Goal: Feedback & Contribution: Contribute content

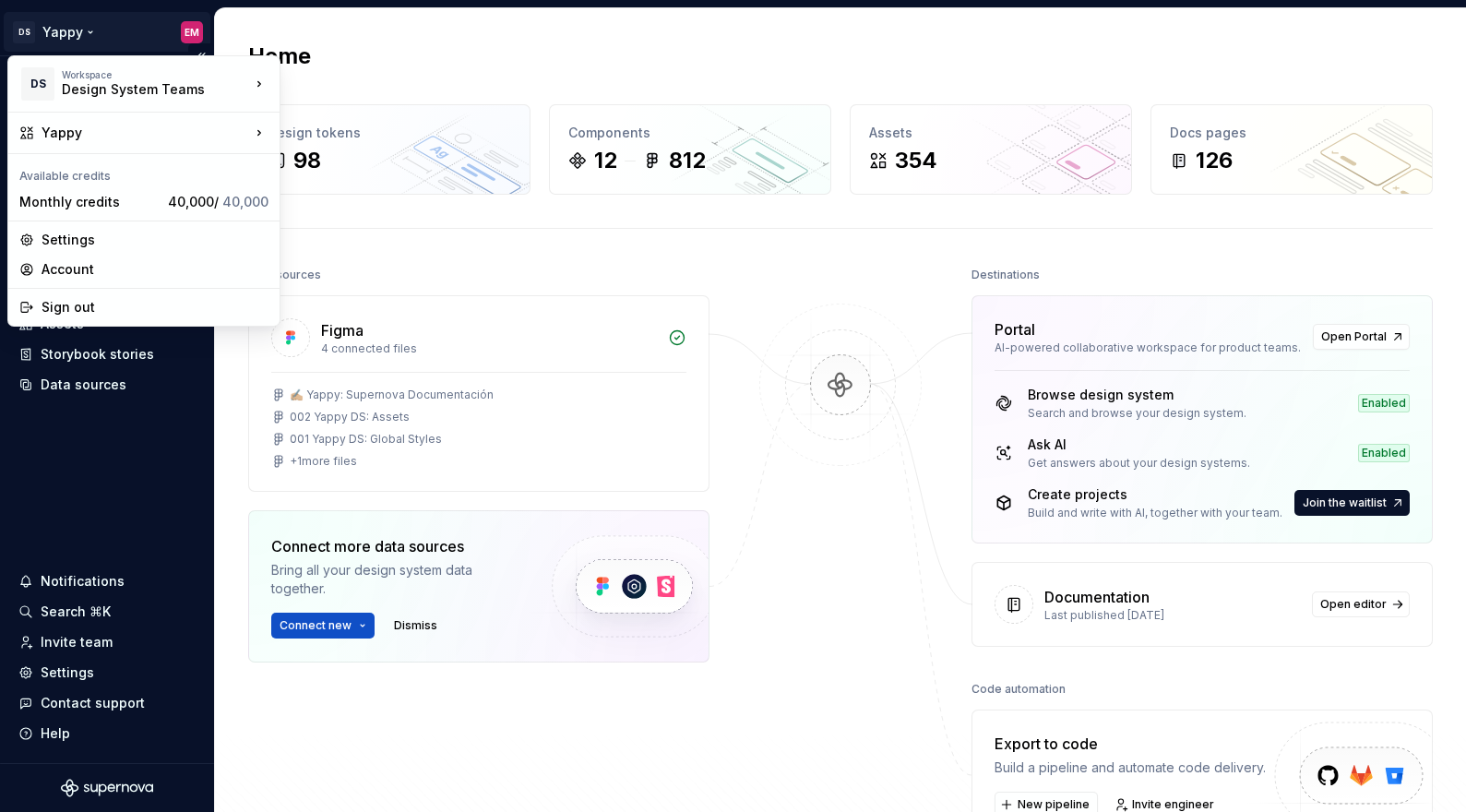
click at [75, 27] on html "DS Yappy EM Home Documentation Analytics Code automation Design system data Des…" at bounding box center [733, 406] width 1466 height 812
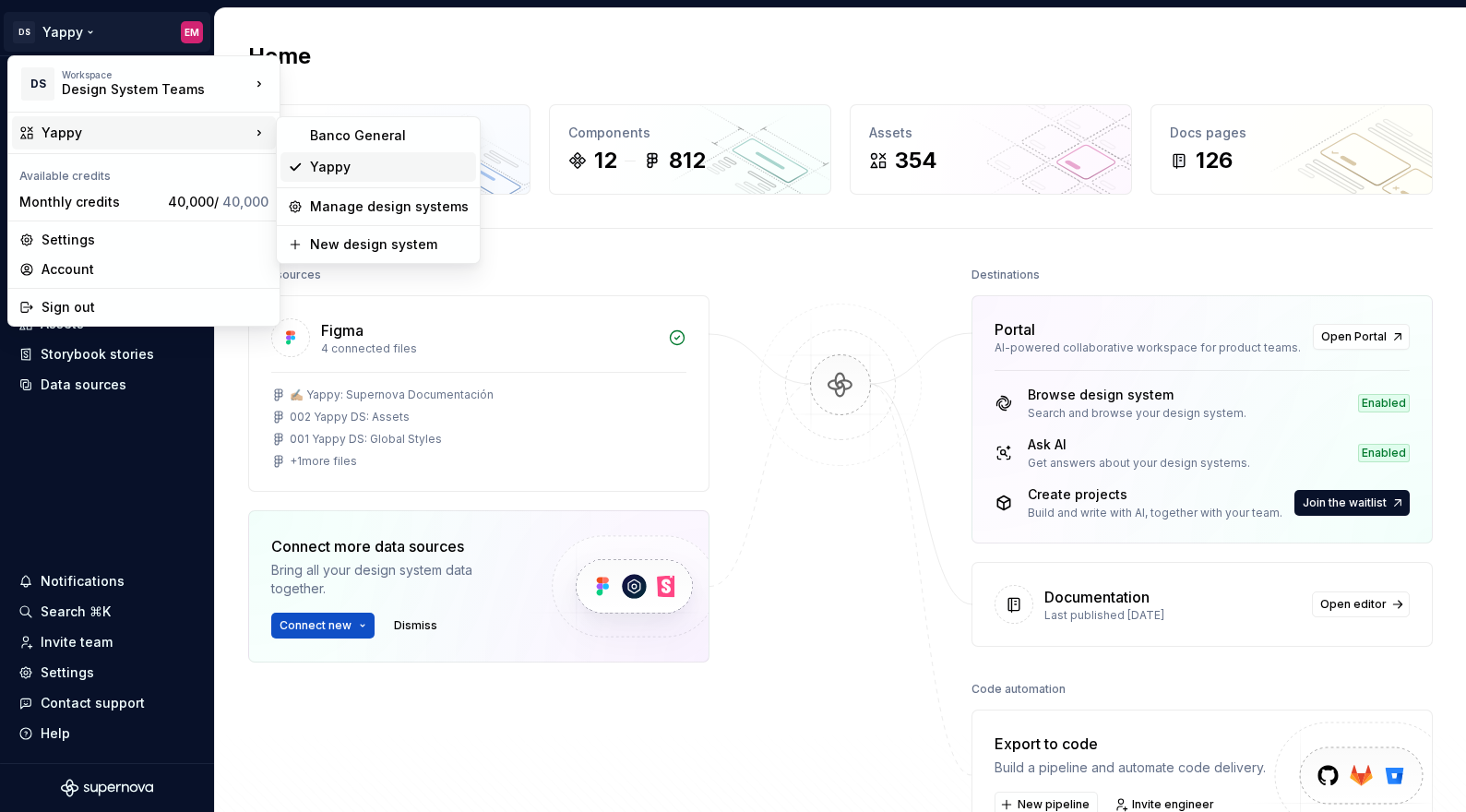
click at [391, 168] on div "Yappy" at bounding box center [389, 167] width 159 height 19
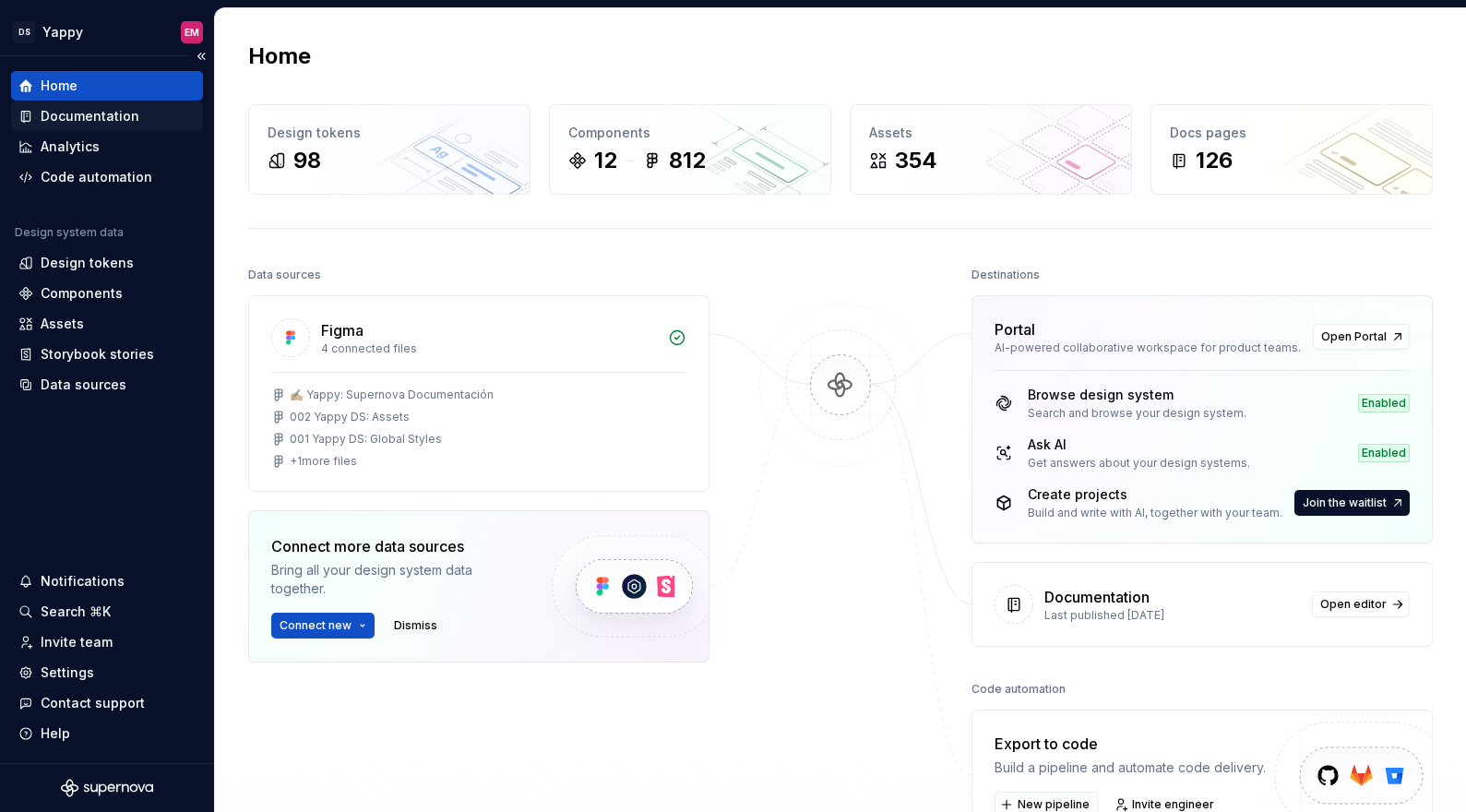
click at [77, 118] on div "Documentation" at bounding box center [90, 116] width 99 height 19
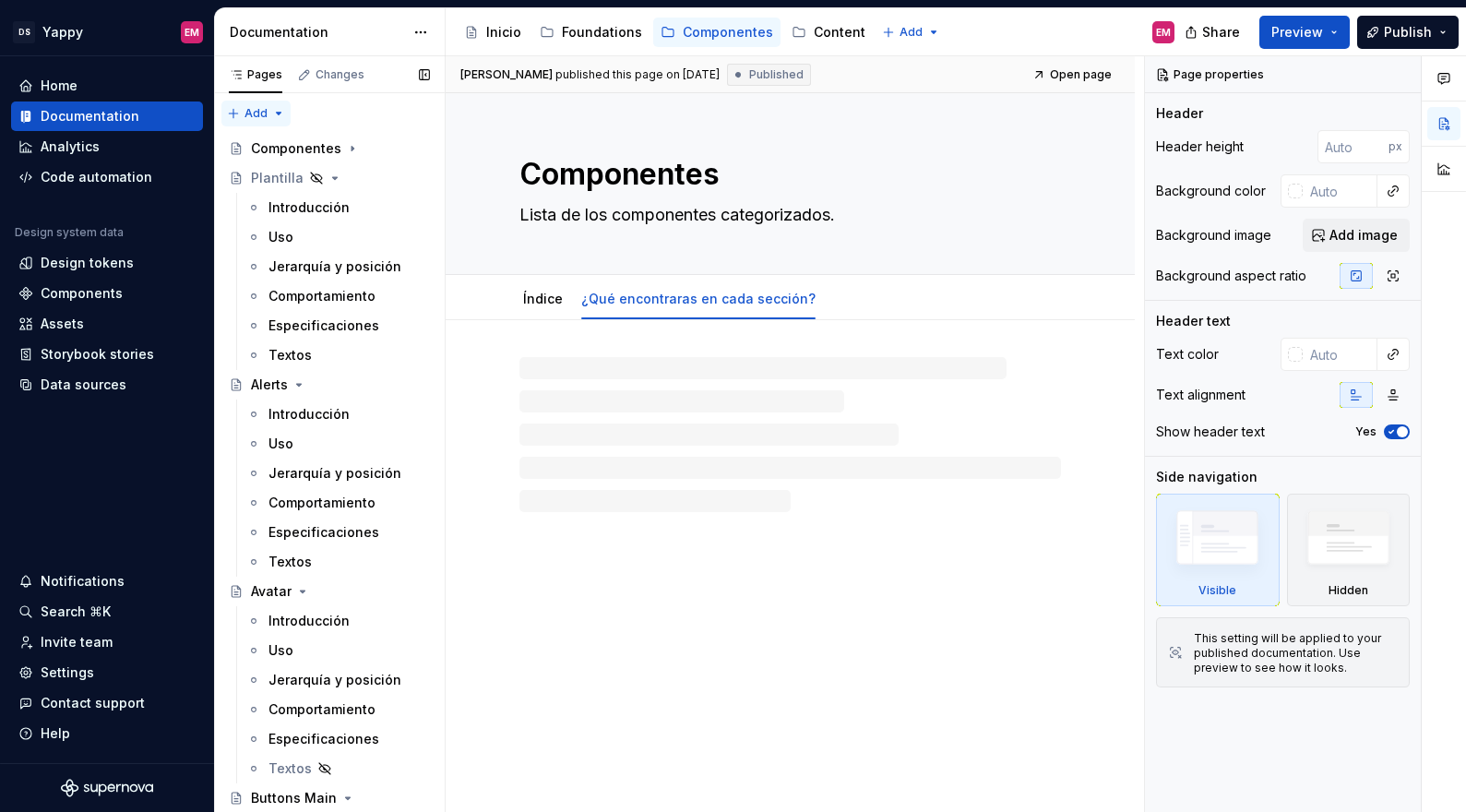
click at [272, 126] on div "Pages Changes Add Accessibility guide for tree Page tree. Navigate the tree wit…" at bounding box center [329, 438] width 230 height 763
type textarea "*"
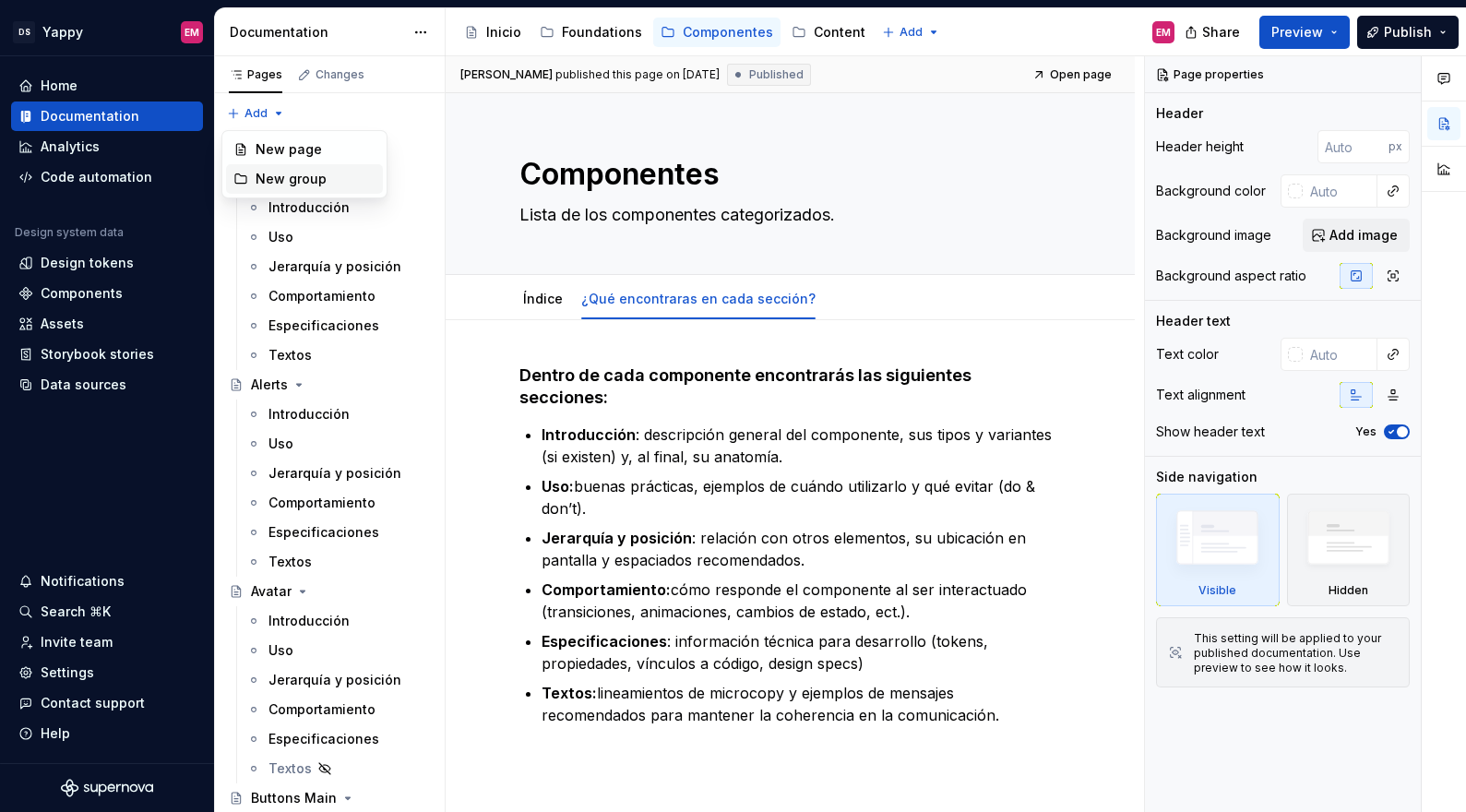
click at [285, 179] on div "New group" at bounding box center [315, 179] width 120 height 19
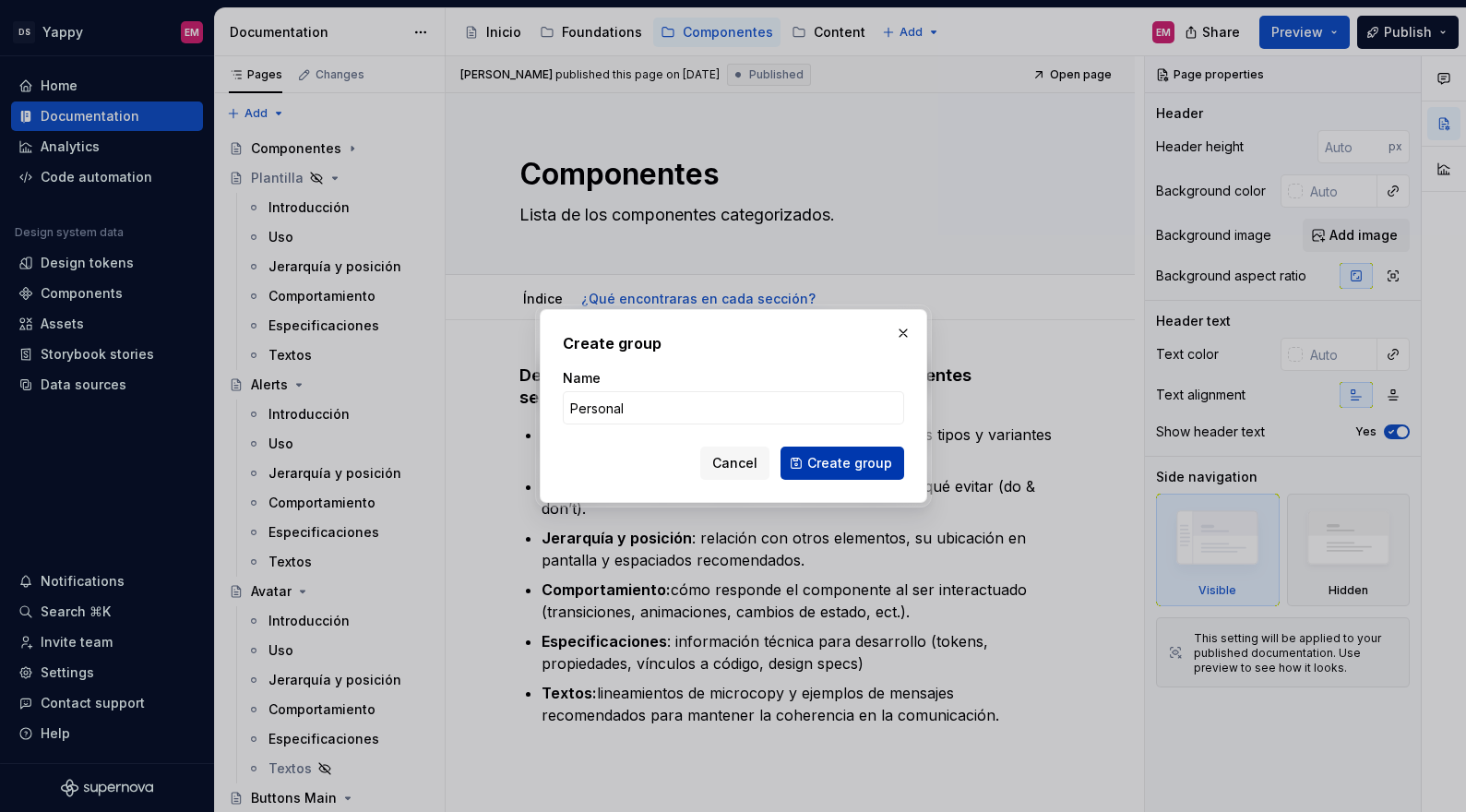
type input "Personal"
click at [857, 458] on span "Create group" at bounding box center [849, 463] width 85 height 19
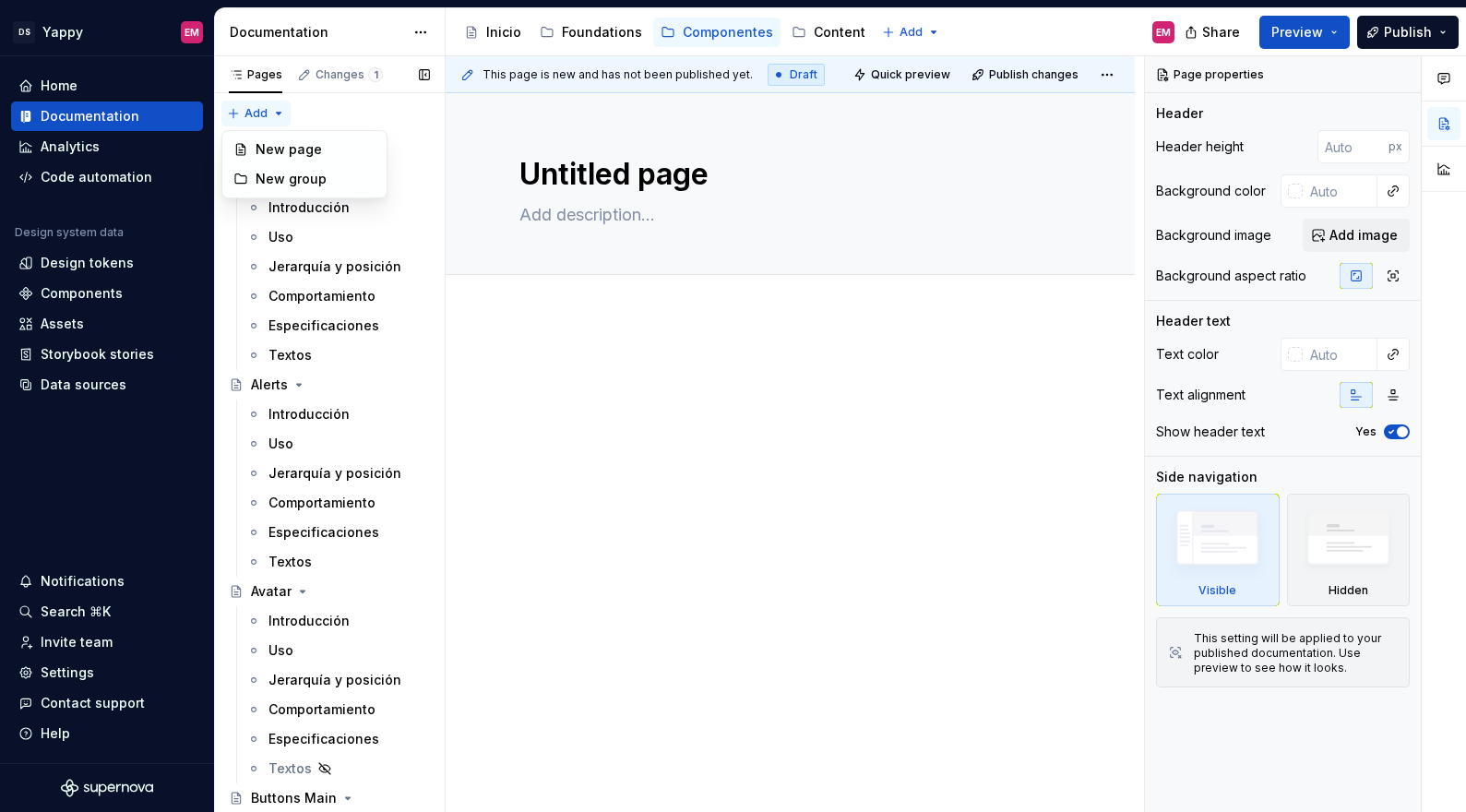
click at [265, 113] on div "Pages Changes 1 Add Accessibility guide for tree Page tree. Navigate the tree w…" at bounding box center [329, 438] width 230 height 763
click at [286, 181] on div "New group" at bounding box center [315, 179] width 120 height 19
type textarea "*"
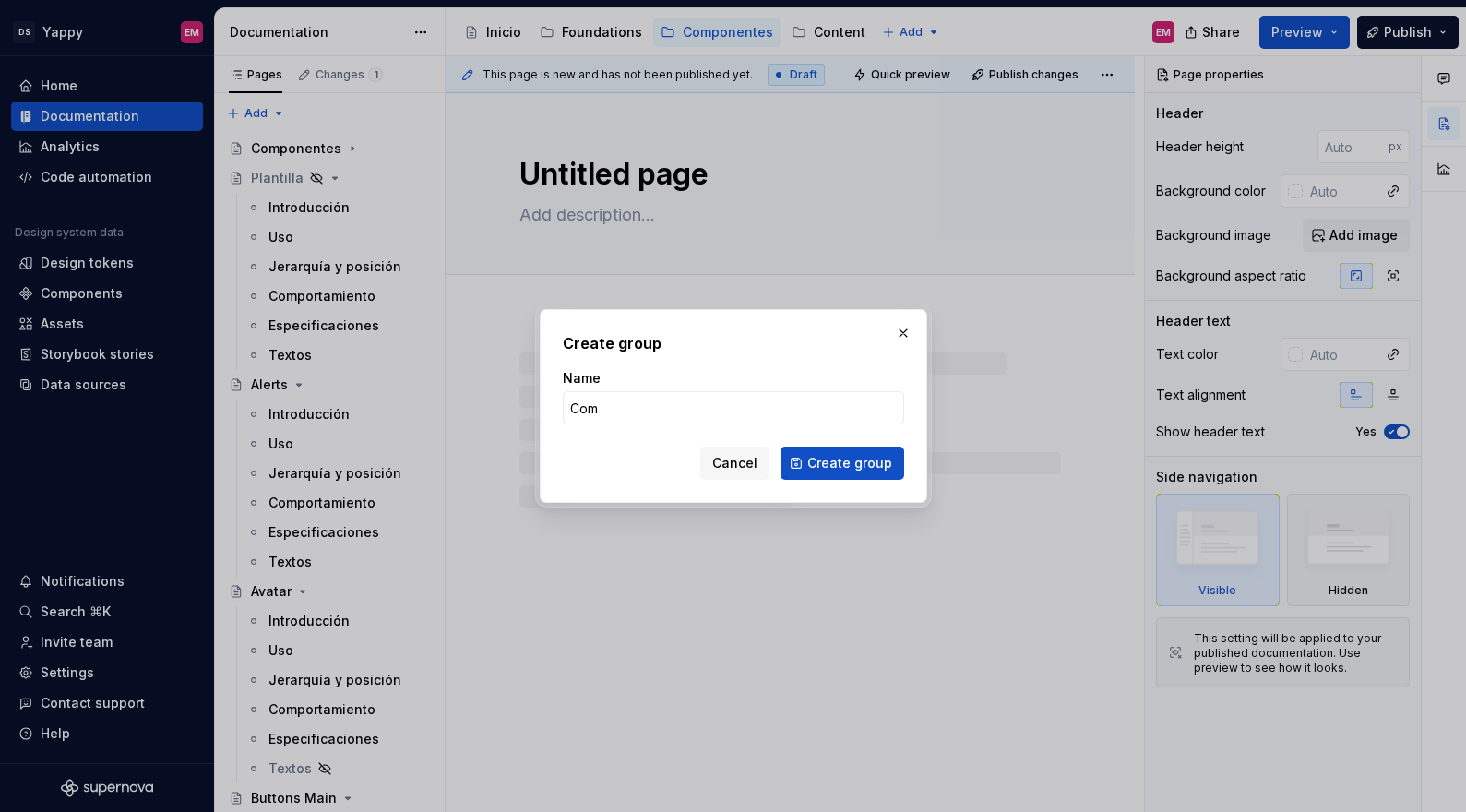
type input "Come"
type textarea "*"
type input "Comercial"
type textarea "*"
type input "Comercial"
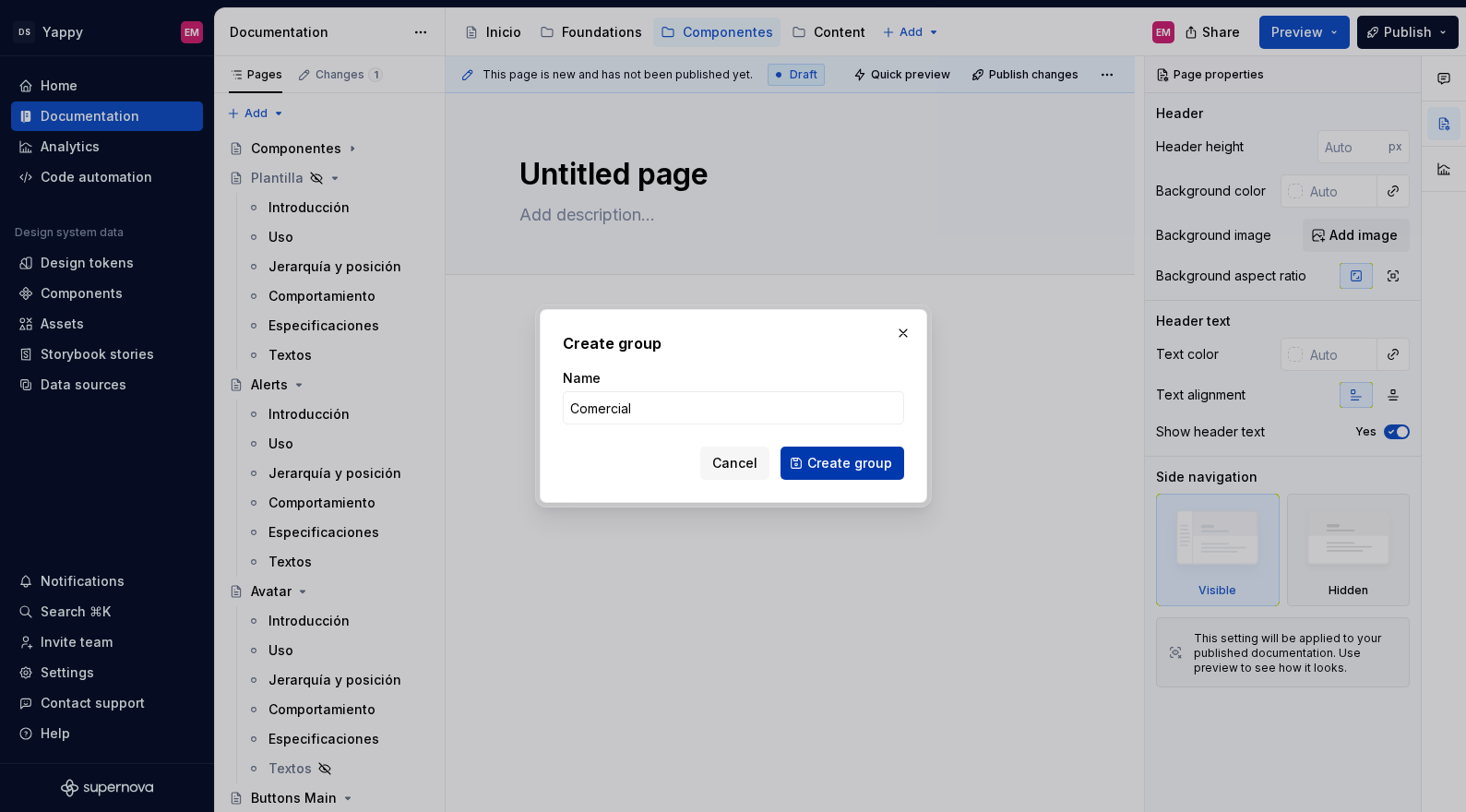
click at [854, 471] on span "Create group" at bounding box center [849, 463] width 85 height 19
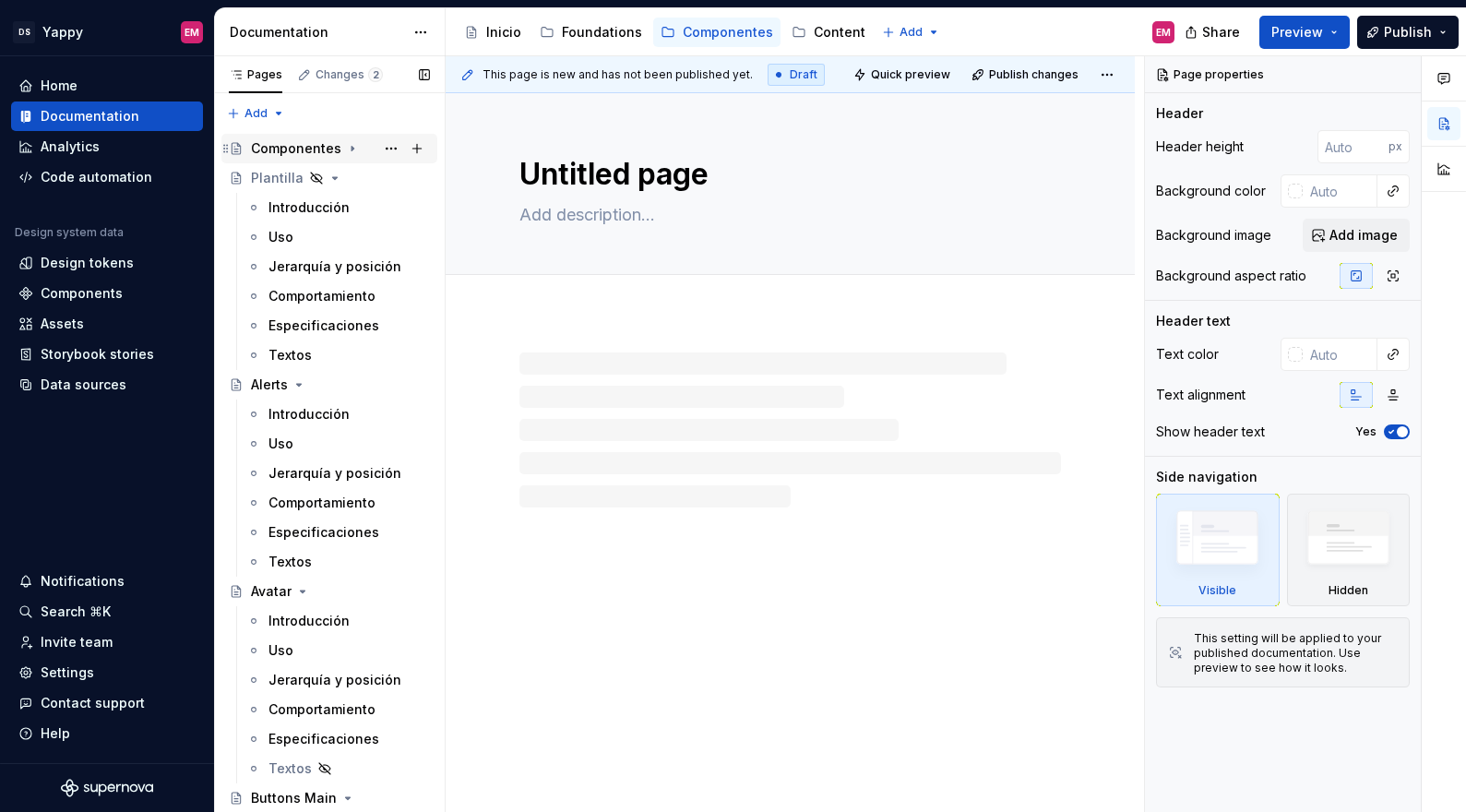
click at [287, 148] on div "Componentes" at bounding box center [296, 148] width 91 height 19
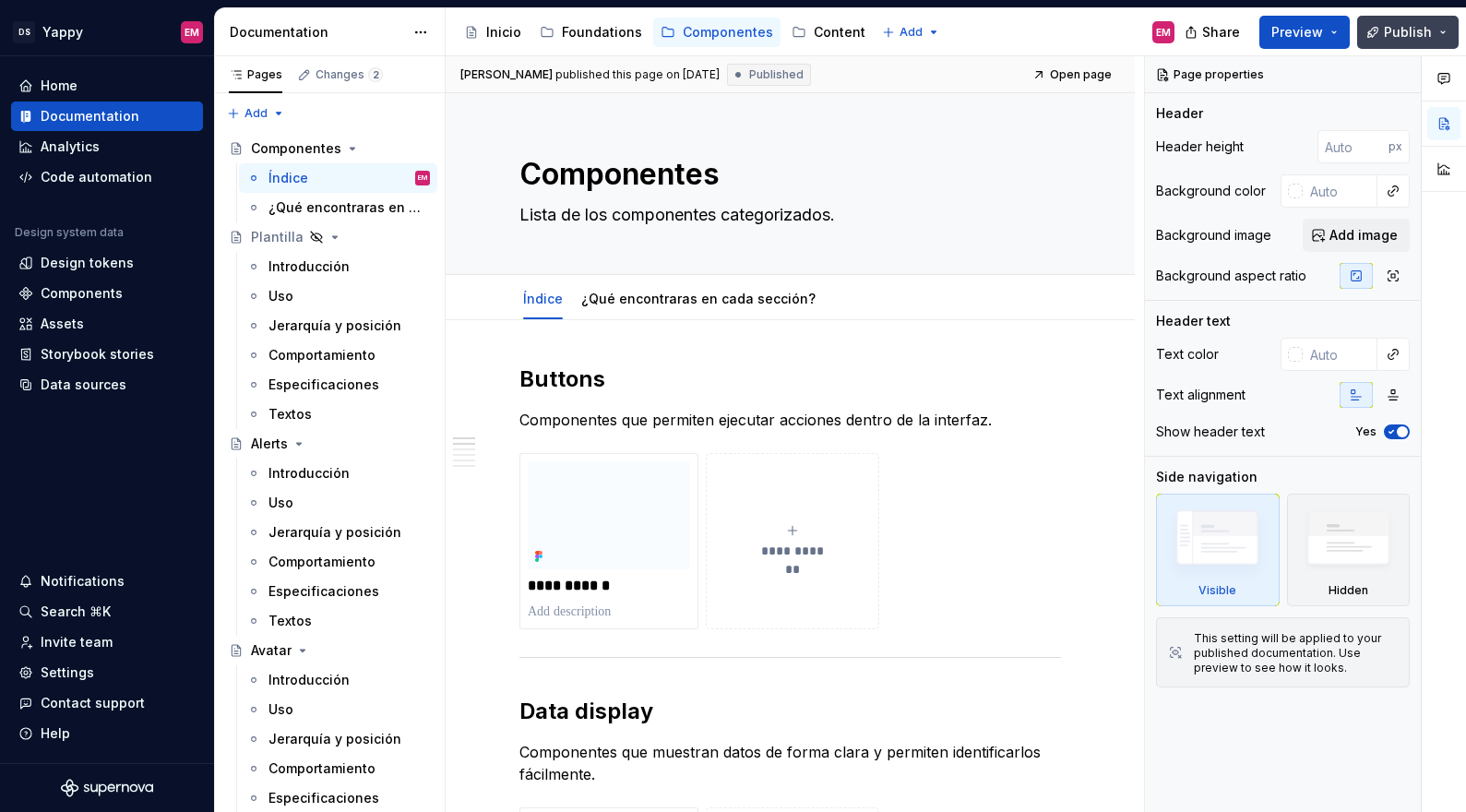
click at [1414, 26] on span "Publish" at bounding box center [1406, 32] width 48 height 19
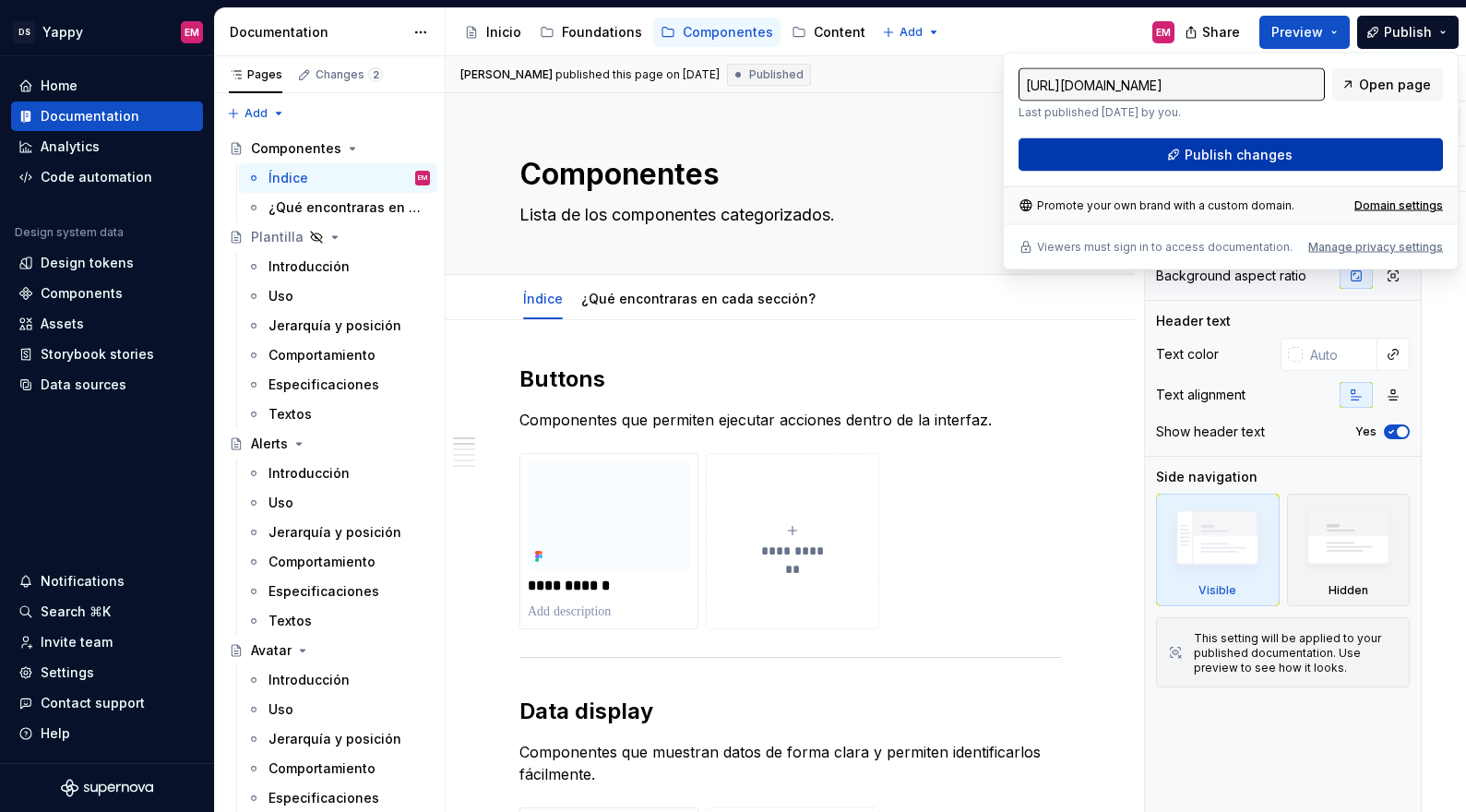
click at [1141, 150] on button "Publish changes" at bounding box center [1230, 155] width 425 height 33
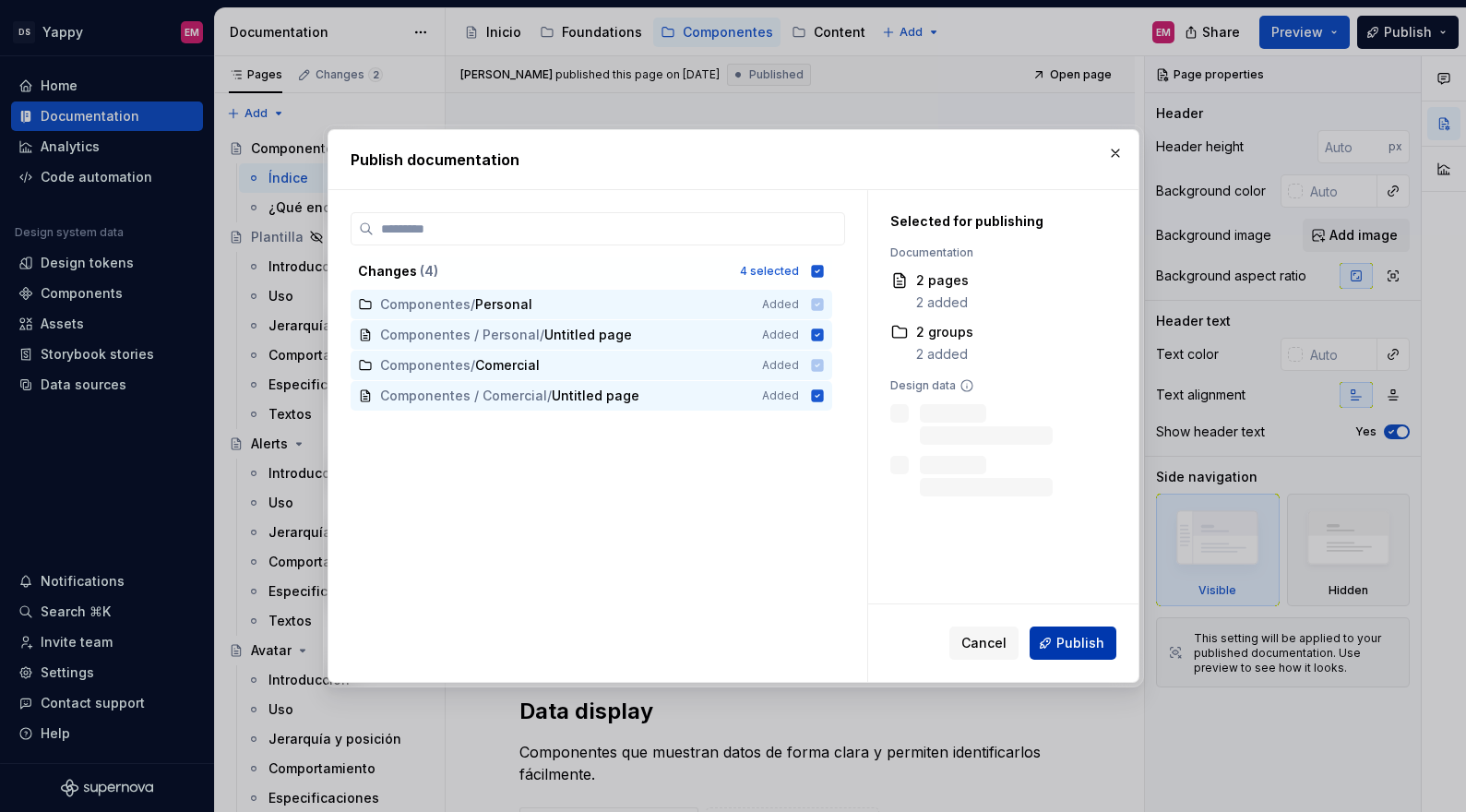
click at [1051, 642] on button "Publish" at bounding box center [1073, 643] width 87 height 33
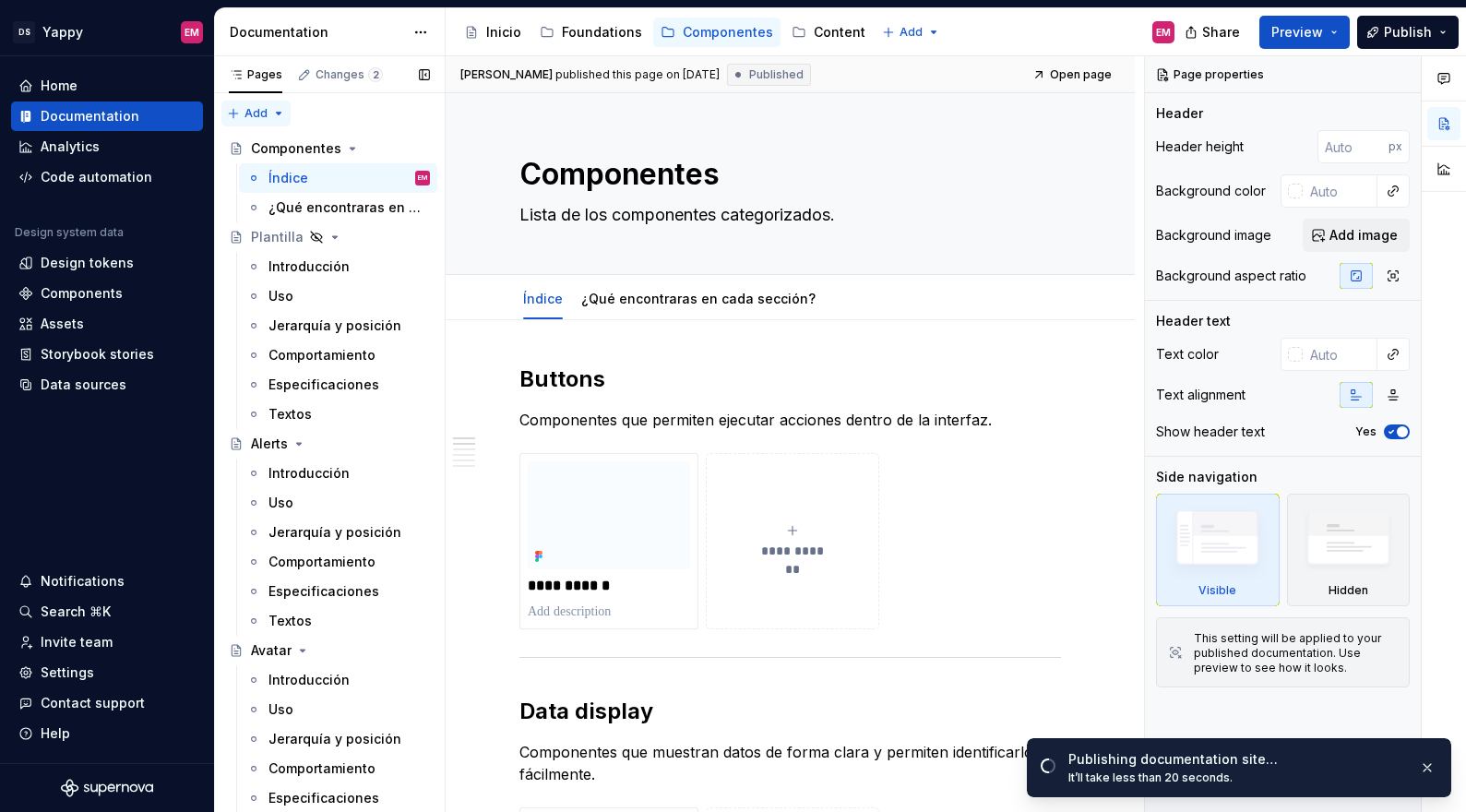
click at [277, 111] on div "Pages Changes 2 Add Accessibility guide for tree Page tree. Navigate the tree w…" at bounding box center [329, 438] width 230 height 763
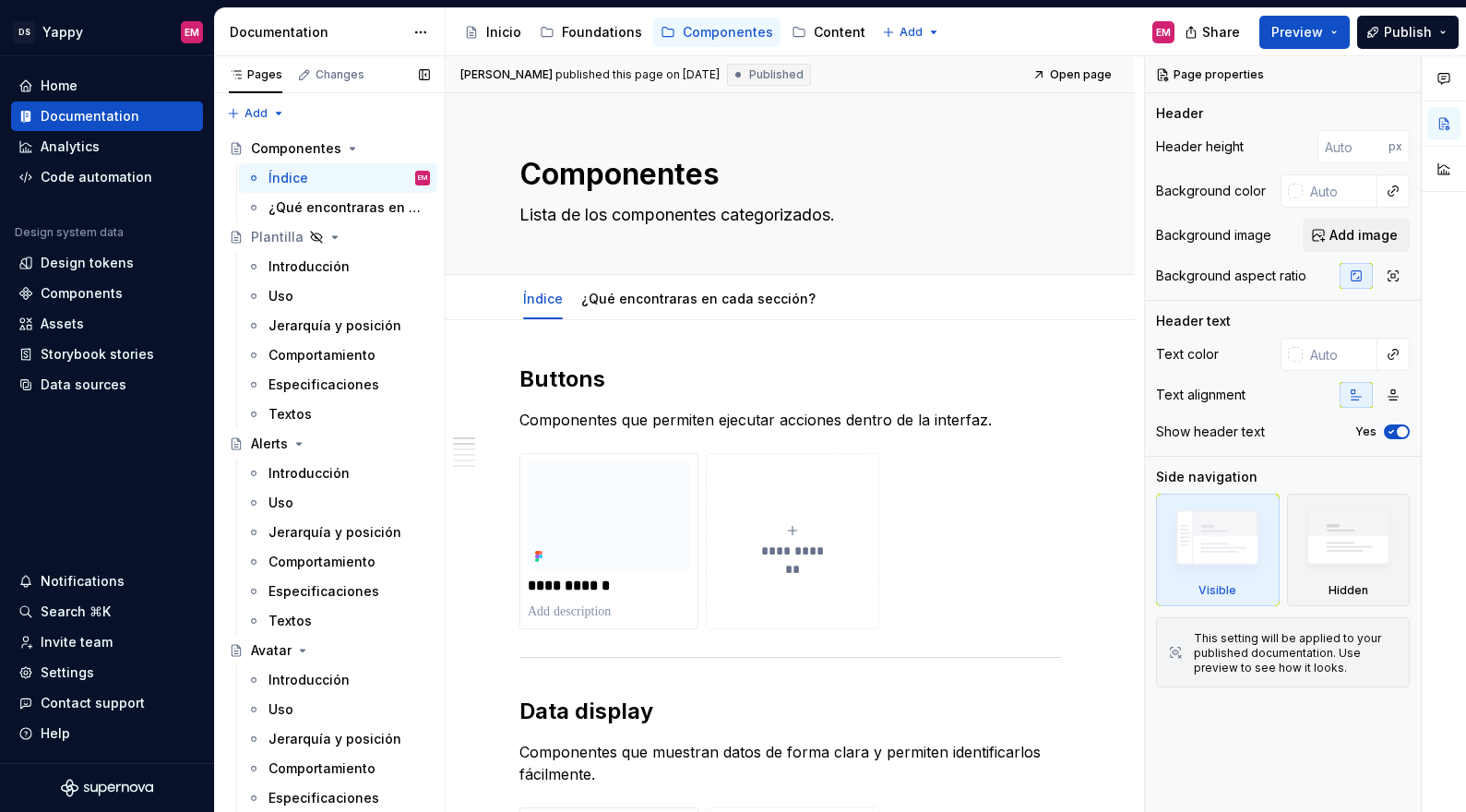
click at [249, 81] on div "Pages Changes Add Accessibility guide for tree Page tree. Navigate the tree wit…" at bounding box center [329, 438] width 230 height 763
click at [260, 75] on div "Pages" at bounding box center [255, 74] width 54 height 15
click at [280, 120] on div "Pages Changes Add Accessibility guide for tree Page tree. Navigate the tree wit…" at bounding box center [329, 438] width 230 height 763
click at [276, 150] on div "New page" at bounding box center [315, 149] width 120 height 19
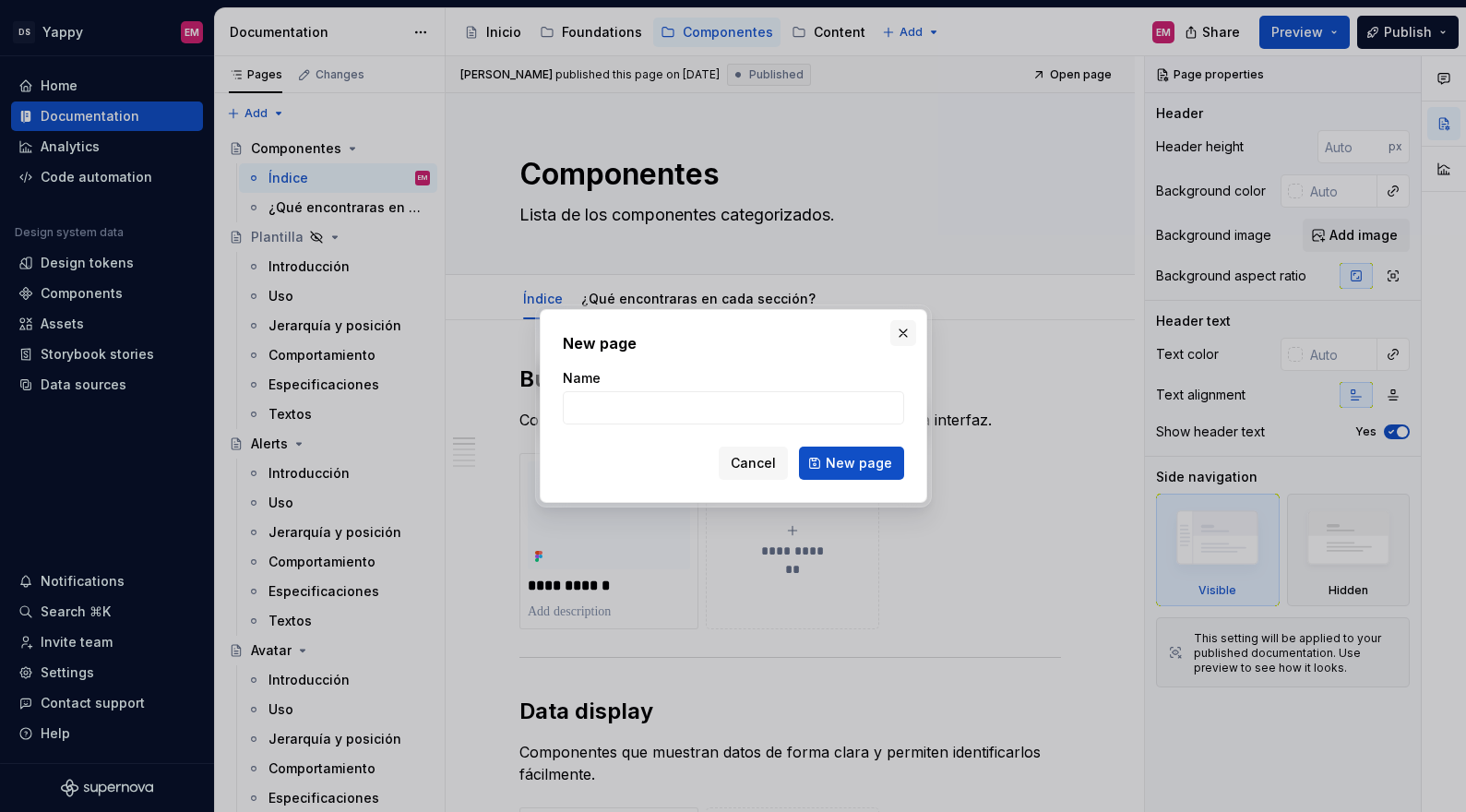
click at [902, 330] on button "button" at bounding box center [903, 333] width 25 height 25
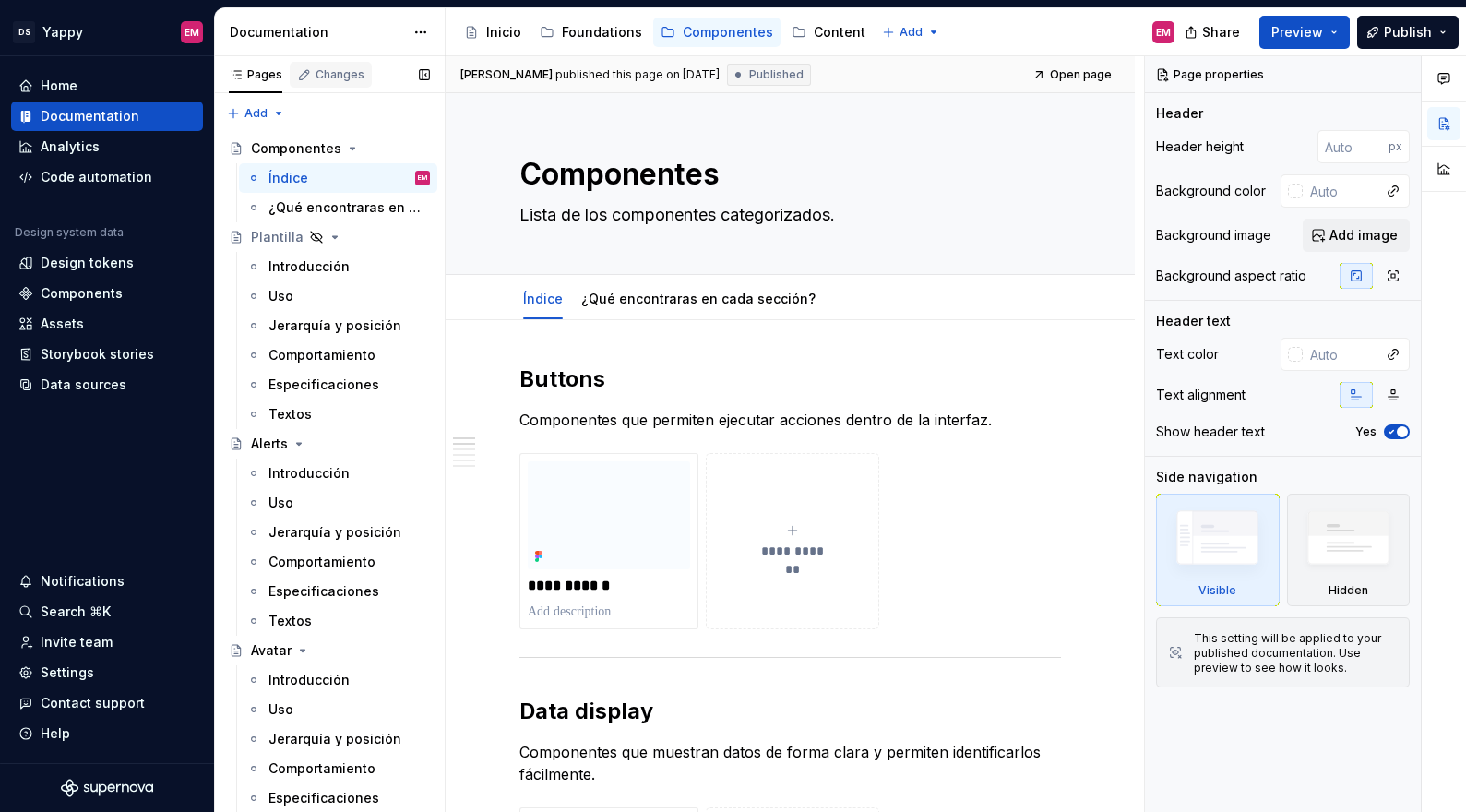
click at [345, 75] on div "Changes" at bounding box center [340, 74] width 49 height 15
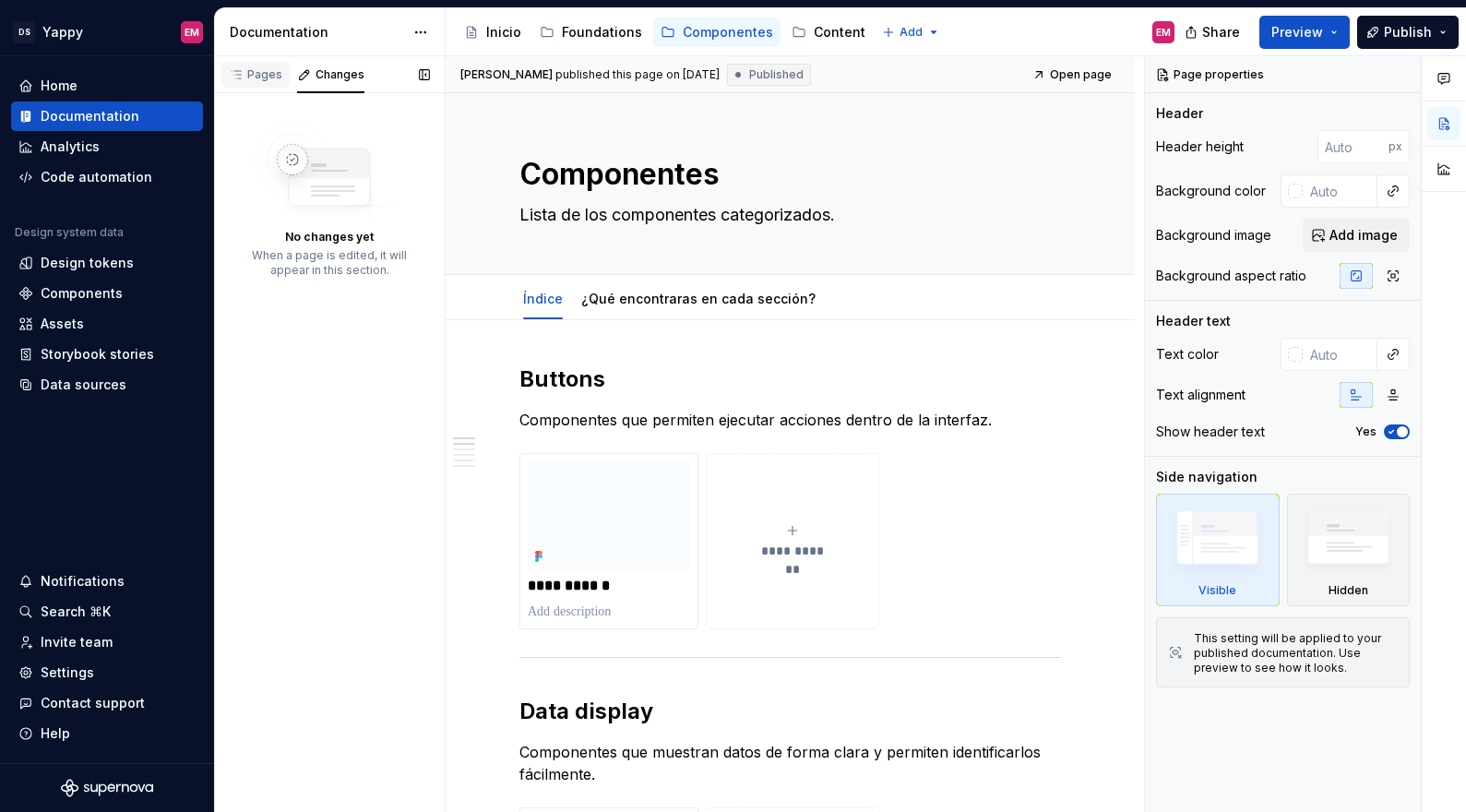
click at [270, 84] on div "Pages" at bounding box center [256, 74] width 68 height 25
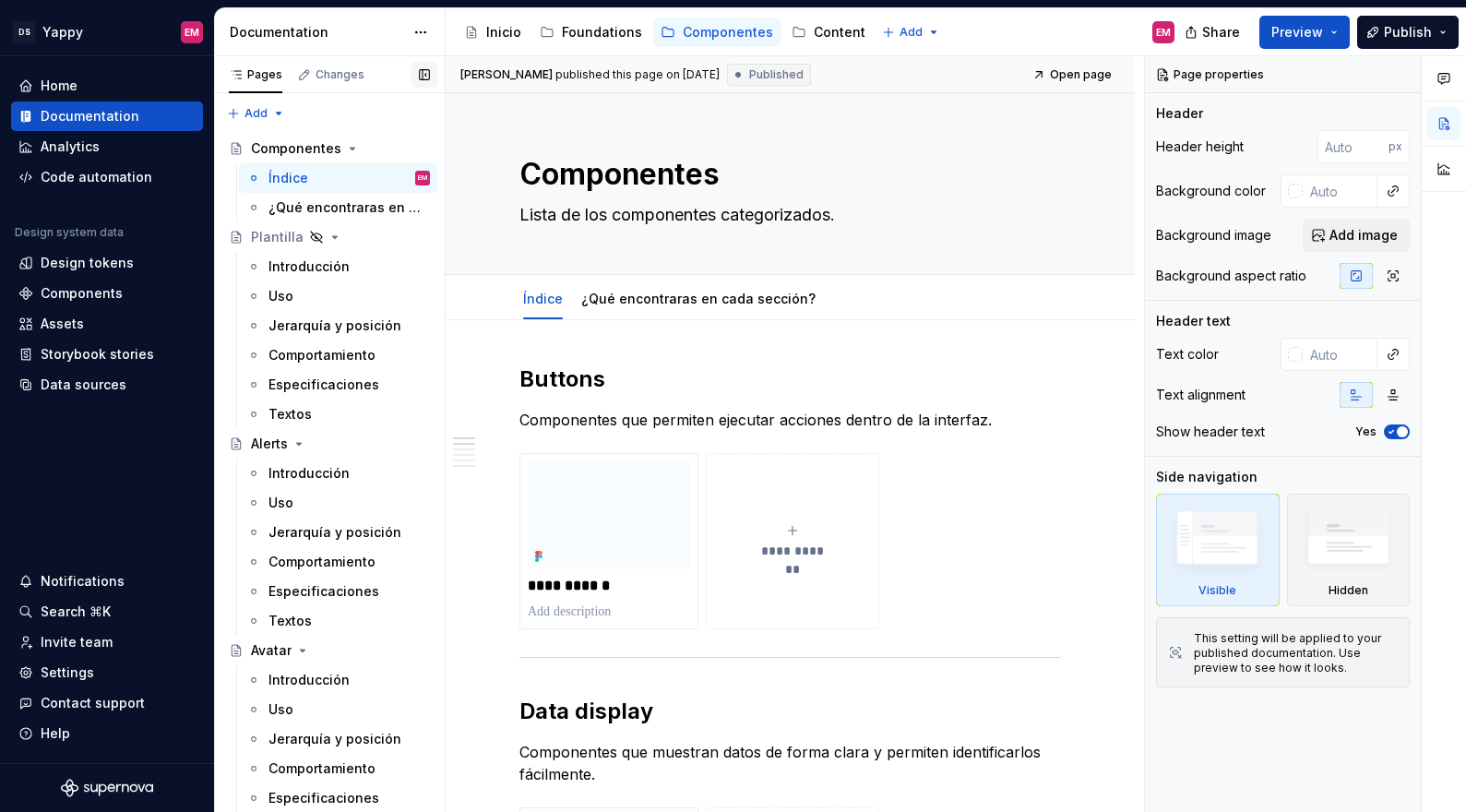
click at [417, 74] on button "button" at bounding box center [424, 74] width 25 height 25
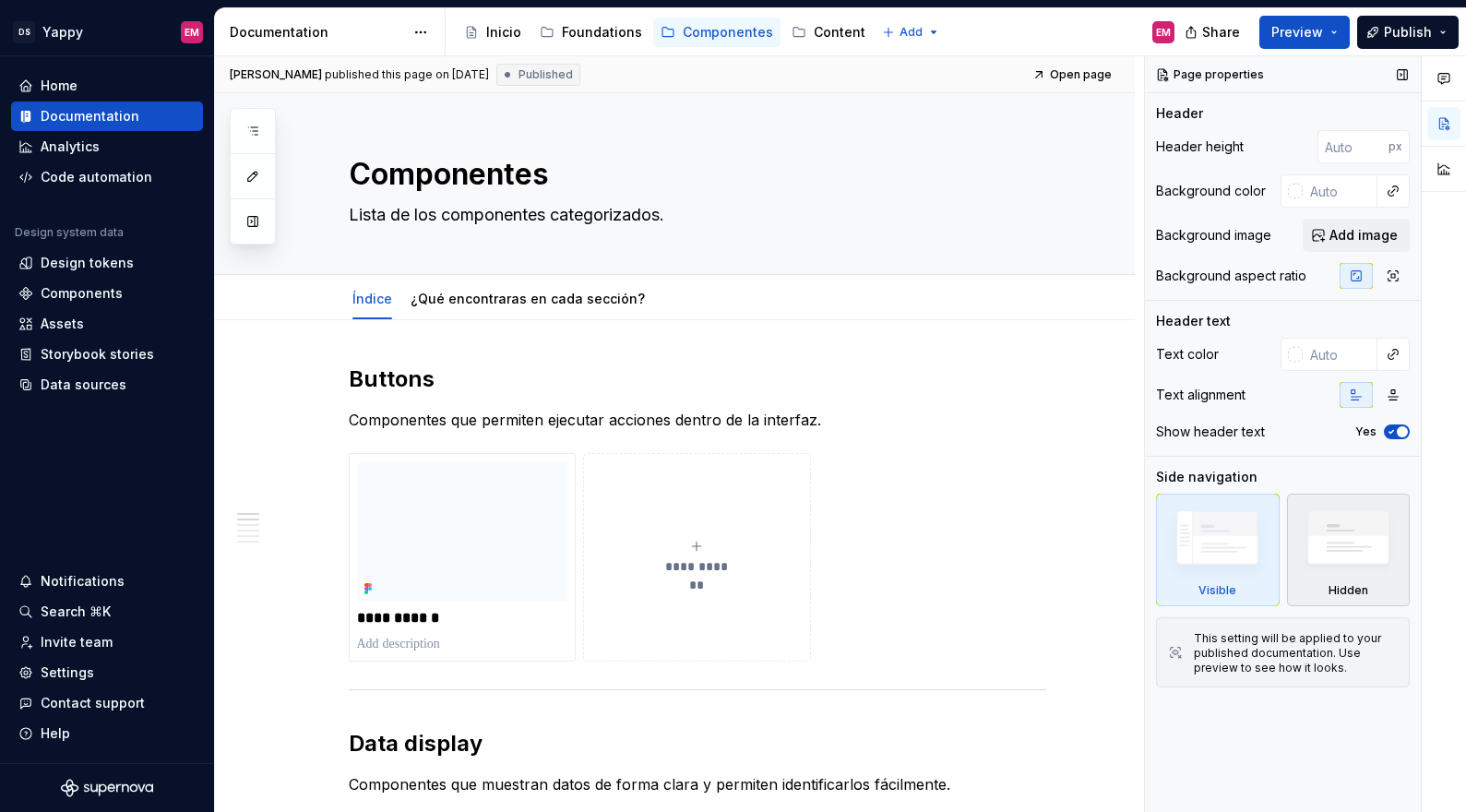
click at [1357, 570] on img at bounding box center [1348, 542] width 106 height 81
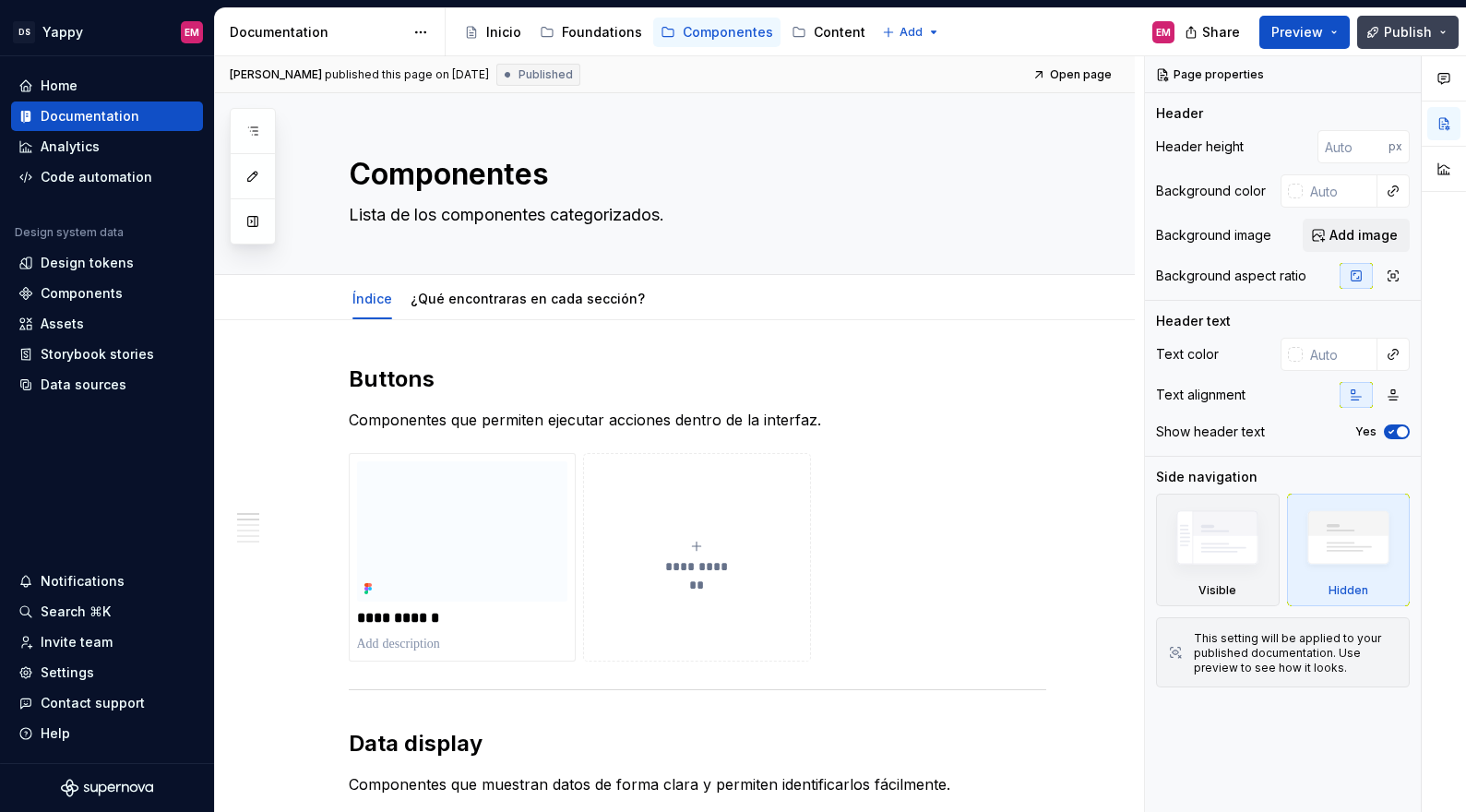
click at [1386, 25] on span "Publish" at bounding box center [1406, 32] width 48 height 19
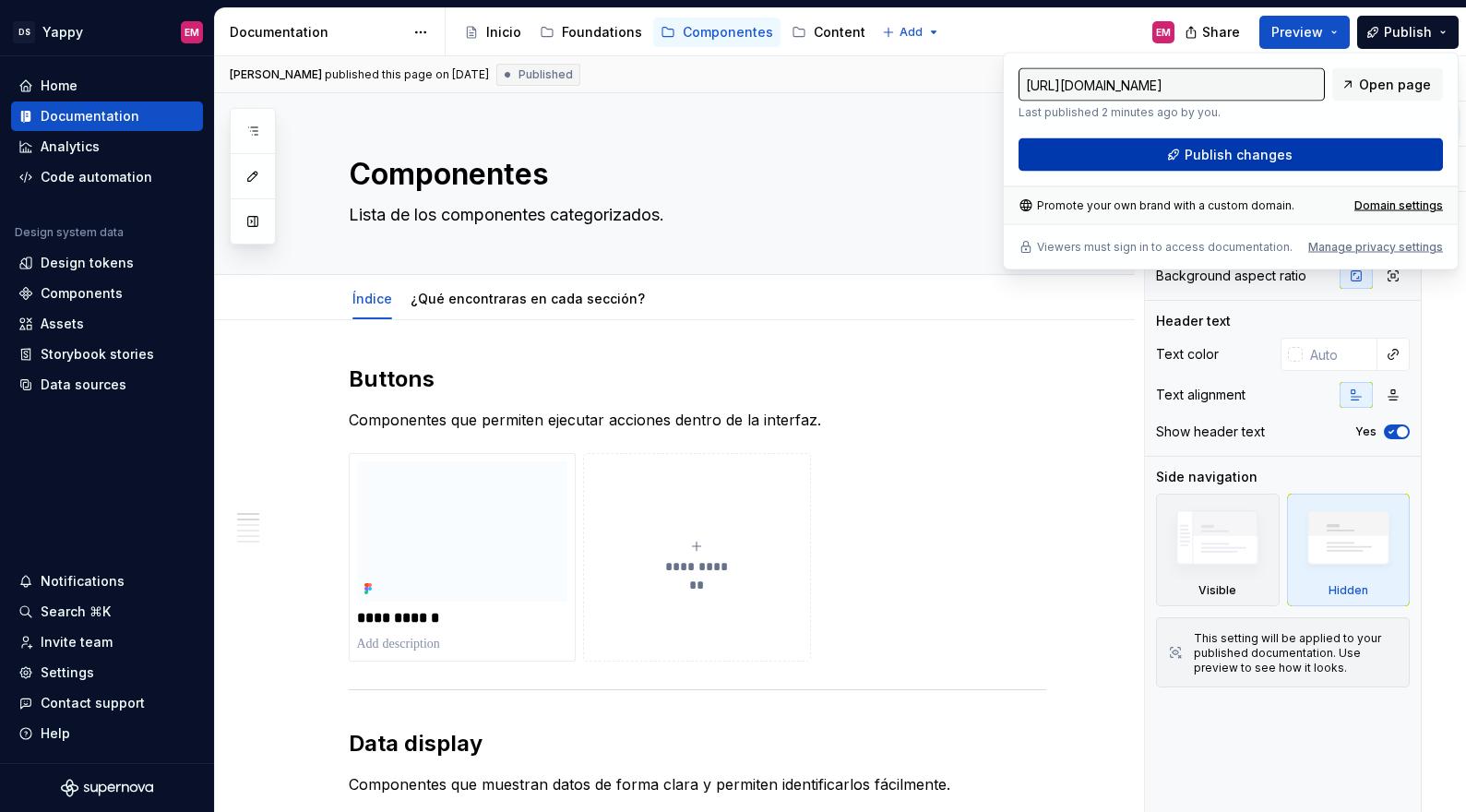
click at [1141, 155] on button "Publish changes" at bounding box center [1230, 155] width 425 height 33
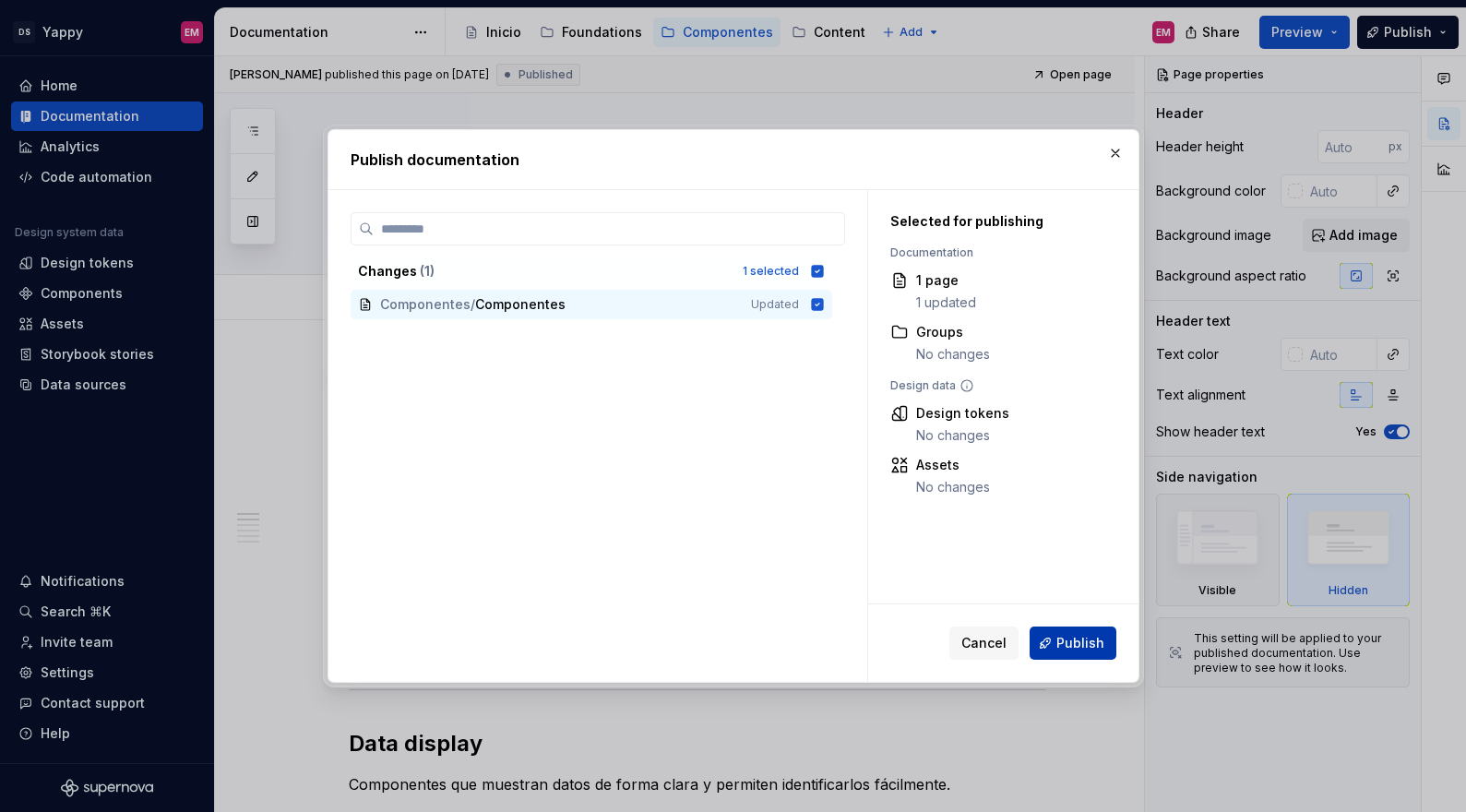
click at [1074, 654] on button "Publish" at bounding box center [1073, 643] width 87 height 33
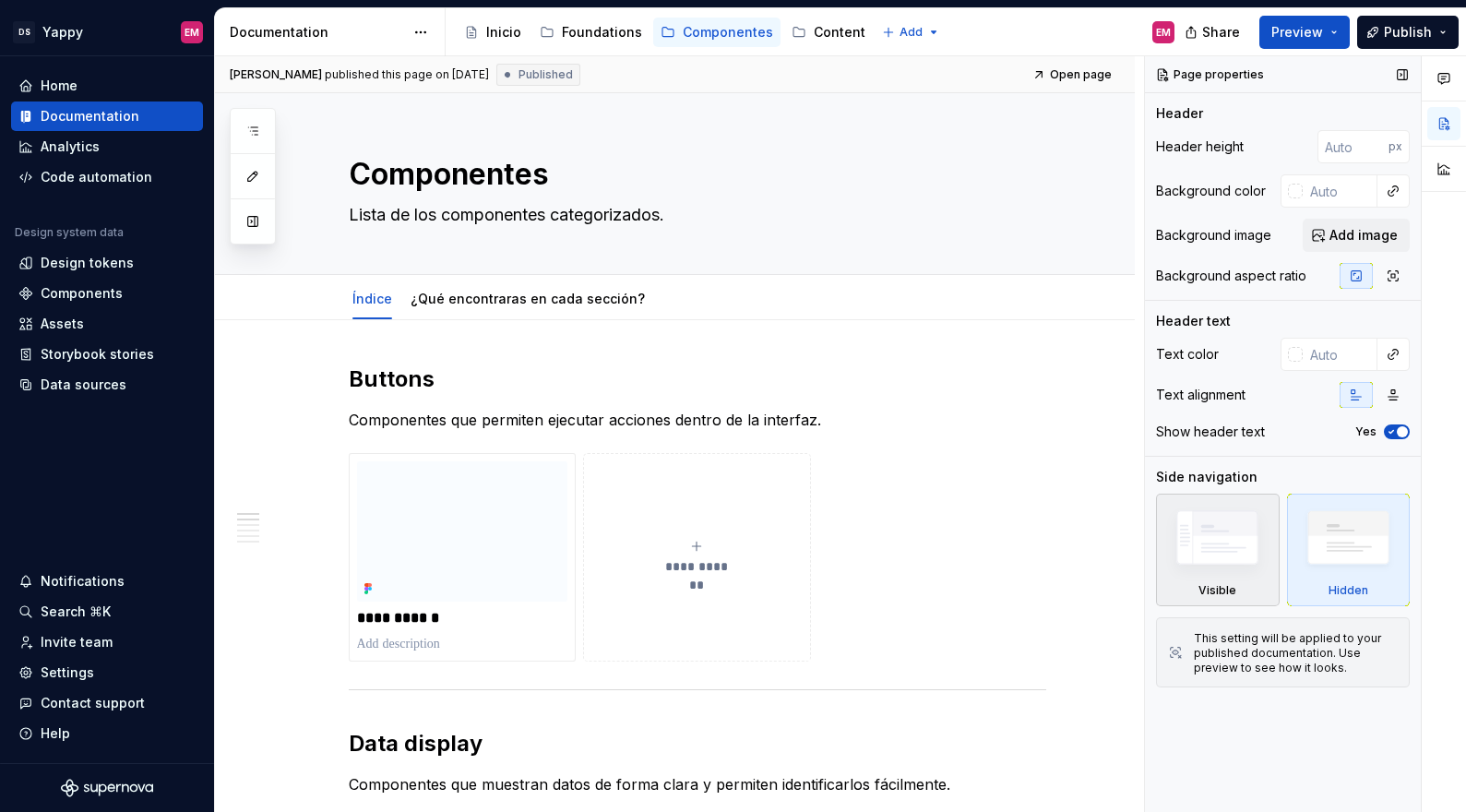
click at [1216, 539] on img at bounding box center [1217, 542] width 106 height 80
click at [1407, 70] on button "button" at bounding box center [1402, 74] width 25 height 25
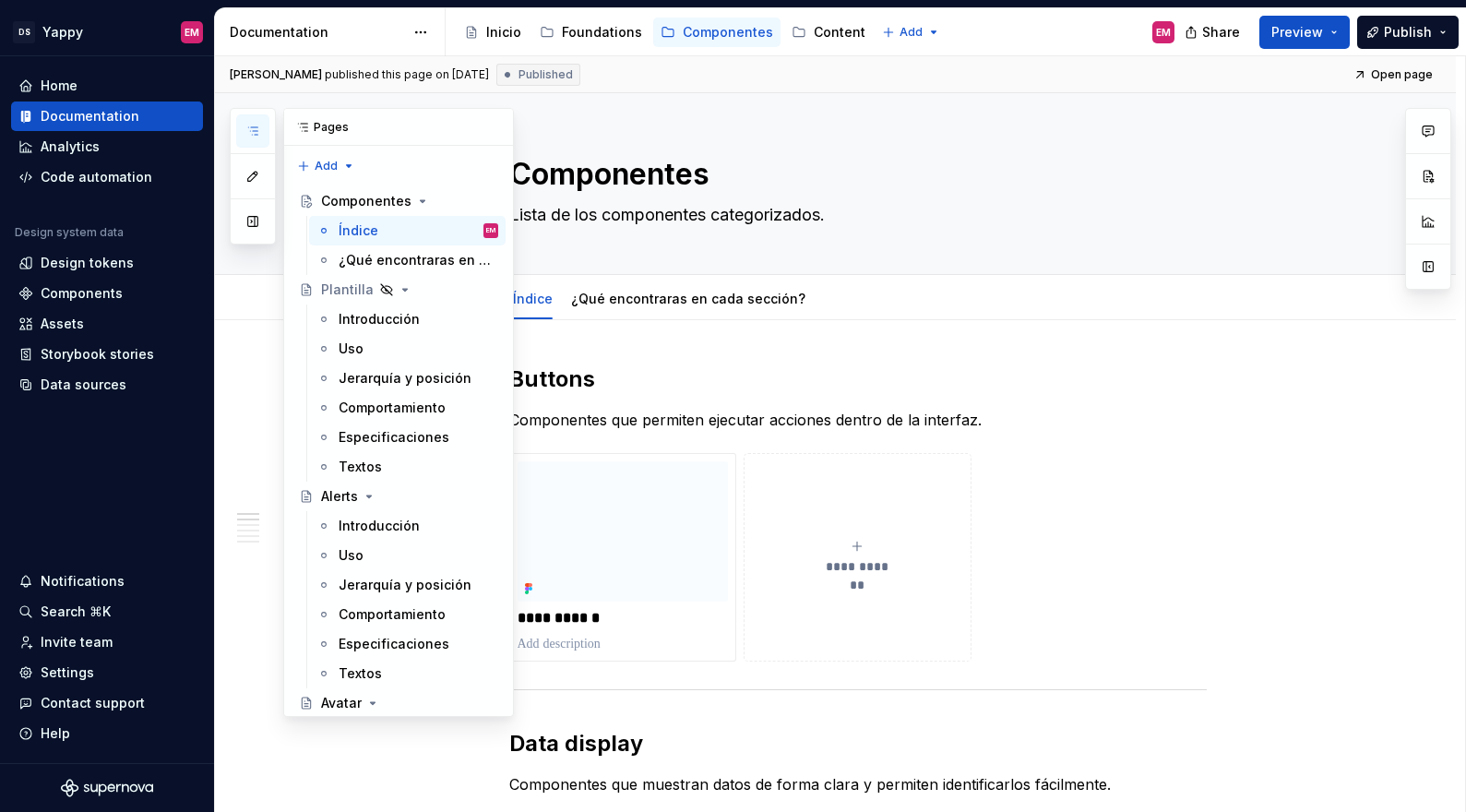
click at [250, 120] on button "button" at bounding box center [253, 131] width 33 height 33
click at [415, 199] on icon "Page tree" at bounding box center [422, 200] width 15 height 15
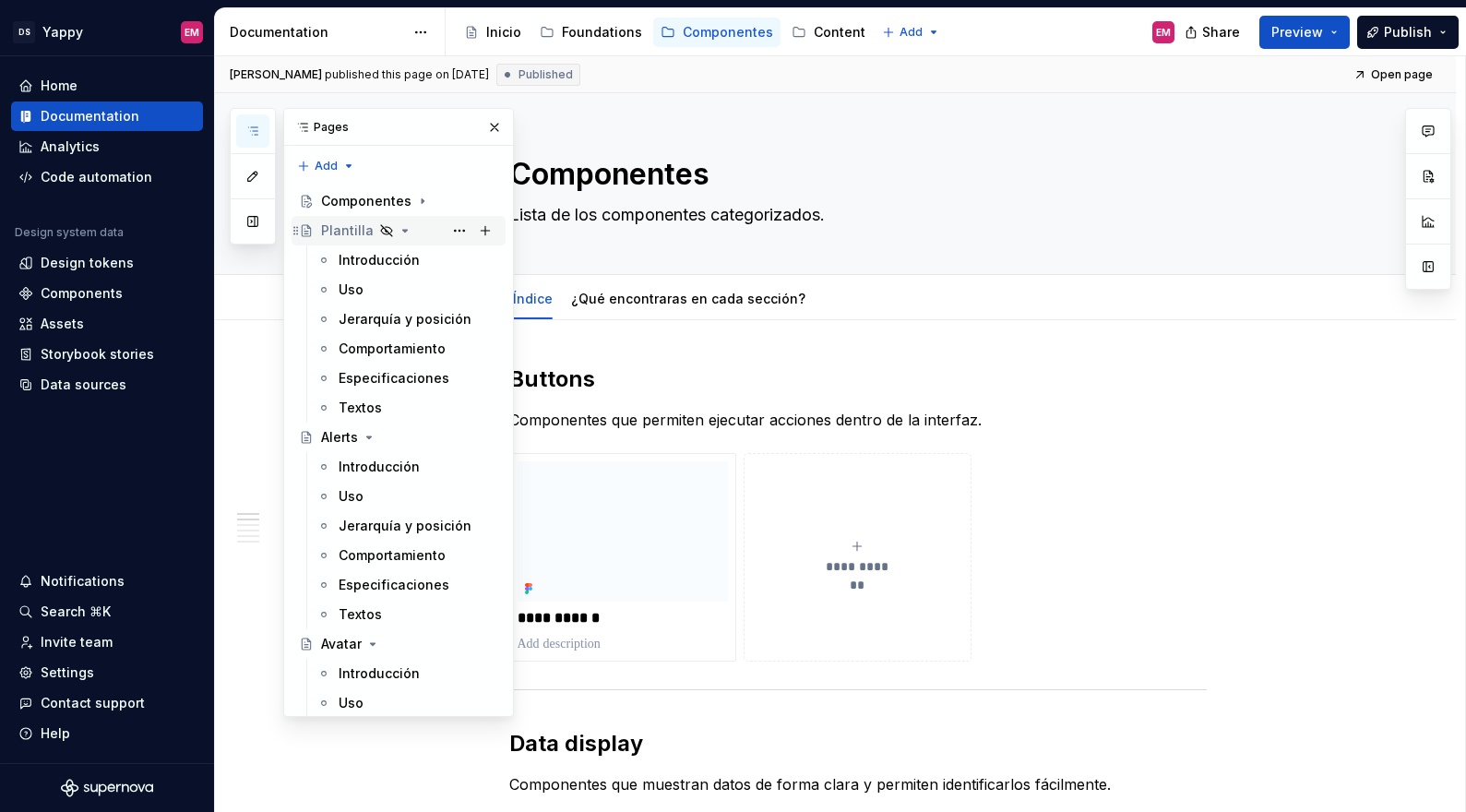
click at [402, 231] on icon "Page tree" at bounding box center [404, 230] width 15 height 15
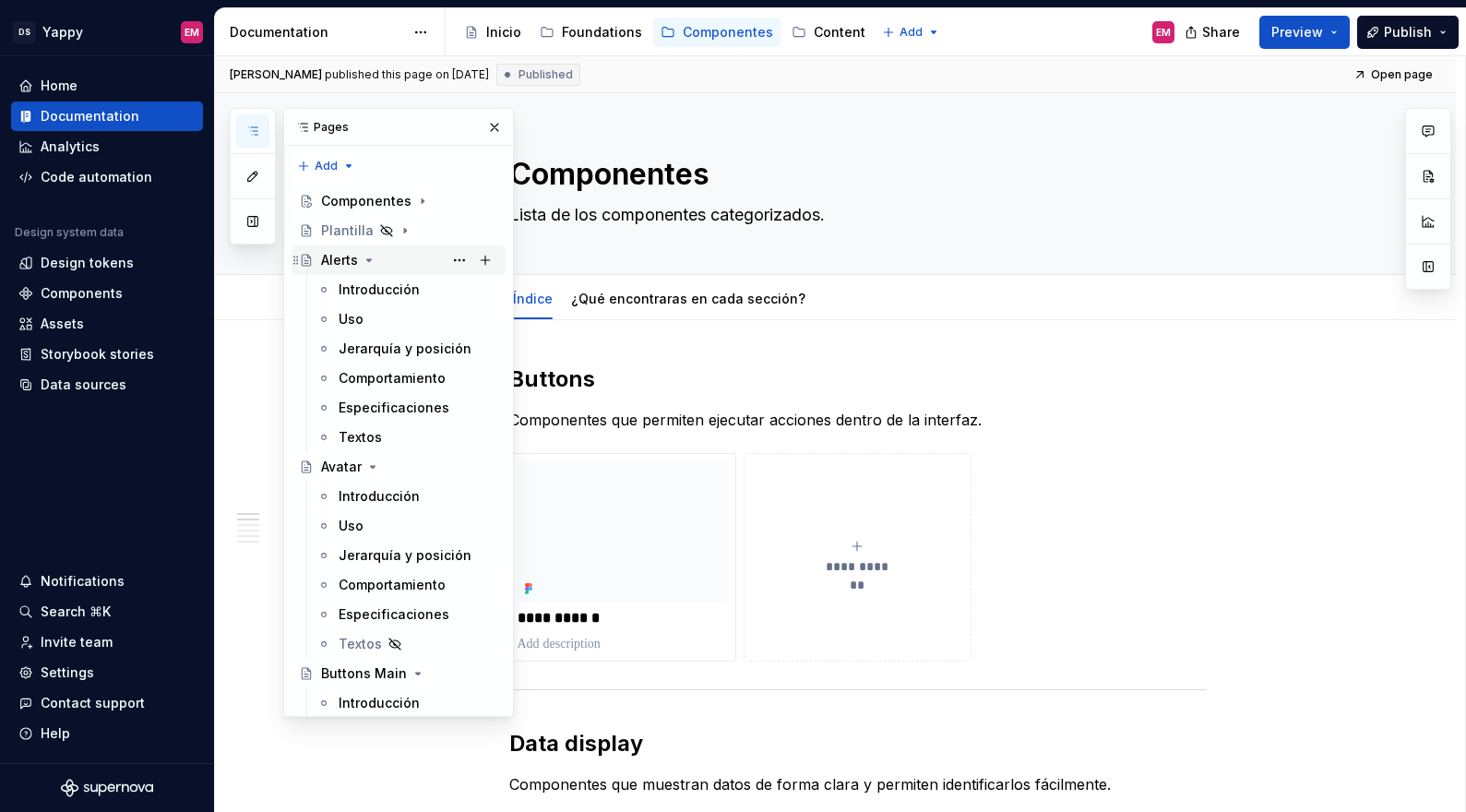
click at [372, 257] on icon "Page tree" at bounding box center [368, 260] width 15 height 15
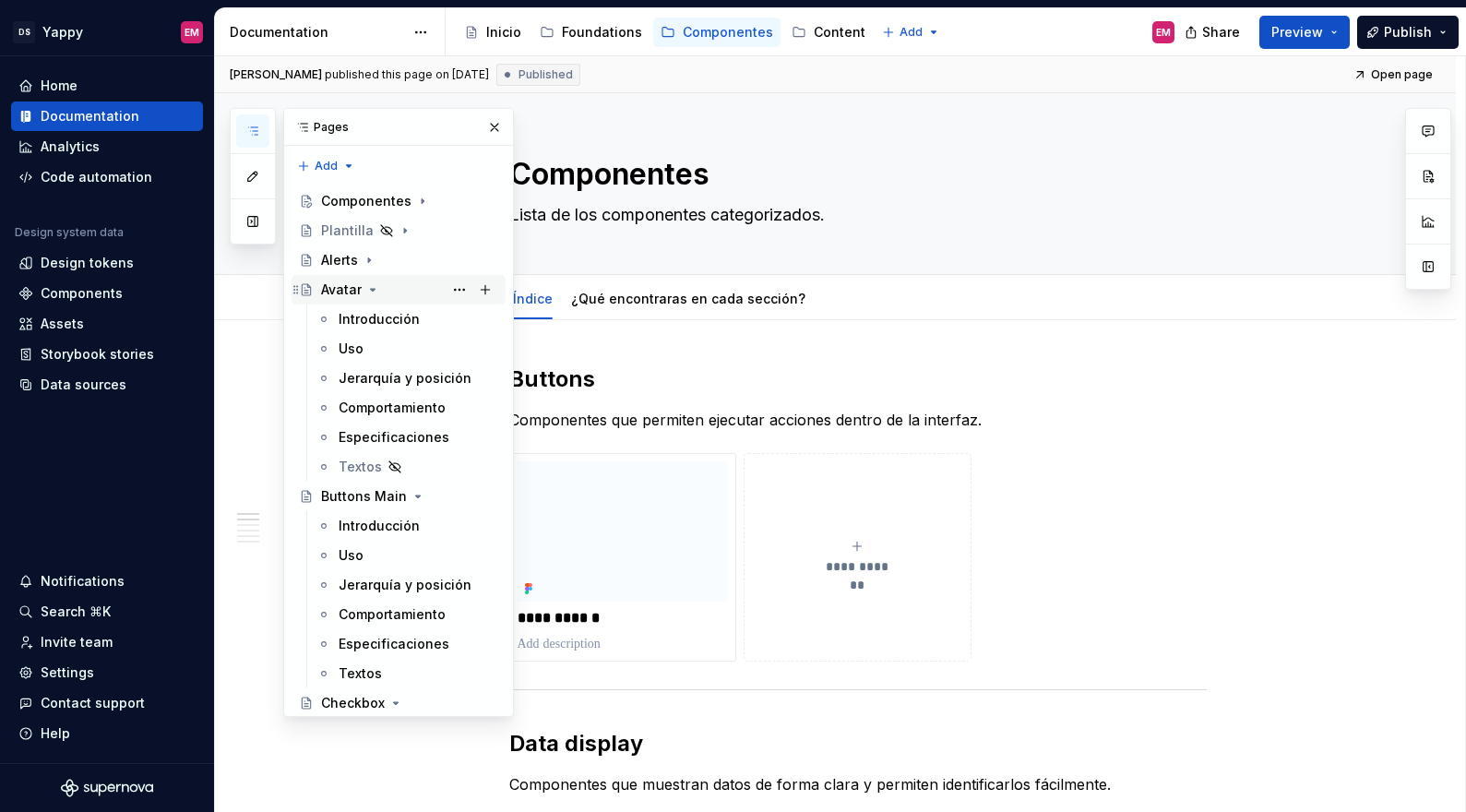
click at [373, 289] on icon "Page tree" at bounding box center [373, 290] width 5 height 2
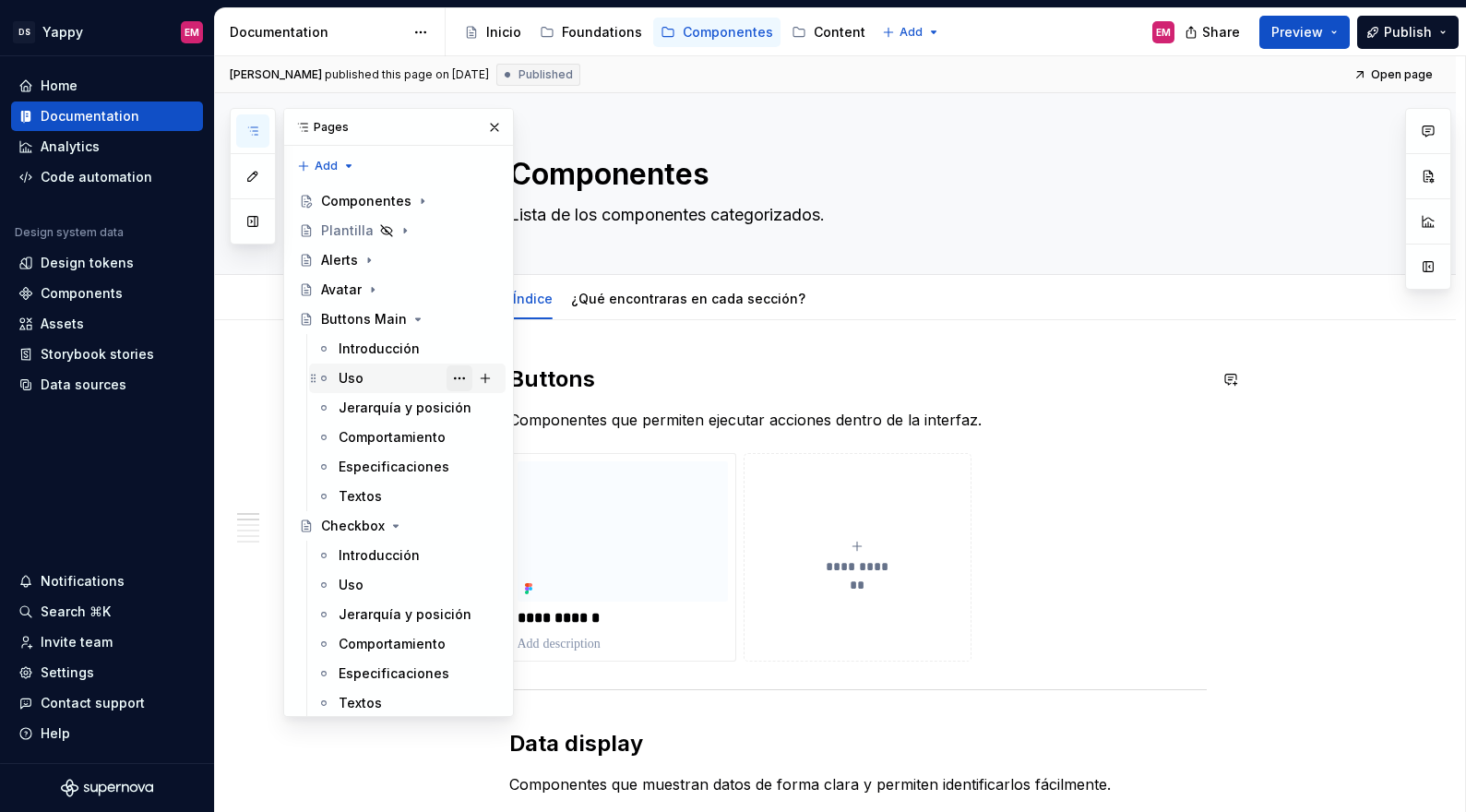
click at [460, 380] on button "Page tree" at bounding box center [459, 378] width 25 height 25
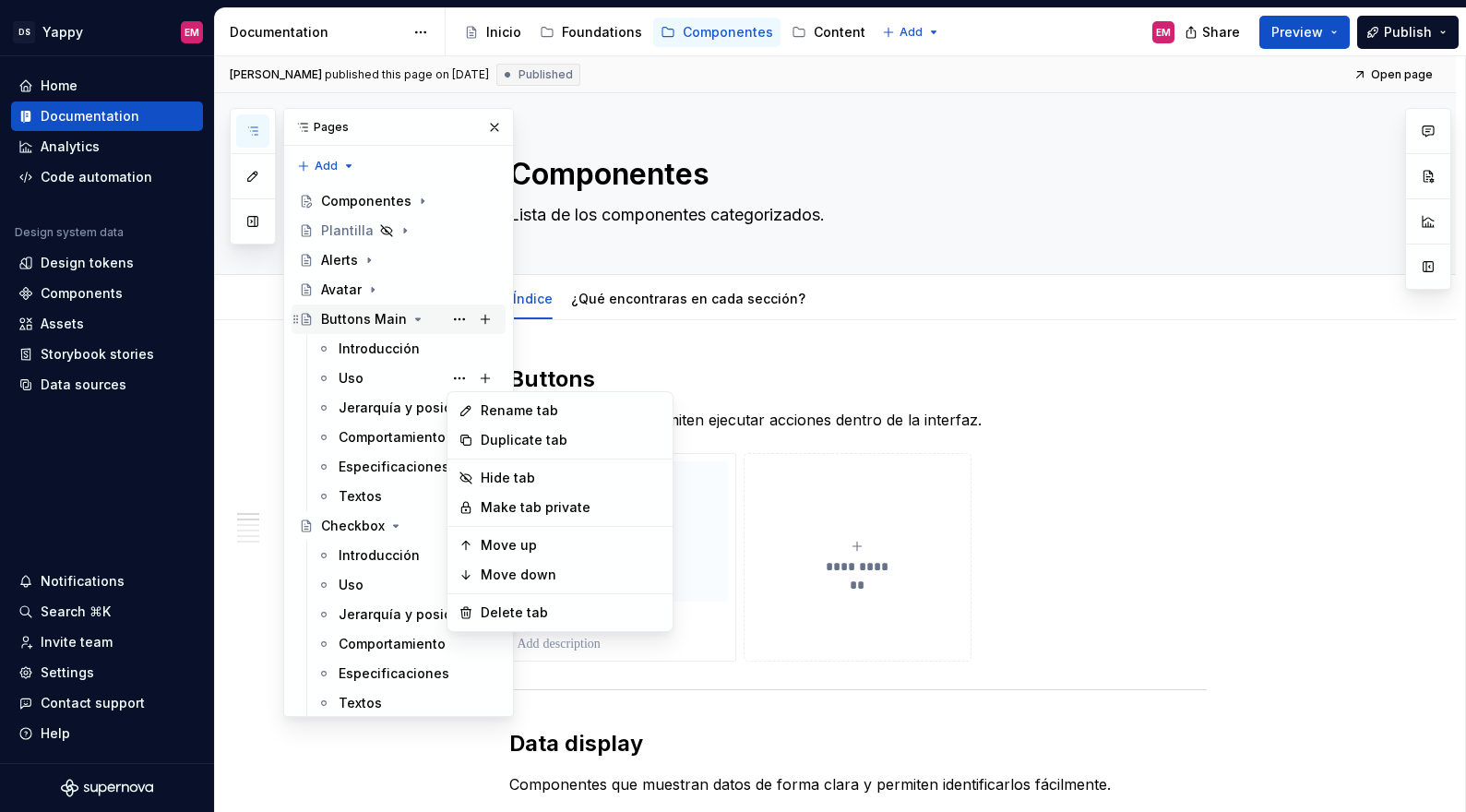
click at [411, 319] on div "Pages Add Accessibility guide for tree Page tree. Navigate the tree with the ar…" at bounding box center [371, 413] width 284 height 609
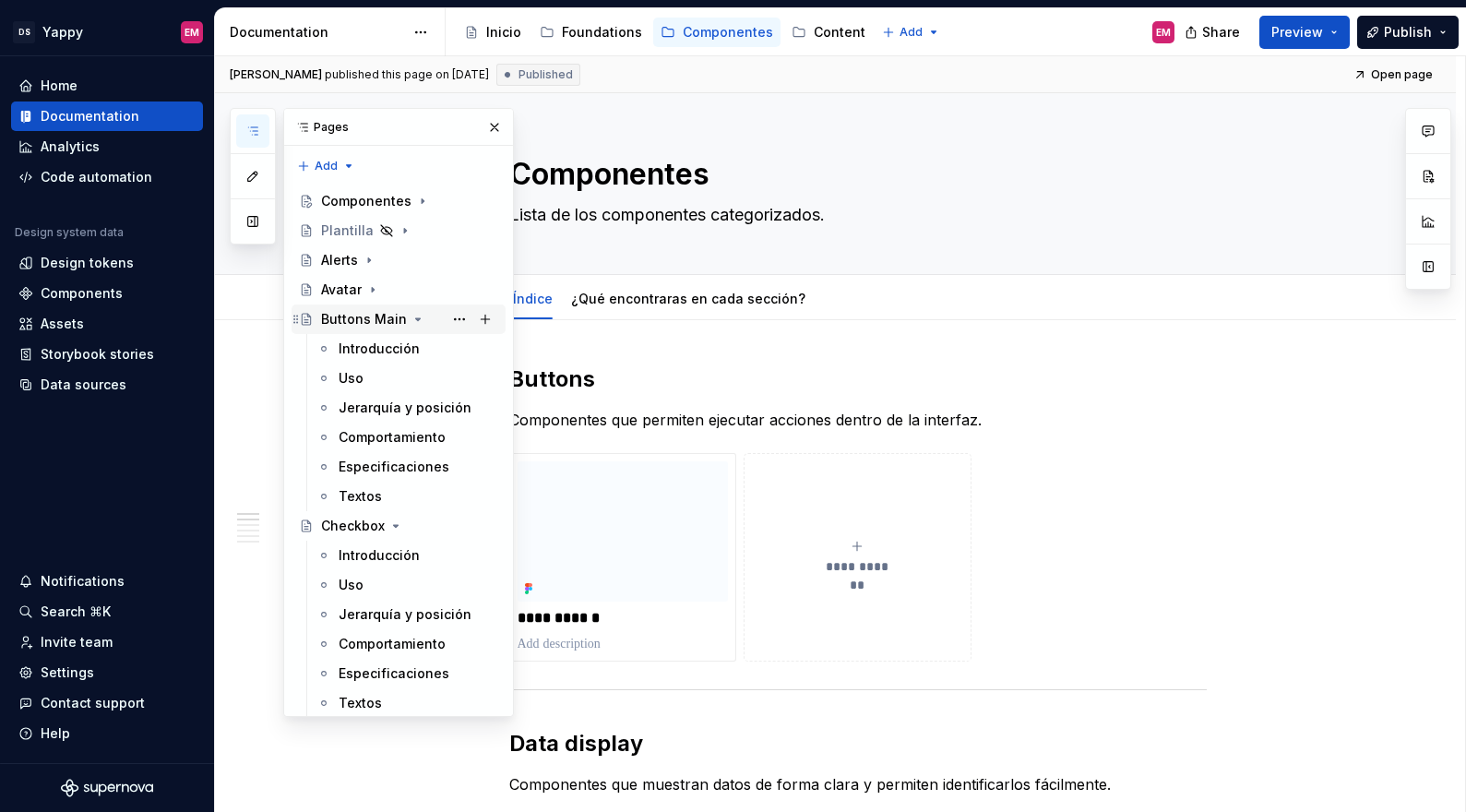
click at [416, 319] on icon "Page tree" at bounding box center [418, 318] width 15 height 15
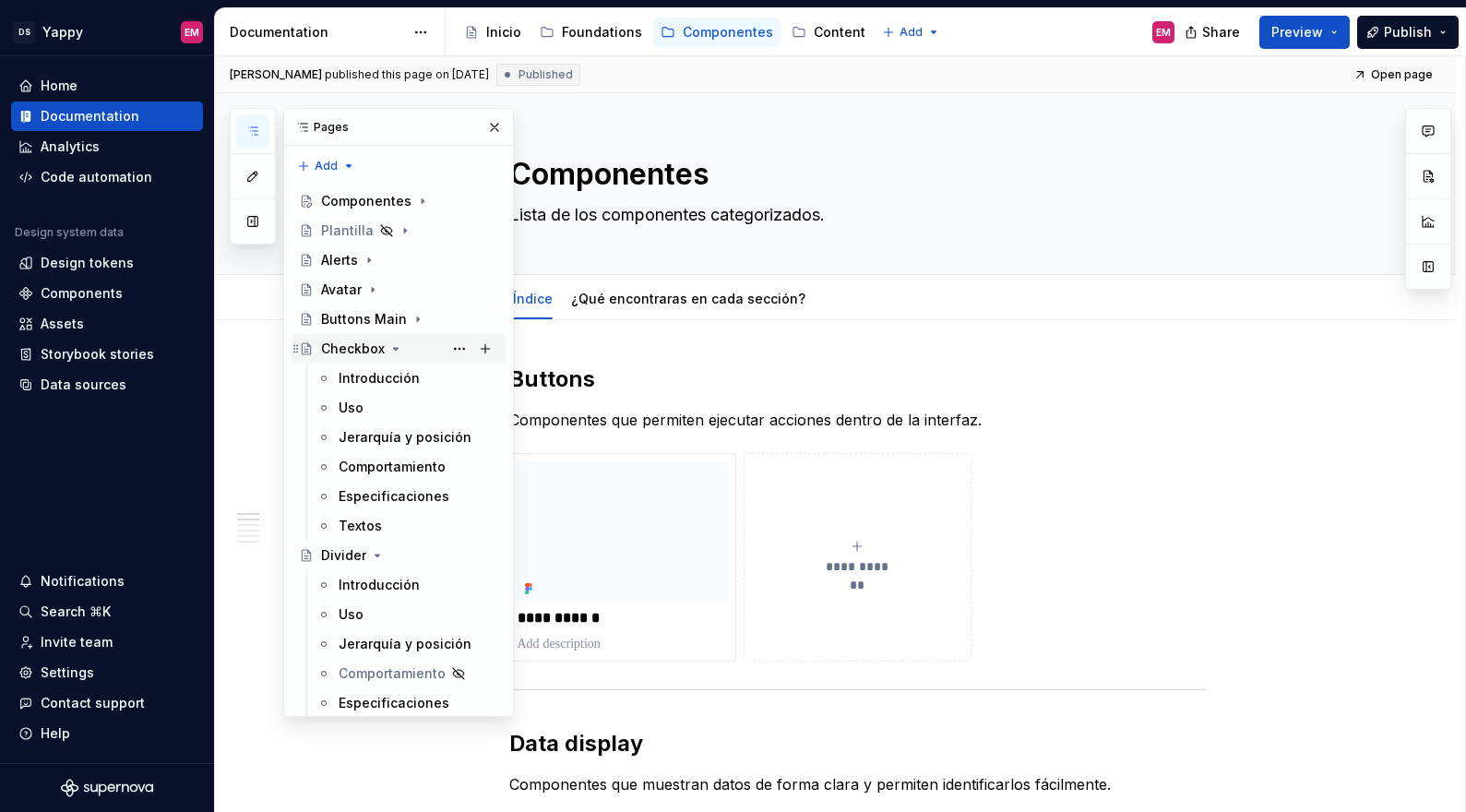
click at [389, 349] on icon "Page tree" at bounding box center [395, 348] width 15 height 15
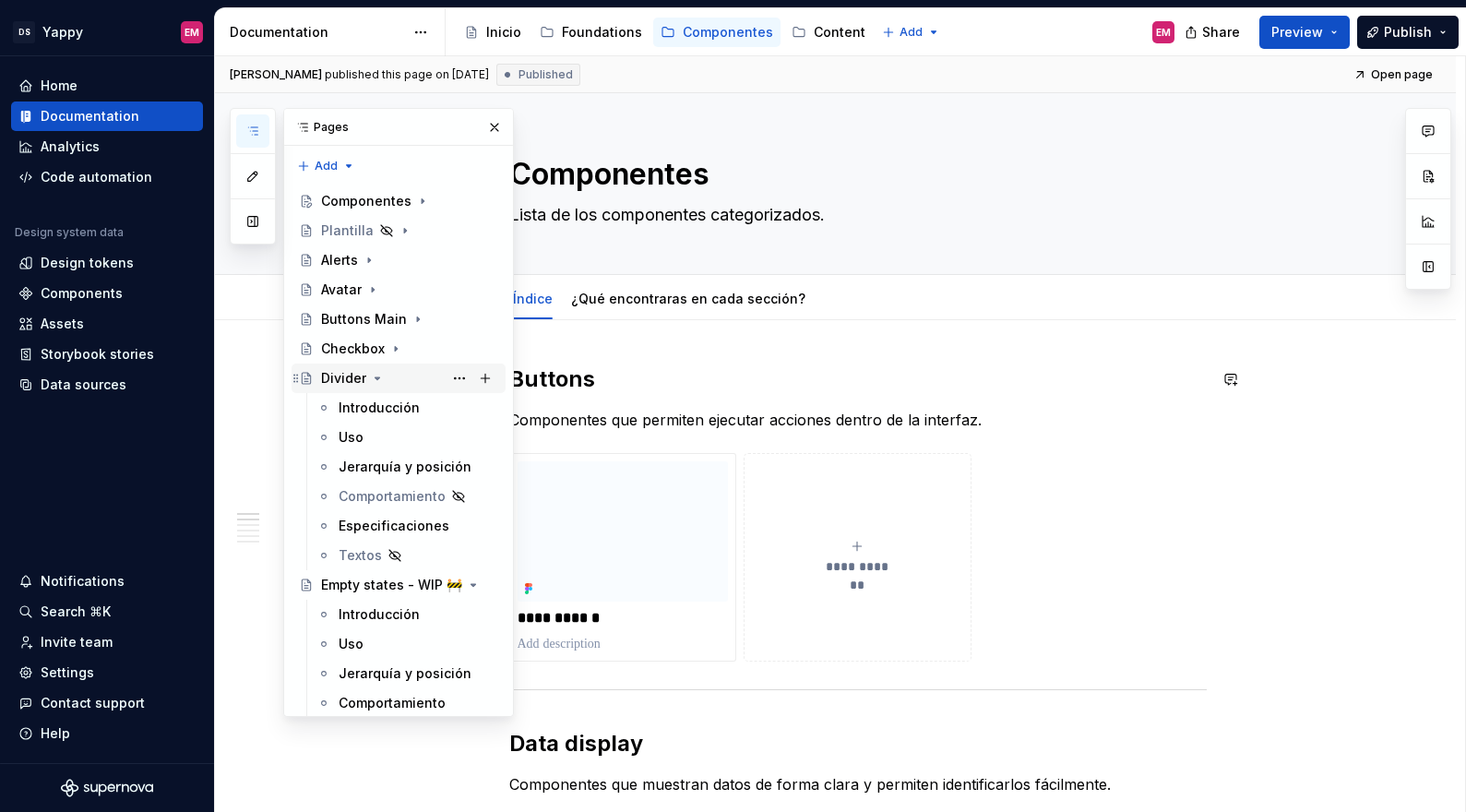
click at [378, 380] on icon "Page tree" at bounding box center [377, 378] width 15 height 15
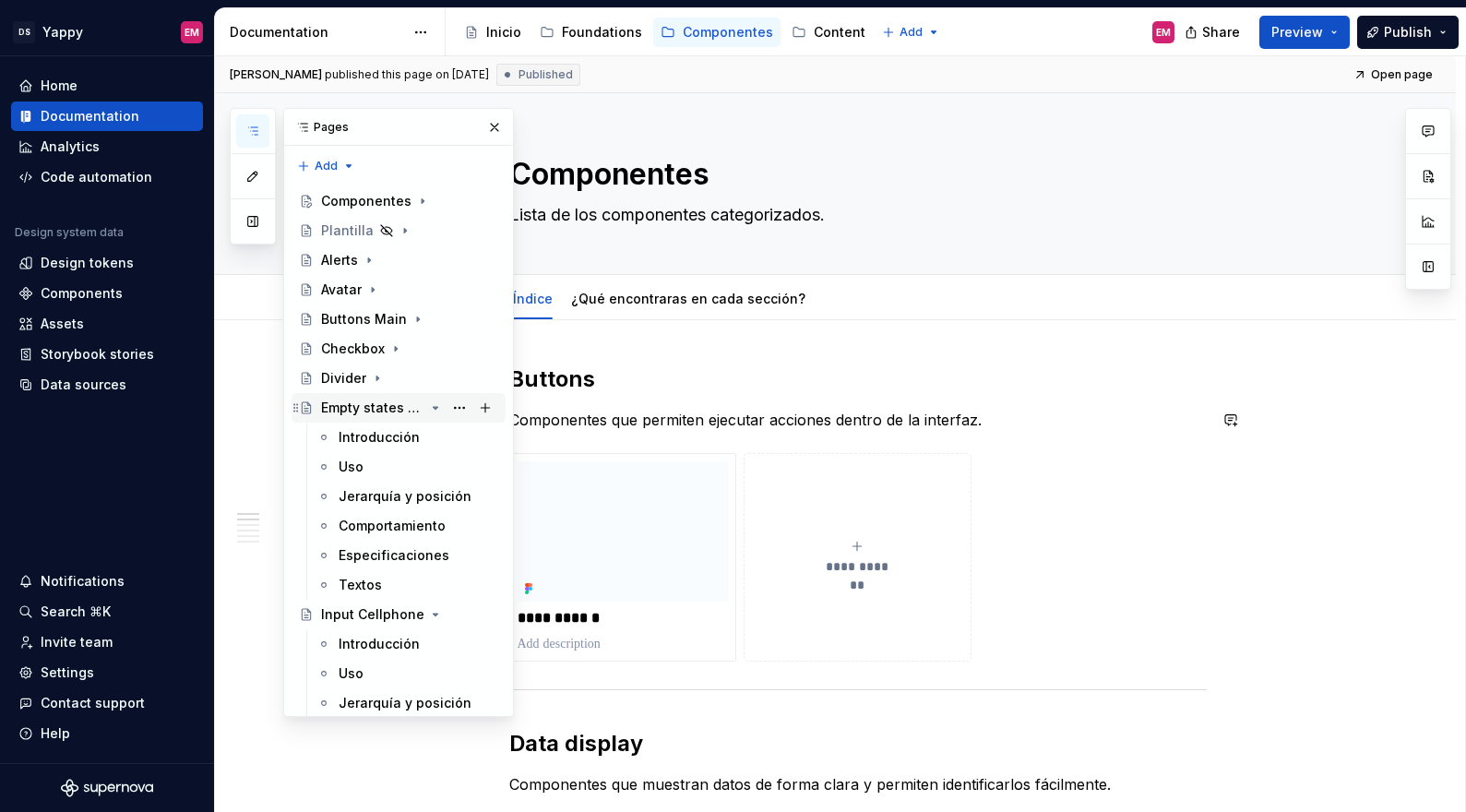
click at [435, 413] on icon "Page tree" at bounding box center [434, 407] width 15 height 15
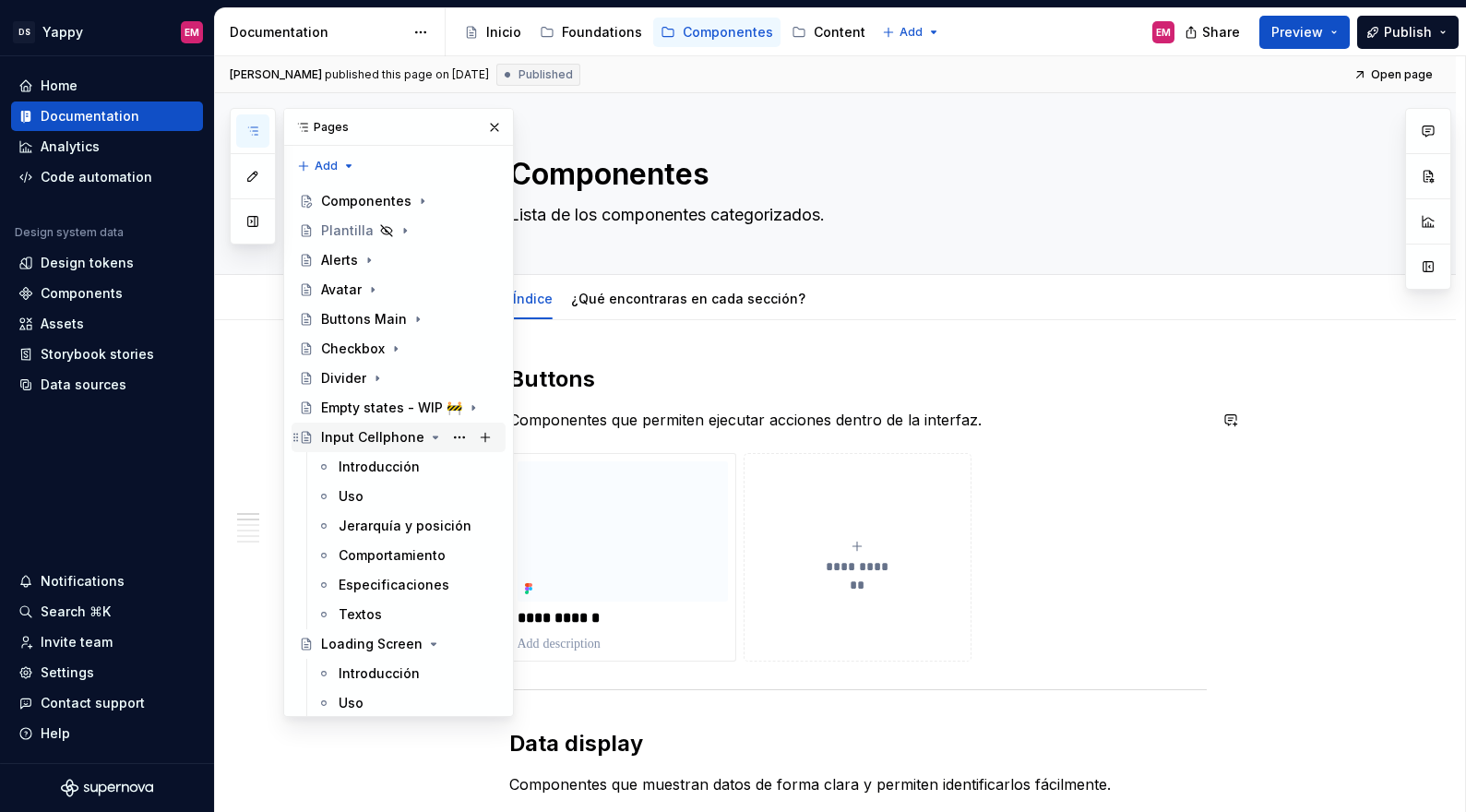
click at [429, 442] on icon "Page tree" at bounding box center [434, 436] width 15 height 15
click at [427, 470] on icon "Page tree" at bounding box center [433, 467] width 15 height 15
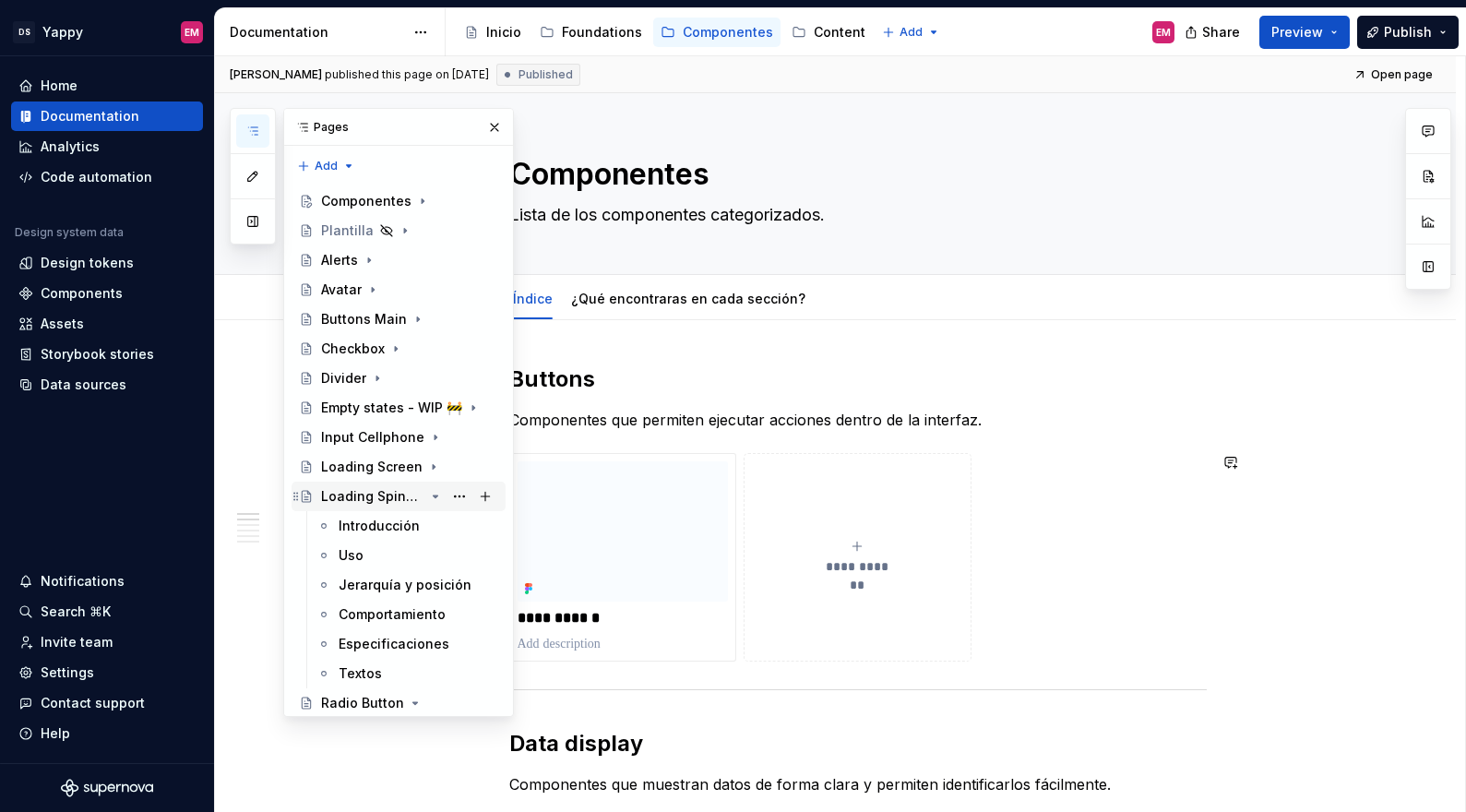
click at [428, 501] on icon "Page tree" at bounding box center [434, 496] width 15 height 15
click at [411, 532] on icon "Page tree" at bounding box center [415, 525] width 15 height 15
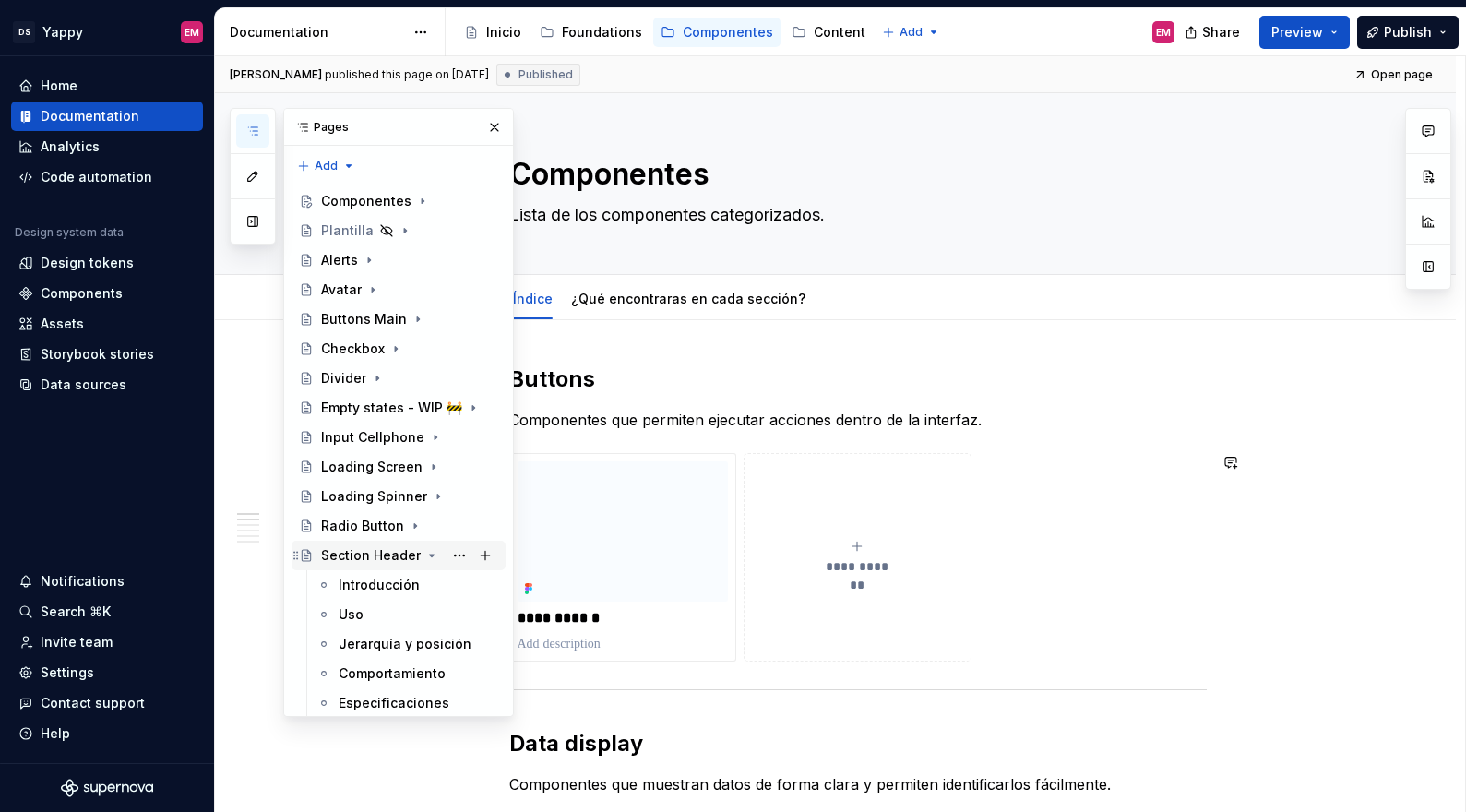
click at [428, 559] on icon "Page tree" at bounding box center [431, 554] width 15 height 15
click at [433, 584] on icon "Page tree" at bounding box center [435, 585] width 5 height 2
click at [362, 613] on icon "Page tree" at bounding box center [364, 614] width 5 height 2
click at [401, 645] on icon "Page tree" at bounding box center [403, 643] width 15 height 15
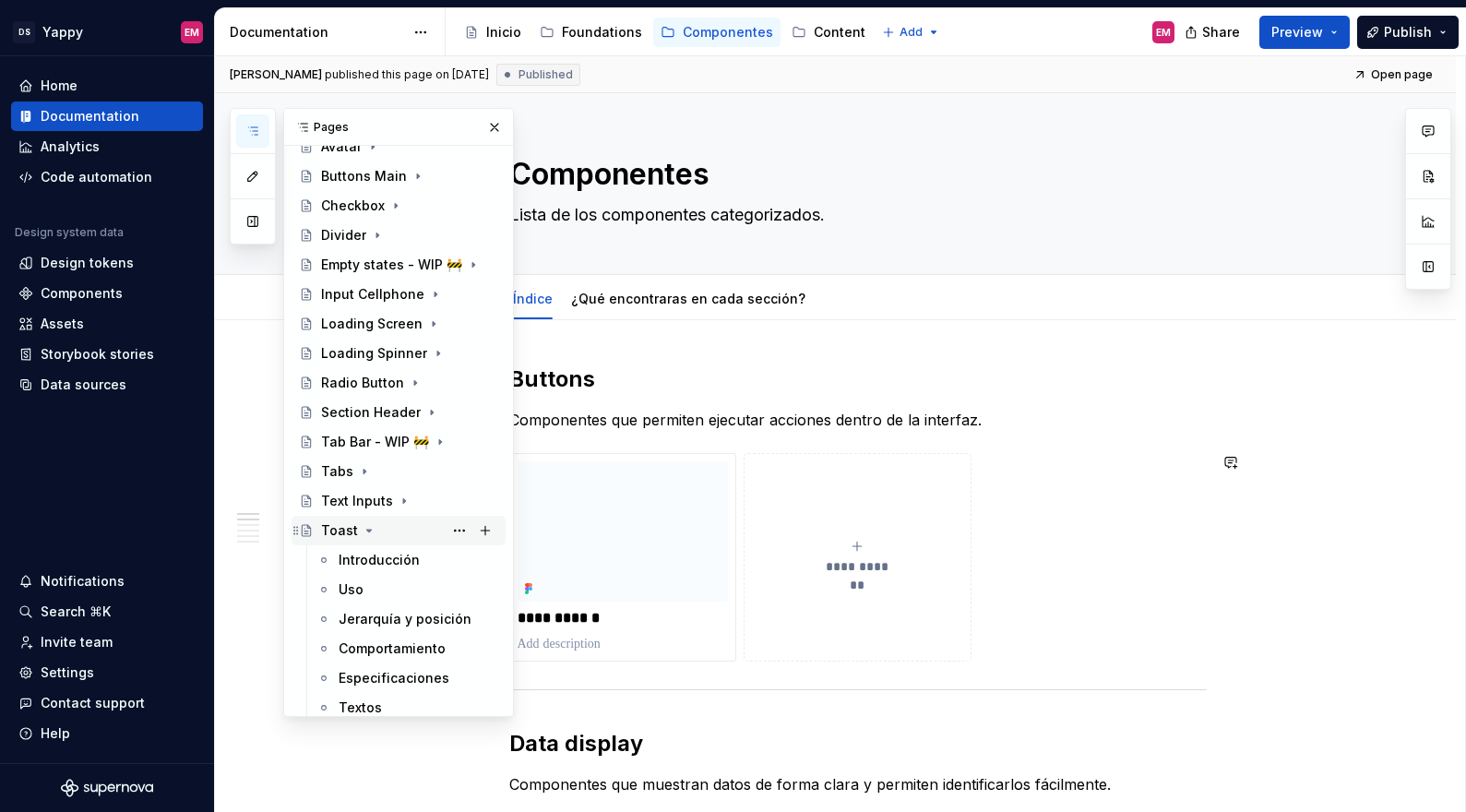
click at [363, 532] on icon "Page tree" at bounding box center [368, 530] width 15 height 15
click at [376, 560] on icon "Page tree" at bounding box center [378, 560] width 5 height 2
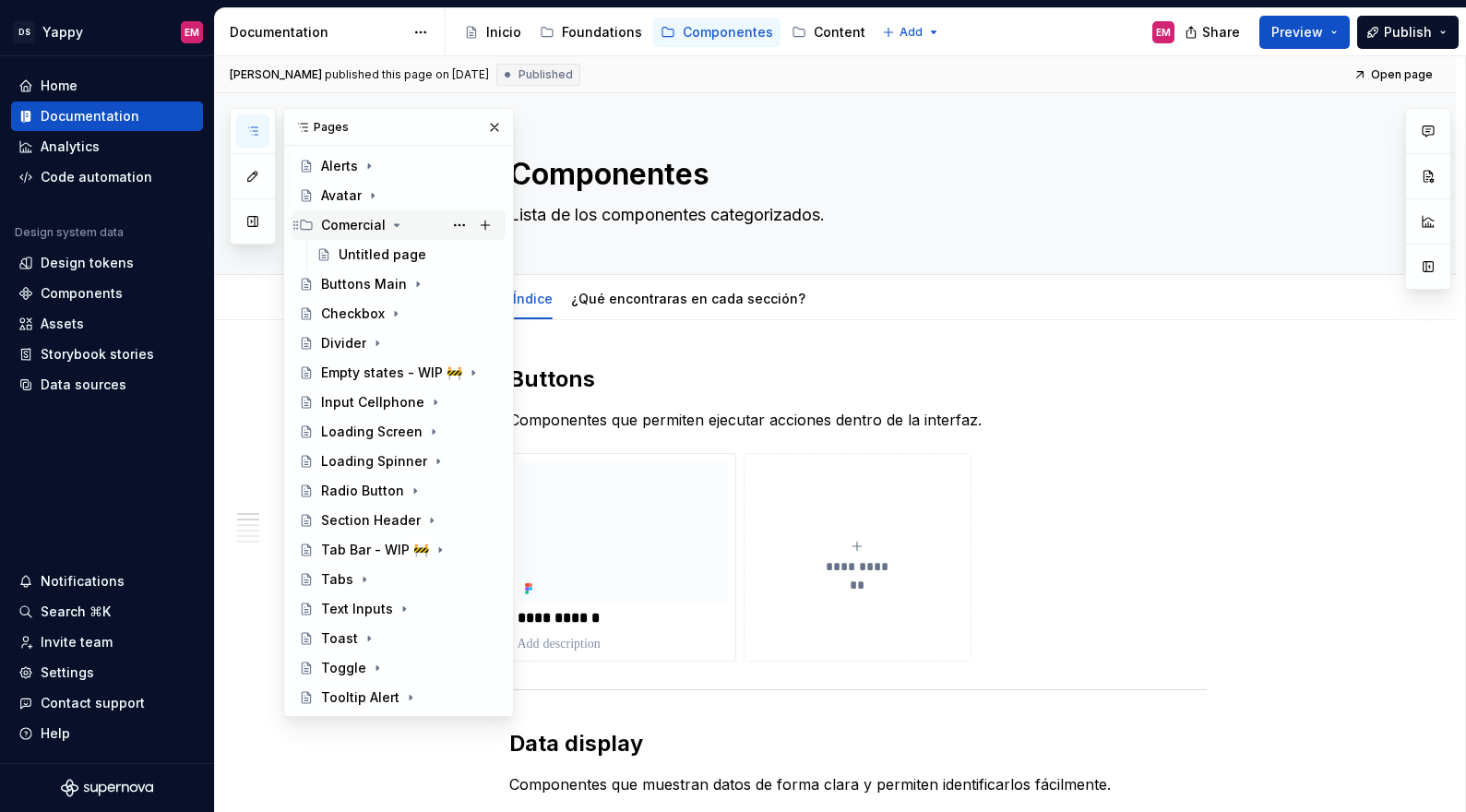
scroll to position [0, 0]
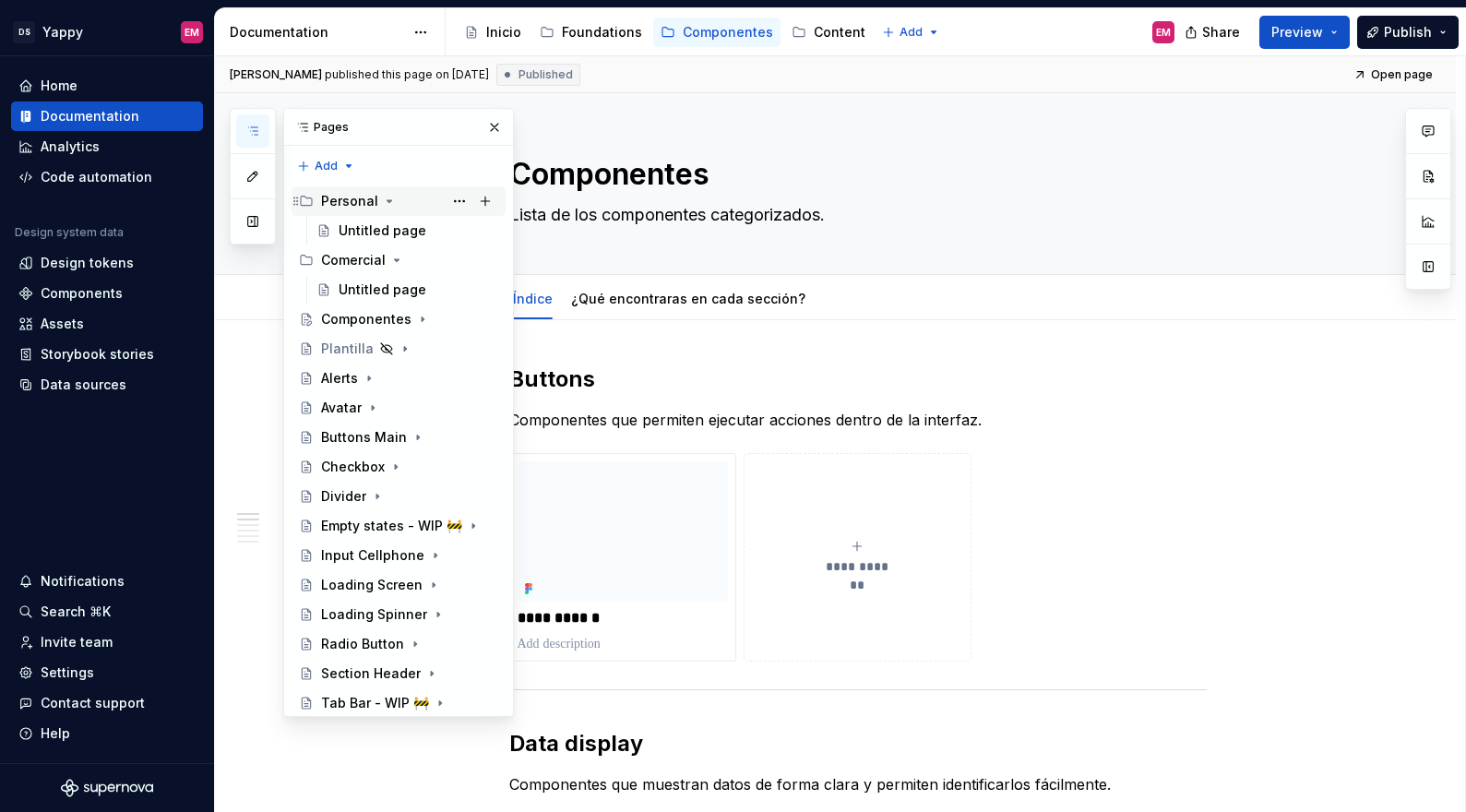
click at [340, 205] on div "Personal" at bounding box center [349, 201] width 58 height 19
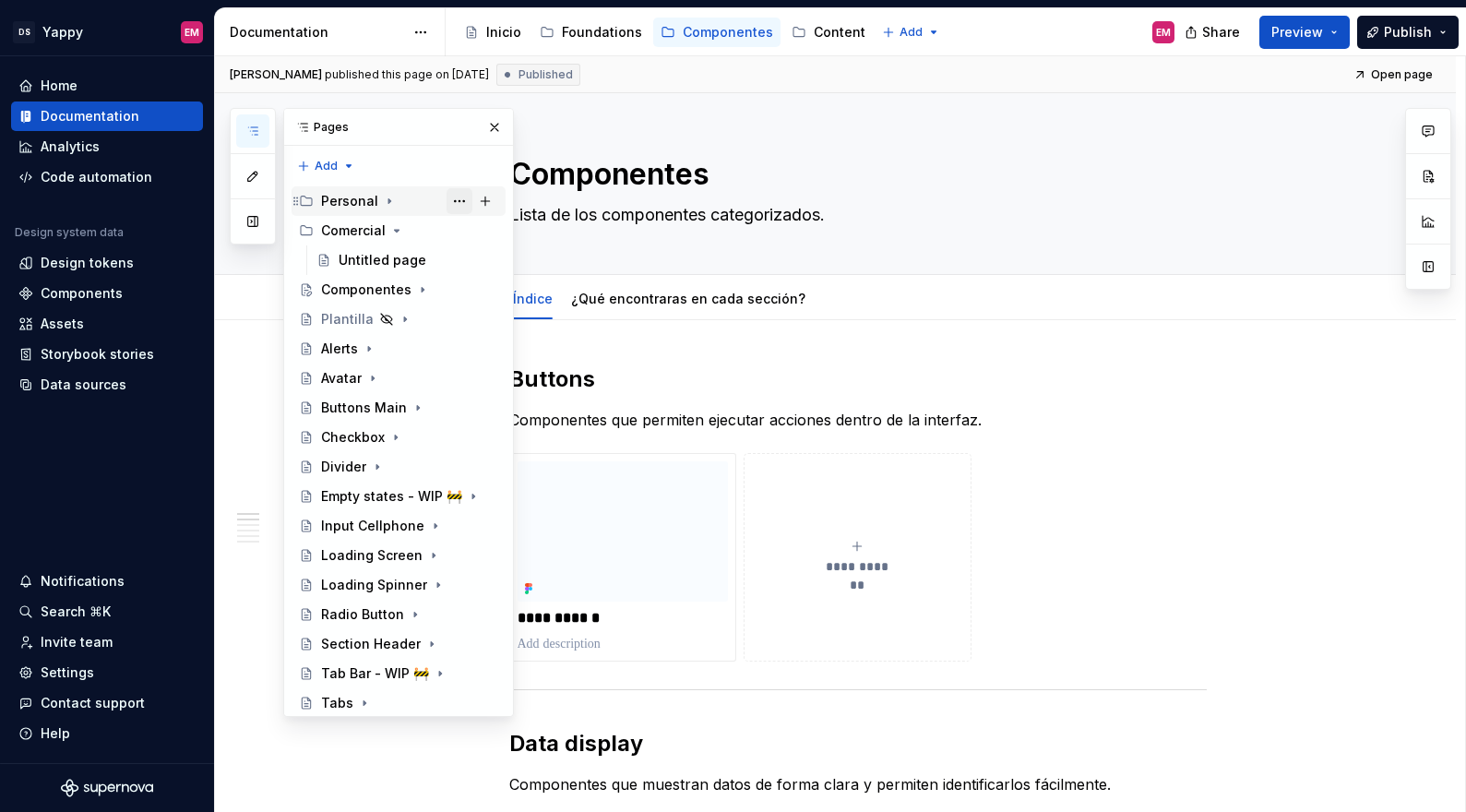
click at [452, 202] on button "Page tree" at bounding box center [459, 201] width 25 height 25
type textarea "*"
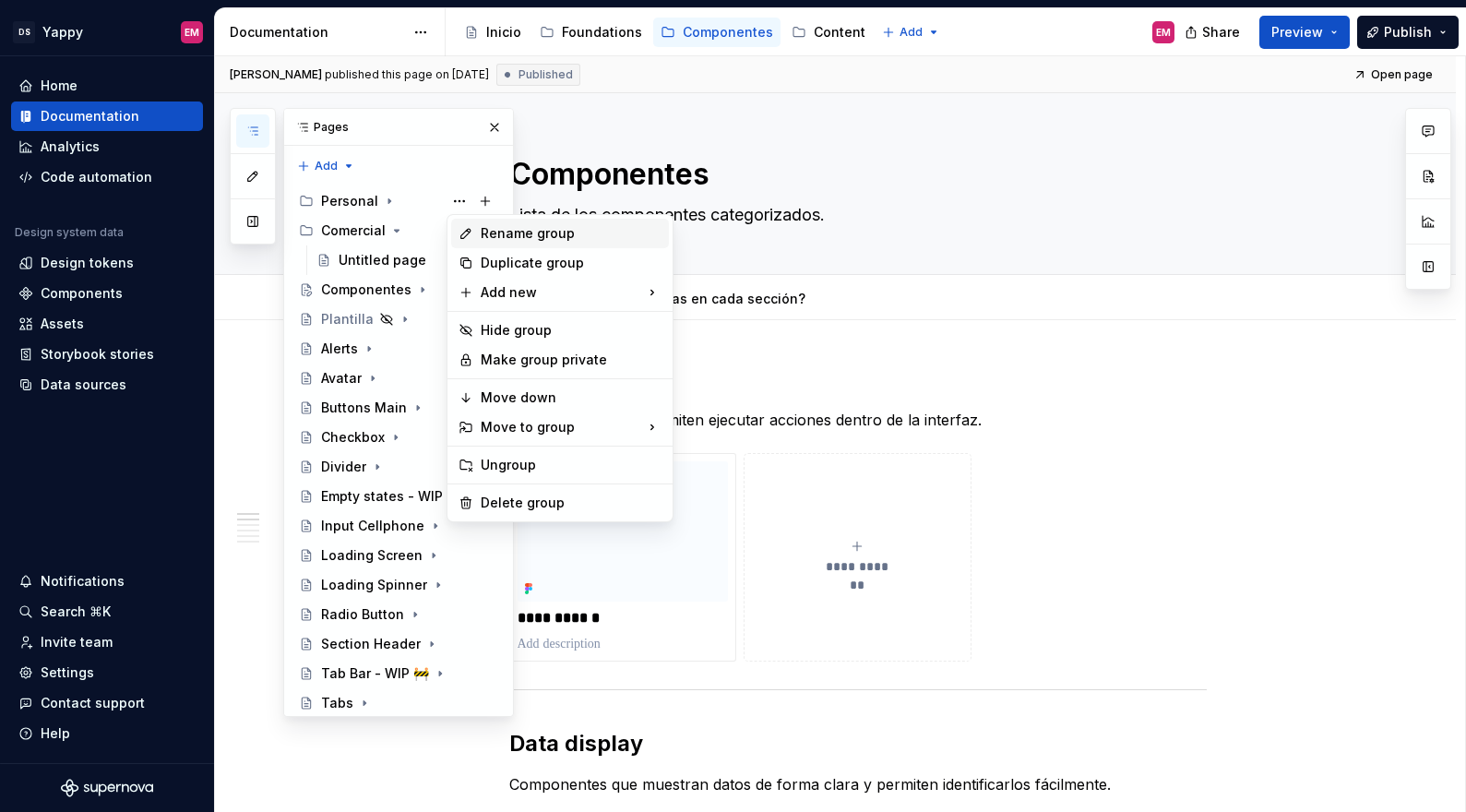
click at [488, 232] on div "Rename group" at bounding box center [570, 233] width 181 height 19
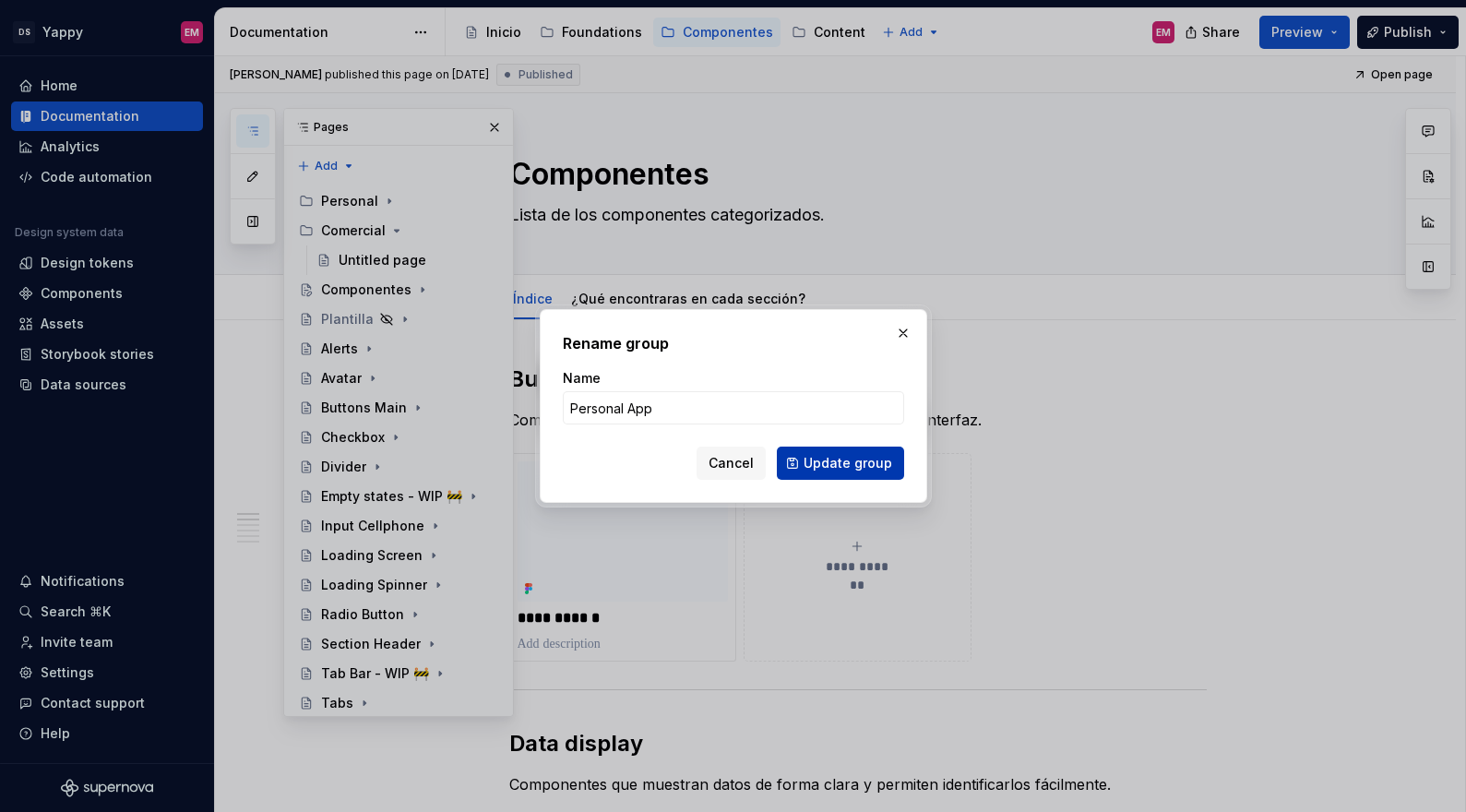
type input "Personal App"
click at [833, 461] on span "Update group" at bounding box center [847, 463] width 89 height 19
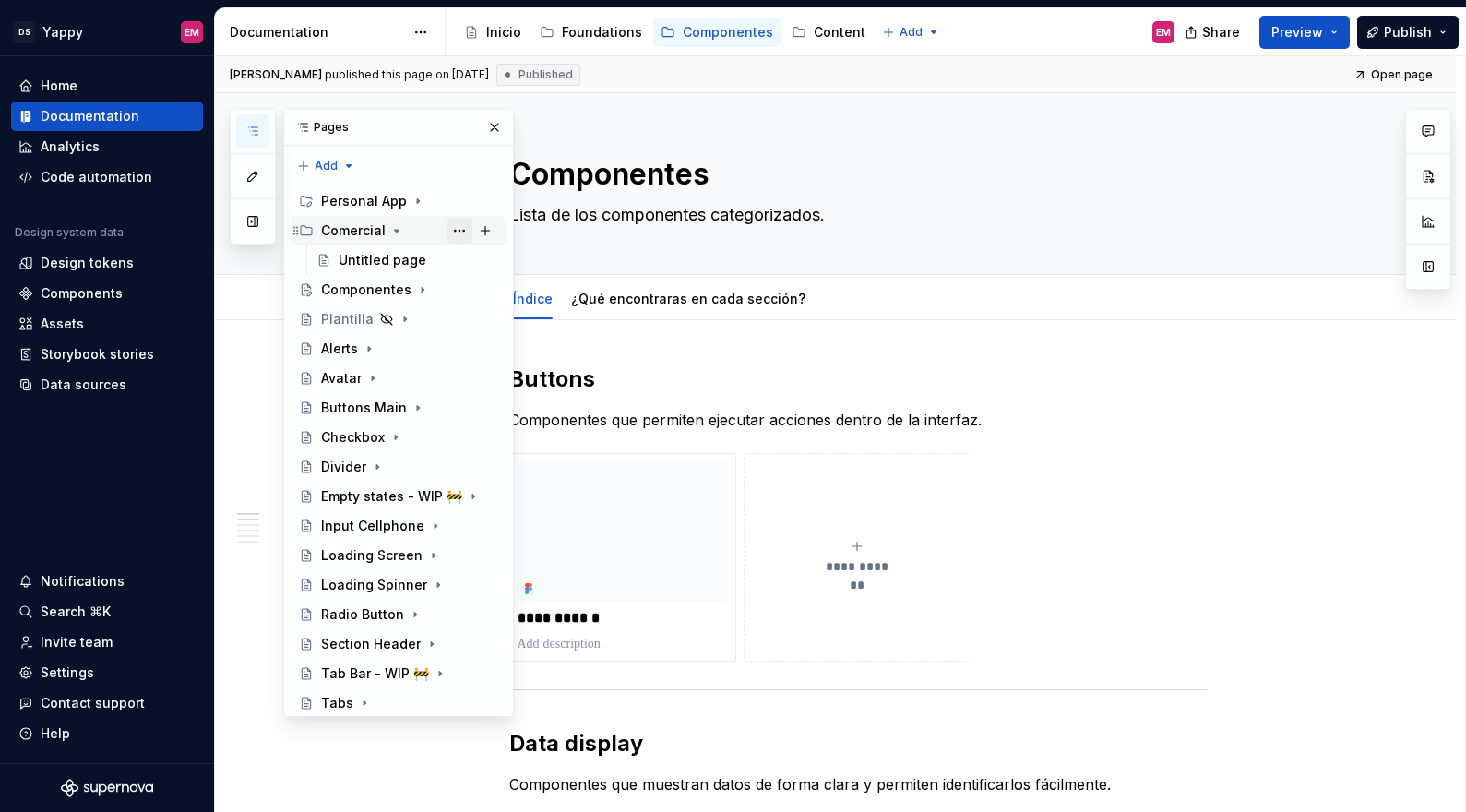
click at [450, 234] on button "Page tree" at bounding box center [459, 230] width 25 height 25
type textarea "*"
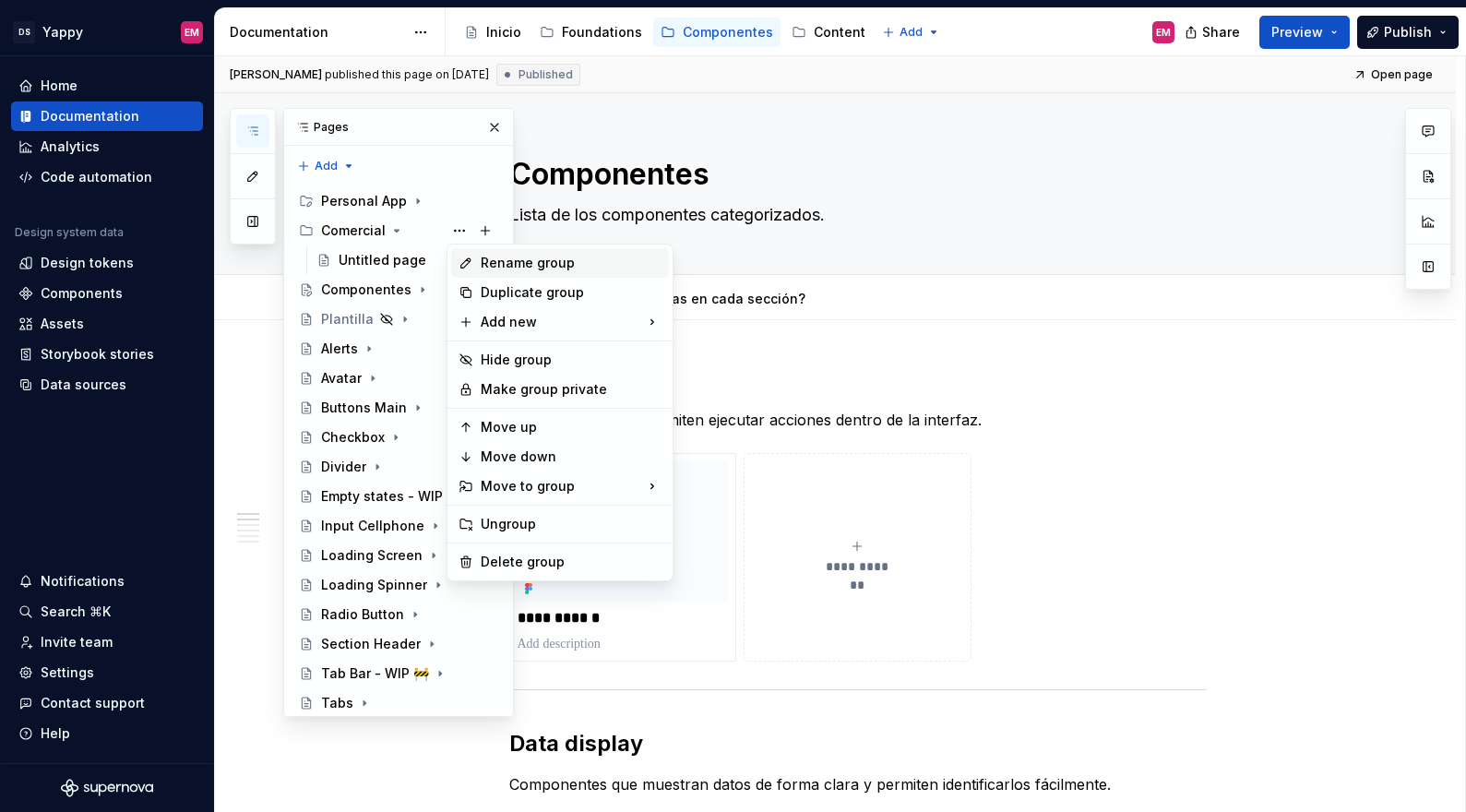
click at [491, 266] on div "Rename group" at bounding box center [570, 263] width 181 height 19
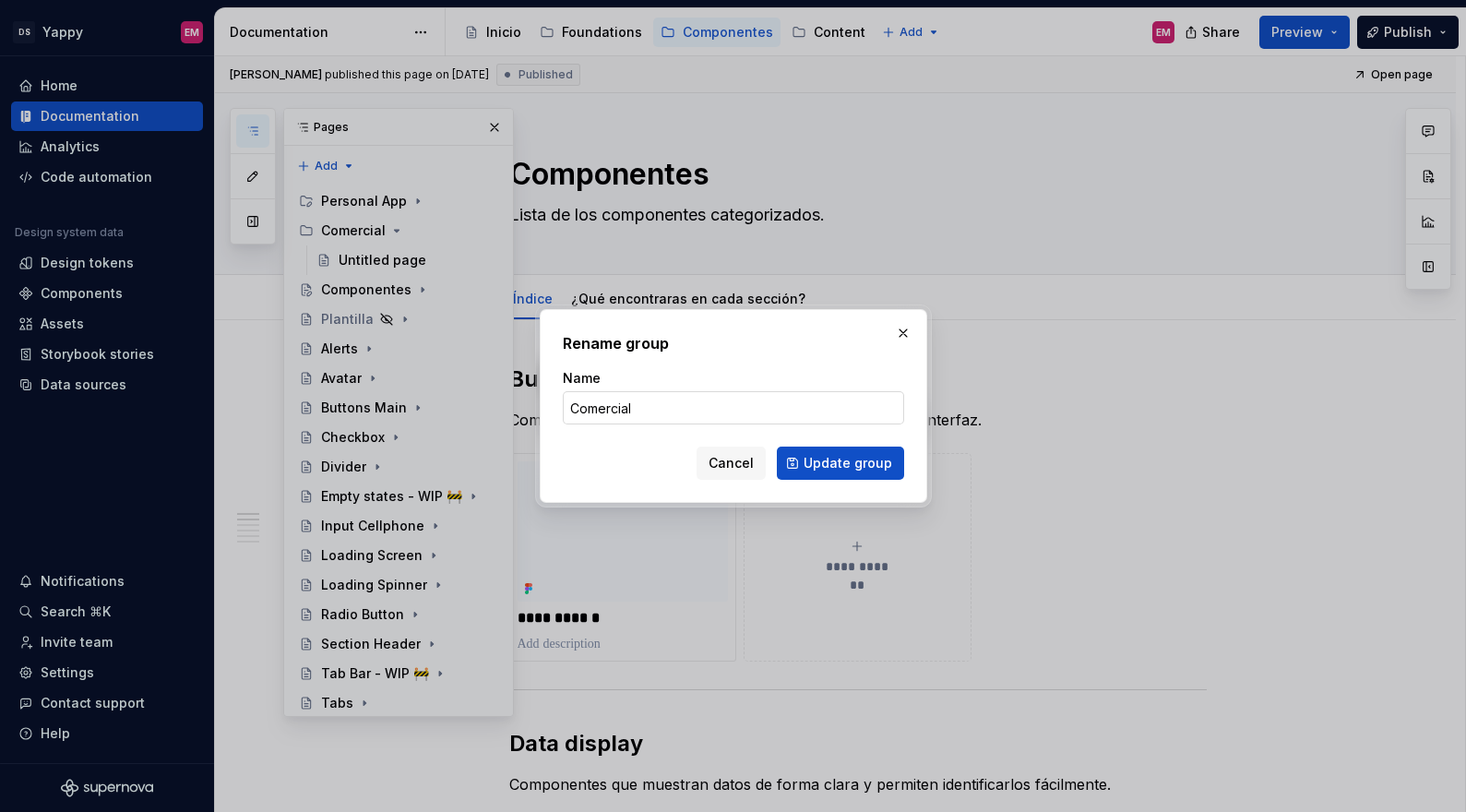
click at [655, 403] on input "Comercial" at bounding box center [733, 408] width 342 height 33
type input "Comercial App"
click button "Update group" at bounding box center [840, 463] width 127 height 33
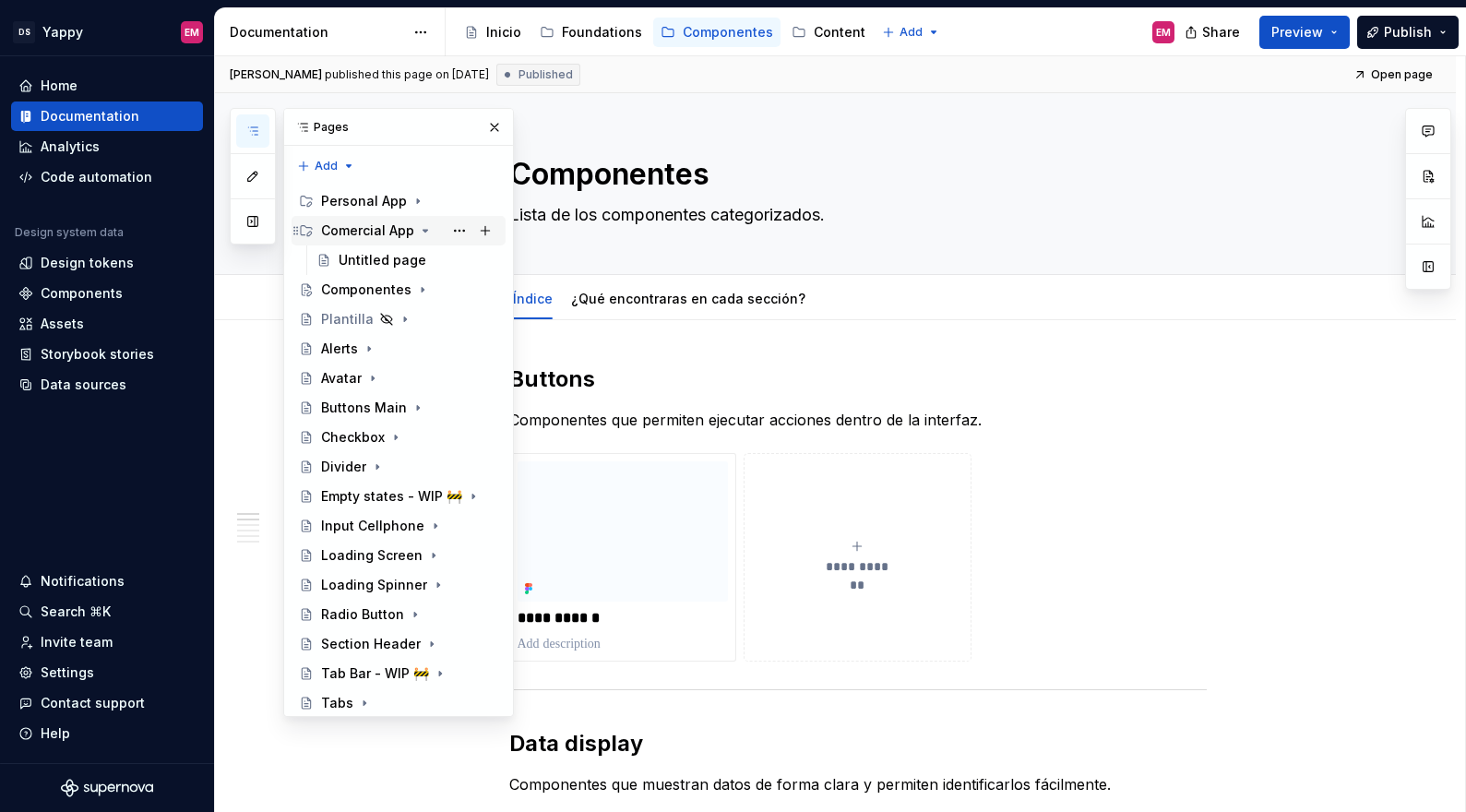
click at [413, 226] on div "Comercial App" at bounding box center [409, 230] width 177 height 25
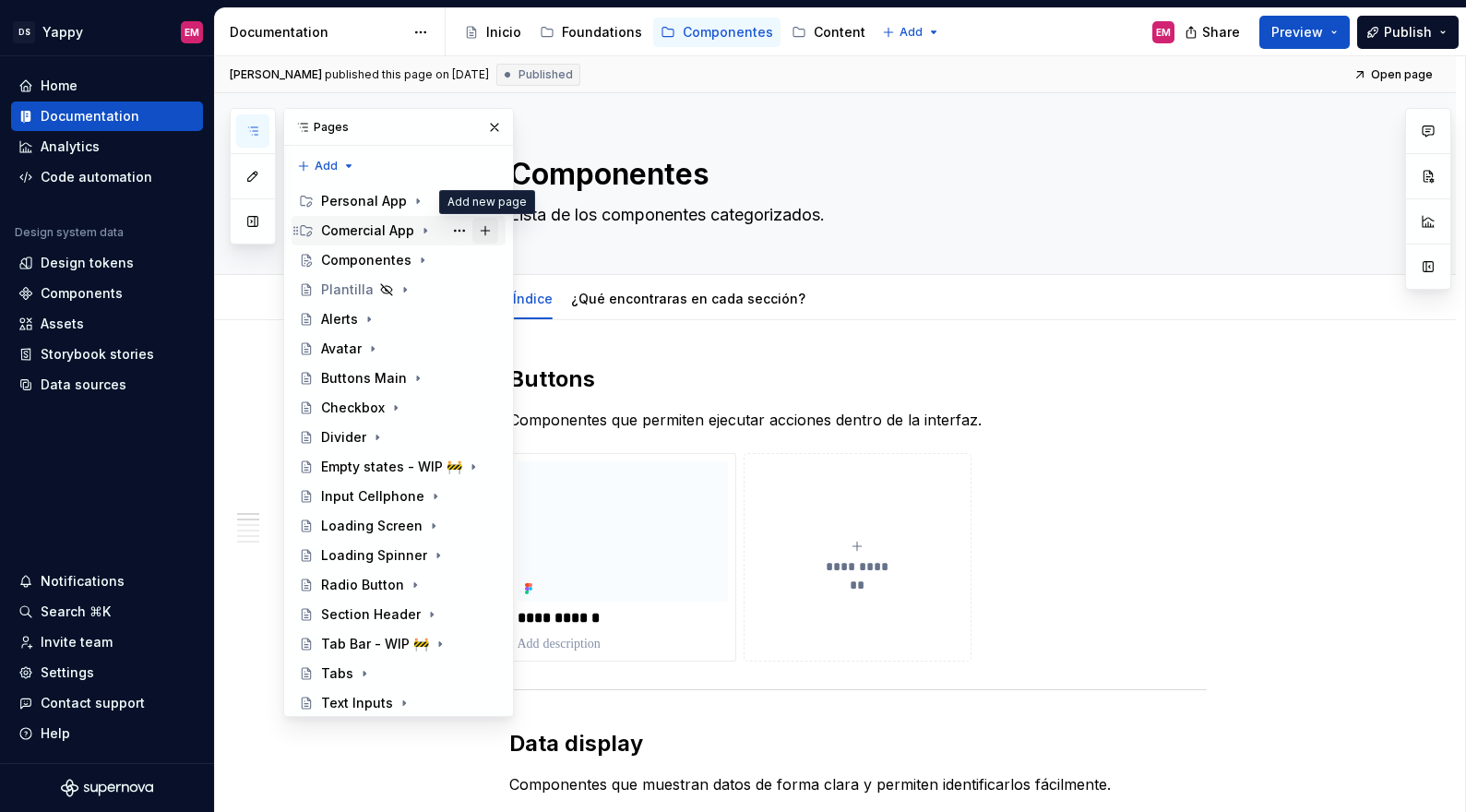
click at [486, 230] on button "Page tree" at bounding box center [485, 230] width 25 height 25
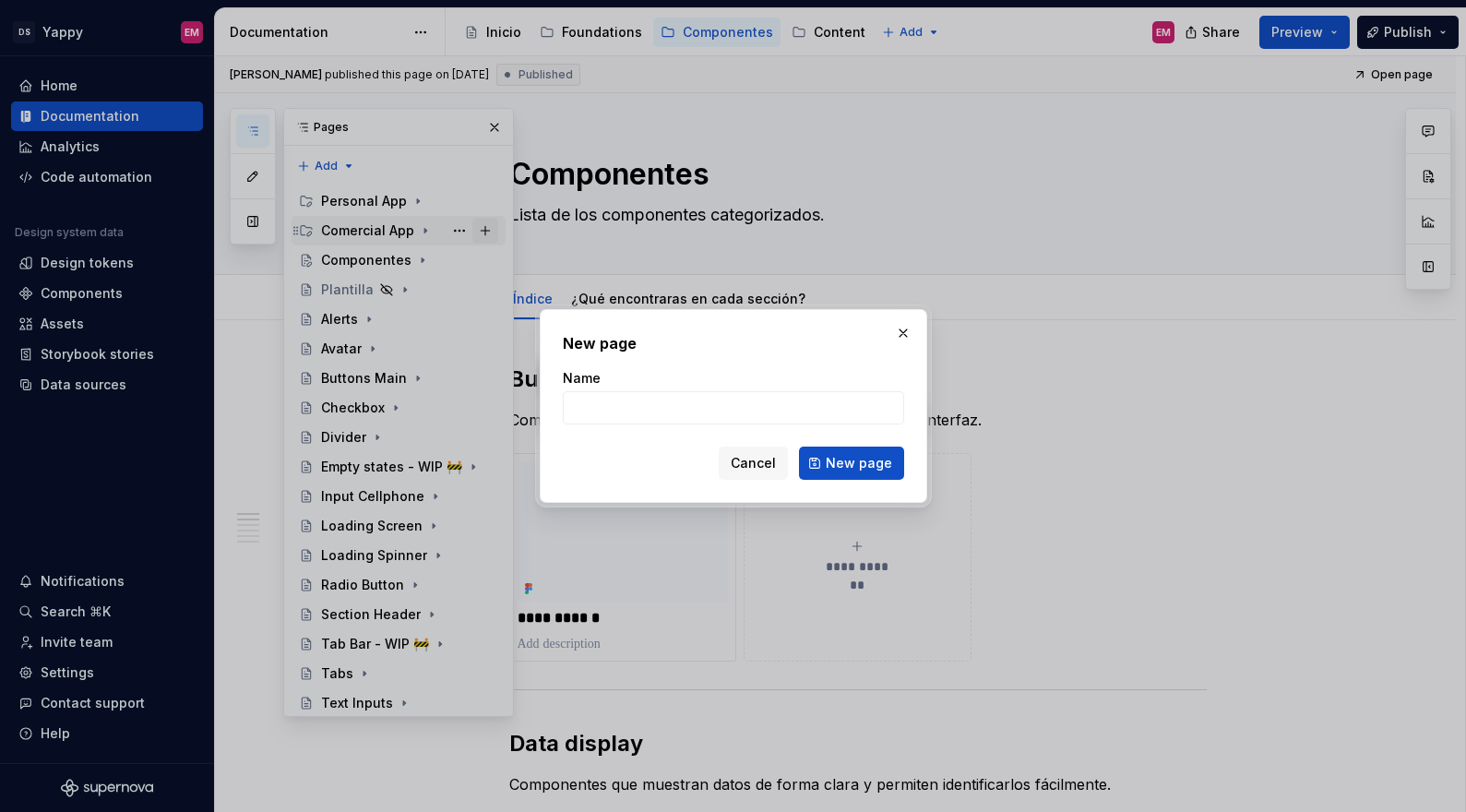
type textarea "*"
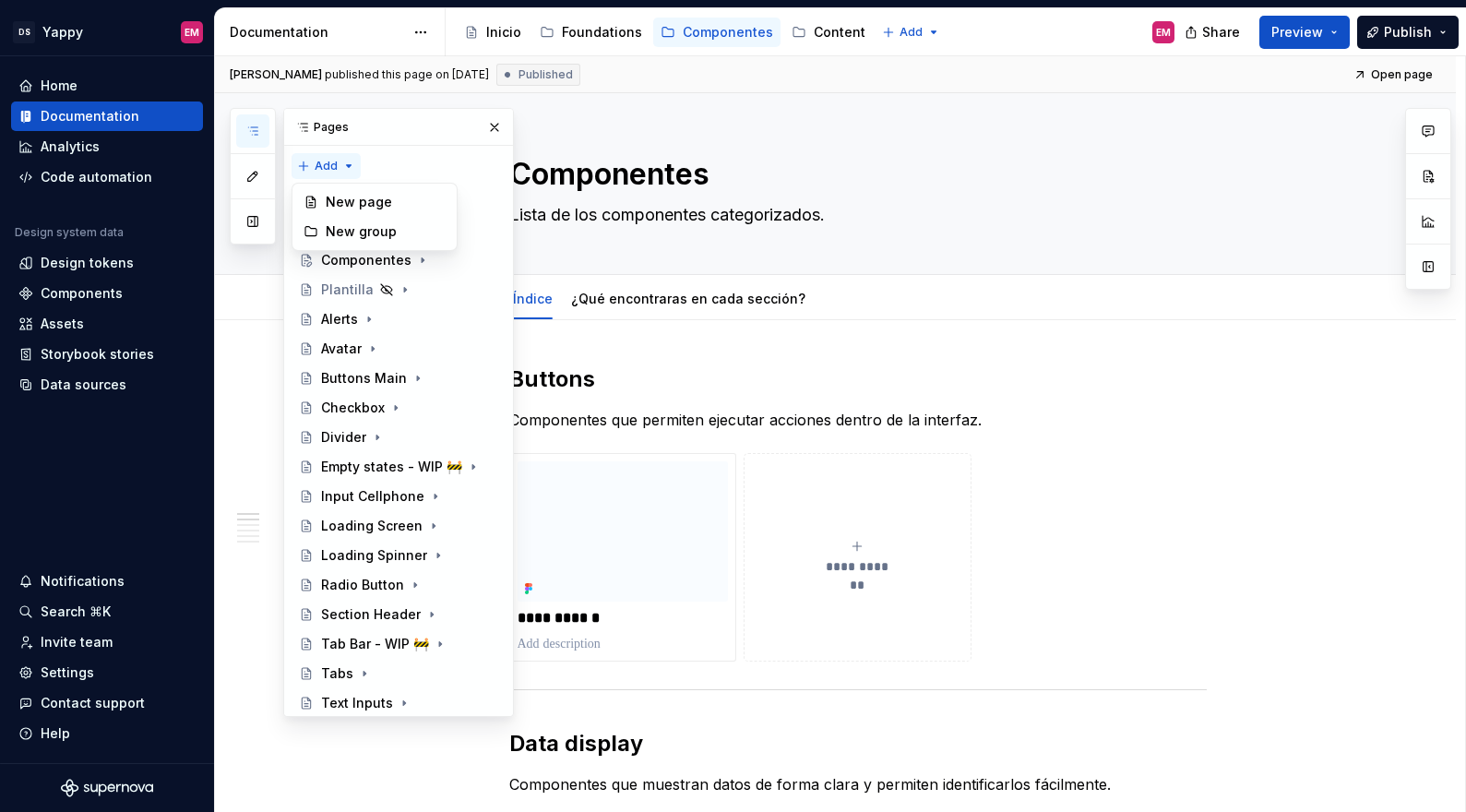
click at [299, 169] on div "Pages Add Accessibility guide for tree Page tree. Navigate the tree with the ar…" at bounding box center [371, 413] width 284 height 609
click at [329, 237] on div "New group" at bounding box center [386, 231] width 120 height 19
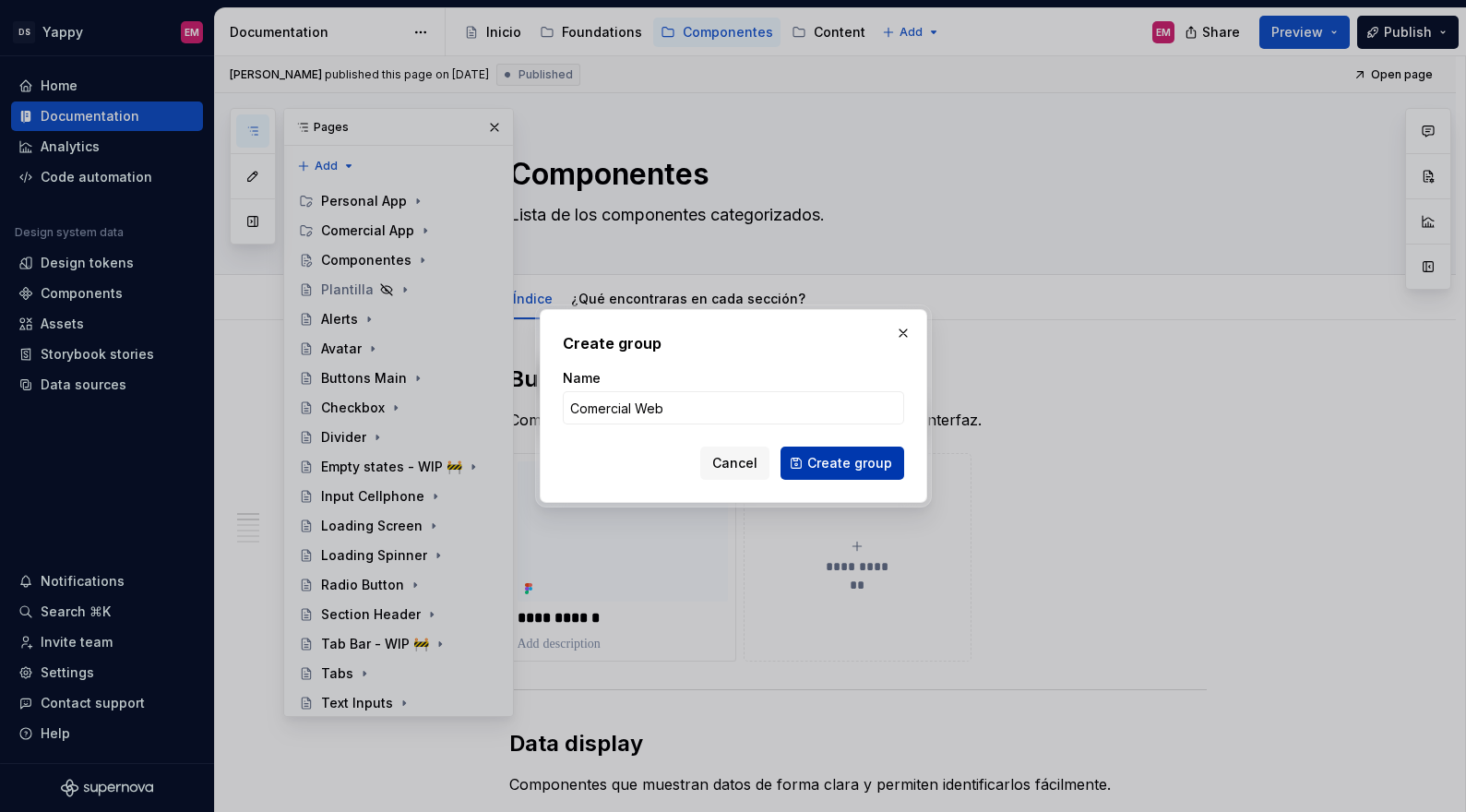
type input "Comercial Web"
click at [819, 467] on span "Create group" at bounding box center [849, 463] width 85 height 19
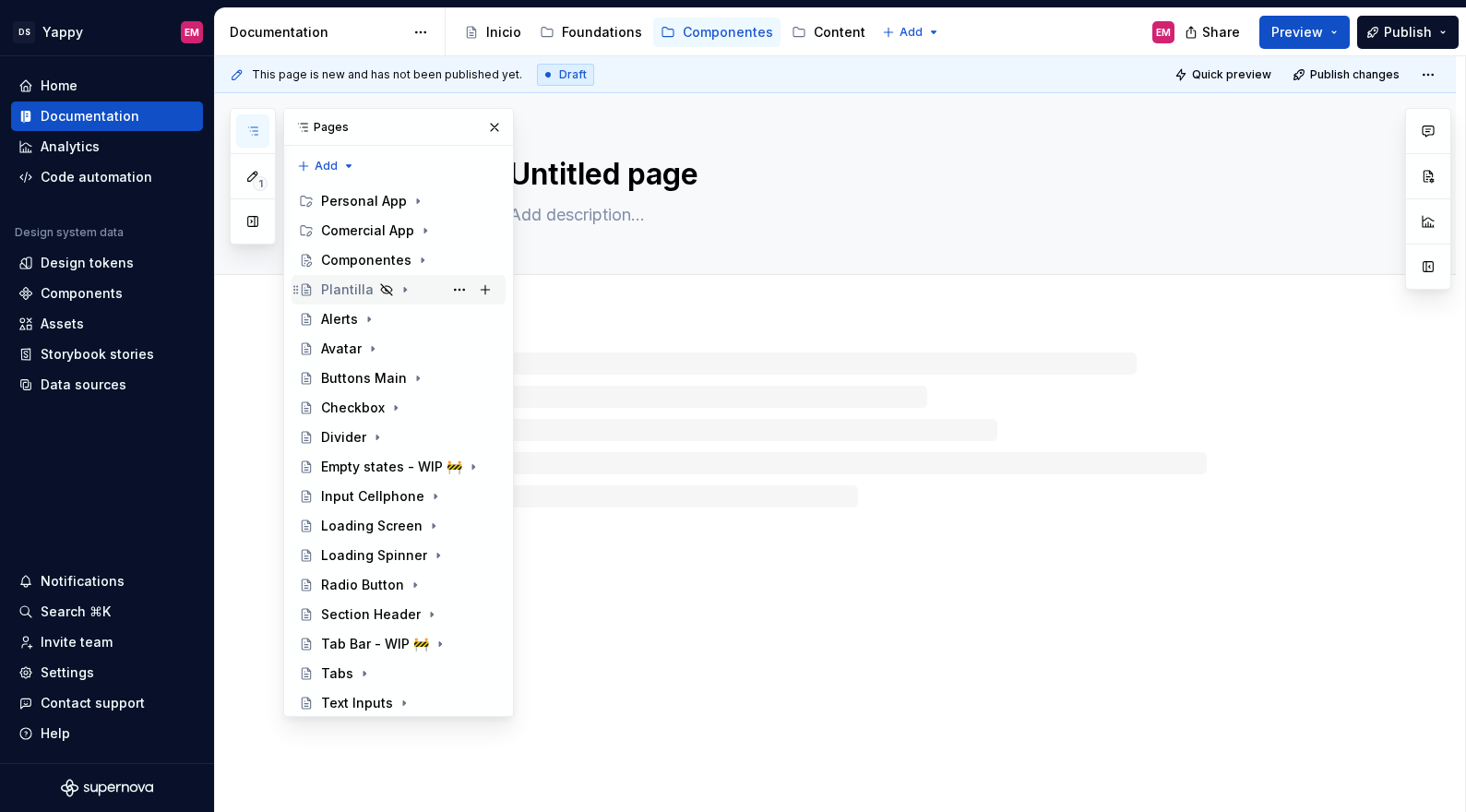
scroll to position [153, 0]
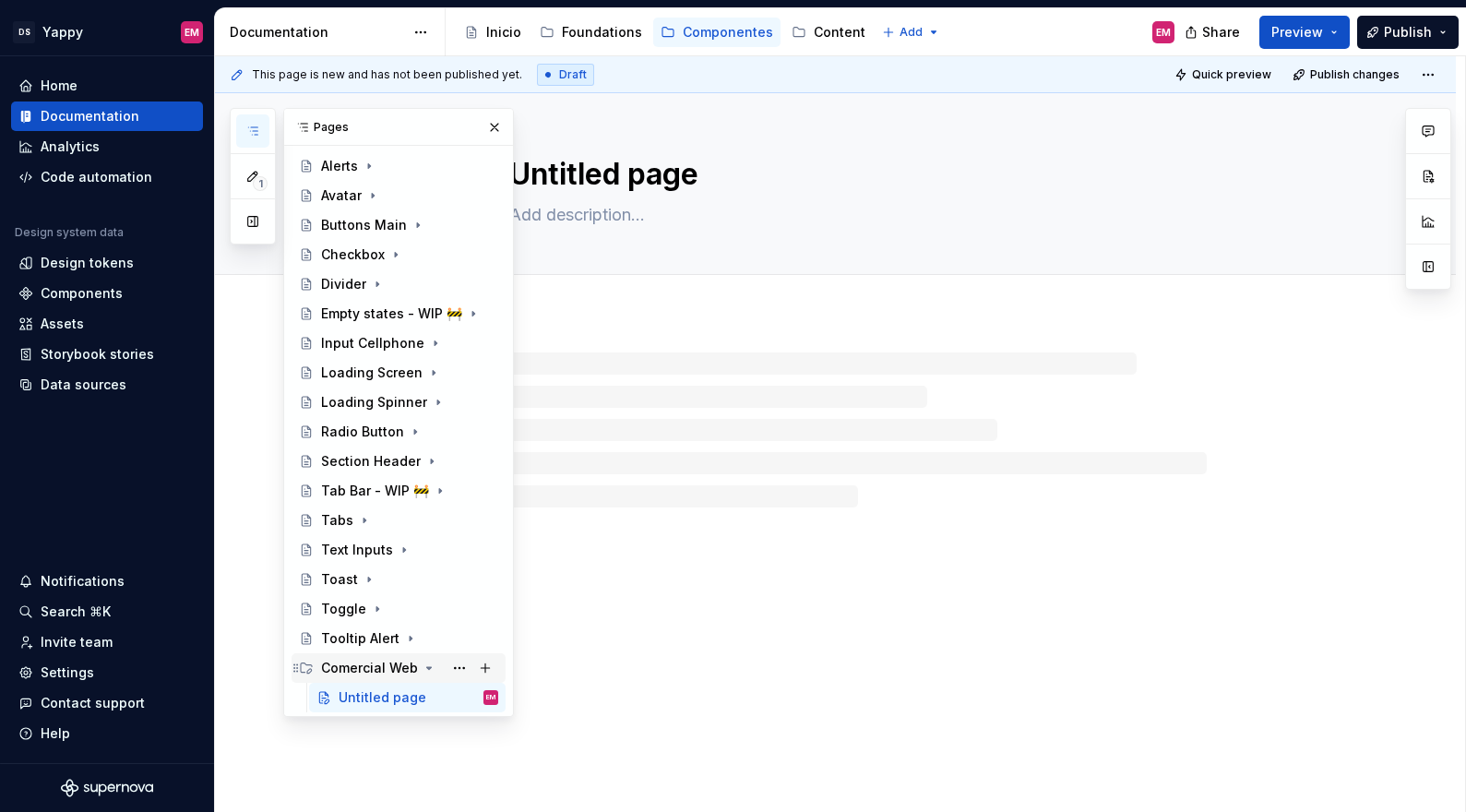
click at [290, 671] on icon "Page tree" at bounding box center [296, 668] width 15 height 15
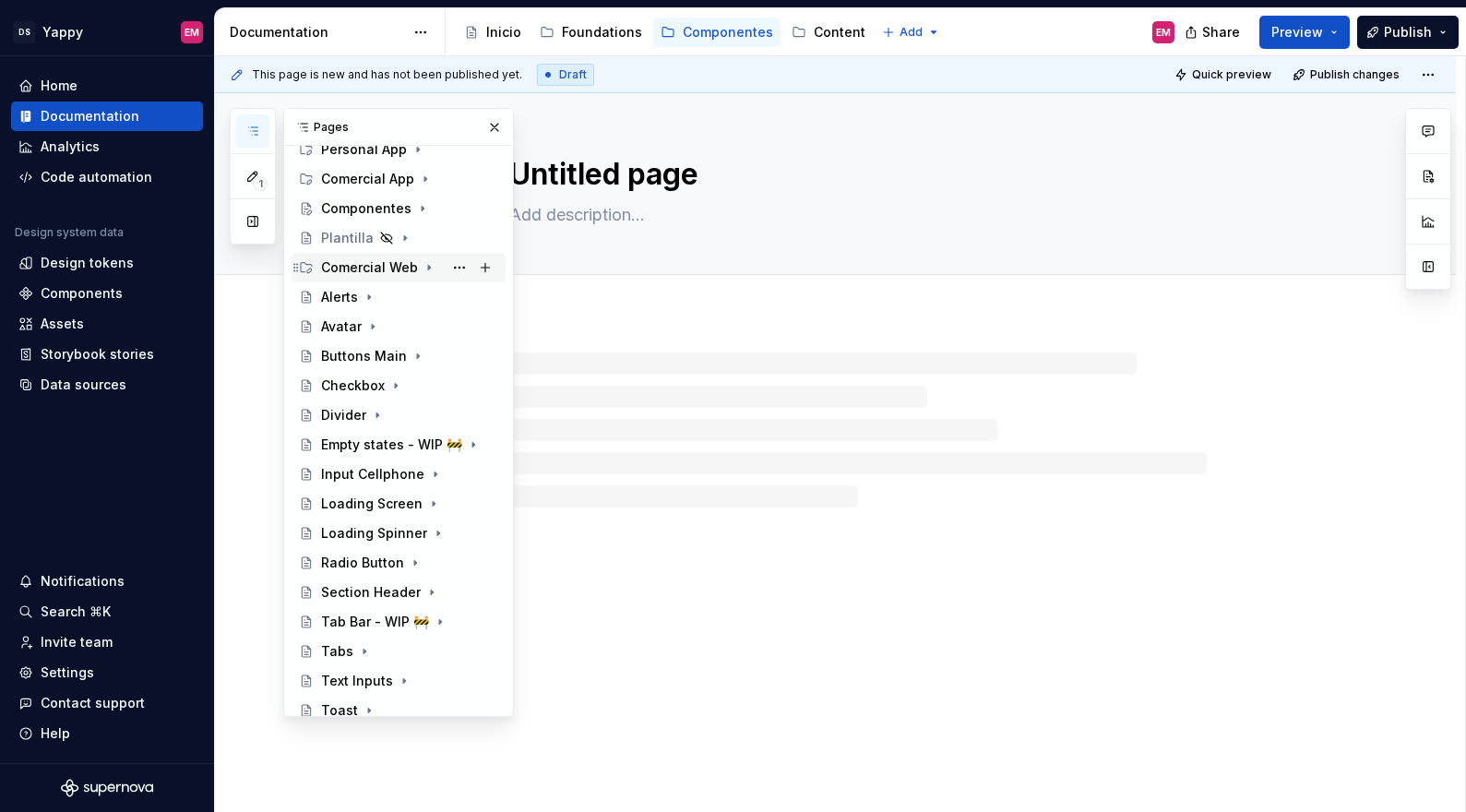
scroll to position [0, 0]
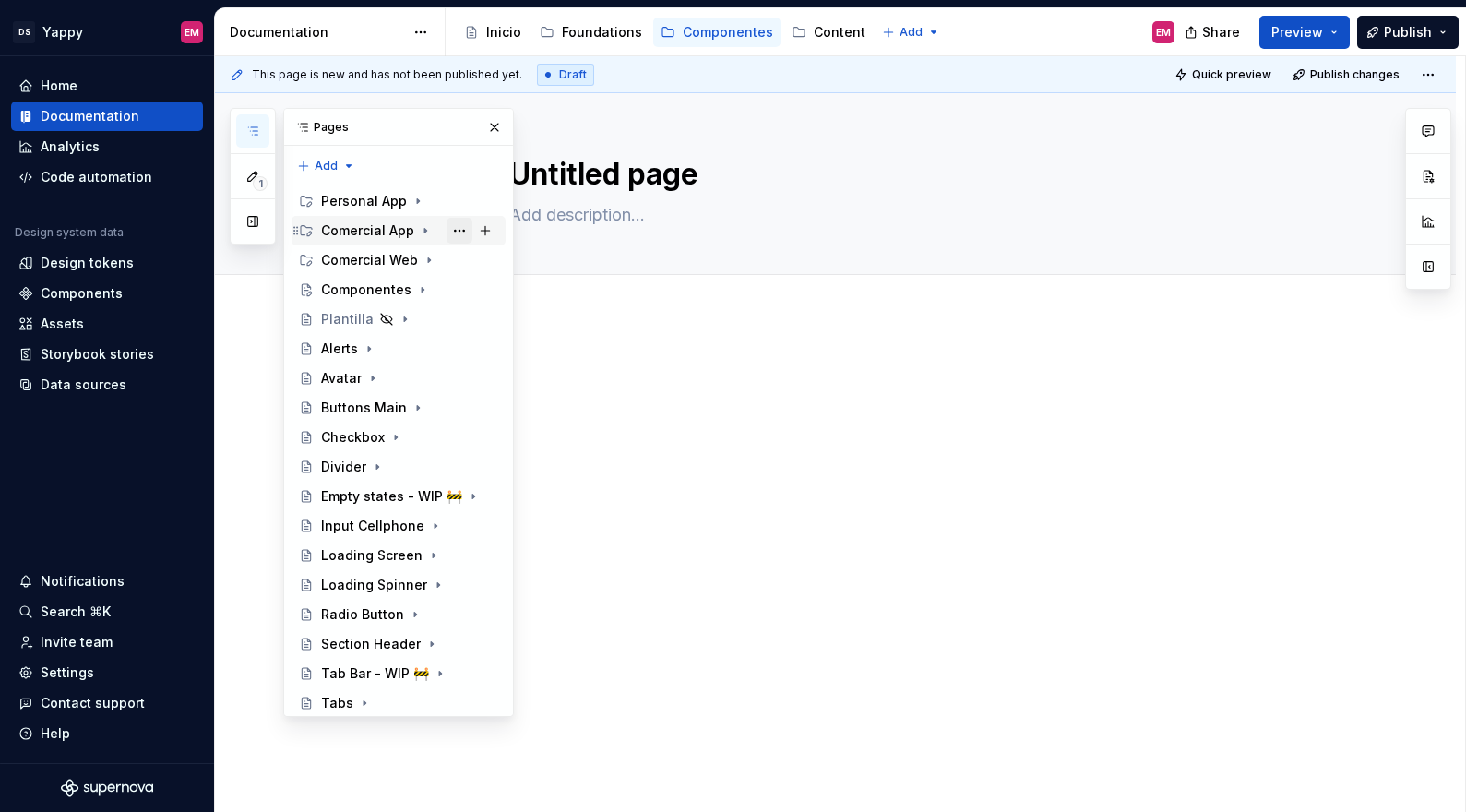
click at [461, 235] on button "Page tree" at bounding box center [459, 230] width 25 height 25
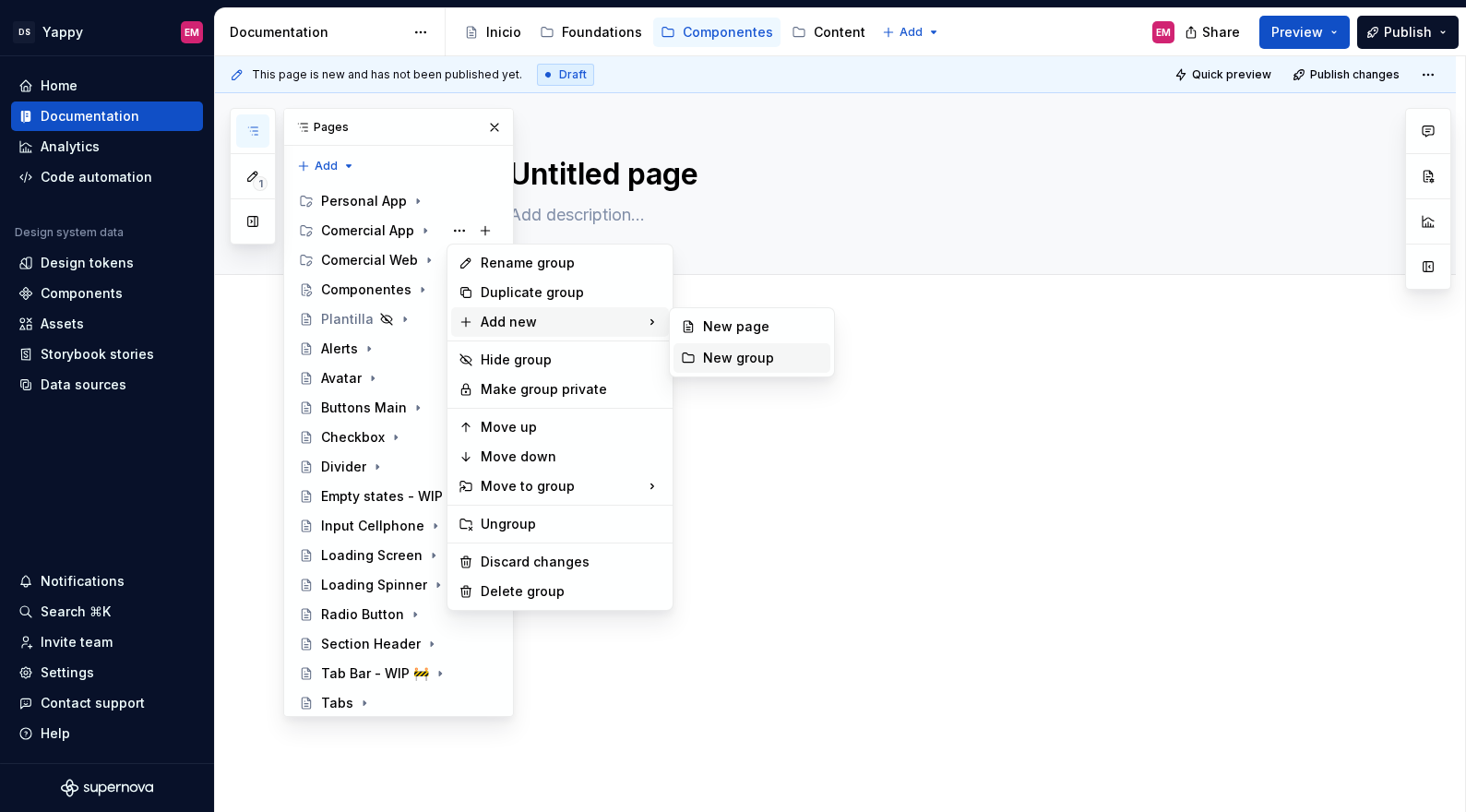
click at [717, 358] on div "New group" at bounding box center [762, 357] width 120 height 19
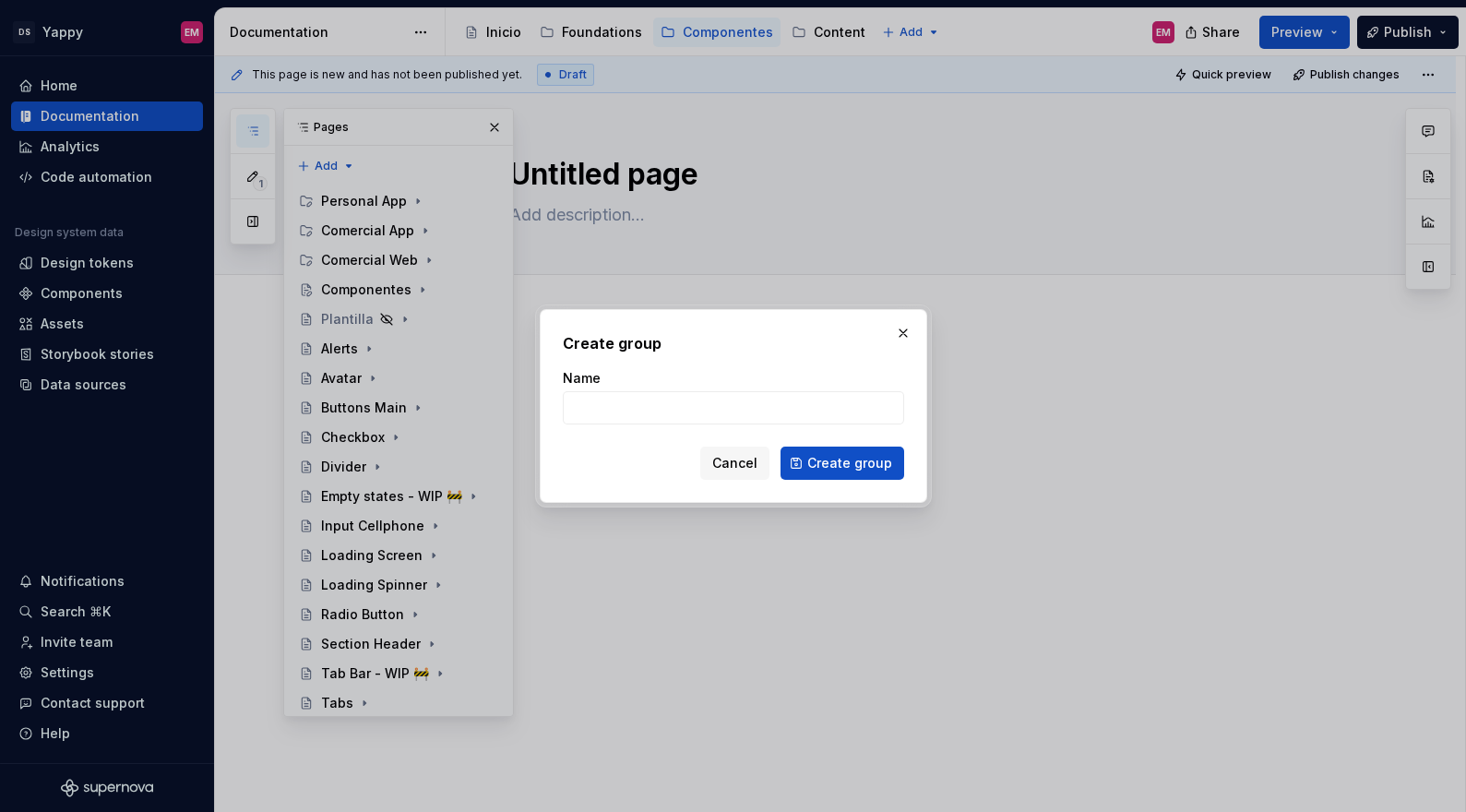
click at [753, 485] on div "Create group Name Cancel Create group" at bounding box center [733, 406] width 387 height 193
click at [752, 479] on div "Create group Name Cancel Create group" at bounding box center [733, 406] width 387 height 193
click at [737, 459] on span "Cancel" at bounding box center [735, 463] width 45 height 19
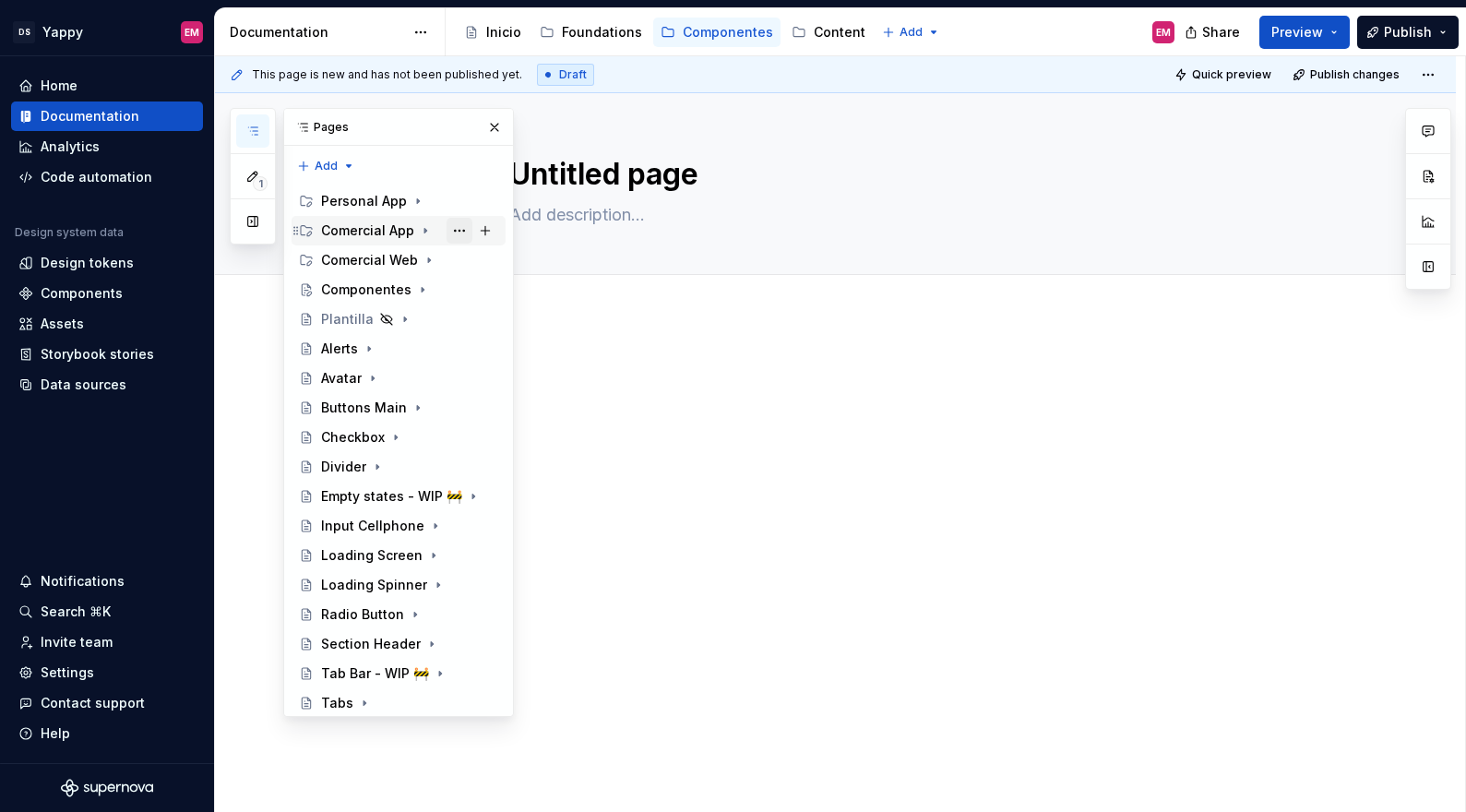
click at [461, 230] on button "Page tree" at bounding box center [459, 230] width 25 height 25
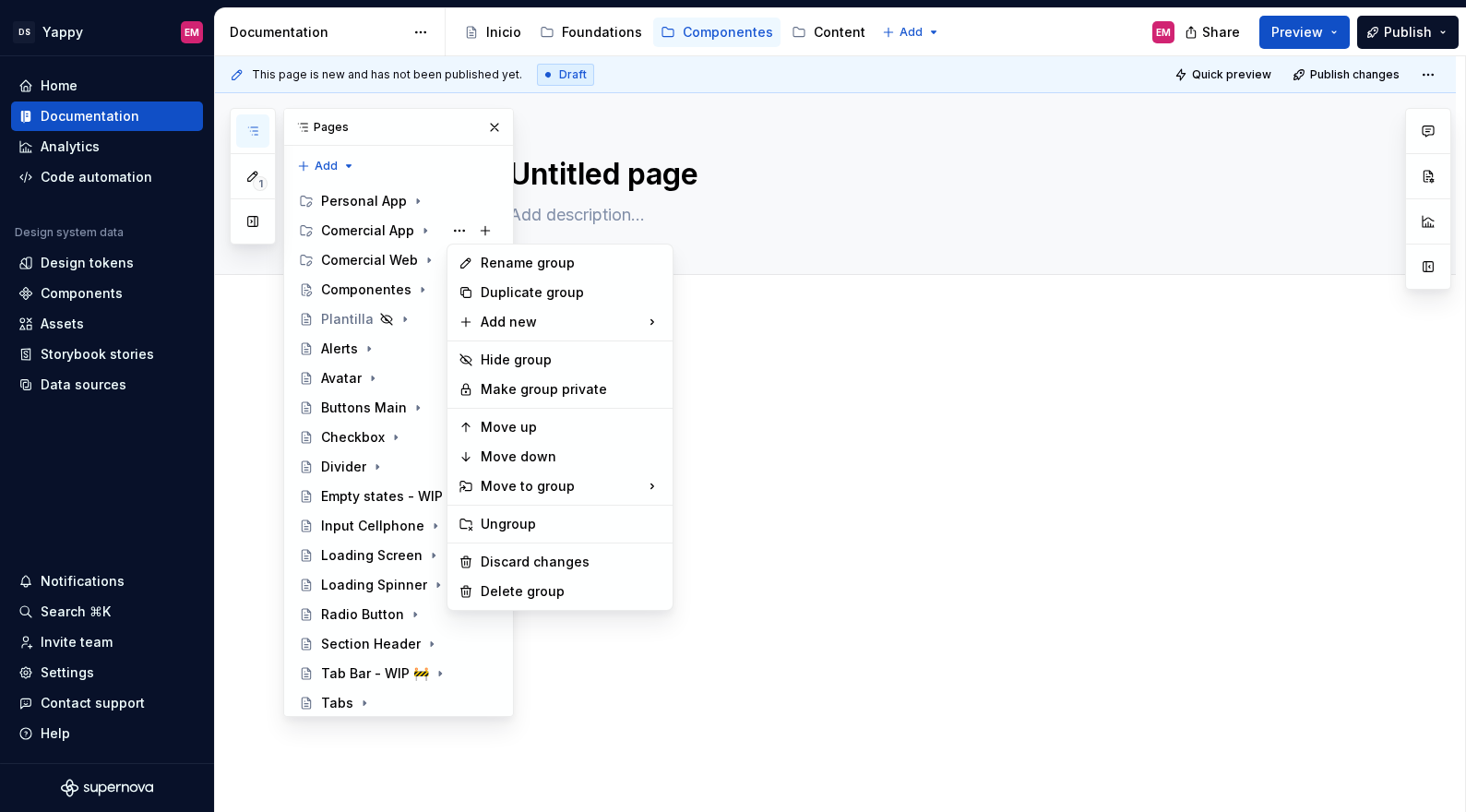
click at [349, 285] on div "1 Pages Add Accessibility guide for tree Page tree. Navigate the tree with the …" at bounding box center [371, 413] width 284 height 609
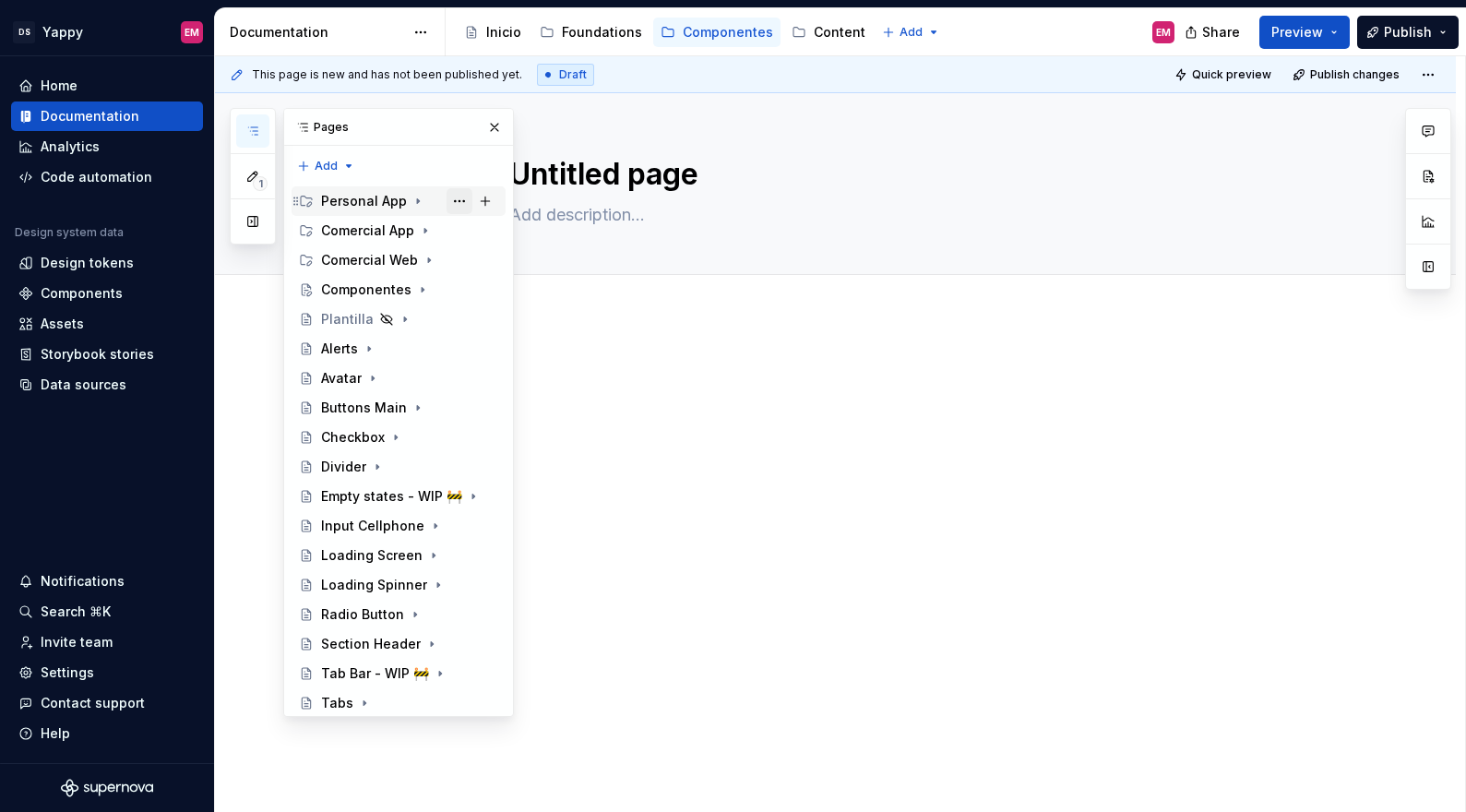
click at [456, 200] on button "Page tree" at bounding box center [459, 201] width 25 height 25
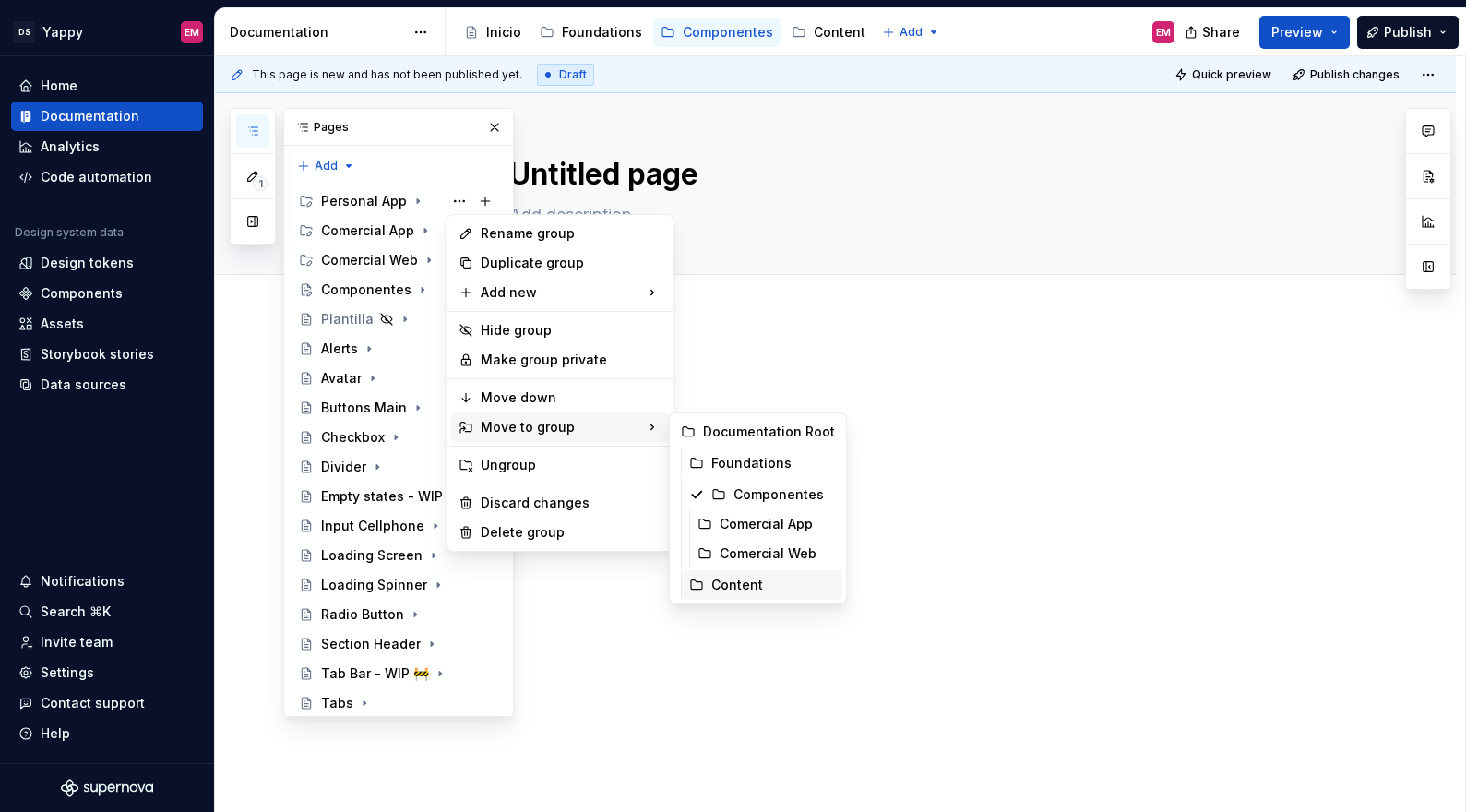
click at [737, 582] on div "Content" at bounding box center [773, 585] width 124 height 19
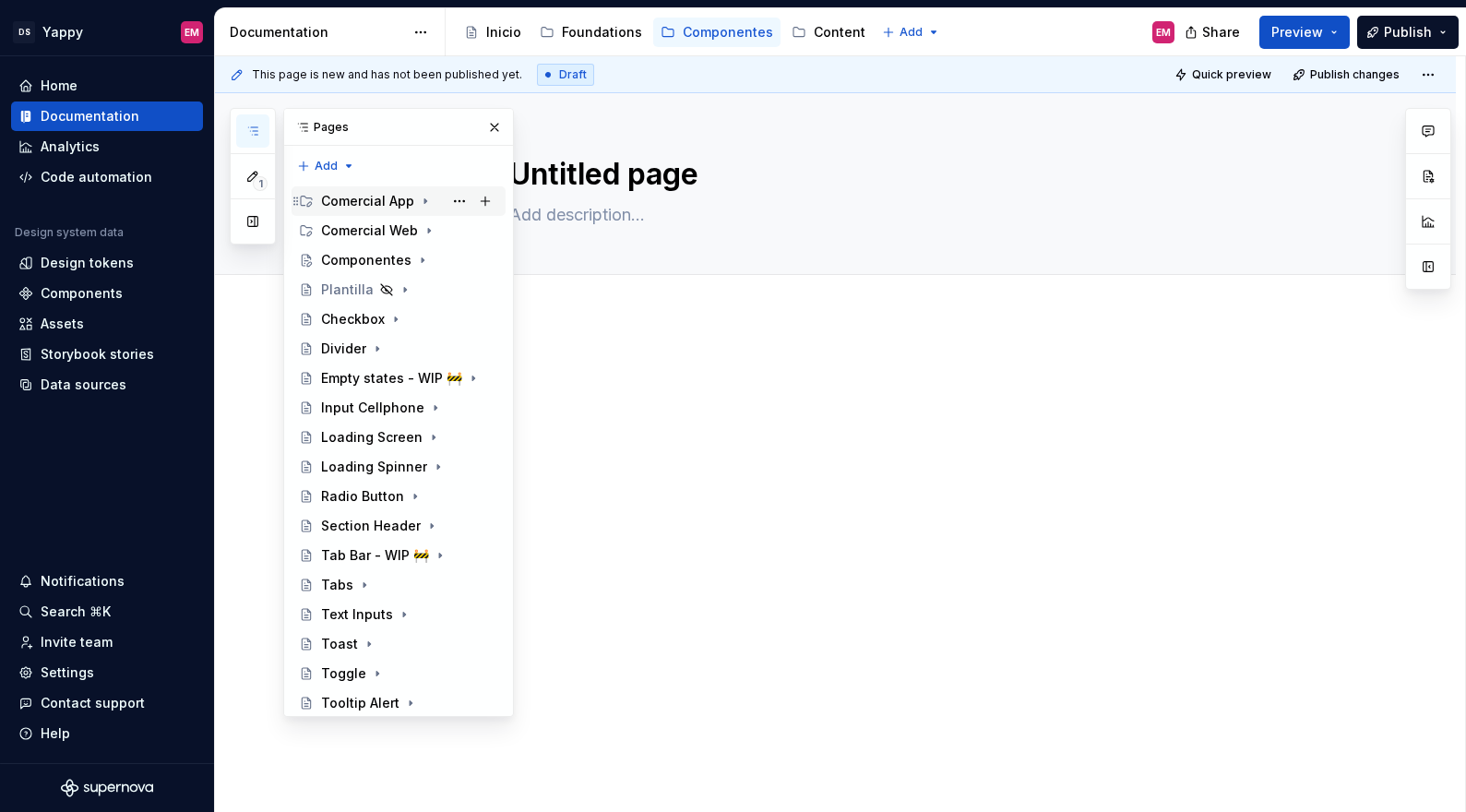
click at [340, 200] on div "Comercial App" at bounding box center [367, 201] width 93 height 19
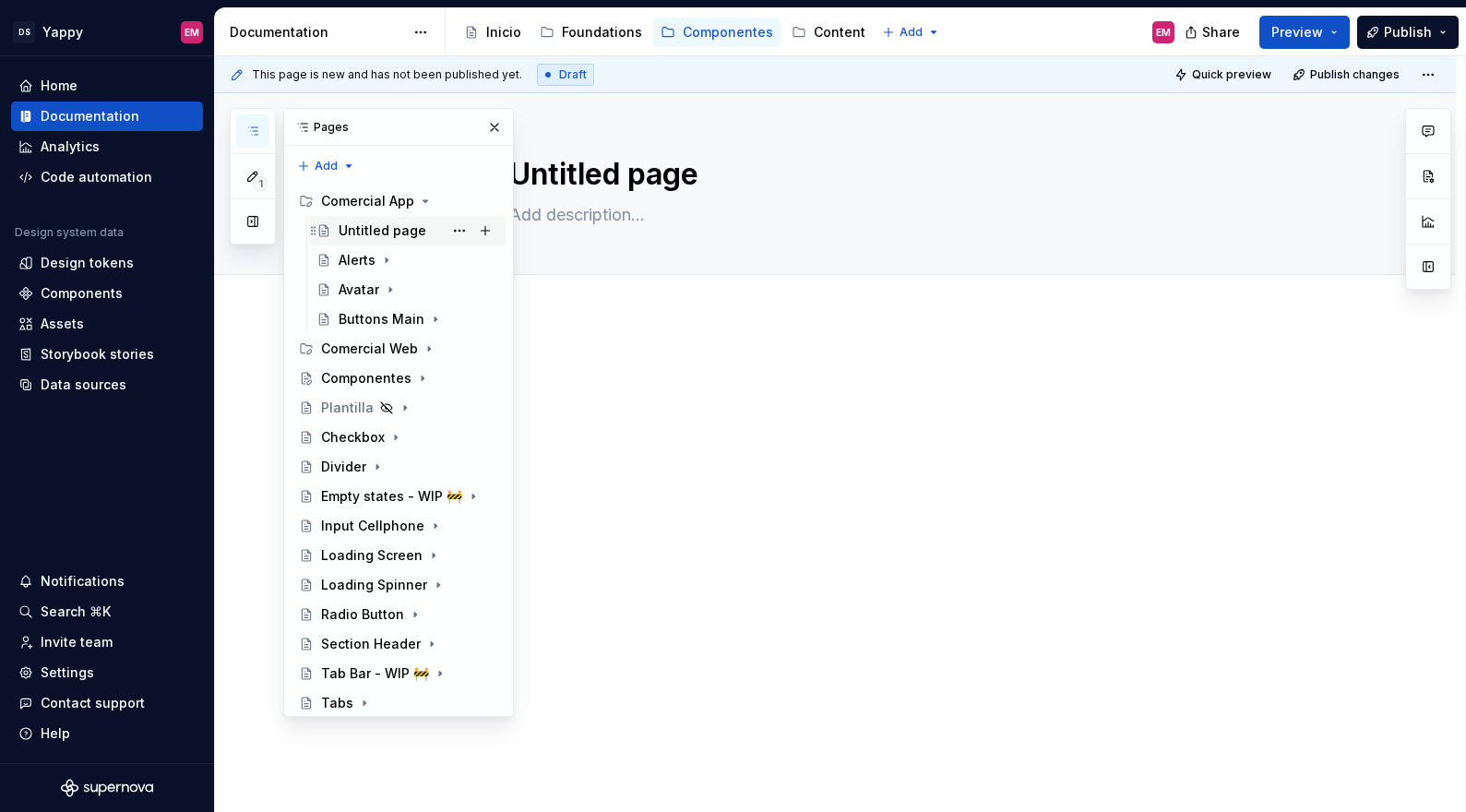
click at [378, 235] on div "Untitled page" at bounding box center [383, 230] width 88 height 19
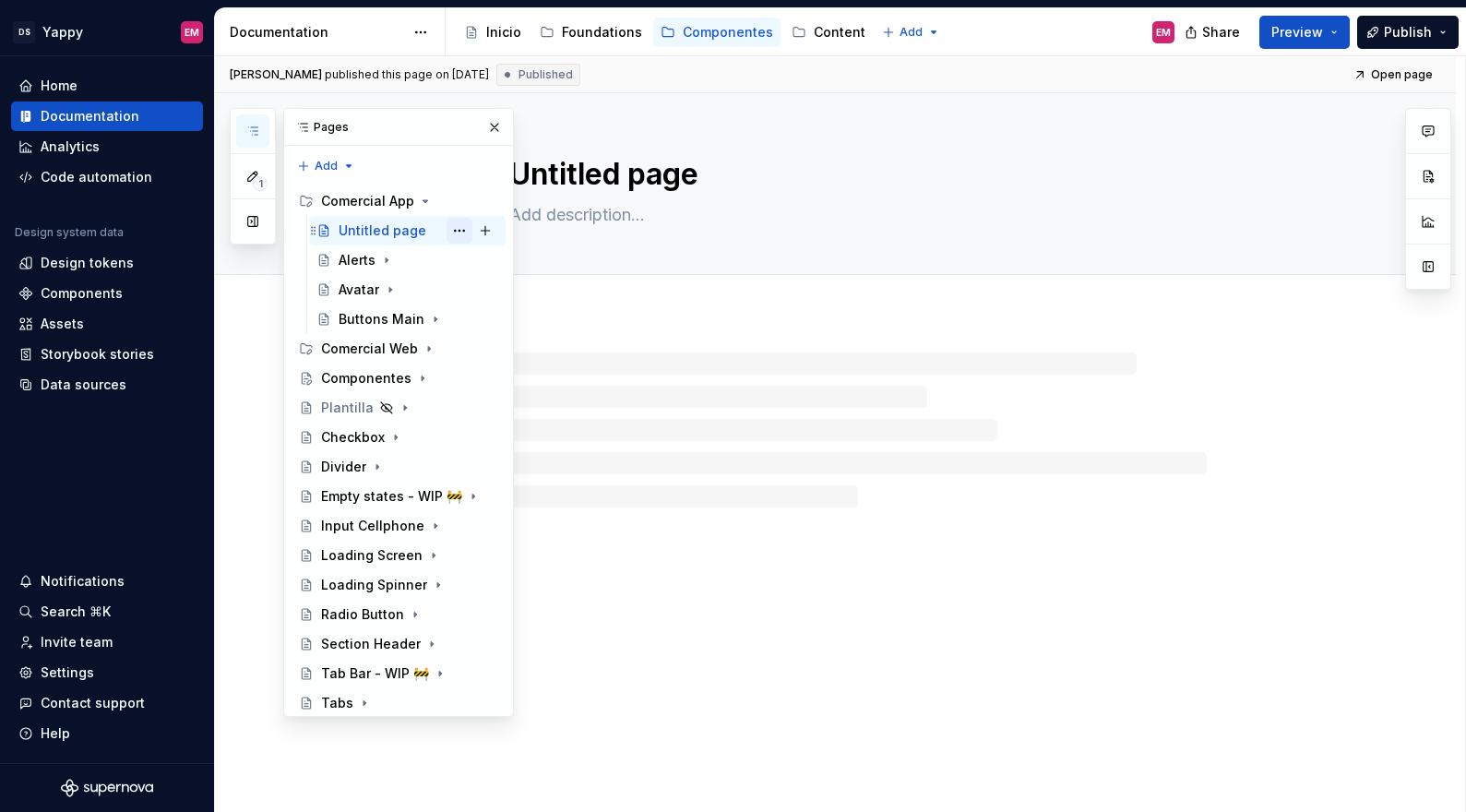
click at [460, 230] on button "Page tree" at bounding box center [459, 230] width 25 height 25
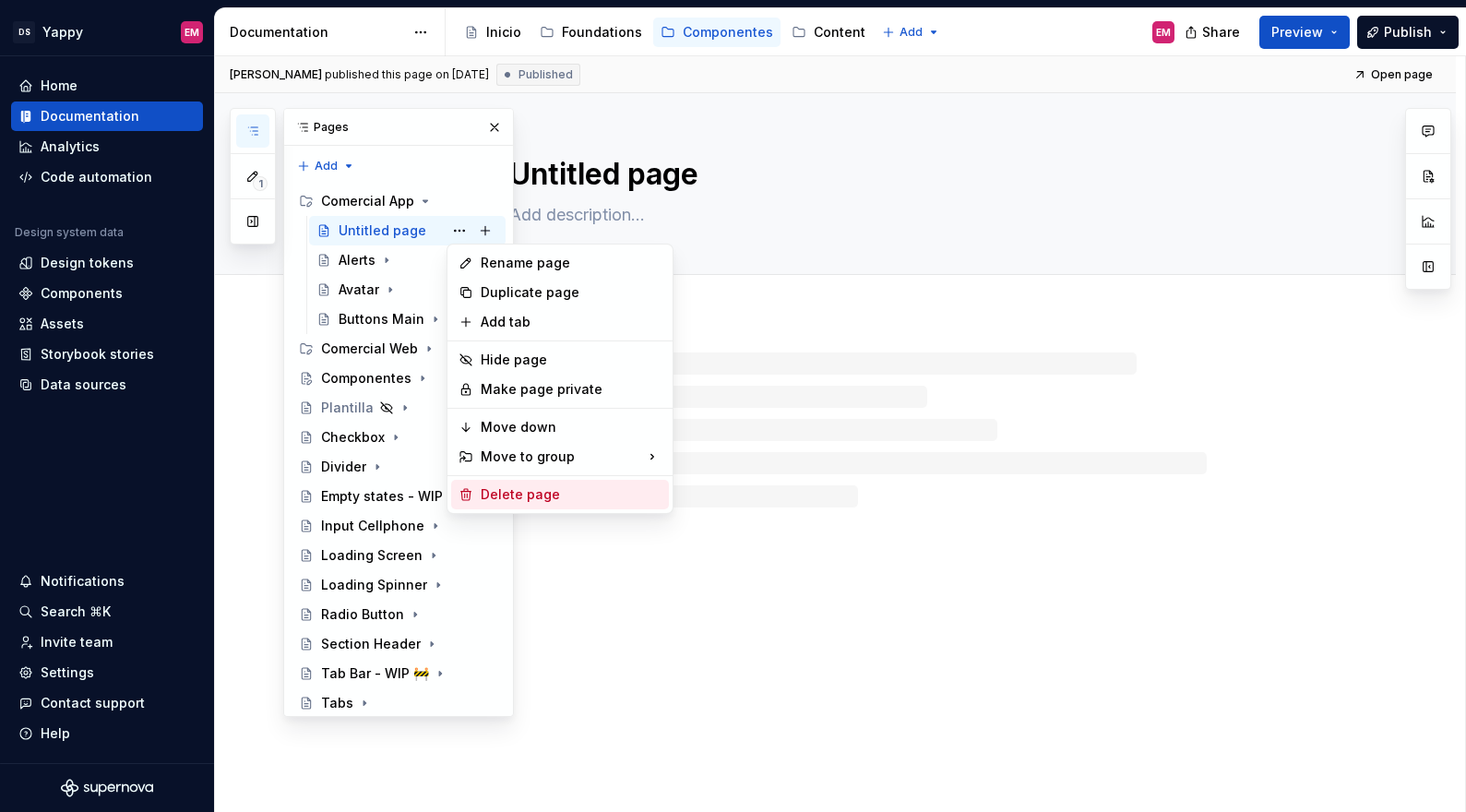
click at [497, 496] on div "Delete page" at bounding box center [570, 494] width 181 height 19
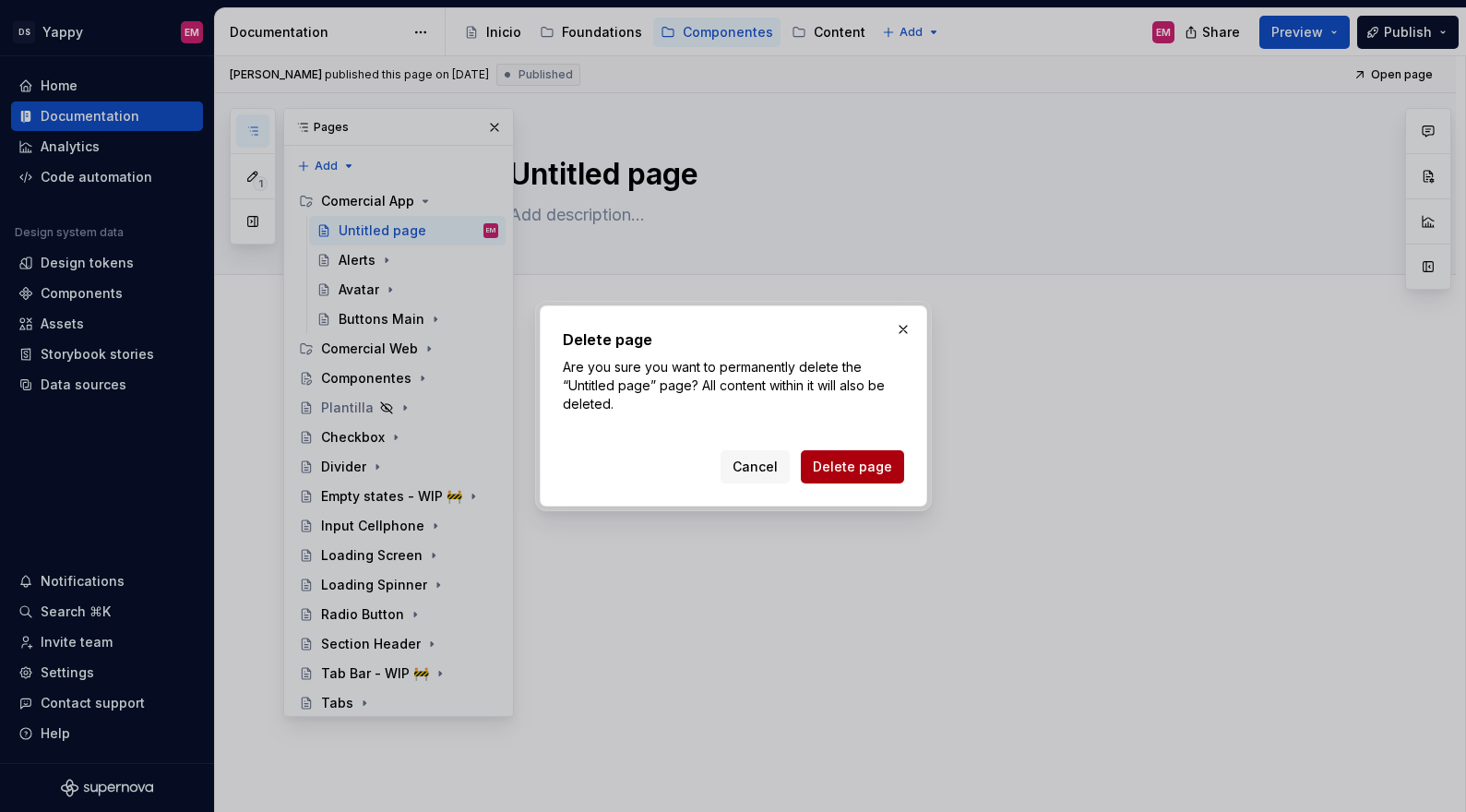
click at [846, 466] on span "Delete page" at bounding box center [852, 467] width 79 height 19
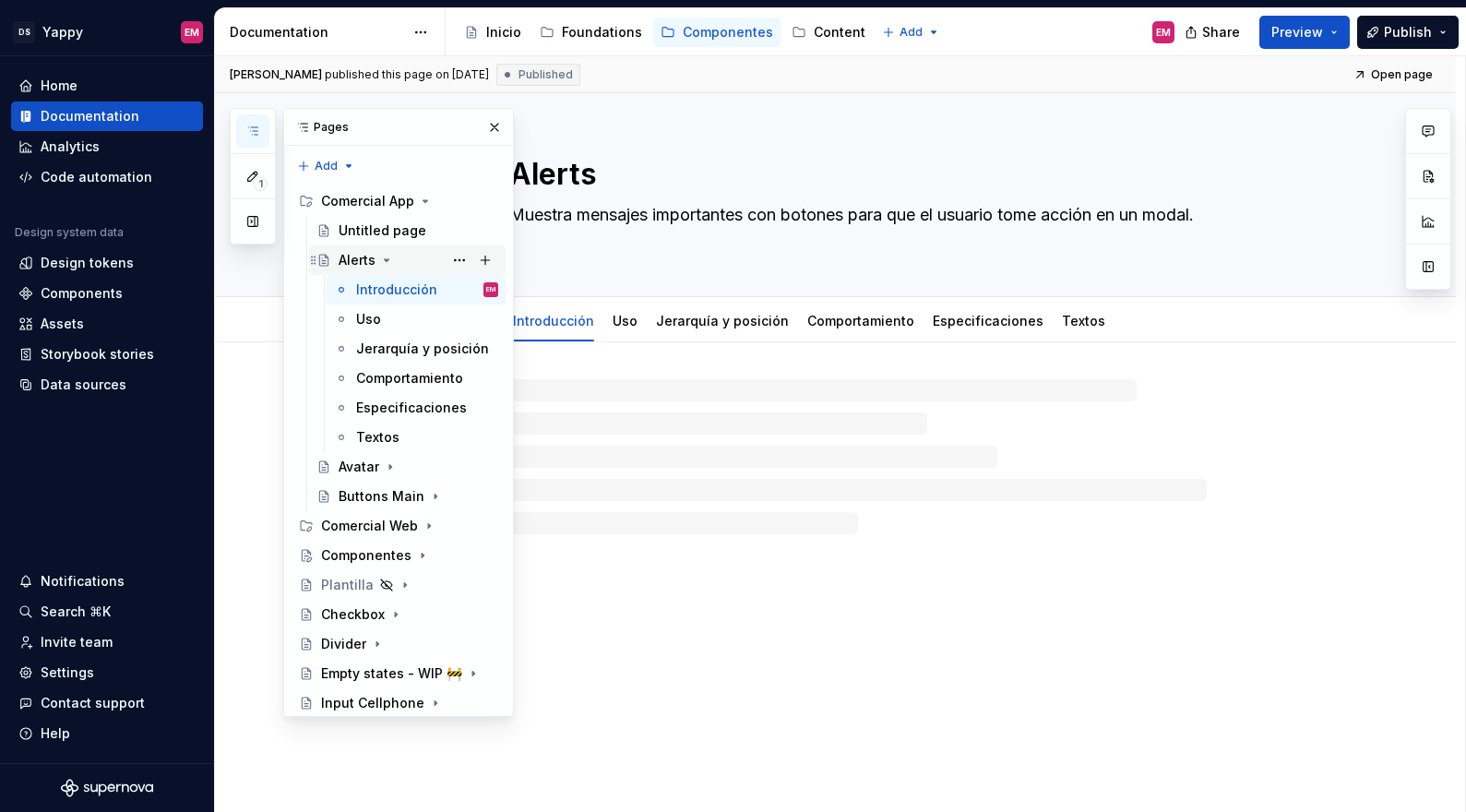
click at [389, 260] on div "Alerts Introducción EM Uso Jerarquía y posición Comportamiento Especificaciones…" at bounding box center [406, 348] width 199 height 207
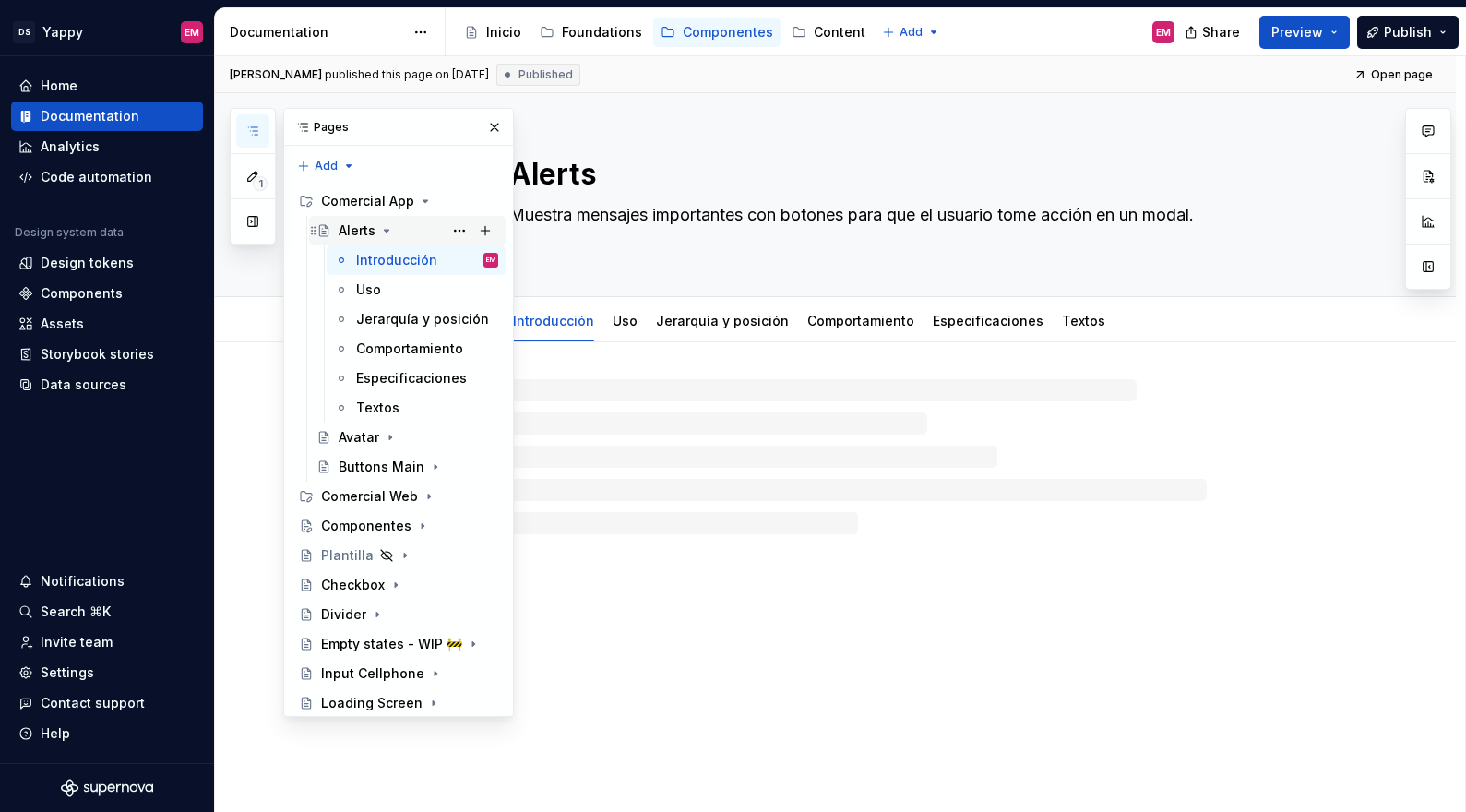
click at [386, 231] on icon "Page tree" at bounding box center [387, 230] width 5 height 2
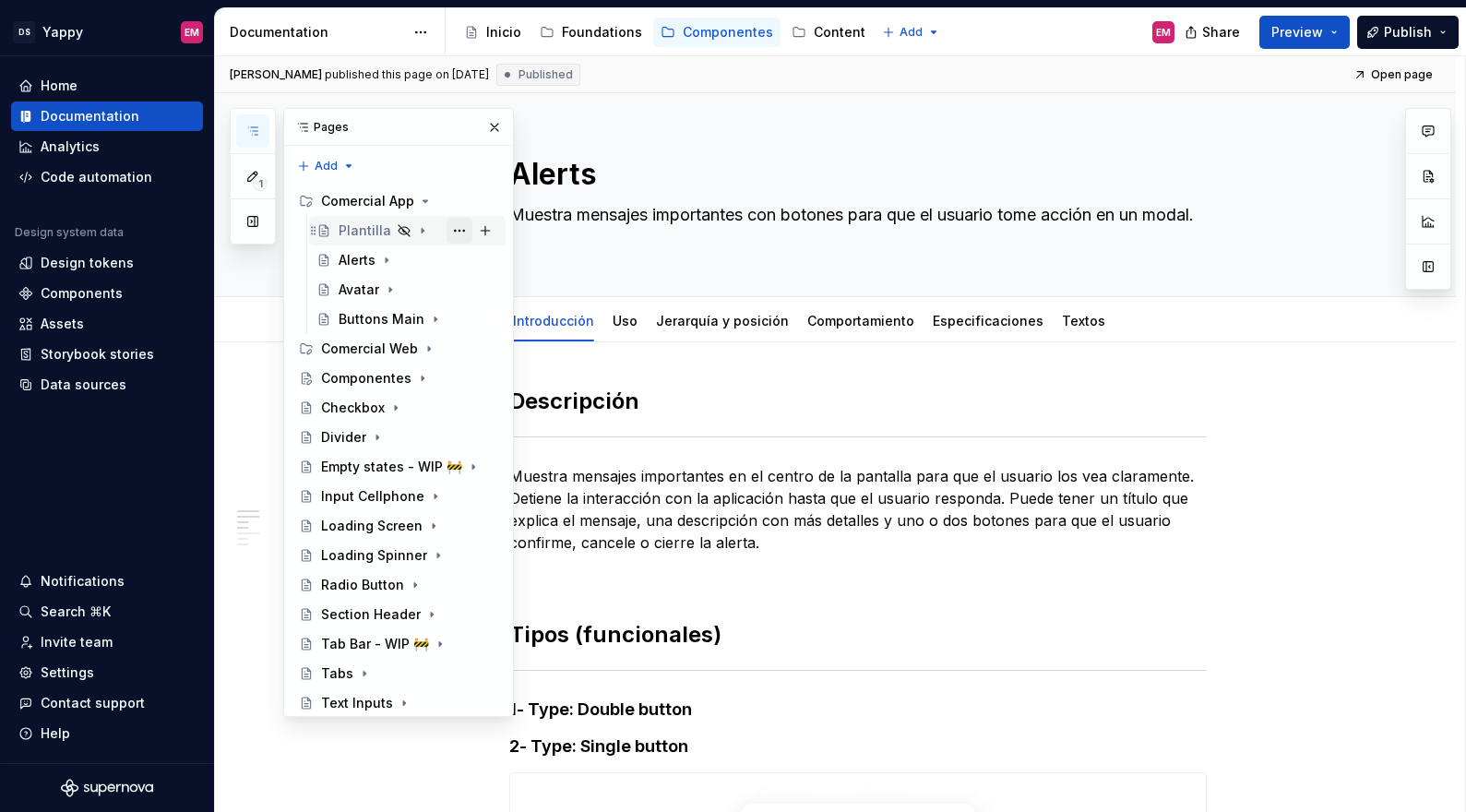
click at [461, 229] on button "Page tree" at bounding box center [459, 230] width 25 height 25
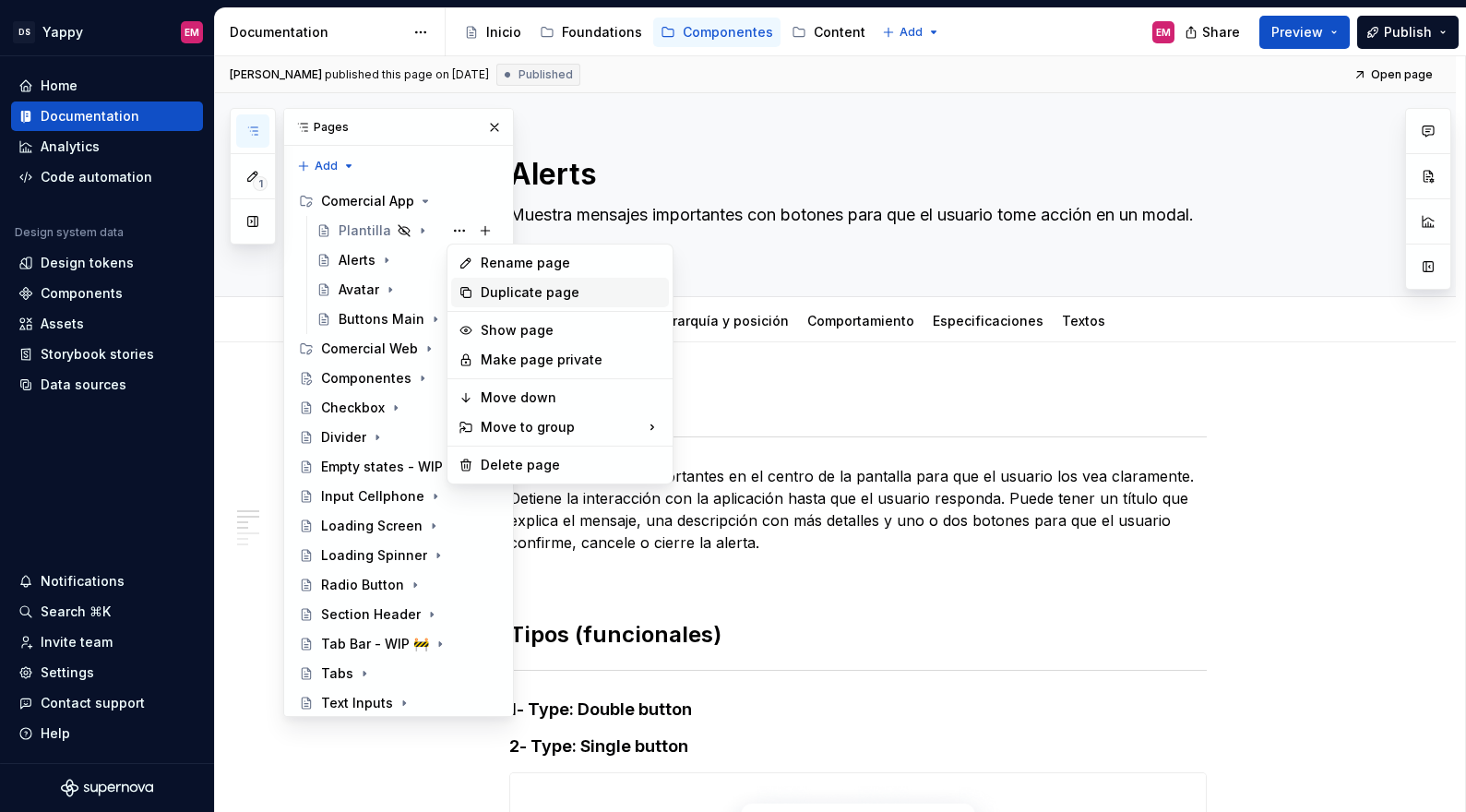
click at [494, 289] on div "Duplicate page" at bounding box center [570, 292] width 181 height 19
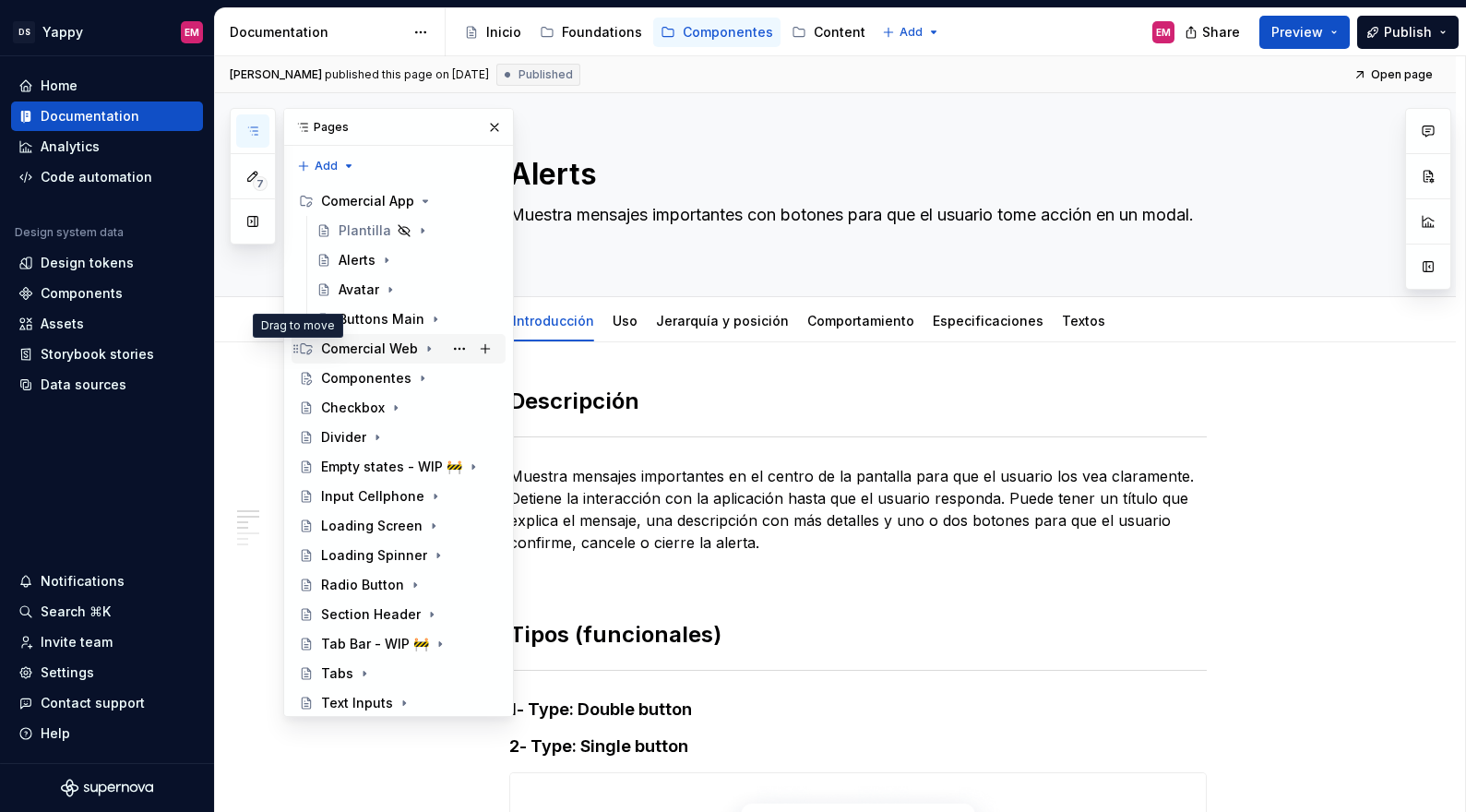
click at [298, 350] on icon "Page tree" at bounding box center [296, 348] width 15 height 15
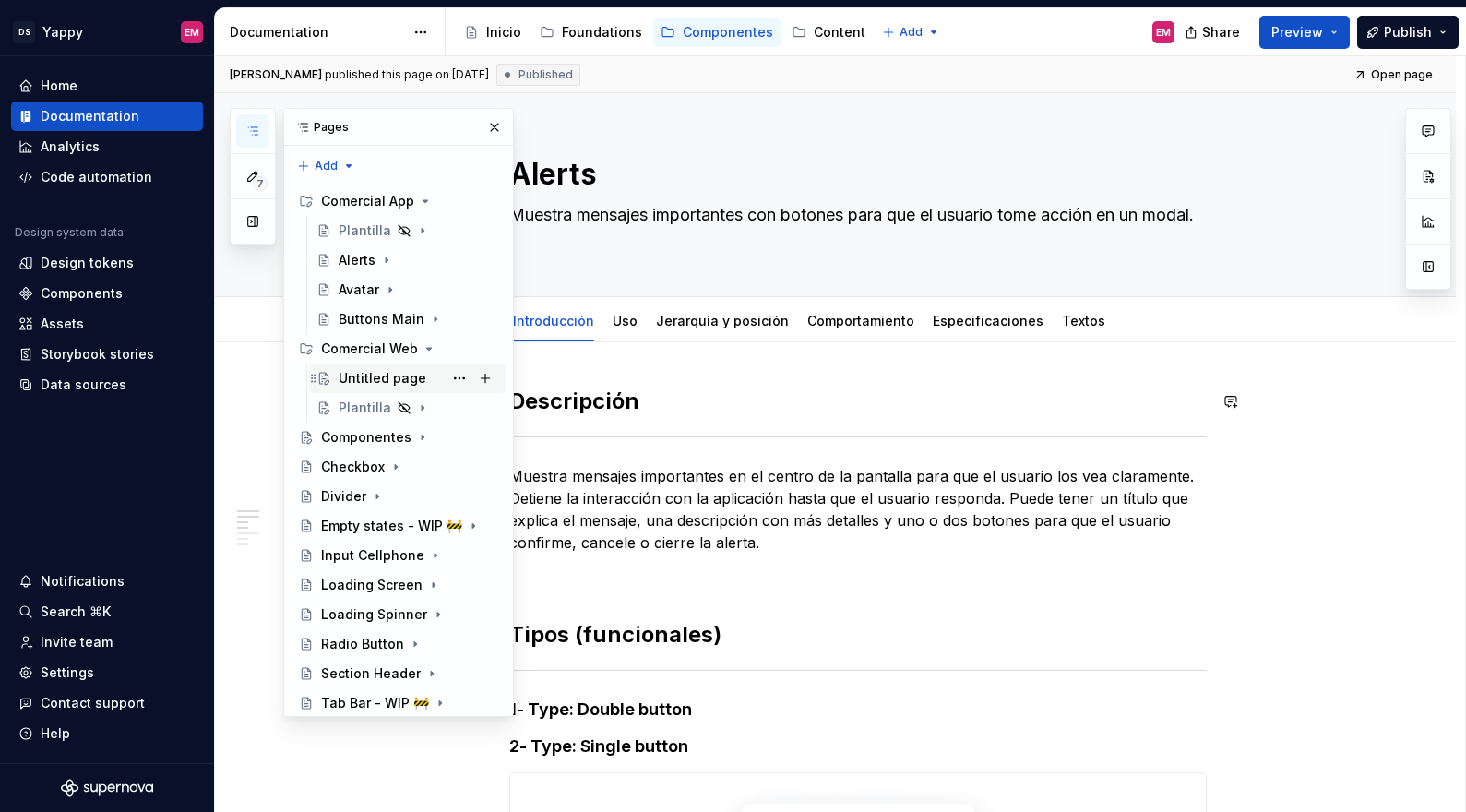
click at [383, 379] on div "Untitled page" at bounding box center [383, 378] width 88 height 19
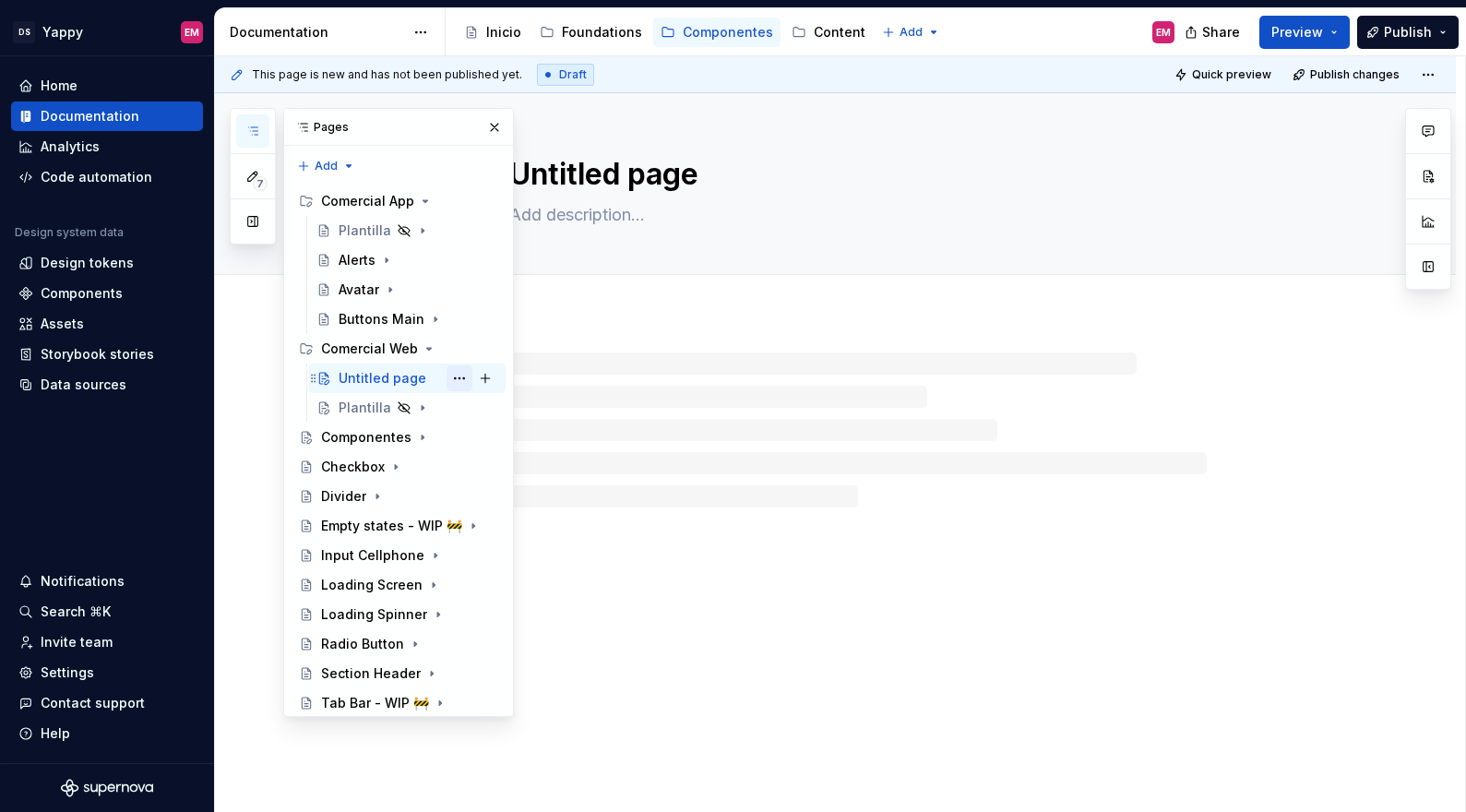
click at [460, 375] on button "Page tree" at bounding box center [459, 378] width 25 height 25
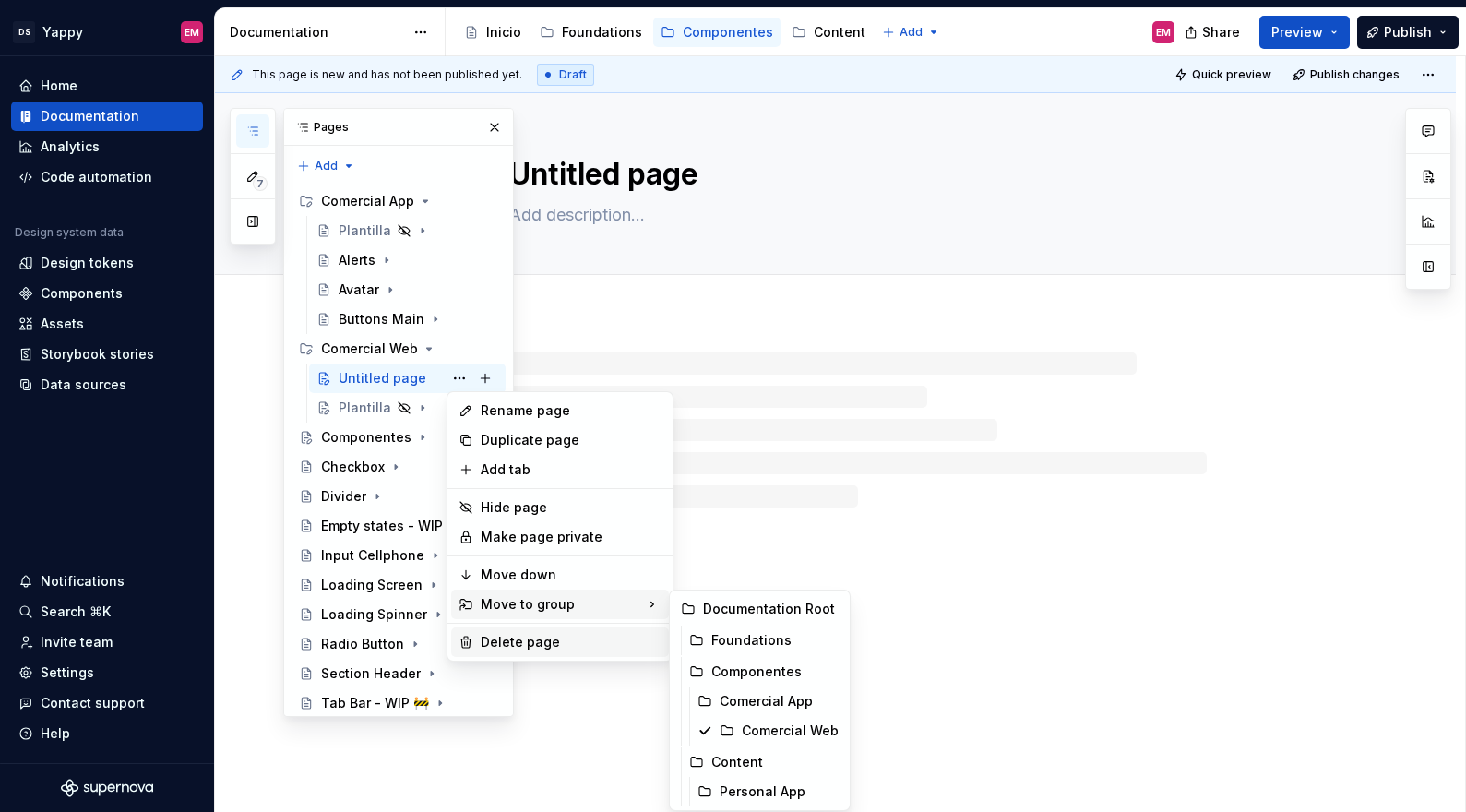
click at [516, 642] on div "Delete page" at bounding box center [570, 641] width 181 height 19
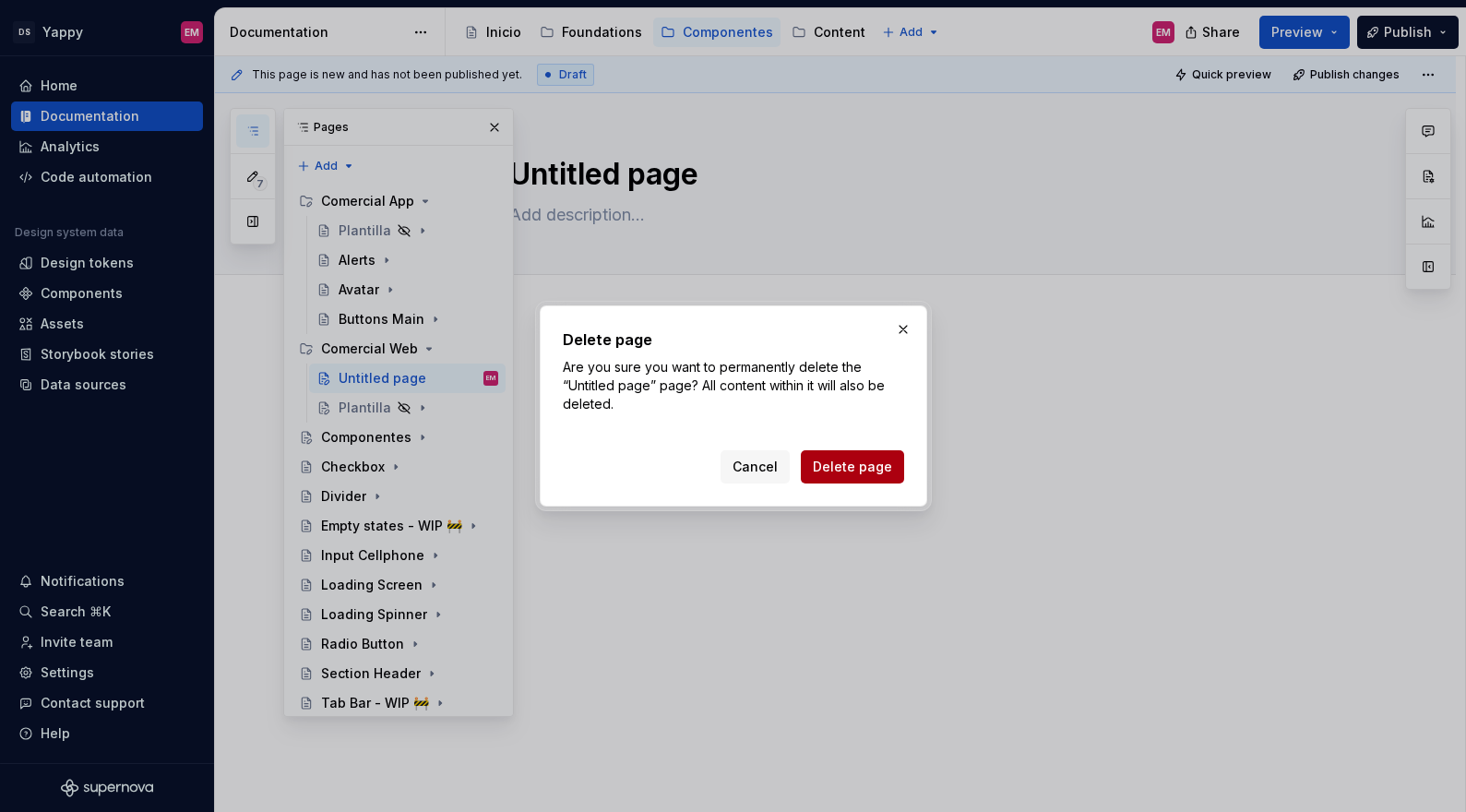
click at [808, 466] on button "Delete page" at bounding box center [852, 467] width 103 height 33
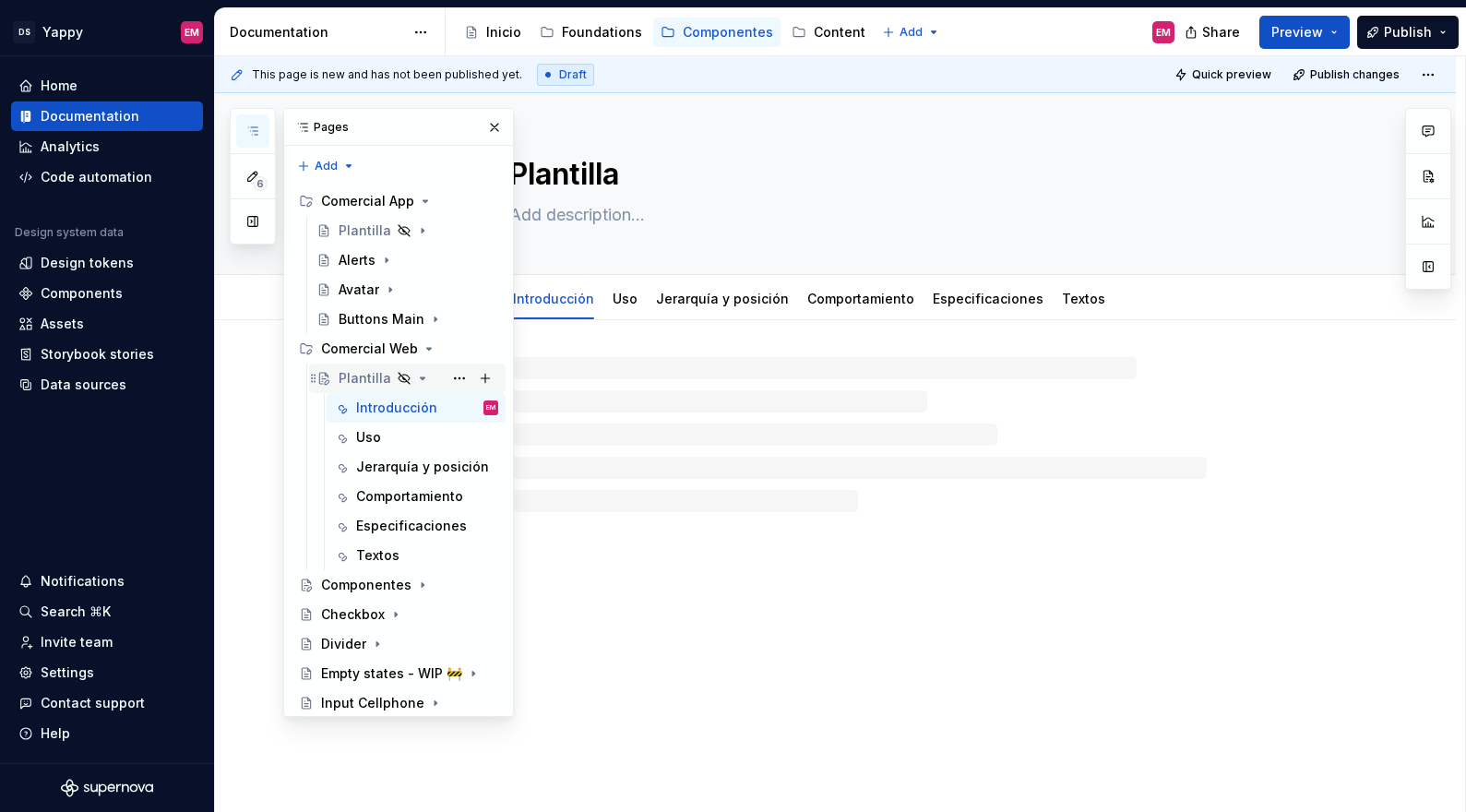
click at [423, 382] on icon "Page tree" at bounding box center [422, 378] width 15 height 15
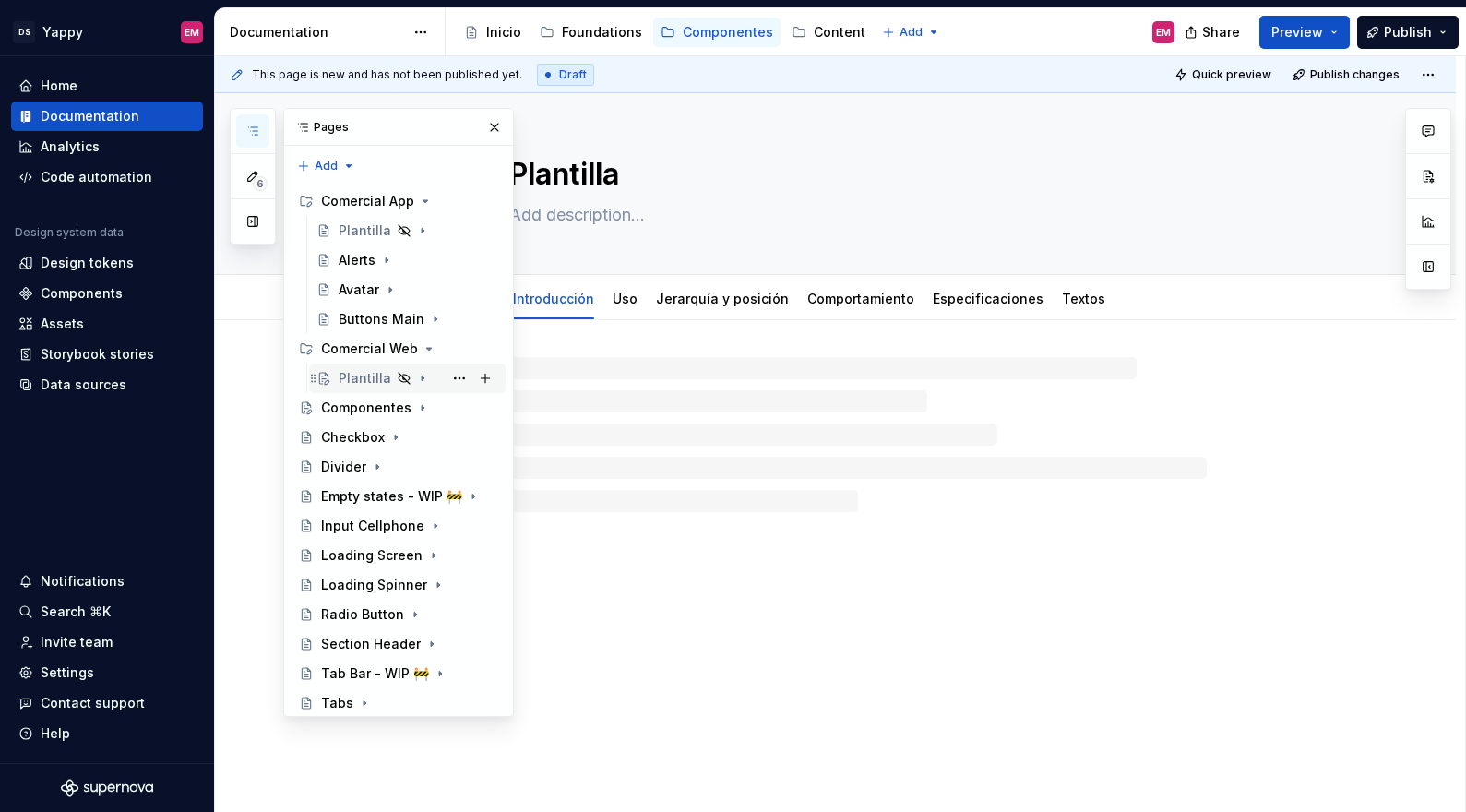
click at [415, 384] on icon "Page tree" at bounding box center [422, 378] width 15 height 15
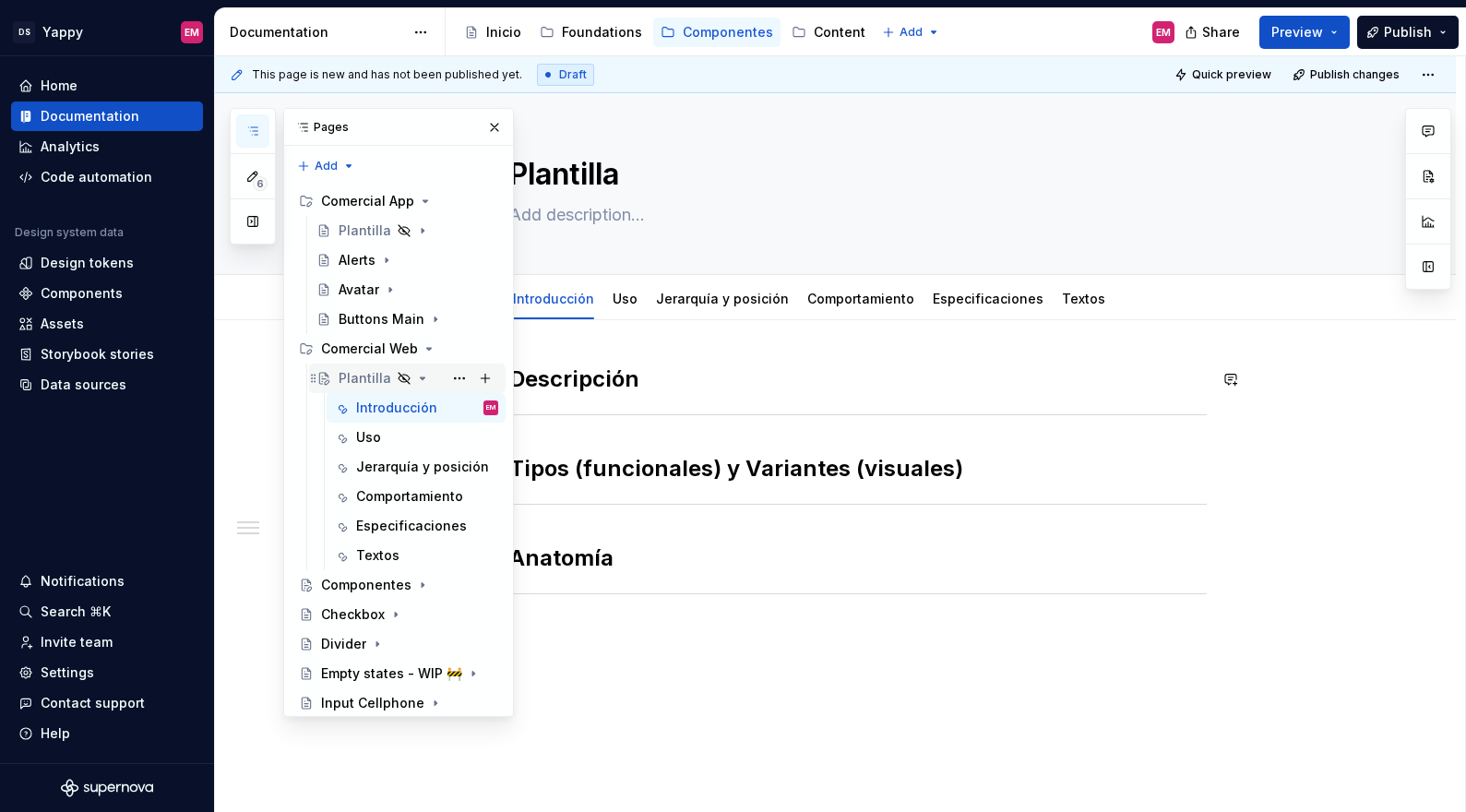
click at [415, 379] on icon "Page tree" at bounding box center [422, 378] width 15 height 15
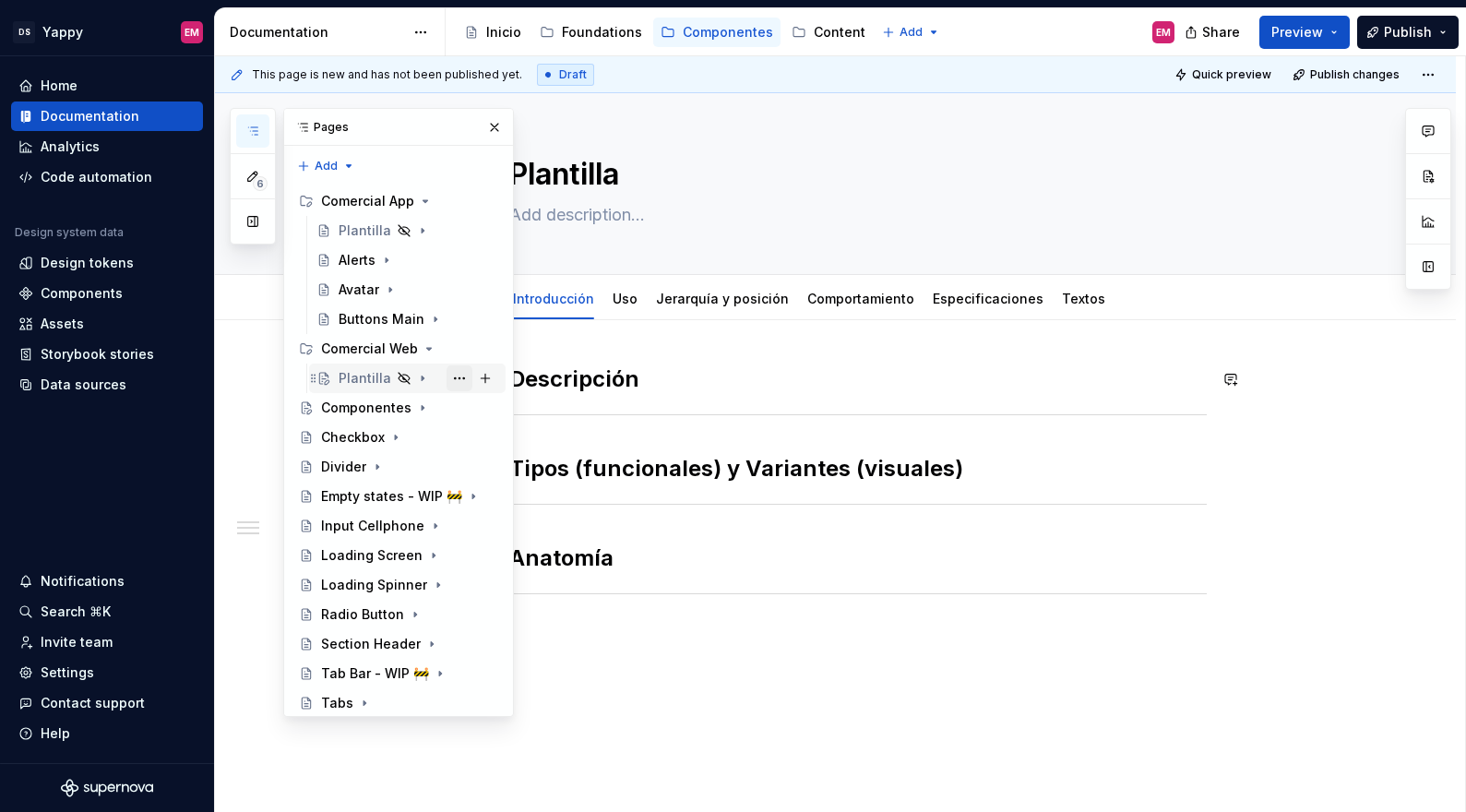
click at [459, 377] on button "Page tree" at bounding box center [459, 378] width 25 height 25
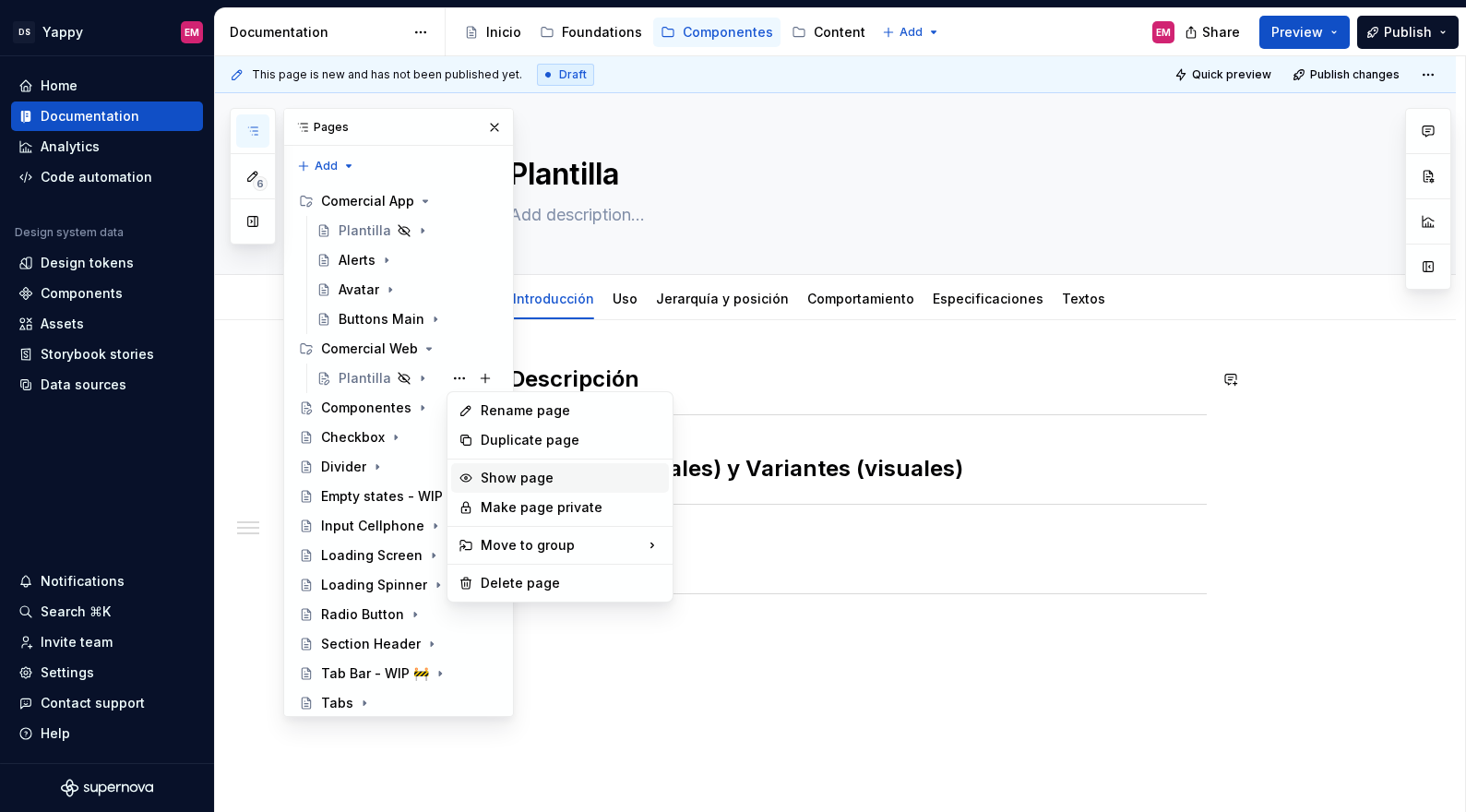
click at [486, 473] on div "Show page" at bounding box center [570, 477] width 181 height 19
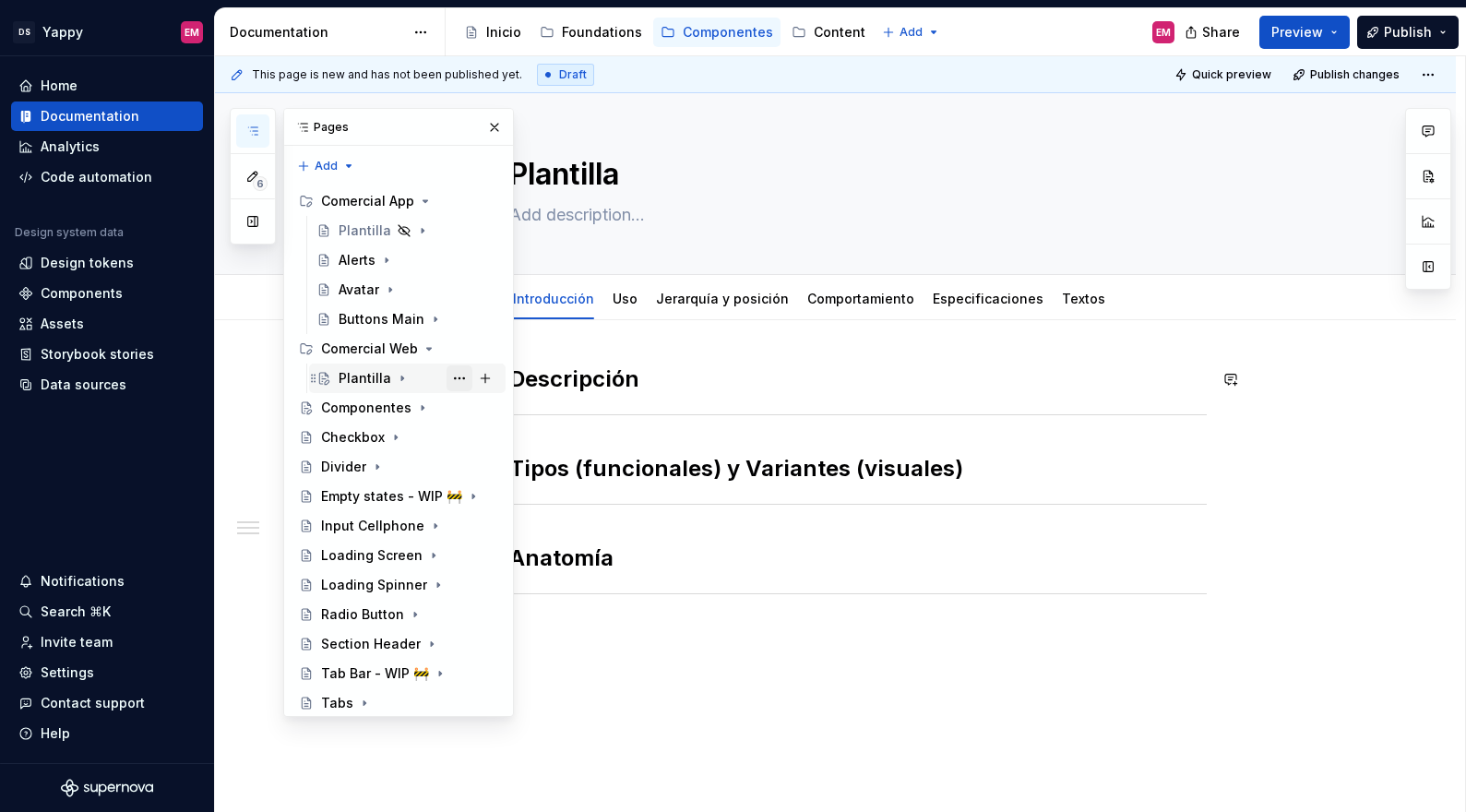
click at [461, 377] on button "Page tree" at bounding box center [459, 378] width 25 height 25
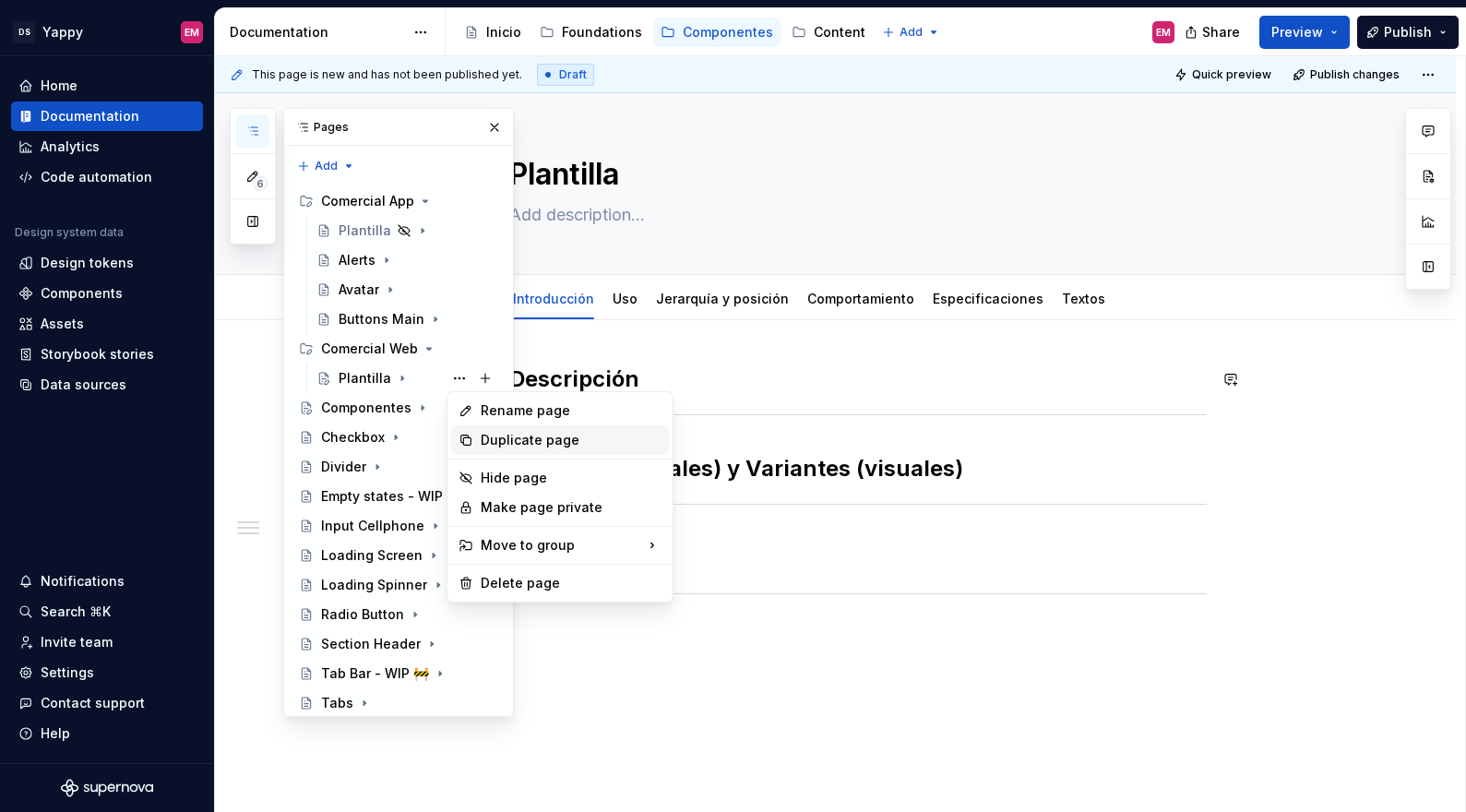
click at [481, 434] on div "Duplicate page" at bounding box center [570, 439] width 181 height 19
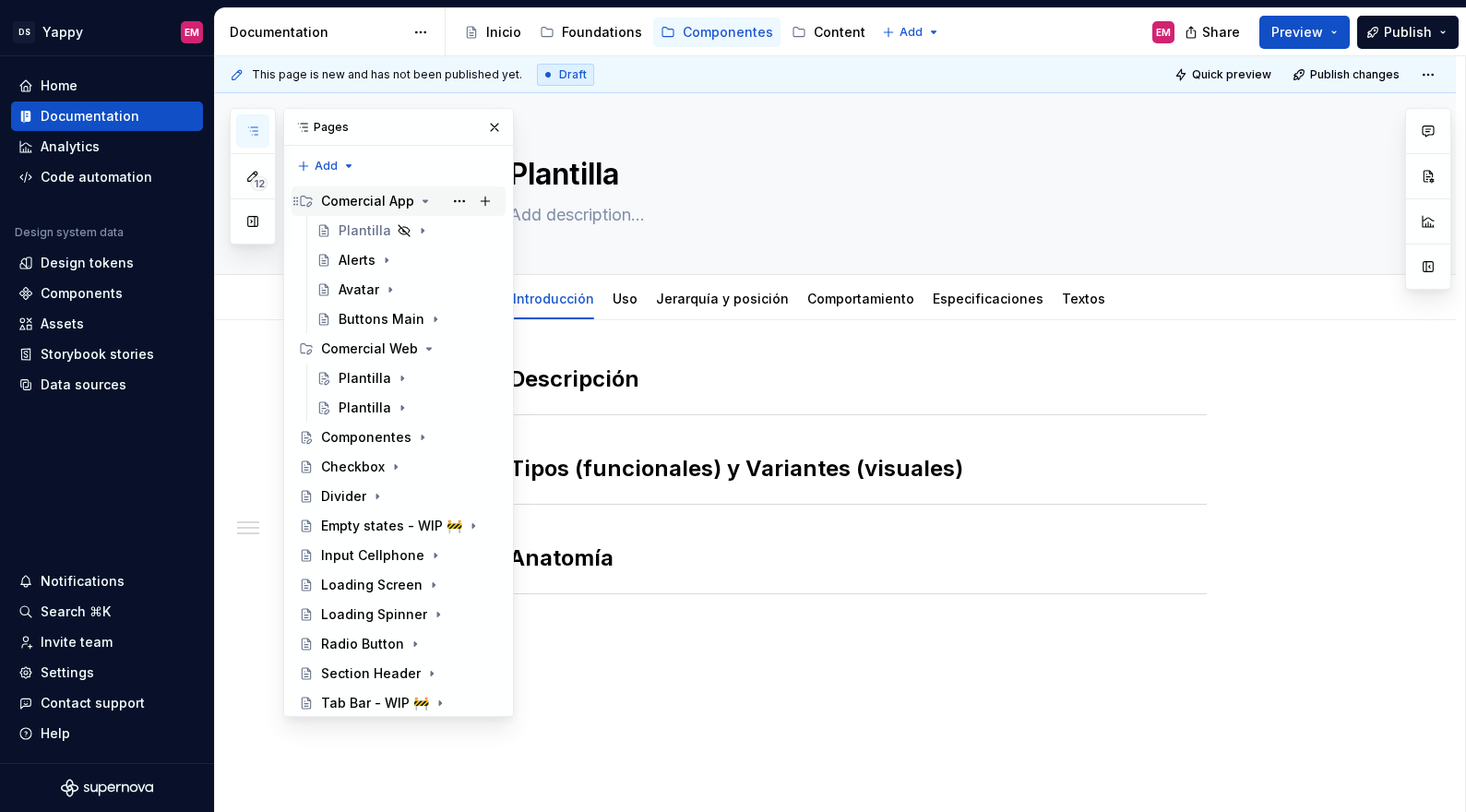
click at [418, 201] on icon "Page tree" at bounding box center [425, 200] width 15 height 15
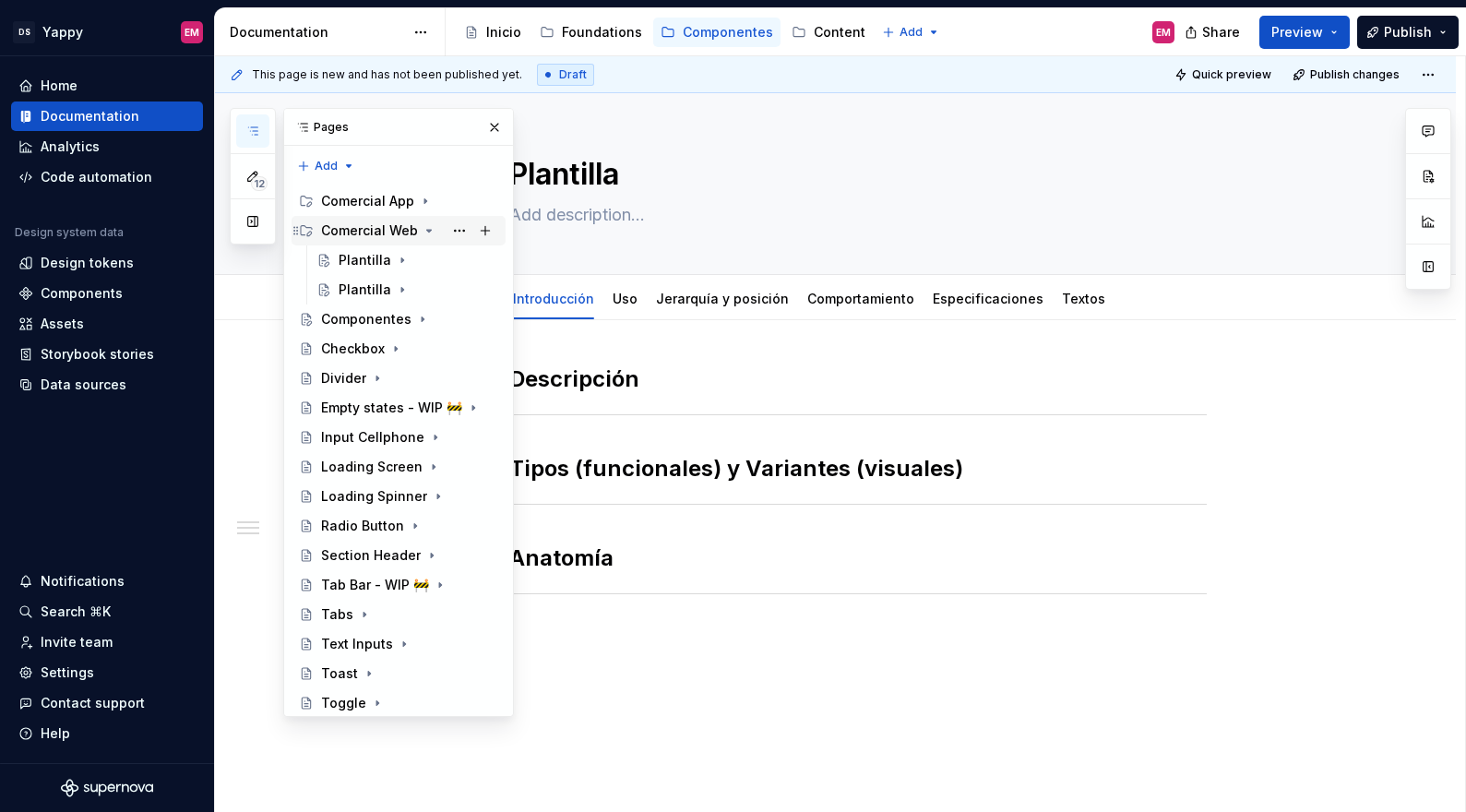
click at [428, 229] on icon "Page tree" at bounding box center [429, 230] width 5 height 2
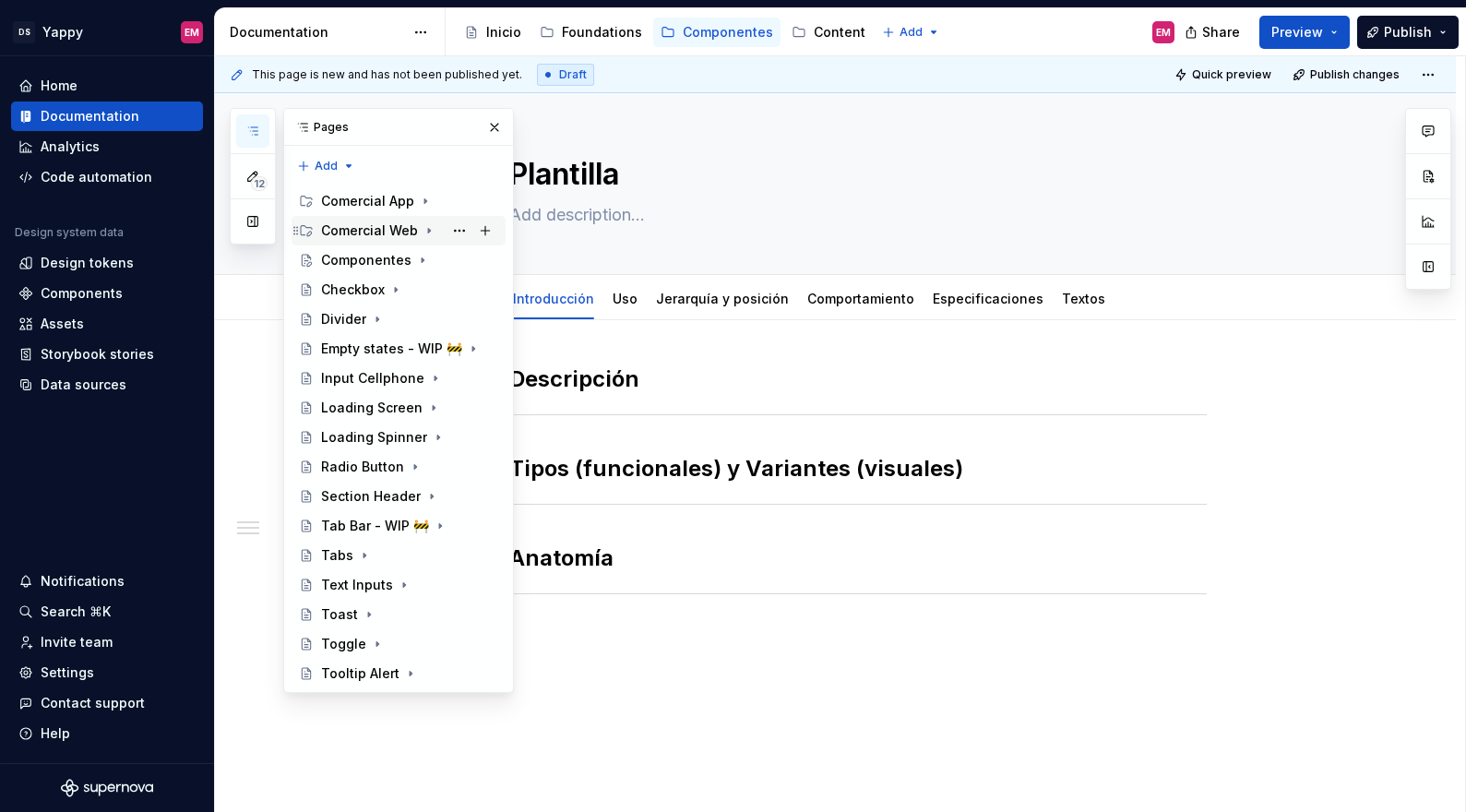
click at [424, 229] on icon "Page tree" at bounding box center [428, 230] width 15 height 15
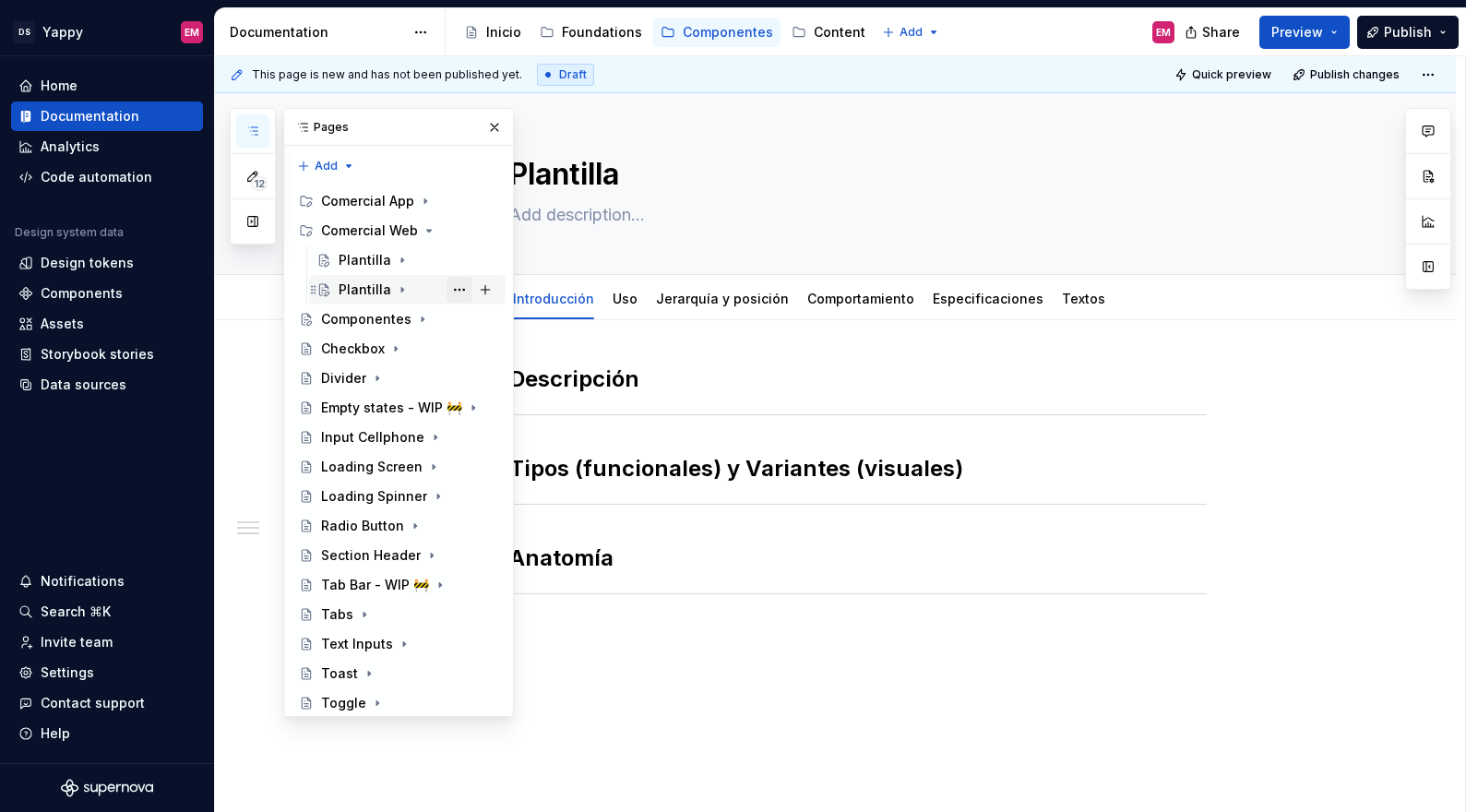
click at [462, 287] on button "Page tree" at bounding box center [459, 289] width 25 height 25
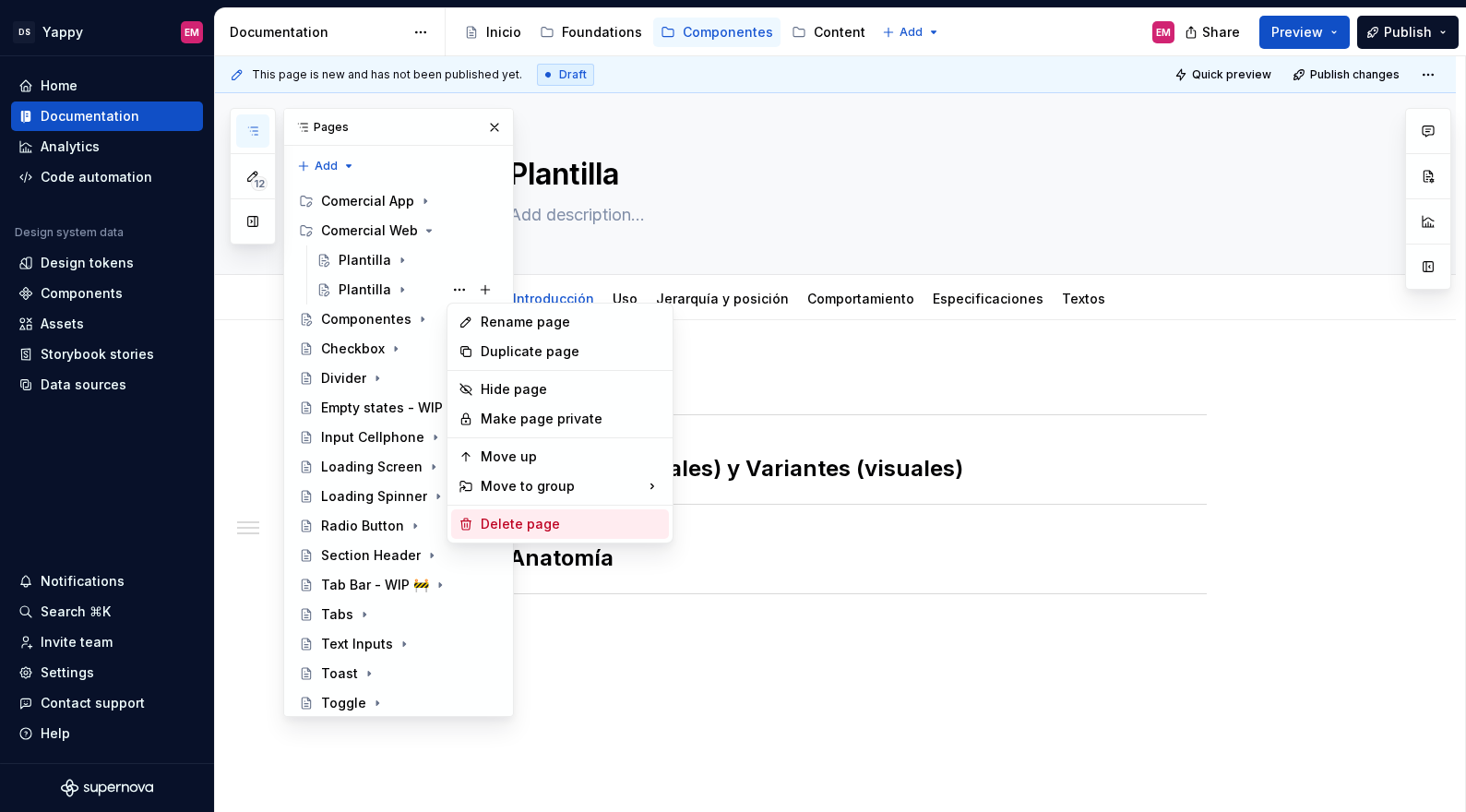
click at [509, 521] on div "Delete page" at bounding box center [570, 523] width 181 height 19
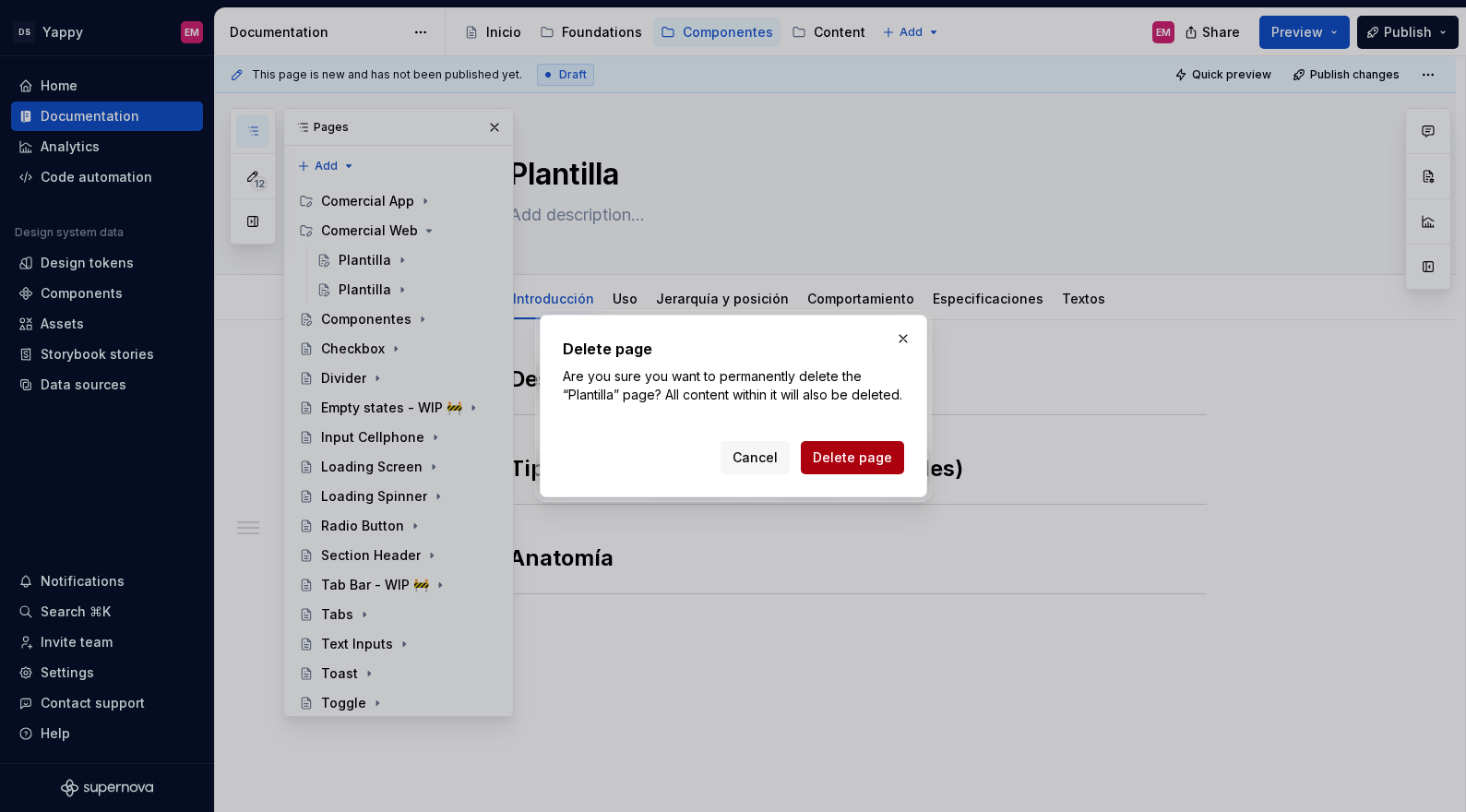
click at [892, 466] on button "Delete page" at bounding box center [852, 458] width 103 height 33
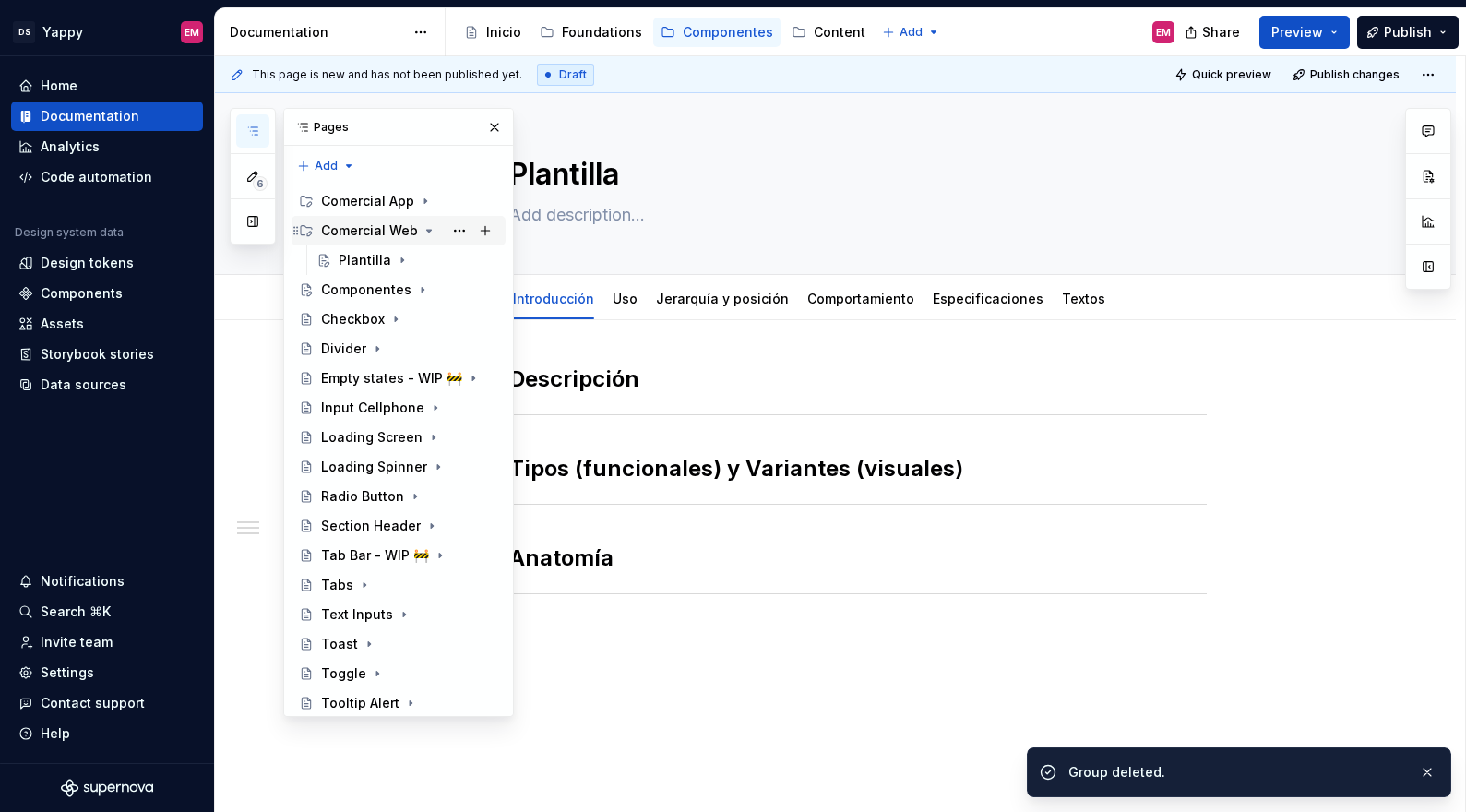
click at [422, 230] on icon "Page tree" at bounding box center [428, 230] width 15 height 15
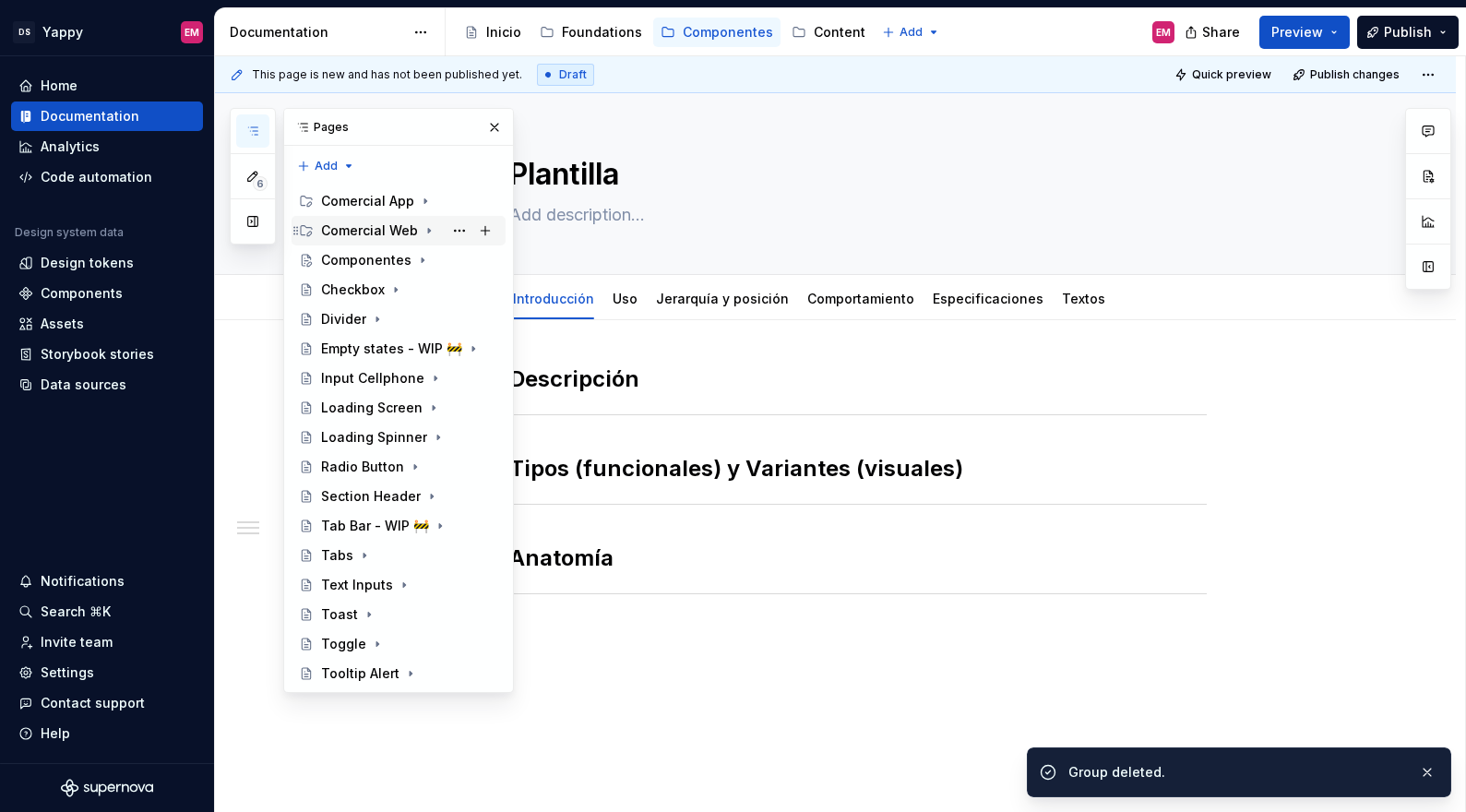
click at [422, 230] on icon "Page tree" at bounding box center [428, 230] width 15 height 15
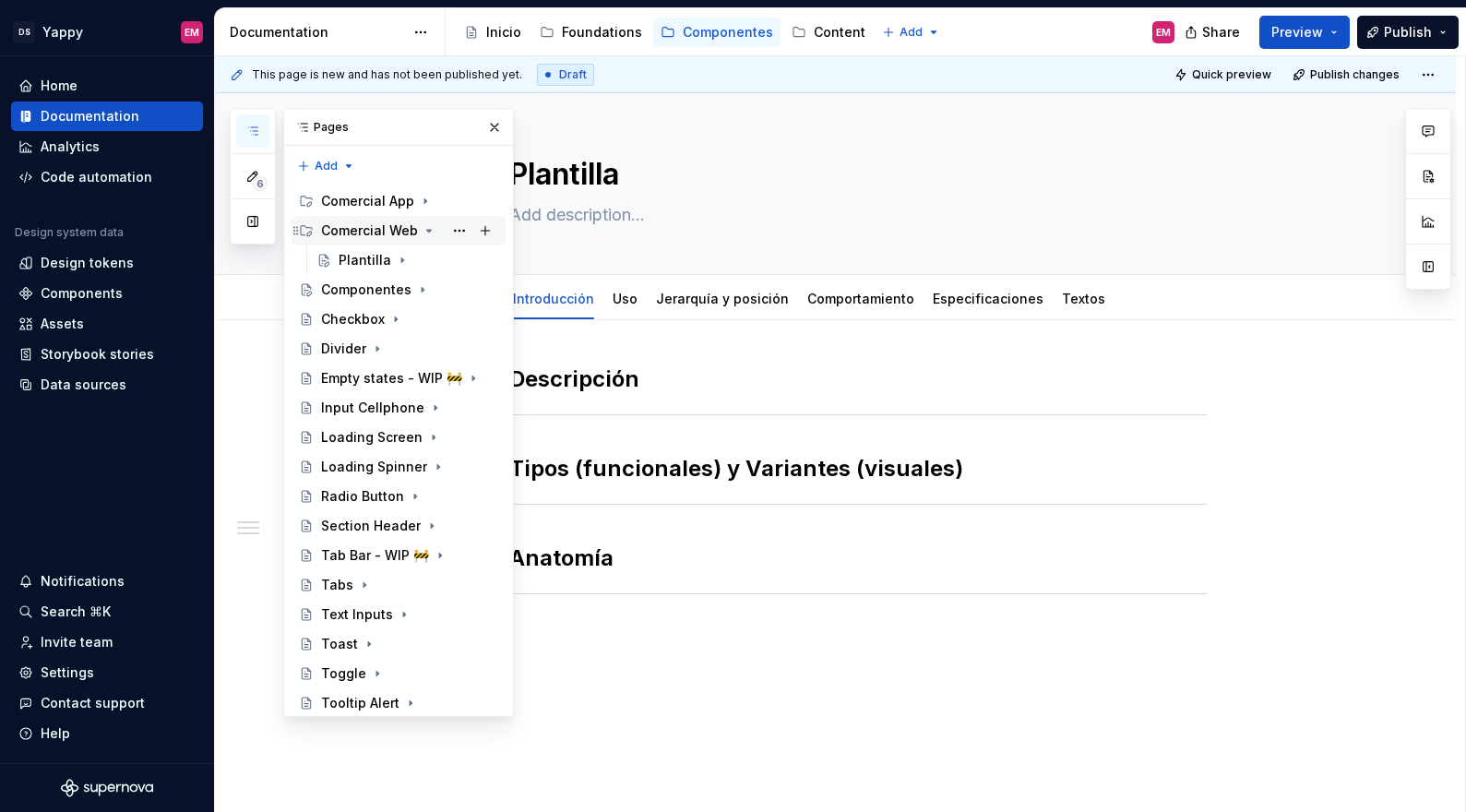
click at [422, 230] on icon "Page tree" at bounding box center [428, 230] width 15 height 15
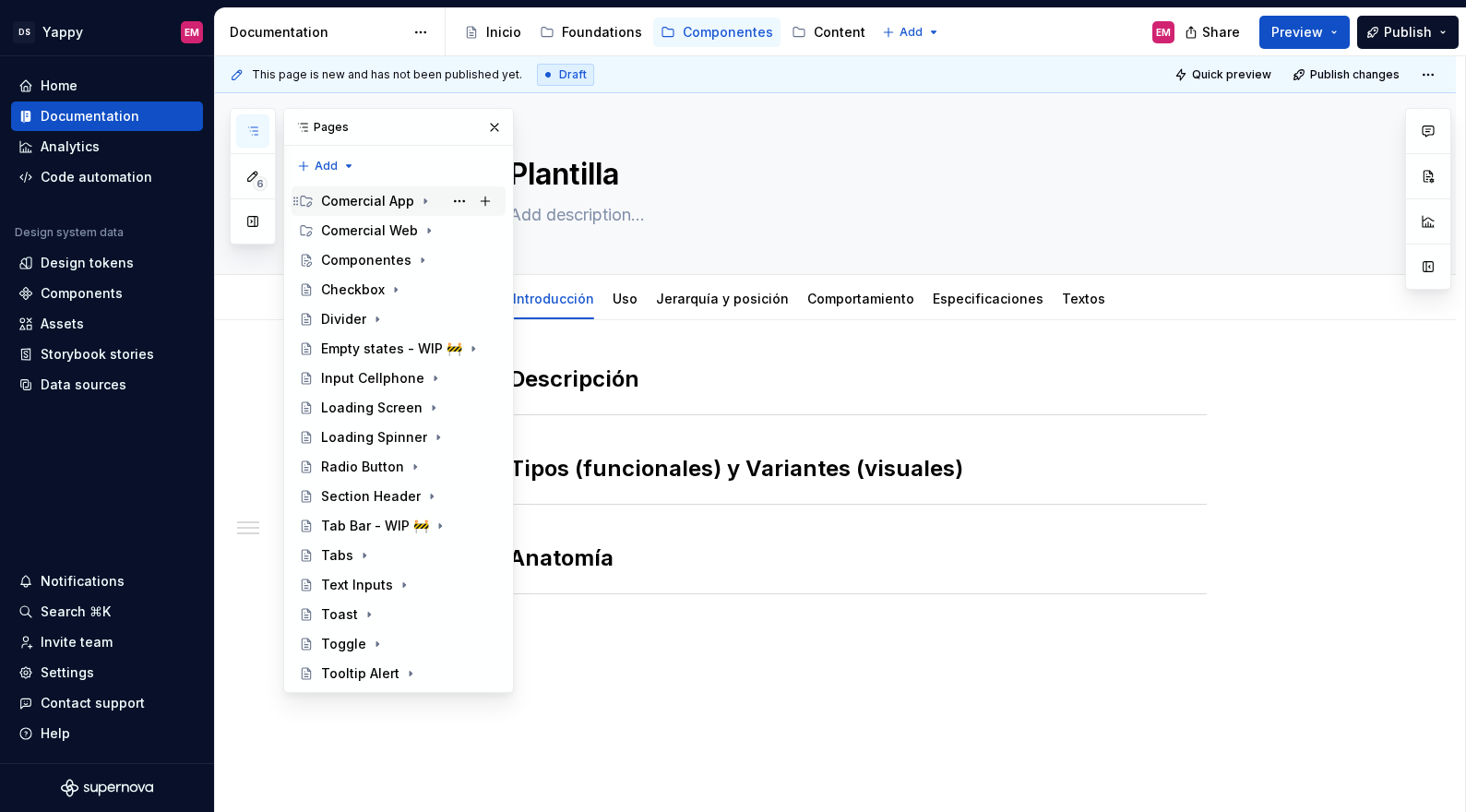
click at [430, 203] on div "Comercial App" at bounding box center [409, 201] width 177 height 25
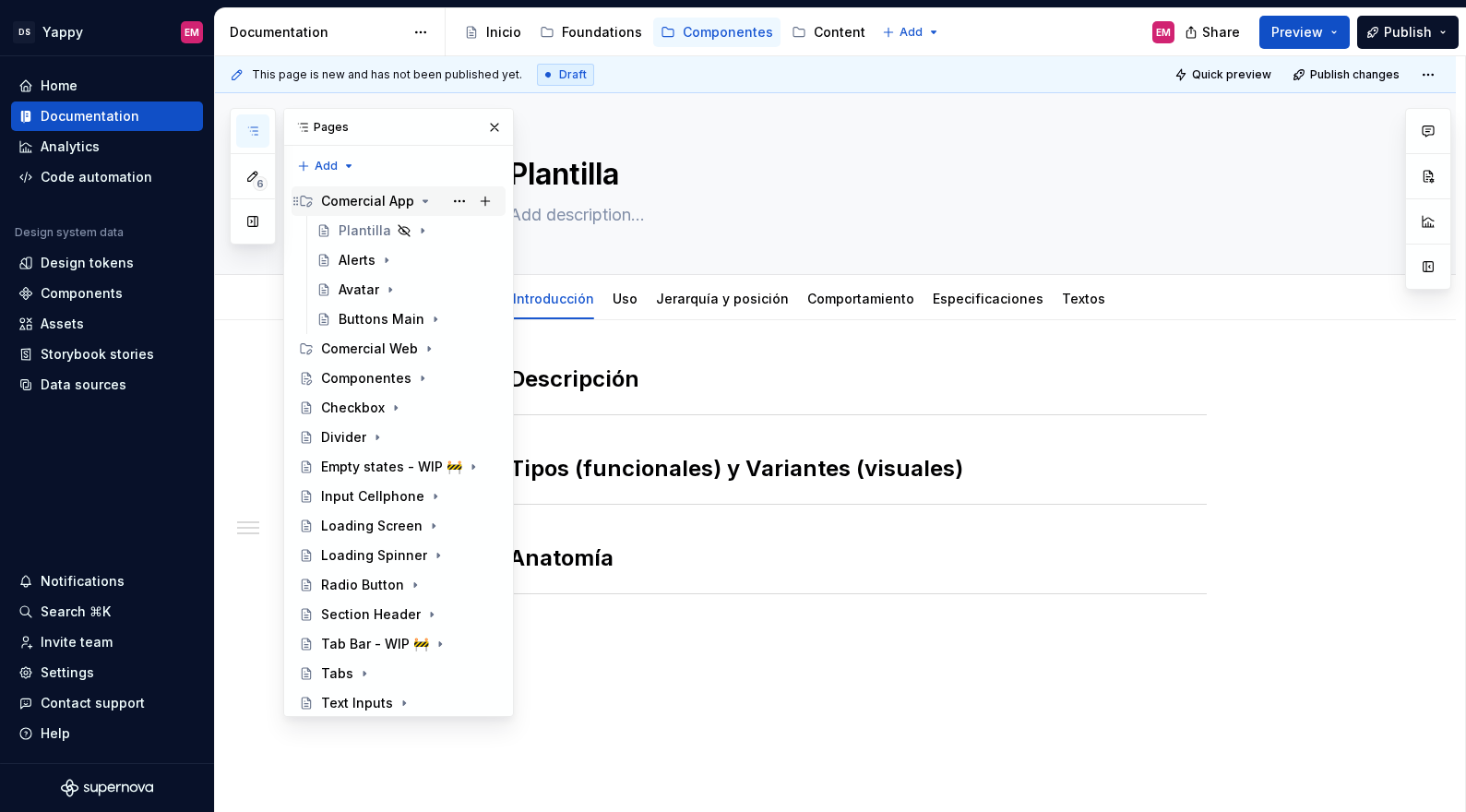
click at [428, 198] on icon "Page tree" at bounding box center [425, 200] width 15 height 15
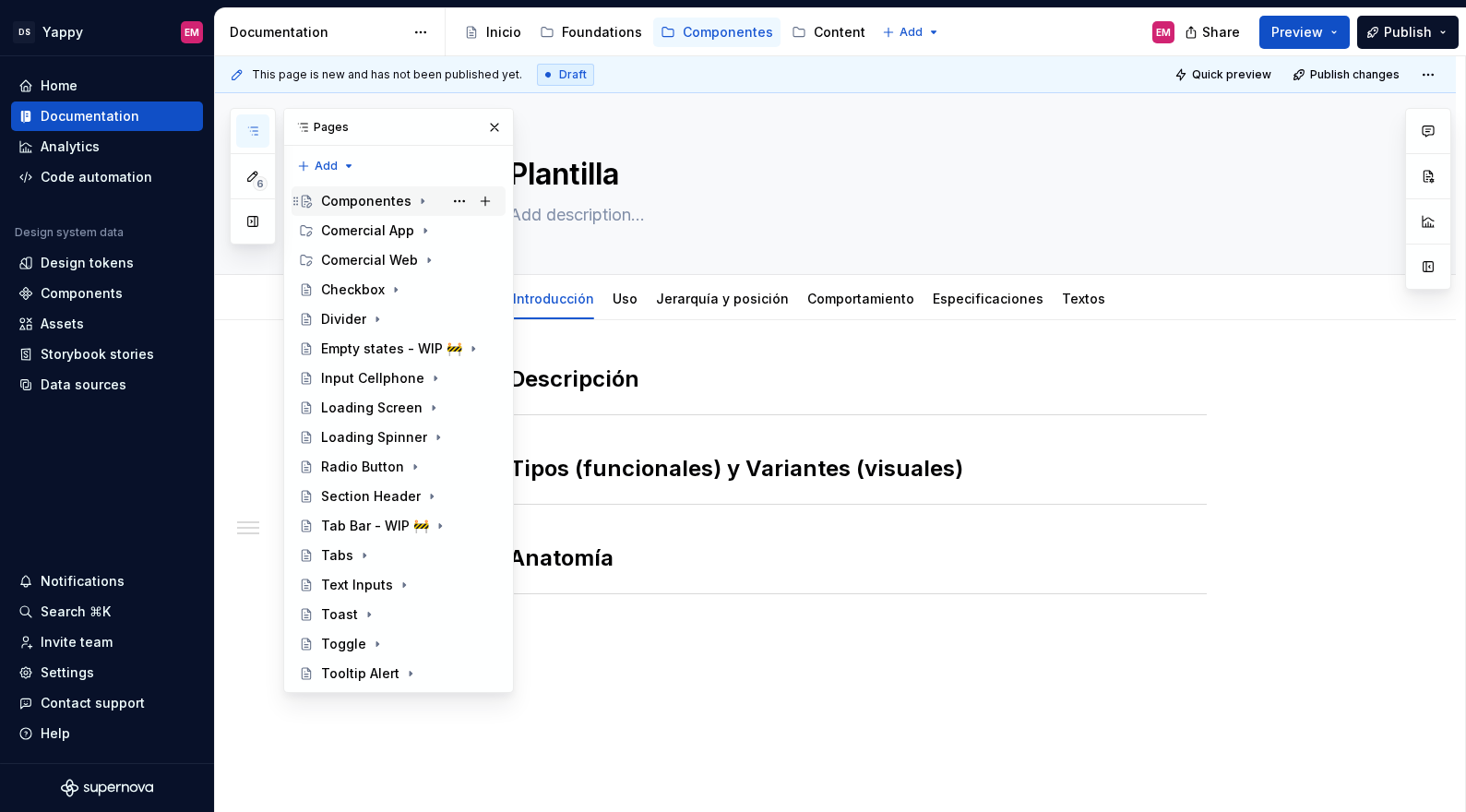
click at [415, 204] on icon "Page tree" at bounding box center [422, 200] width 15 height 15
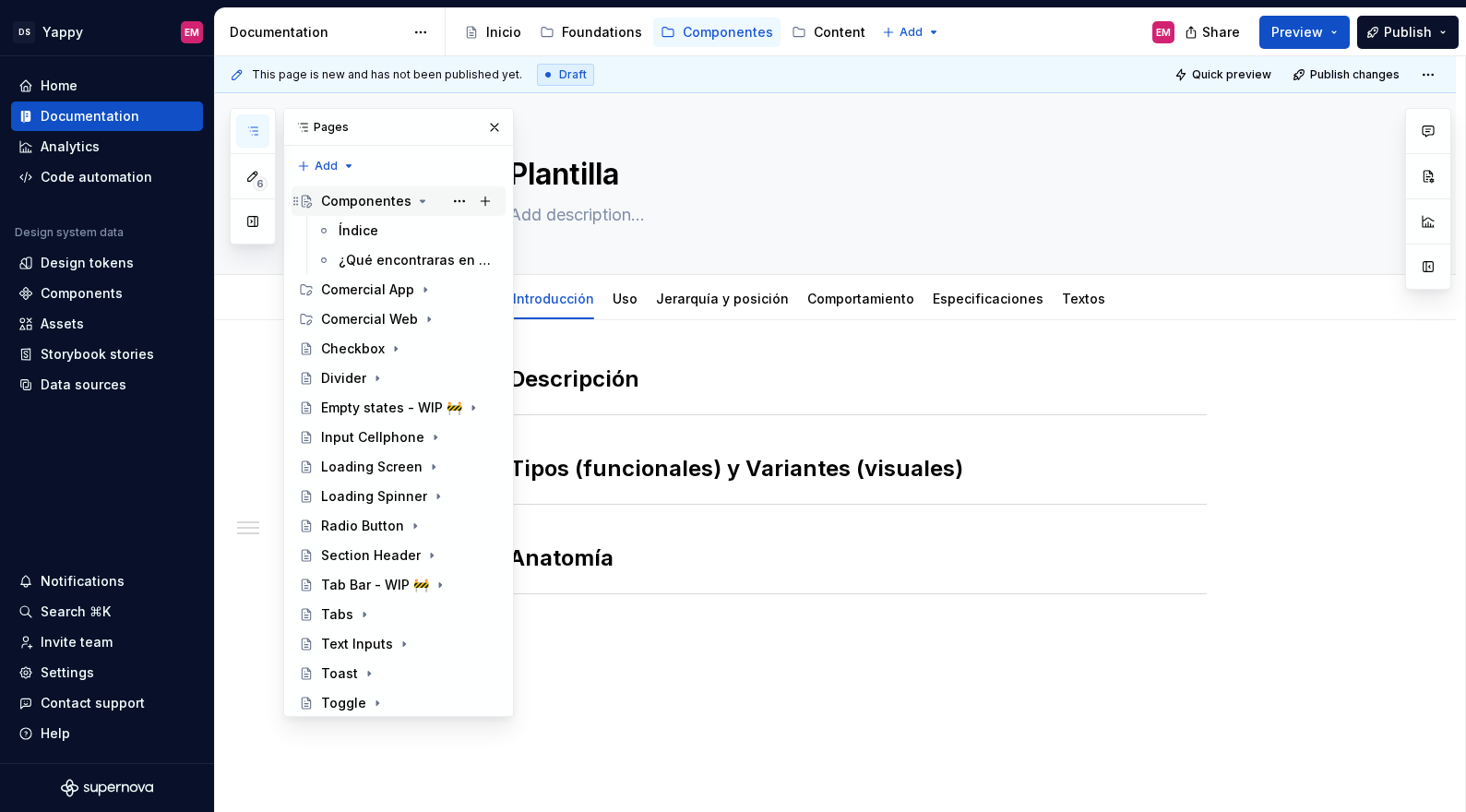
click at [415, 204] on icon "Page tree" at bounding box center [422, 200] width 15 height 15
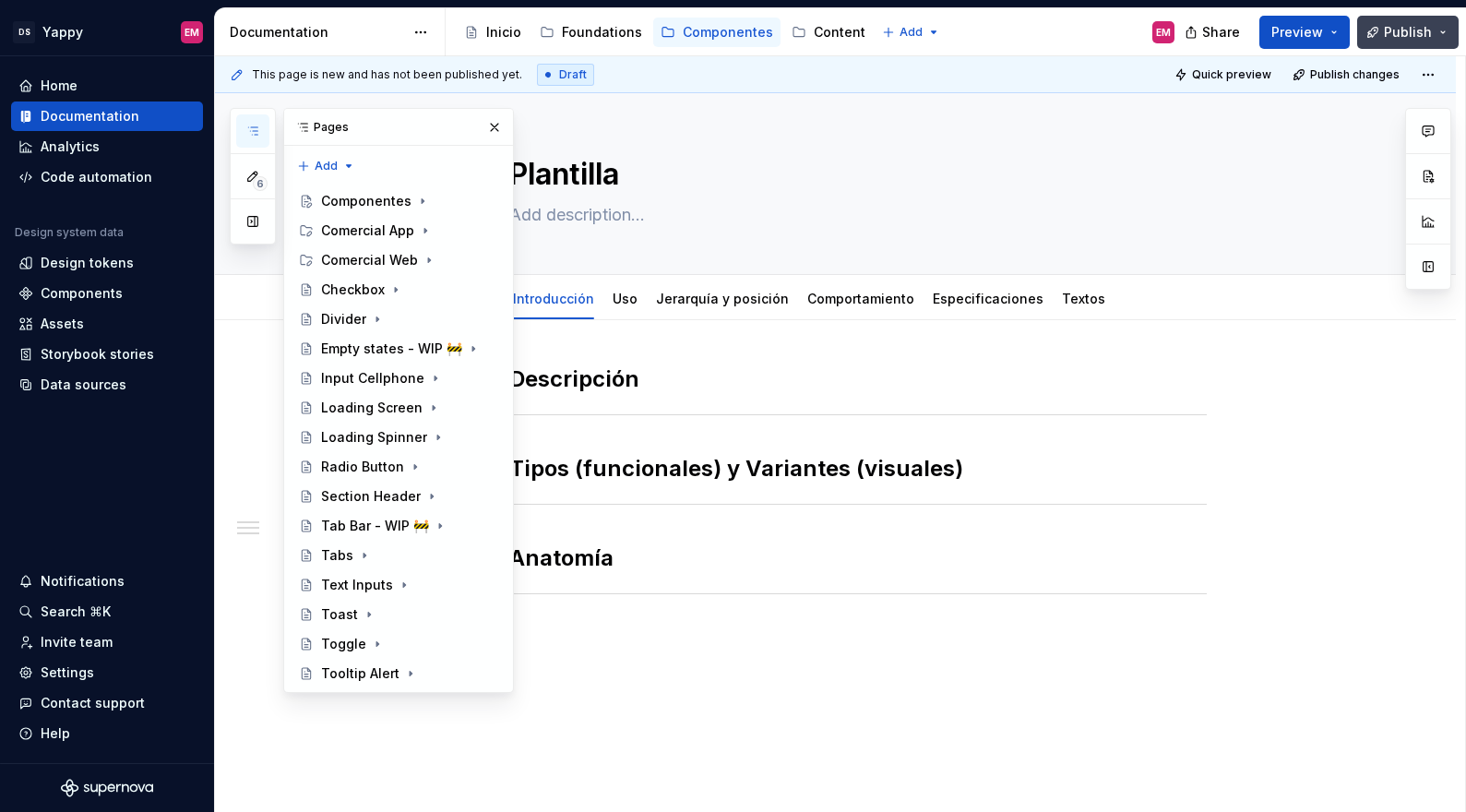
click at [1413, 25] on span "Publish" at bounding box center [1406, 32] width 48 height 19
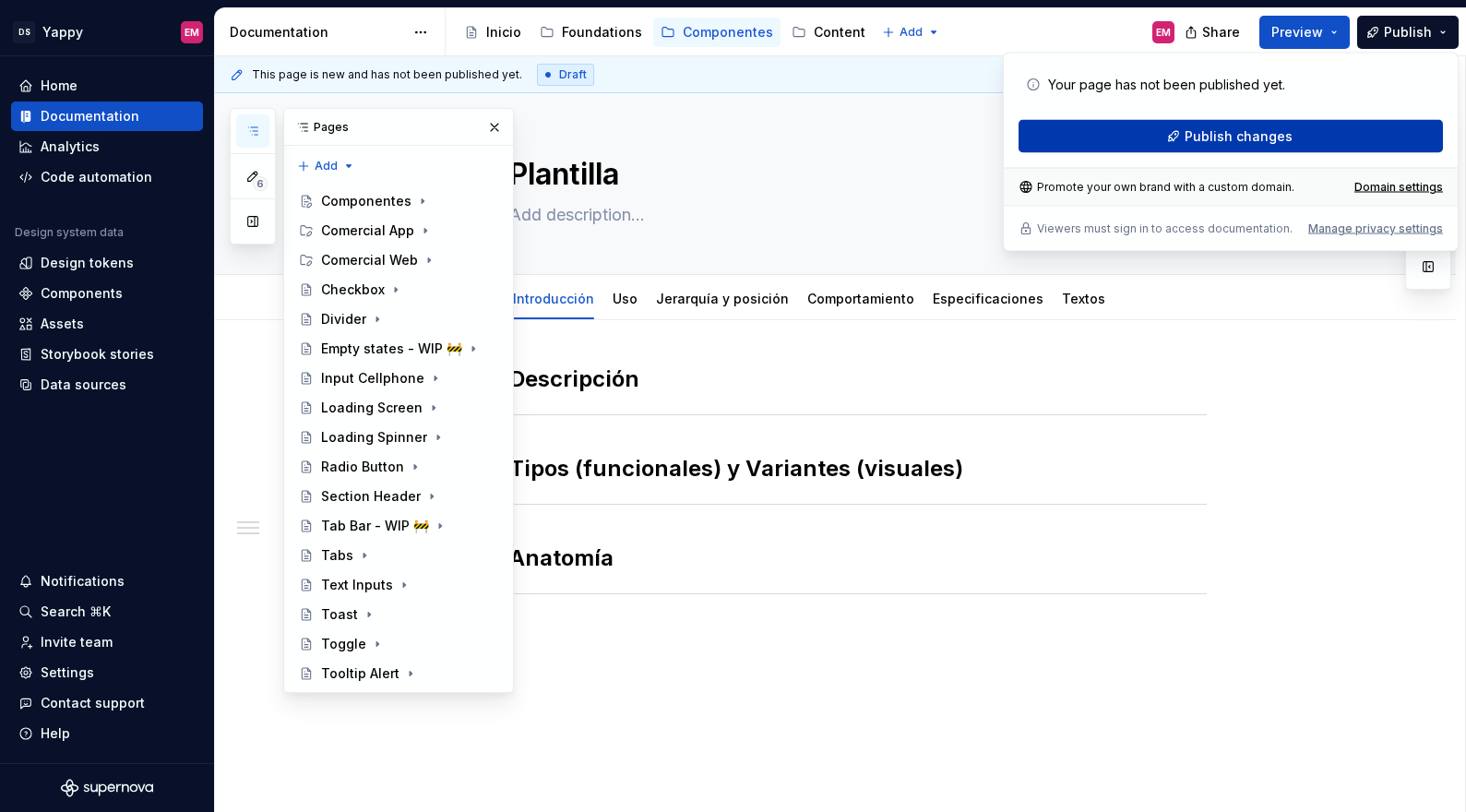
click at [1155, 129] on button "Publish changes" at bounding box center [1230, 137] width 425 height 33
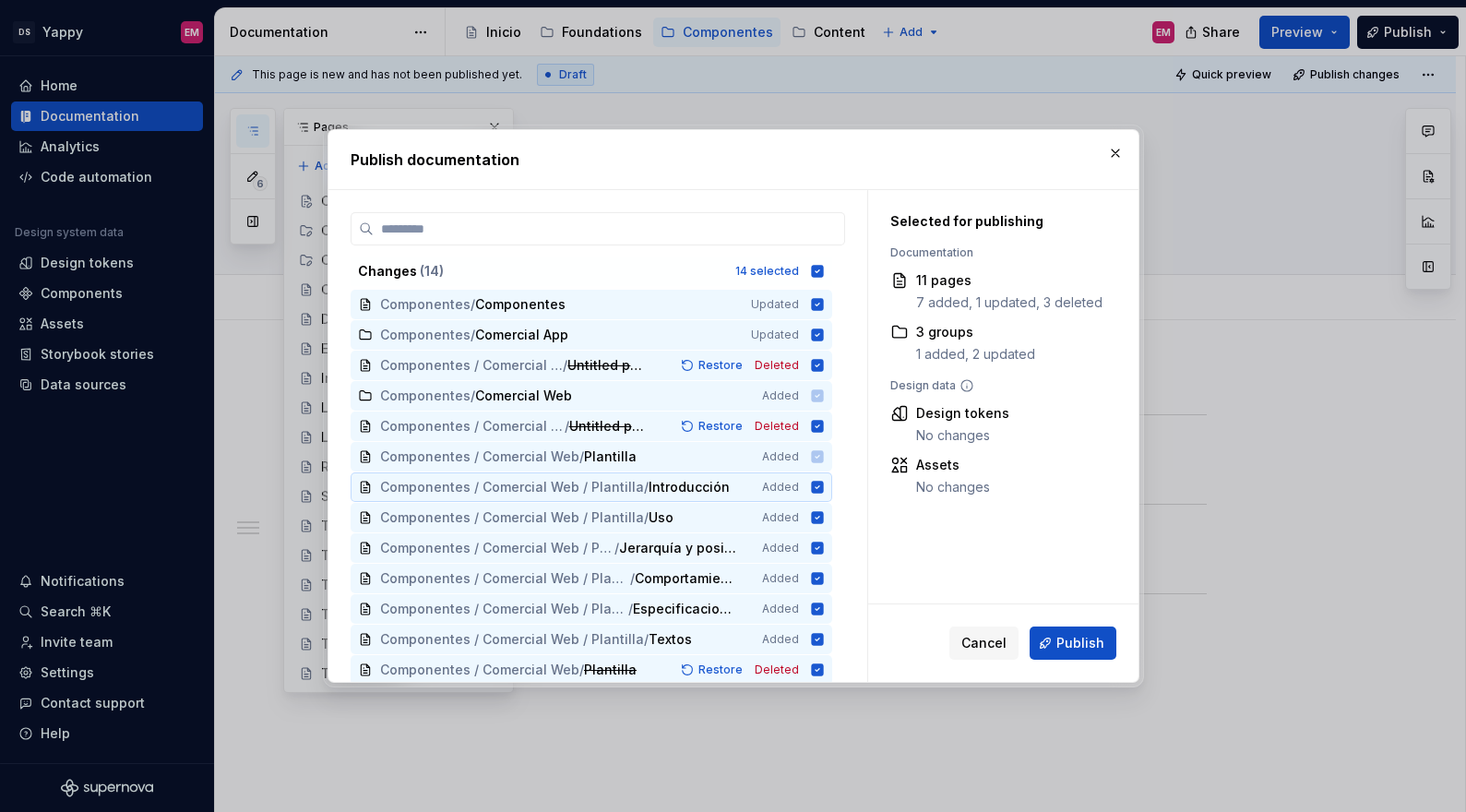
scroll to position [34, 0]
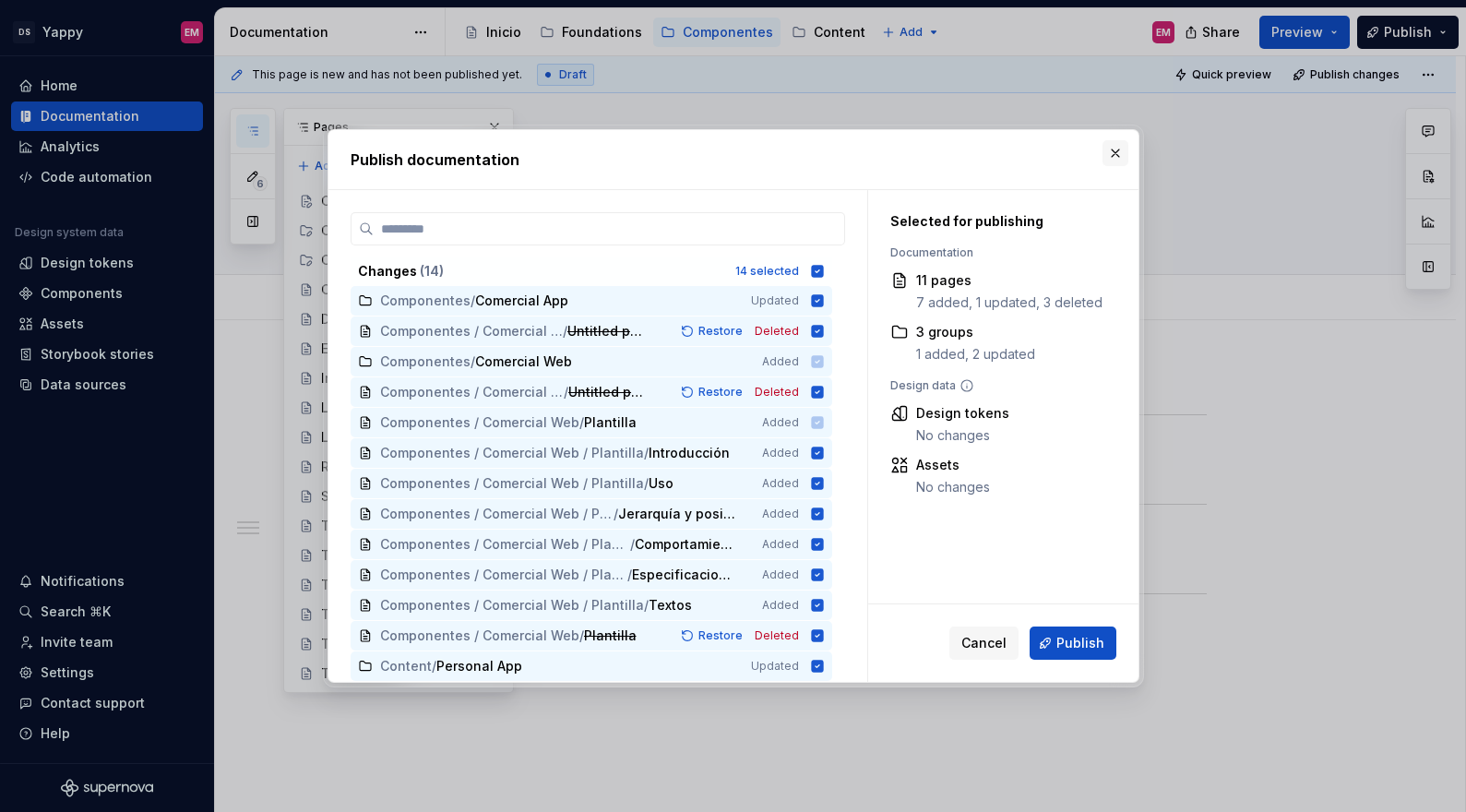
click at [1114, 146] on button "button" at bounding box center [1115, 153] width 25 height 25
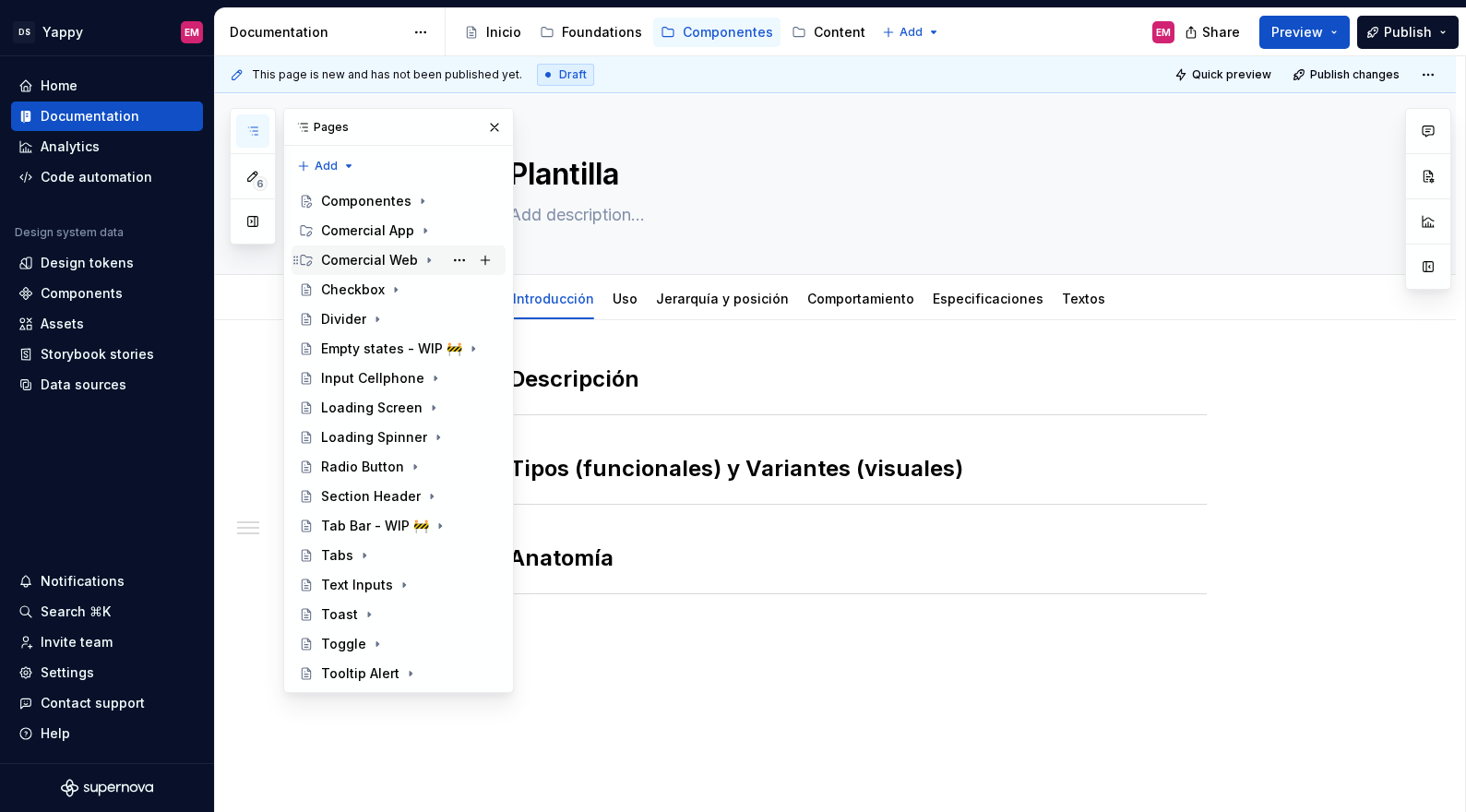
click at [422, 260] on icon "Page tree" at bounding box center [428, 260] width 15 height 15
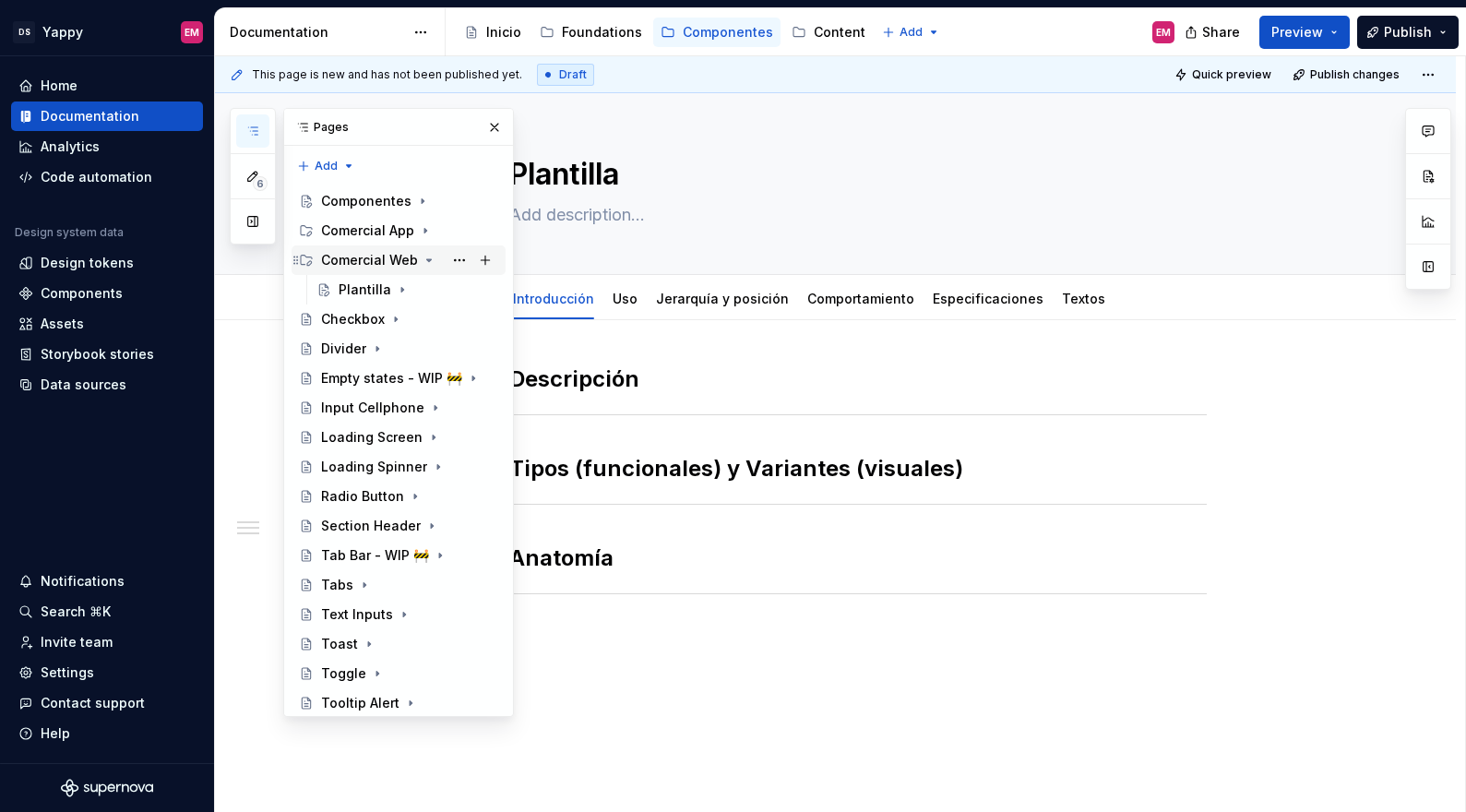
click at [422, 260] on icon "Page tree" at bounding box center [428, 260] width 15 height 15
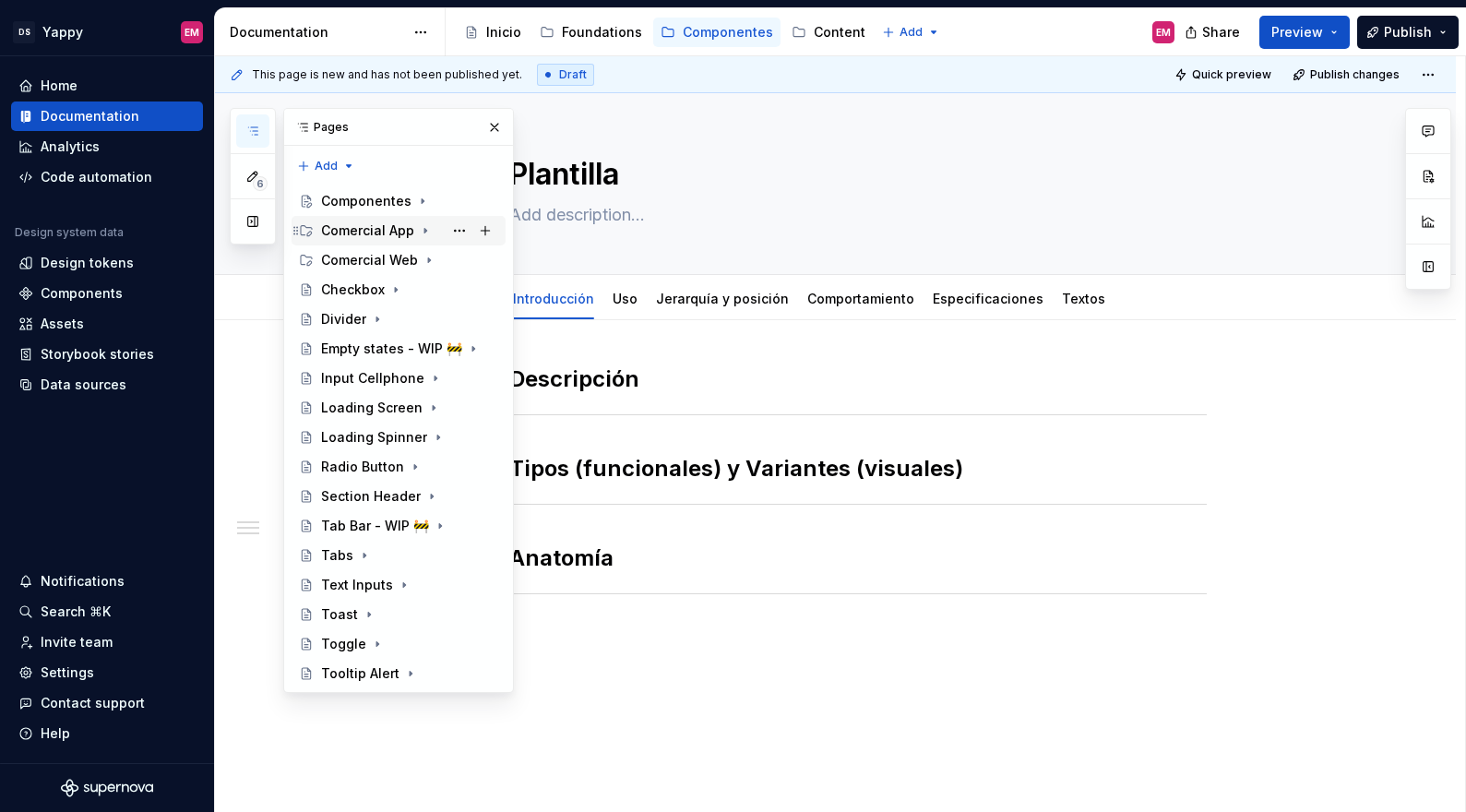
click at [425, 231] on icon "Page tree" at bounding box center [426, 230] width 2 height 5
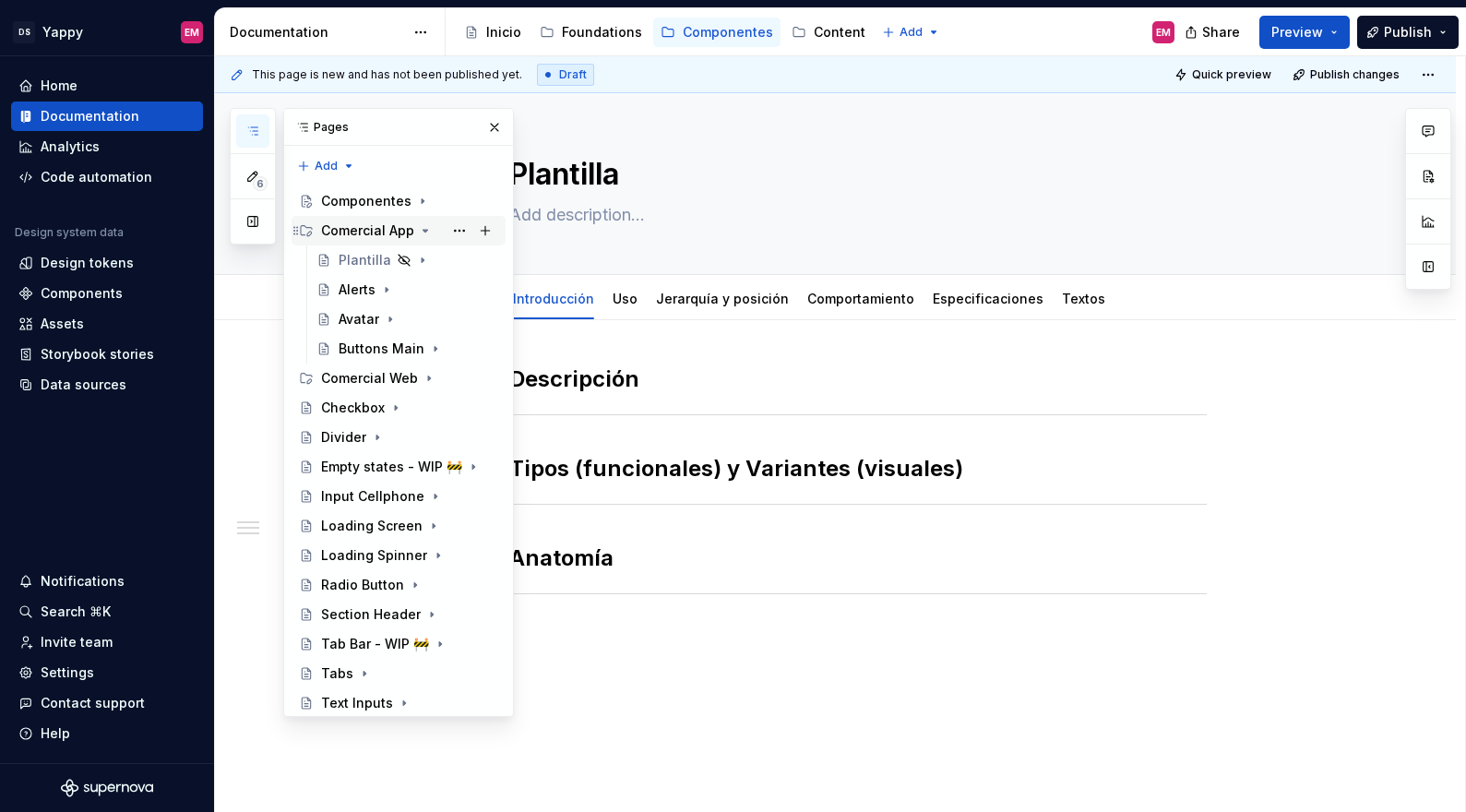
click at [424, 231] on icon "Page tree" at bounding box center [426, 230] width 5 height 2
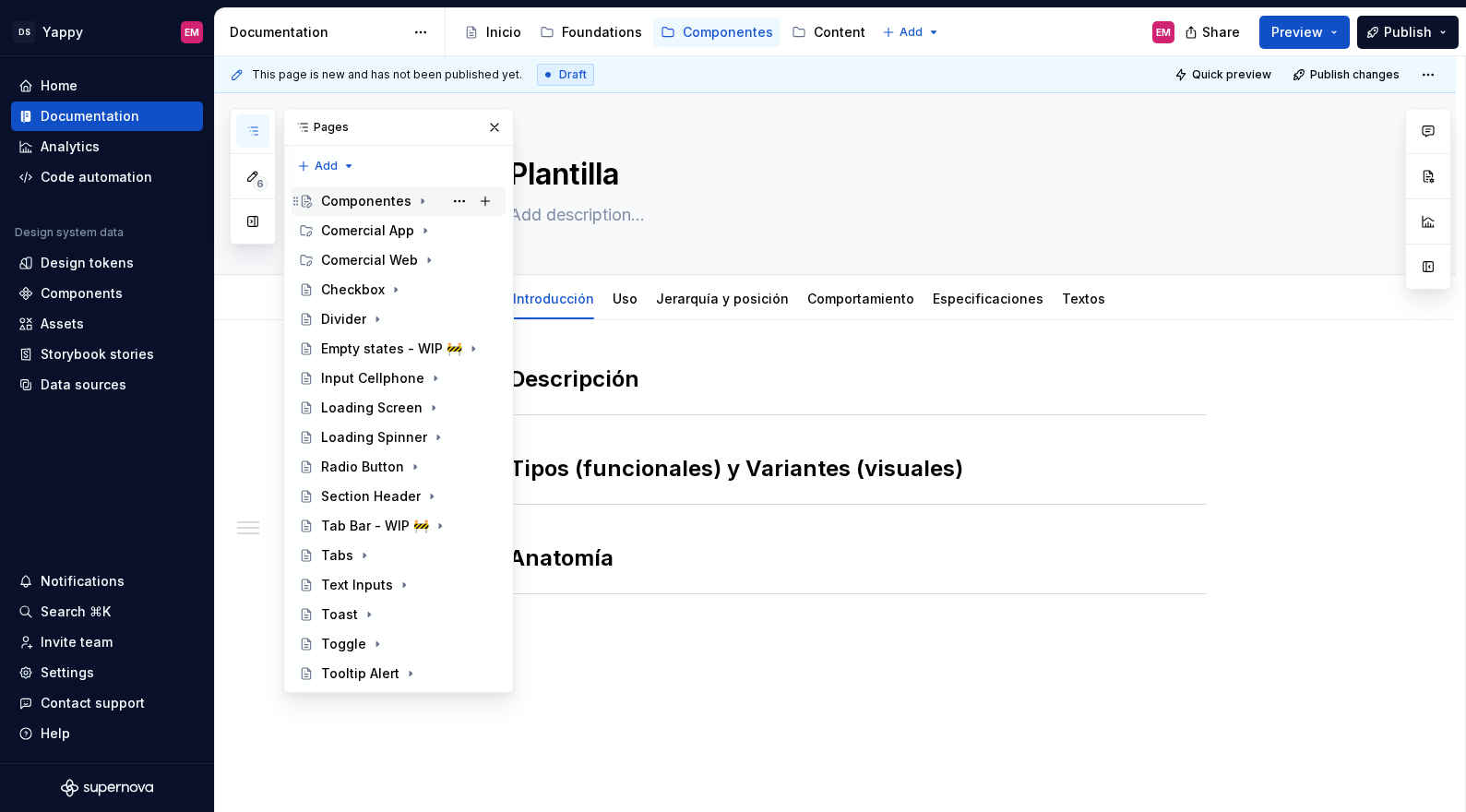
click at [416, 199] on icon "Page tree" at bounding box center [422, 200] width 15 height 15
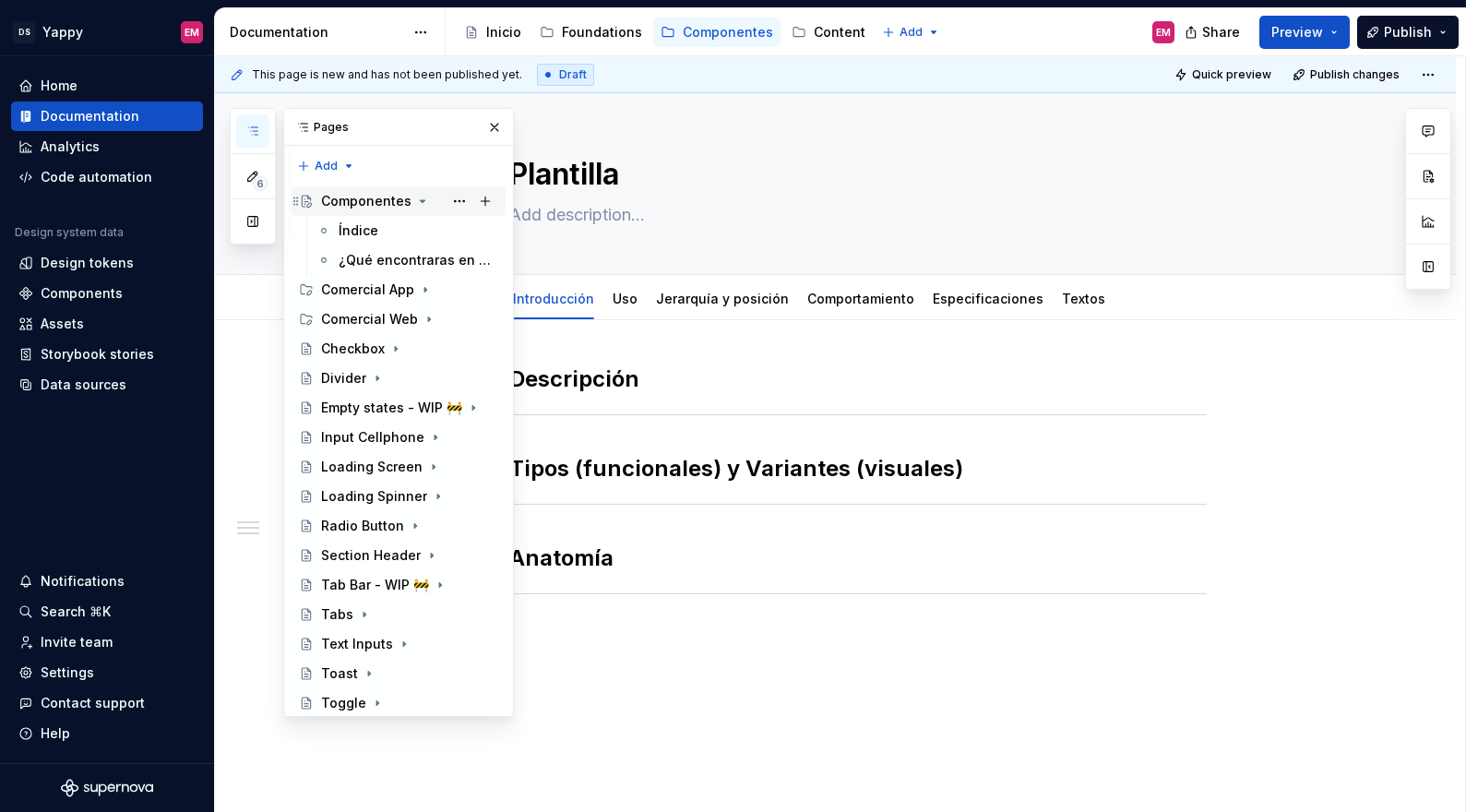
click at [421, 200] on icon "Page tree" at bounding box center [423, 201] width 5 height 2
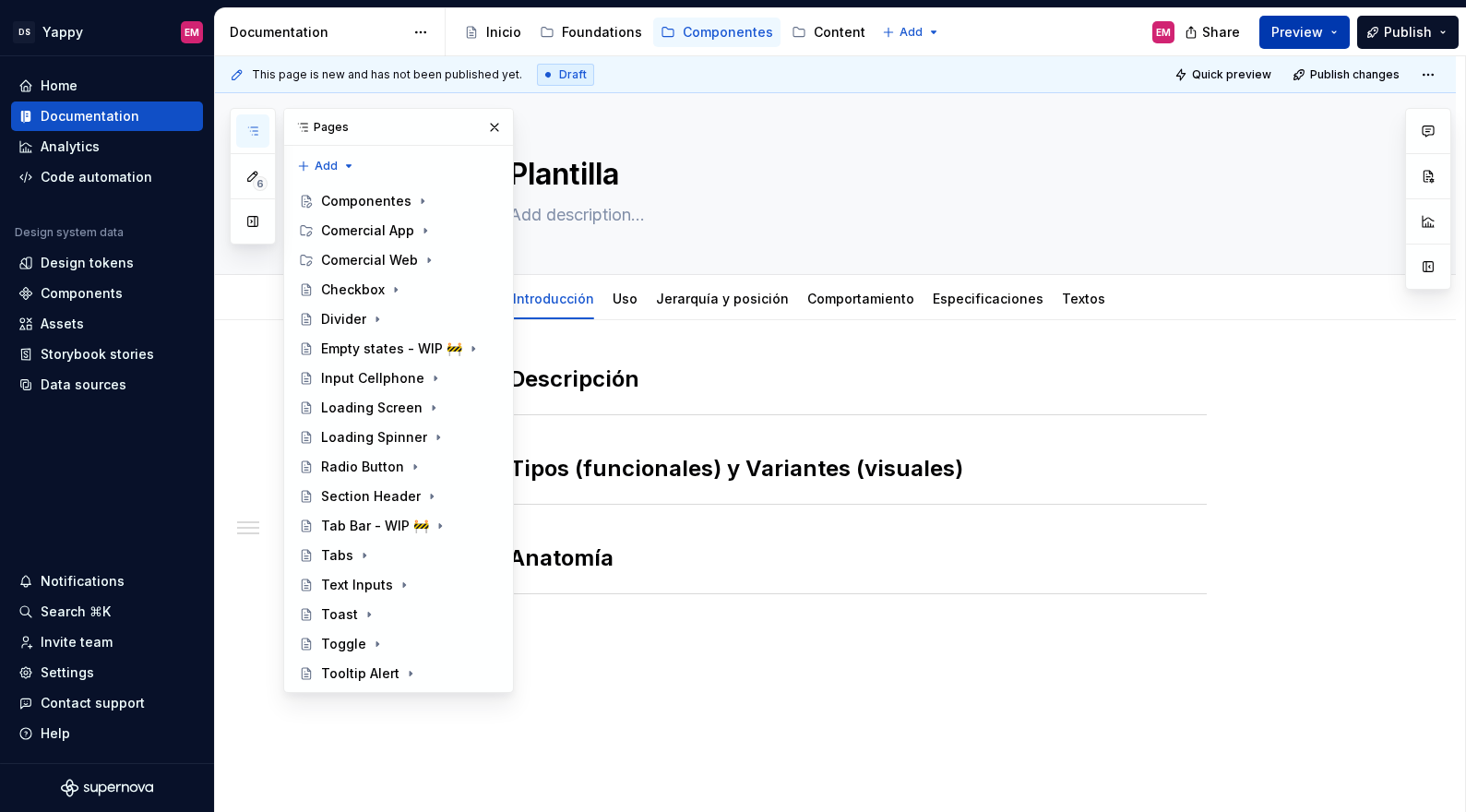
click at [1299, 24] on span "Preview" at bounding box center [1296, 32] width 52 height 19
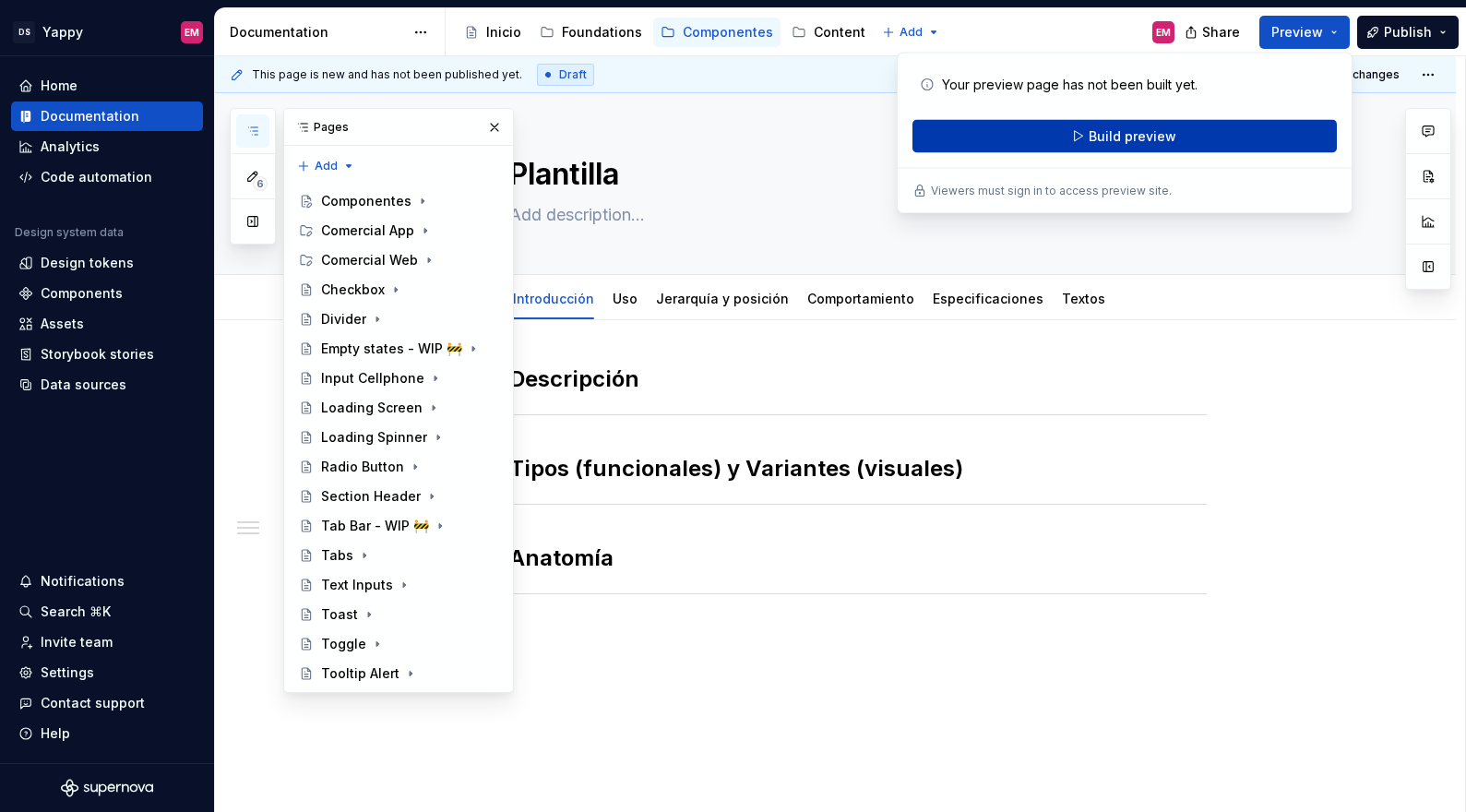
click at [1080, 137] on button "Build preview" at bounding box center [1124, 137] width 425 height 33
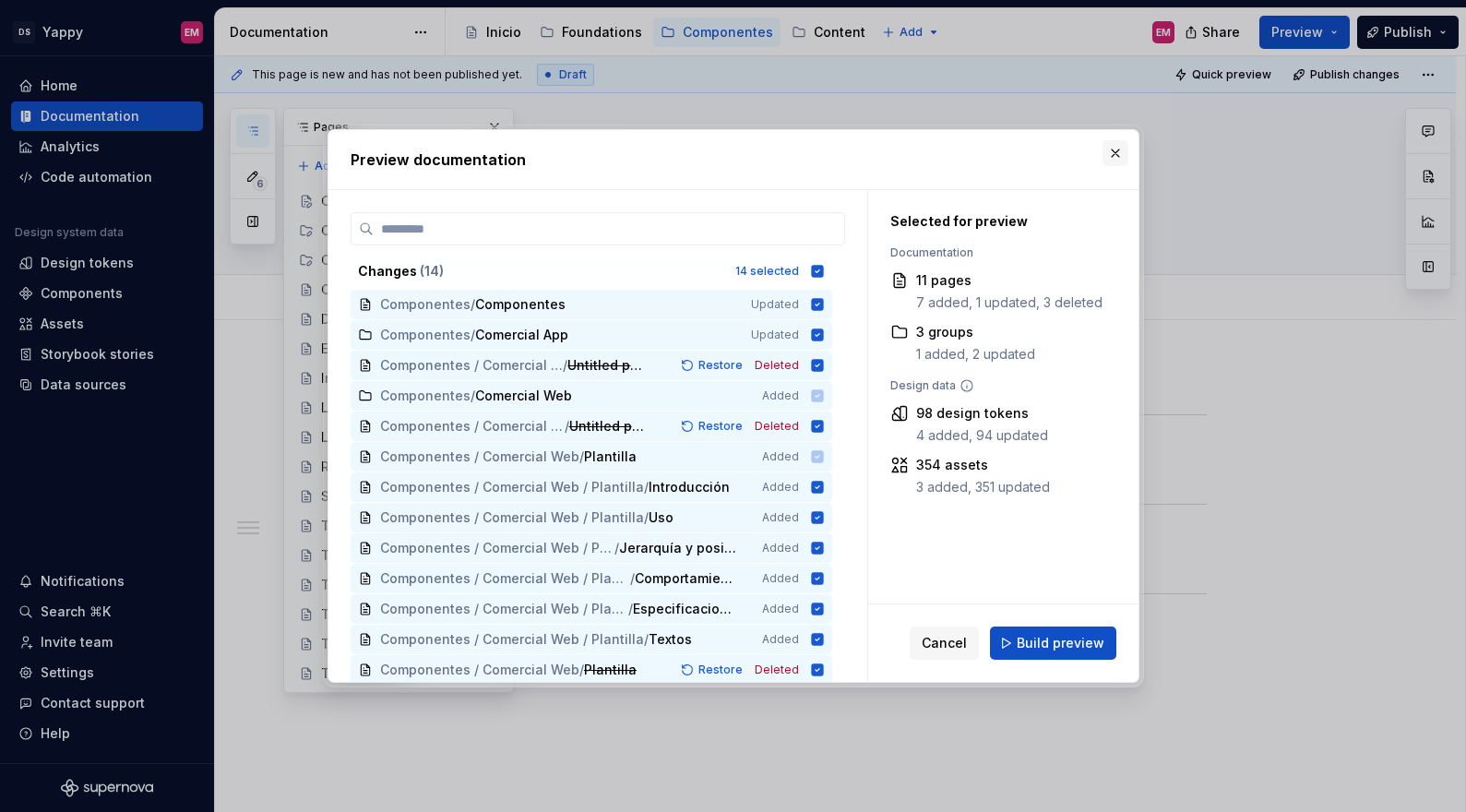
click at [1114, 150] on button "button" at bounding box center [1115, 153] width 25 height 25
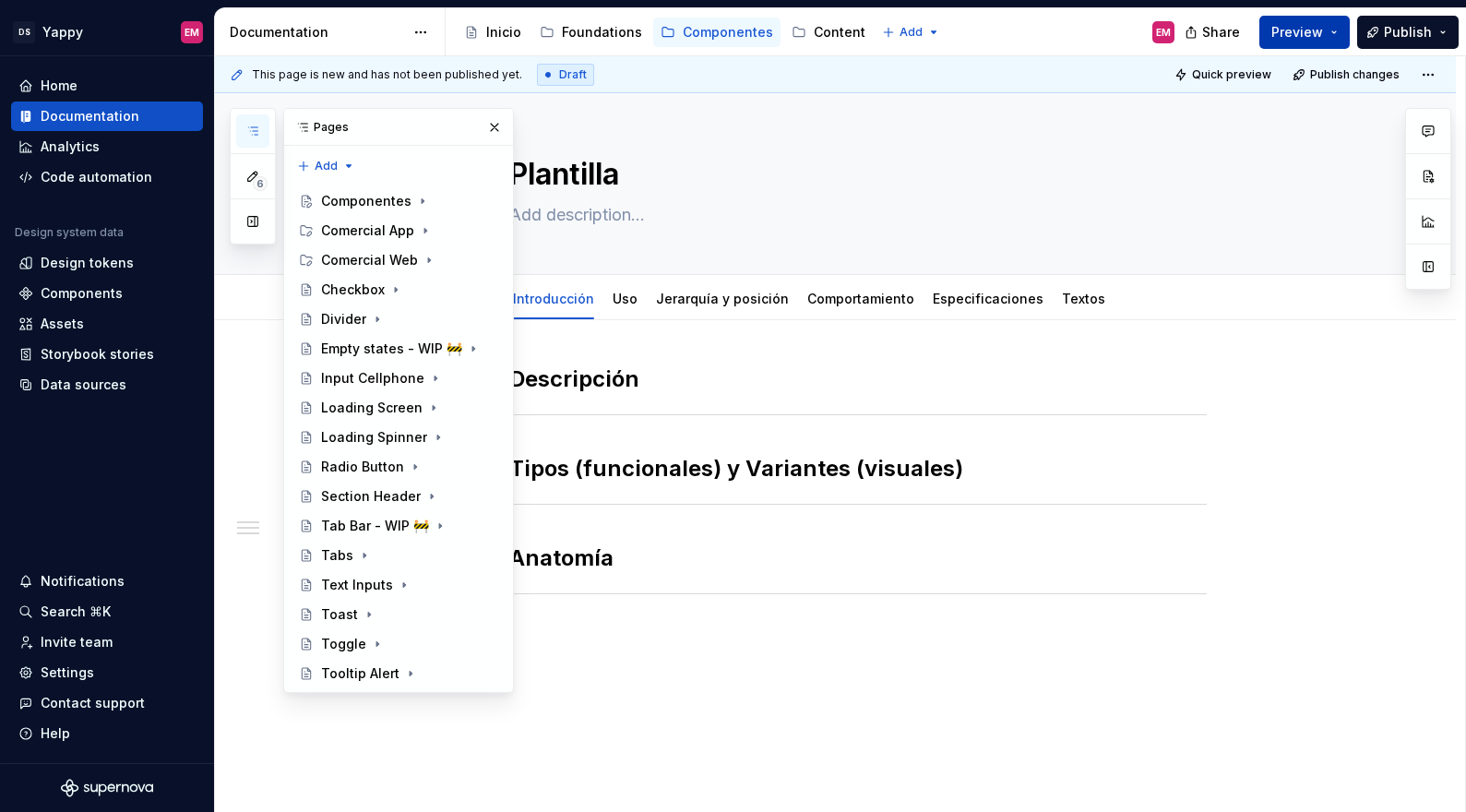
click at [1304, 25] on span "Preview" at bounding box center [1296, 32] width 52 height 19
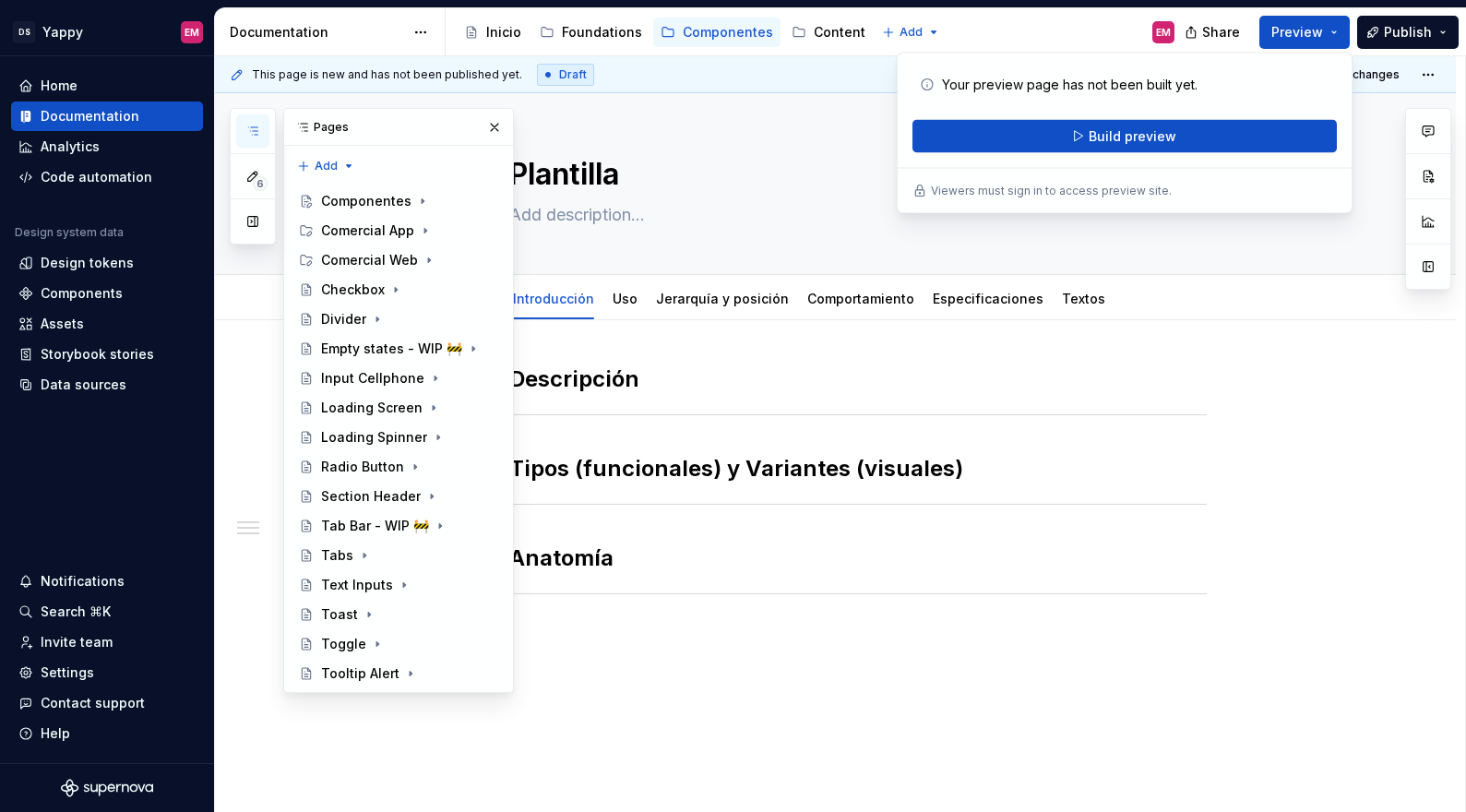
click at [1115, 156] on div "Your preview page has not been built yet. Build preview Viewers must sign in to…" at bounding box center [1123, 133] width 456 height 161
click at [1097, 134] on span "Build preview" at bounding box center [1132, 136] width 88 height 19
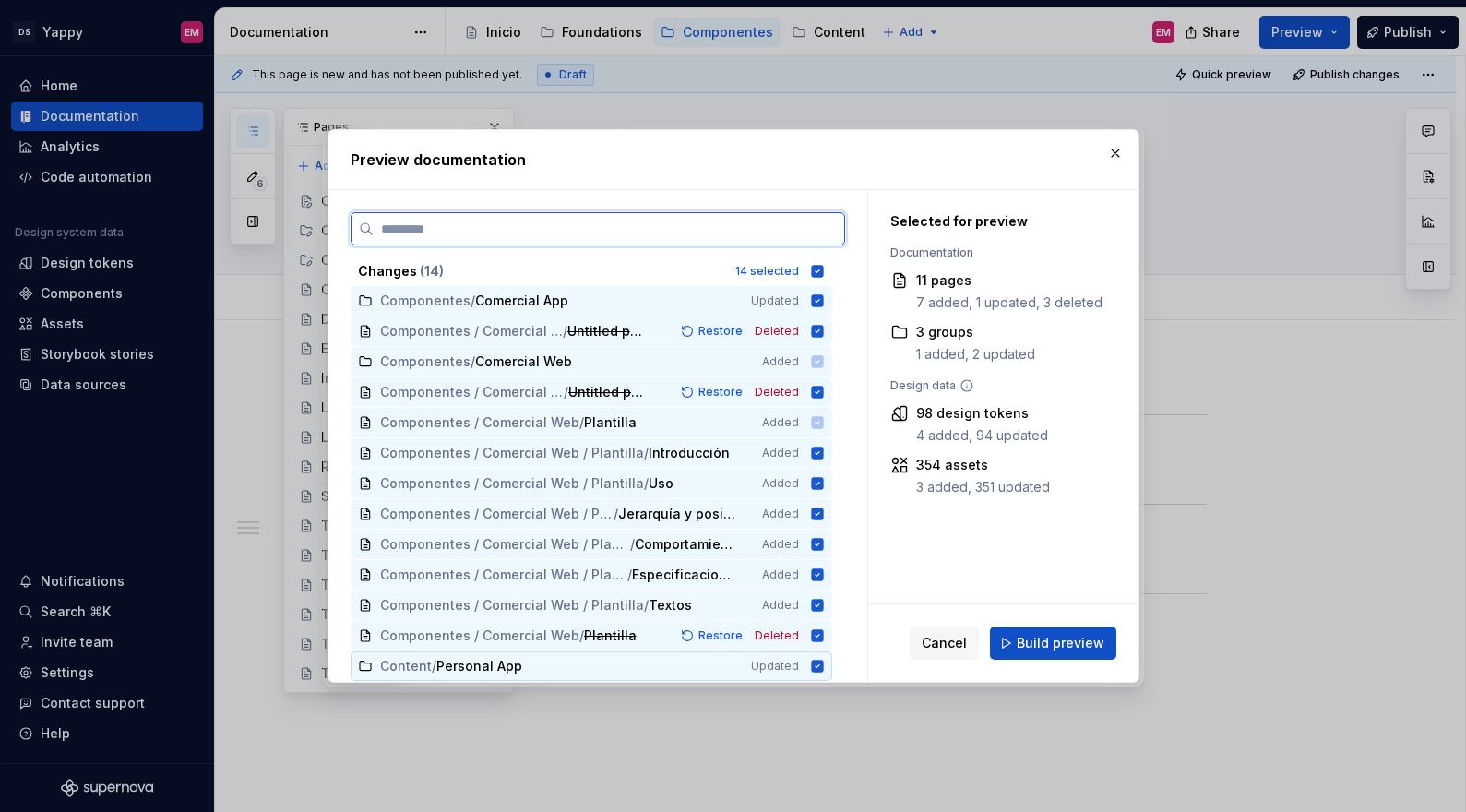
click at [823, 666] on icon at bounding box center [817, 666] width 12 height 12
click at [825, 668] on icon at bounding box center [817, 666] width 15 height 15
click at [1117, 150] on button "button" at bounding box center [1115, 153] width 25 height 25
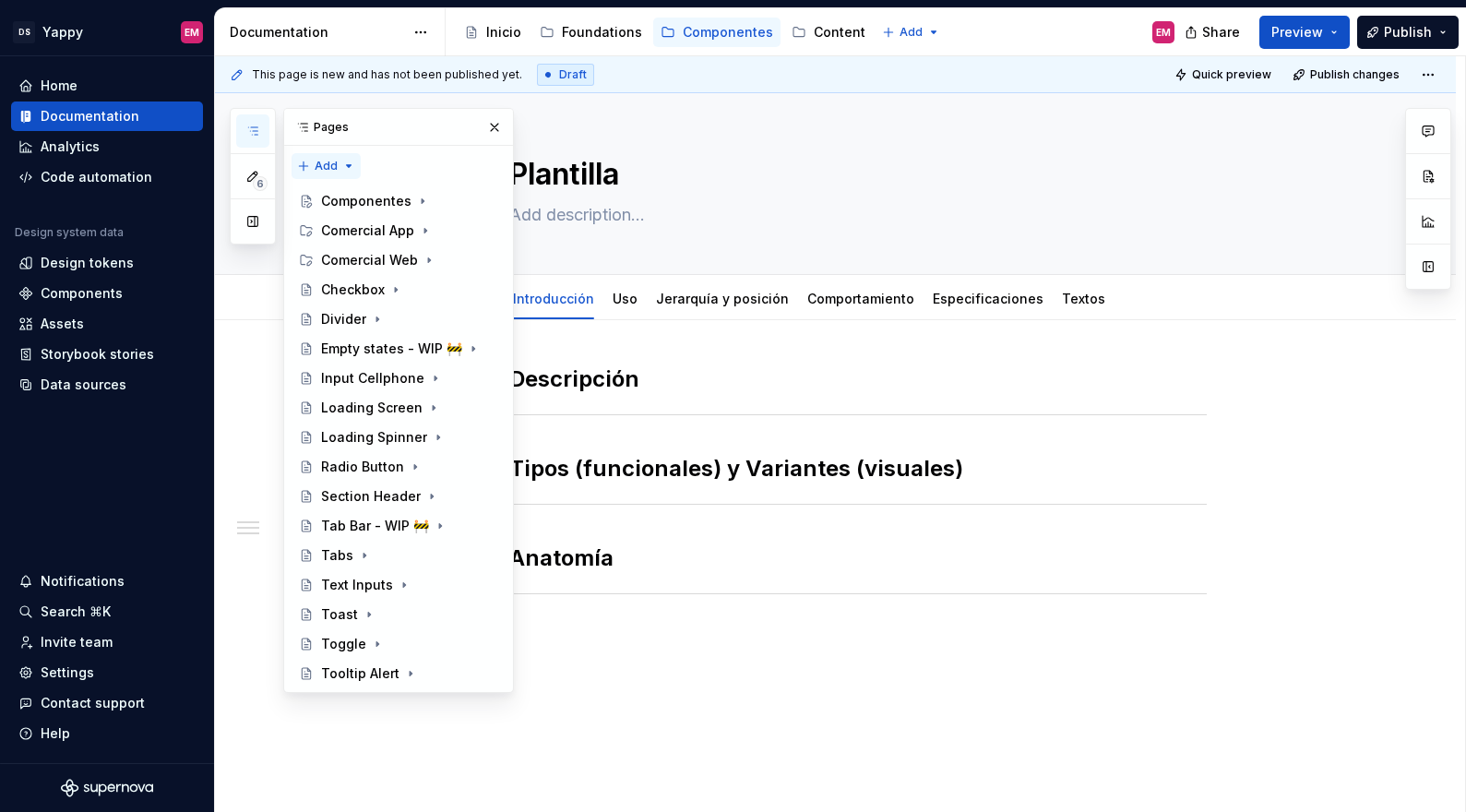
click at [356, 163] on div "6 Pages Add Accessibility guide for tree Page tree. Navigate the tree with the …" at bounding box center [371, 400] width 284 height 585
click at [344, 161] on div "6 Pages Add Accessibility guide for tree Page tree. Navigate the tree with the …" at bounding box center [371, 400] width 284 height 585
click at [422, 199] on icon "Page tree" at bounding box center [423, 201] width 2 height 5
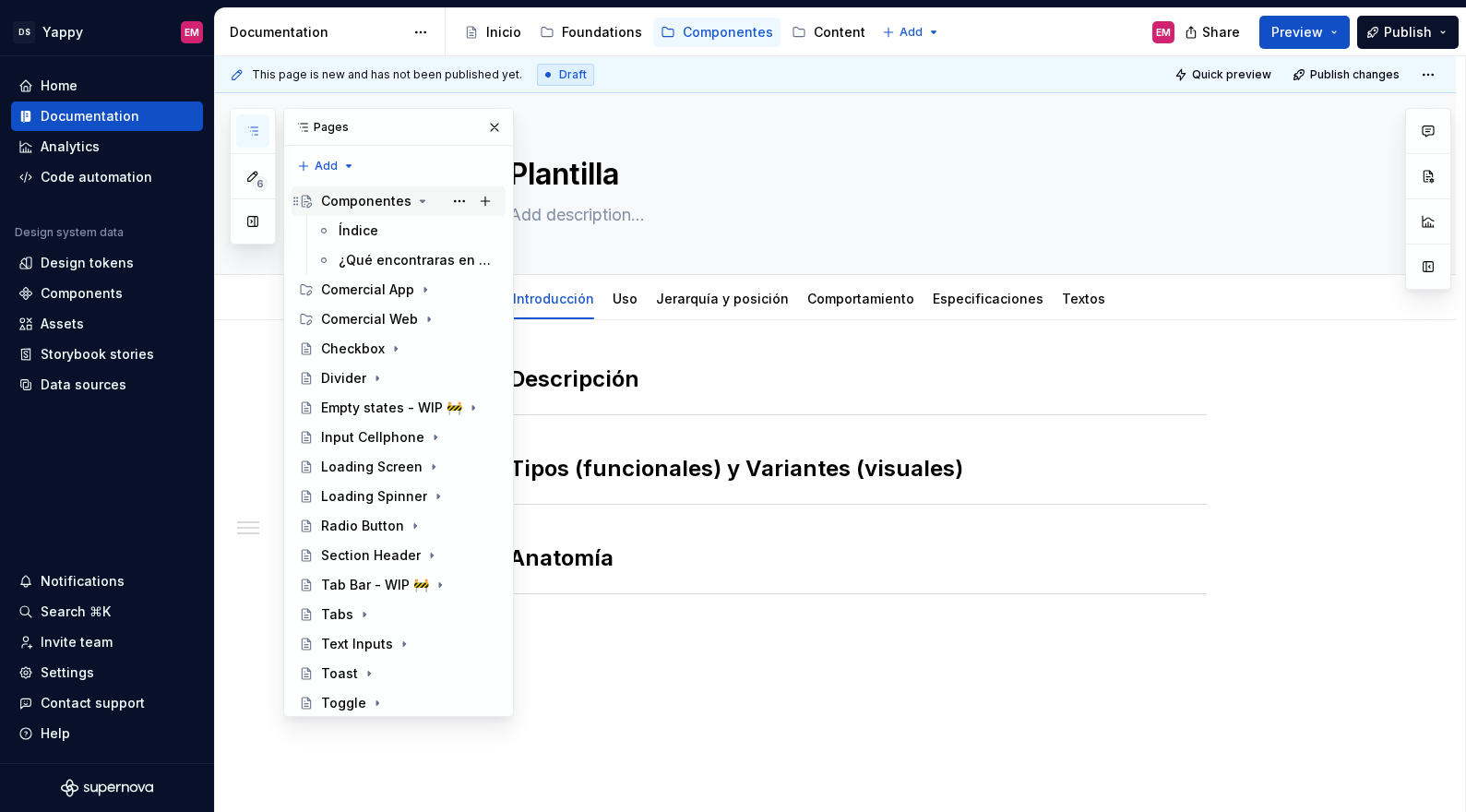
click at [421, 200] on icon "Page tree" at bounding box center [423, 201] width 5 height 2
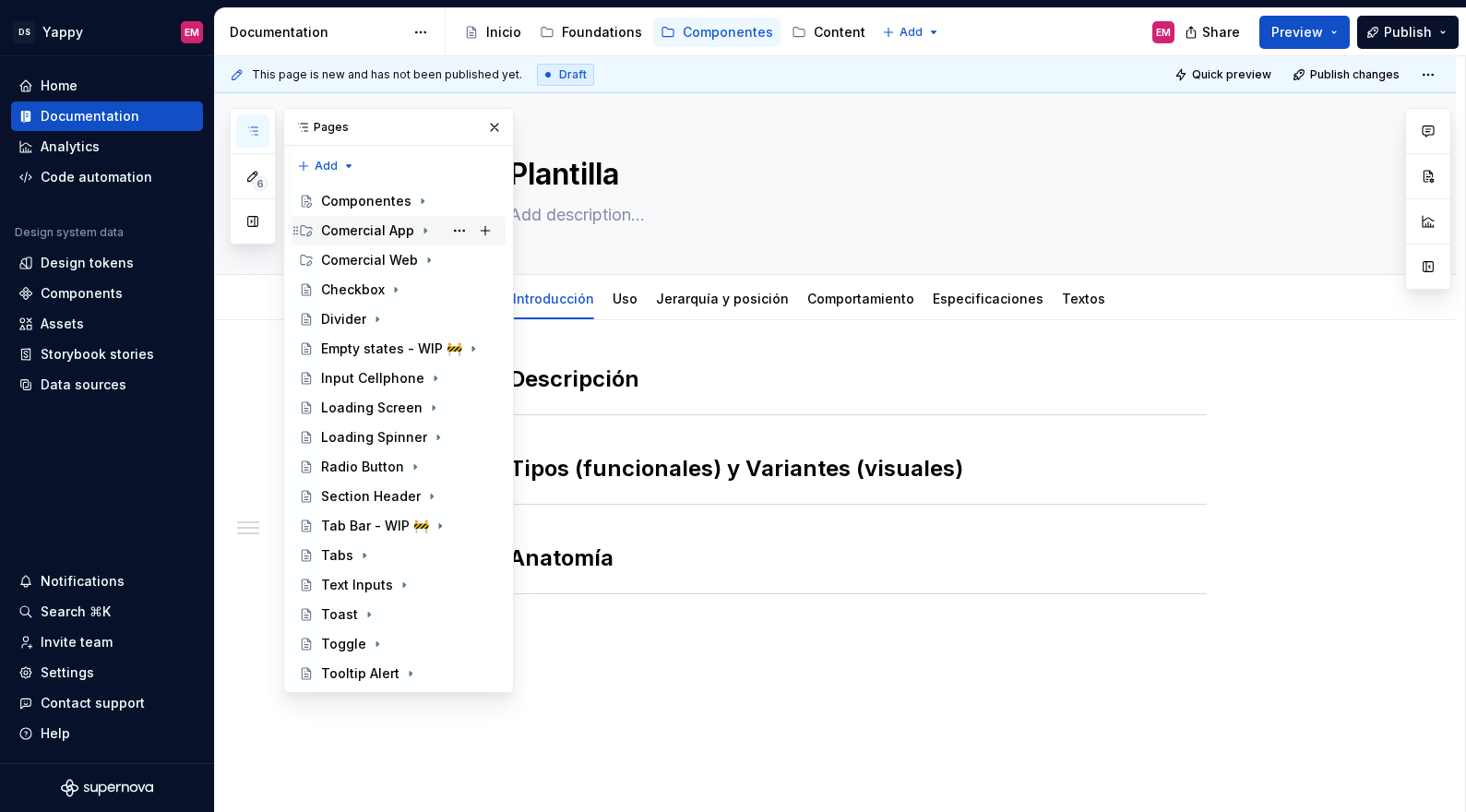
click at [418, 231] on icon "Page tree" at bounding box center [425, 230] width 15 height 15
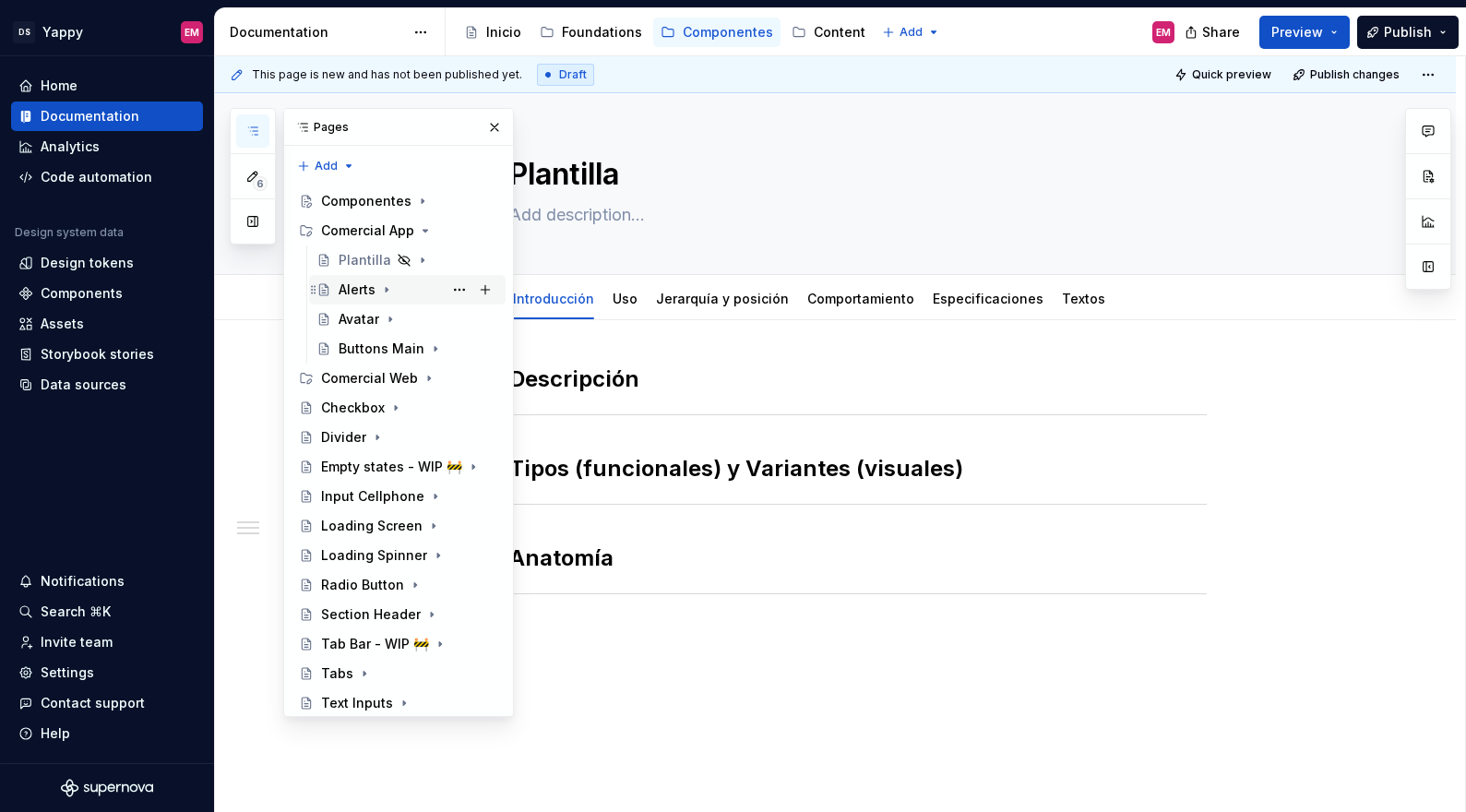
click at [384, 290] on icon "Page tree" at bounding box center [386, 289] width 15 height 15
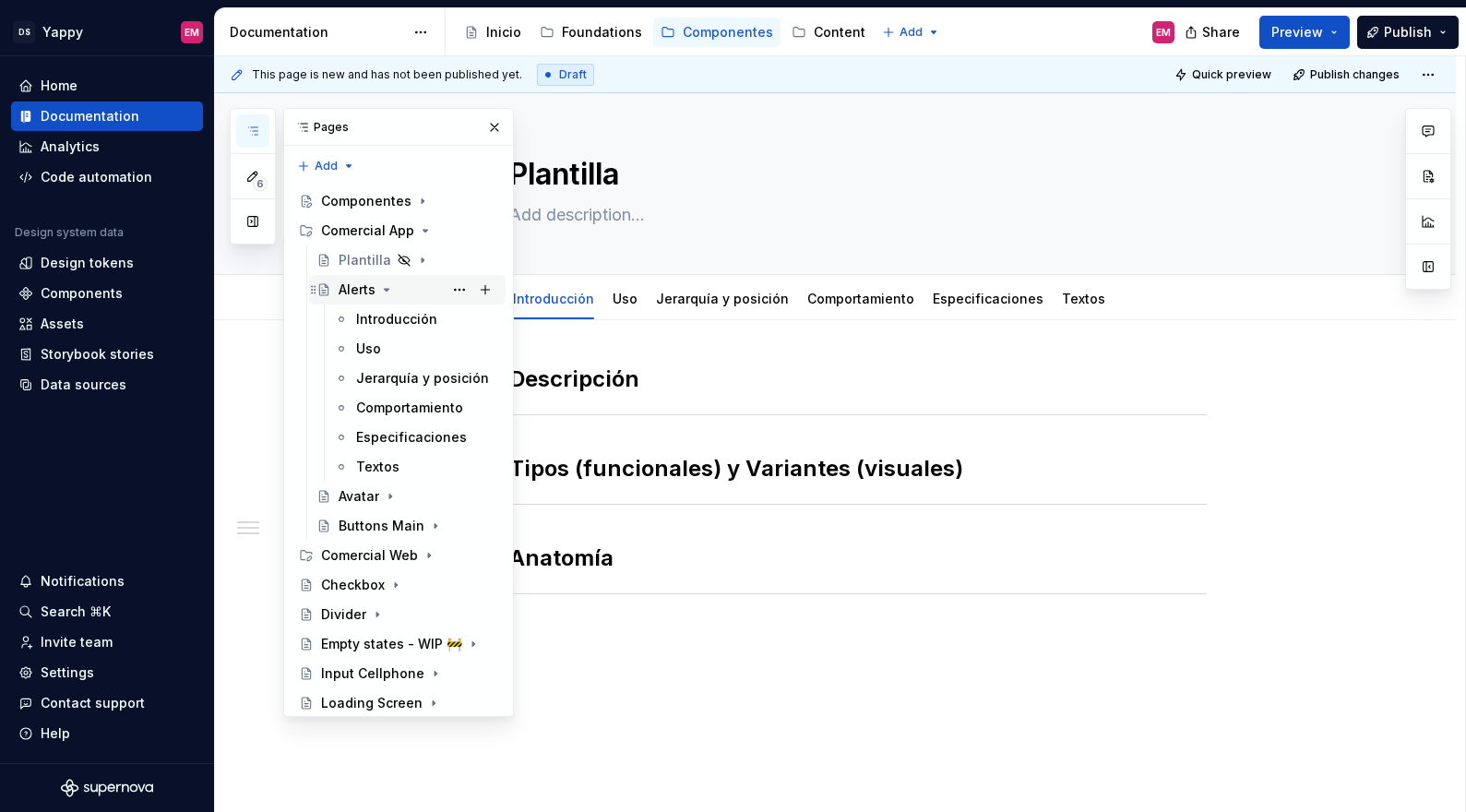
click at [384, 290] on icon "Page tree" at bounding box center [386, 289] width 15 height 15
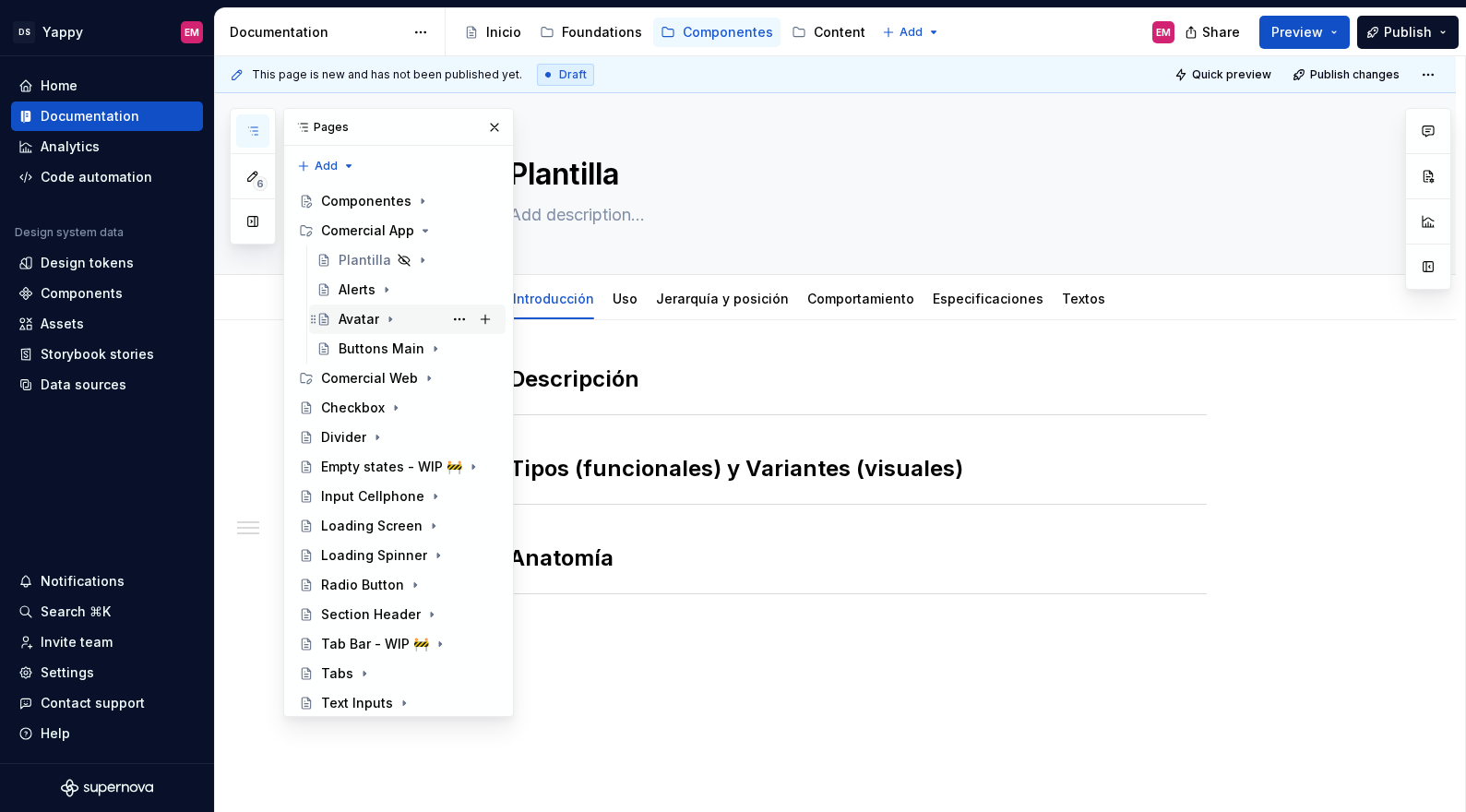
click at [389, 317] on icon "Page tree" at bounding box center [390, 319] width 2 height 5
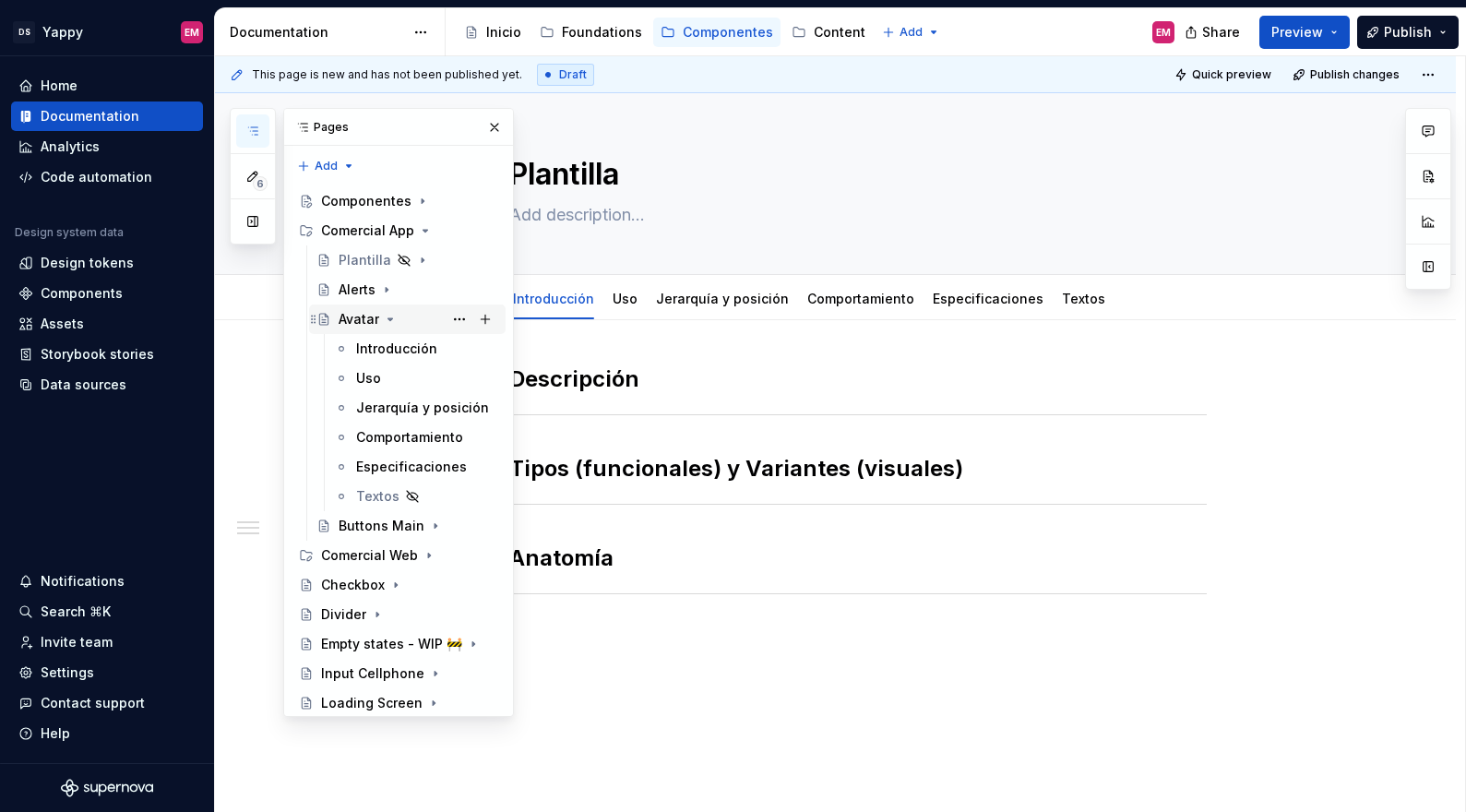
click at [388, 318] on icon "Page tree" at bounding box center [390, 319] width 5 height 2
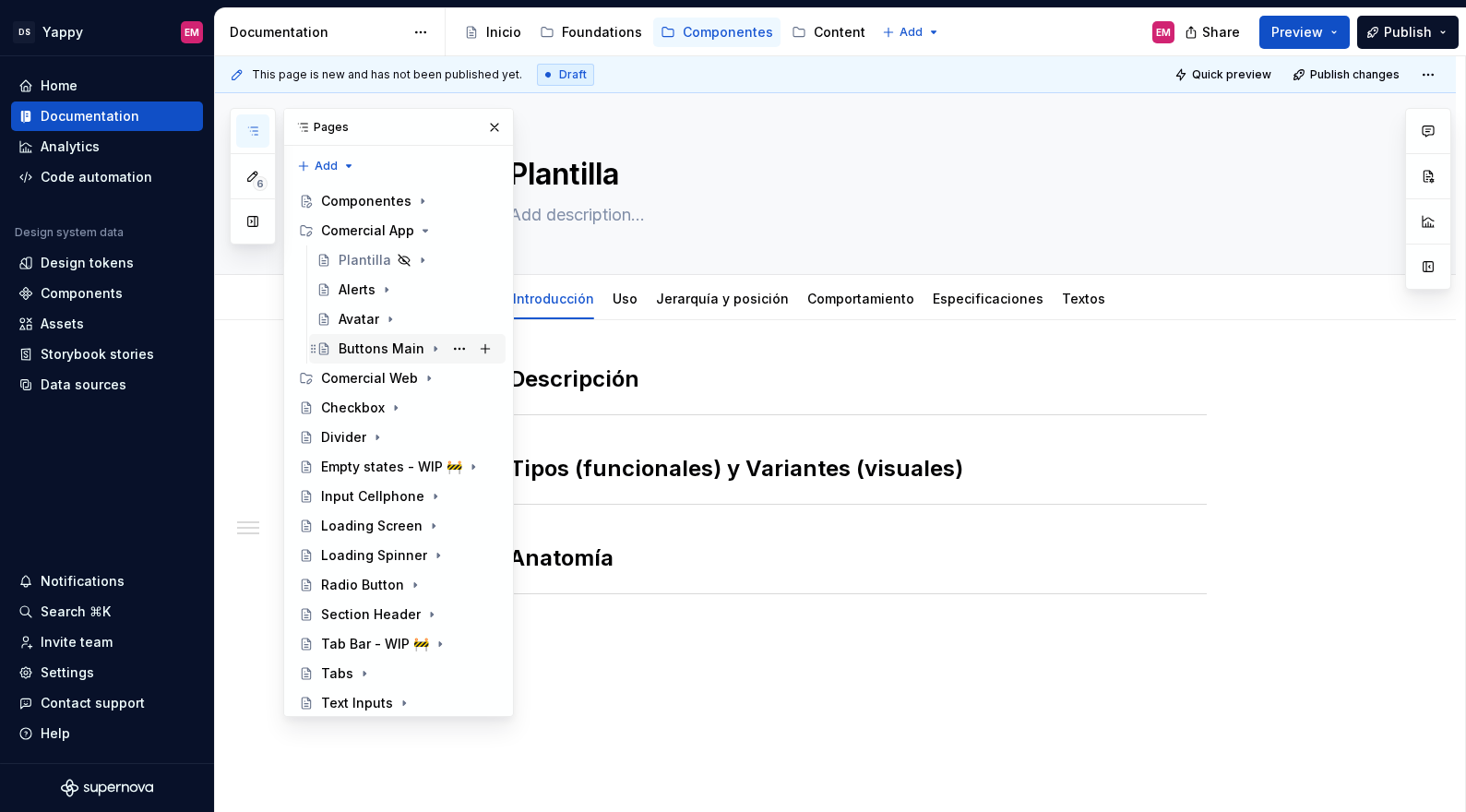
click at [428, 347] on icon "Page tree" at bounding box center [434, 348] width 15 height 15
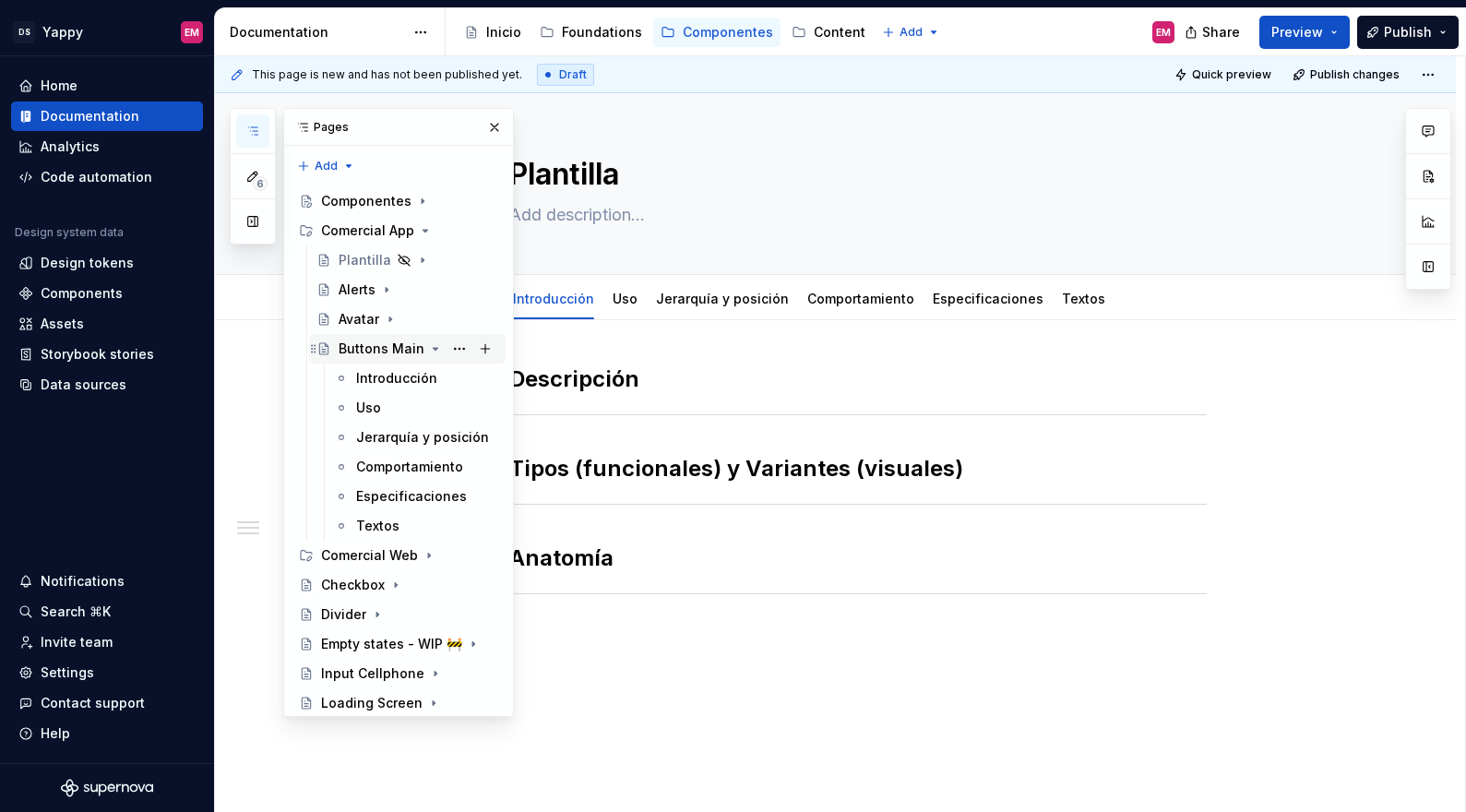
click at [433, 347] on icon "Page tree" at bounding box center [435, 348] width 5 height 2
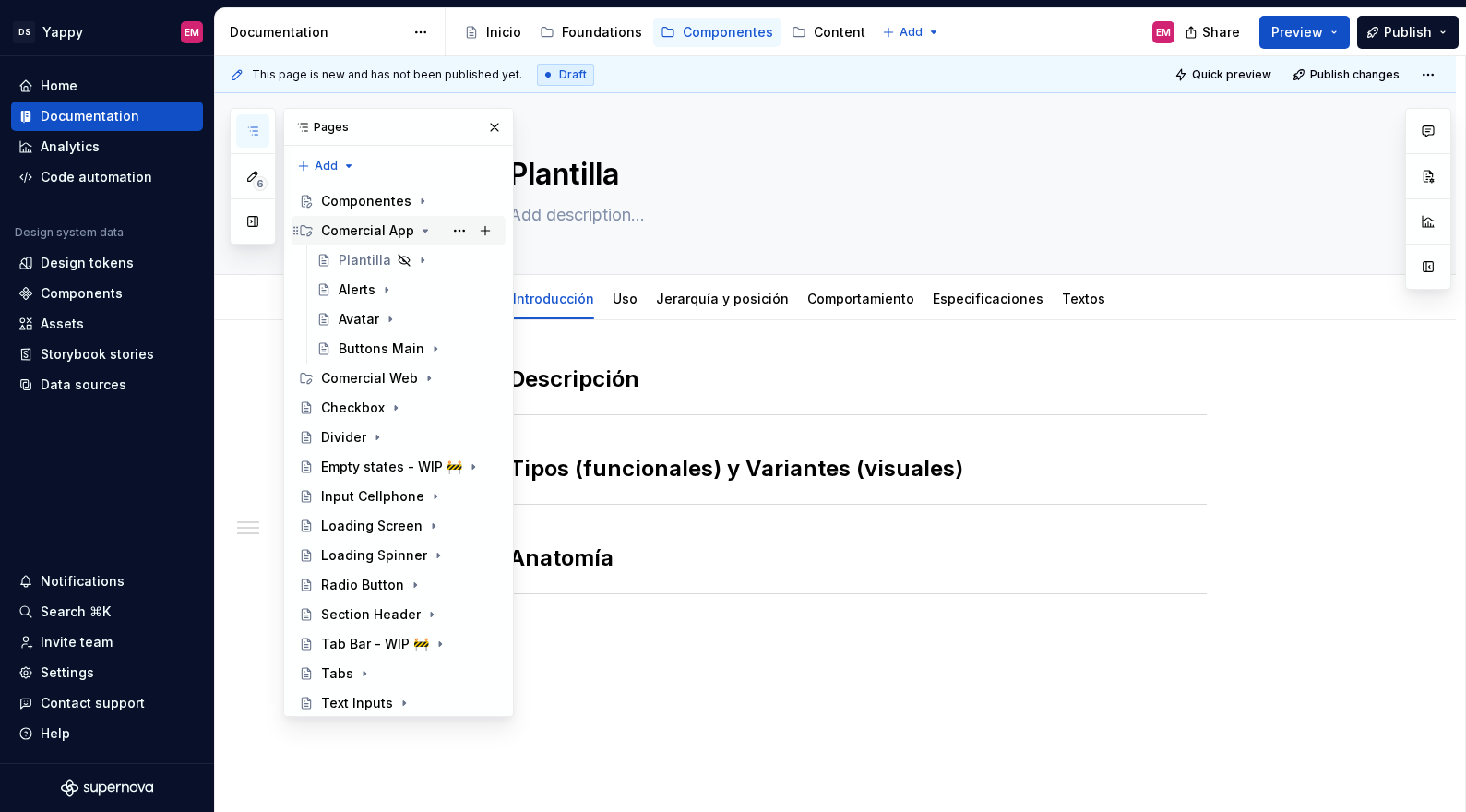
click at [426, 232] on icon "Page tree" at bounding box center [425, 230] width 15 height 15
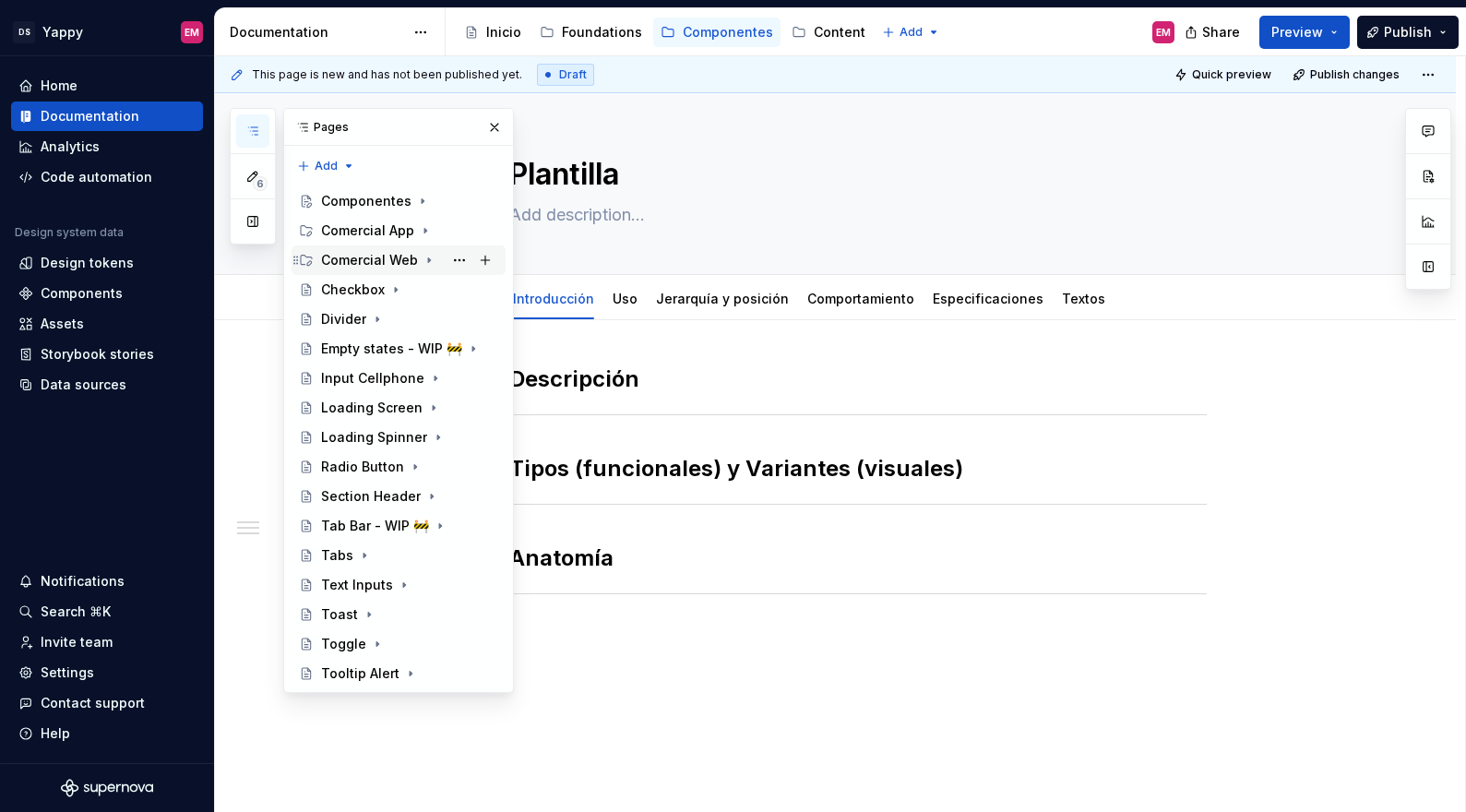
click at [424, 259] on icon "Page tree" at bounding box center [428, 260] width 15 height 15
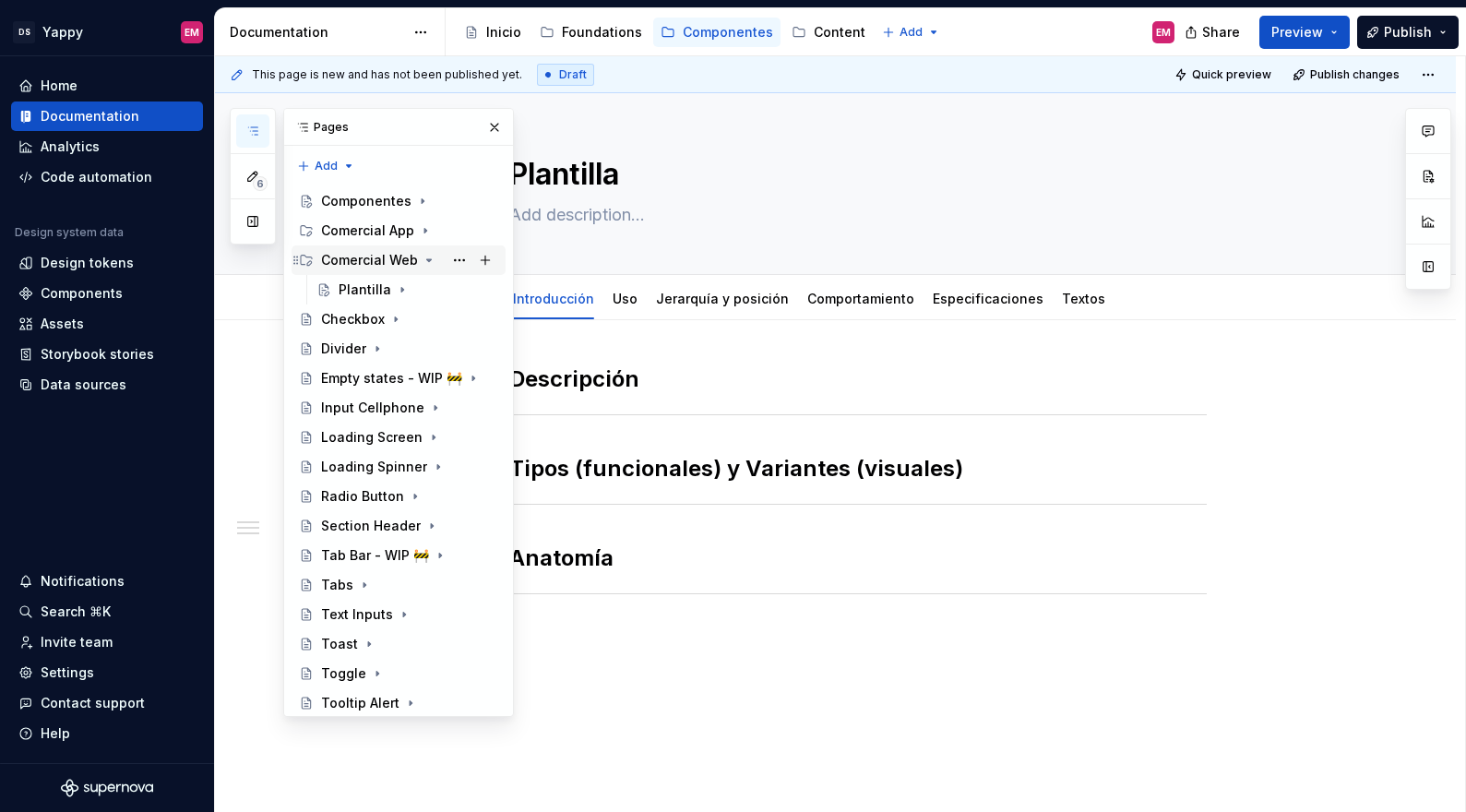
click at [422, 262] on icon "Page tree" at bounding box center [428, 260] width 15 height 15
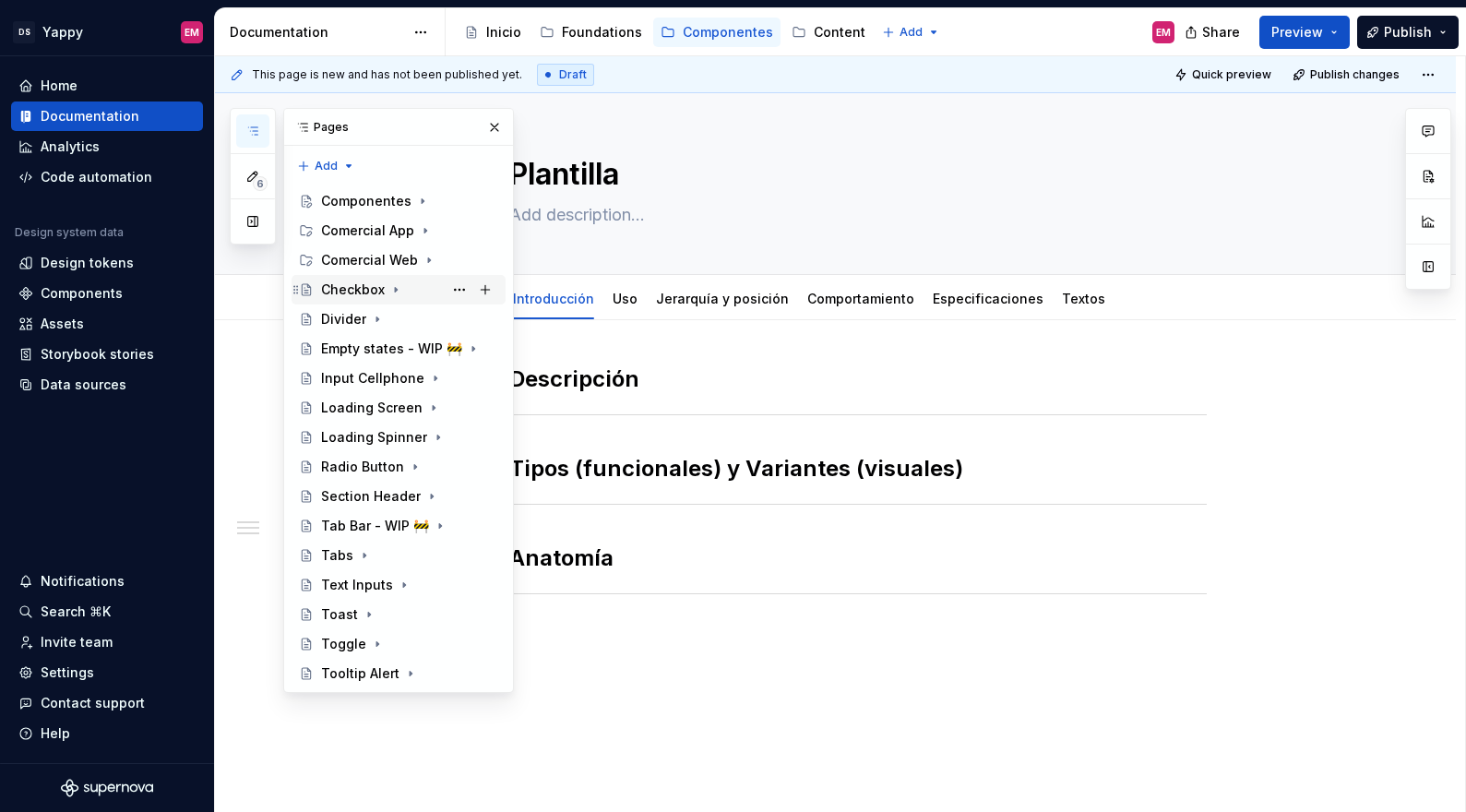
click at [390, 292] on icon "Page tree" at bounding box center [395, 289] width 15 height 15
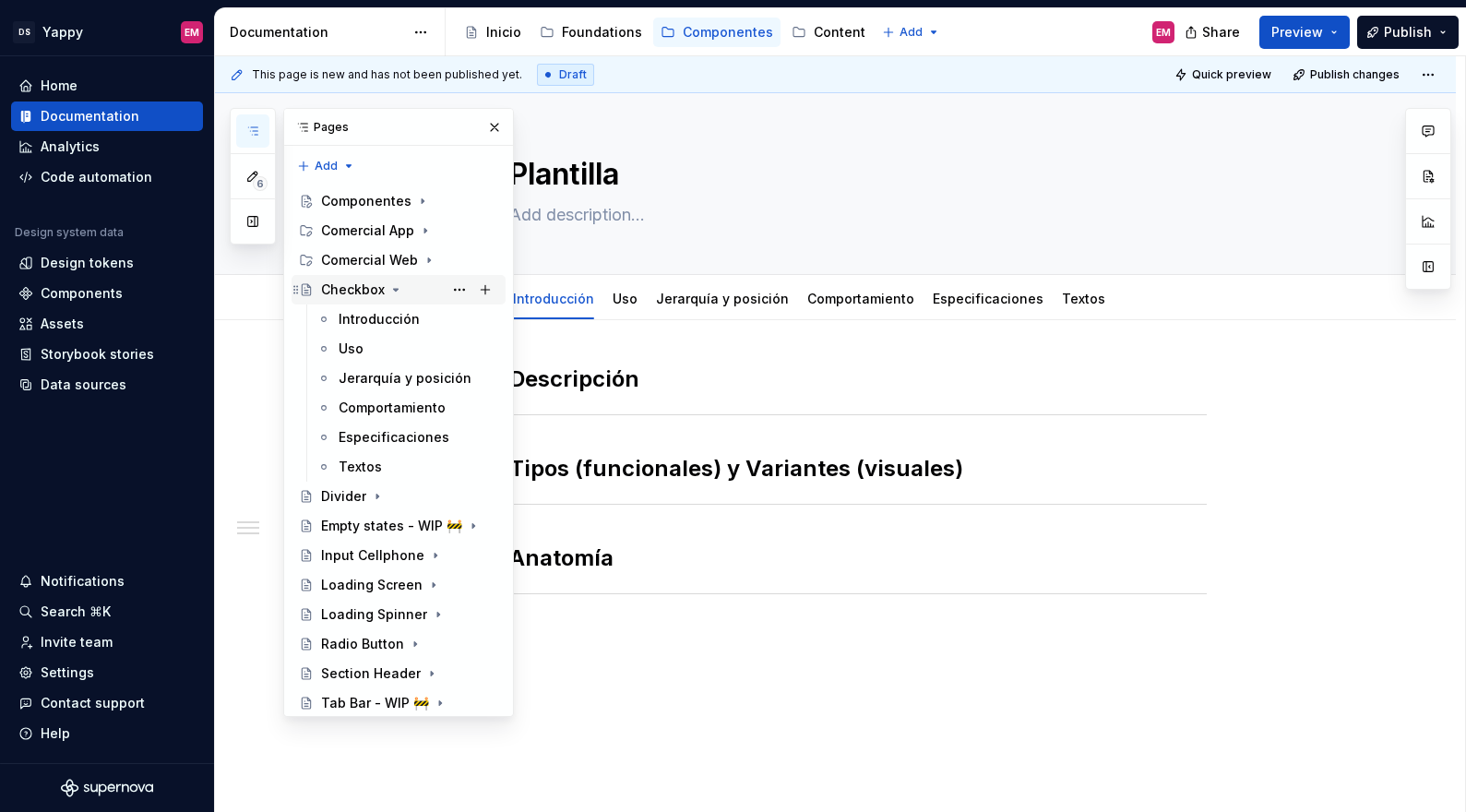
click at [390, 292] on icon "Page tree" at bounding box center [395, 289] width 15 height 15
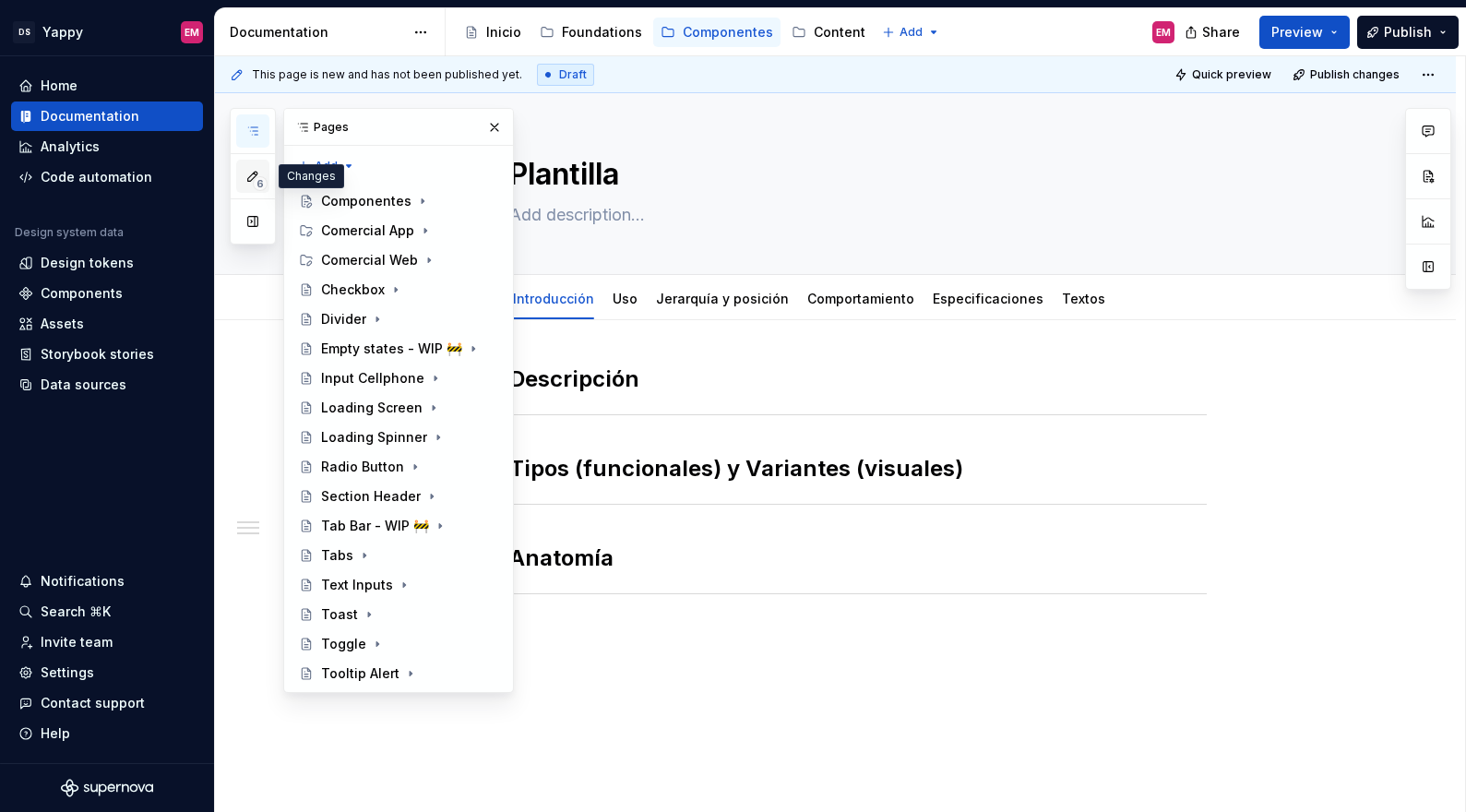
click at [249, 176] on icon "button" at bounding box center [252, 176] width 9 height 9
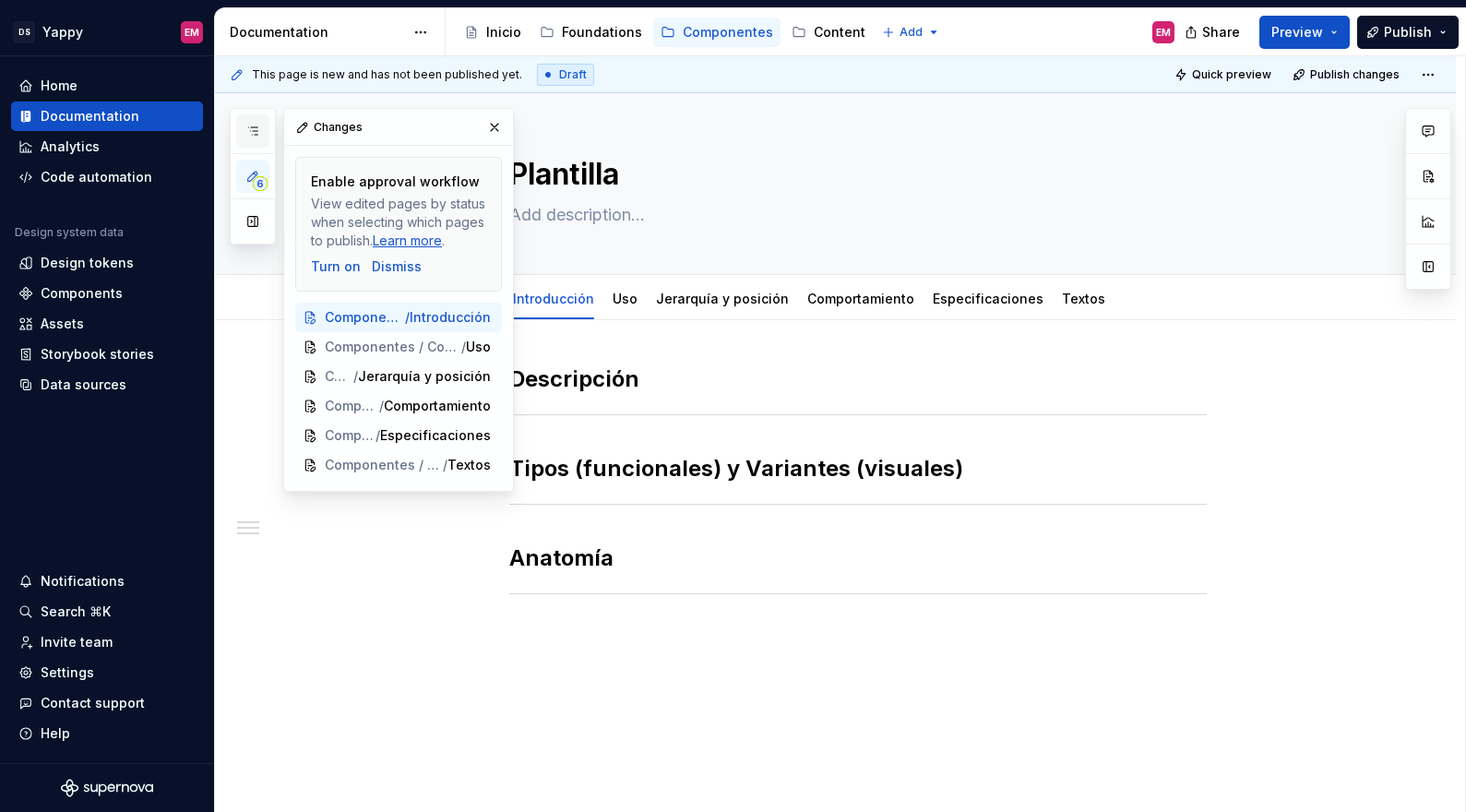
click at [241, 127] on button "button" at bounding box center [253, 131] width 33 height 33
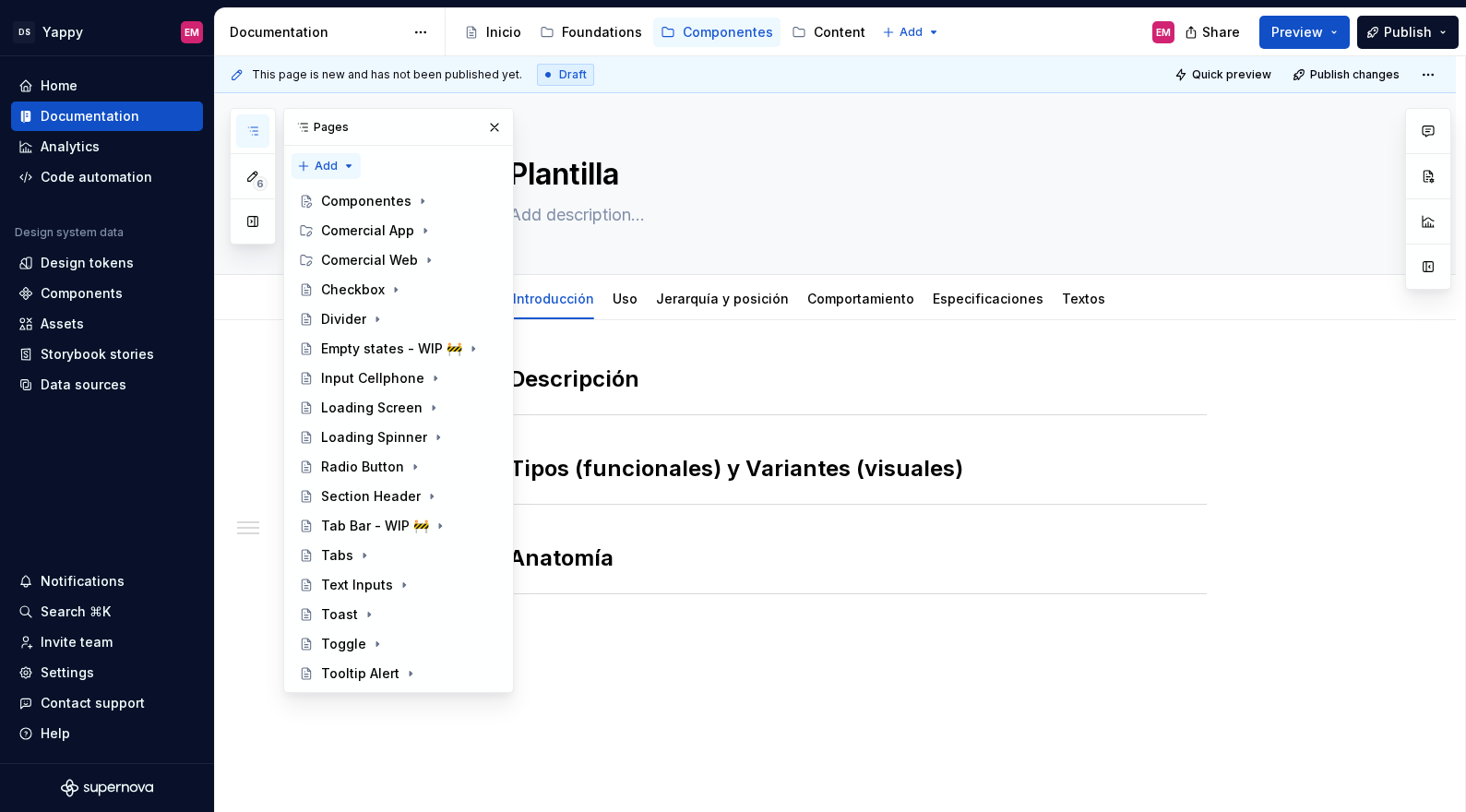
click at [340, 165] on div "6 Pages Add Accessibility guide for tree Page tree. Navigate the tree with the …" at bounding box center [371, 400] width 284 height 585
click at [251, 220] on div "6 Pages Add Accessibility guide for tree Page tree. Navigate the tree with the …" at bounding box center [371, 400] width 284 height 585
click at [250, 223] on button "button" at bounding box center [253, 222] width 33 height 33
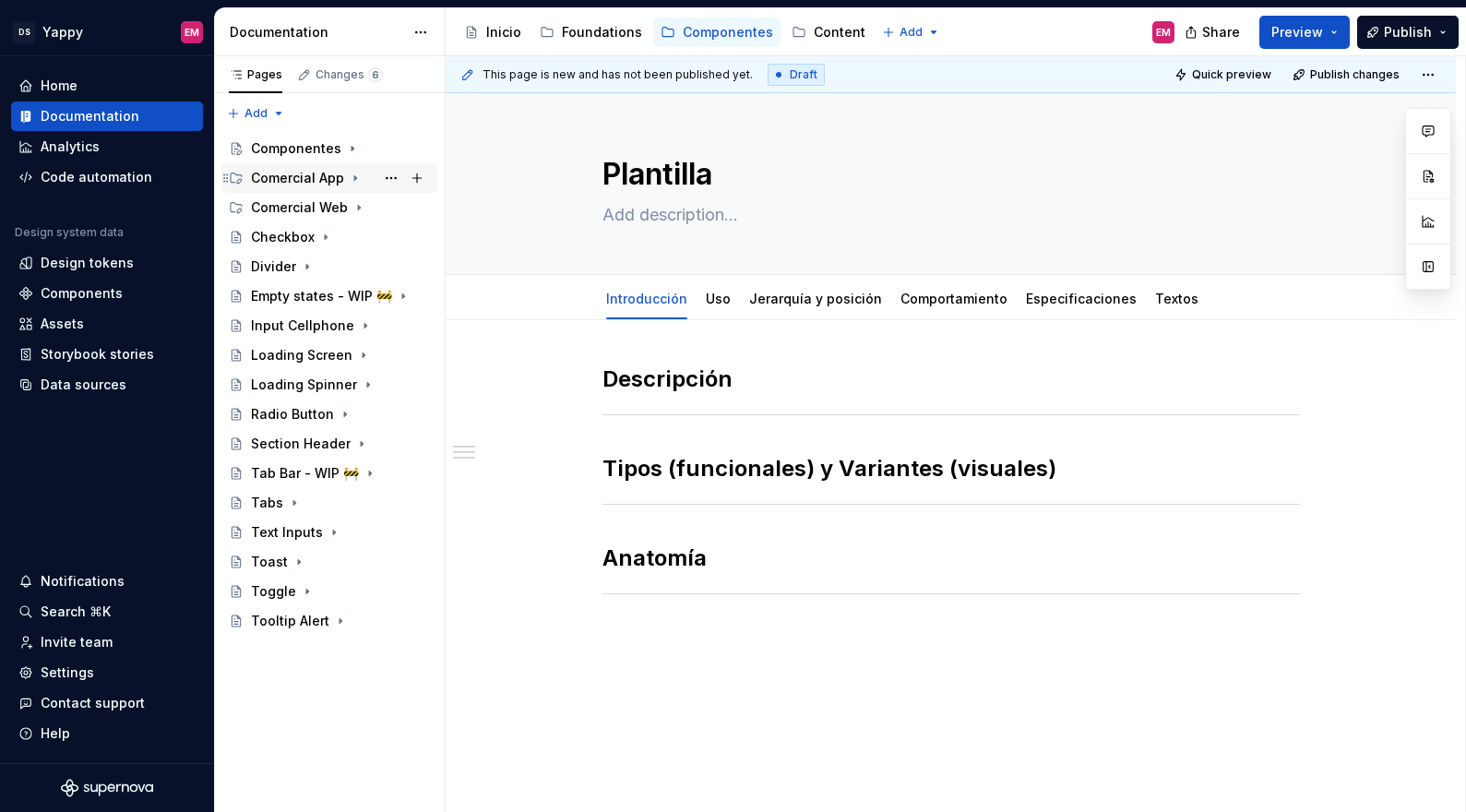
click at [355, 178] on icon "Page tree" at bounding box center [354, 178] width 15 height 15
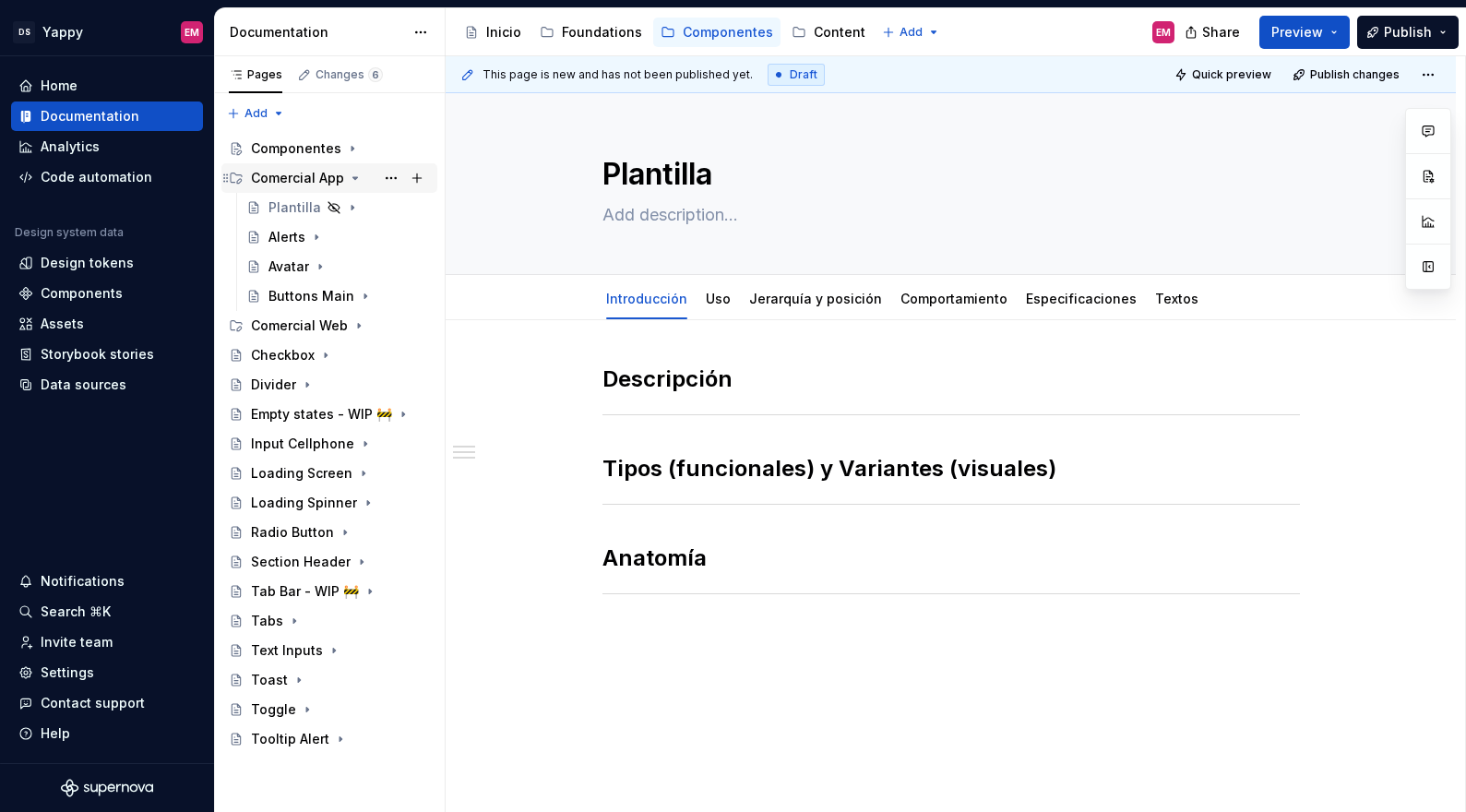
click at [353, 177] on icon "Page tree" at bounding box center [355, 178] width 5 height 2
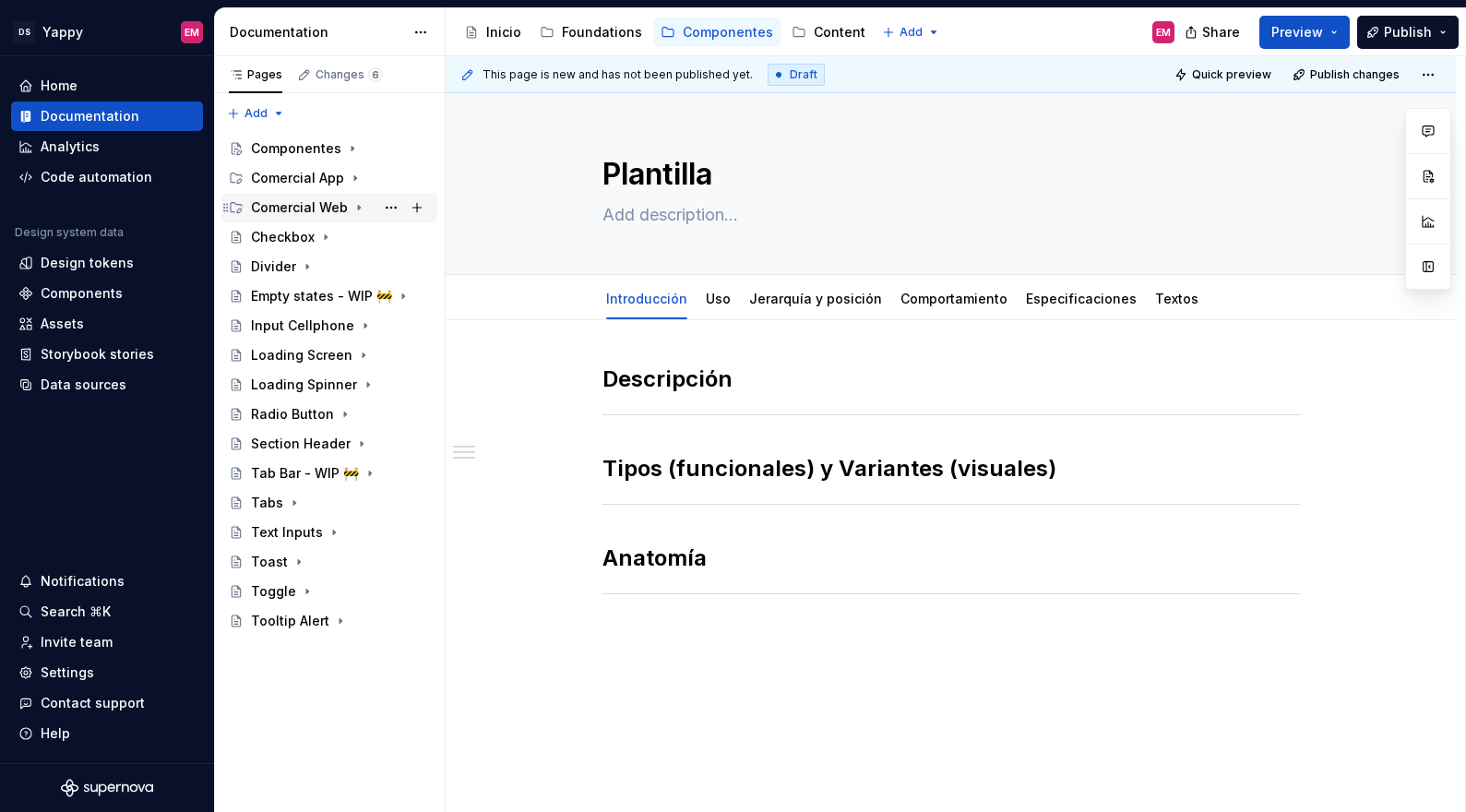
click at [354, 210] on icon "Page tree" at bounding box center [358, 207] width 15 height 15
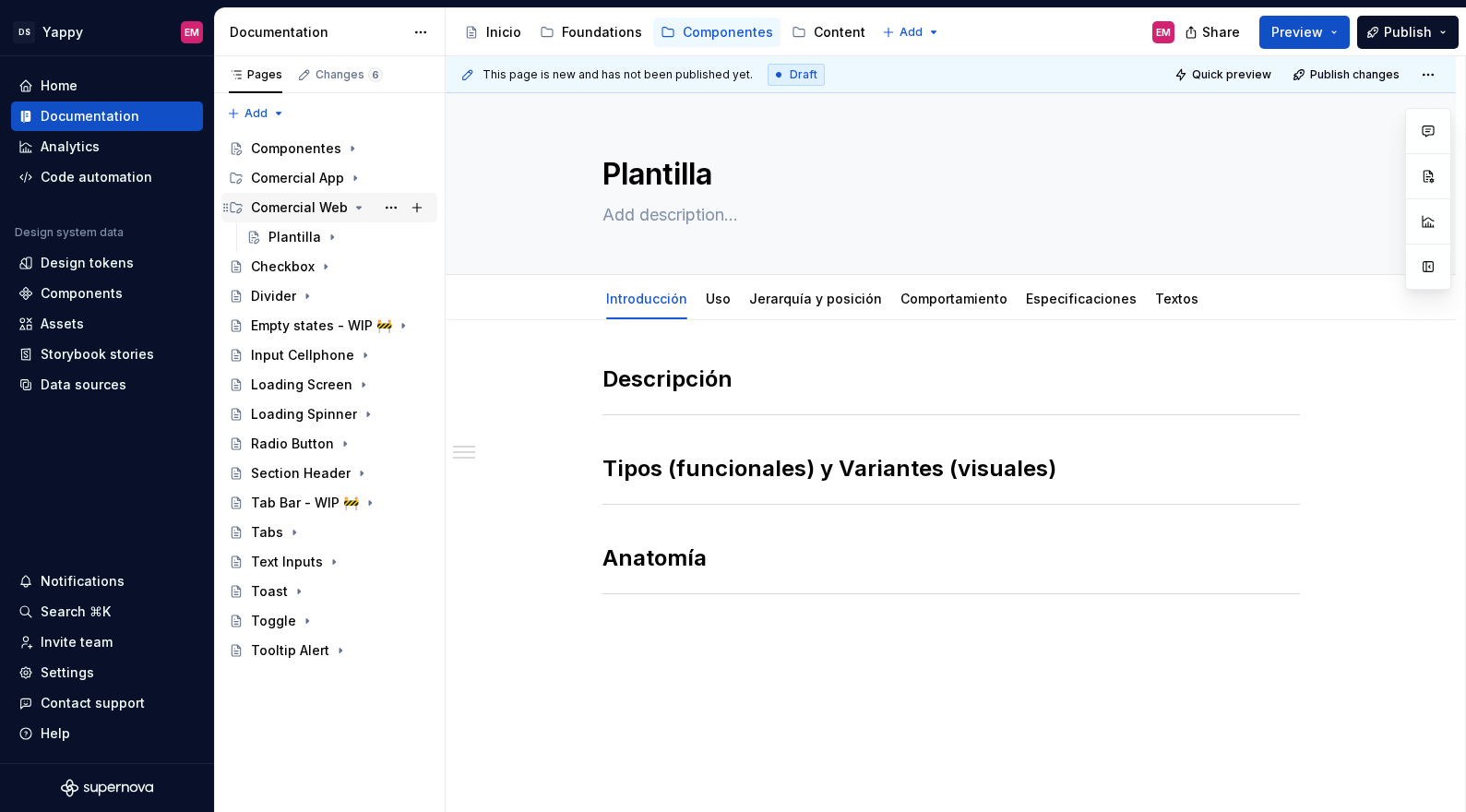
click at [354, 210] on icon "Page tree" at bounding box center [358, 207] width 15 height 15
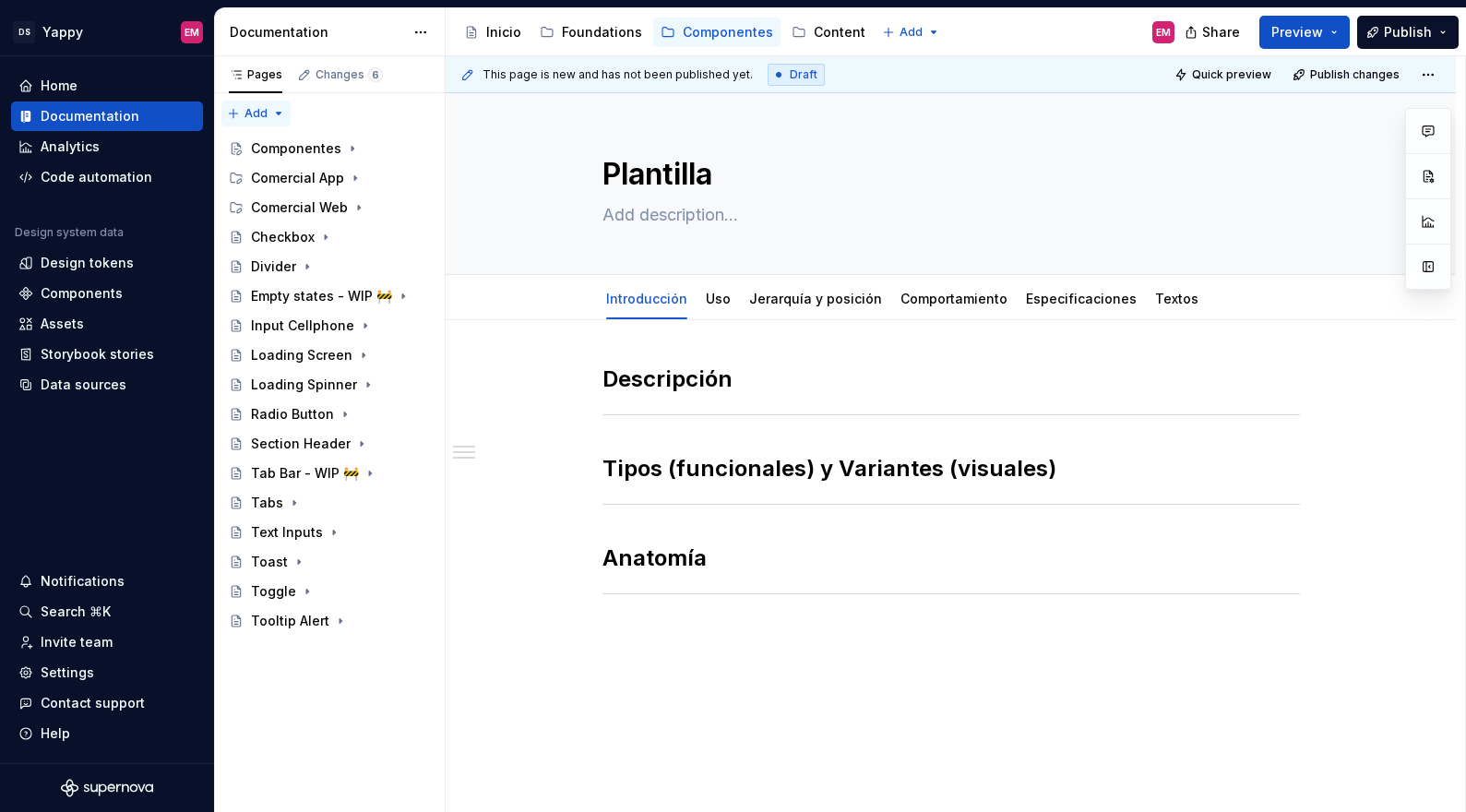
type textarea "*"
click at [264, 108] on div "Pages Changes 6 Add Accessibility guide for tree Page tree. Navigate the tree w…" at bounding box center [329, 434] width 230 height 756
click at [276, 179] on div "New group" at bounding box center [315, 179] width 120 height 19
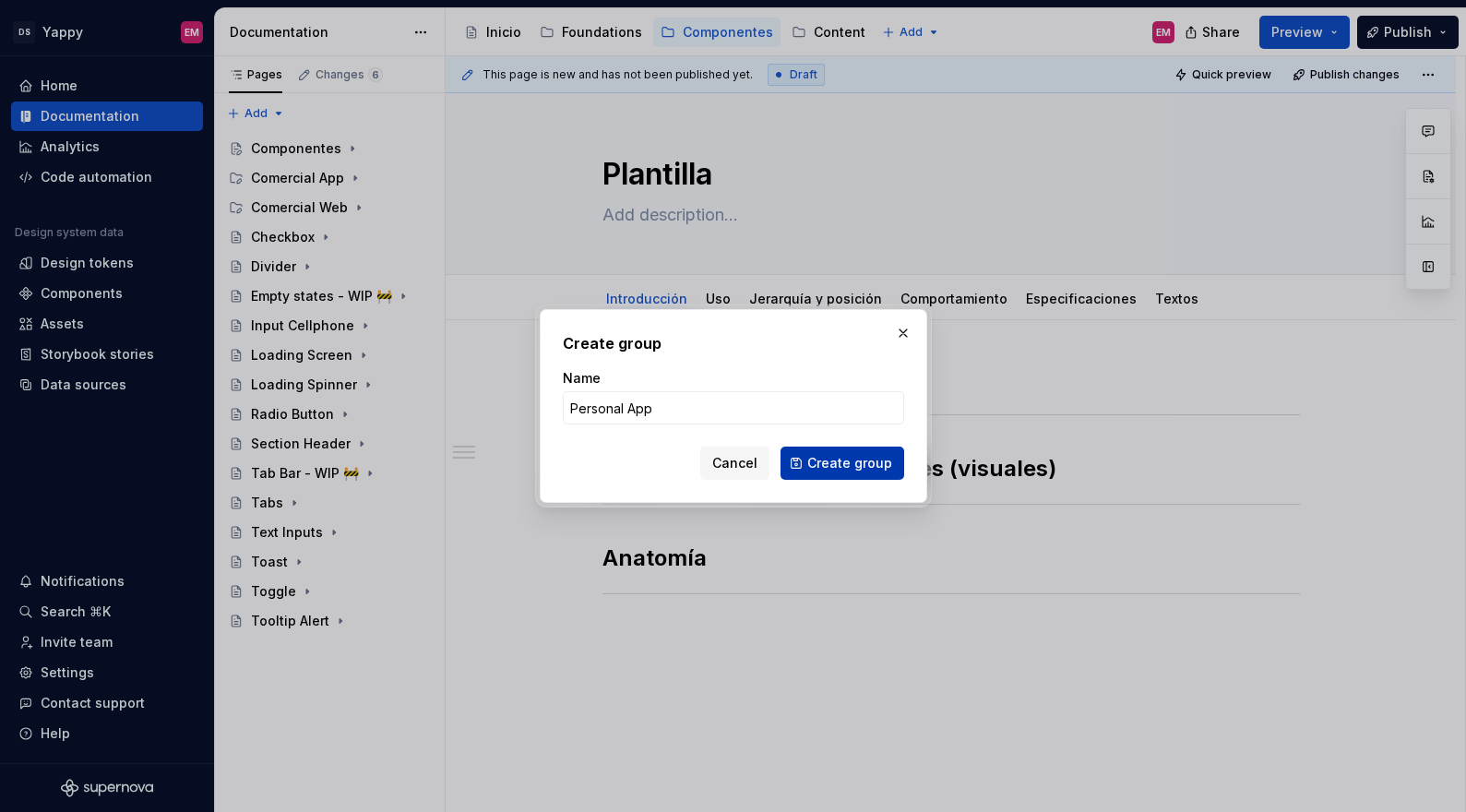
type input "Personal App"
click at [862, 461] on span "Create group" at bounding box center [849, 463] width 85 height 19
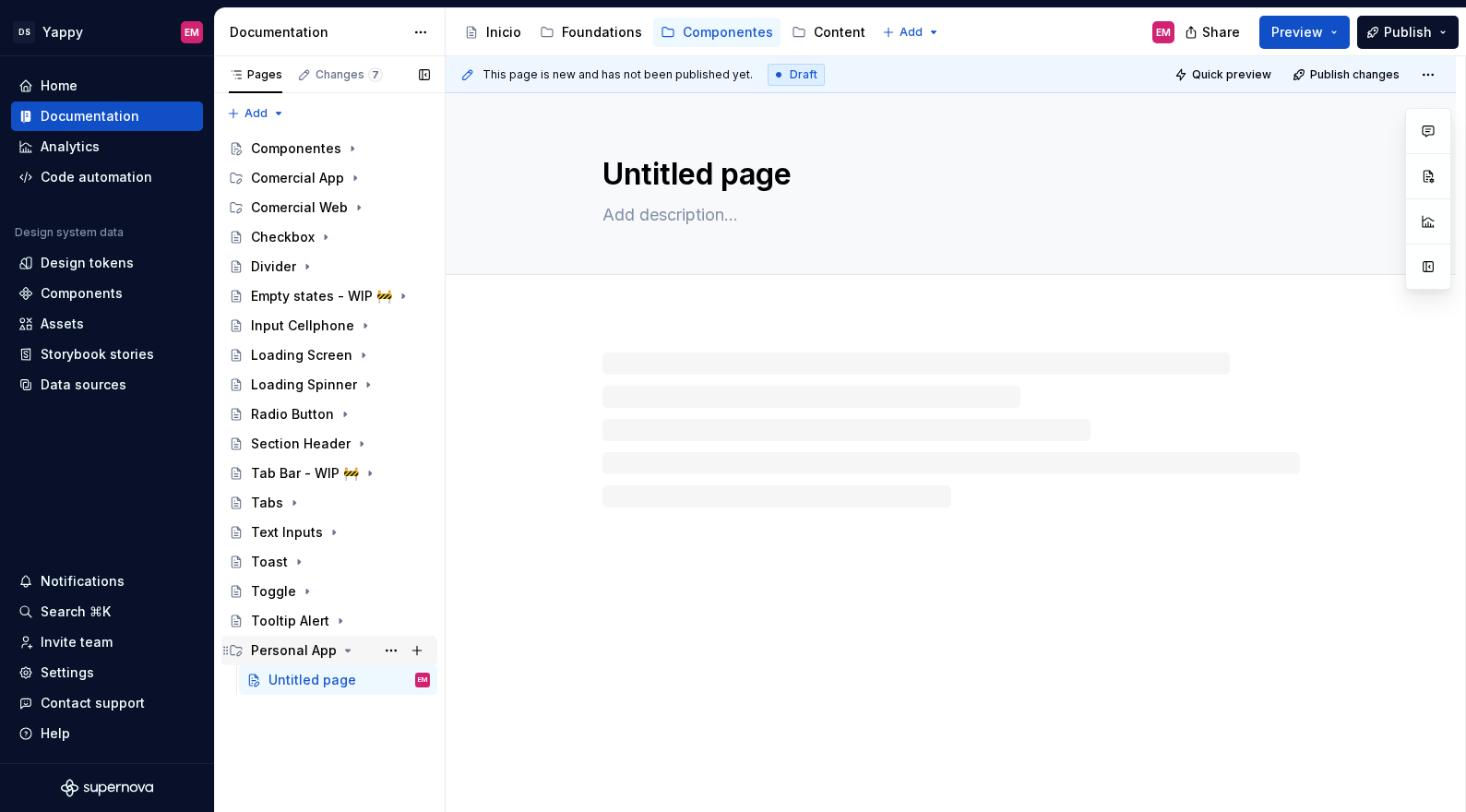
click at [231, 658] on div "Personal App" at bounding box center [329, 650] width 201 height 25
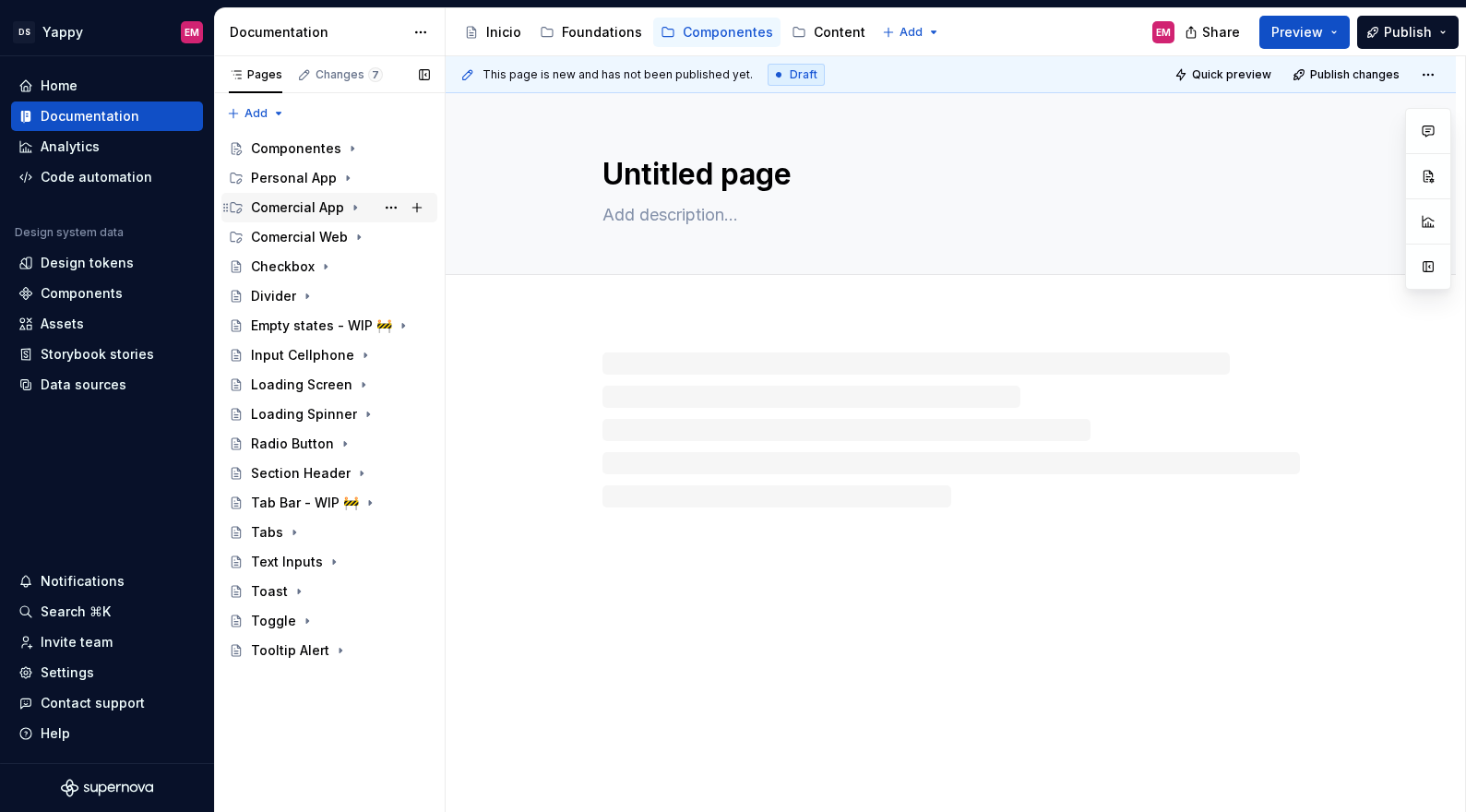
click at [348, 205] on icon "Page tree" at bounding box center [354, 207] width 15 height 15
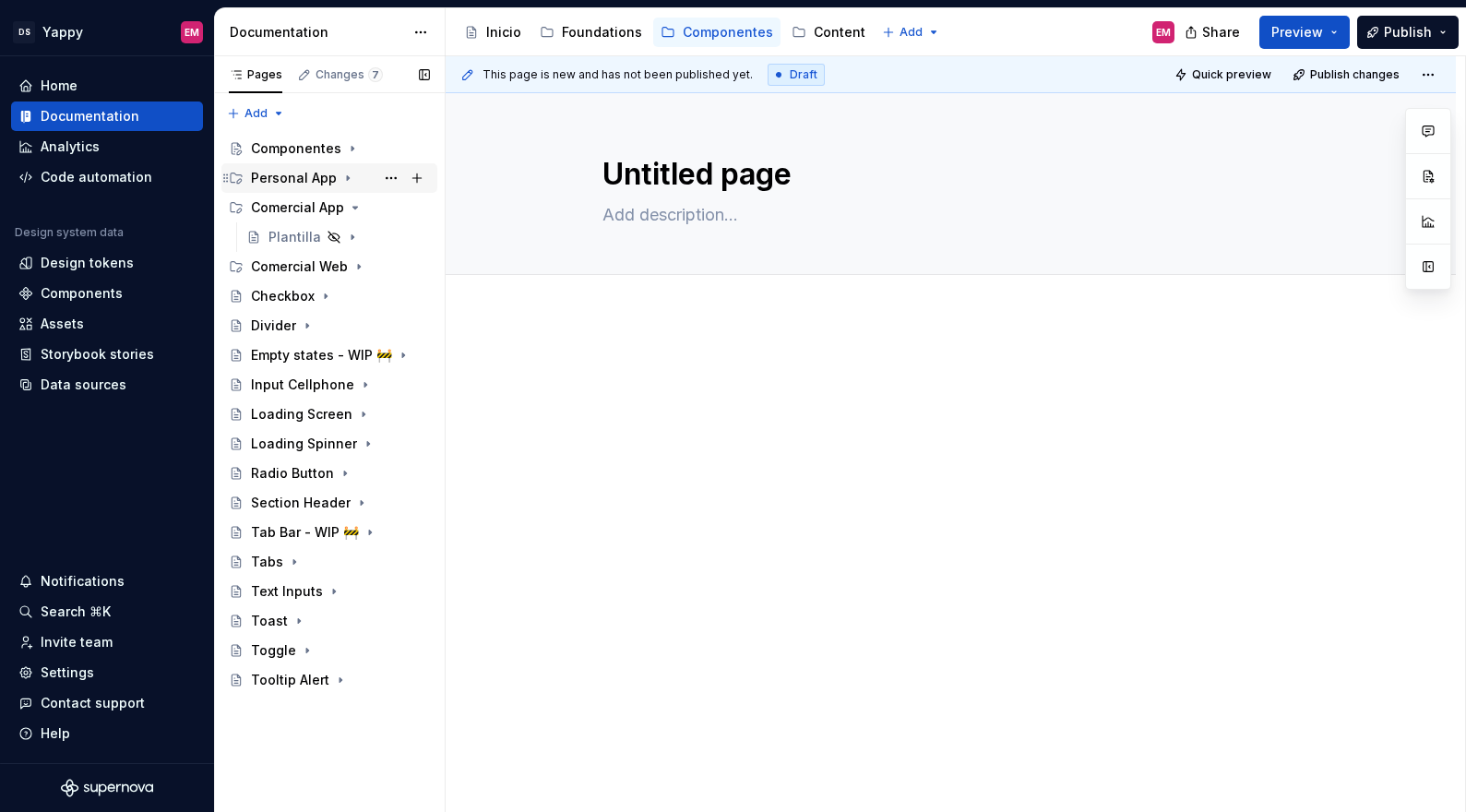
click at [253, 180] on div "Personal App" at bounding box center [294, 178] width 86 height 19
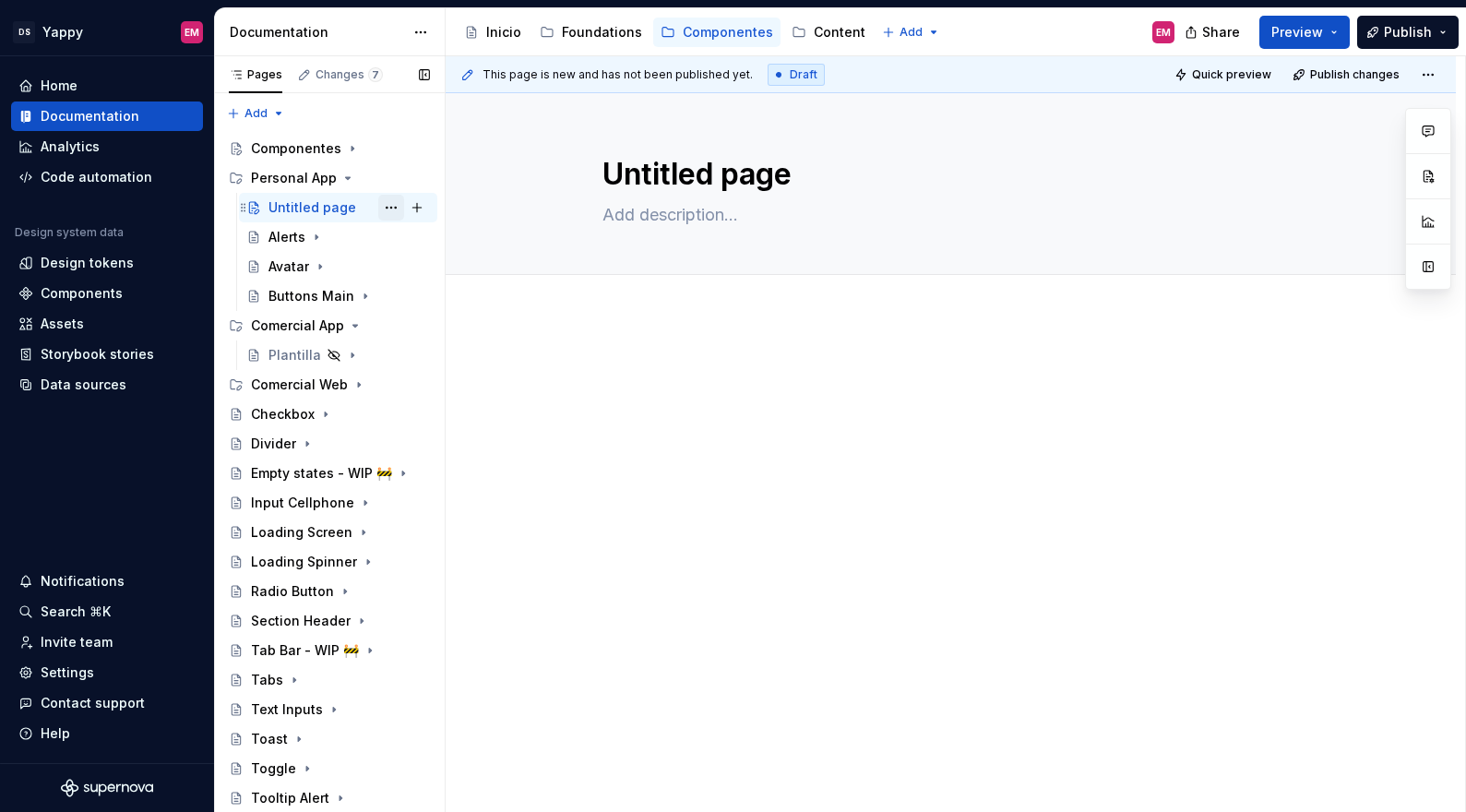
click at [388, 205] on button "Page tree" at bounding box center [390, 207] width 25 height 25
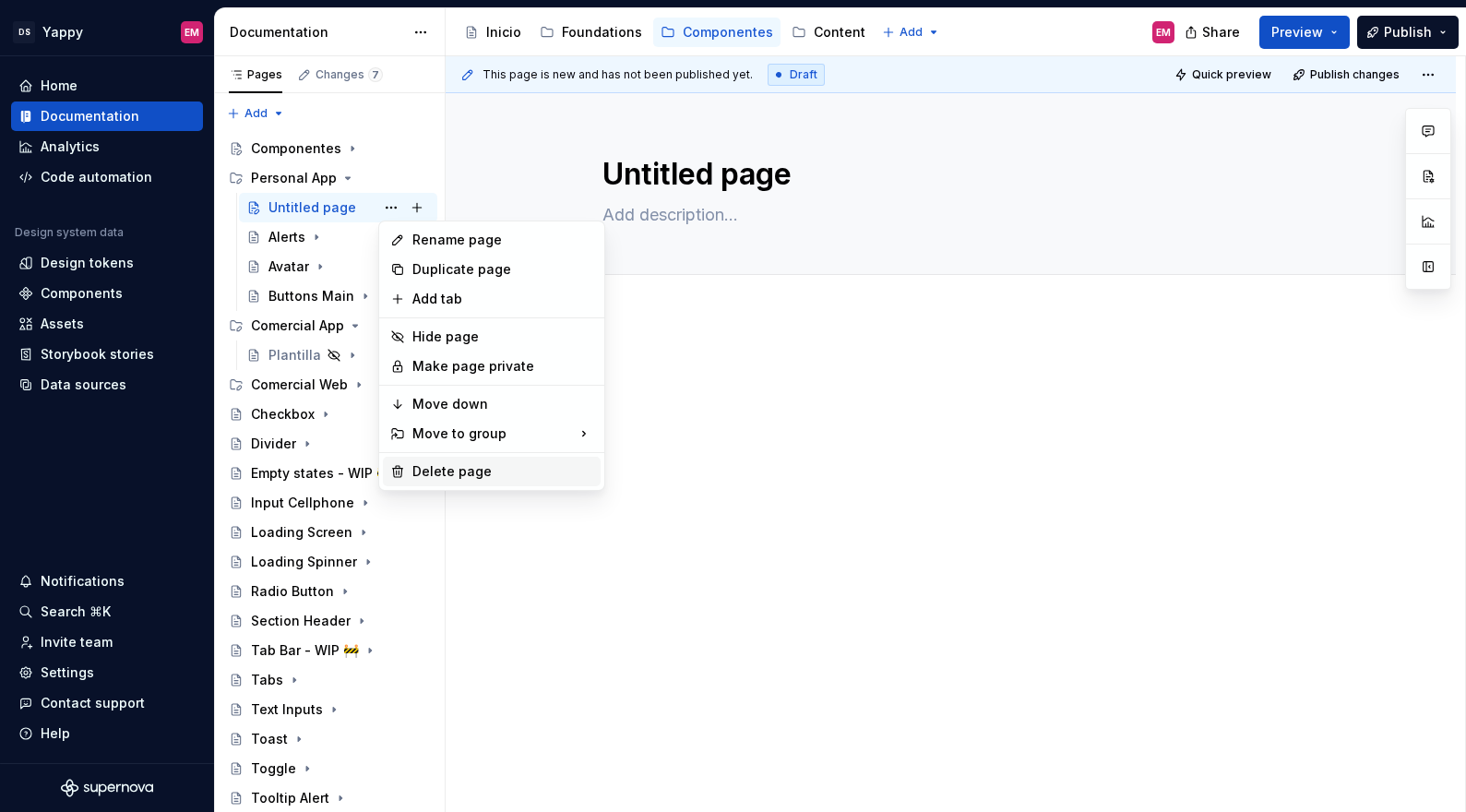
click at [449, 468] on div "Delete page" at bounding box center [502, 470] width 181 height 19
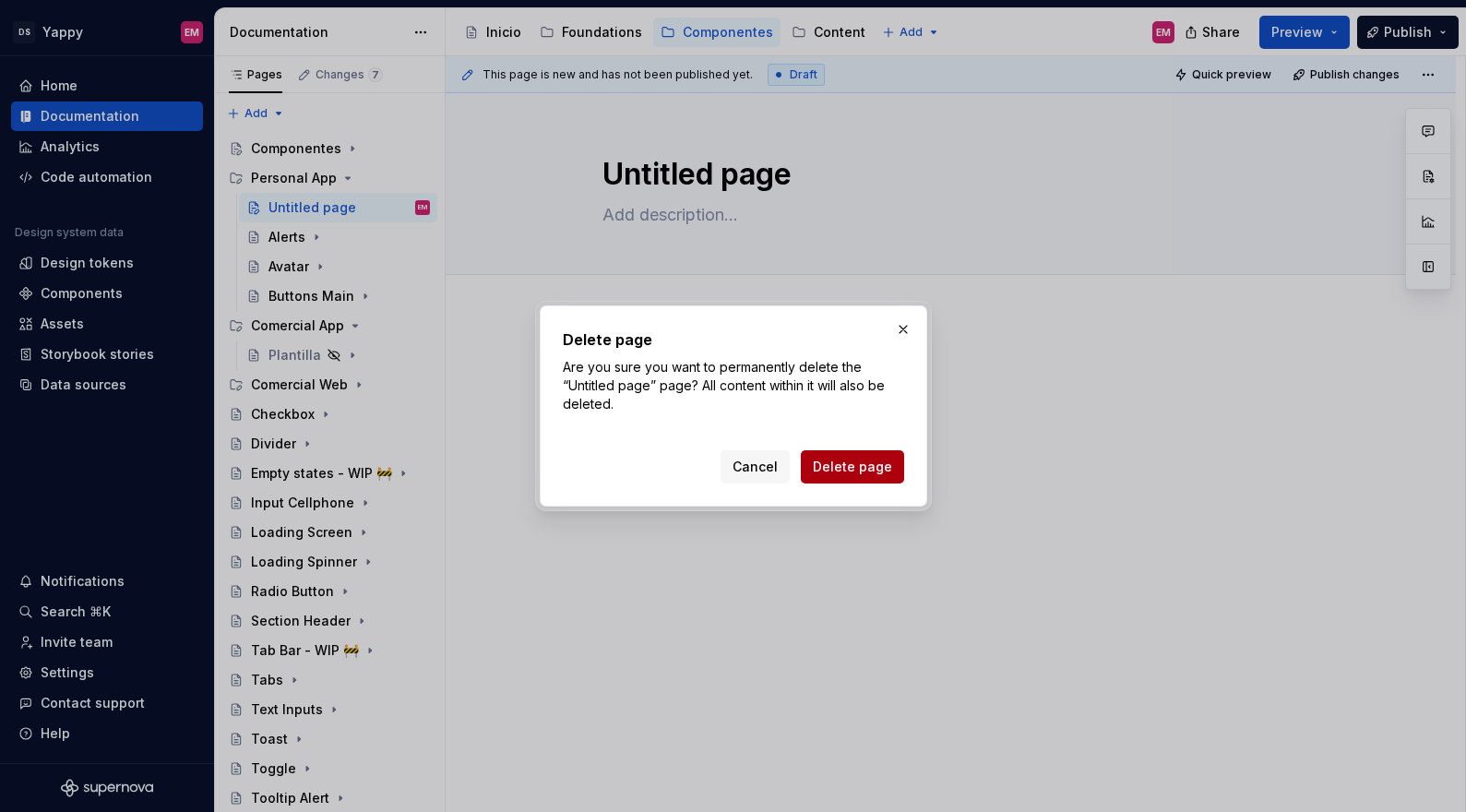
click at [844, 464] on span "Delete page" at bounding box center [852, 467] width 79 height 19
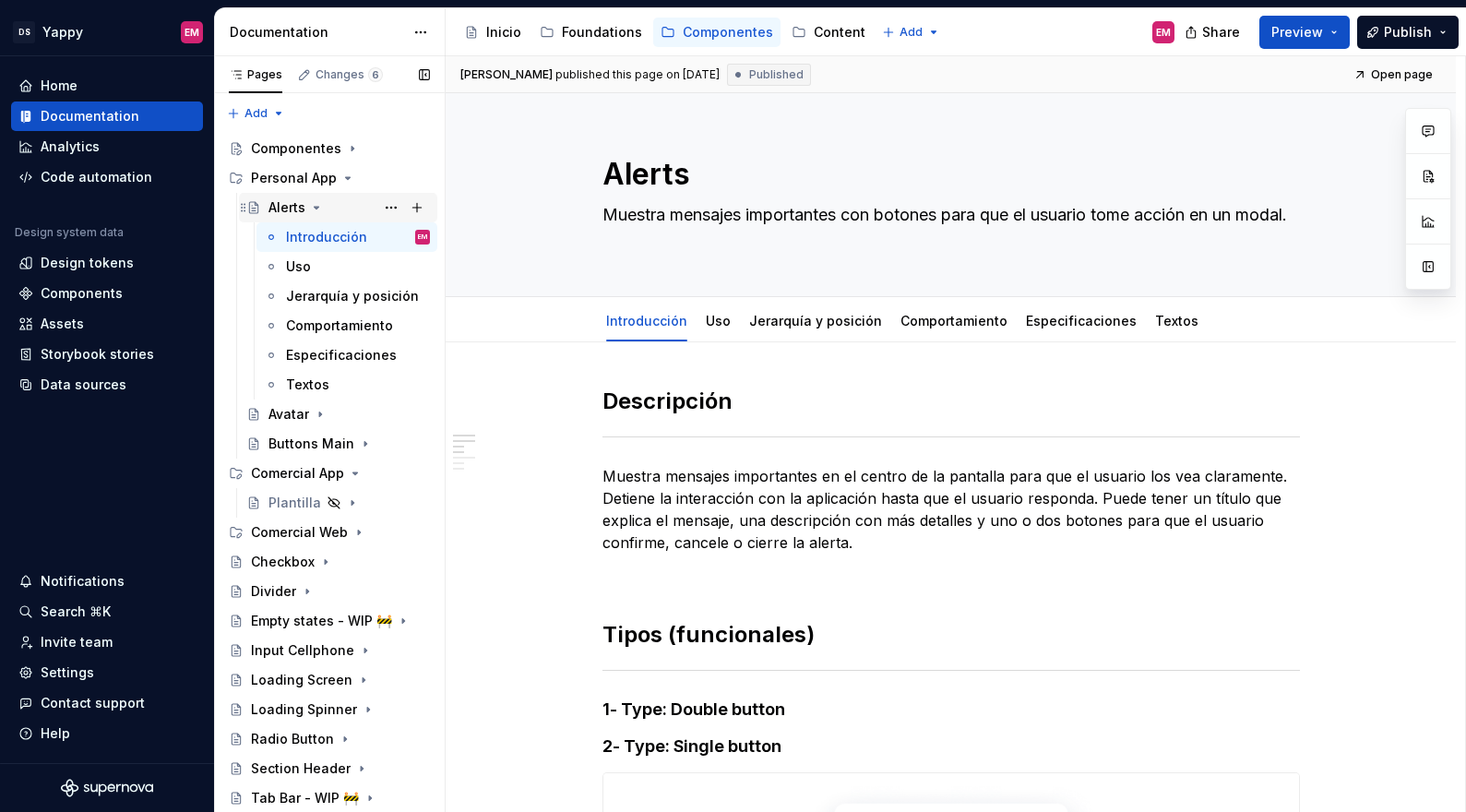
click at [317, 210] on icon "Page tree" at bounding box center [316, 207] width 15 height 15
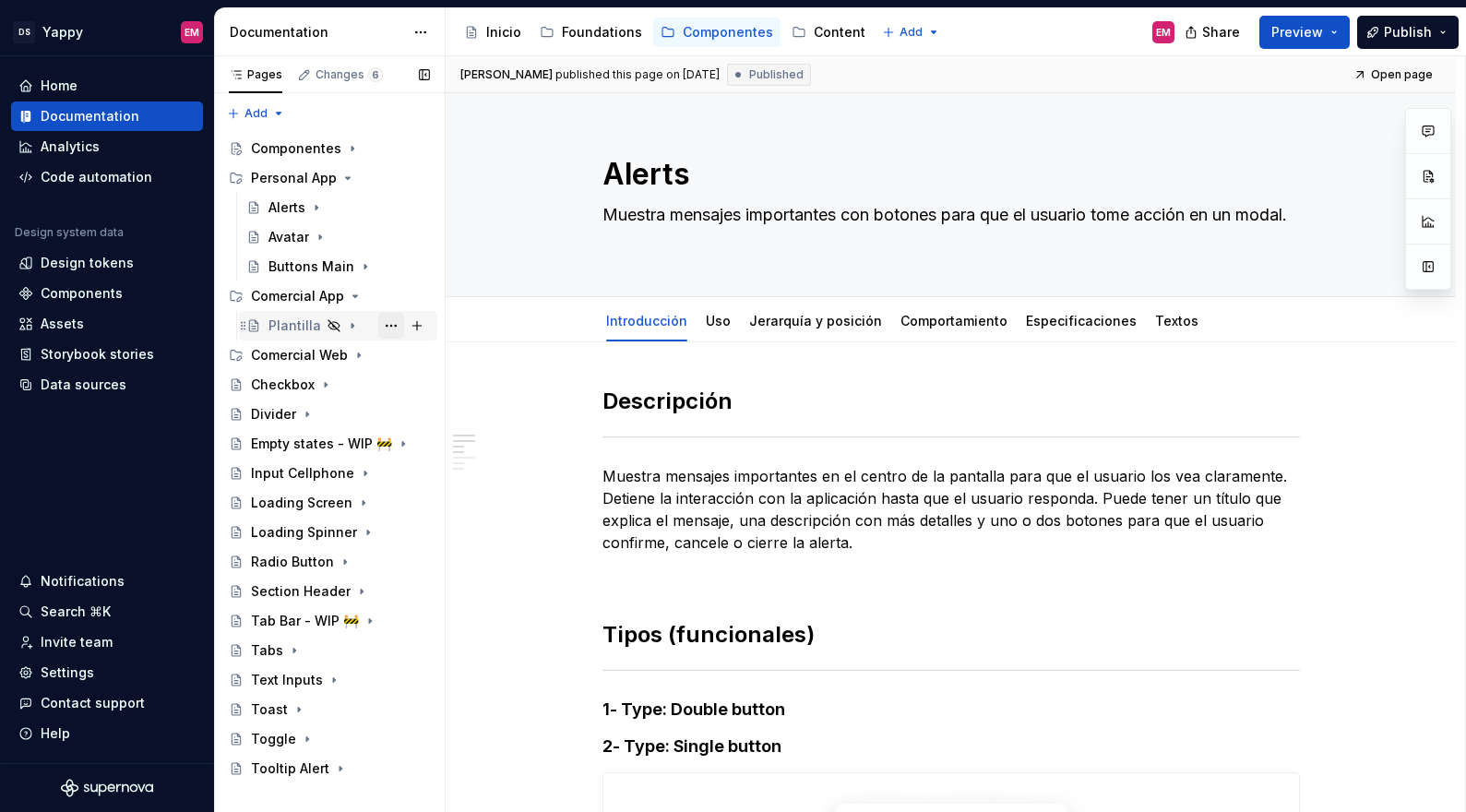
click at [394, 327] on button "Page tree" at bounding box center [390, 325] width 25 height 25
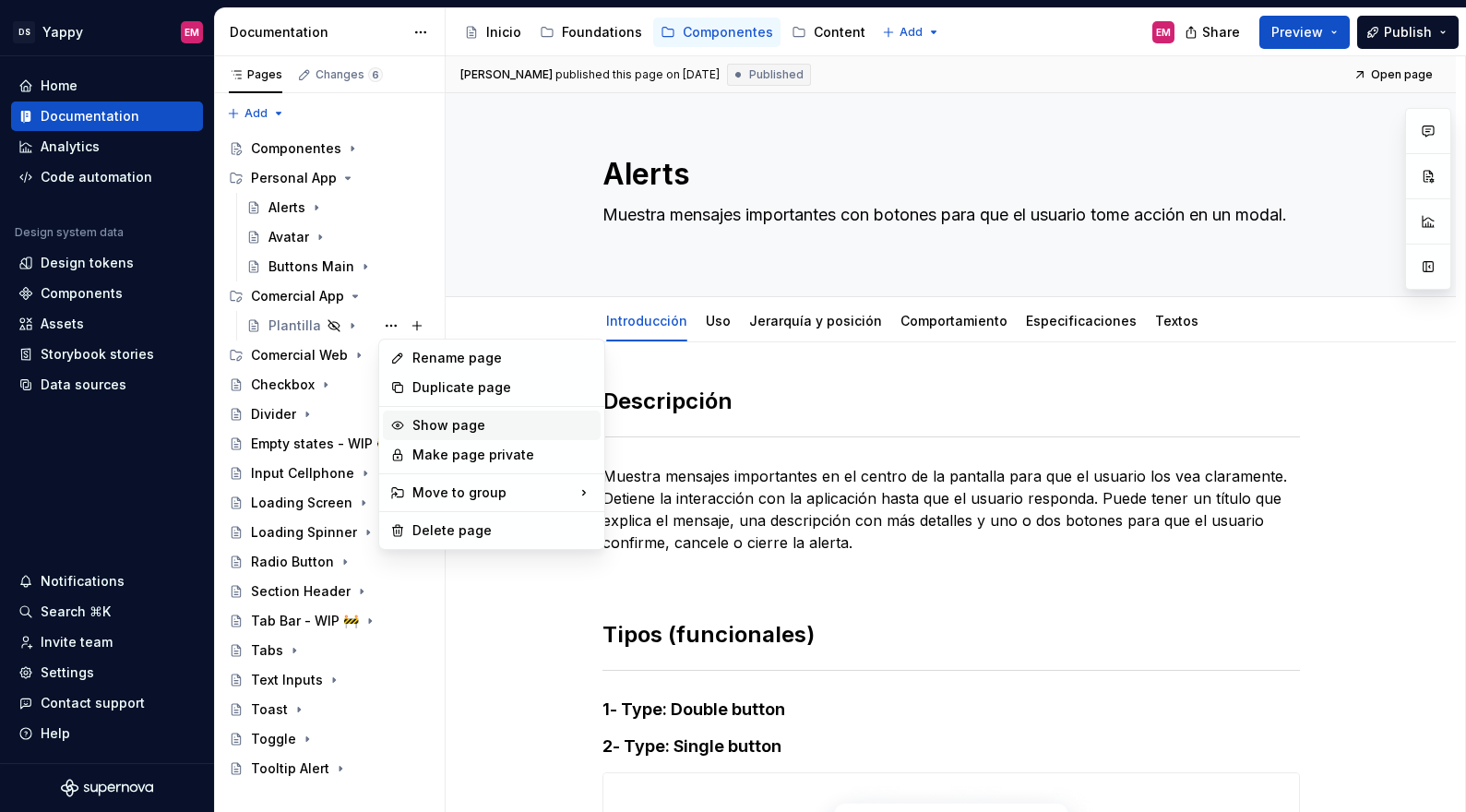
click at [422, 417] on div "Show page" at bounding box center [502, 425] width 181 height 19
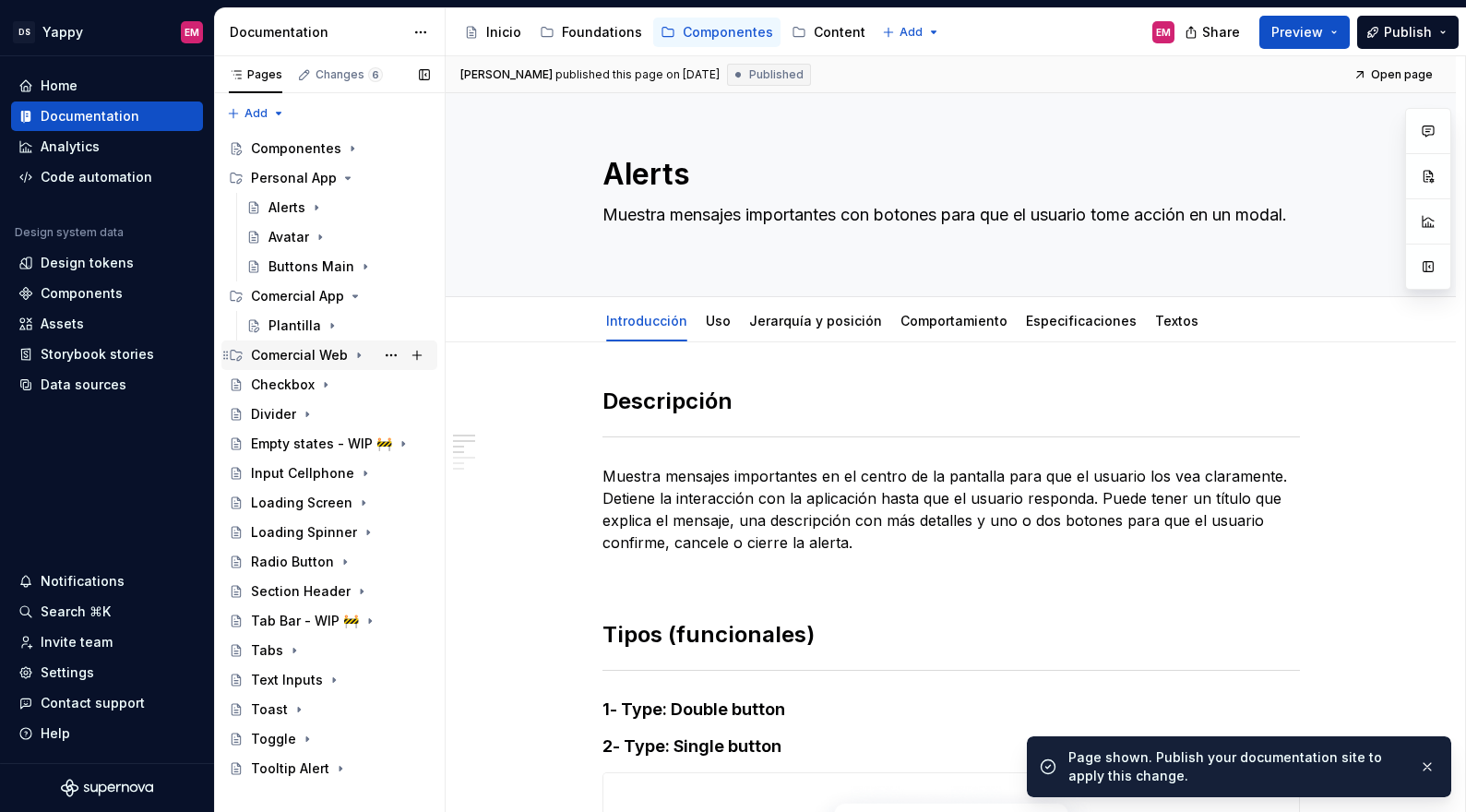
click at [358, 354] on icon "Page tree" at bounding box center [359, 355] width 2 height 5
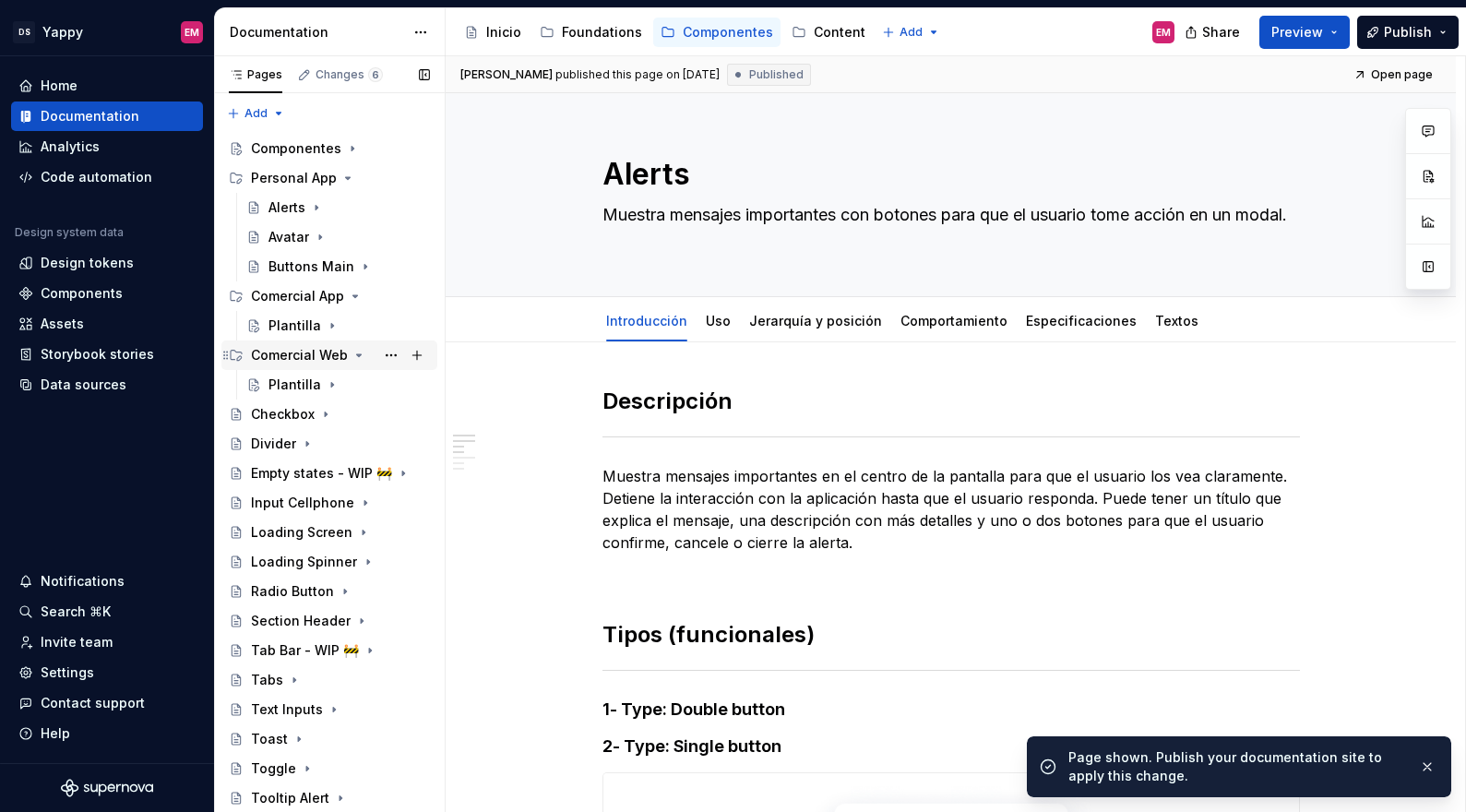
click at [352, 355] on icon "Page tree" at bounding box center [358, 354] width 15 height 15
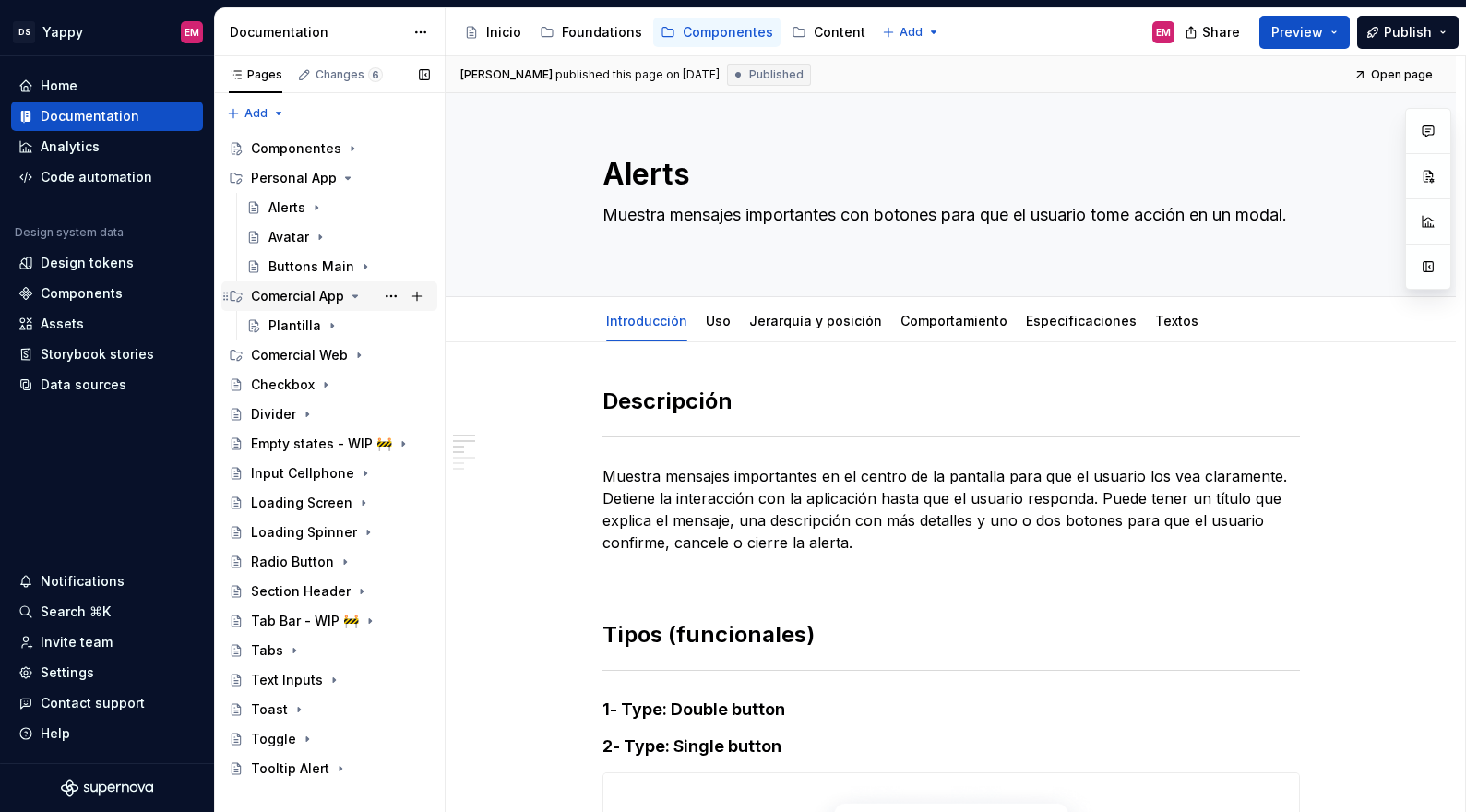
click at [349, 297] on icon "Page tree" at bounding box center [354, 296] width 15 height 15
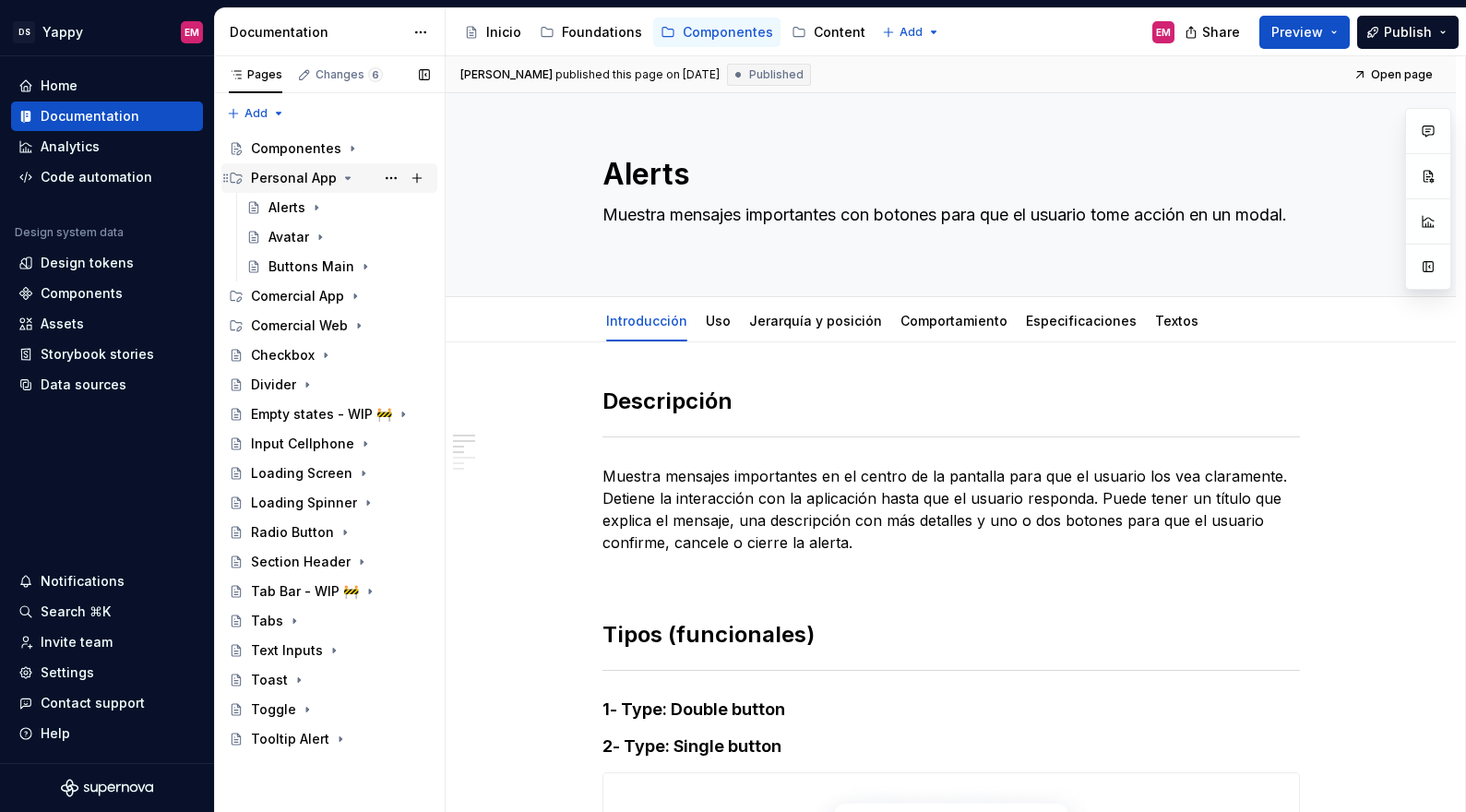
click at [344, 180] on icon "Page tree" at bounding box center [347, 178] width 15 height 15
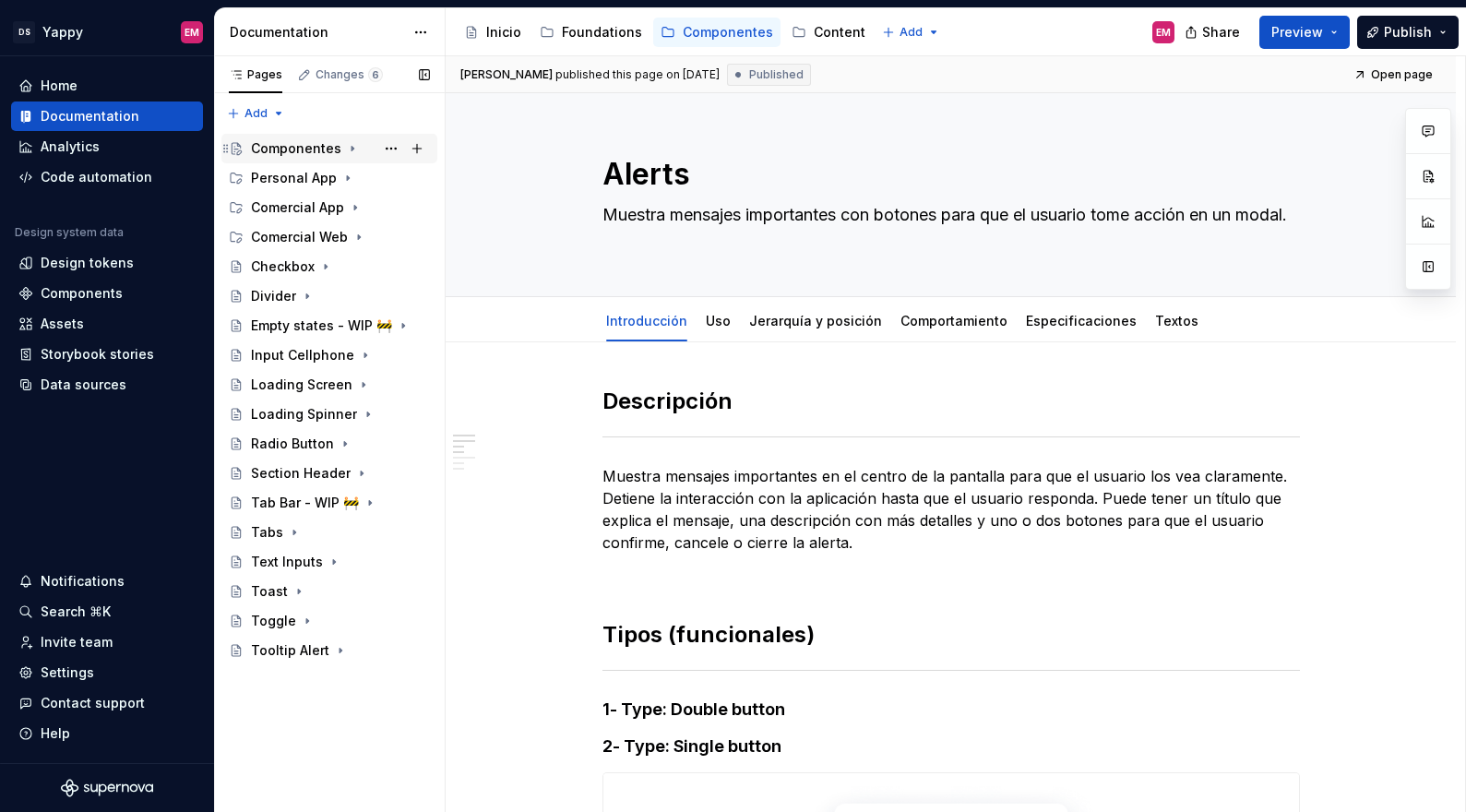
click at [345, 148] on icon "Page tree" at bounding box center [351, 148] width 15 height 15
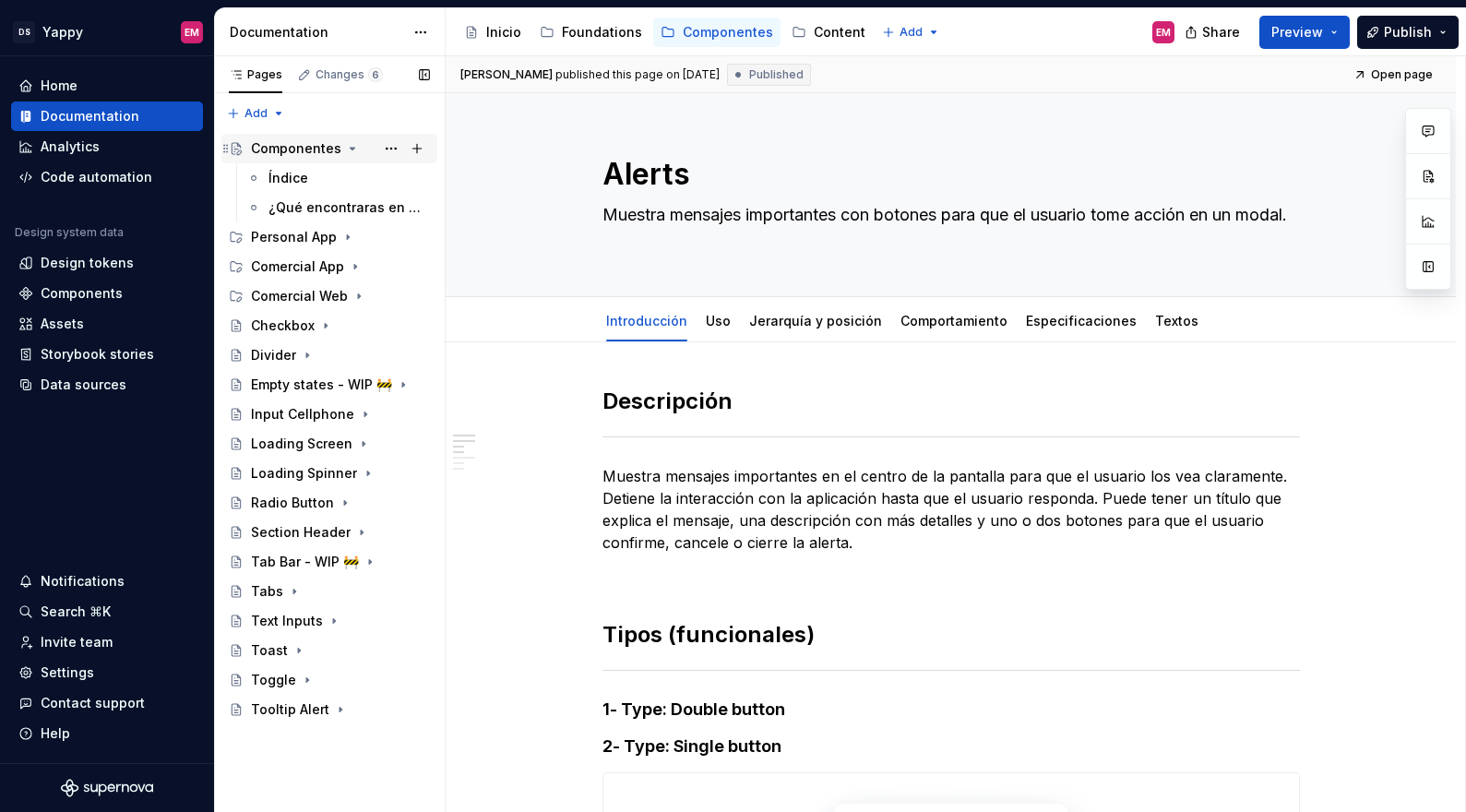
click at [345, 148] on icon "Page tree" at bounding box center [351, 148] width 15 height 15
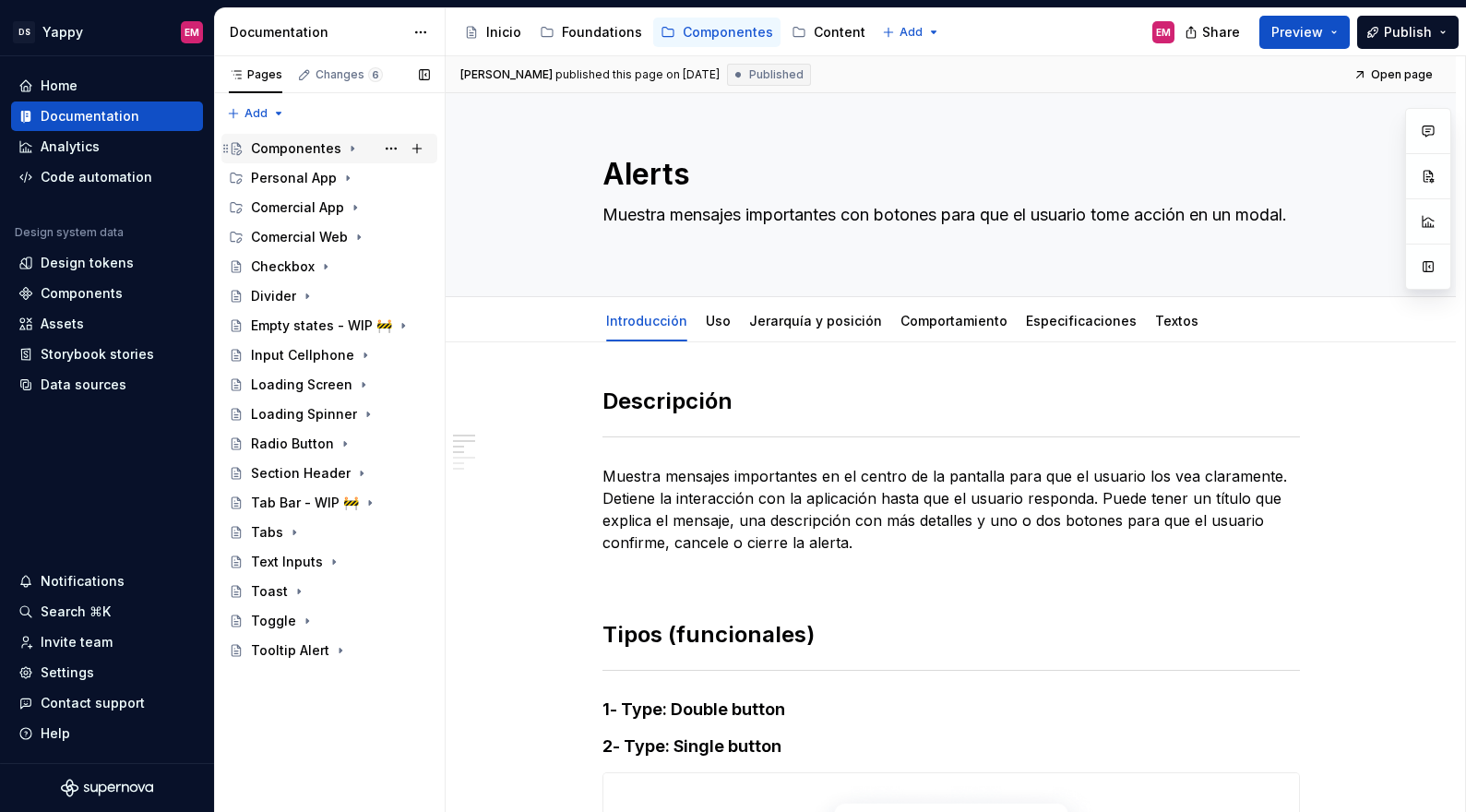
click at [347, 150] on icon "Page tree" at bounding box center [351, 148] width 15 height 15
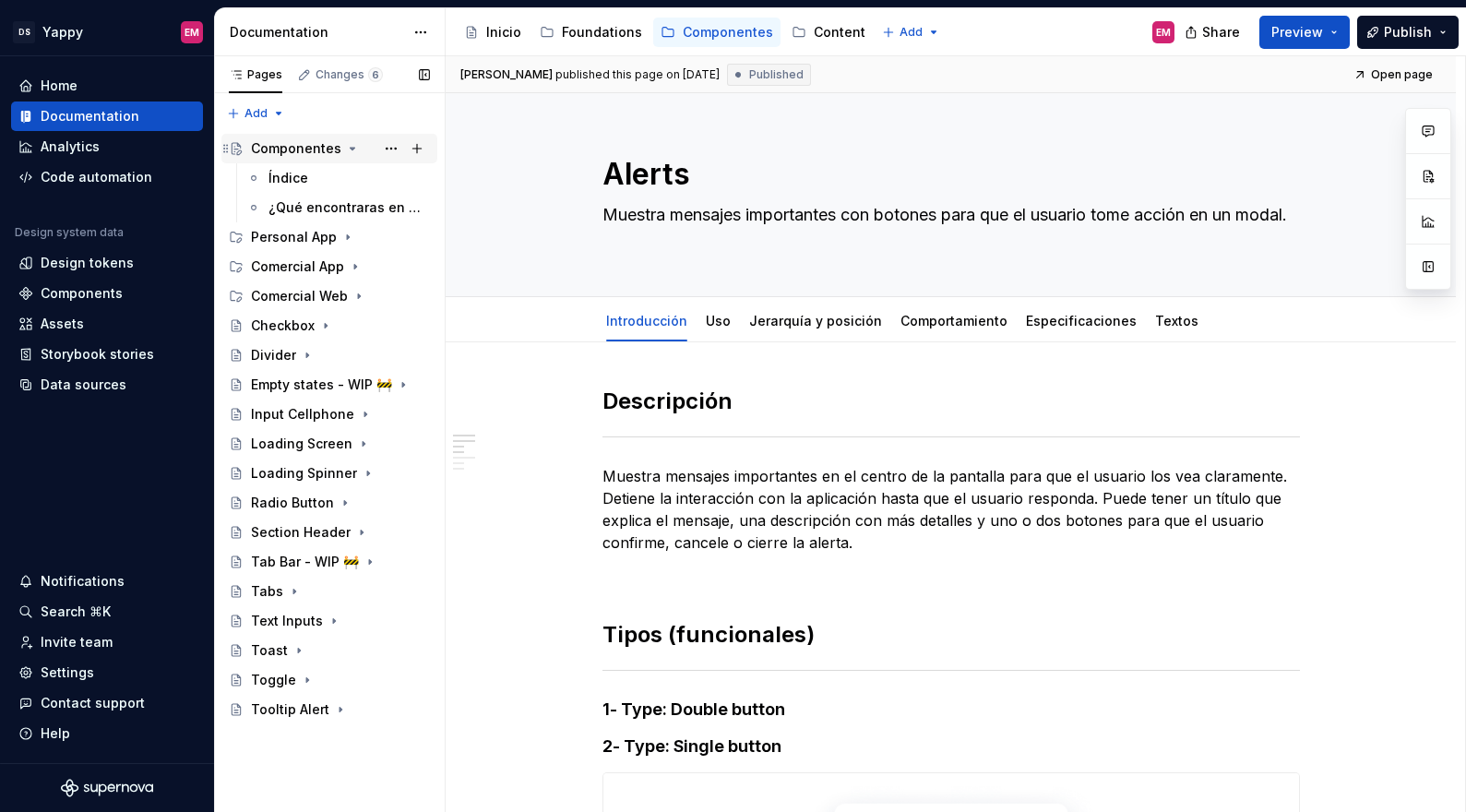
click at [347, 150] on icon "Page tree" at bounding box center [351, 148] width 15 height 15
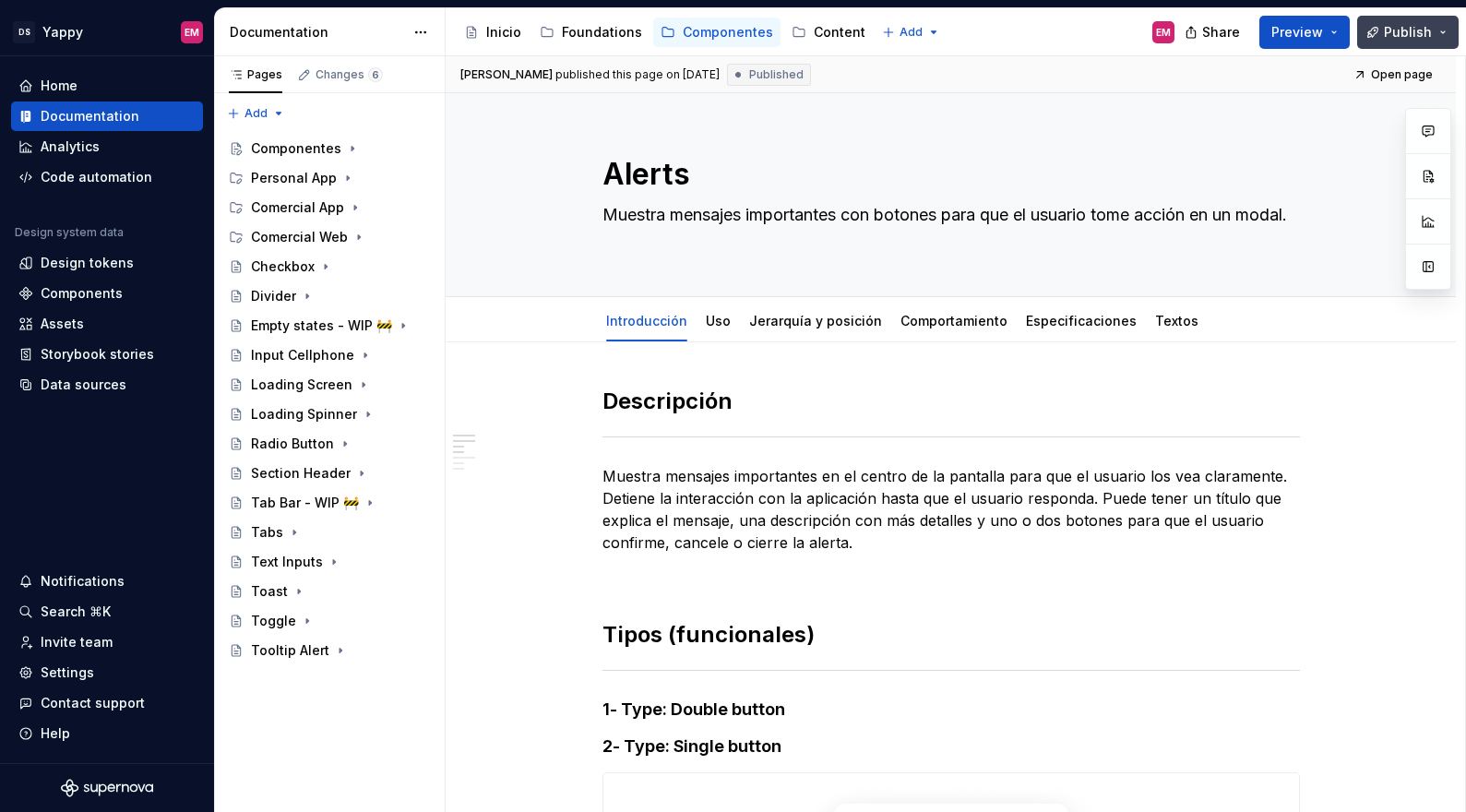
click at [1397, 29] on span "Publish" at bounding box center [1406, 32] width 48 height 19
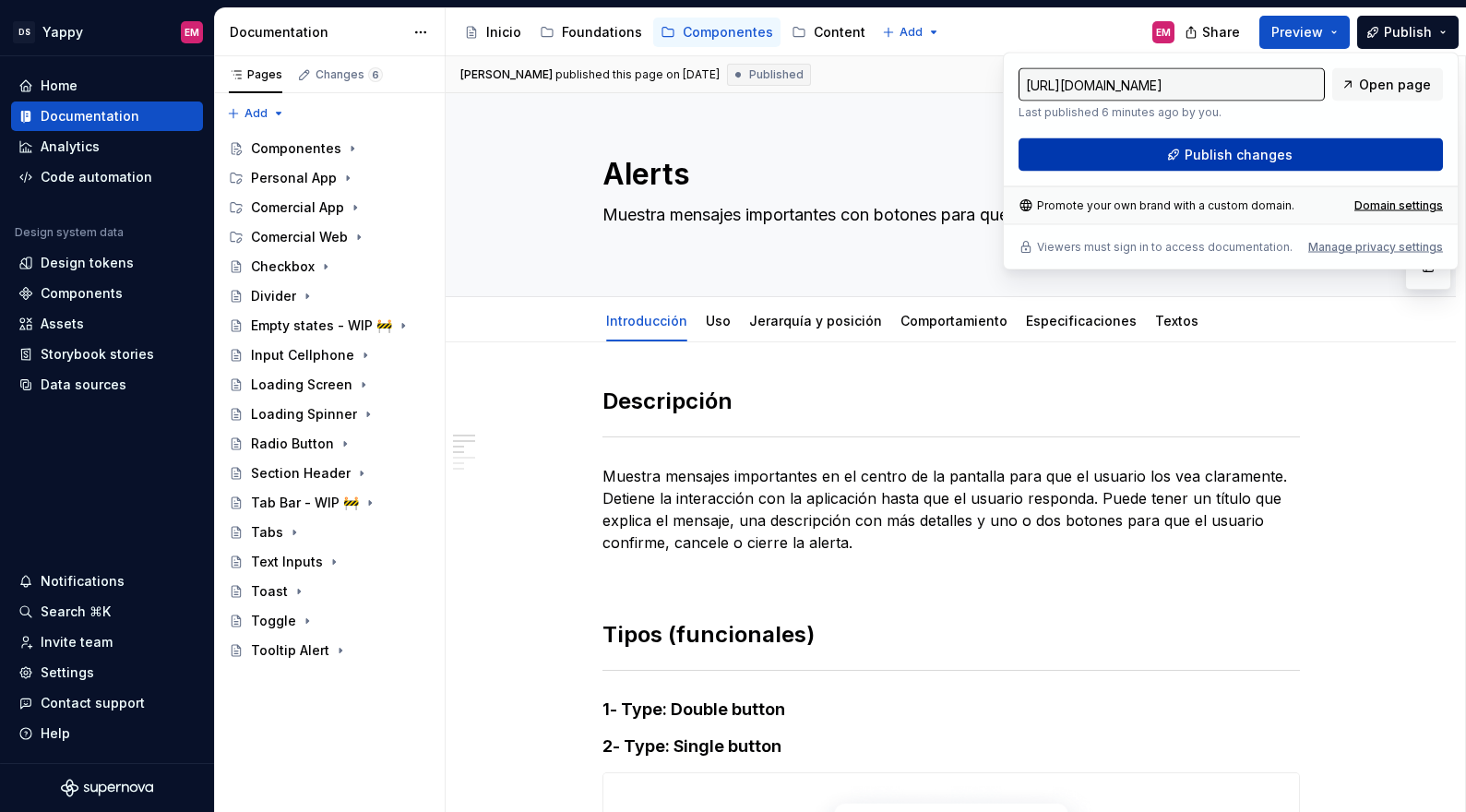
click at [1106, 160] on button "Publish changes" at bounding box center [1230, 155] width 425 height 33
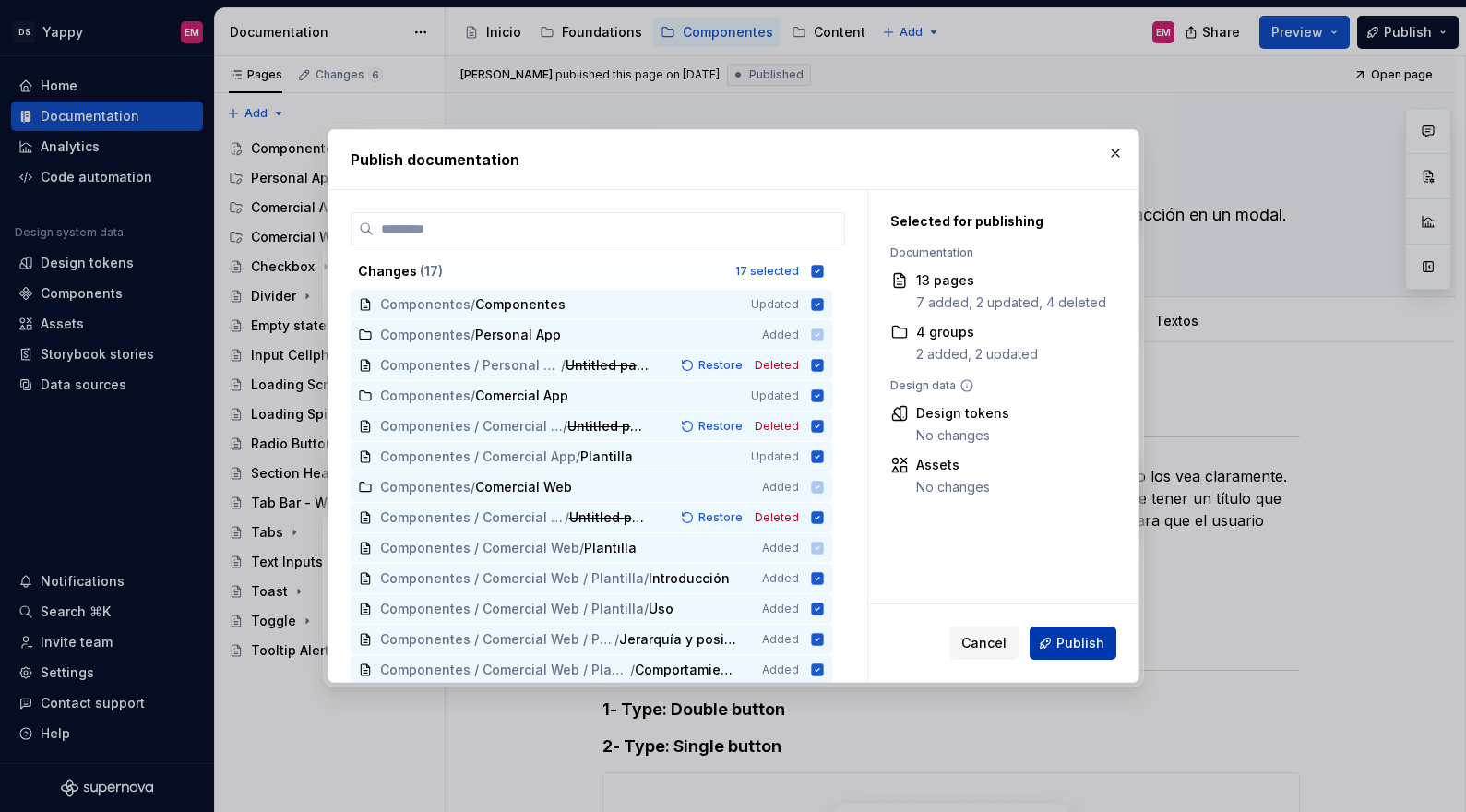
click at [1071, 633] on span "Publish" at bounding box center [1079, 642] width 48 height 19
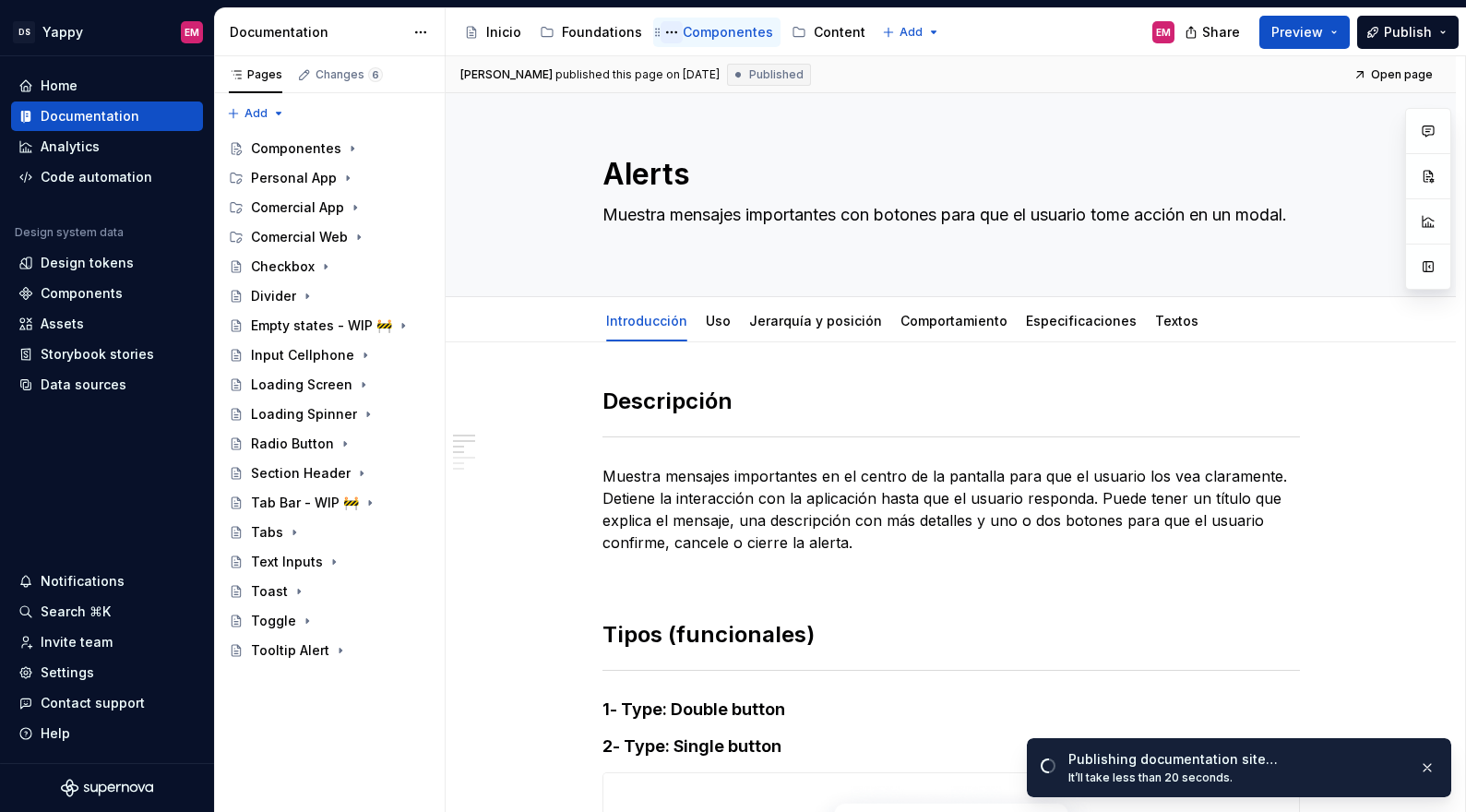
click at [663, 34] on button "Page tree" at bounding box center [672, 32] width 22 height 22
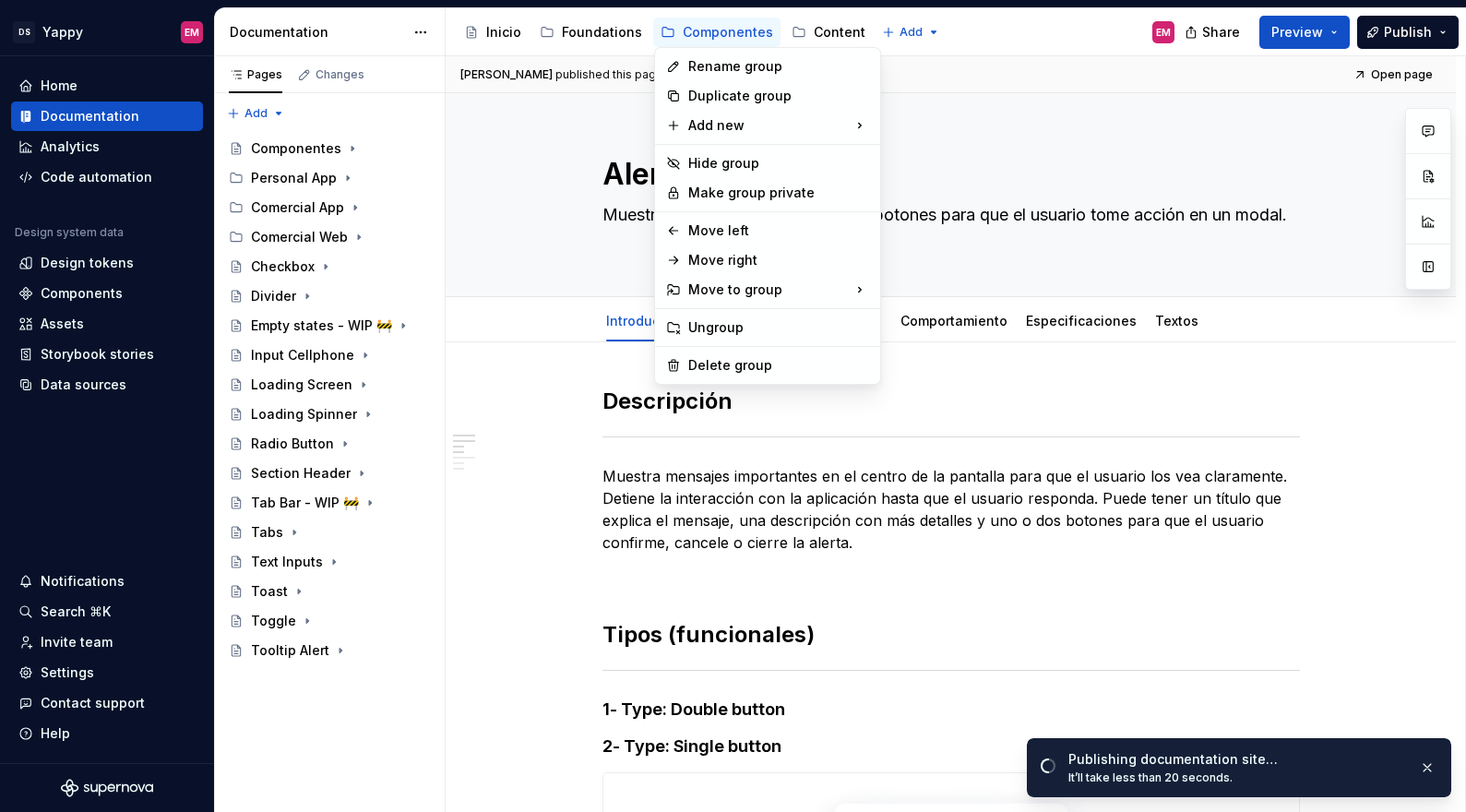
click at [816, 37] on html "DS Yappy EM Home Documentation Analytics Code automation Design system data Des…" at bounding box center [733, 406] width 1466 height 812
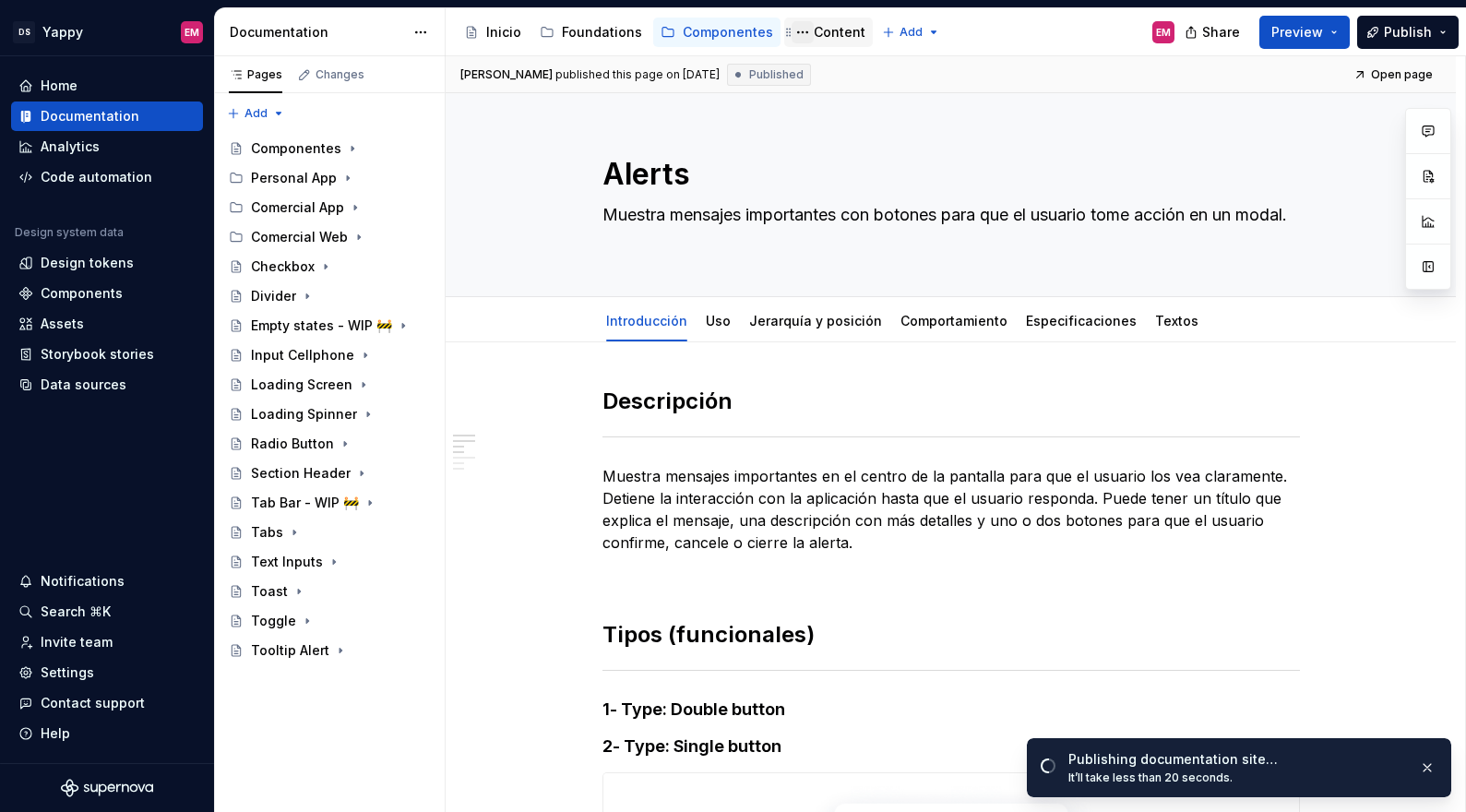
click at [792, 32] on button "Page tree" at bounding box center [802, 32] width 22 height 22
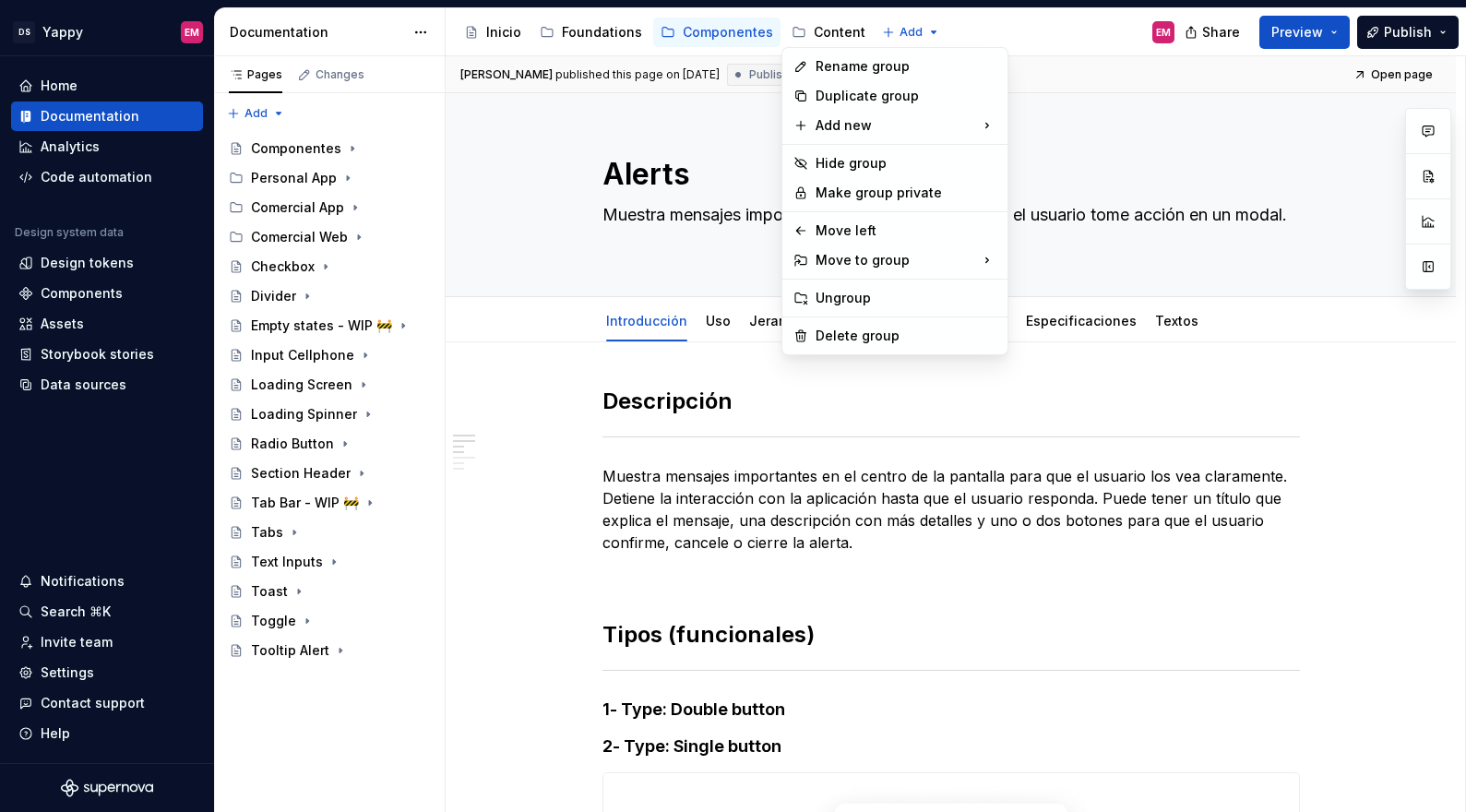
click at [576, 32] on html "DS Yappy EM Home Documentation Analytics Code automation Design system data Des…" at bounding box center [733, 406] width 1466 height 812
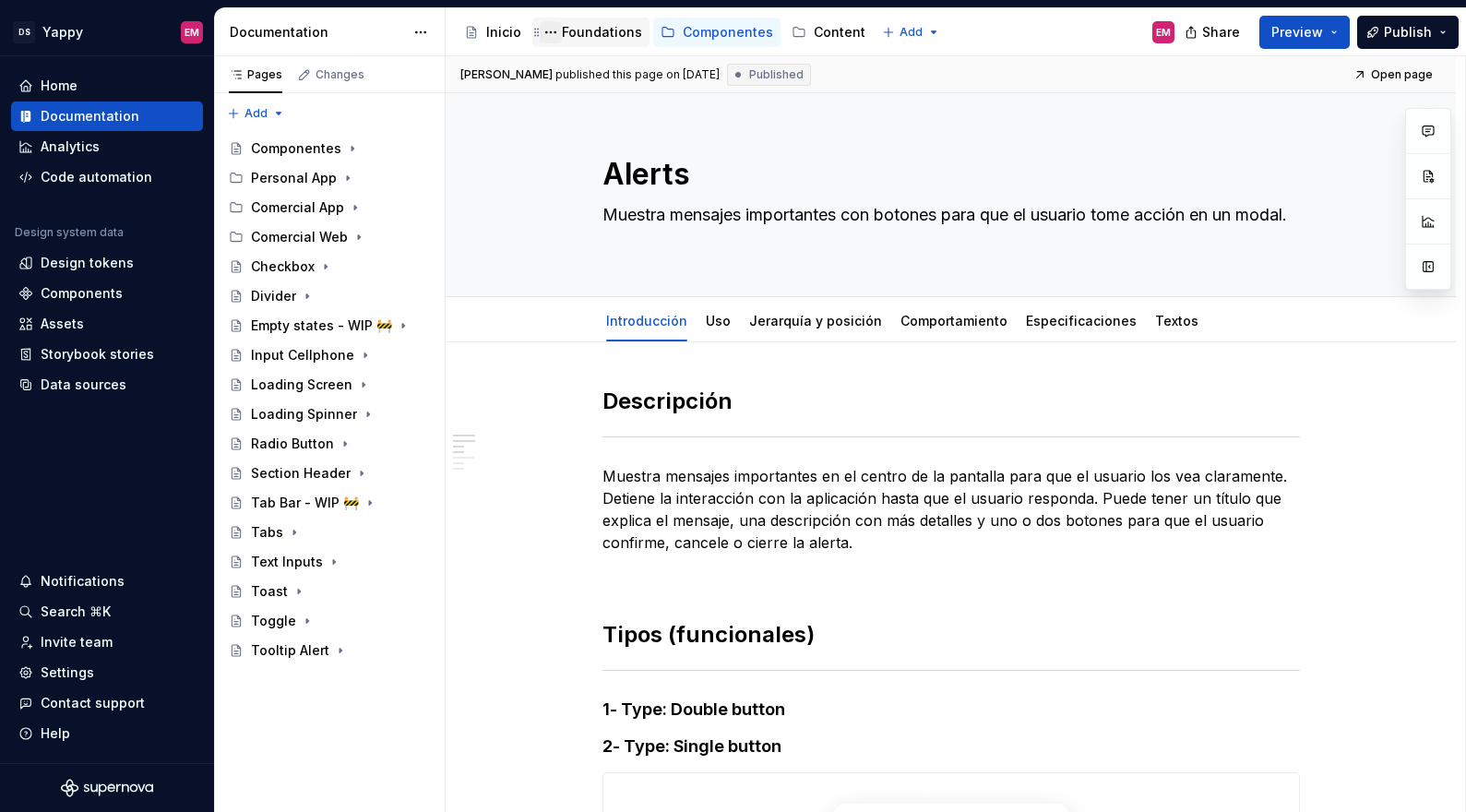
click at [545, 31] on button "Page tree" at bounding box center [550, 32] width 22 height 22
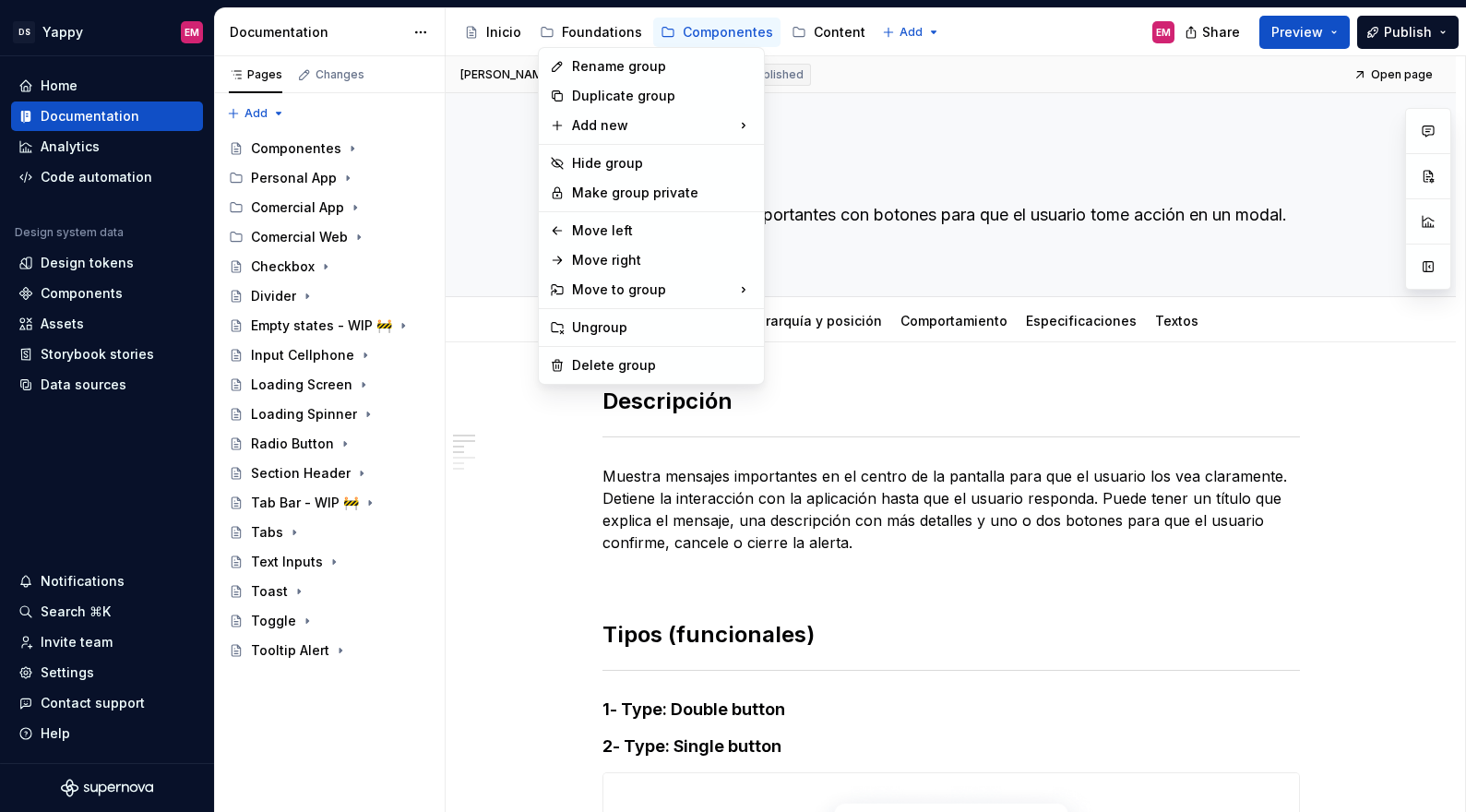
click at [544, 30] on html "DS Yappy EM Home Documentation Analytics Code automation Design system data Des…" at bounding box center [733, 406] width 1466 height 812
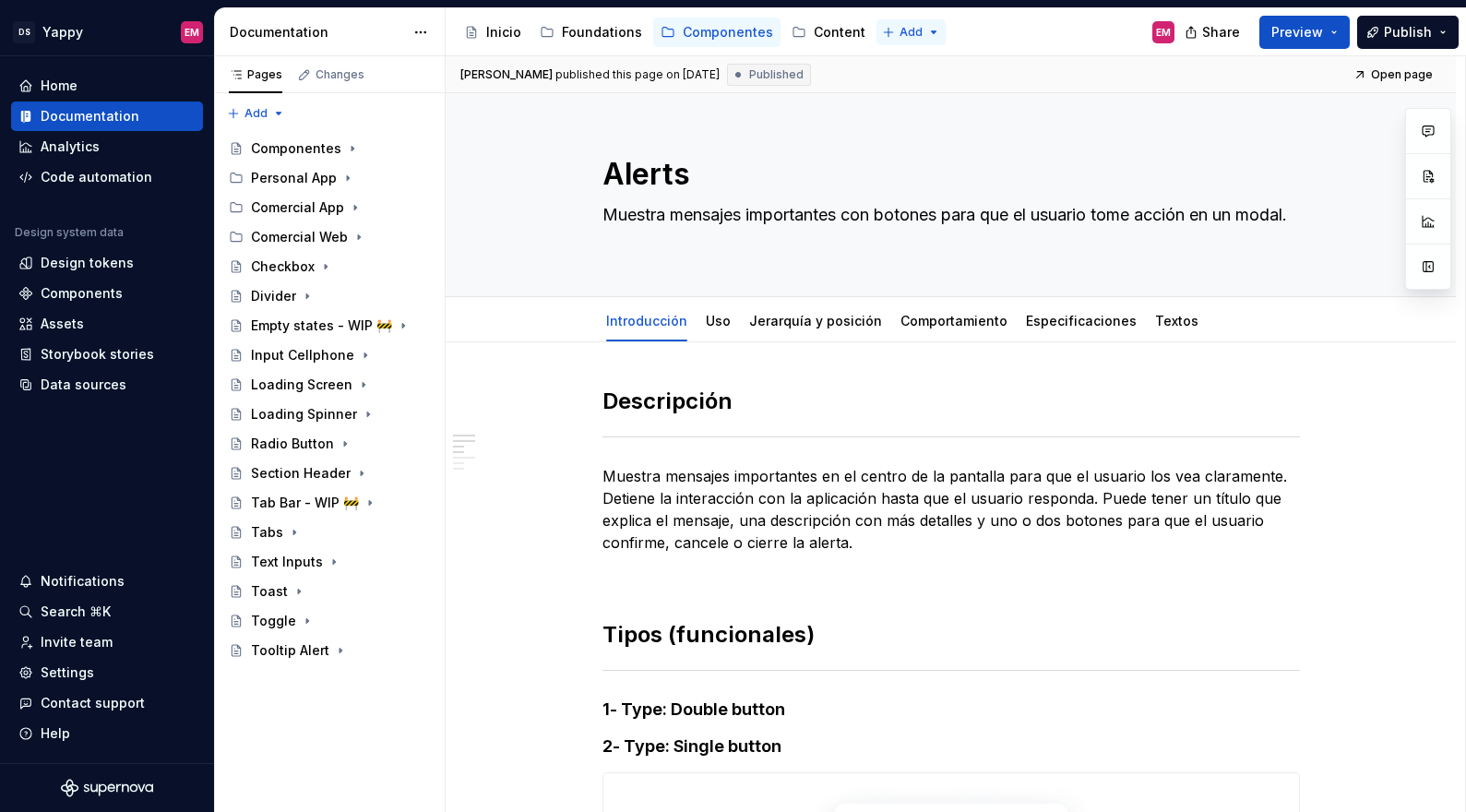
click at [908, 27] on html "DS Yappy EM Home Documentation Analytics Code automation Design system data Des…" at bounding box center [733, 406] width 1466 height 812
click at [928, 59] on div "New page" at bounding box center [957, 67] width 120 height 19
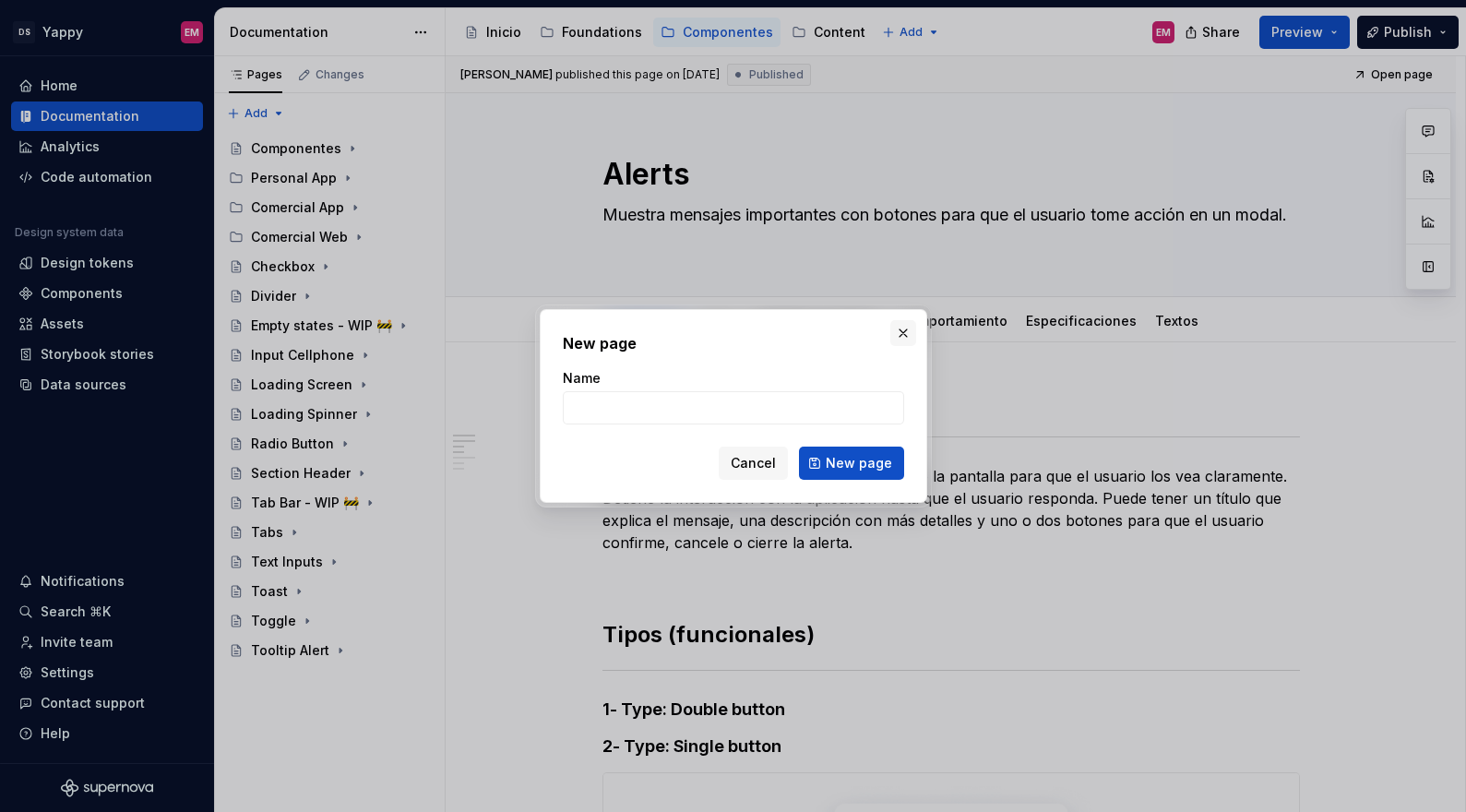
click at [903, 332] on button "button" at bounding box center [903, 333] width 25 height 25
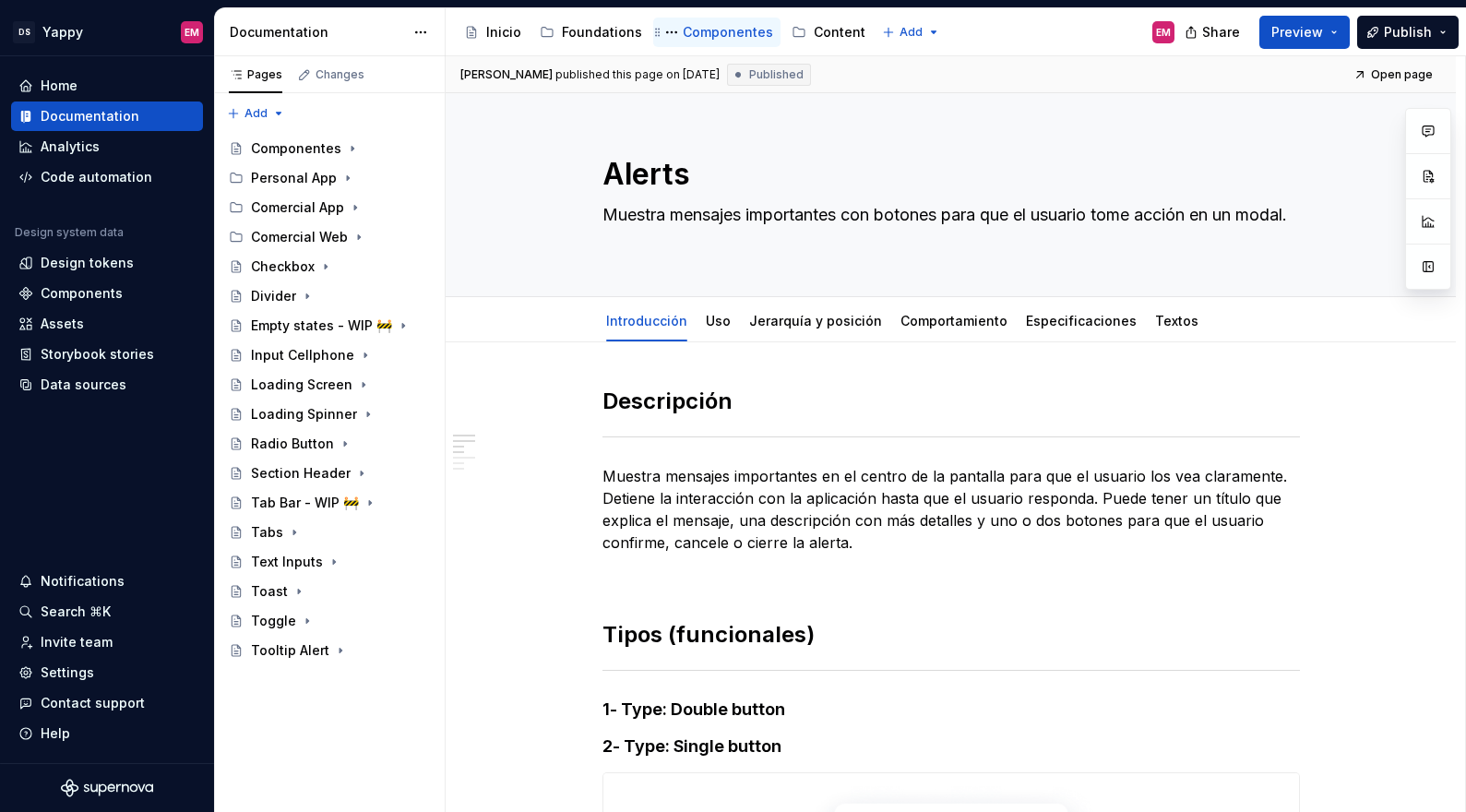
type textarea "*"
click at [886, 31] on html "DS Yappy EM Home Documentation Analytics Code automation Design system data Des…" at bounding box center [733, 406] width 1466 height 812
click at [896, 71] on div "New page" at bounding box center [946, 68] width 157 height 29
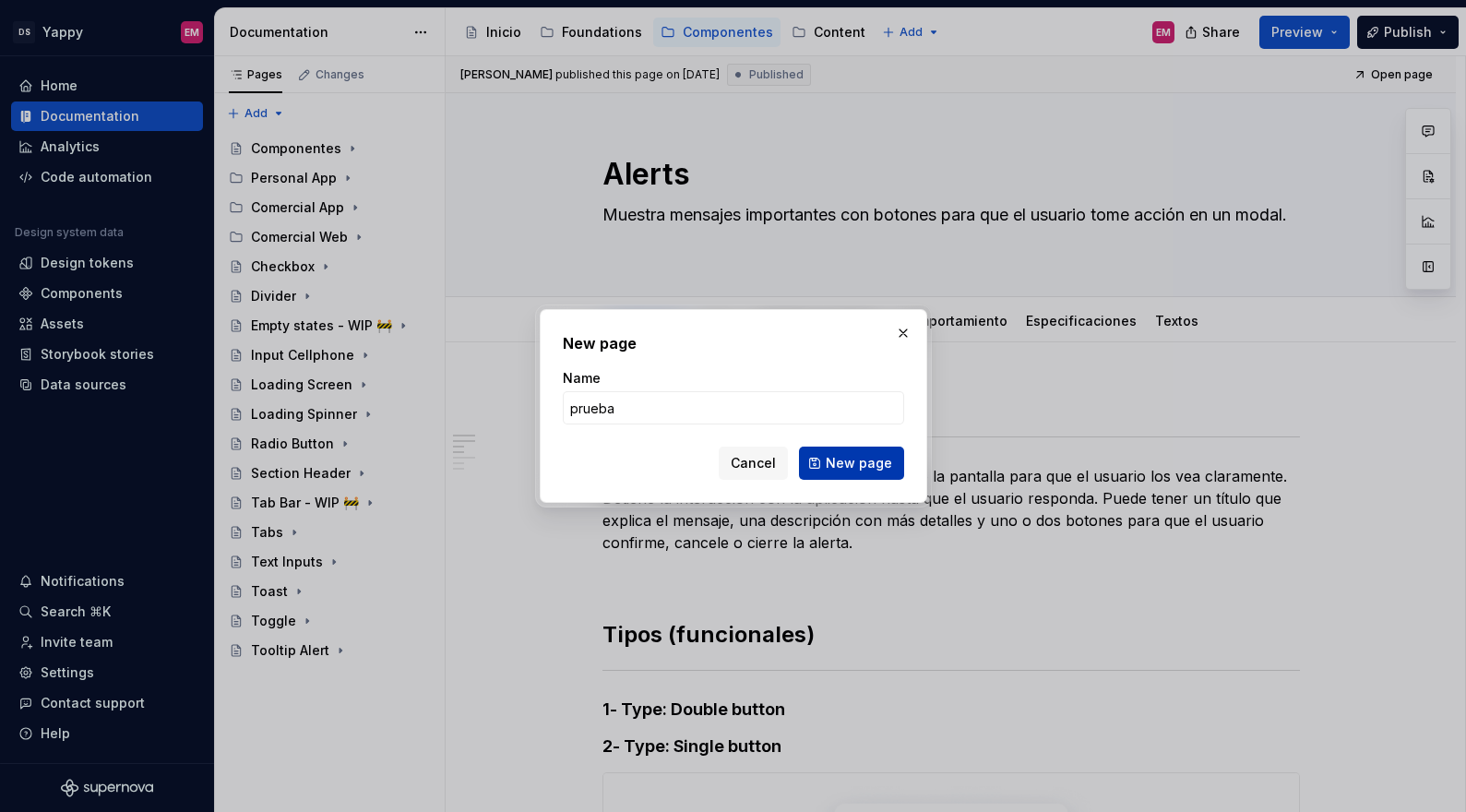
type input "prueba"
click at [847, 463] on span "New page" at bounding box center [859, 463] width 66 height 19
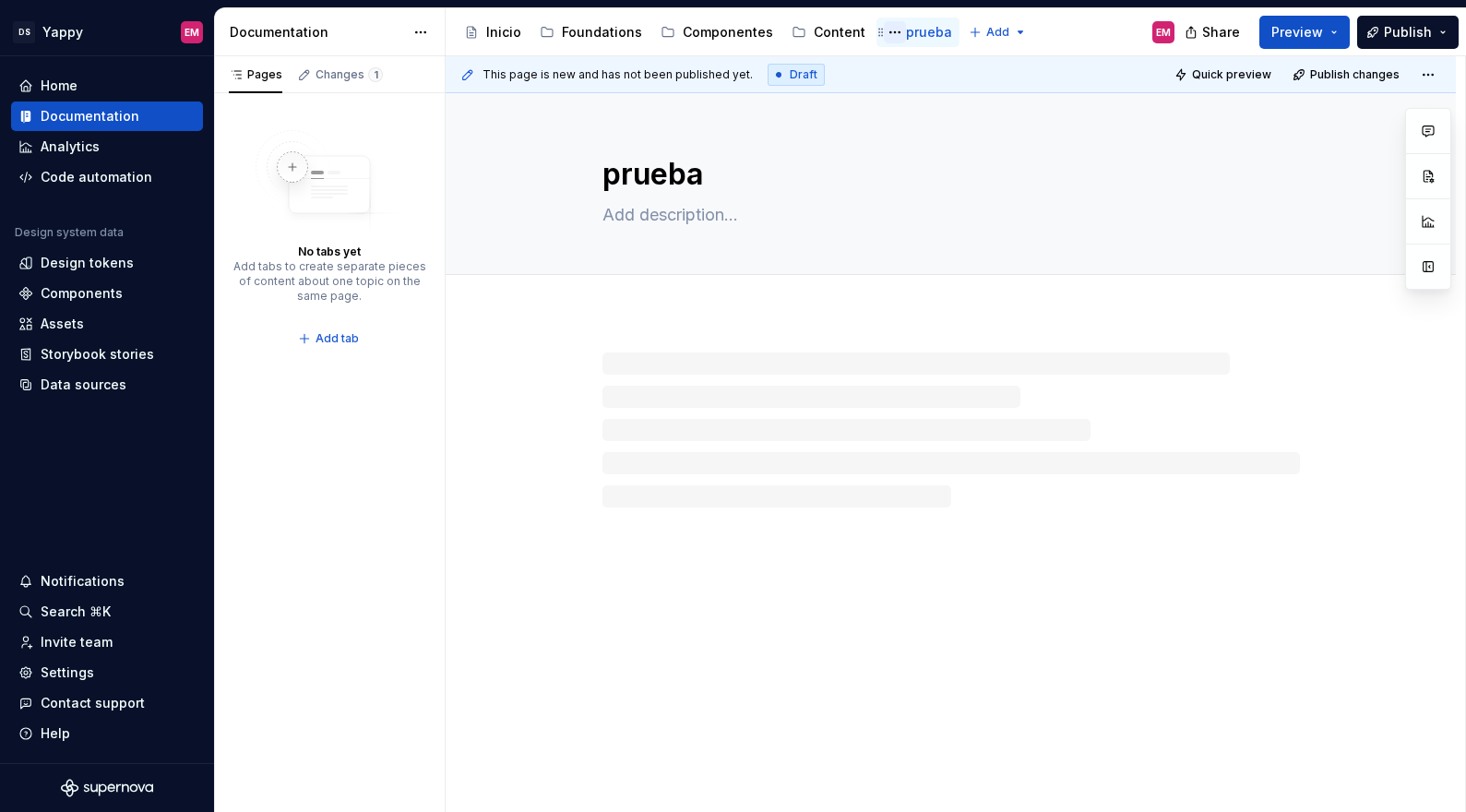
click at [883, 29] on button "Page tree" at bounding box center [894, 32] width 22 height 22
click at [801, 27] on html "DS Yappy EM Home Documentation Analytics Code automation Design system data Des…" at bounding box center [733, 406] width 1466 height 812
click at [792, 35] on button "Page tree" at bounding box center [802, 32] width 22 height 22
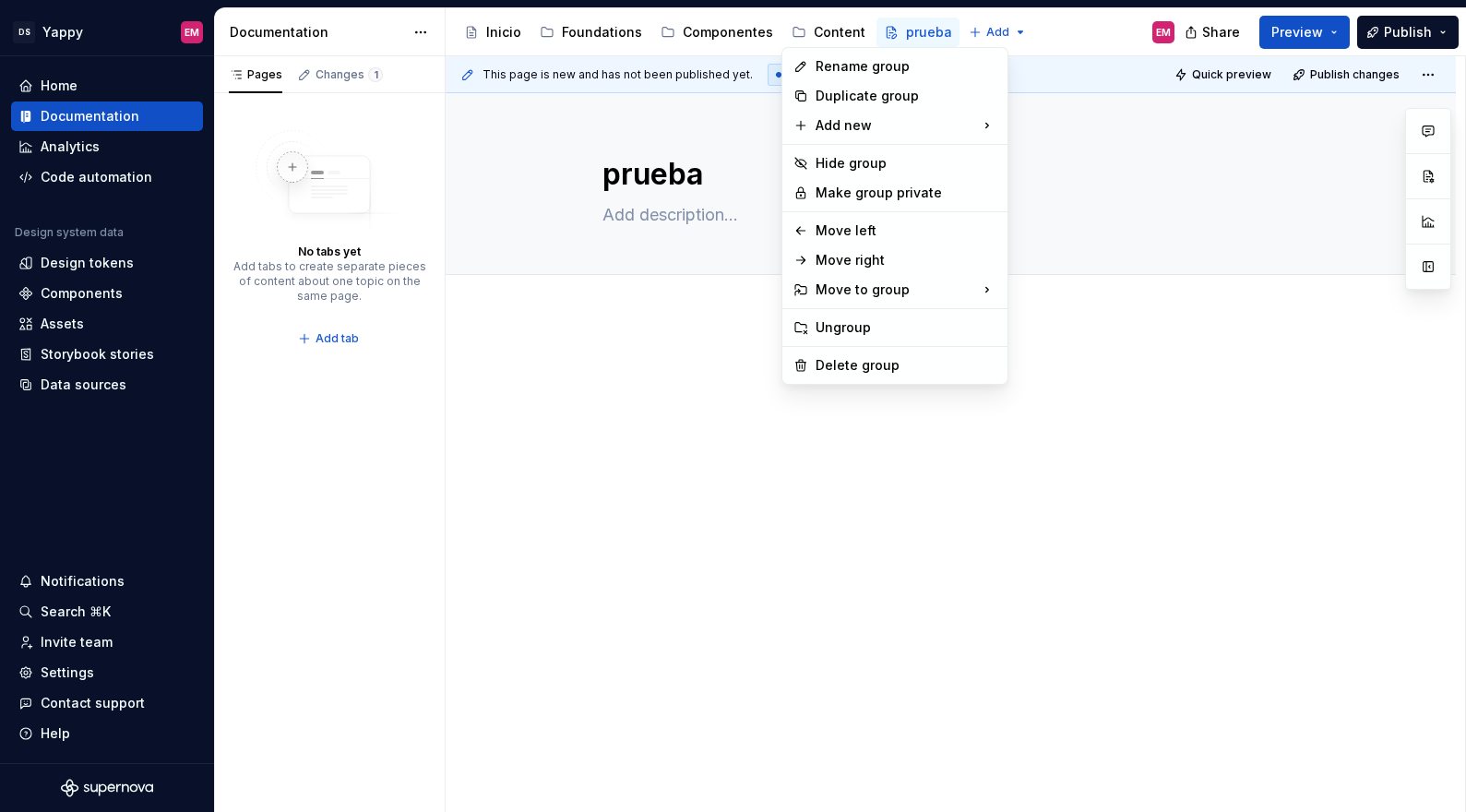
click at [828, 26] on html "DS Yappy EM Home Documentation Analytics Code automation Design system data Des…" at bounding box center [733, 406] width 1466 height 812
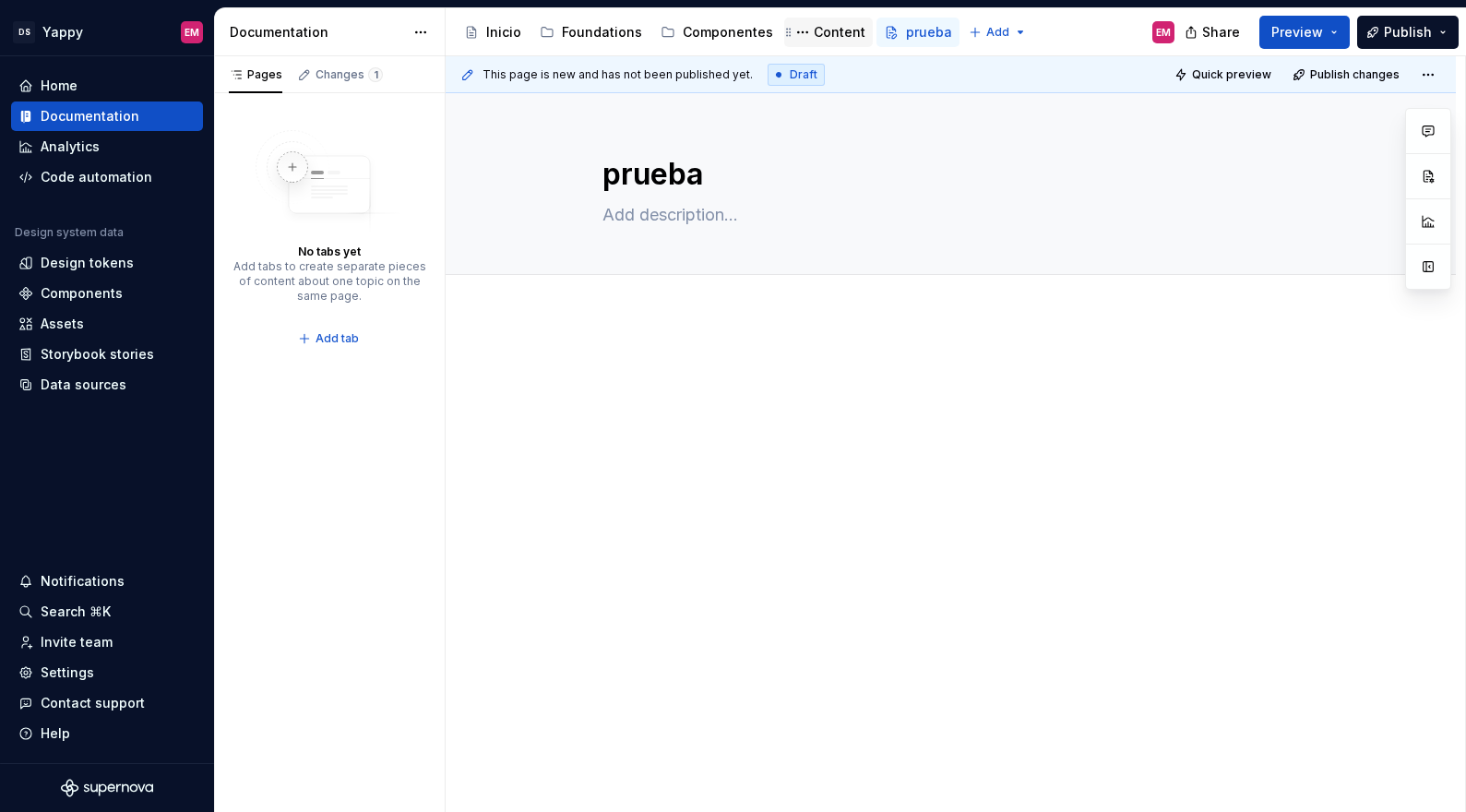
click at [821, 37] on div "Content" at bounding box center [838, 32] width 52 height 19
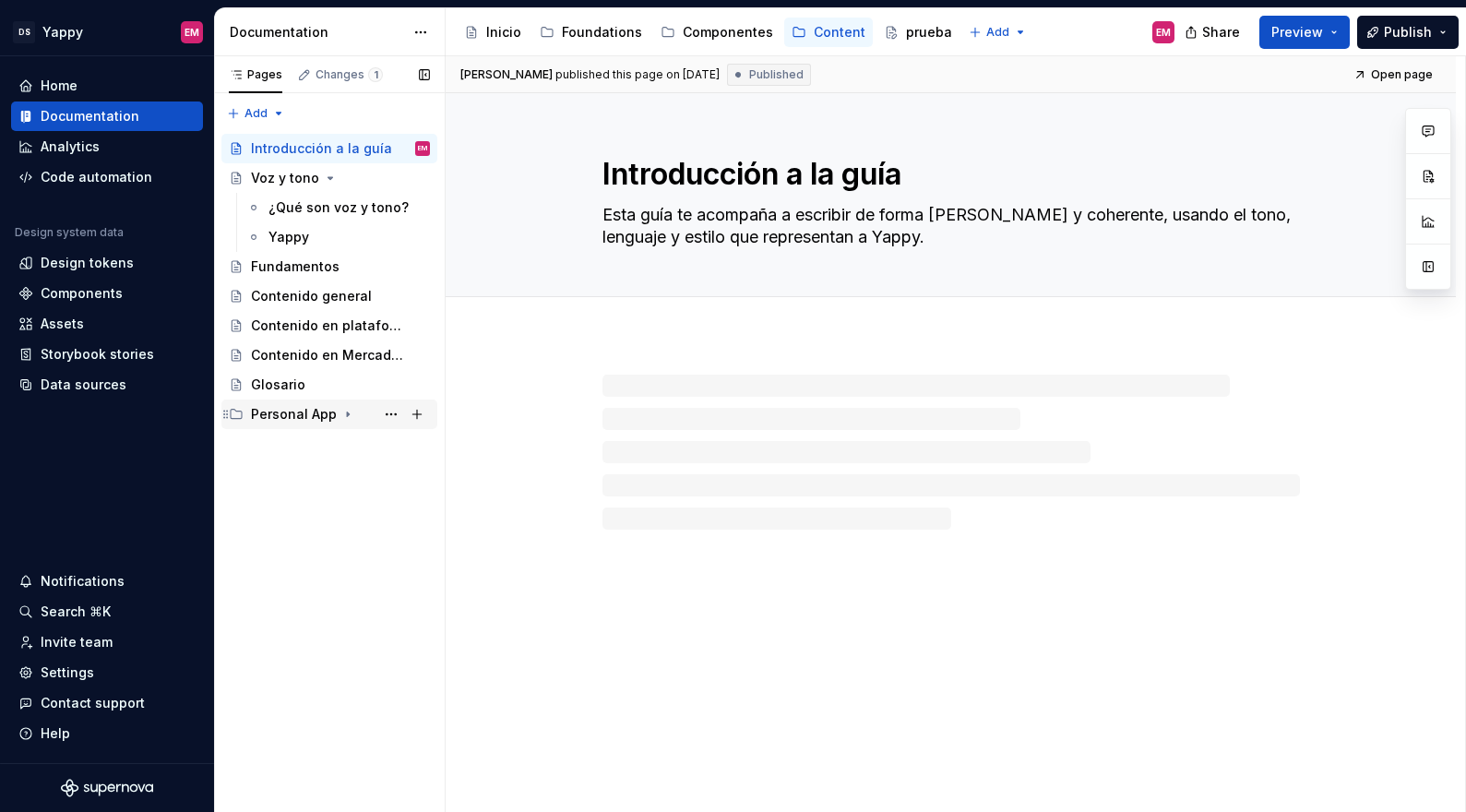
click at [342, 414] on icon "Page tree" at bounding box center [347, 414] width 15 height 15
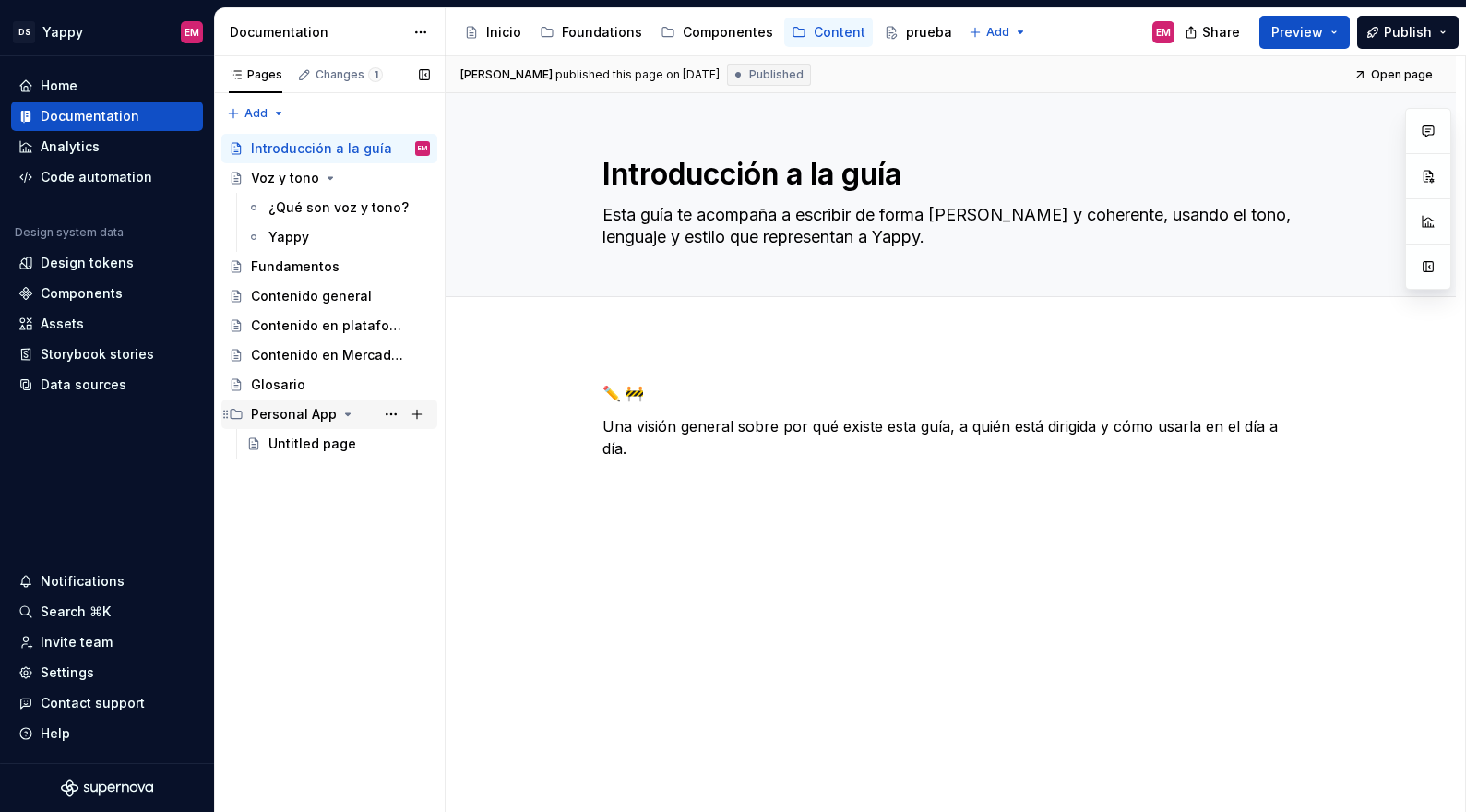
click at [342, 414] on icon "Page tree" at bounding box center [347, 414] width 15 height 15
click at [391, 418] on button "Page tree" at bounding box center [390, 414] width 25 height 25
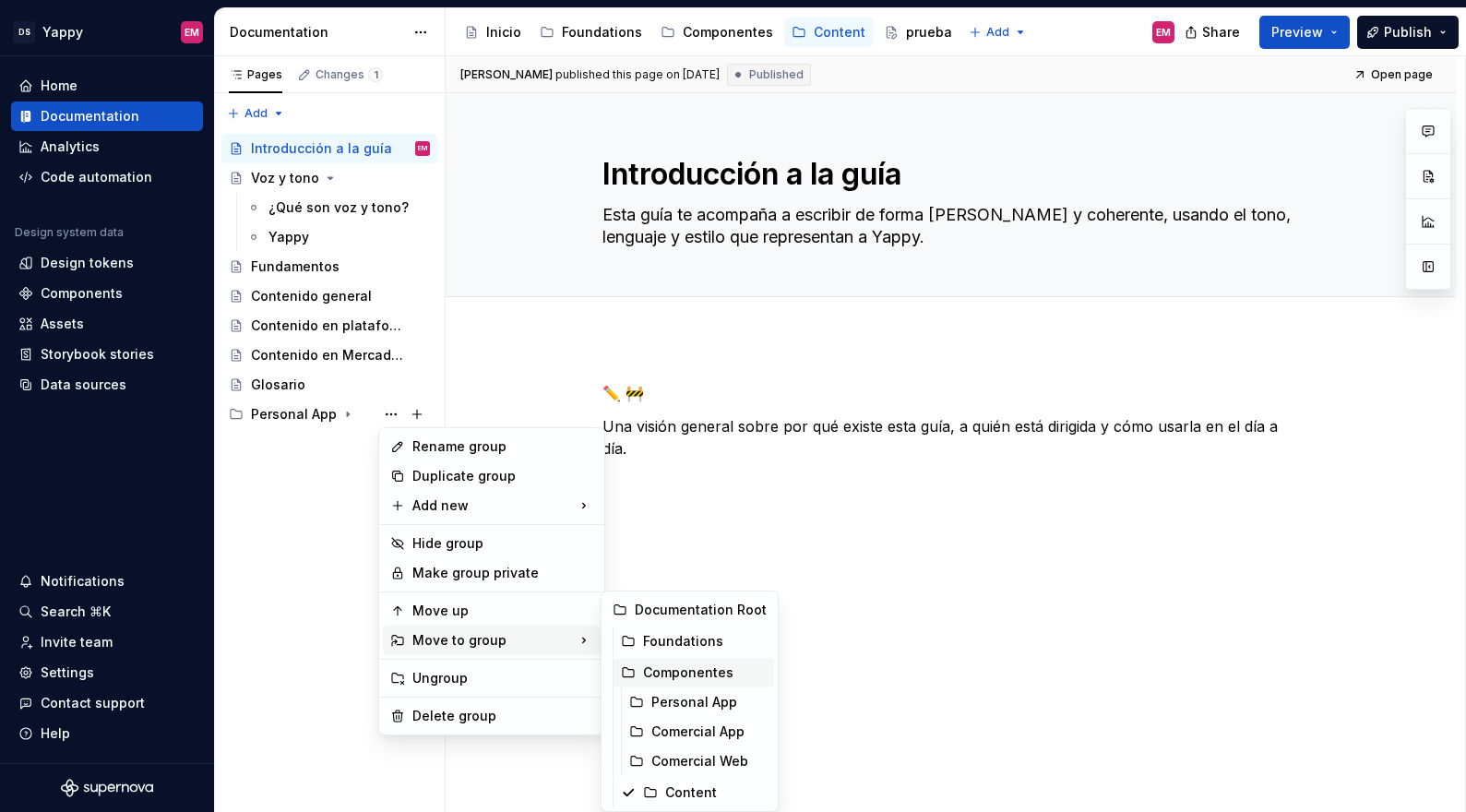
click at [672, 668] on div "Componentes" at bounding box center [705, 671] width 124 height 19
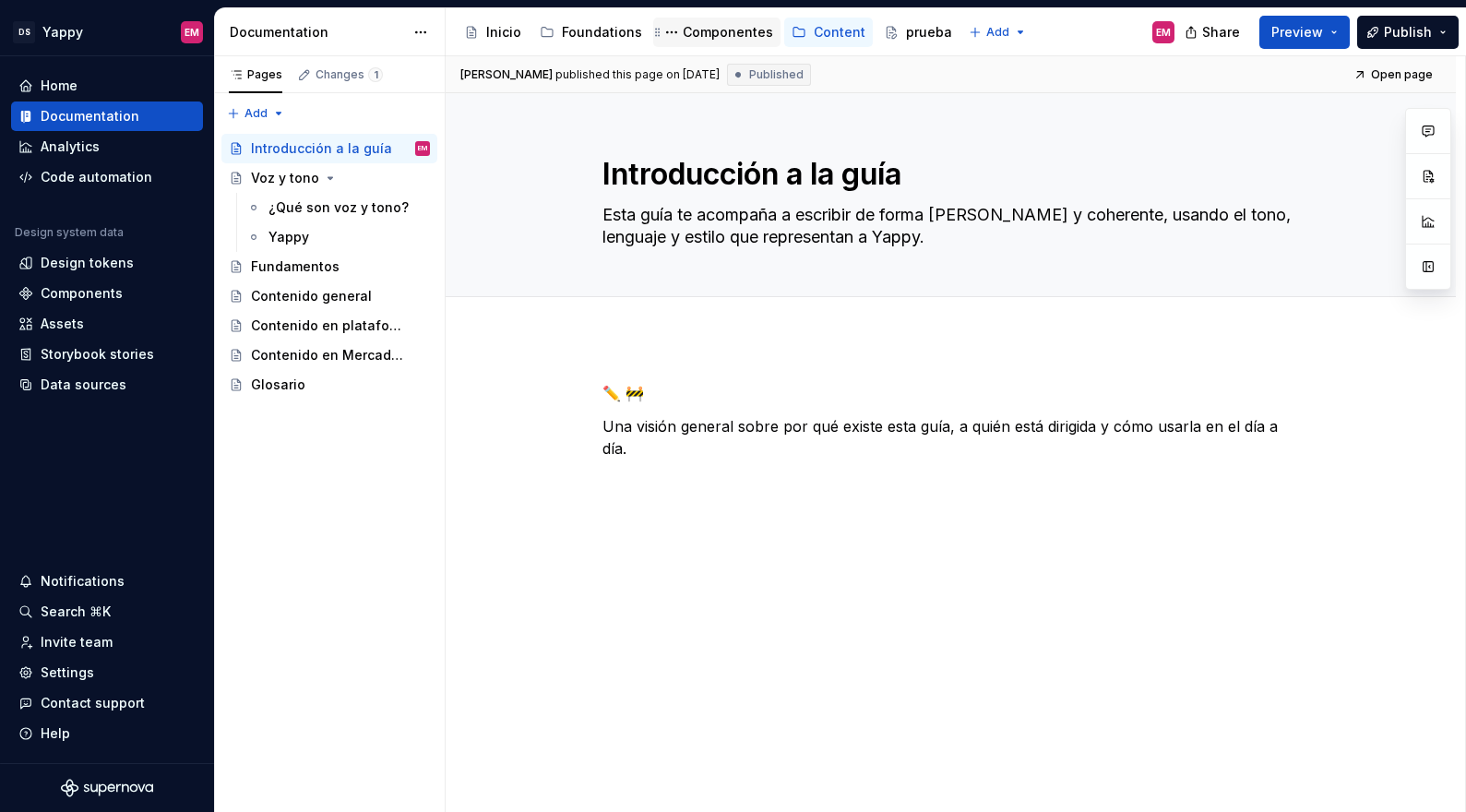
click at [710, 30] on div "Componentes" at bounding box center [727, 32] width 91 height 19
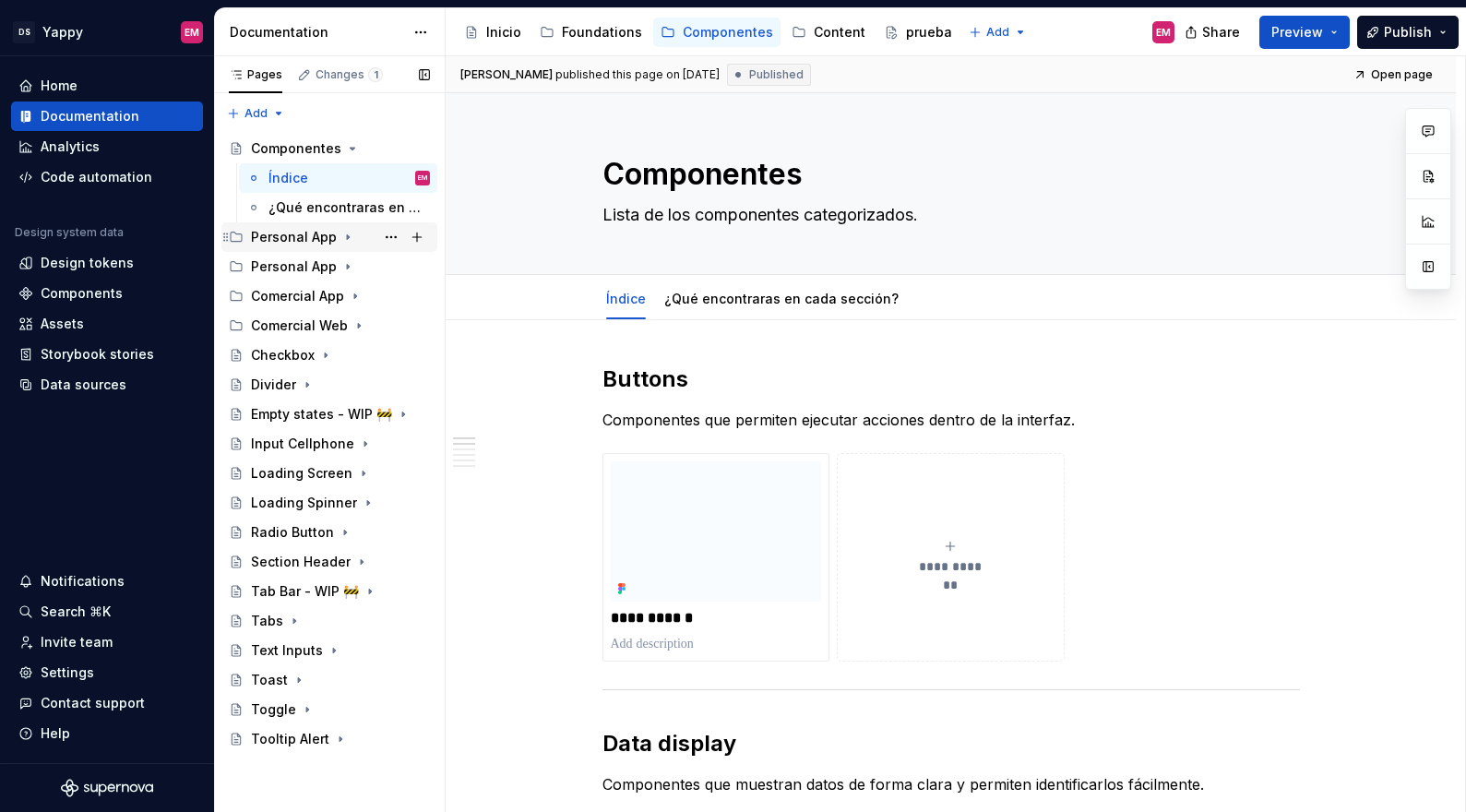
click at [343, 237] on icon "Page tree" at bounding box center [347, 236] width 15 height 15
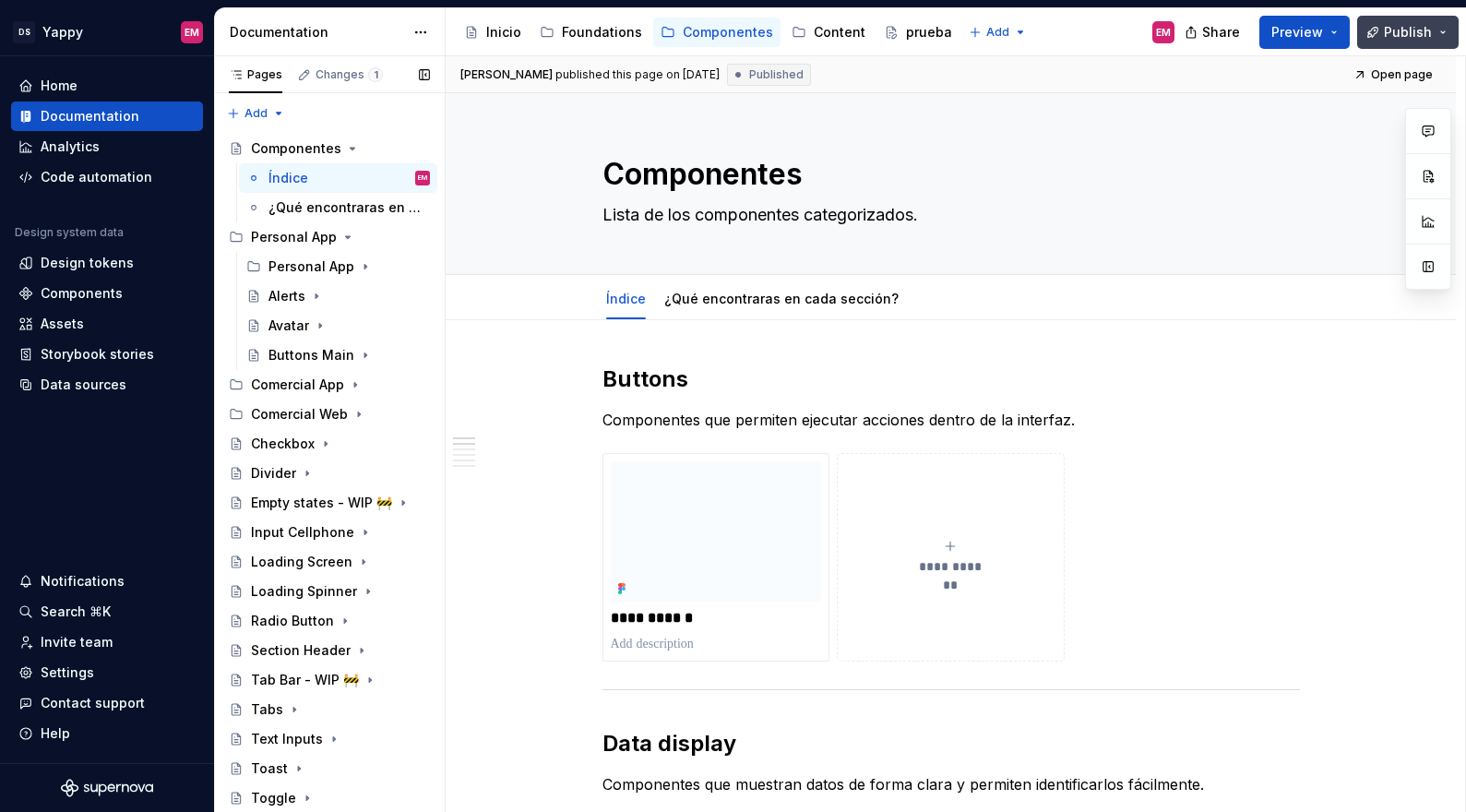
click at [1416, 23] on span "Publish" at bounding box center [1406, 32] width 48 height 19
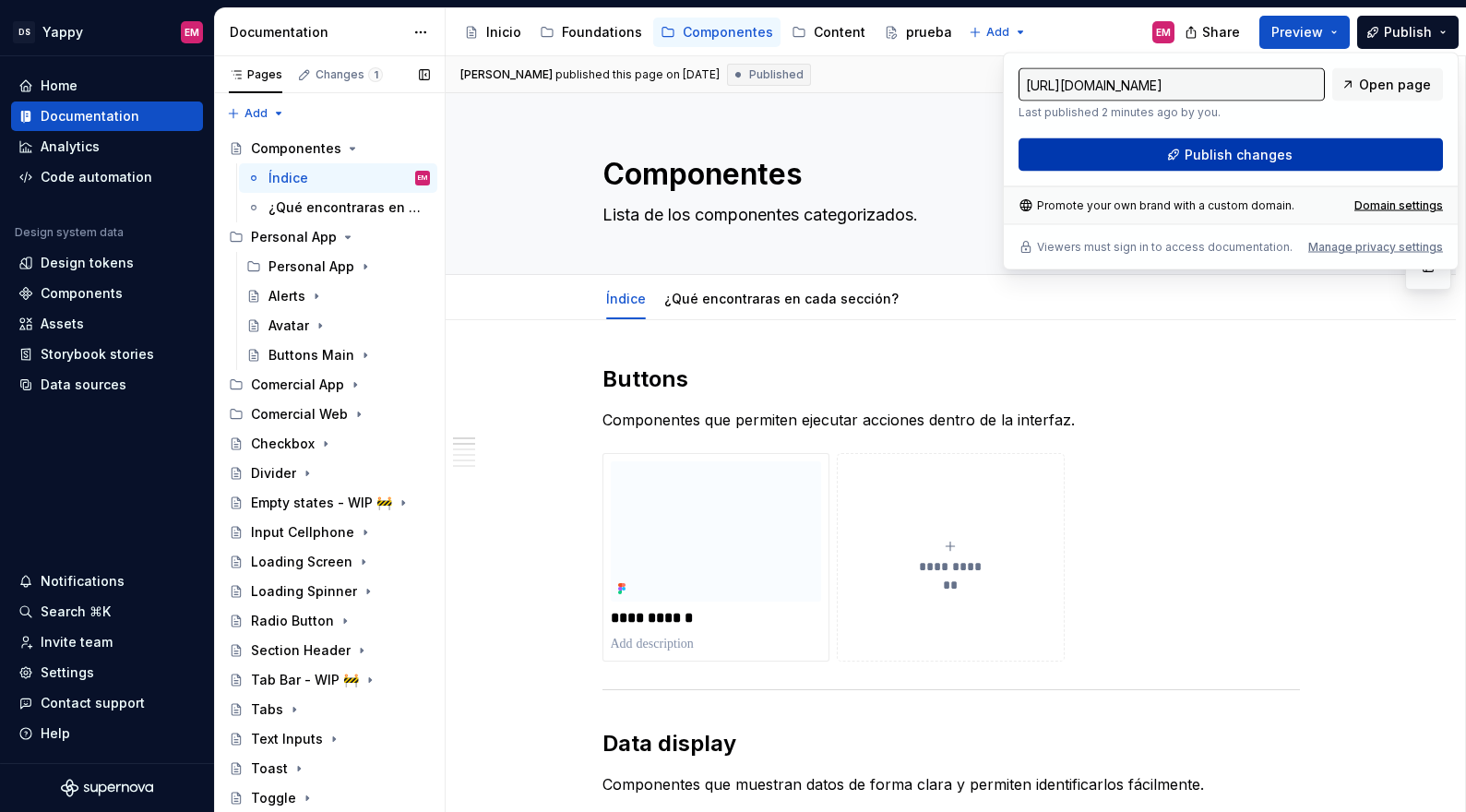
click at [1129, 158] on button "Publish changes" at bounding box center [1230, 155] width 425 height 33
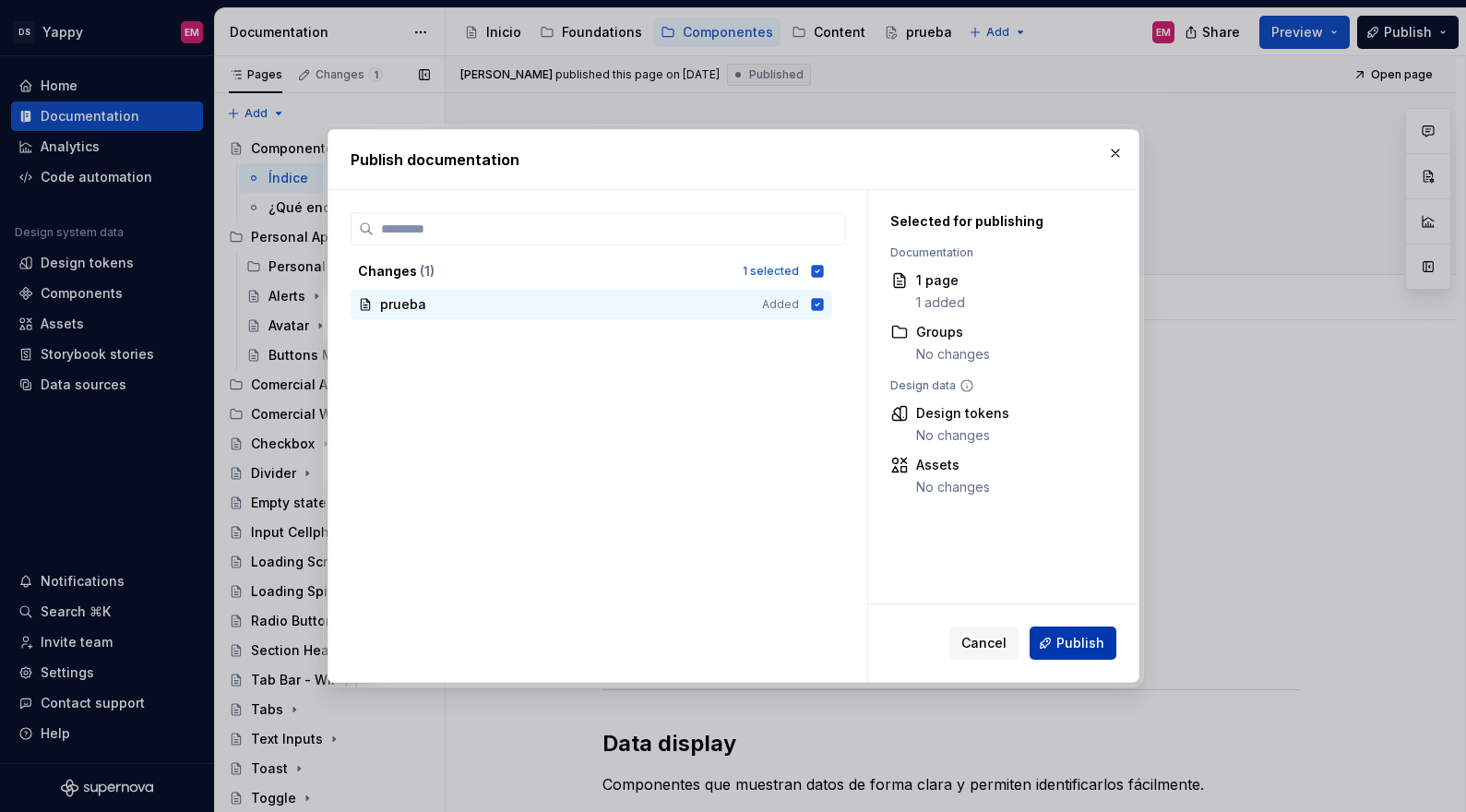
click at [1084, 644] on span "Publish" at bounding box center [1079, 642] width 48 height 19
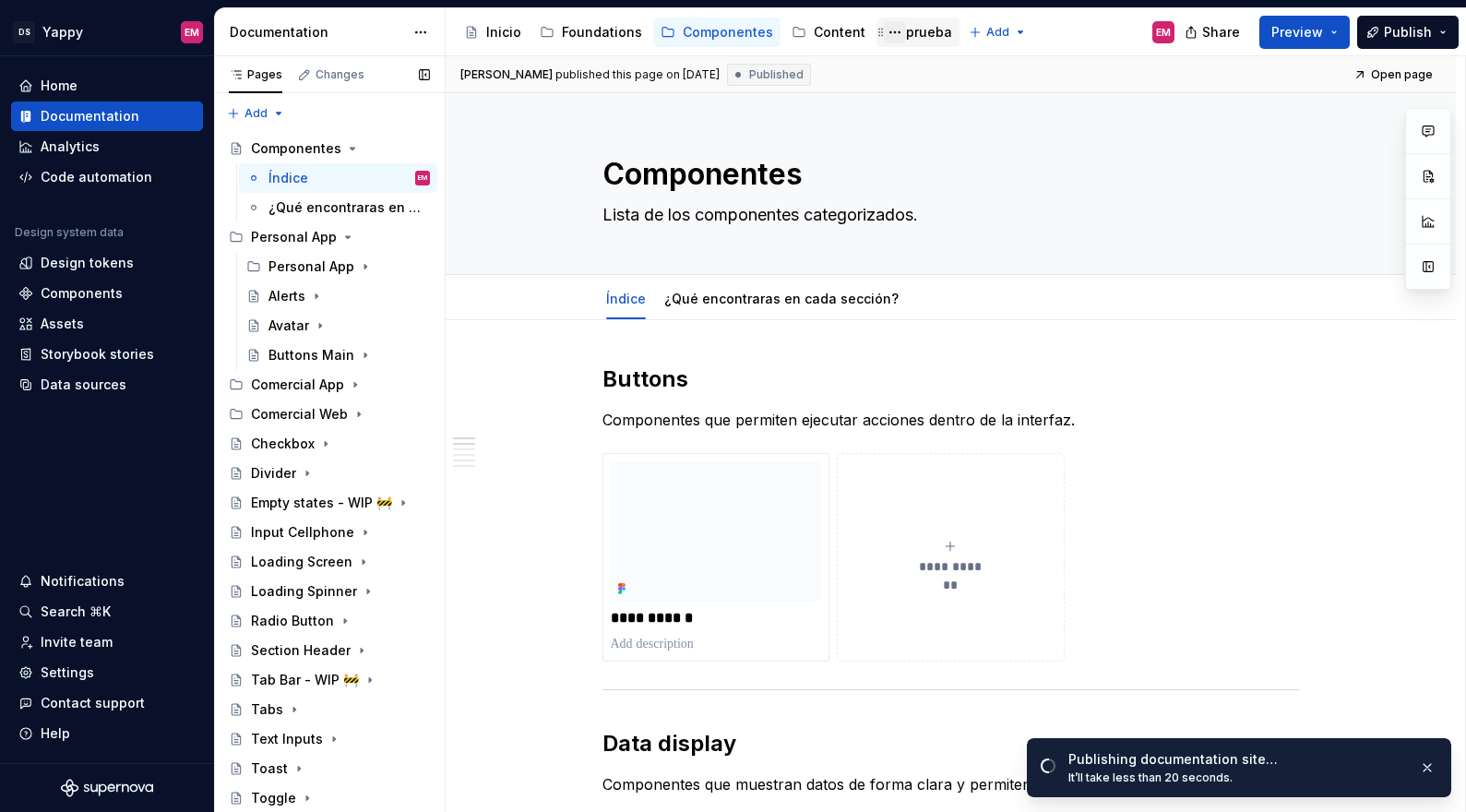
click at [883, 33] on button "Page tree" at bounding box center [894, 32] width 22 height 22
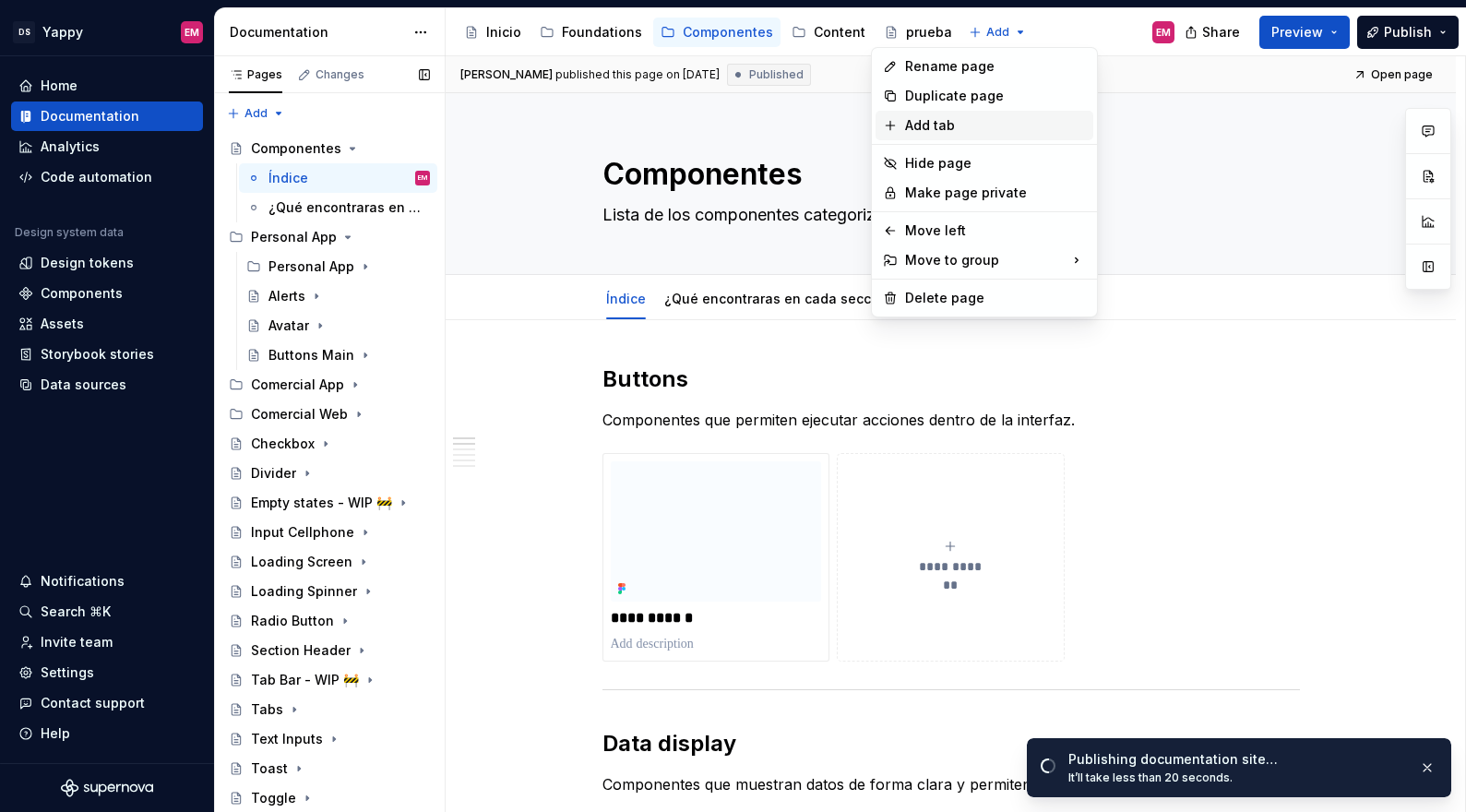
click at [944, 130] on div "Add tab" at bounding box center [995, 125] width 181 height 19
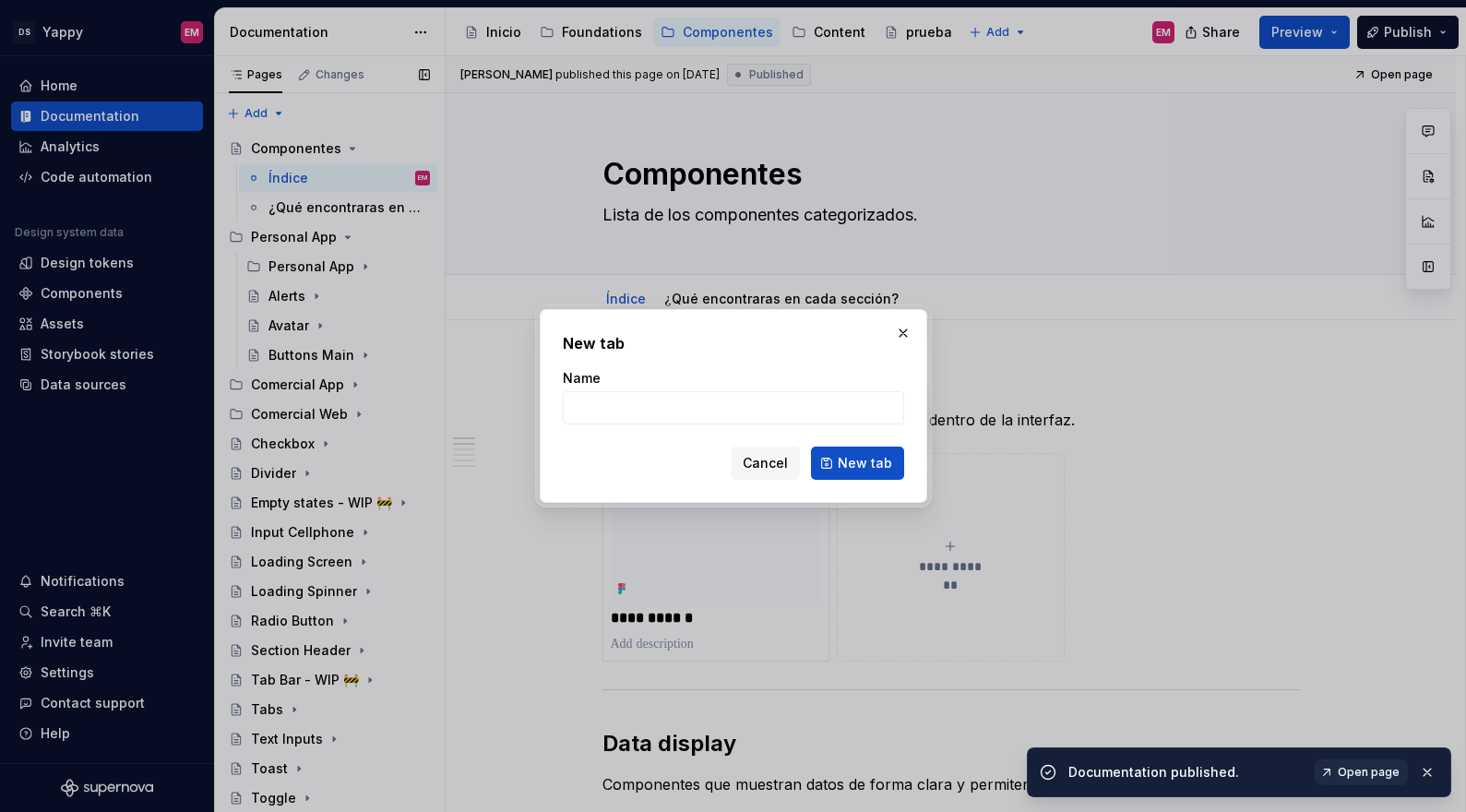
type textarea "*"
type input "prueba"
type textarea "*"
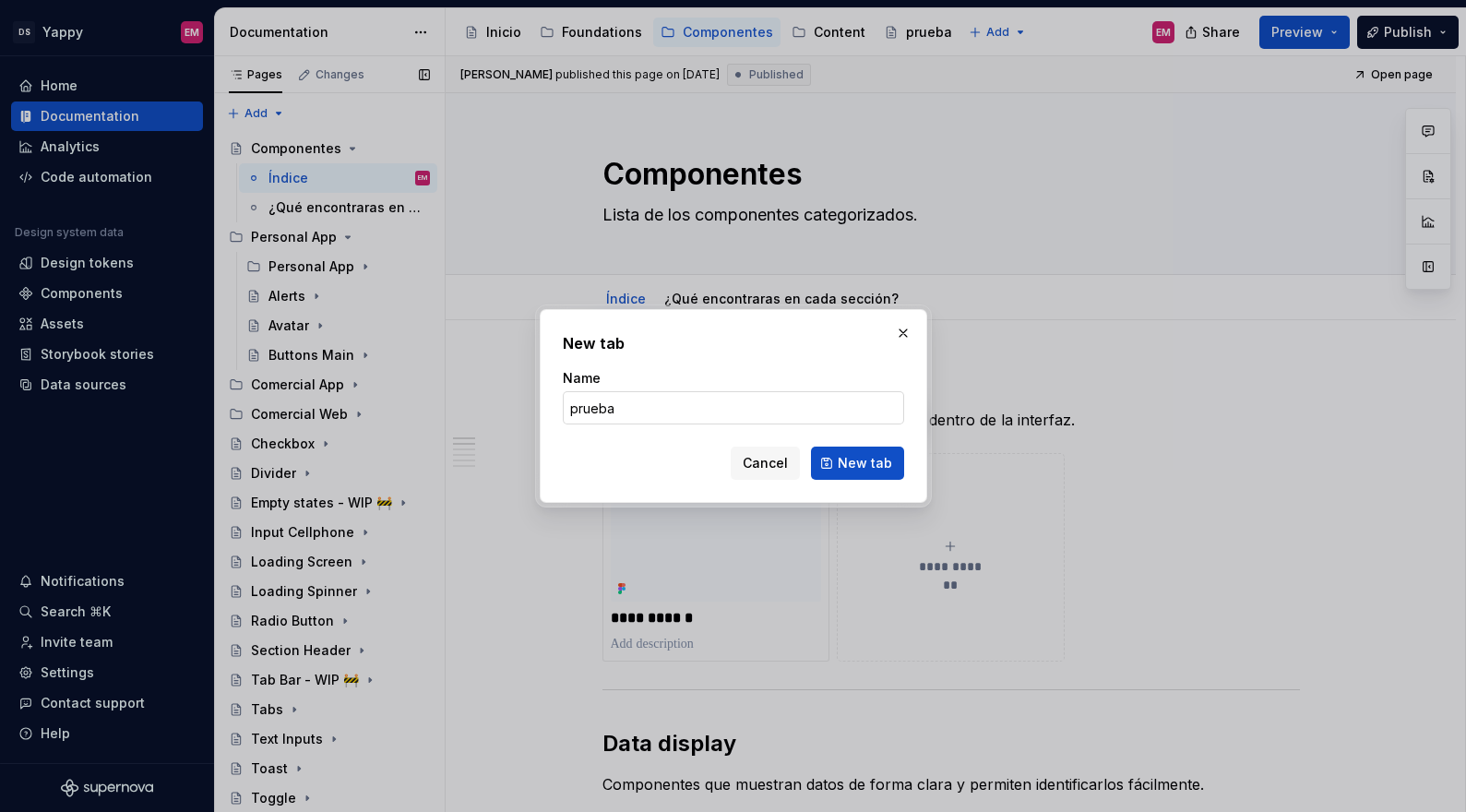
type input "prueba"
type textarea "*"
type input "prueba 1"
click at [867, 470] on span "New tab" at bounding box center [865, 463] width 55 height 19
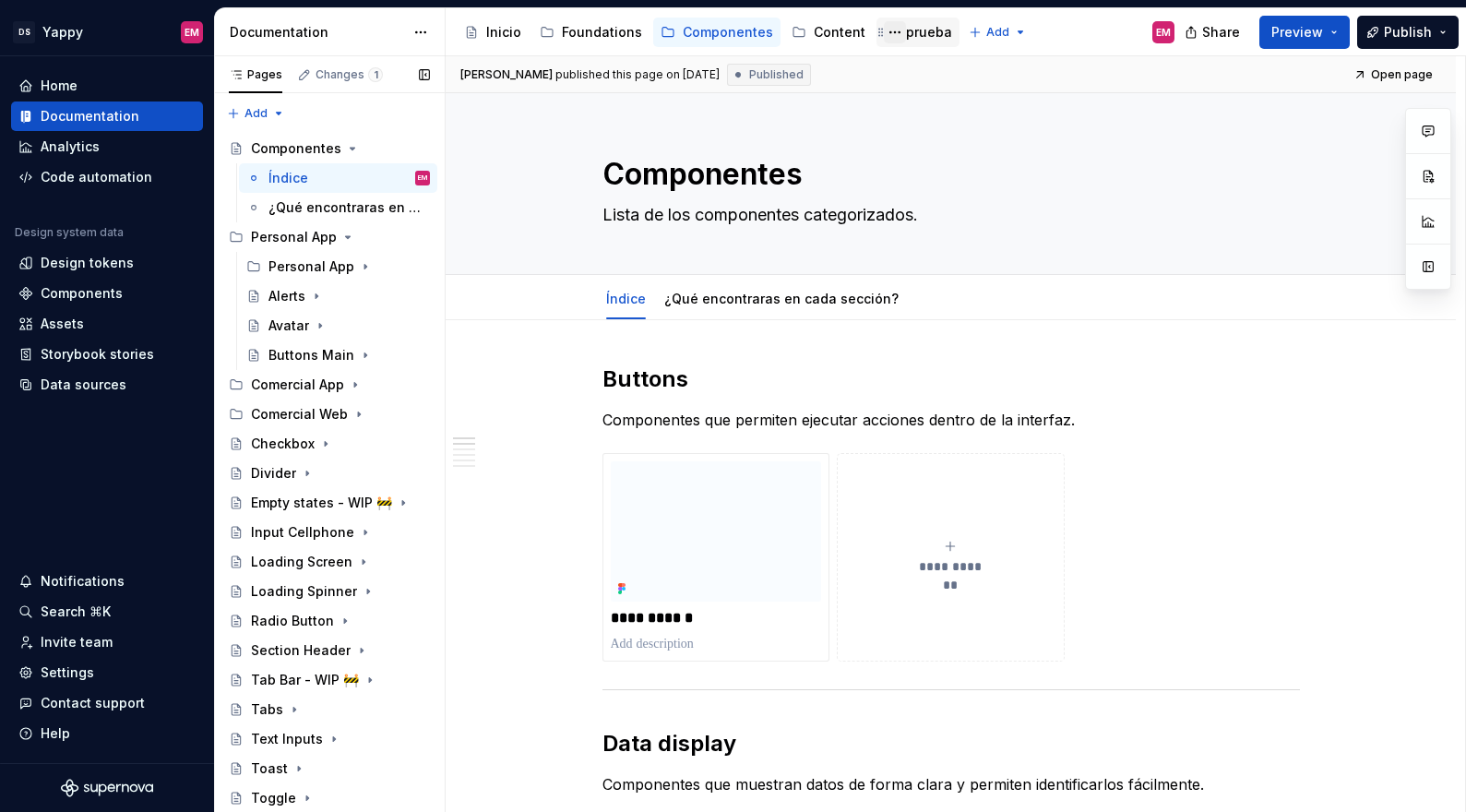
click at [883, 35] on button "Page tree" at bounding box center [894, 32] width 22 height 22
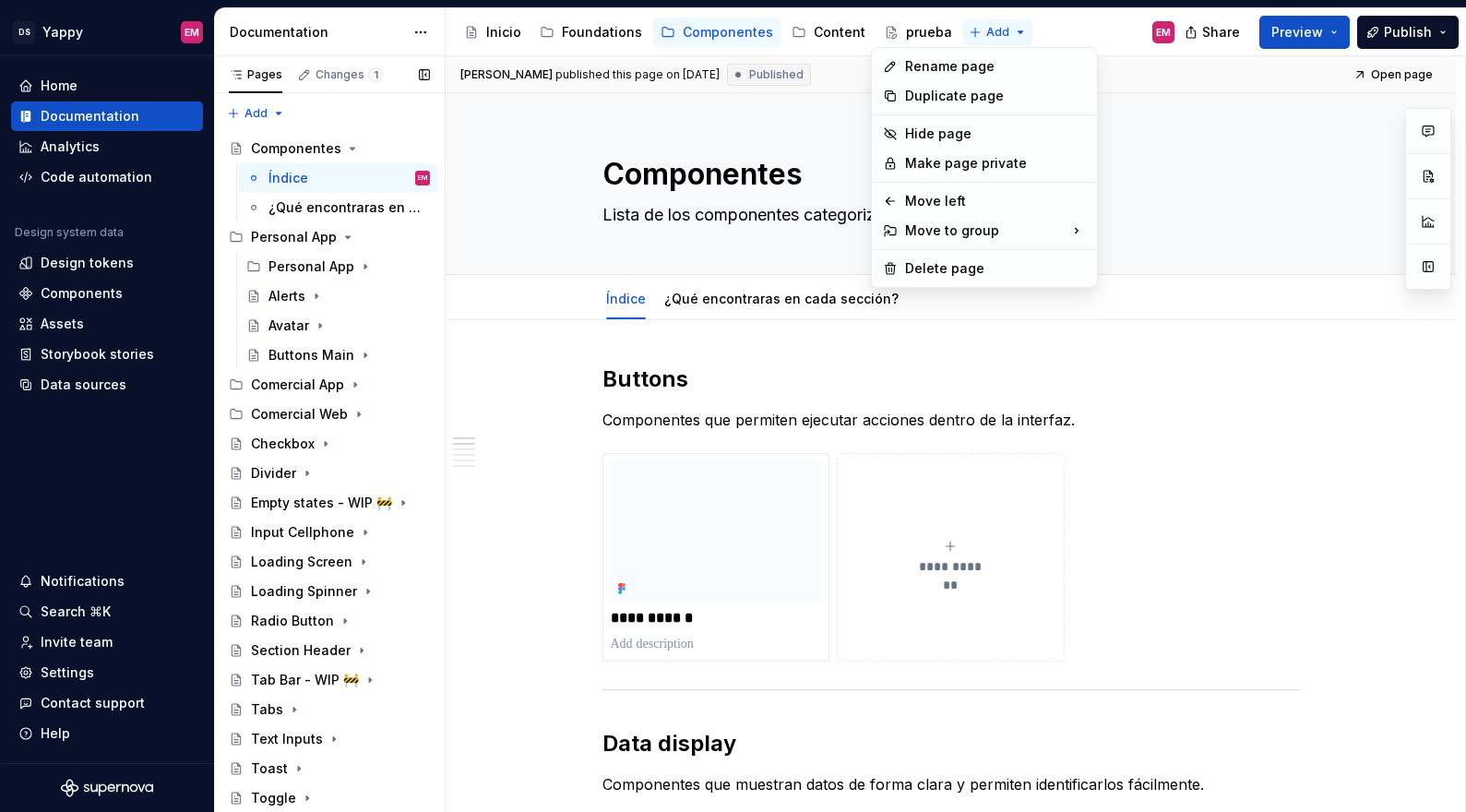
click at [962, 36] on html "DS Yappy EM Home Documentation Analytics Code automation Design system data Des…" at bounding box center [733, 406] width 1466 height 812
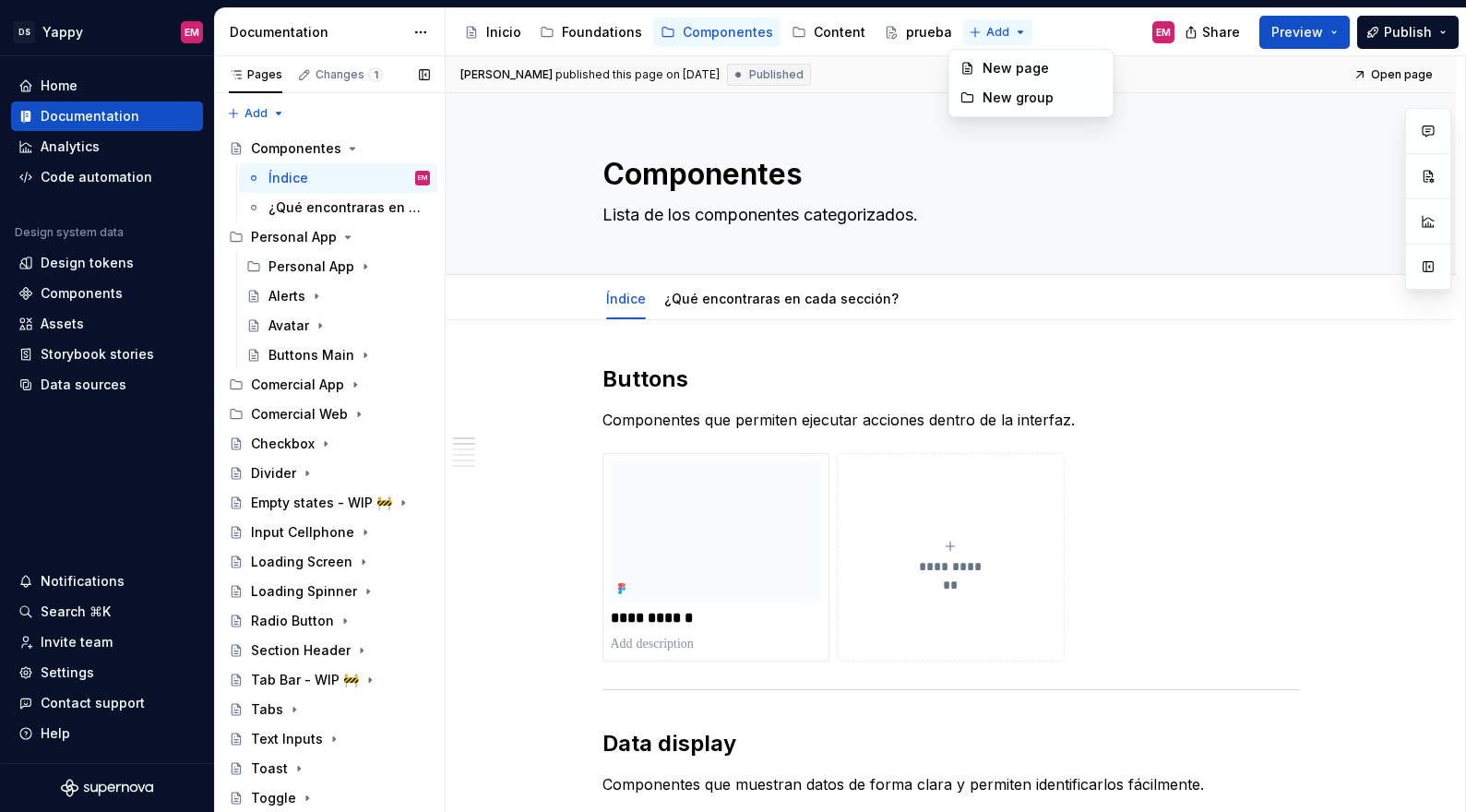
click at [984, 30] on html "DS Yappy EM Home Documentation Analytics Code automation Design system data Des…" at bounding box center [733, 406] width 1466 height 812
click at [914, 32] on html "DS Yappy EM Home Documentation Analytics Code automation Design system data Des…" at bounding box center [733, 406] width 1466 height 812
click at [912, 29] on div "prueba" at bounding box center [928, 32] width 46 height 19
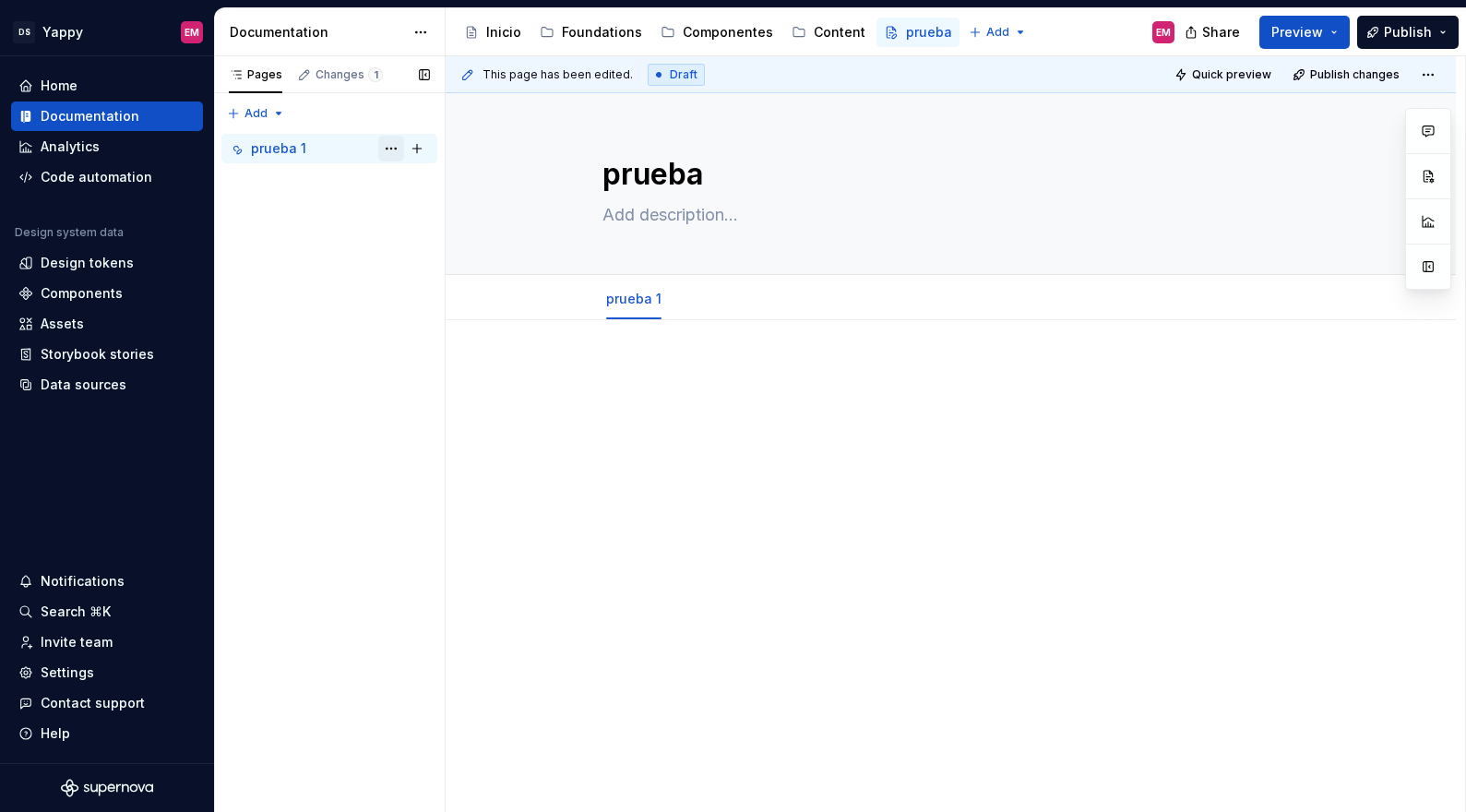
click at [387, 144] on button "Page tree" at bounding box center [390, 148] width 25 height 25
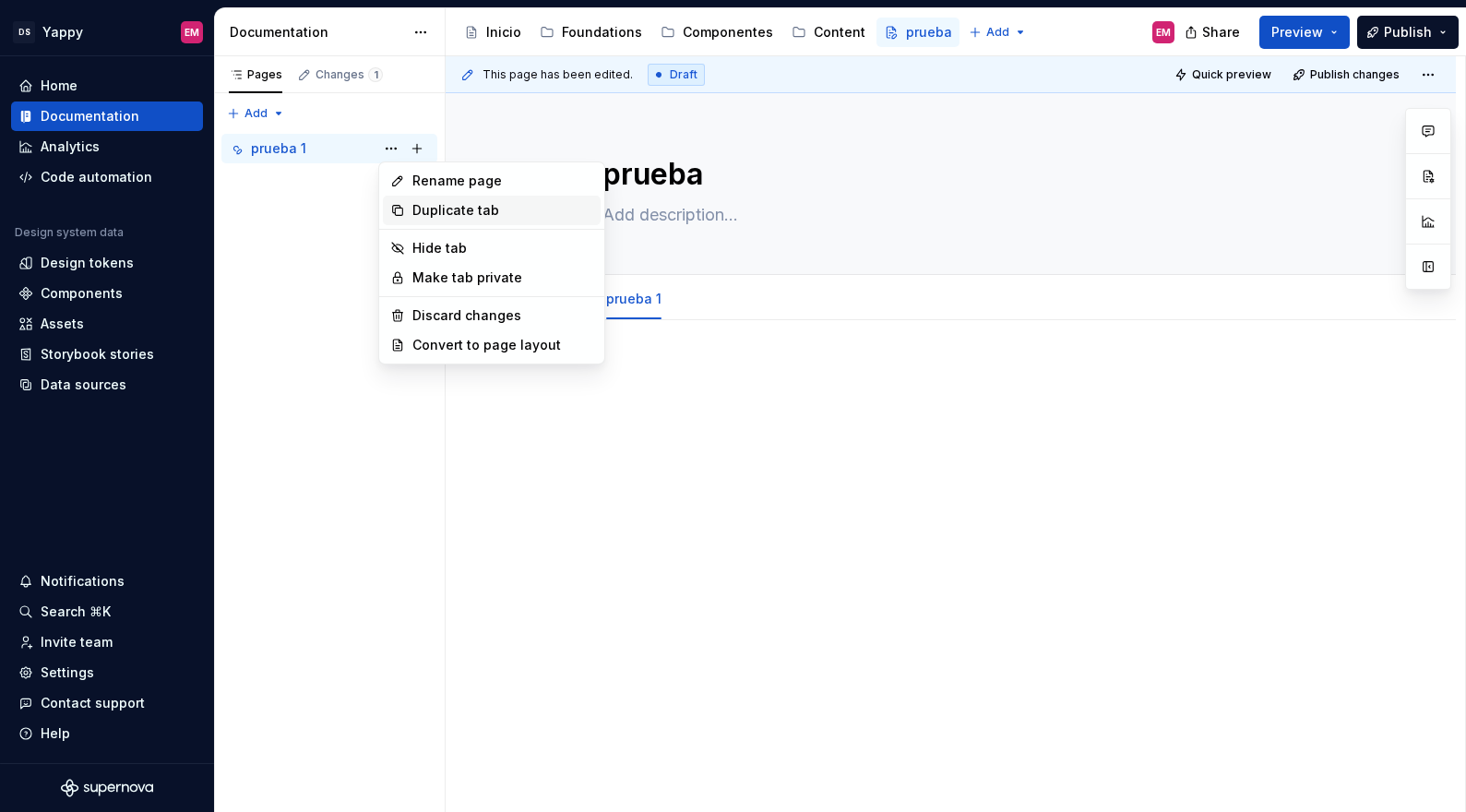
click at [427, 214] on div "Duplicate tab" at bounding box center [502, 210] width 181 height 19
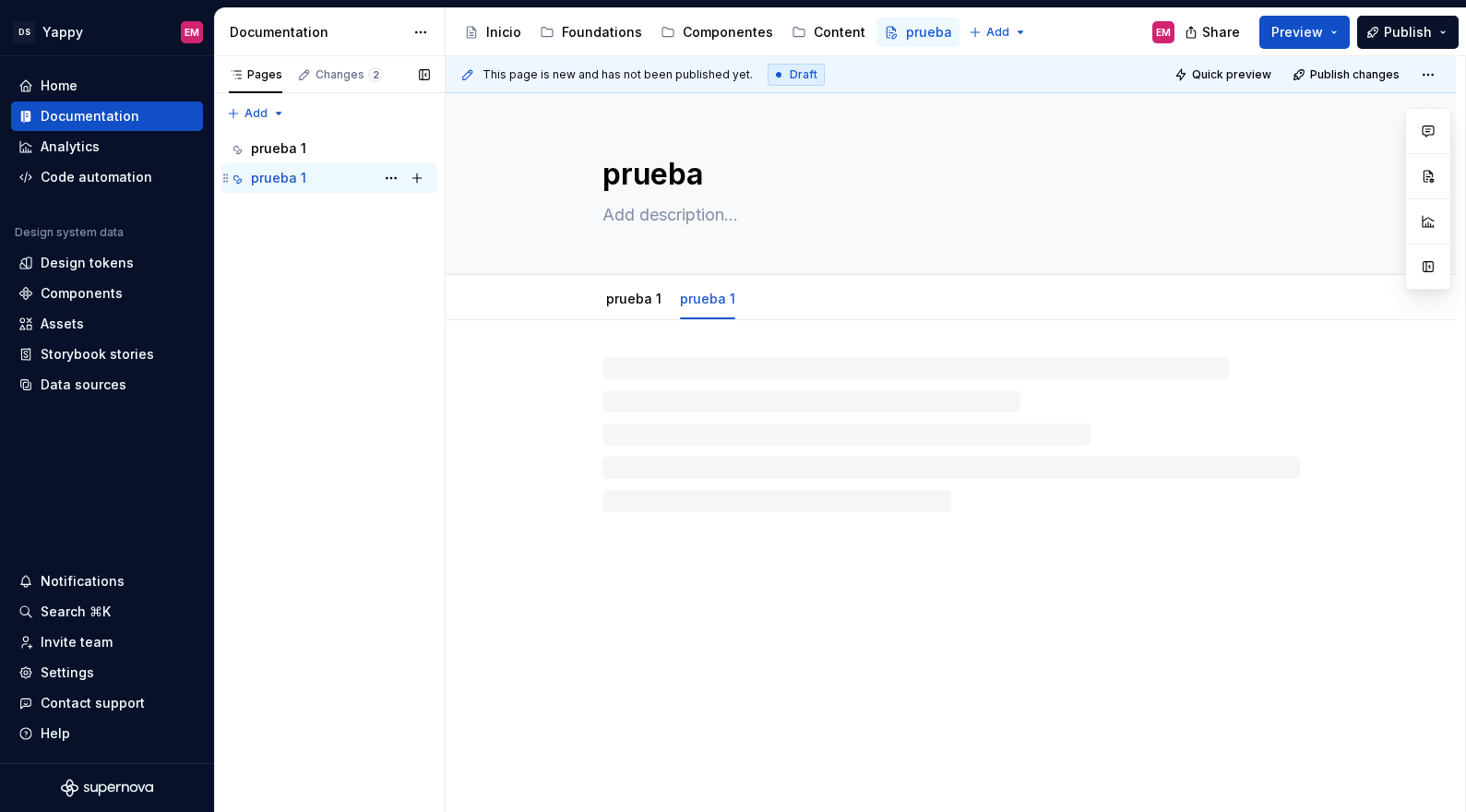
click at [293, 176] on div "prueba 1" at bounding box center [278, 178] width 56 height 19
click at [310, 176] on div "prueba 1 EM" at bounding box center [340, 178] width 179 height 25
click at [388, 176] on button "Page tree" at bounding box center [390, 178] width 25 height 25
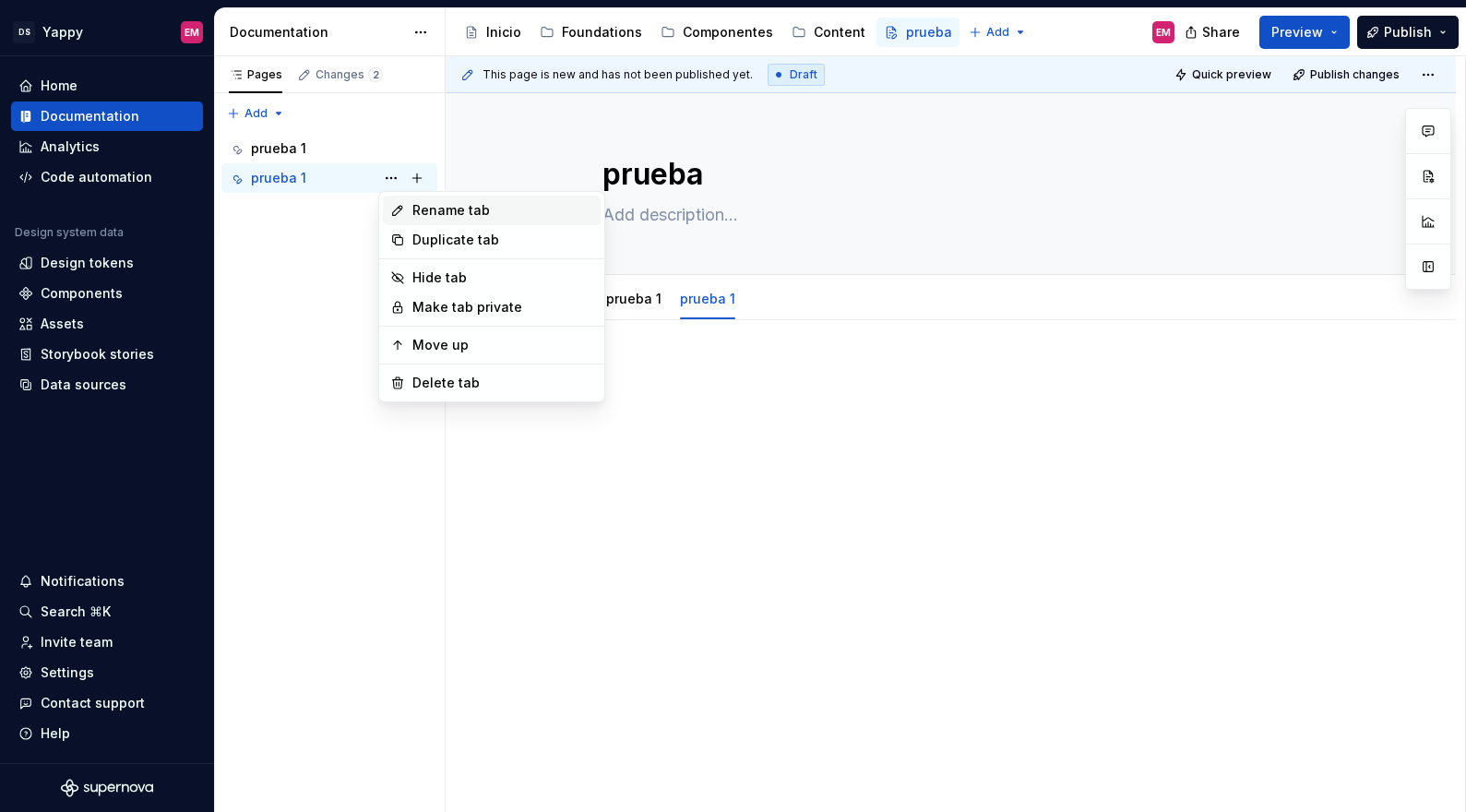
type textarea "*"
click at [416, 207] on div "Rename tab" at bounding box center [502, 210] width 181 height 19
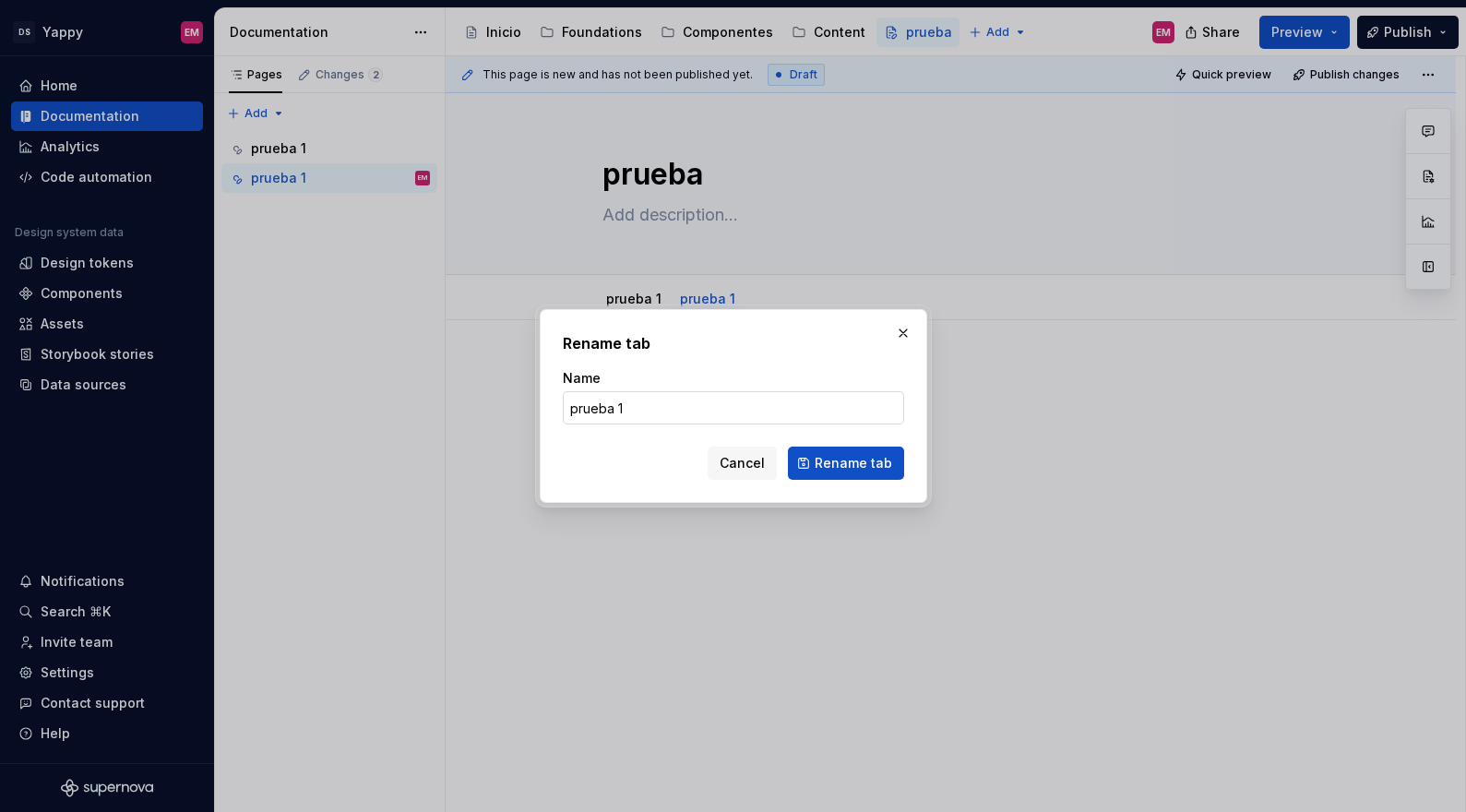
click at [648, 419] on input "prueba 1" at bounding box center [733, 408] width 342 height 33
type input "prueba 2"
click at [863, 459] on span "Rename tab" at bounding box center [852, 463] width 77 height 19
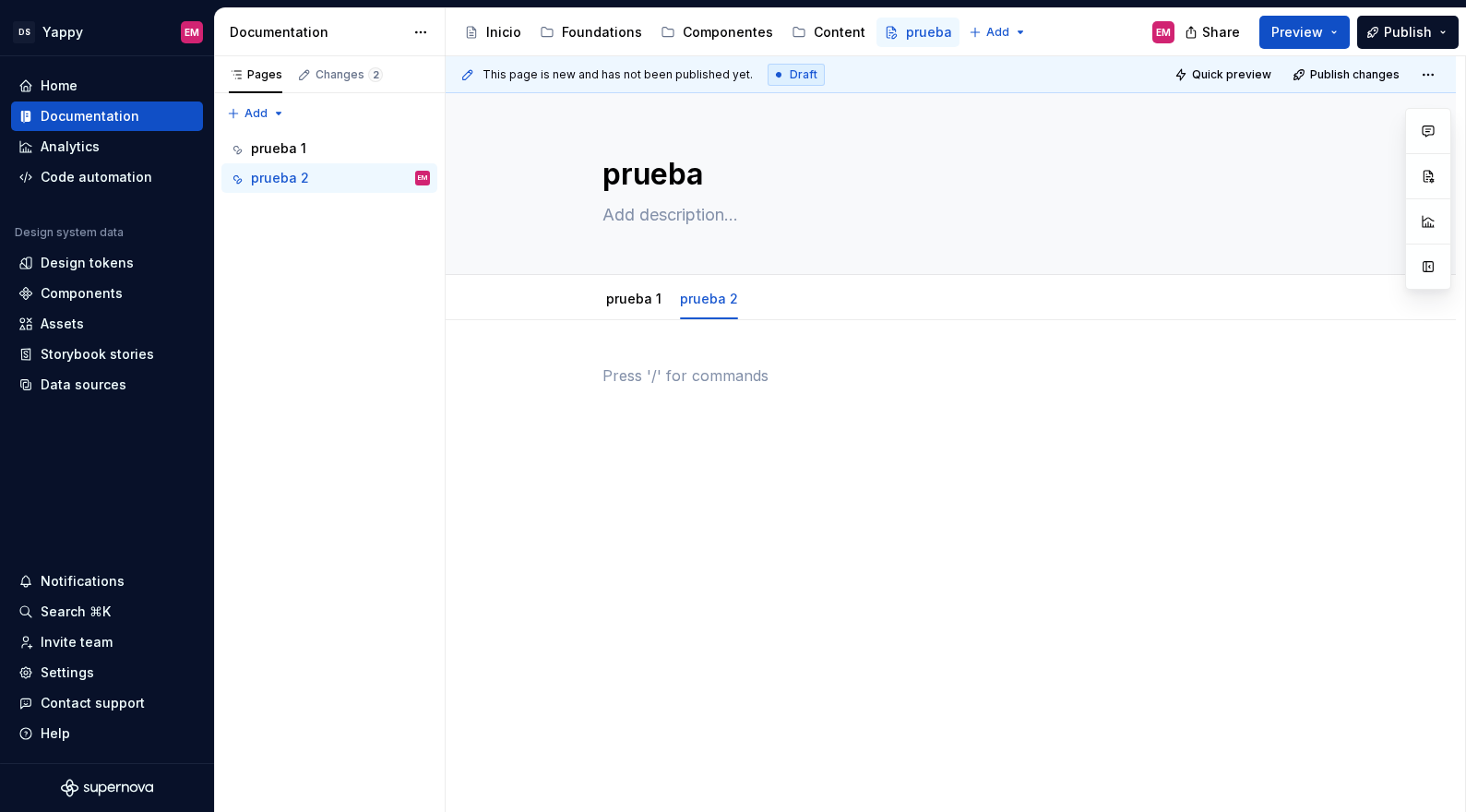
click at [663, 370] on p at bounding box center [951, 375] width 697 height 22
click at [640, 285] on html "DS Yappy EM Home Documentation Analytics Code automation Design system data Des…" at bounding box center [733, 406] width 1466 height 812
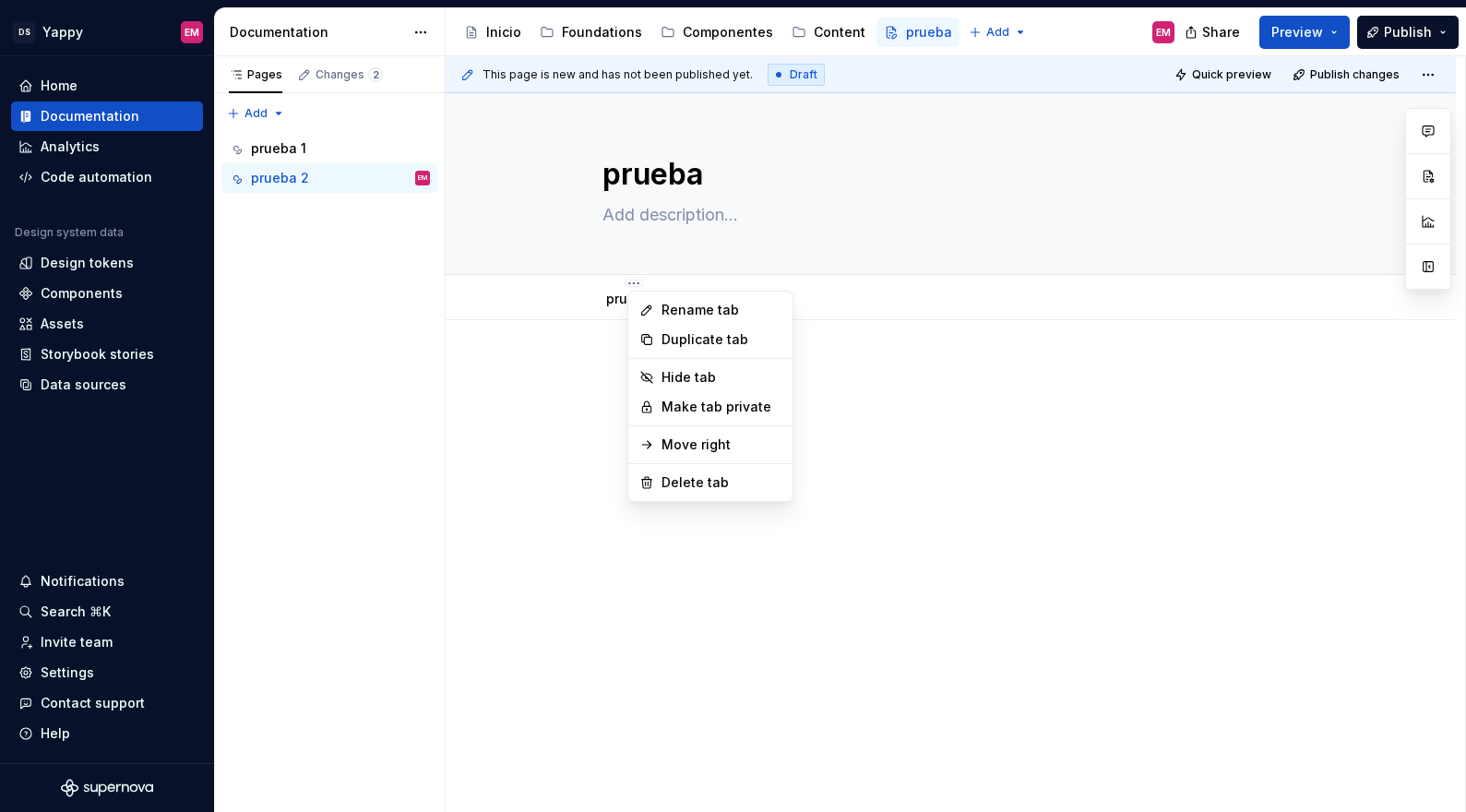
click at [534, 291] on html "DS Yappy EM Home Documentation Analytics Code automation Design system data Des…" at bounding box center [733, 406] width 1466 height 812
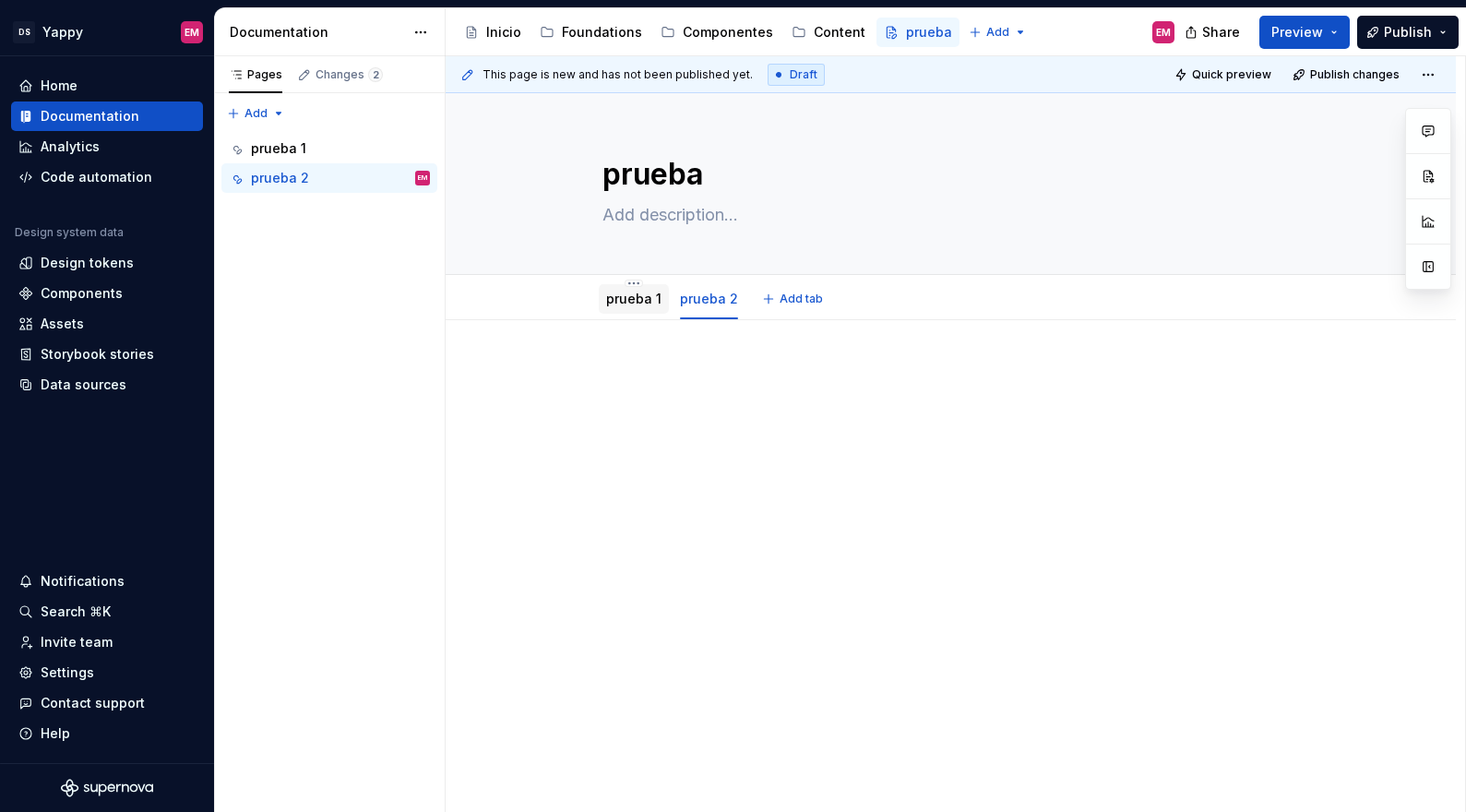
click at [635, 291] on link "prueba 1" at bounding box center [633, 299] width 56 height 16
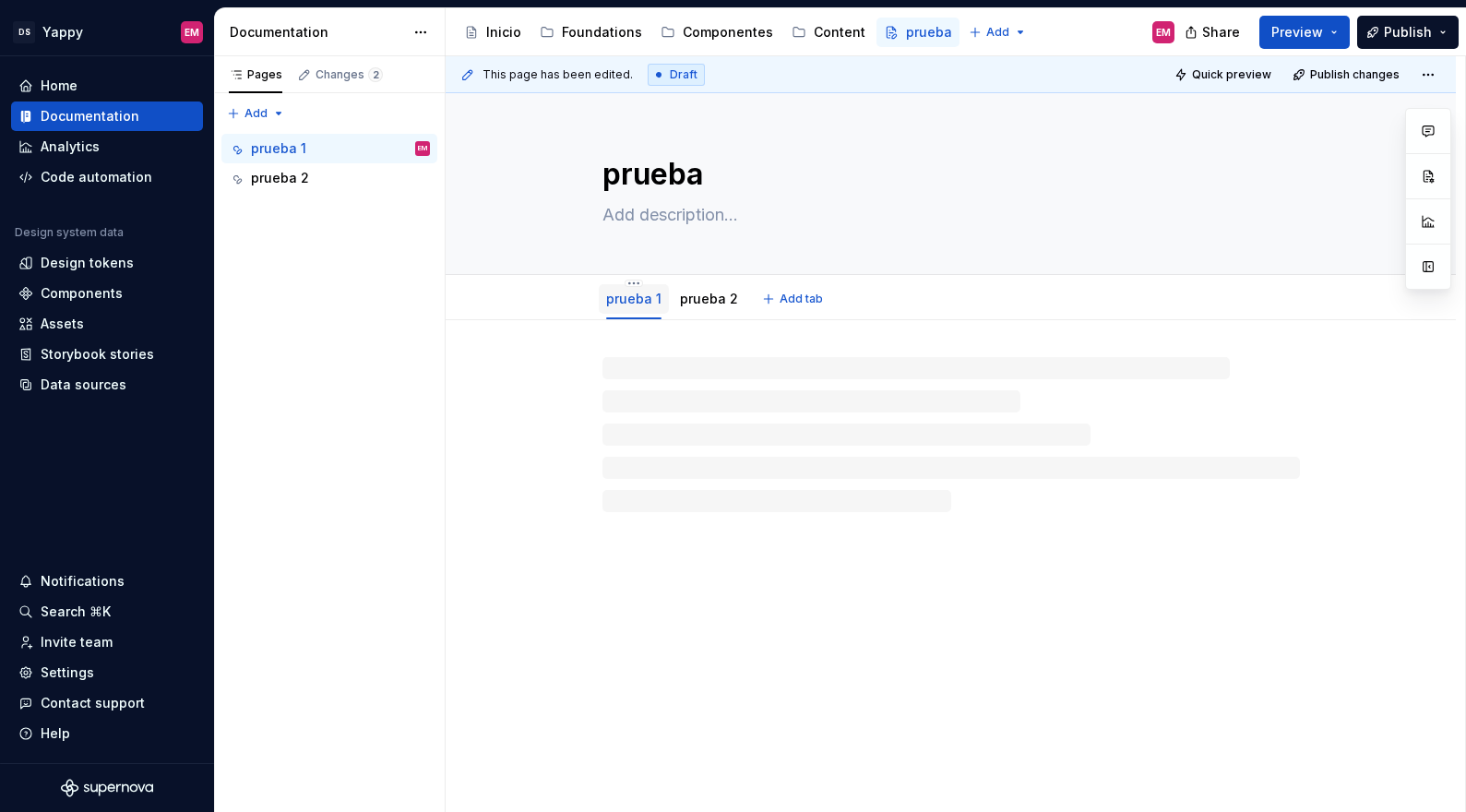
click at [646, 299] on link "prueba 1" at bounding box center [633, 299] width 56 height 16
click at [259, 110] on div "Pages Changes 2 Add Accessibility guide for tree Page tree. Navigate the tree w…" at bounding box center [329, 434] width 230 height 756
click at [269, 230] on div "Pages Changes 2 Add Accessibility guide for tree Page tree. Navigate the tree w…" at bounding box center [329, 434] width 230 height 756
click at [315, 76] on div "Changes 2" at bounding box center [348, 74] width 67 height 15
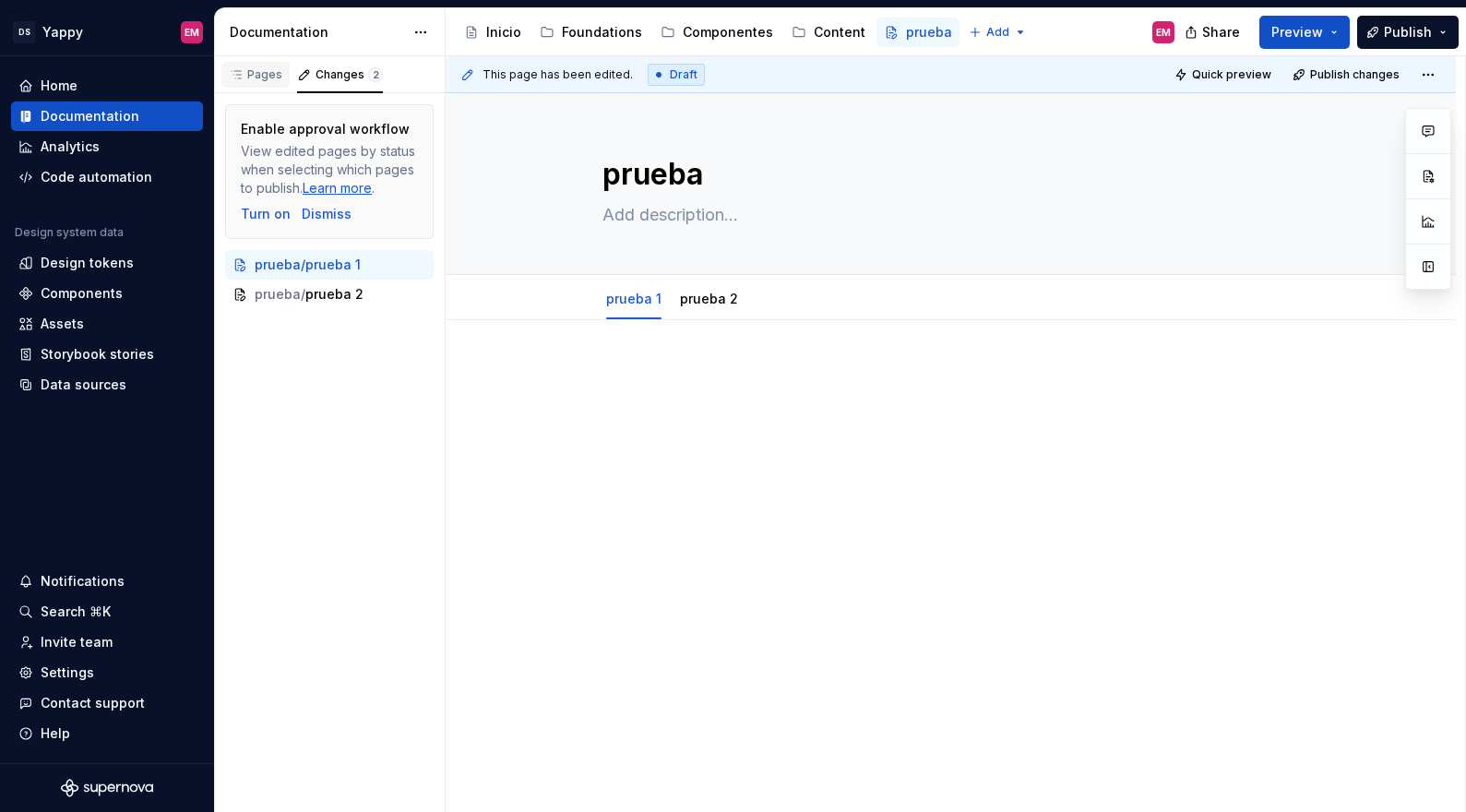
click at [242, 77] on icon "button" at bounding box center [235, 74] width 15 height 15
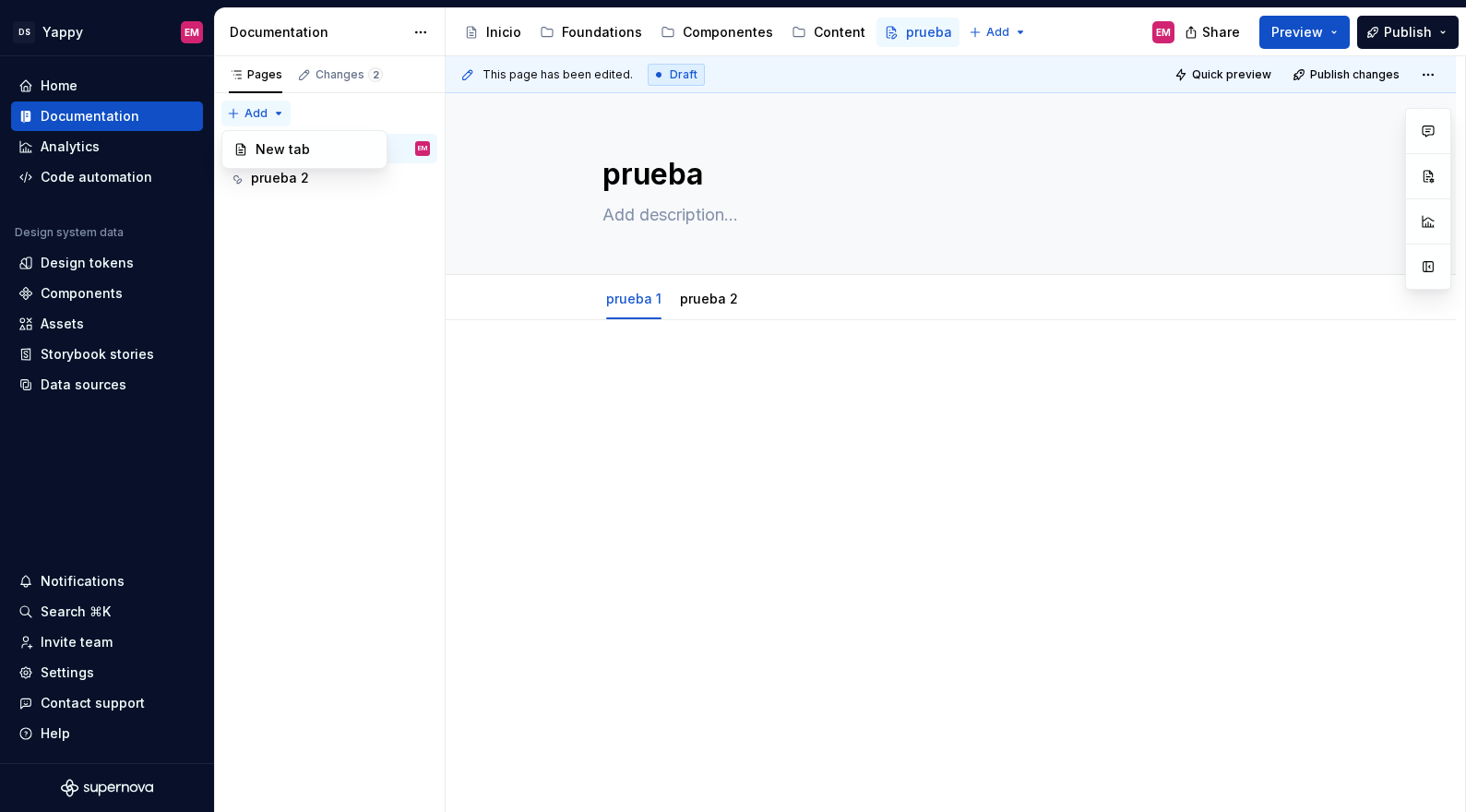
click at [251, 116] on div "Pages Changes 2 Add Accessibility guide for tree Page tree. Navigate the tree w…" at bounding box center [329, 434] width 230 height 756
click at [290, 300] on div "Pages Changes 2 Add Accessibility guide for tree Page tree. Navigate the tree w…" at bounding box center [329, 434] width 230 height 756
type textarea "*"
click at [957, 47] on div "Accessibility guide for tree Page tree. Navigate the tree with the arrow keys. …" at bounding box center [742, 32] width 579 height 37
click at [981, 25] on html "DS Yappy EM Home Documentation Analytics Code automation Design system data Des…" at bounding box center [733, 406] width 1466 height 812
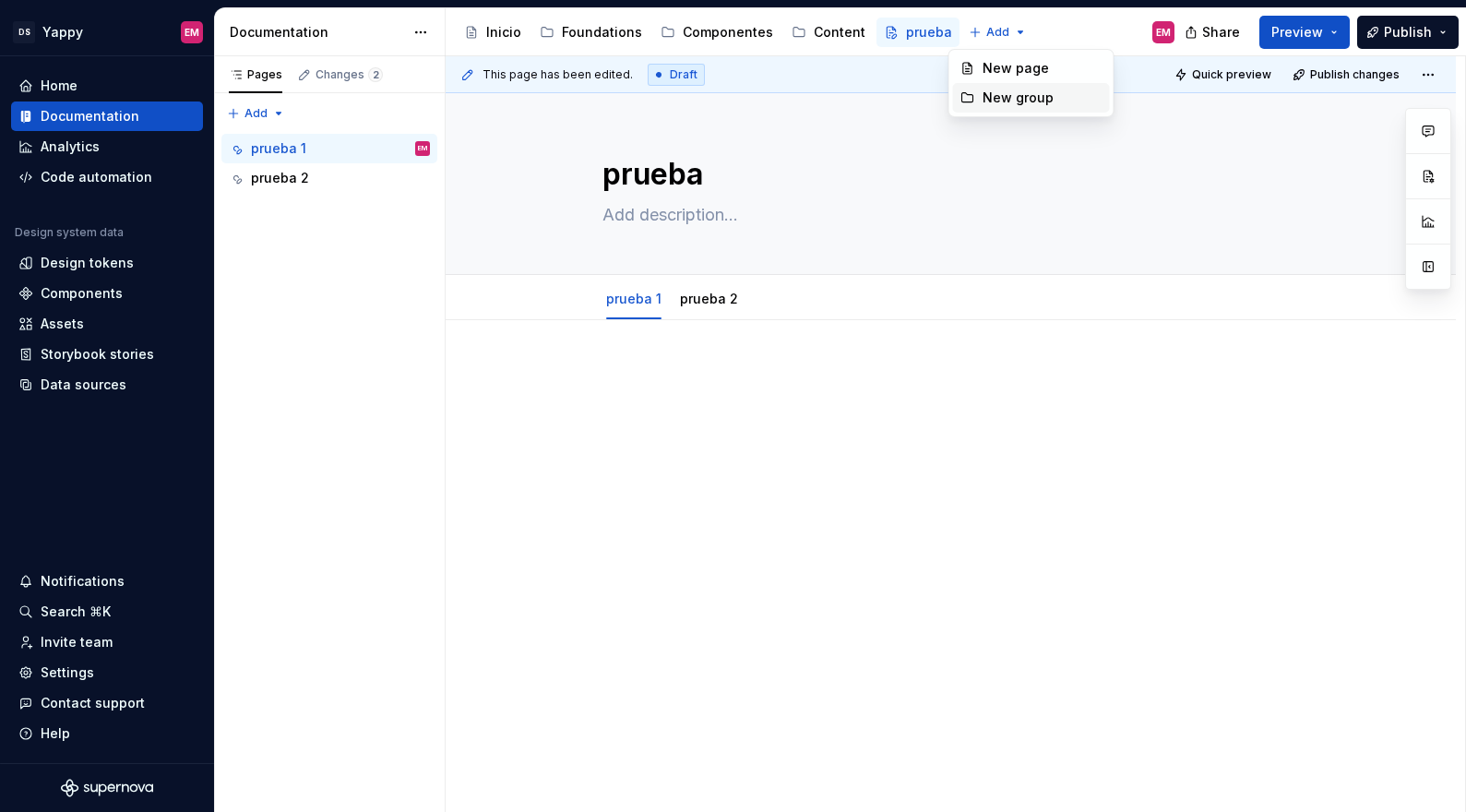
click at [1000, 90] on div "New group" at bounding box center [1041, 98] width 120 height 19
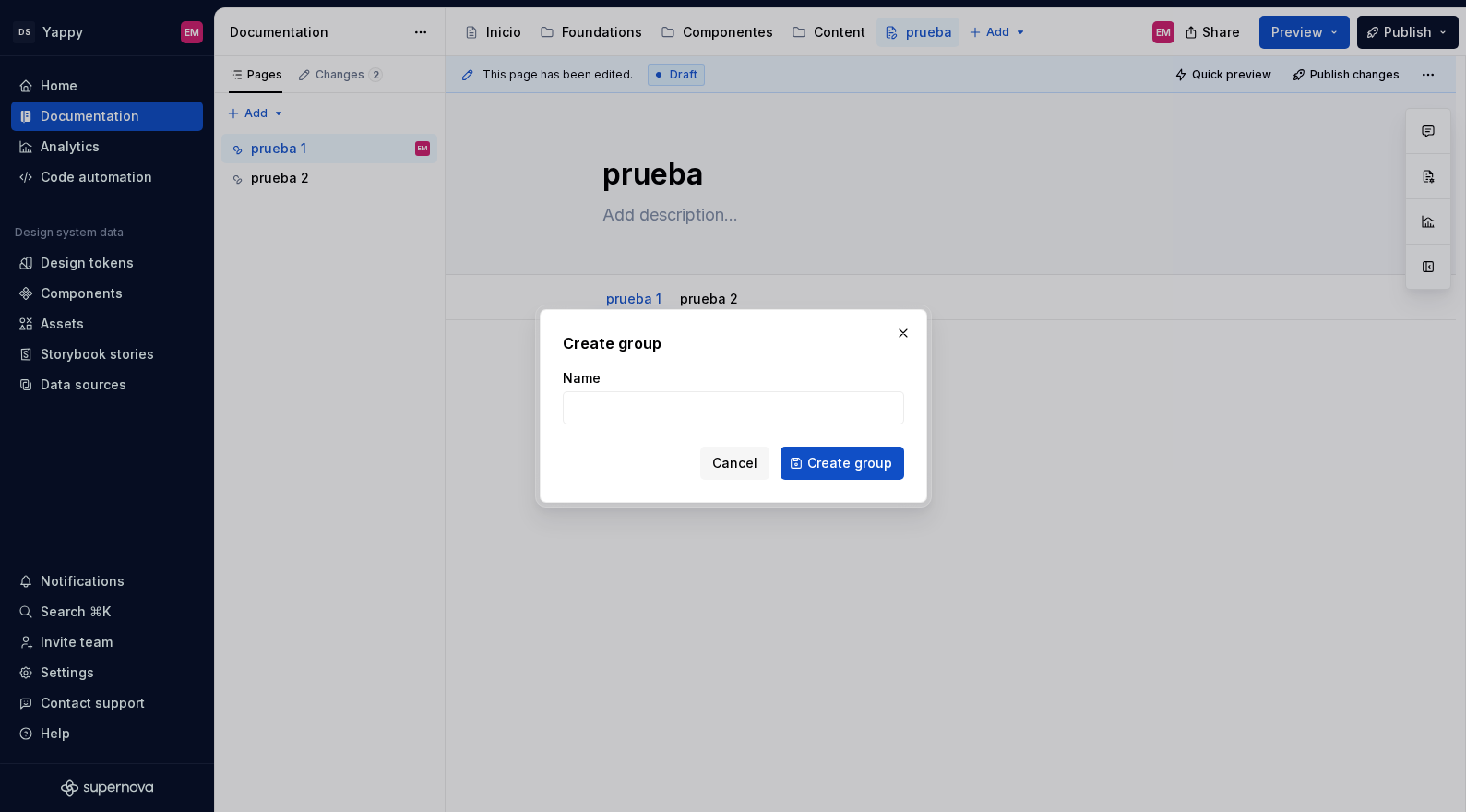
type input "r"
type input "prueba"
click at [795, 461] on button "Create group" at bounding box center [841, 463] width 124 height 33
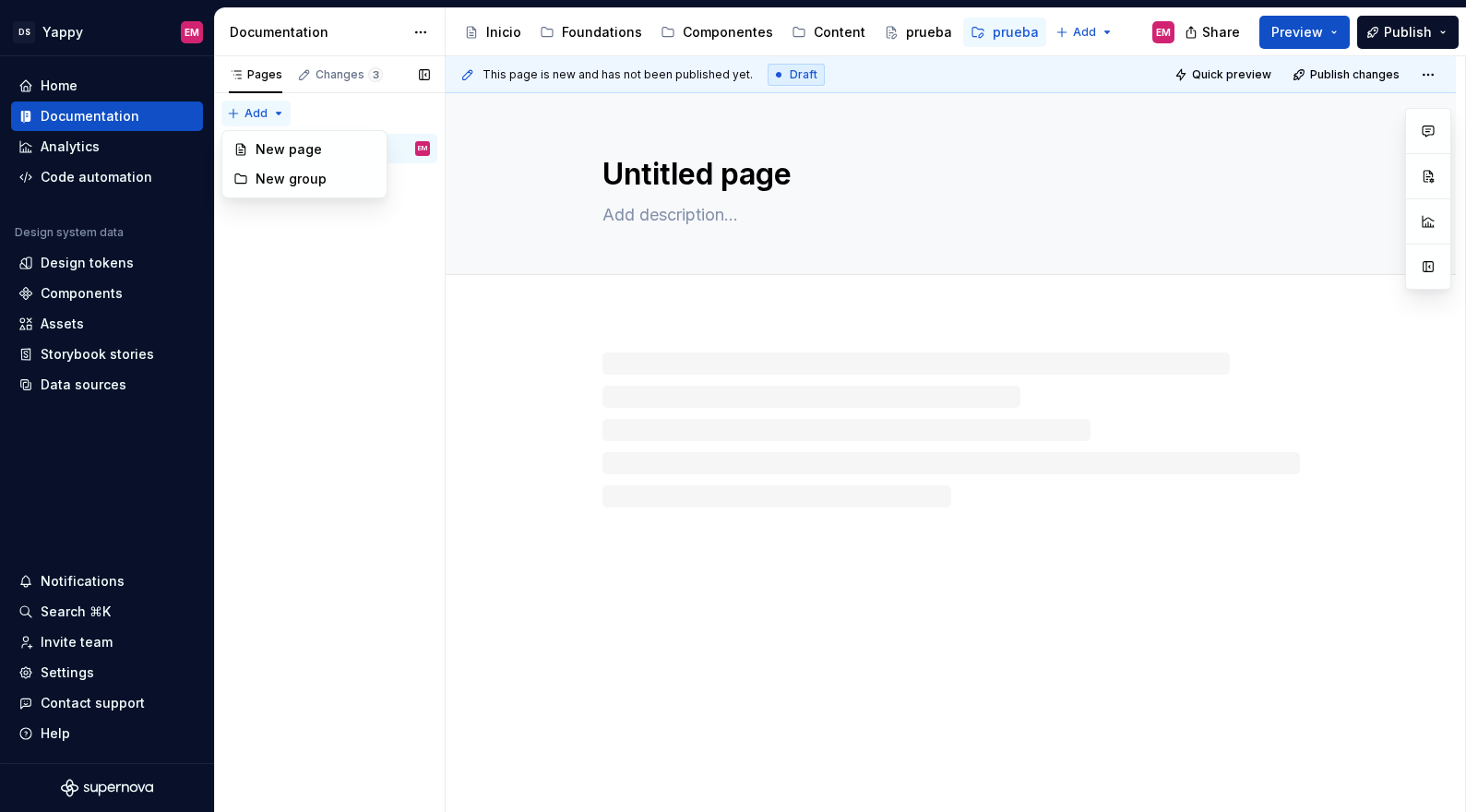
click at [279, 111] on div "Pages Changes 3 Add Accessibility guide for tree Page tree. Navigate the tree w…" at bounding box center [329, 434] width 230 height 756
click at [275, 183] on div "New group" at bounding box center [315, 179] width 120 height 19
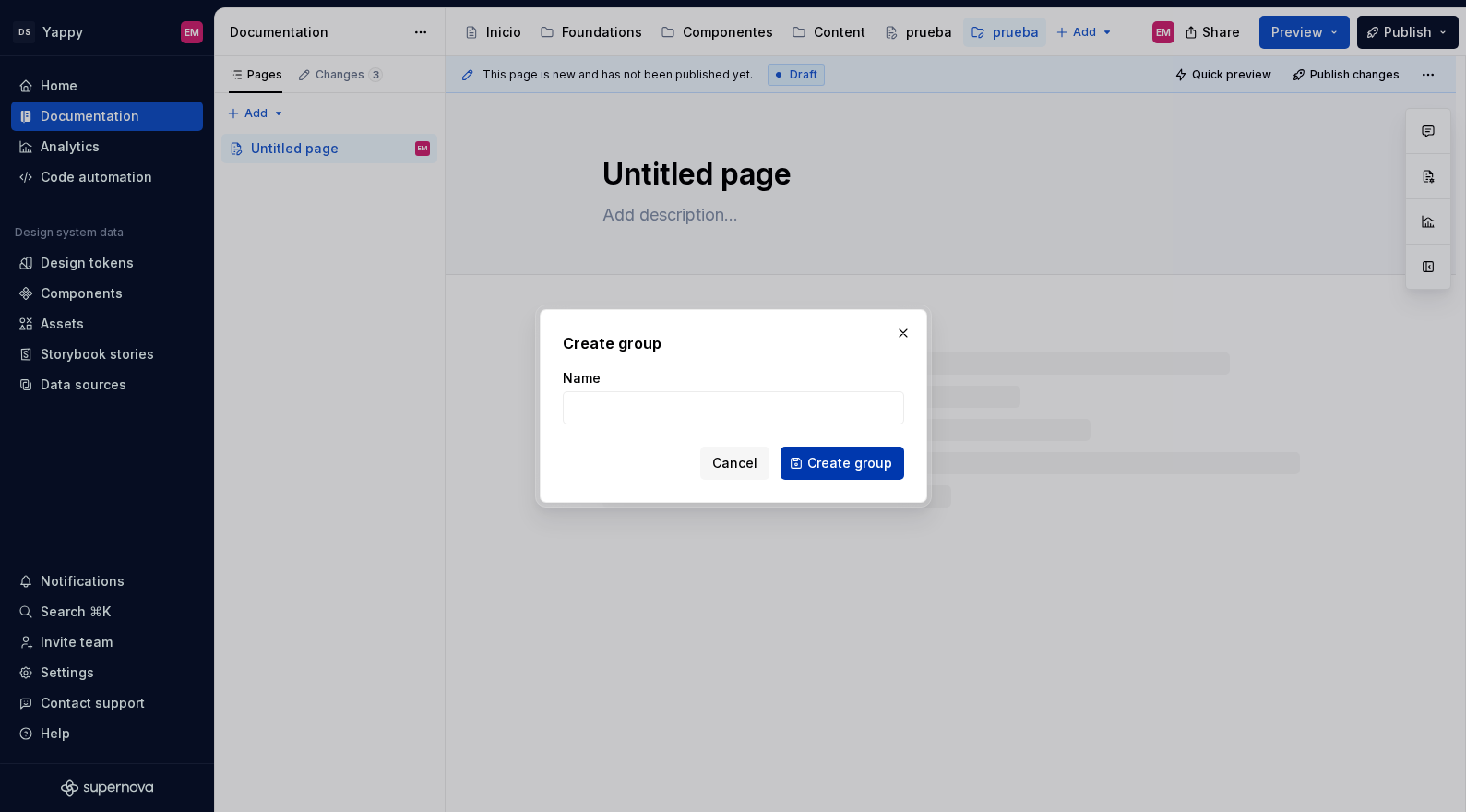
type textarea "*"
type input "prueb"
type textarea "*"
type input "prueba q"
click at [828, 466] on span "Create group" at bounding box center [849, 463] width 85 height 19
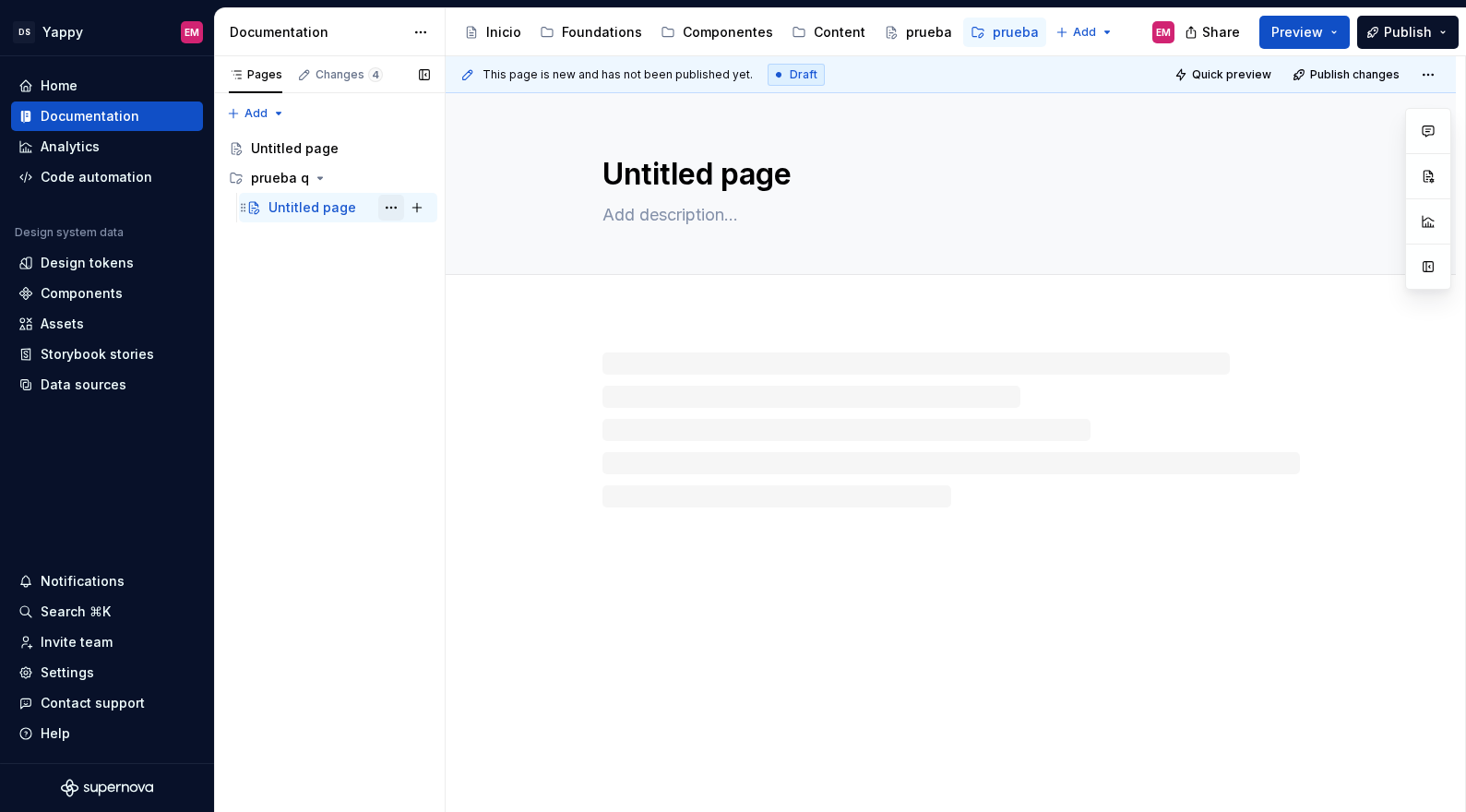
click at [388, 213] on button "Page tree" at bounding box center [390, 207] width 25 height 25
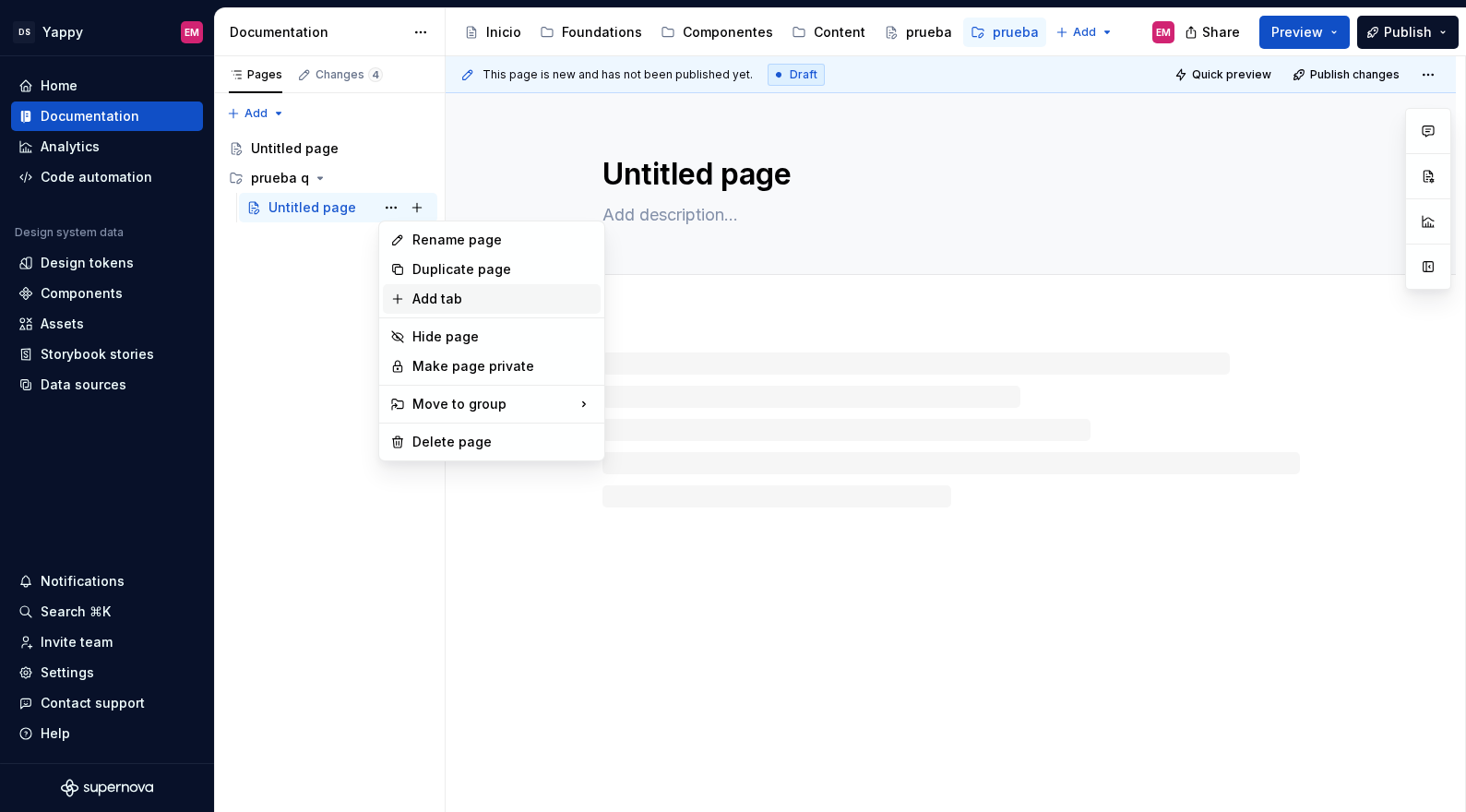
click at [409, 300] on div "Add tab" at bounding box center [491, 299] width 218 height 29
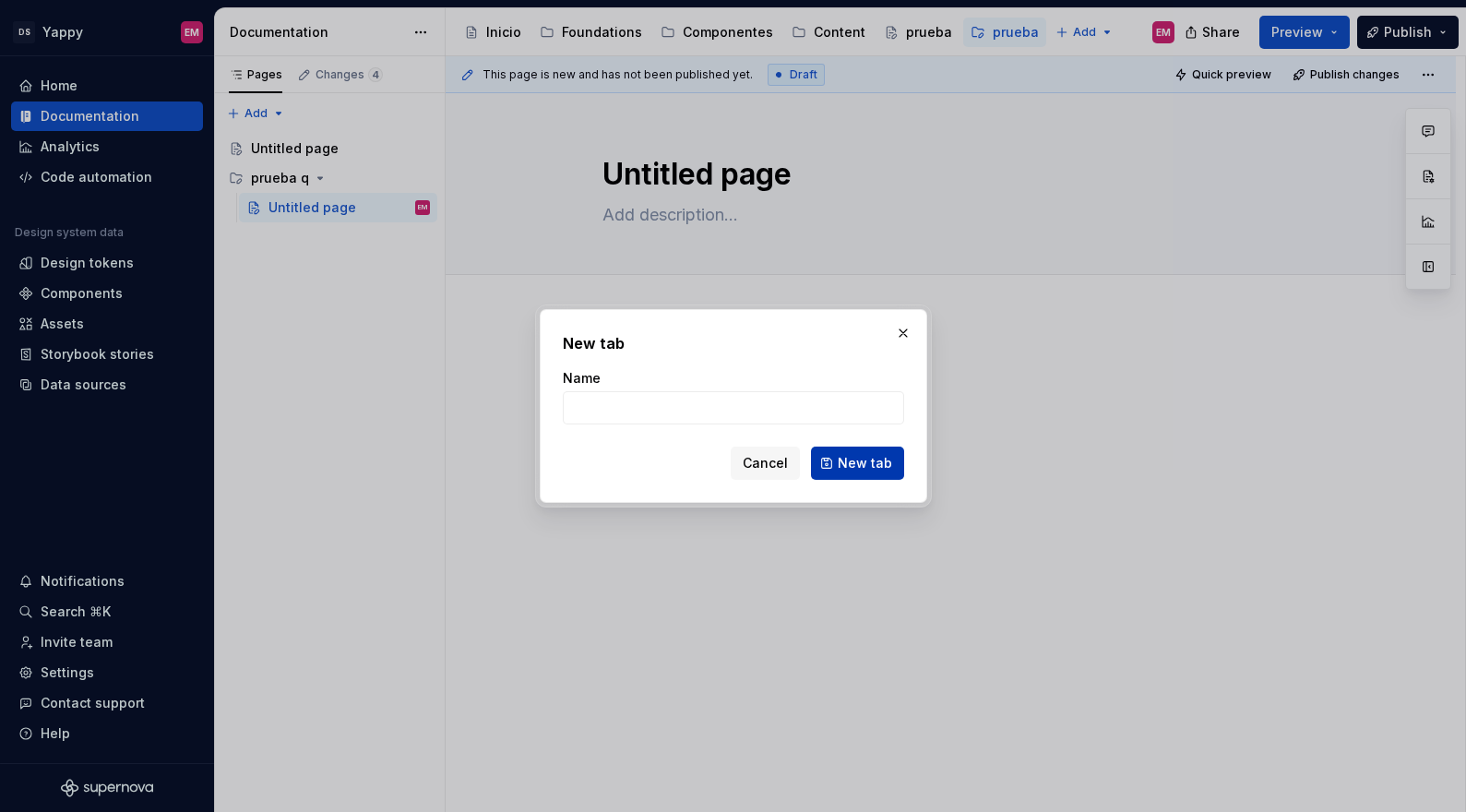
click at [843, 471] on button "New tab" at bounding box center [857, 463] width 93 height 33
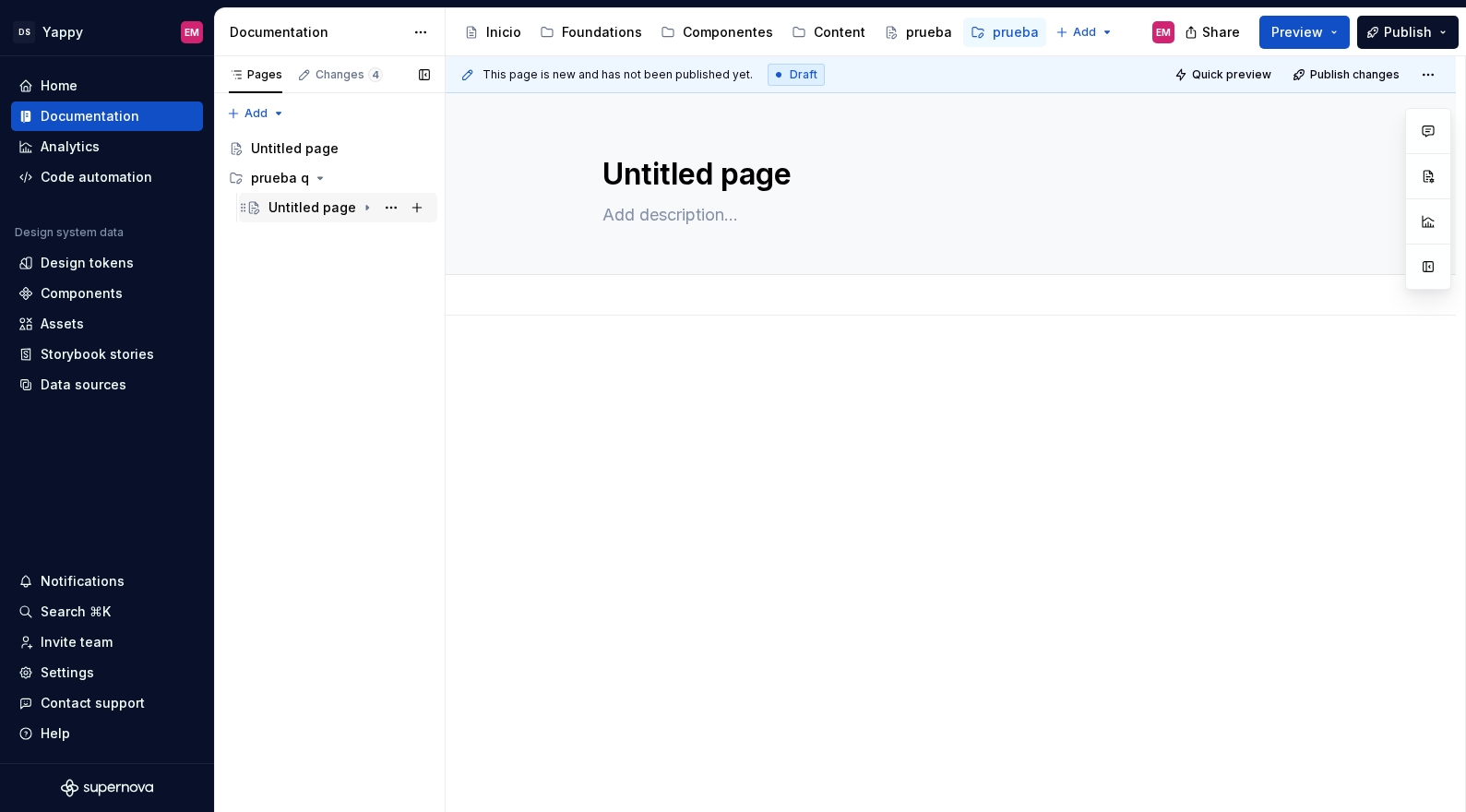
click at [360, 206] on icon "Page tree" at bounding box center [367, 207] width 15 height 15
click at [360, 211] on icon "Page tree" at bounding box center [367, 207] width 15 height 15
click at [360, 208] on icon "Page tree" at bounding box center [367, 207] width 15 height 15
click at [389, 239] on button "Page tree" at bounding box center [390, 237] width 25 height 25
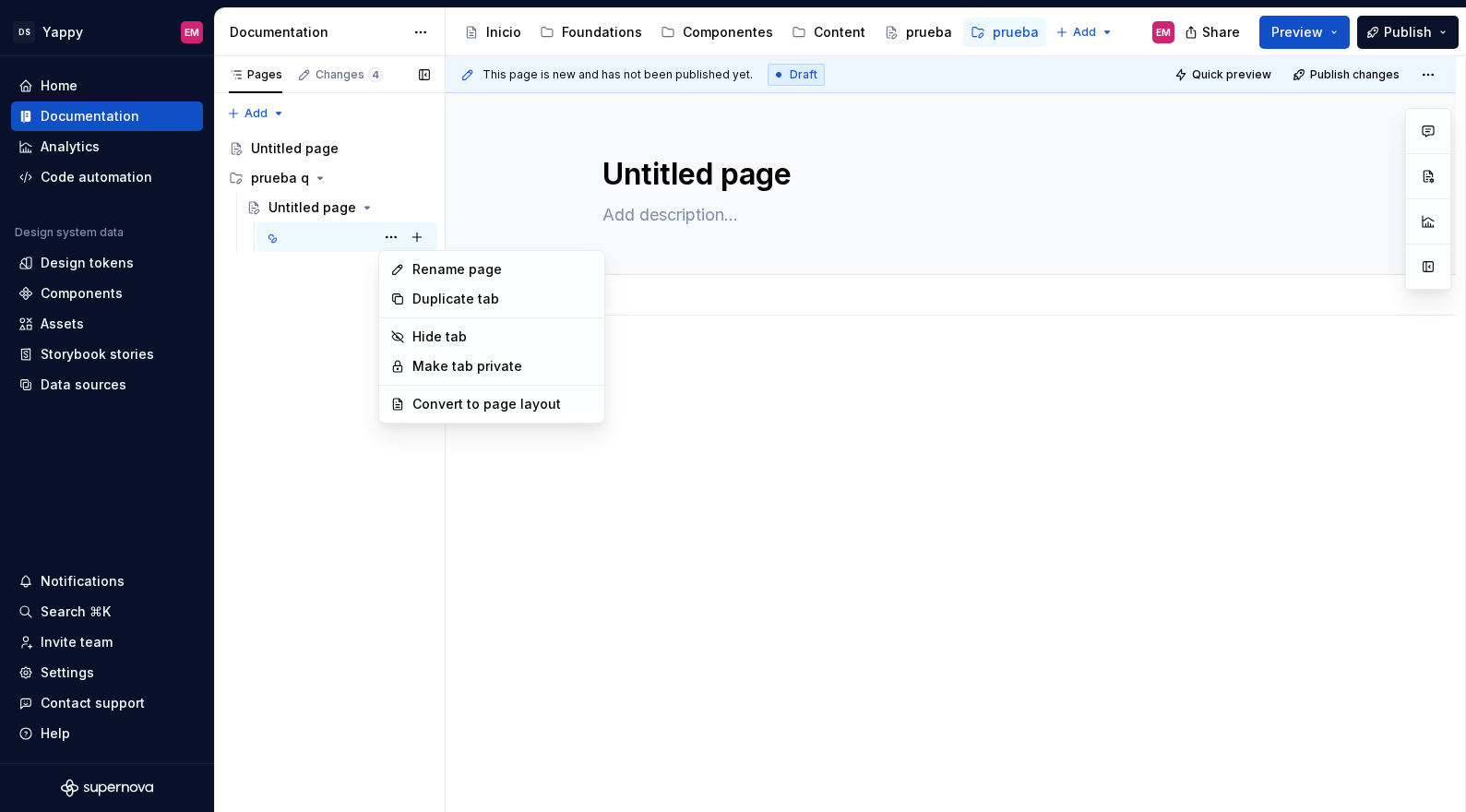
click at [330, 260] on div "Pages Changes 4 Add Accessibility guide for tree Page tree. Navigate the tree w…" at bounding box center [329, 434] width 230 height 756
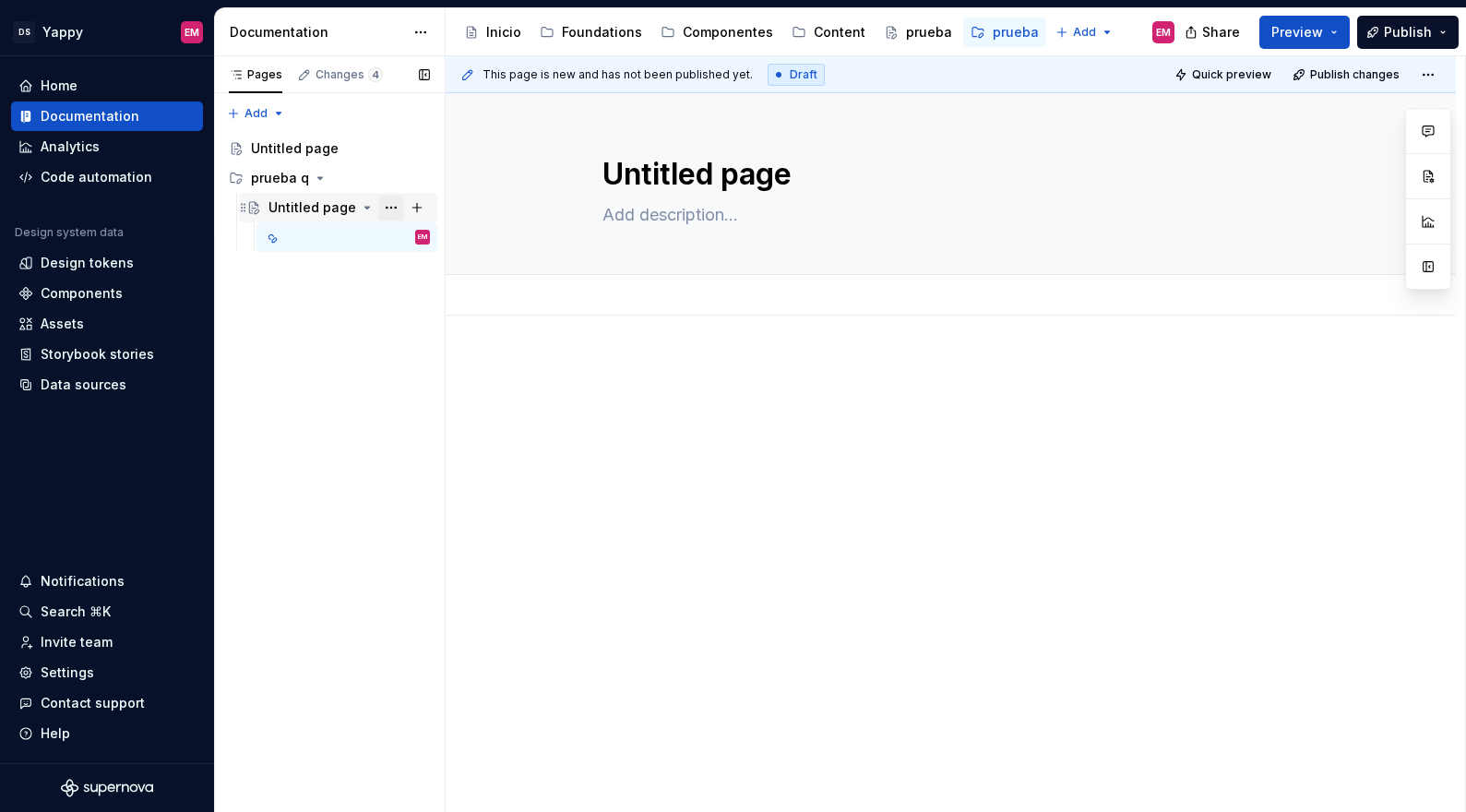
click at [397, 204] on button "Page tree" at bounding box center [390, 207] width 25 height 25
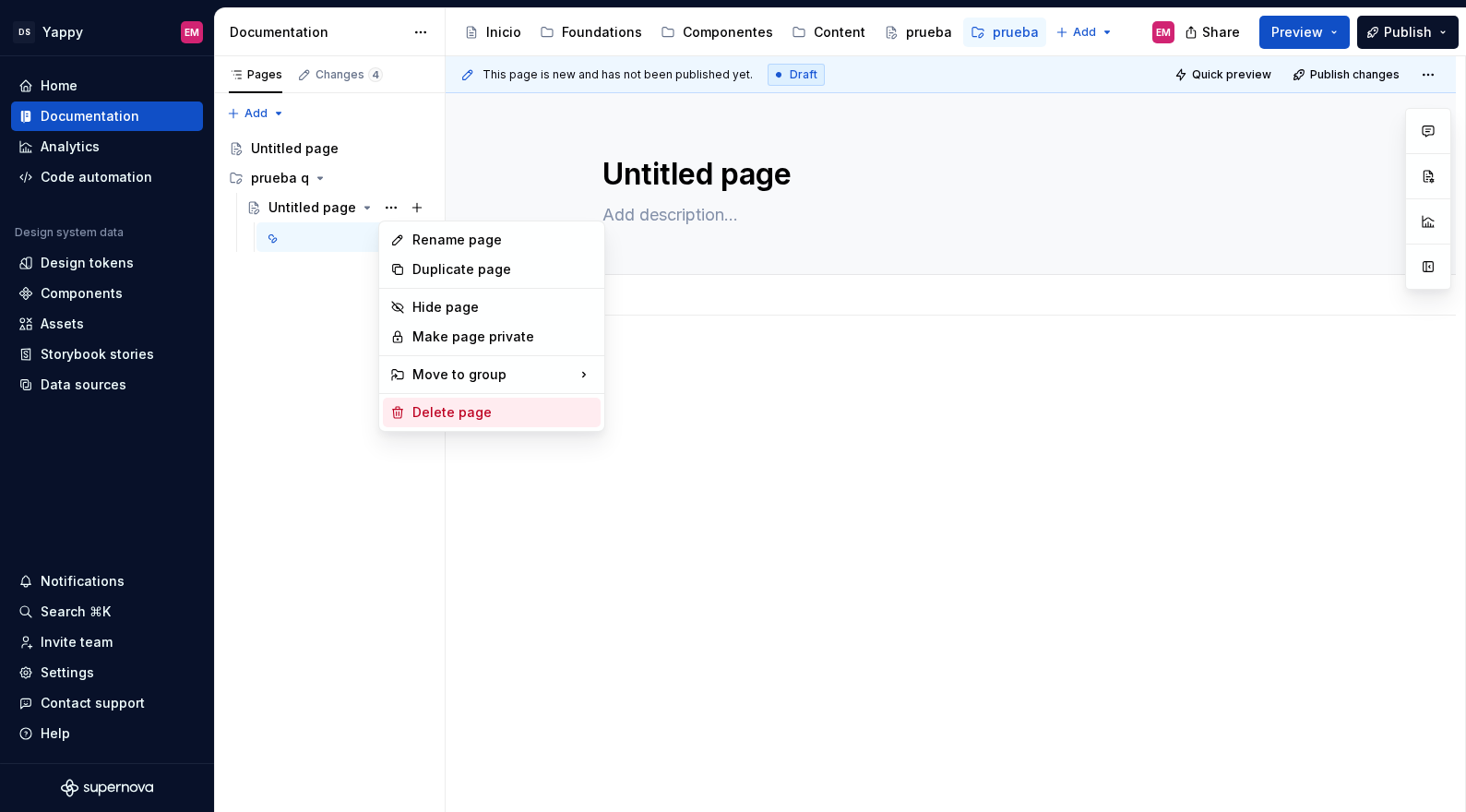
click at [435, 410] on div "Delete page" at bounding box center [502, 412] width 181 height 19
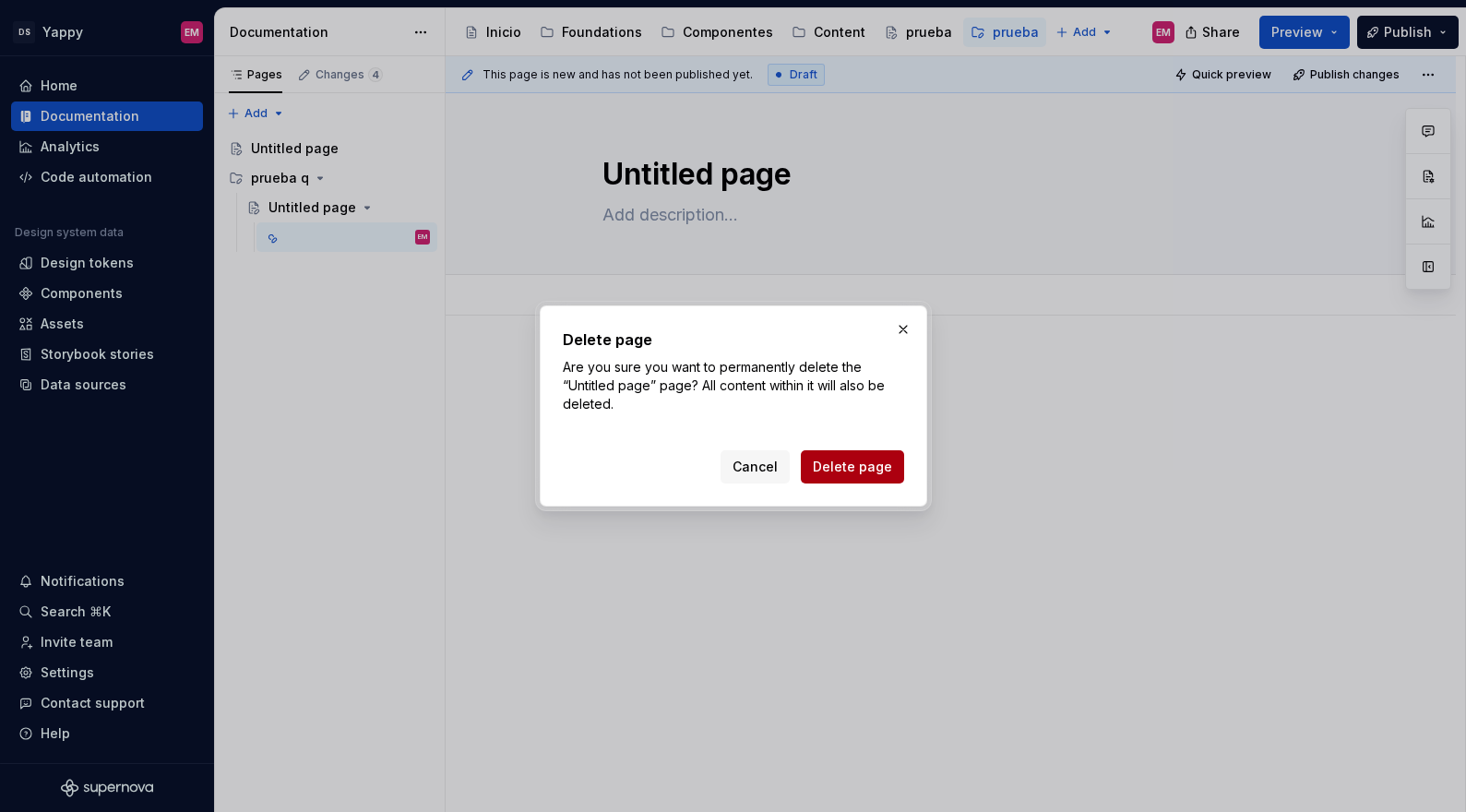
click at [834, 463] on span "Delete page" at bounding box center [852, 467] width 79 height 19
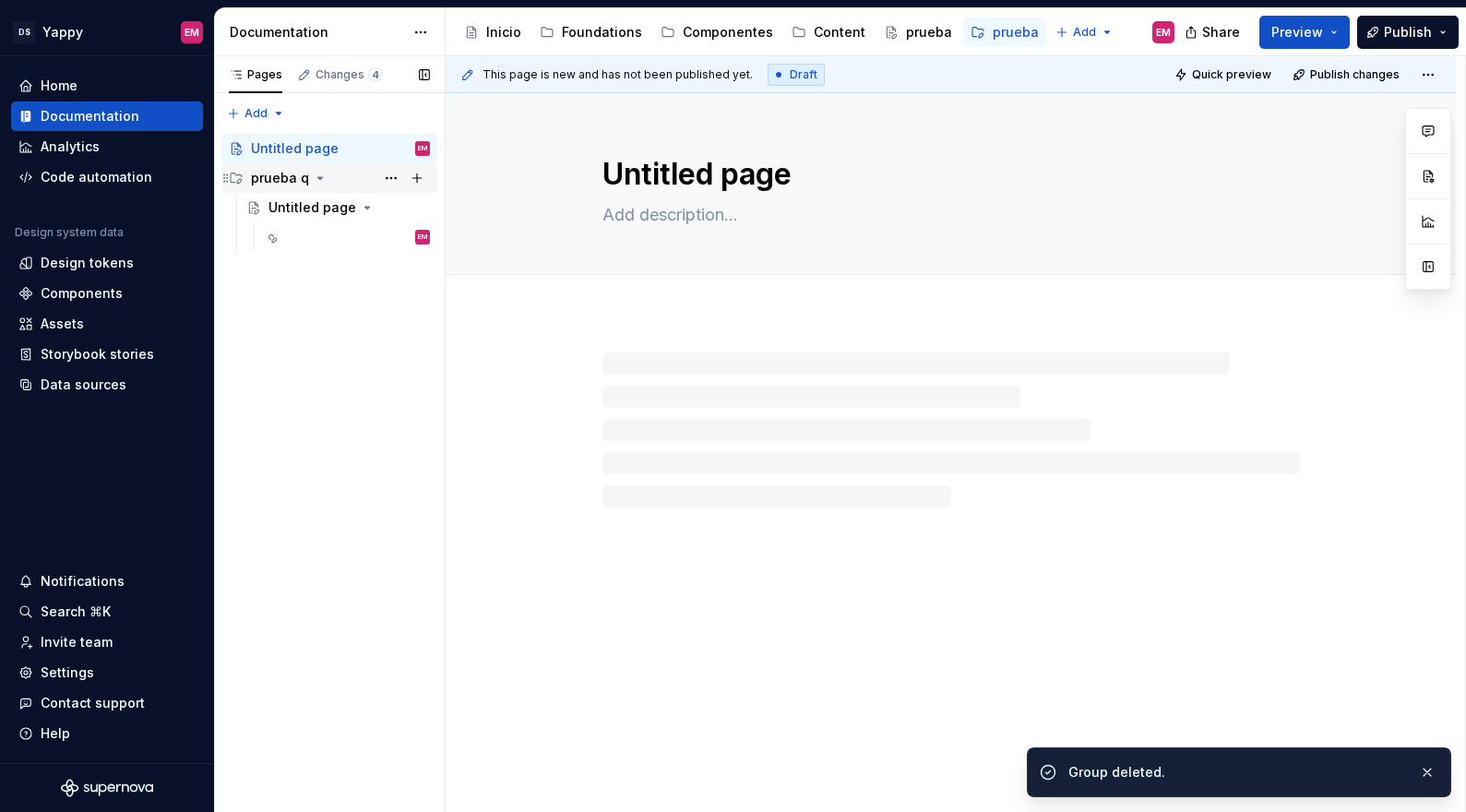
click at [243, 178] on div "prueba q" at bounding box center [329, 178] width 201 height 25
click at [266, 179] on div "prueba q" at bounding box center [280, 178] width 59 height 19
click at [299, 146] on div "Untitled page" at bounding box center [295, 148] width 88 height 19
click at [269, 176] on div "prueba q" at bounding box center [280, 178] width 59 height 19
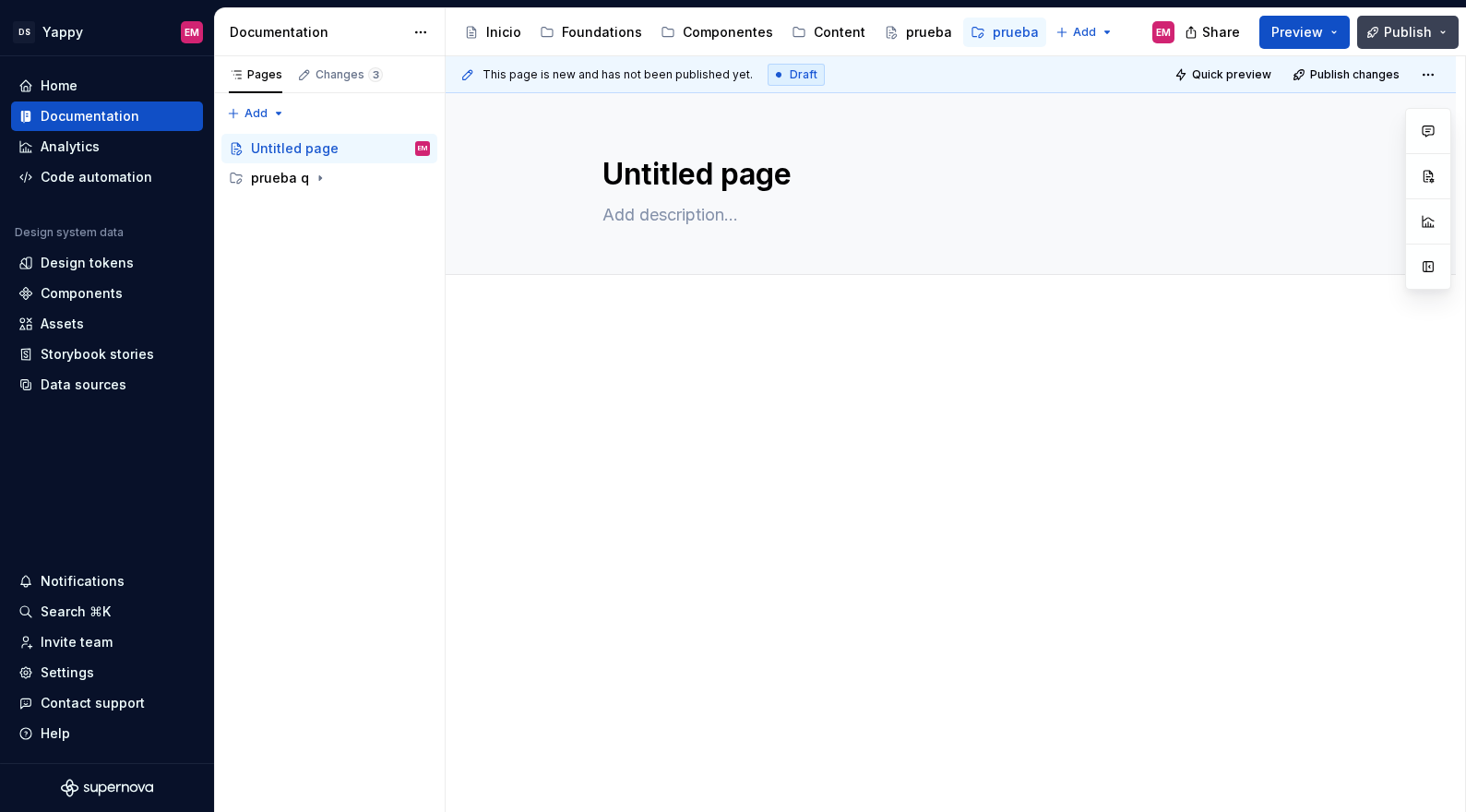
click at [1408, 31] on span "Publish" at bounding box center [1406, 32] width 48 height 19
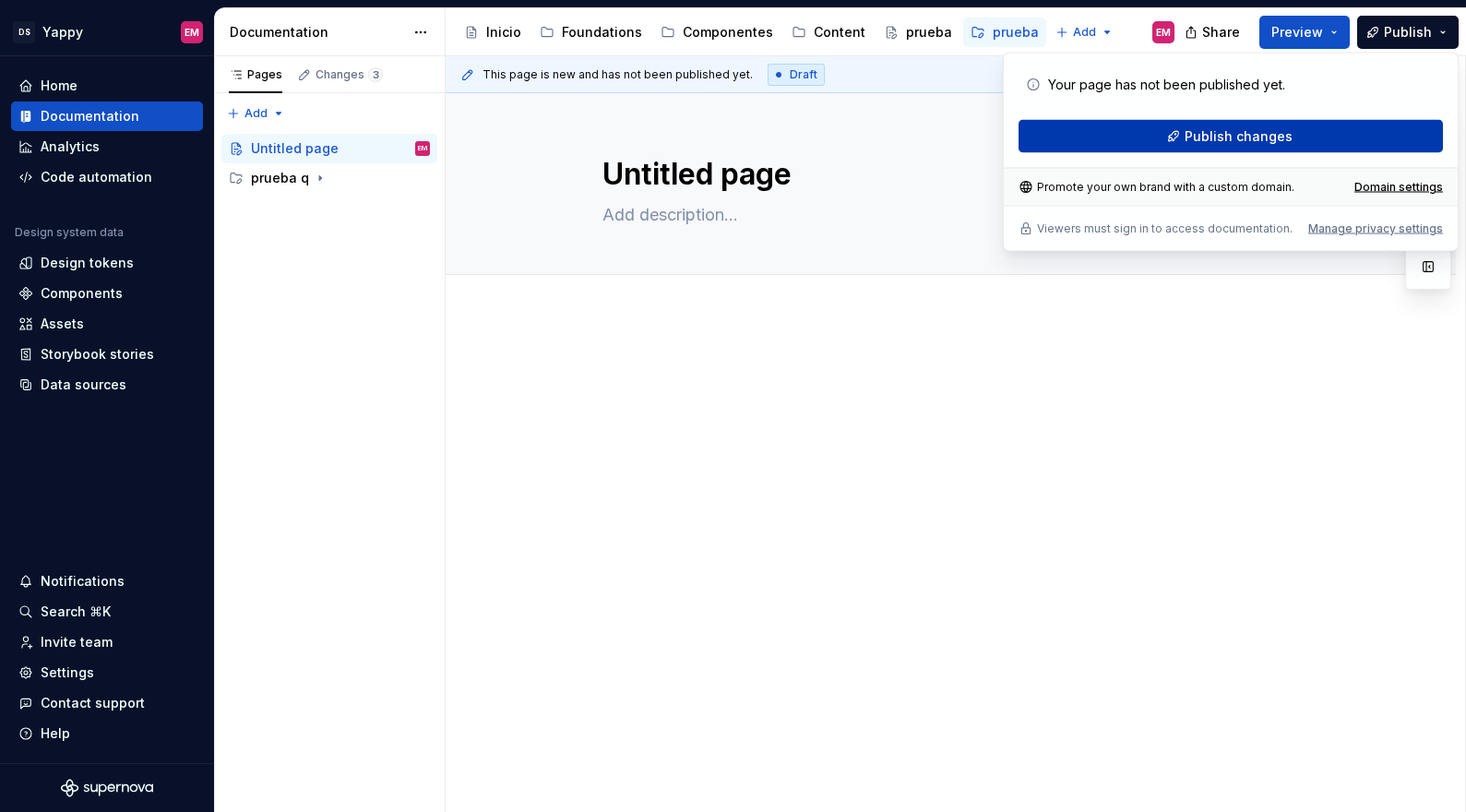
click at [1137, 150] on button "Publish changes" at bounding box center [1230, 137] width 425 height 33
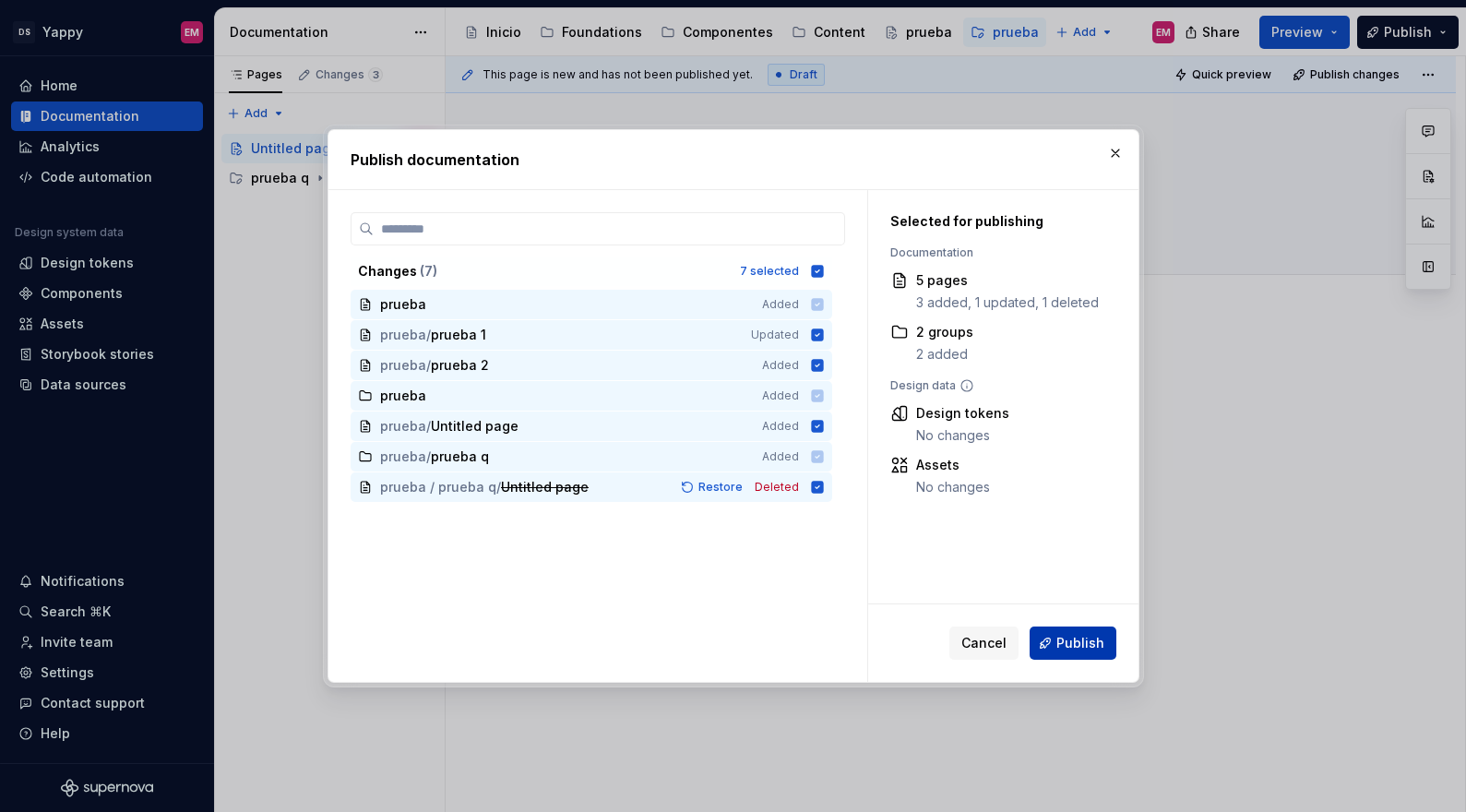
click at [1087, 644] on span "Publish" at bounding box center [1079, 642] width 48 height 19
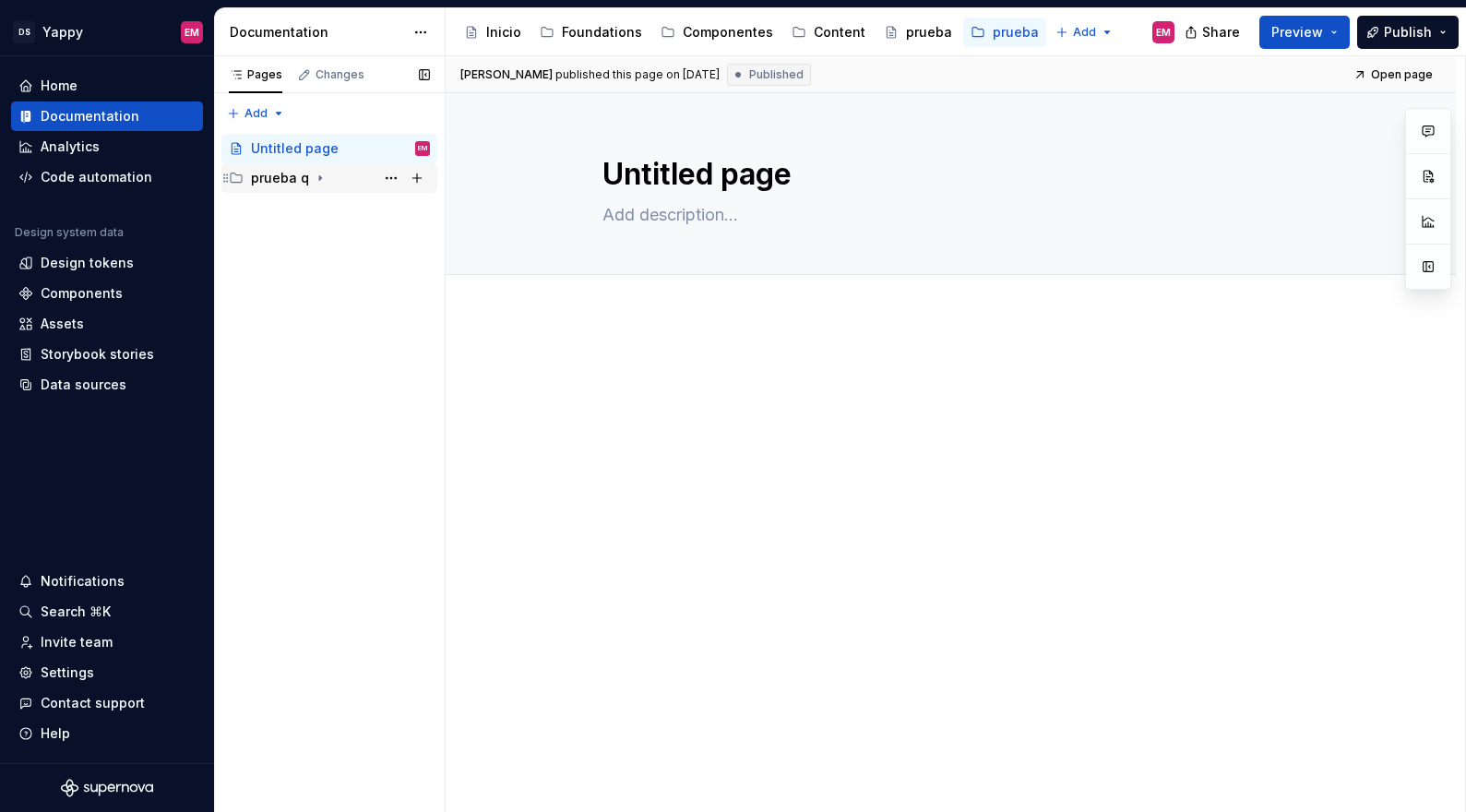
click at [265, 180] on div "prueba q" at bounding box center [280, 178] width 59 height 19
click at [260, 179] on div "prueba q" at bounding box center [280, 178] width 59 height 19
click at [319, 179] on icon "Page tree" at bounding box center [320, 178] width 2 height 5
click at [424, 181] on button "Page tree" at bounding box center [417, 178] width 25 height 25
type textarea "*"
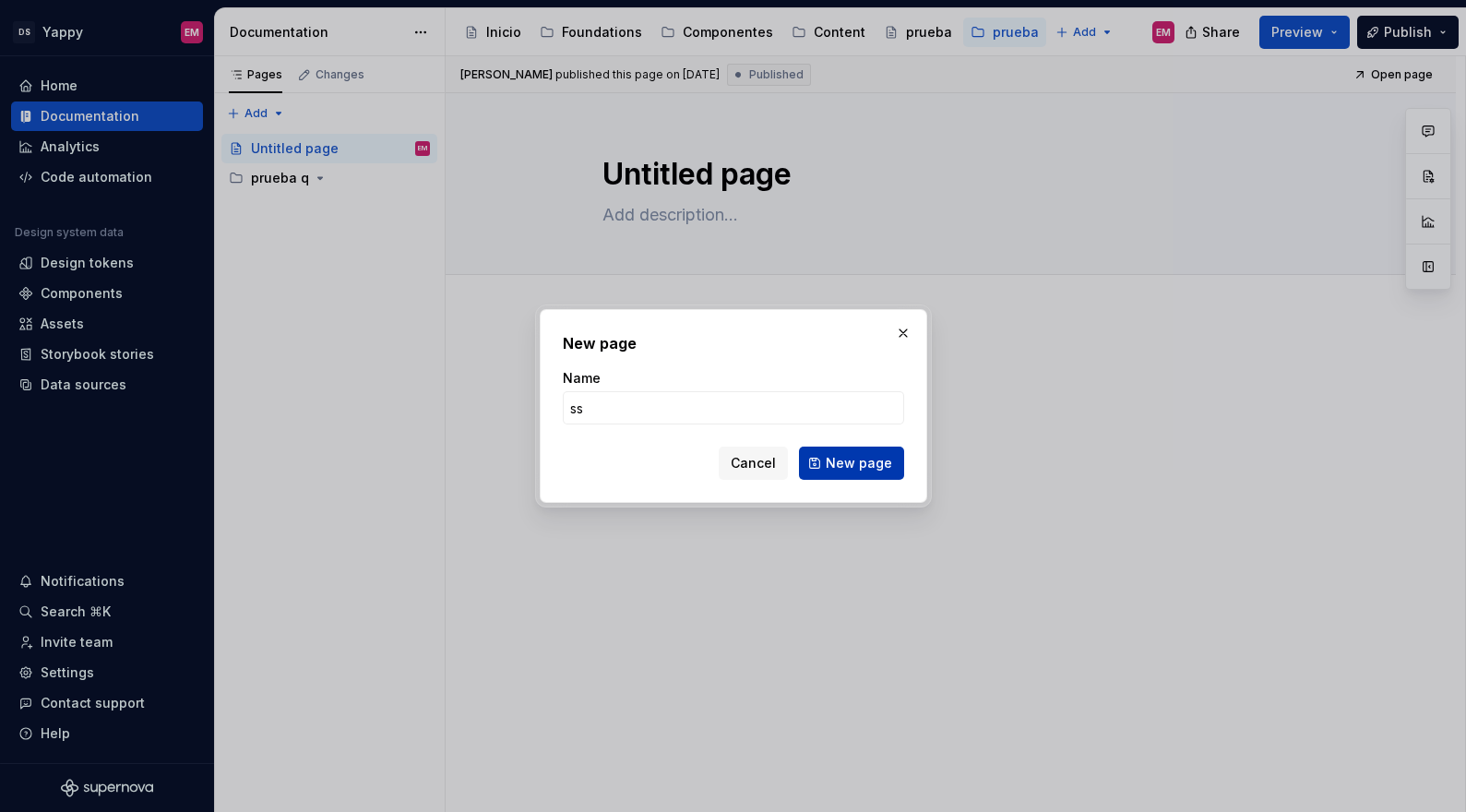
type input "ss"
click at [862, 457] on span "New page" at bounding box center [859, 463] width 66 height 19
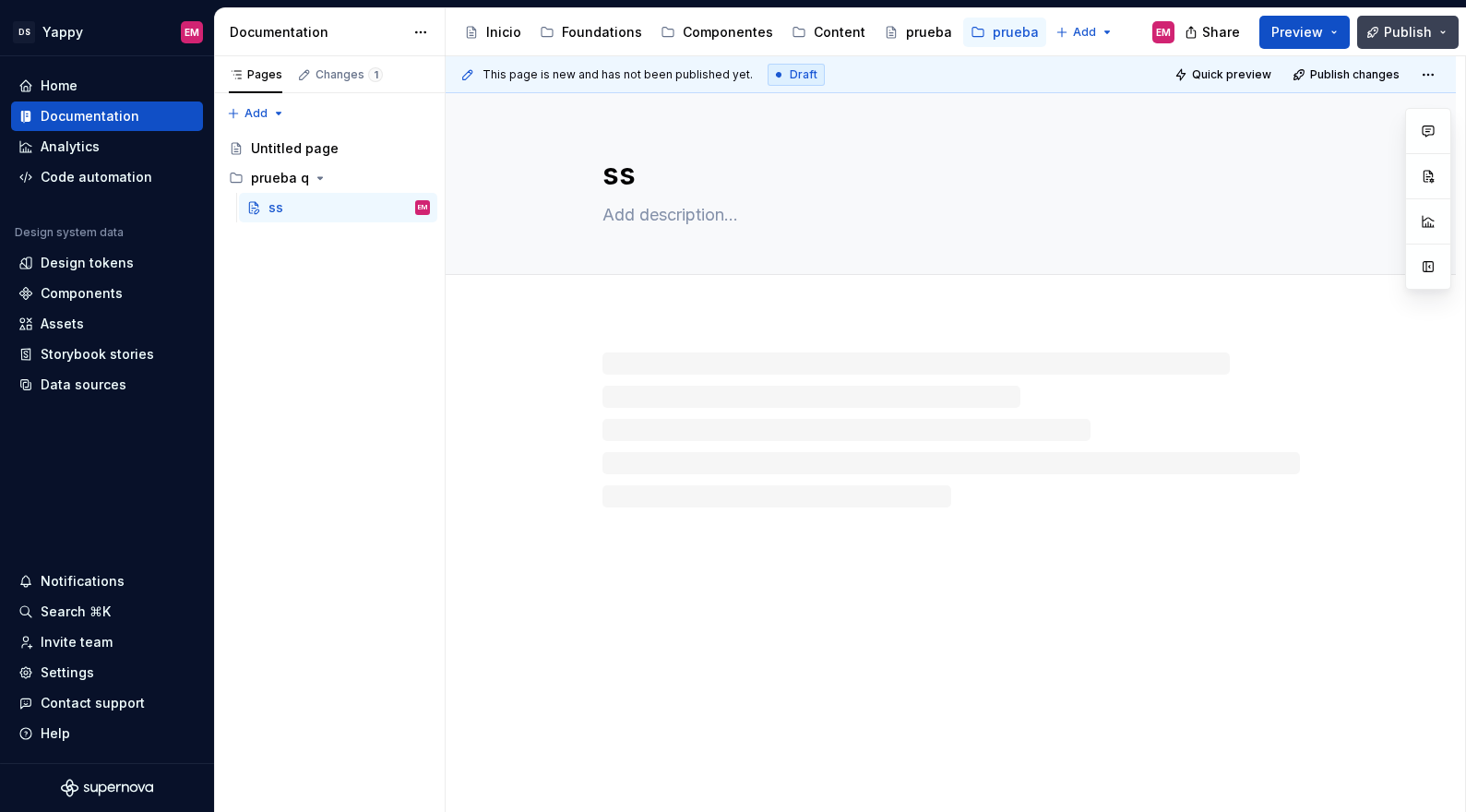
click at [1405, 31] on span "Publish" at bounding box center [1406, 32] width 48 height 19
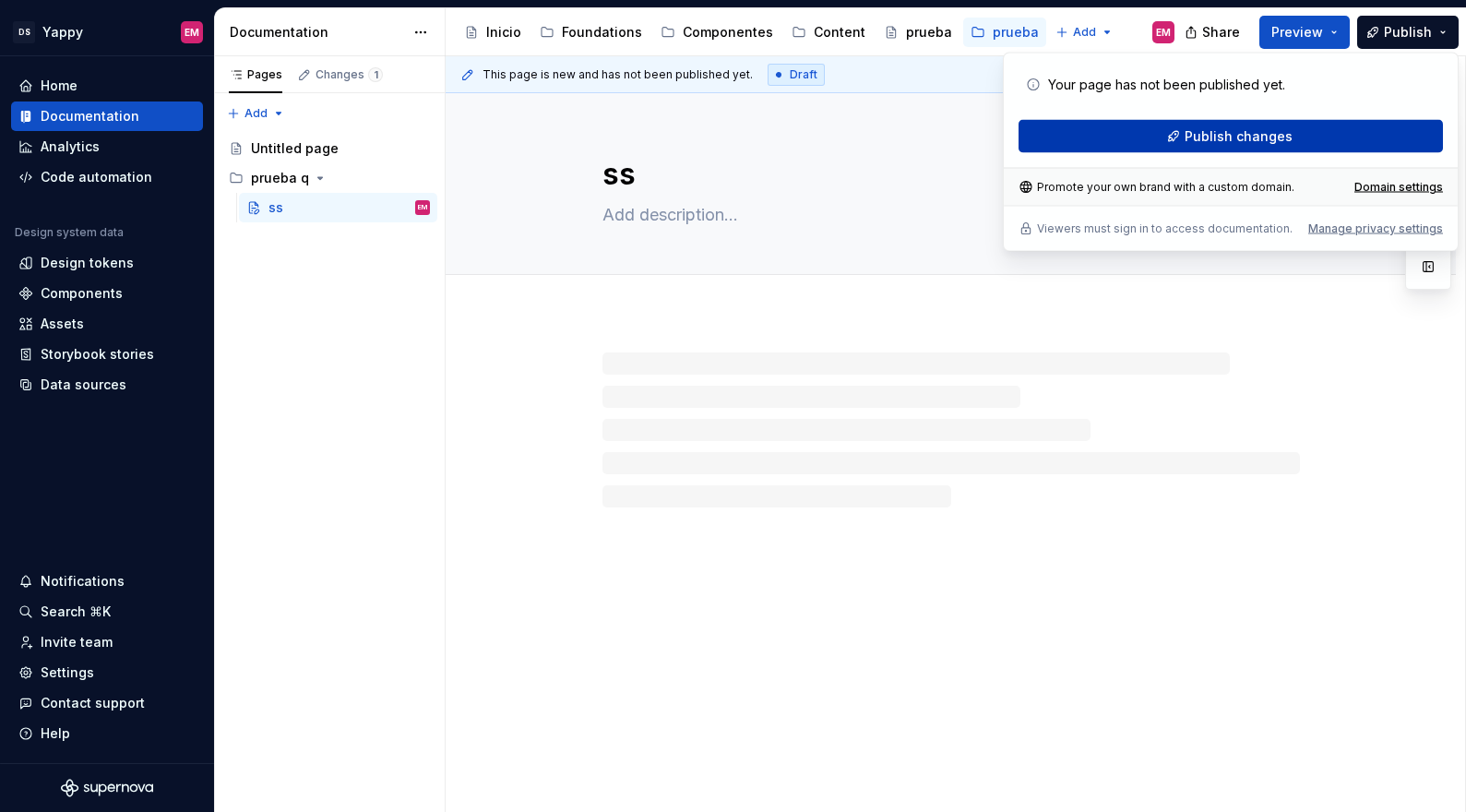
click at [1061, 143] on button "Publish changes" at bounding box center [1230, 137] width 425 height 33
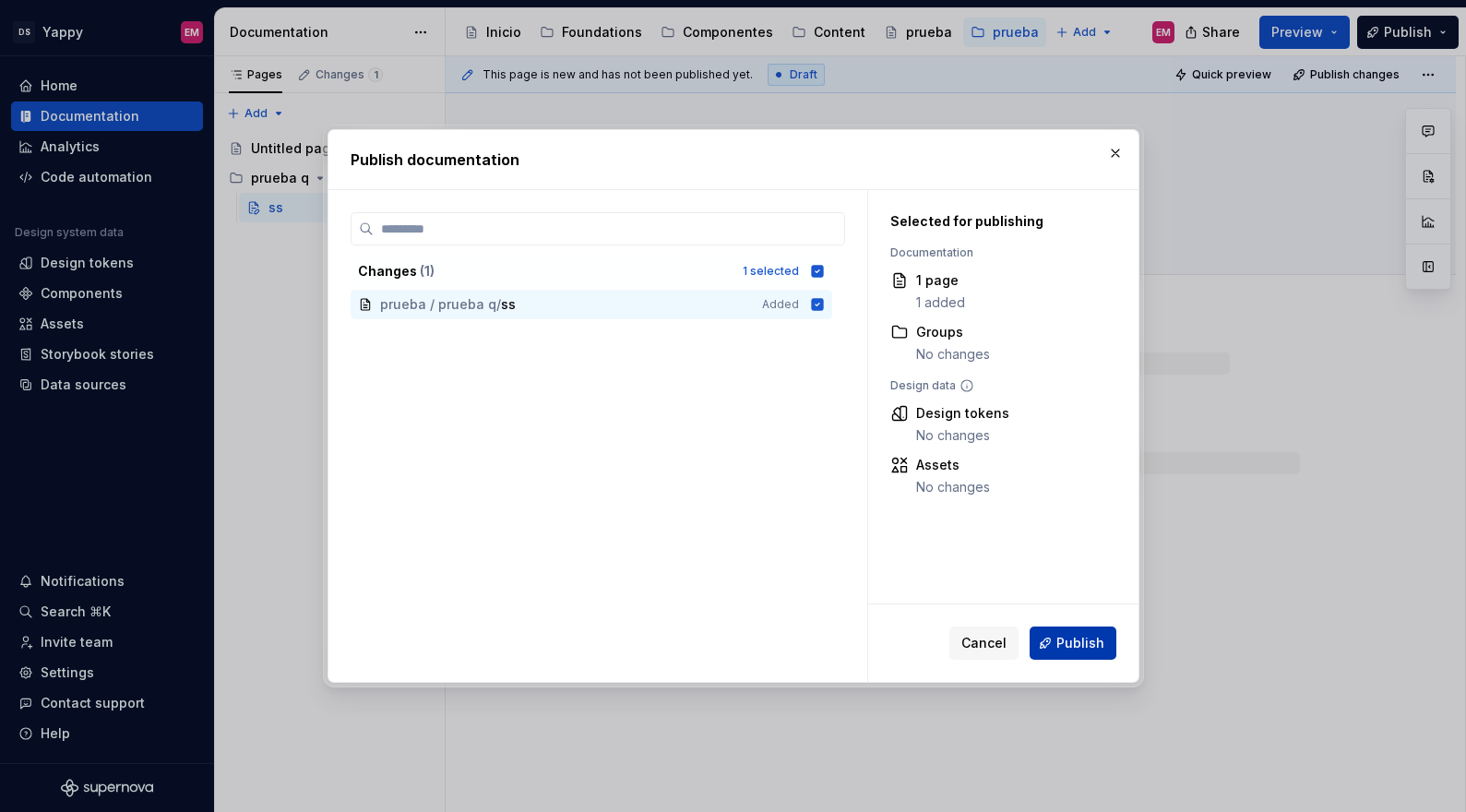
click at [1092, 640] on span "Publish" at bounding box center [1079, 642] width 48 height 19
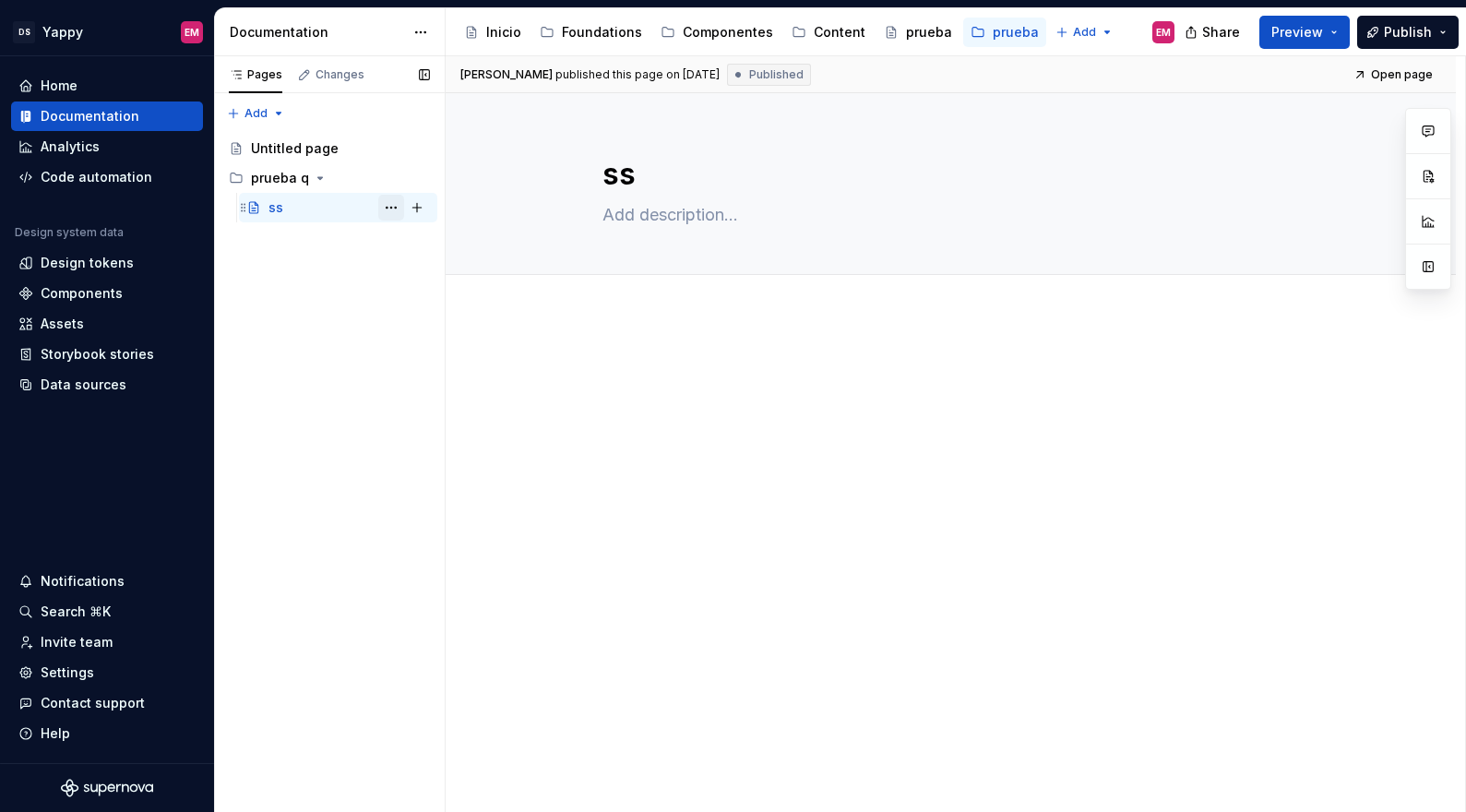
click at [384, 206] on button "Page tree" at bounding box center [390, 207] width 25 height 25
click at [327, 286] on div "Pages Changes Add Accessibility guide for tree Page tree. Navigate the tree wit…" at bounding box center [329, 434] width 230 height 756
click at [422, 210] on button "Page tree" at bounding box center [417, 207] width 25 height 25
type textarea "*"
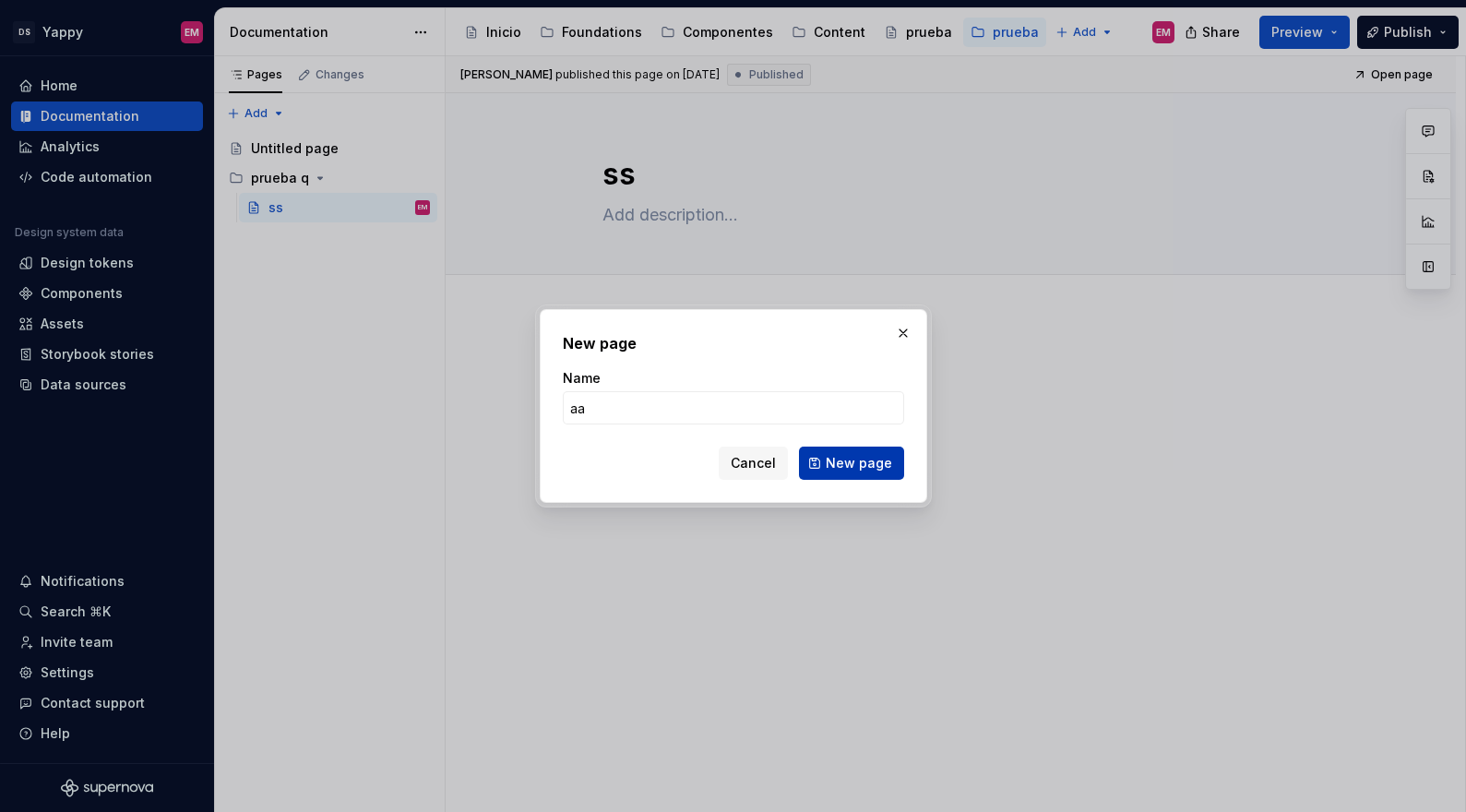
type input "aa"
click at [848, 461] on span "New page" at bounding box center [859, 463] width 66 height 19
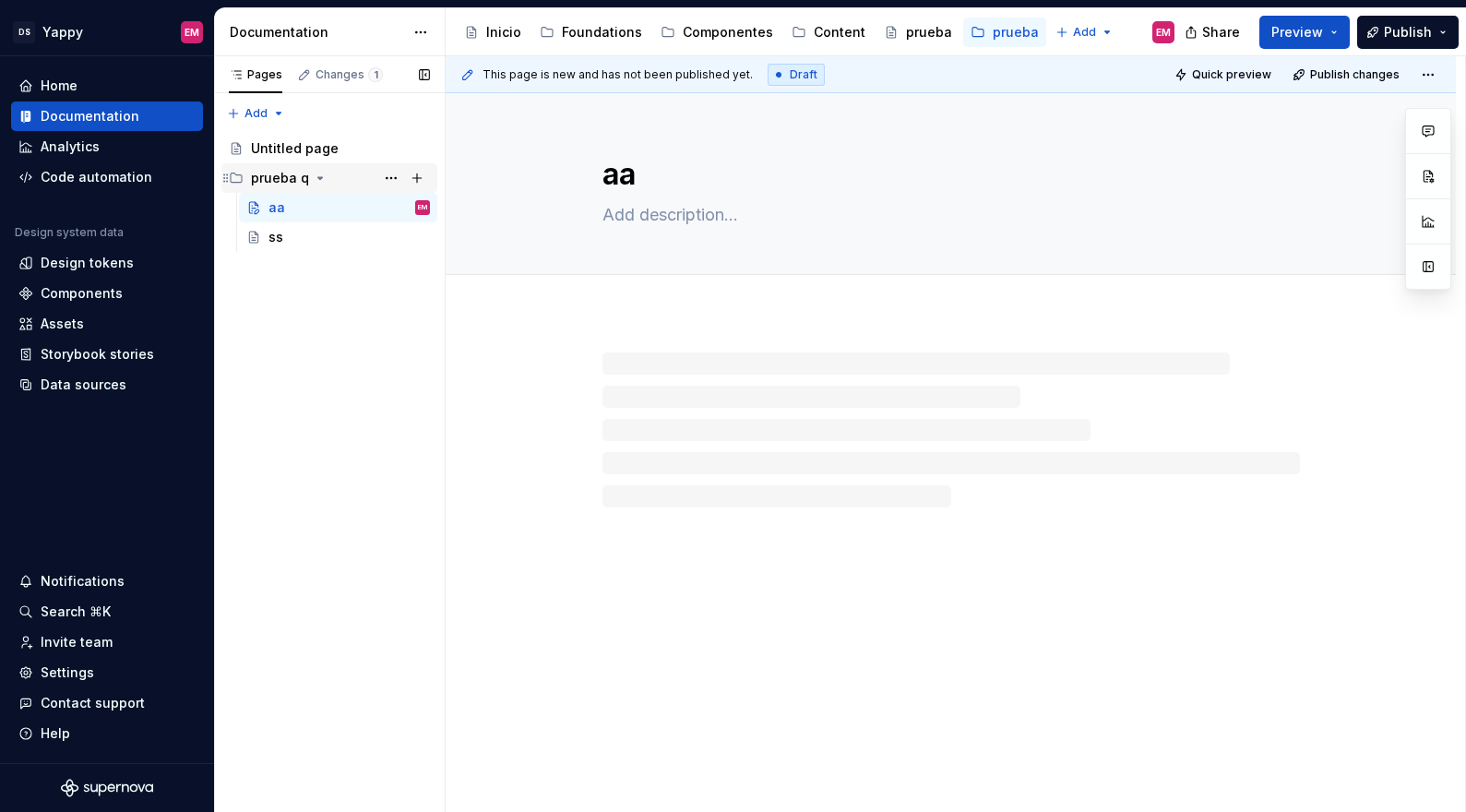
click at [269, 174] on div "prueba q" at bounding box center [280, 178] width 59 height 19
click at [392, 146] on button "Page tree" at bounding box center [390, 148] width 25 height 25
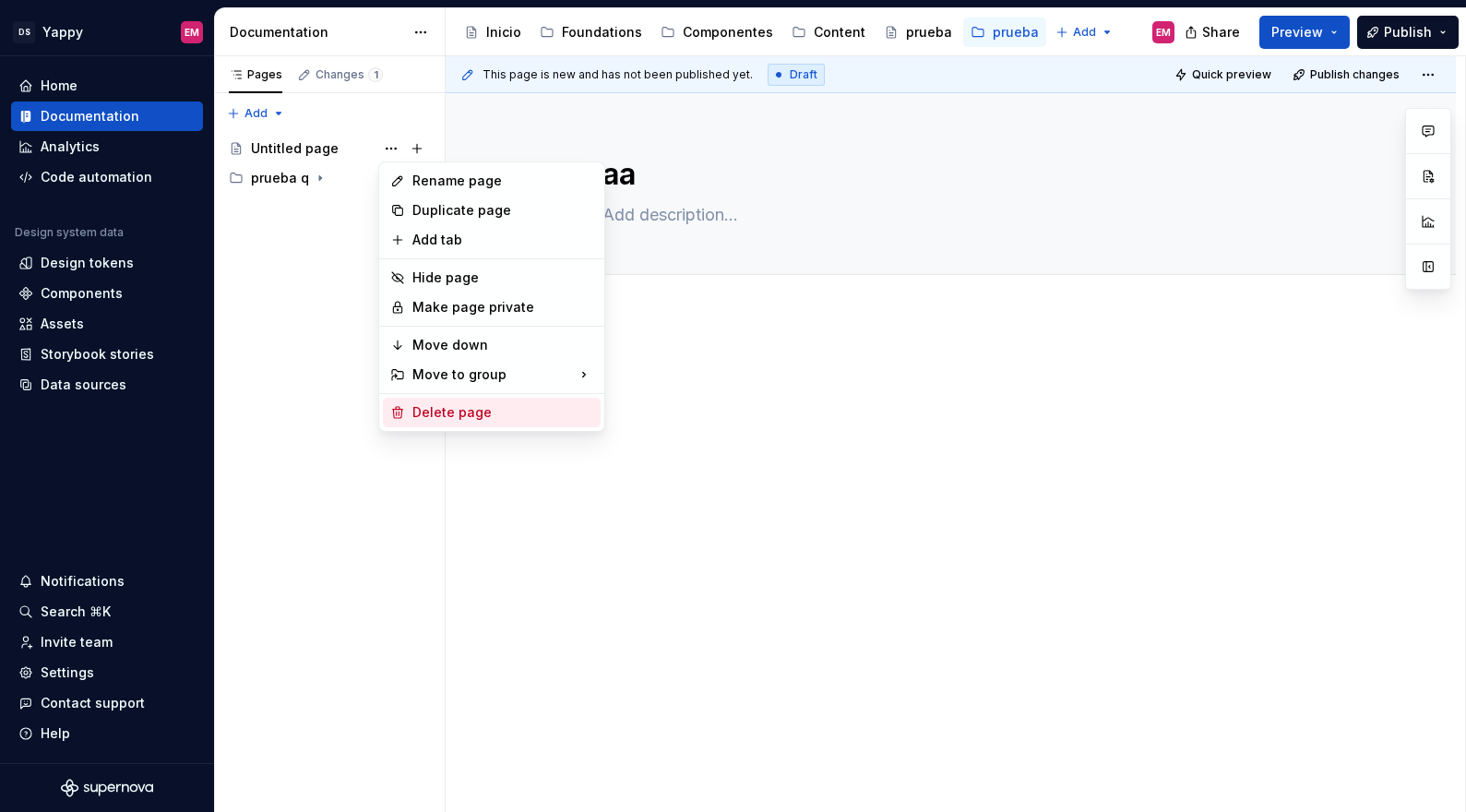
click at [452, 406] on div "Delete page" at bounding box center [502, 412] width 181 height 19
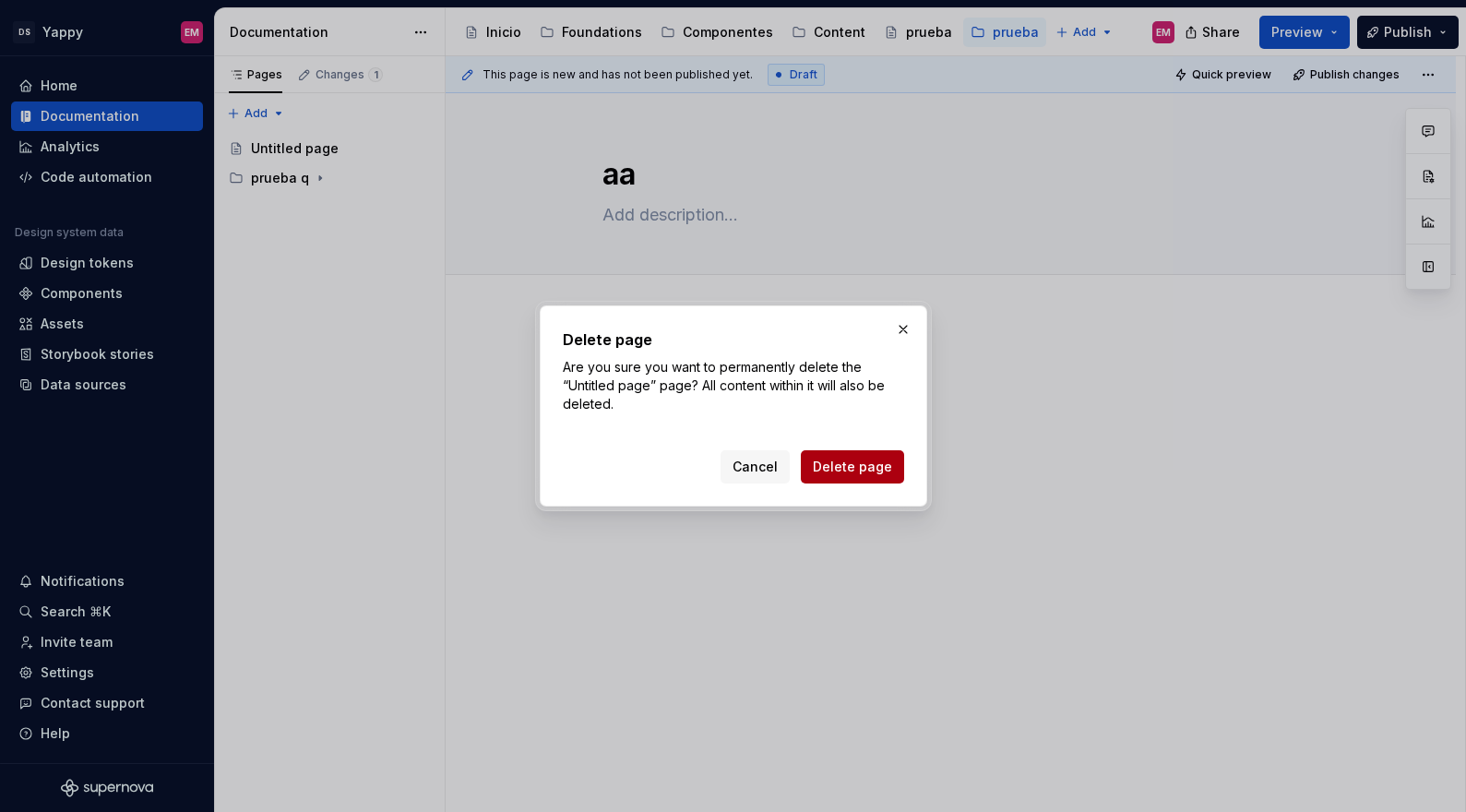
click at [842, 472] on span "Delete page" at bounding box center [852, 467] width 79 height 19
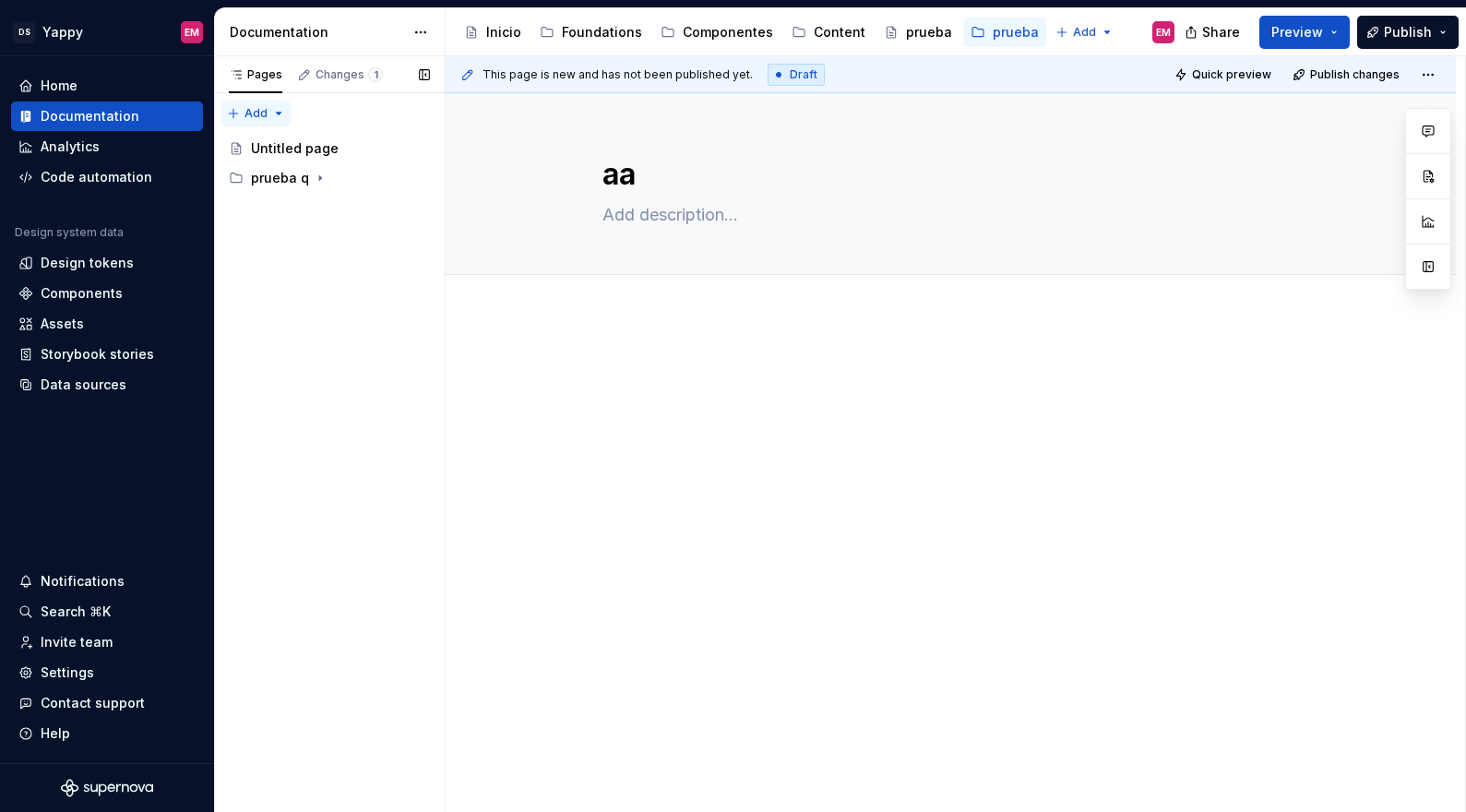
click at [274, 113] on div "Pages Changes 1 Add Accessibility guide for tree Page tree. Navigate the tree w…" at bounding box center [329, 434] width 230 height 756
click at [276, 170] on div "New group" at bounding box center [315, 179] width 120 height 19
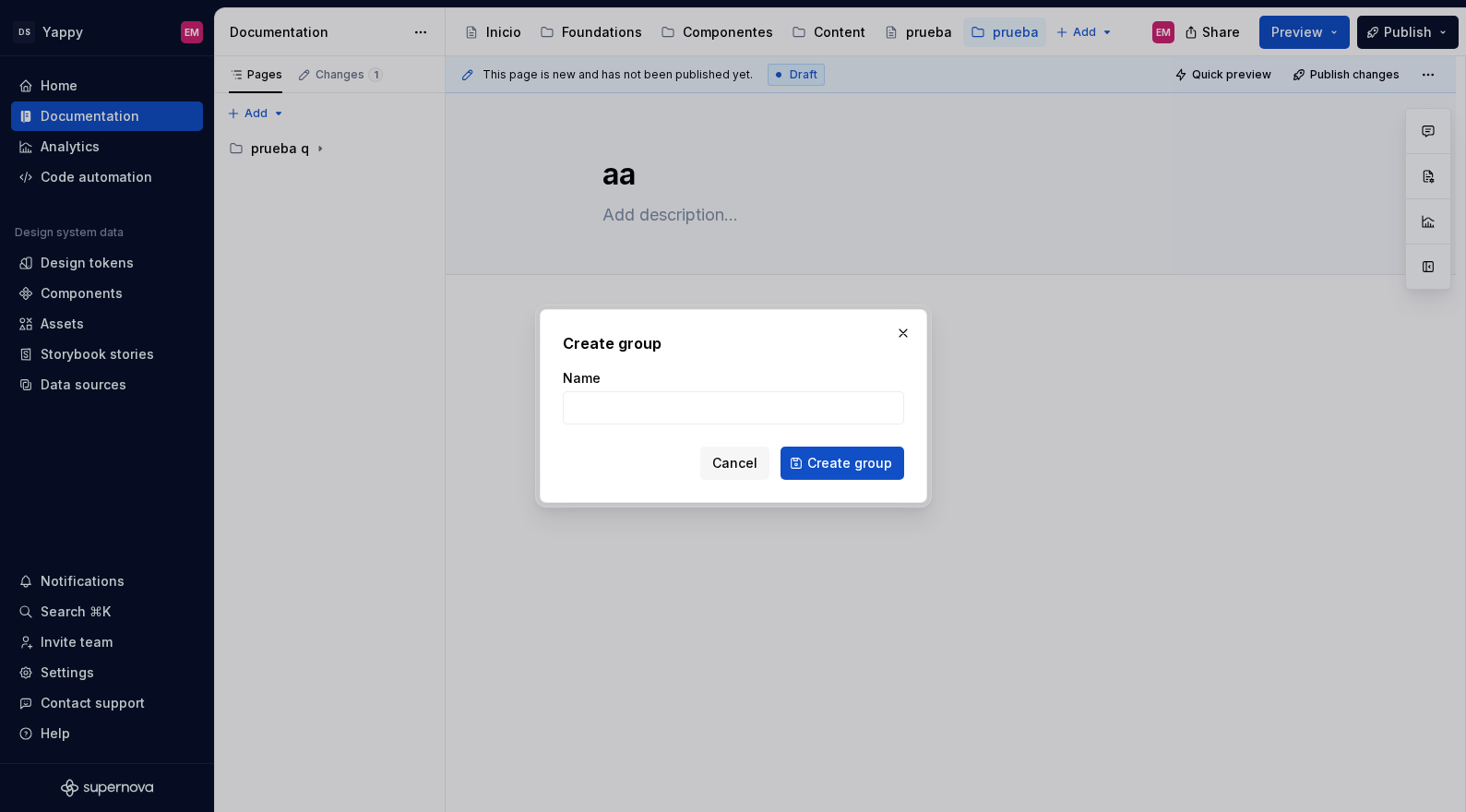
type textarea "*"
type input "prueba comercial"
click button "Create group" at bounding box center [841, 463] width 124 height 33
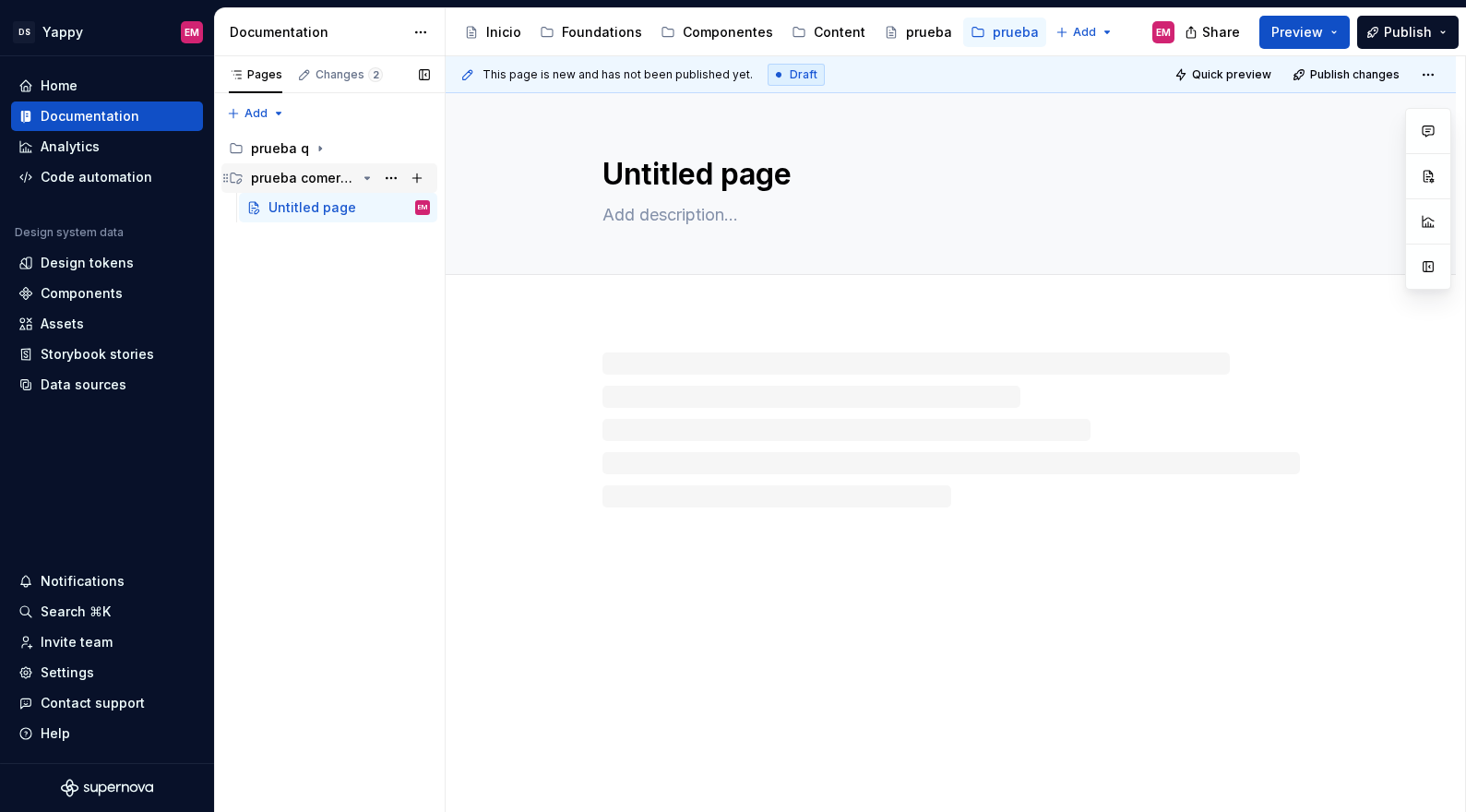
click at [226, 183] on icon "Page tree" at bounding box center [225, 178] width 15 height 15
click at [320, 181] on icon "Page tree" at bounding box center [319, 178] width 15 height 15
click at [387, 178] on button "Page tree" at bounding box center [390, 178] width 25 height 25
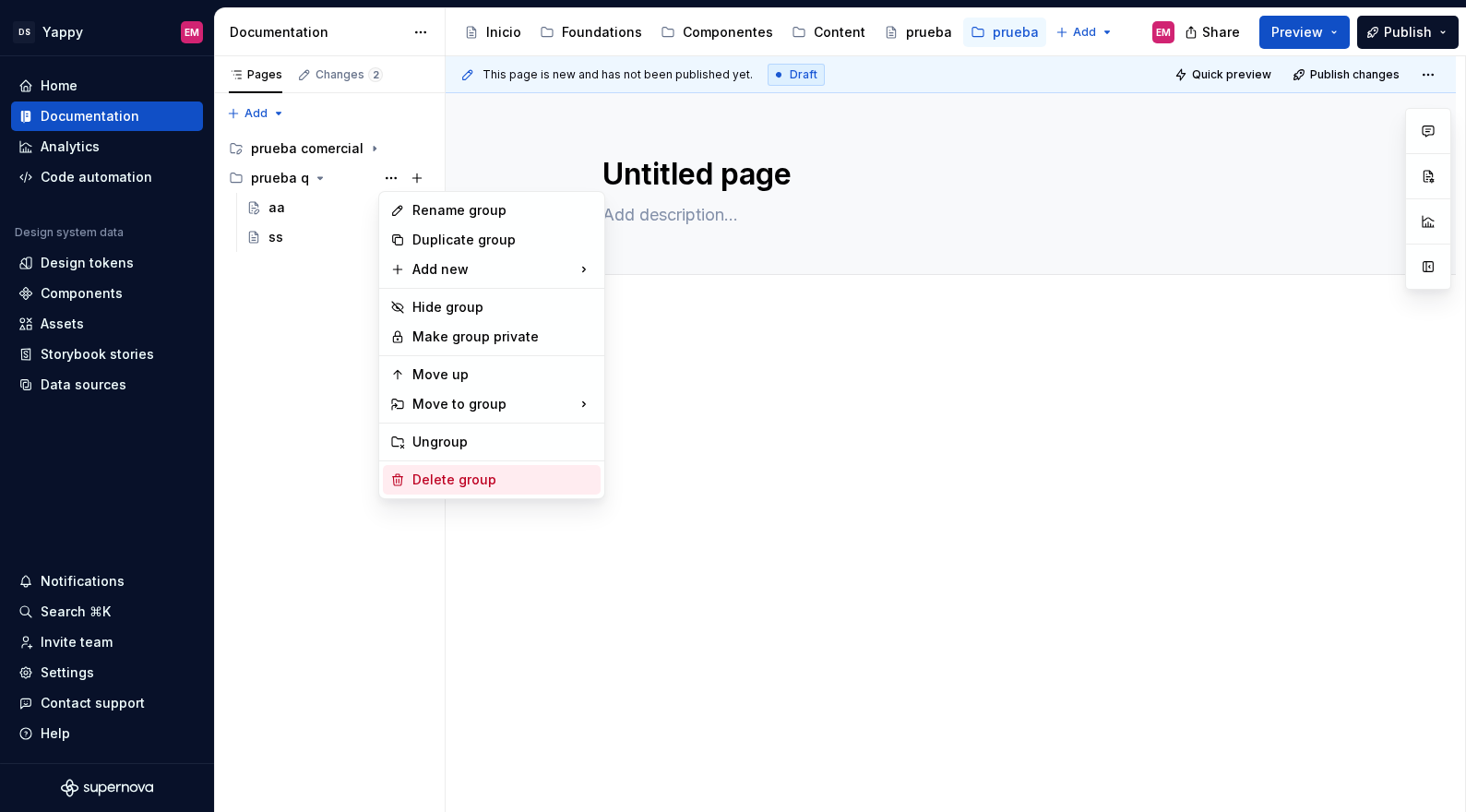
click at [431, 478] on div "Delete group" at bounding box center [502, 479] width 181 height 19
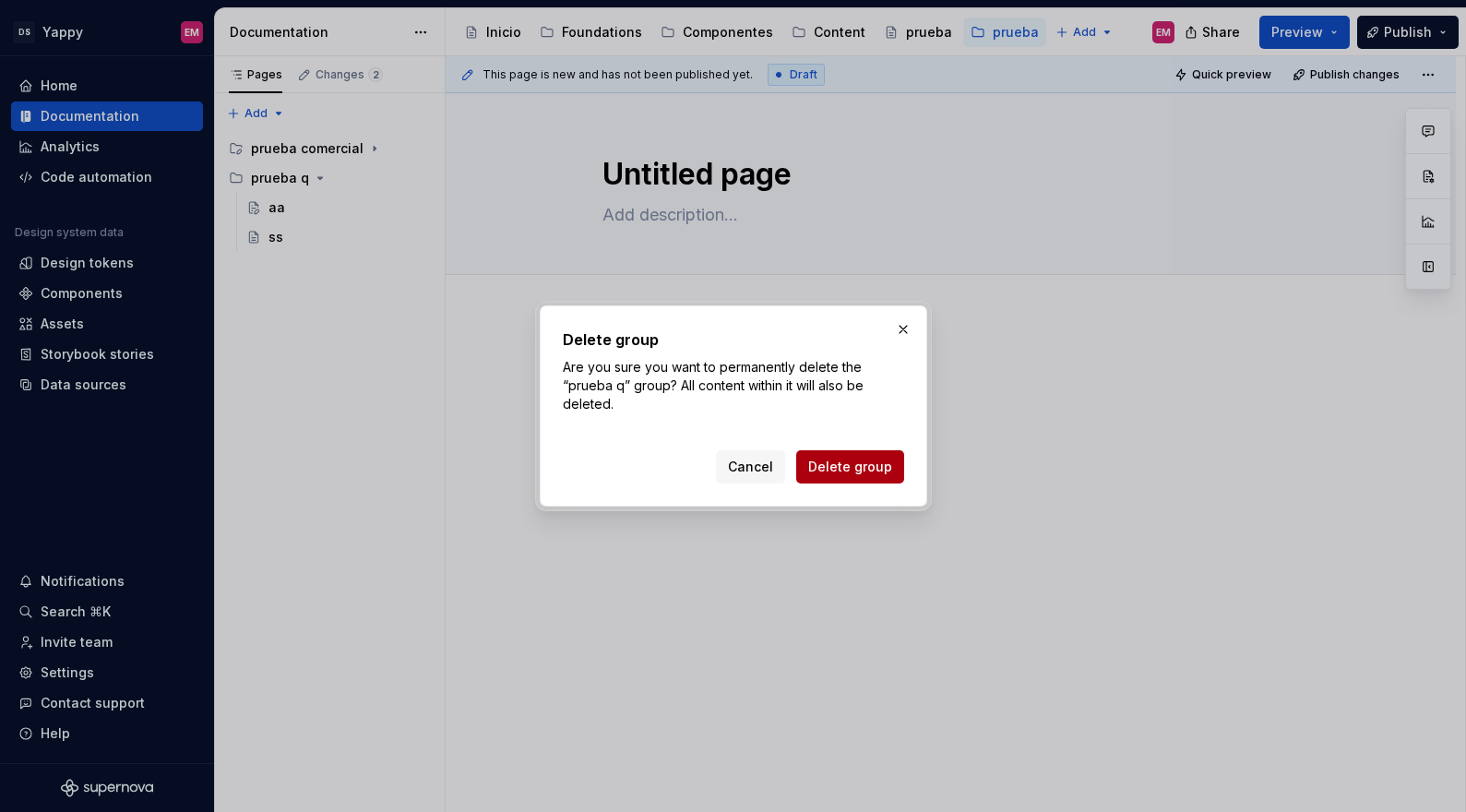
click at [857, 470] on span "Delete group" at bounding box center [850, 467] width 84 height 19
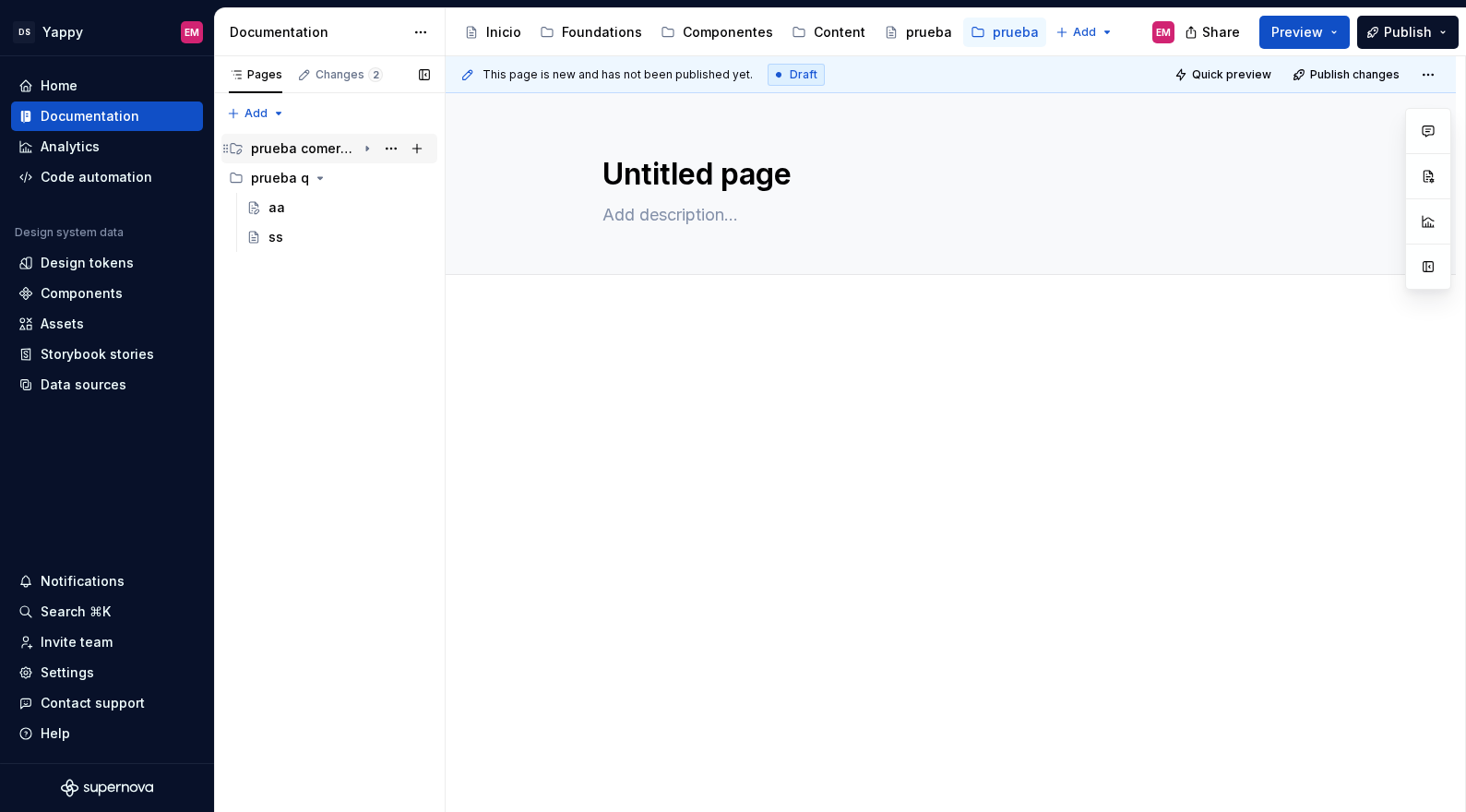
click at [365, 147] on icon "Page tree" at bounding box center [367, 148] width 15 height 15
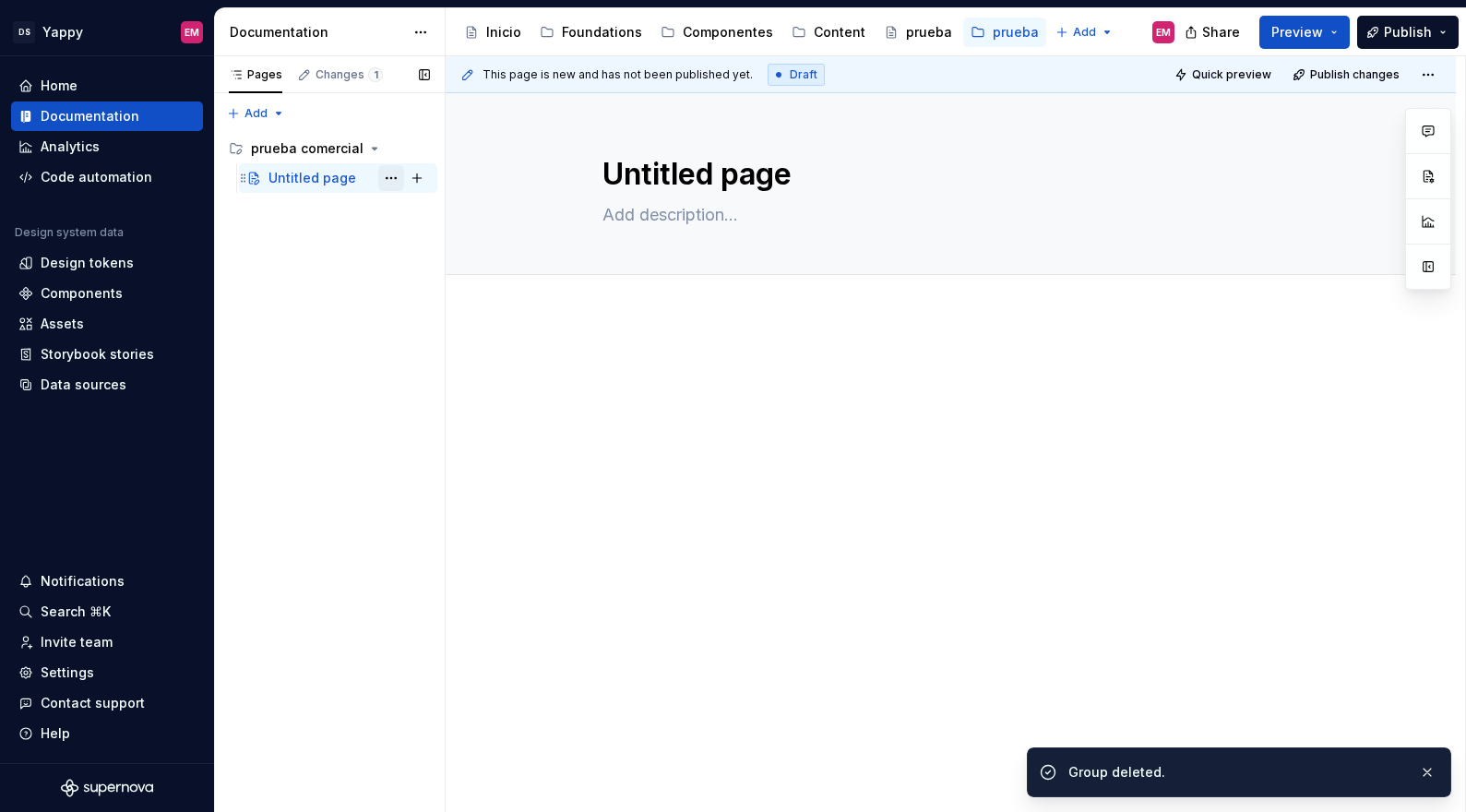
click at [395, 176] on button "Page tree" at bounding box center [390, 178] width 25 height 25
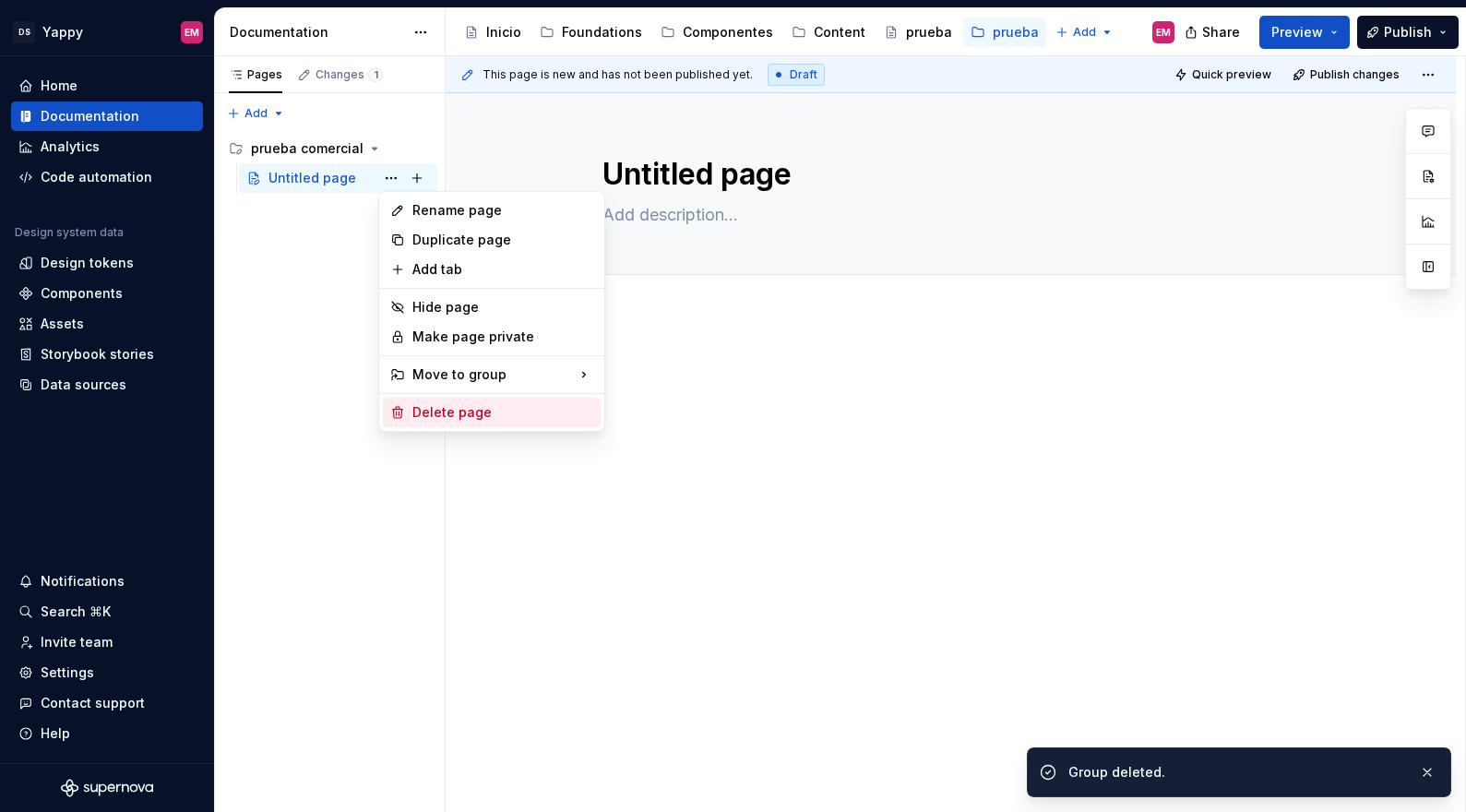
click at [461, 408] on div "Delete page" at bounding box center [502, 412] width 181 height 19
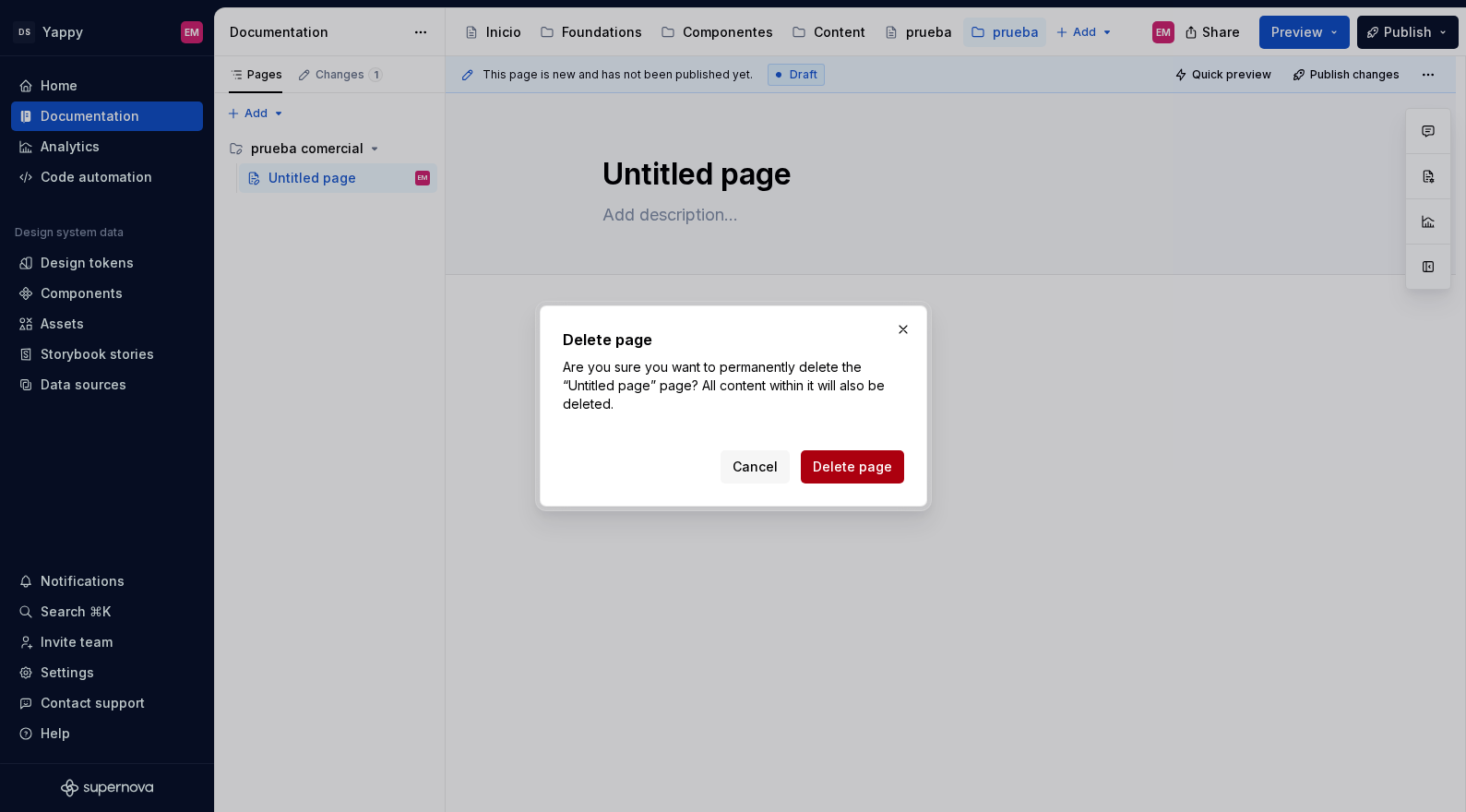
type textarea "*"
click at [880, 463] on span "Delete page" at bounding box center [852, 467] width 79 height 19
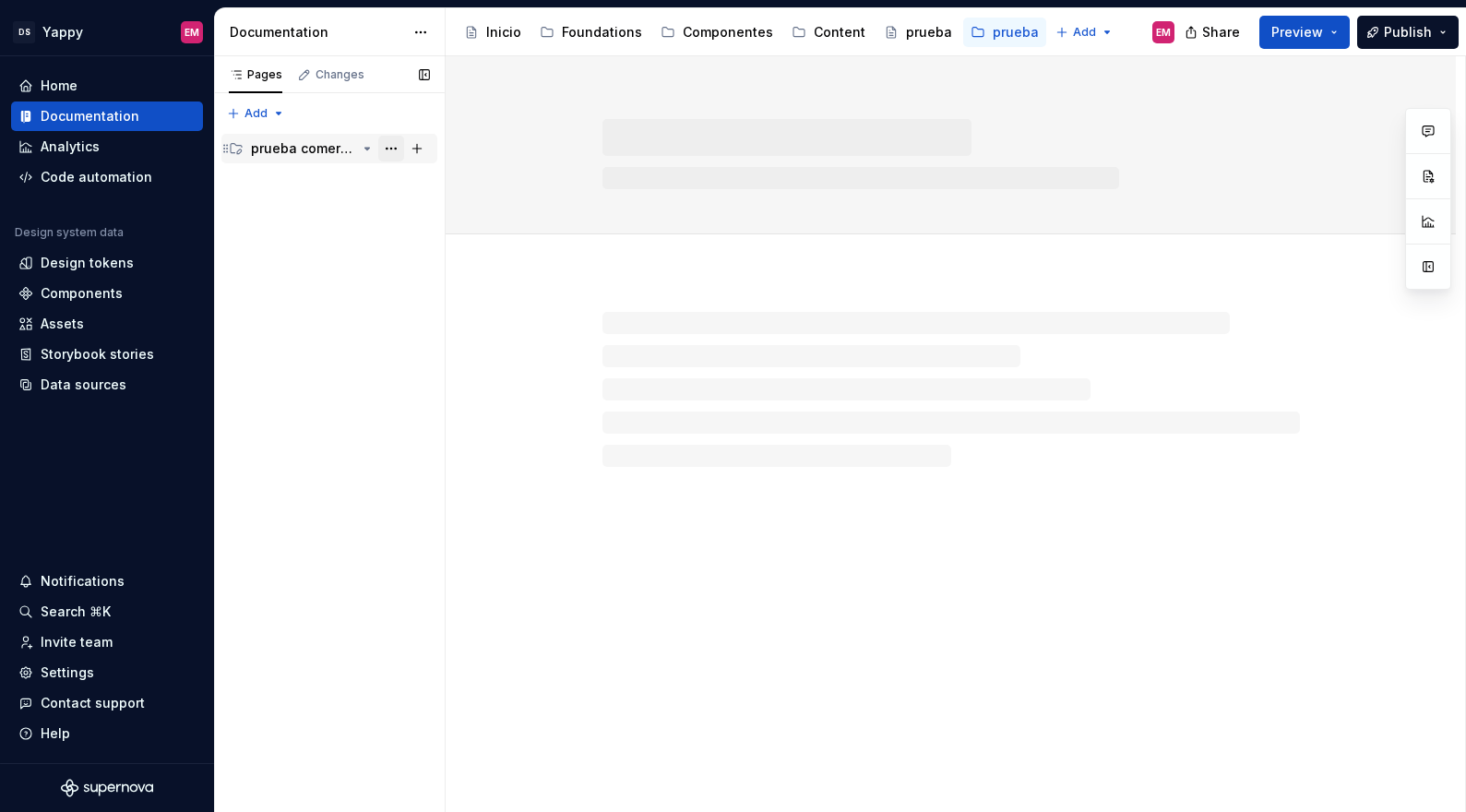
click at [392, 145] on button "Page tree" at bounding box center [390, 148] width 25 height 25
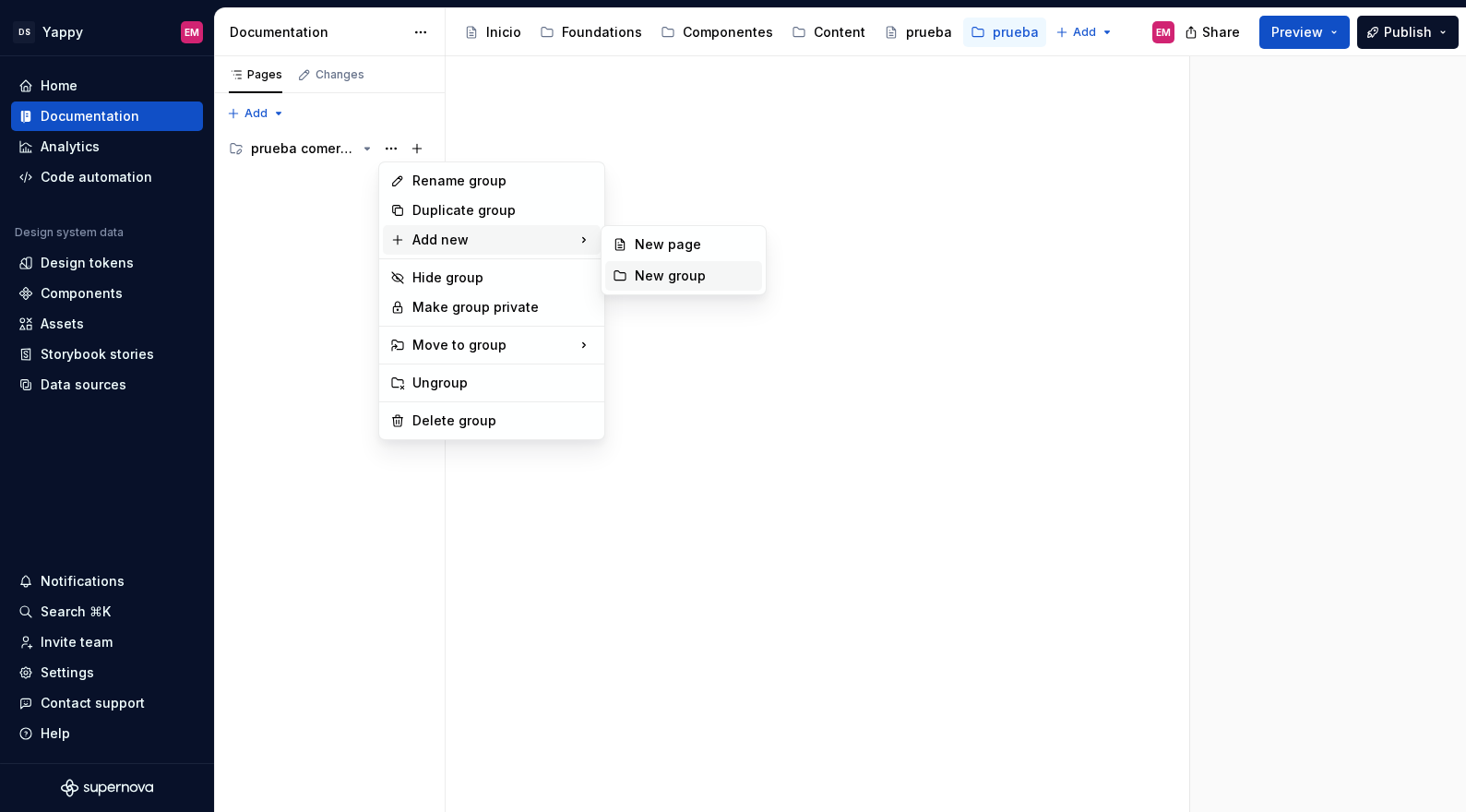
click at [662, 271] on div "New group" at bounding box center [694, 275] width 120 height 19
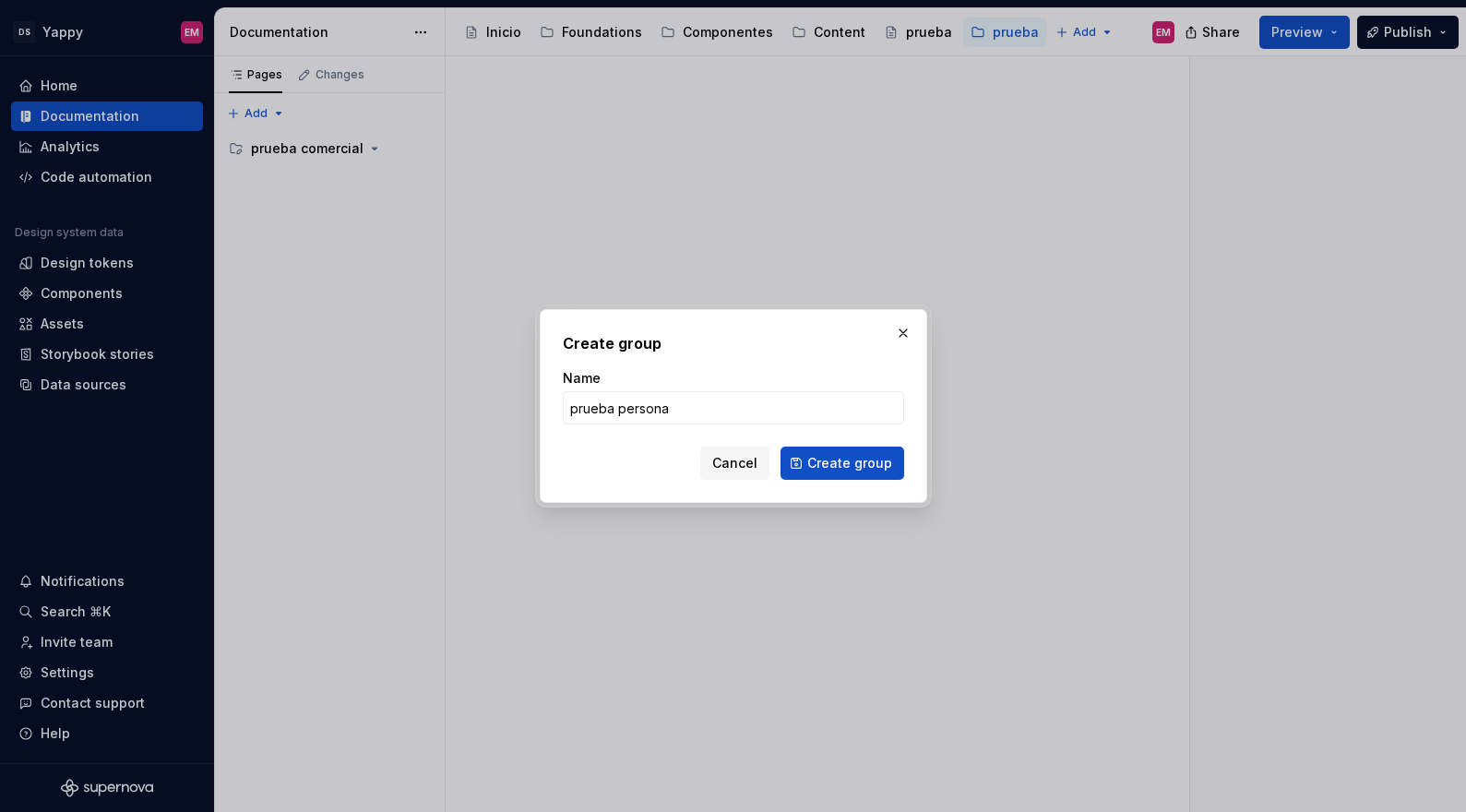
type input "prueba personal"
click button "Create group" at bounding box center [841, 463] width 124 height 33
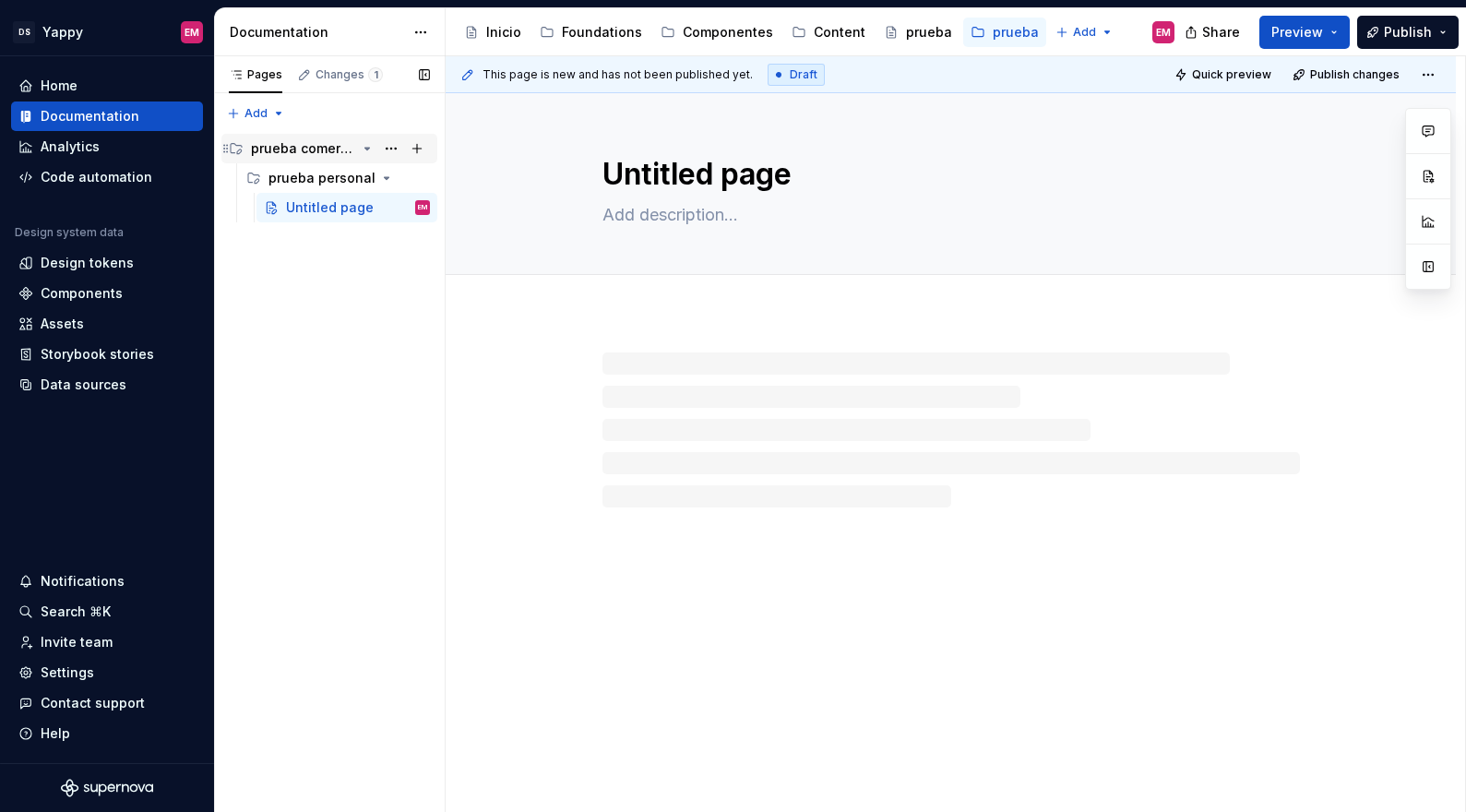
click at [360, 148] on icon "Page tree" at bounding box center [367, 148] width 15 height 15
click at [369, 150] on icon "Page tree" at bounding box center [367, 148] width 15 height 15
click at [367, 173] on icon "Page tree" at bounding box center [367, 178] width 15 height 15
click at [366, 175] on icon "Page tree" at bounding box center [367, 178] width 15 height 15
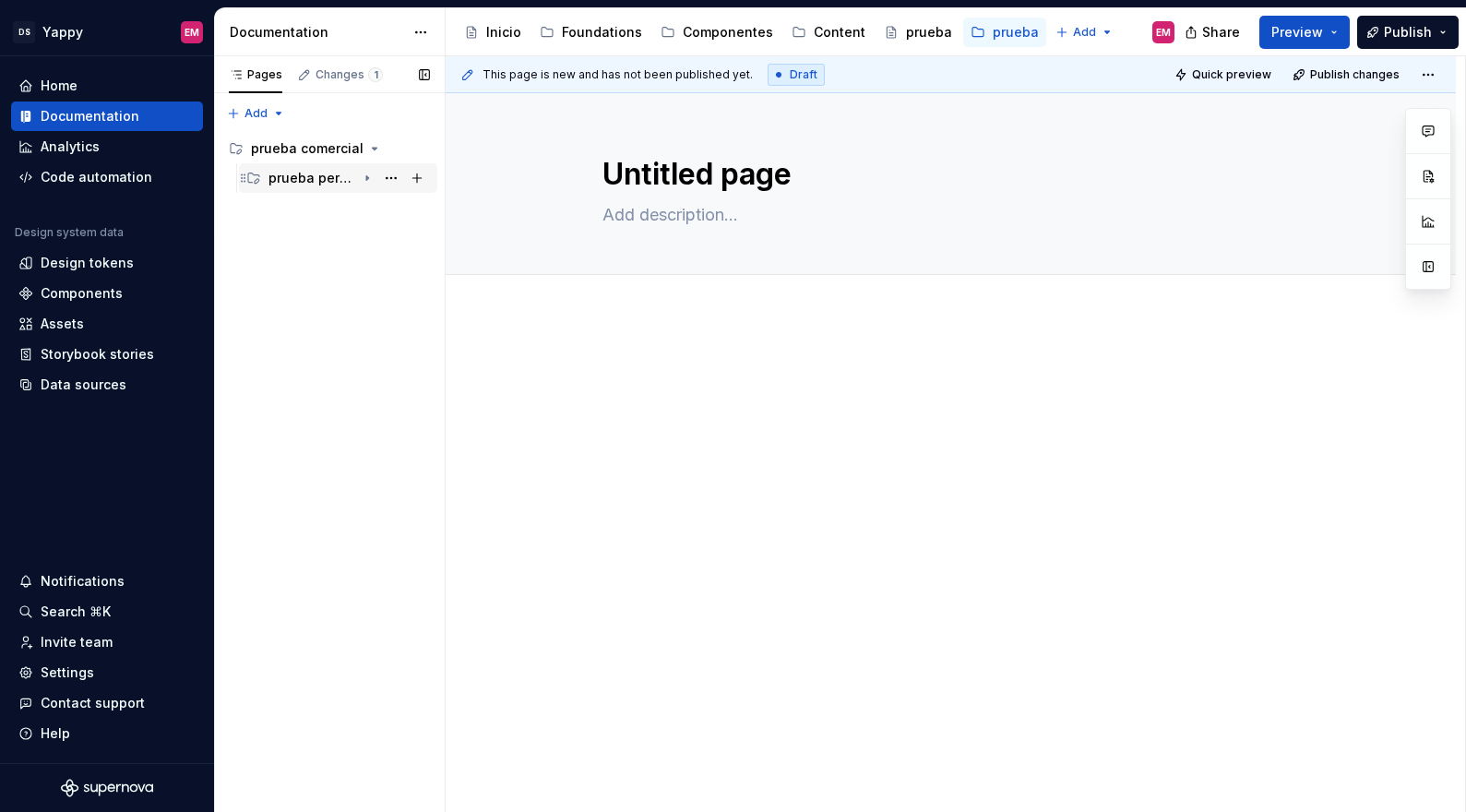
click at [363, 177] on icon "Page tree" at bounding box center [367, 178] width 15 height 15
click at [393, 203] on button "Page tree" at bounding box center [390, 207] width 25 height 25
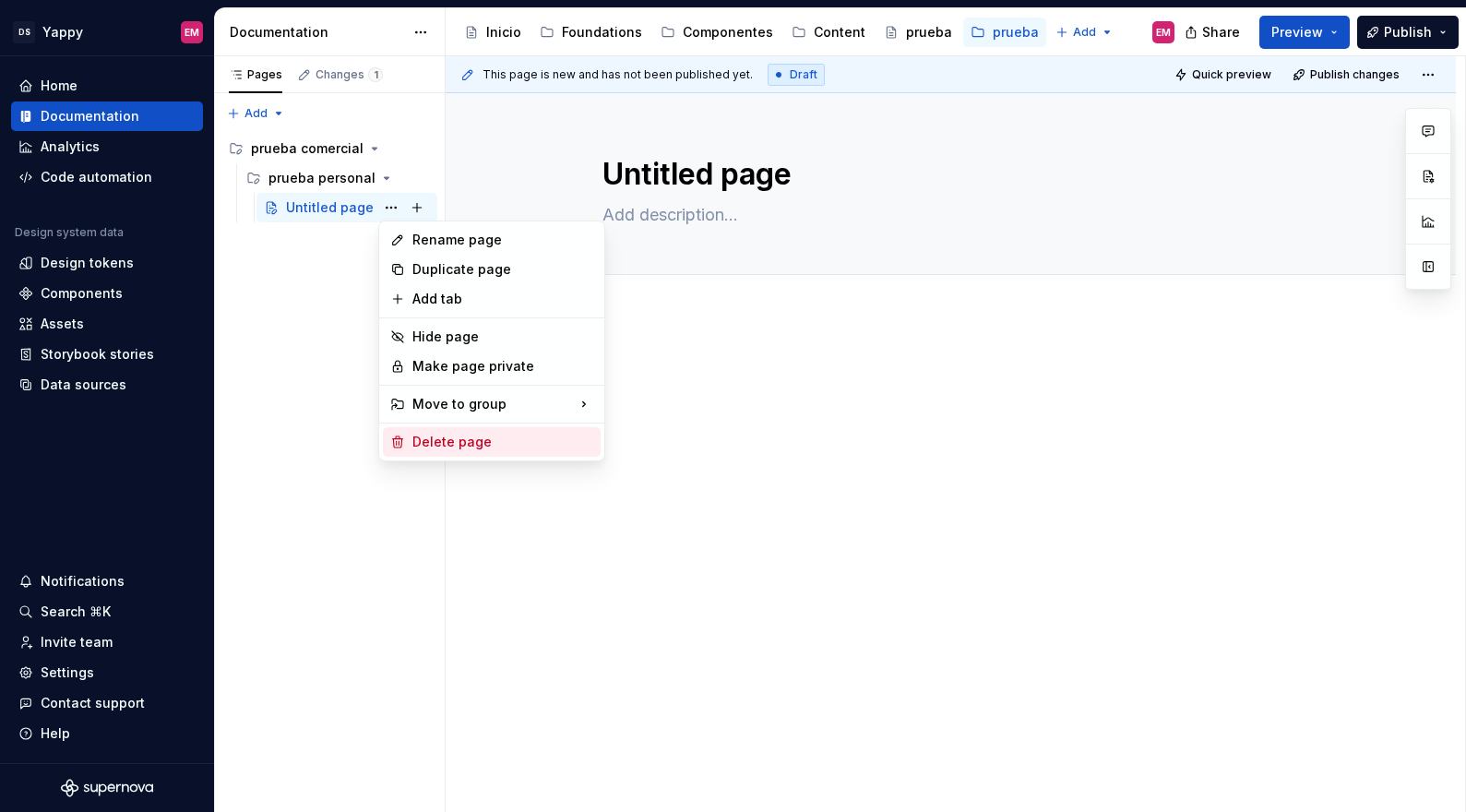
click at [448, 445] on div "Delete page" at bounding box center [502, 441] width 181 height 19
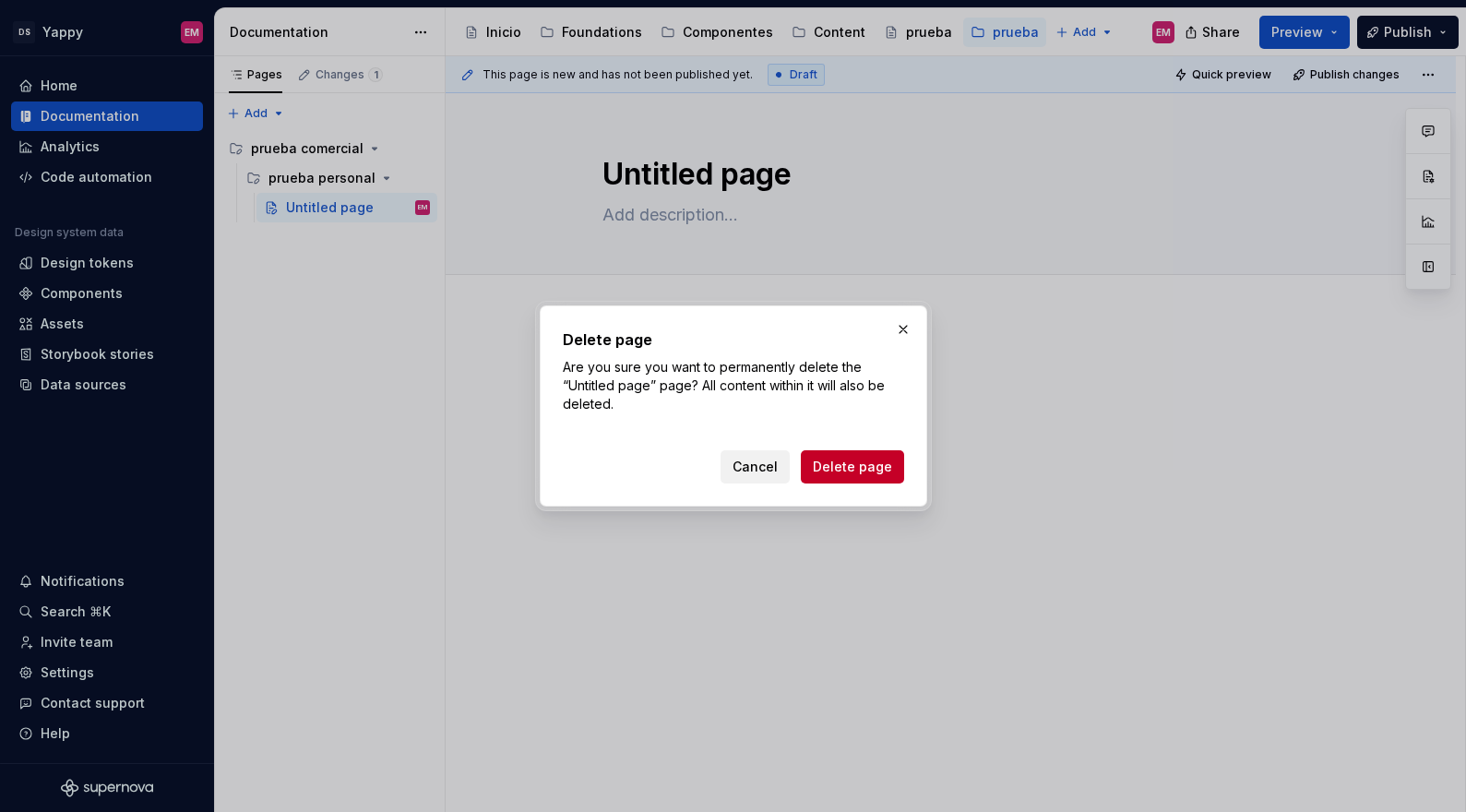
click at [746, 468] on span "Cancel" at bounding box center [754, 467] width 45 height 19
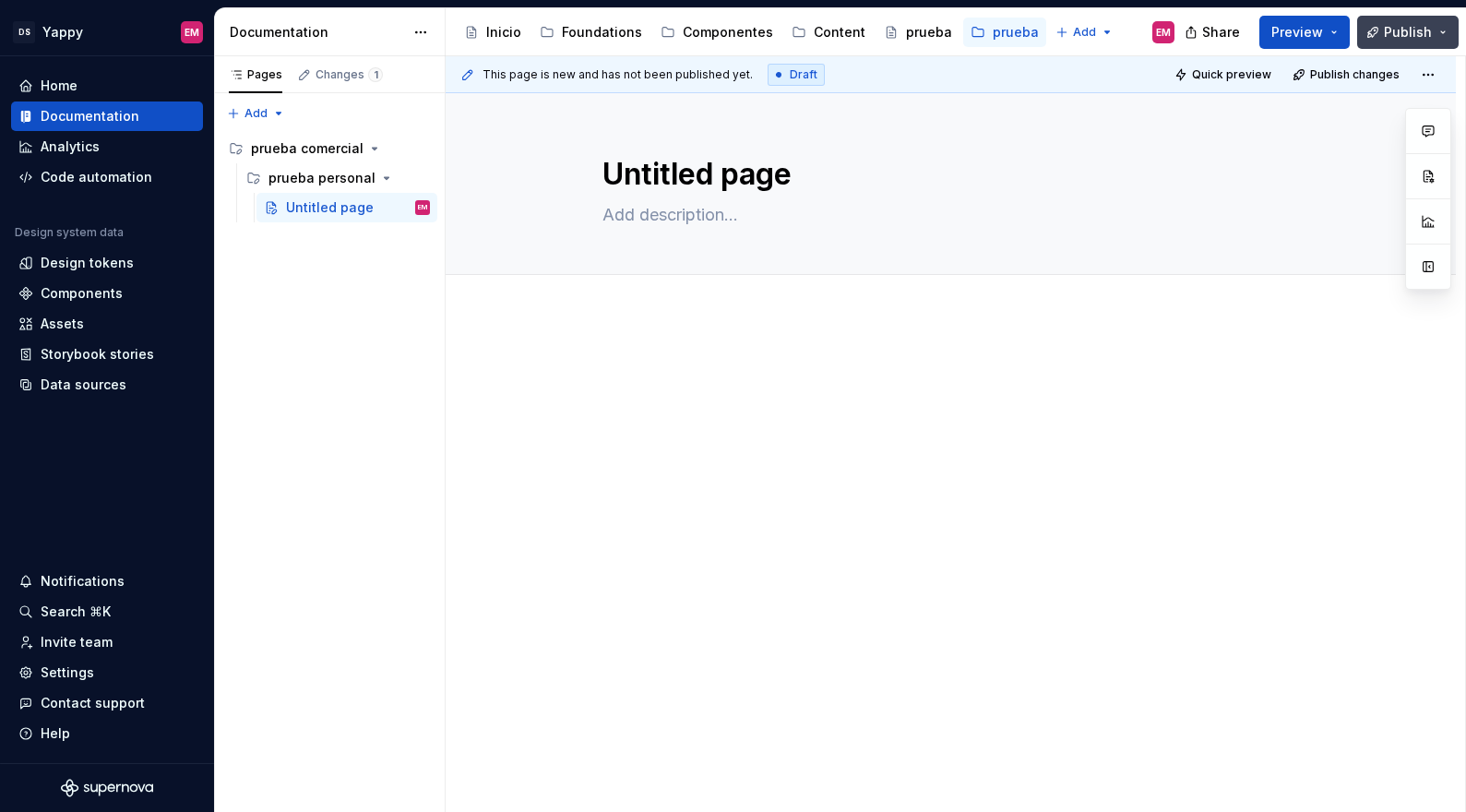
click at [1435, 25] on button "Publish" at bounding box center [1407, 32] width 102 height 33
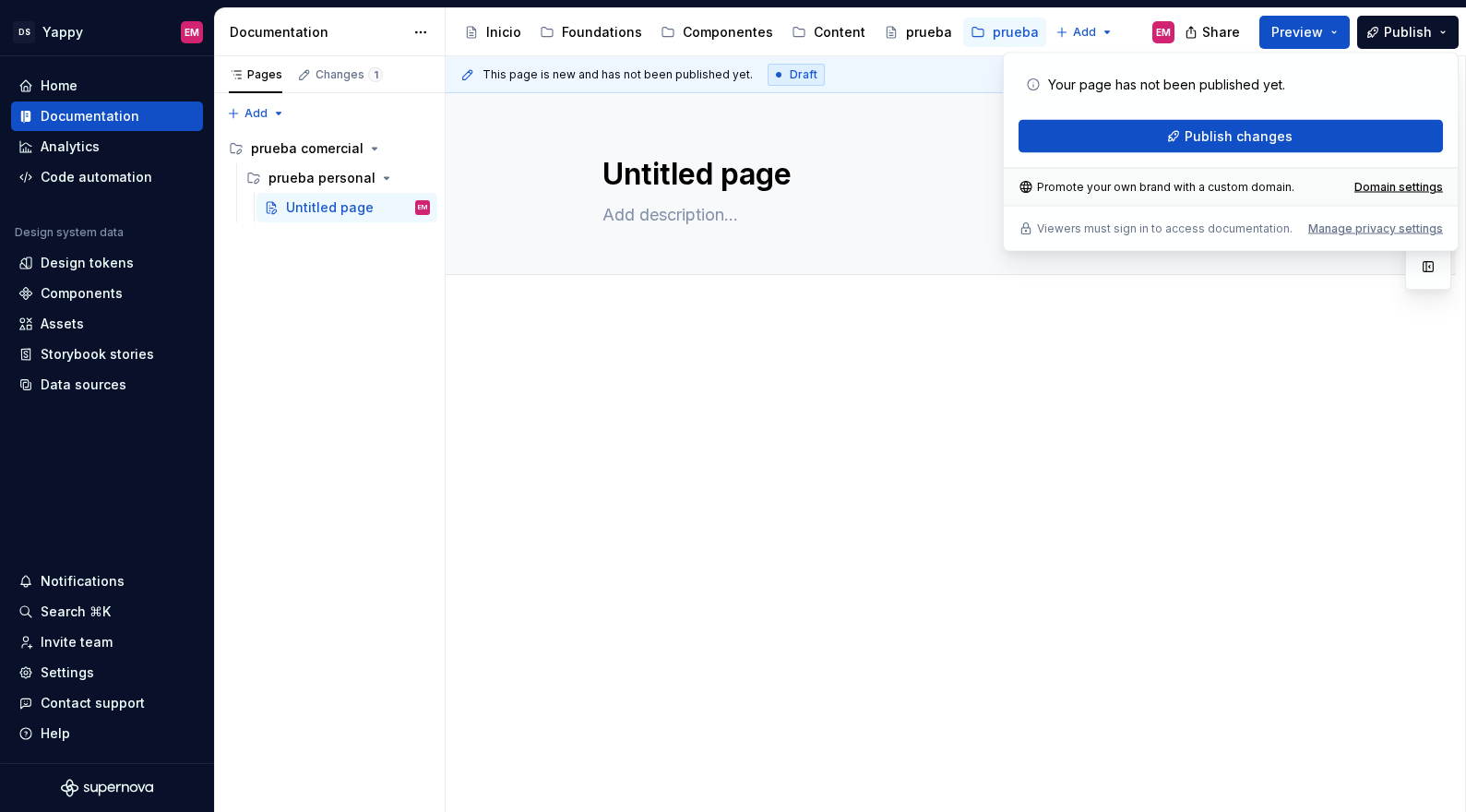
click at [1181, 115] on div "Your page has not been published yet. Publish changes" at bounding box center [1230, 110] width 425 height 85
click at [1177, 126] on button "Publish changes" at bounding box center [1230, 137] width 425 height 33
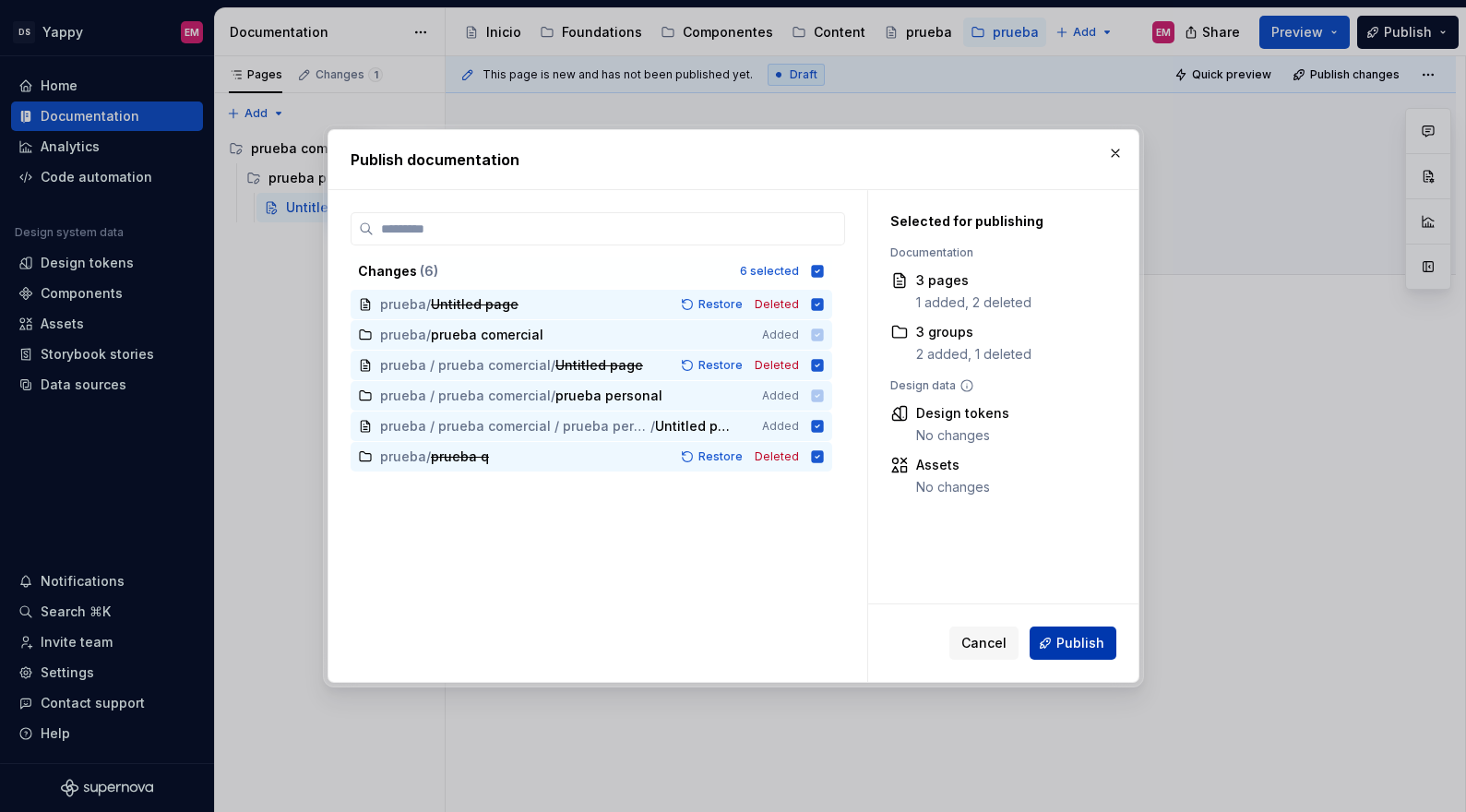
click at [1075, 645] on span "Publish" at bounding box center [1079, 642] width 48 height 19
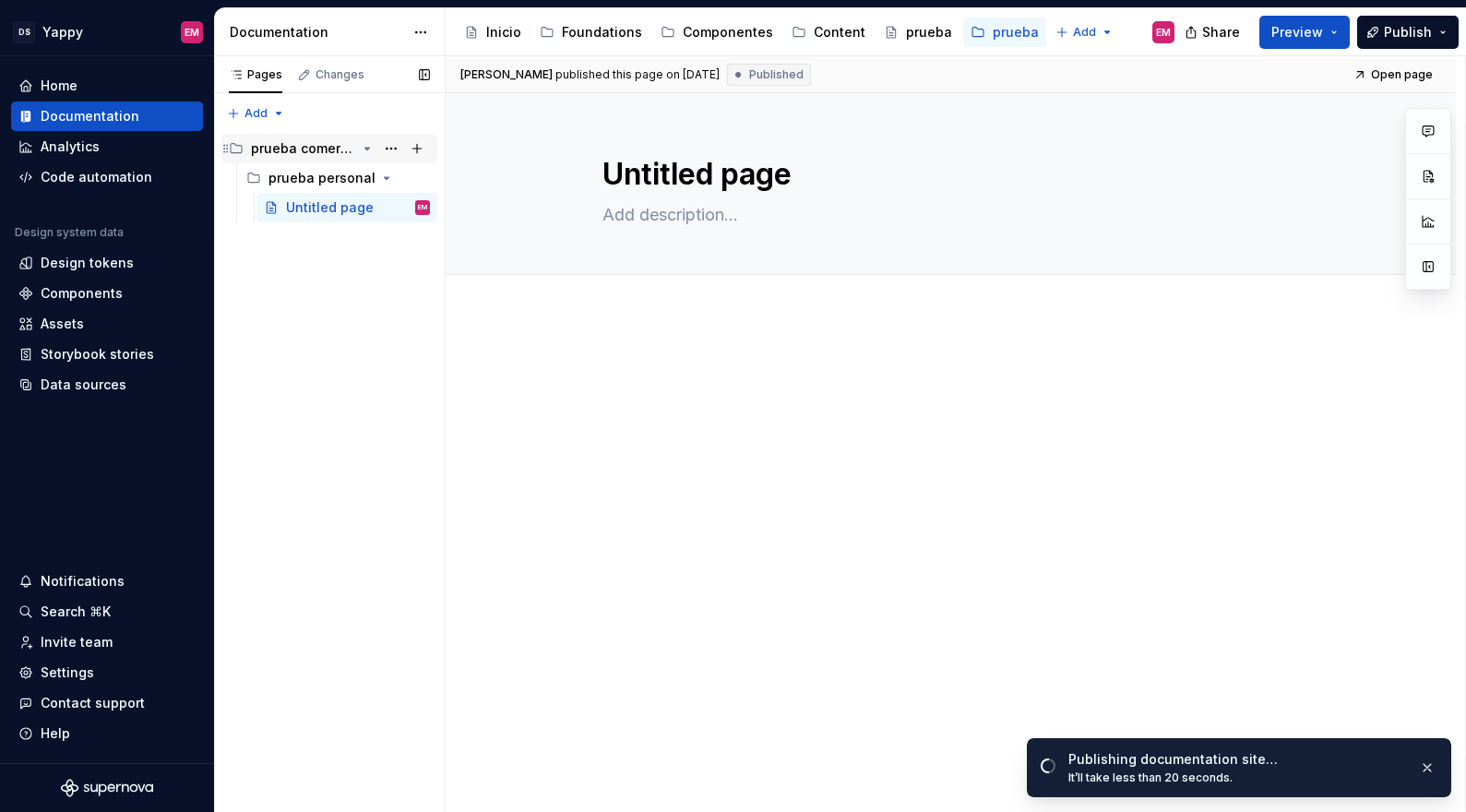
click at [295, 143] on div "prueba comercial" at bounding box center [304, 148] width 105 height 19
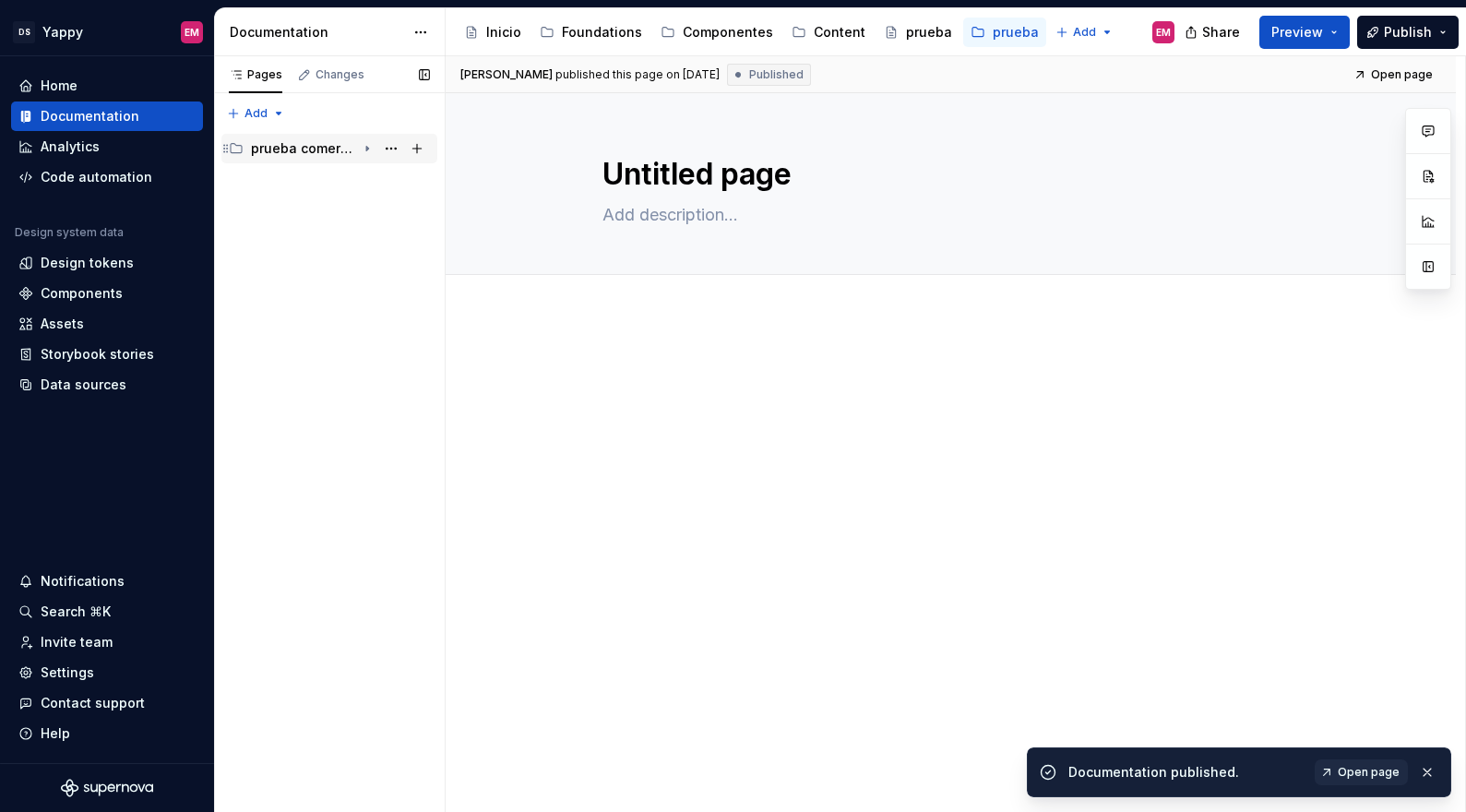
click at [289, 148] on div "prueba comercial" at bounding box center [304, 148] width 105 height 19
click at [396, 147] on button "Page tree" at bounding box center [390, 148] width 25 height 25
click at [390, 146] on div "Pages Changes Add Accessibility guide for tree Page tree. Navigate the tree wit…" at bounding box center [329, 434] width 230 height 756
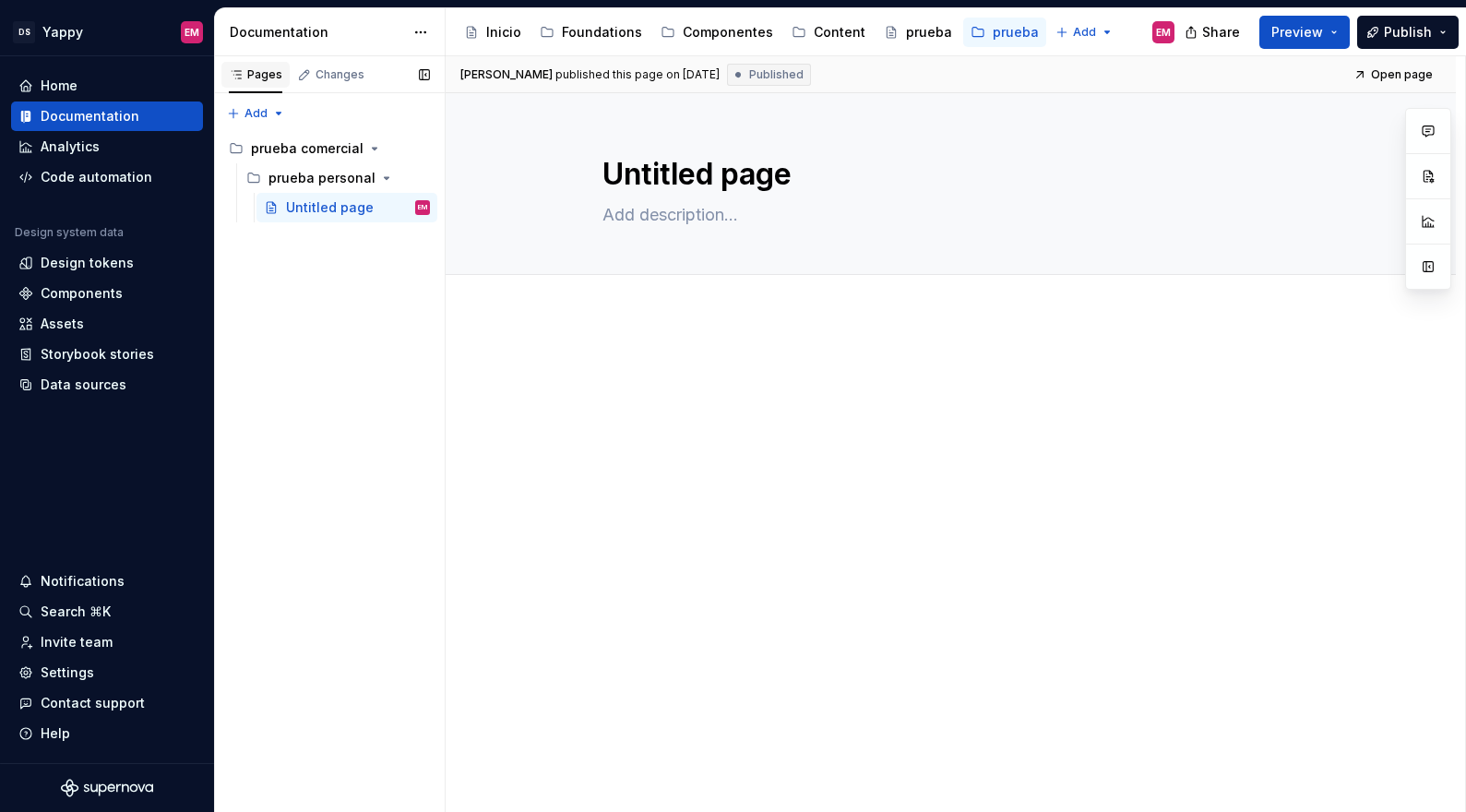
click at [256, 85] on div "Pages" at bounding box center [256, 74] width 68 height 25
click at [993, 30] on div "prueba" at bounding box center [1015, 32] width 46 height 19
click at [970, 33] on button "Page tree" at bounding box center [981, 32] width 22 height 22
click at [310, 153] on div "Pages Changes Add Accessibility guide for tree Page tree. Navigate the tree wit…" at bounding box center [329, 434] width 230 height 756
click at [276, 153] on div "prueba comercial" at bounding box center [304, 148] width 105 height 19
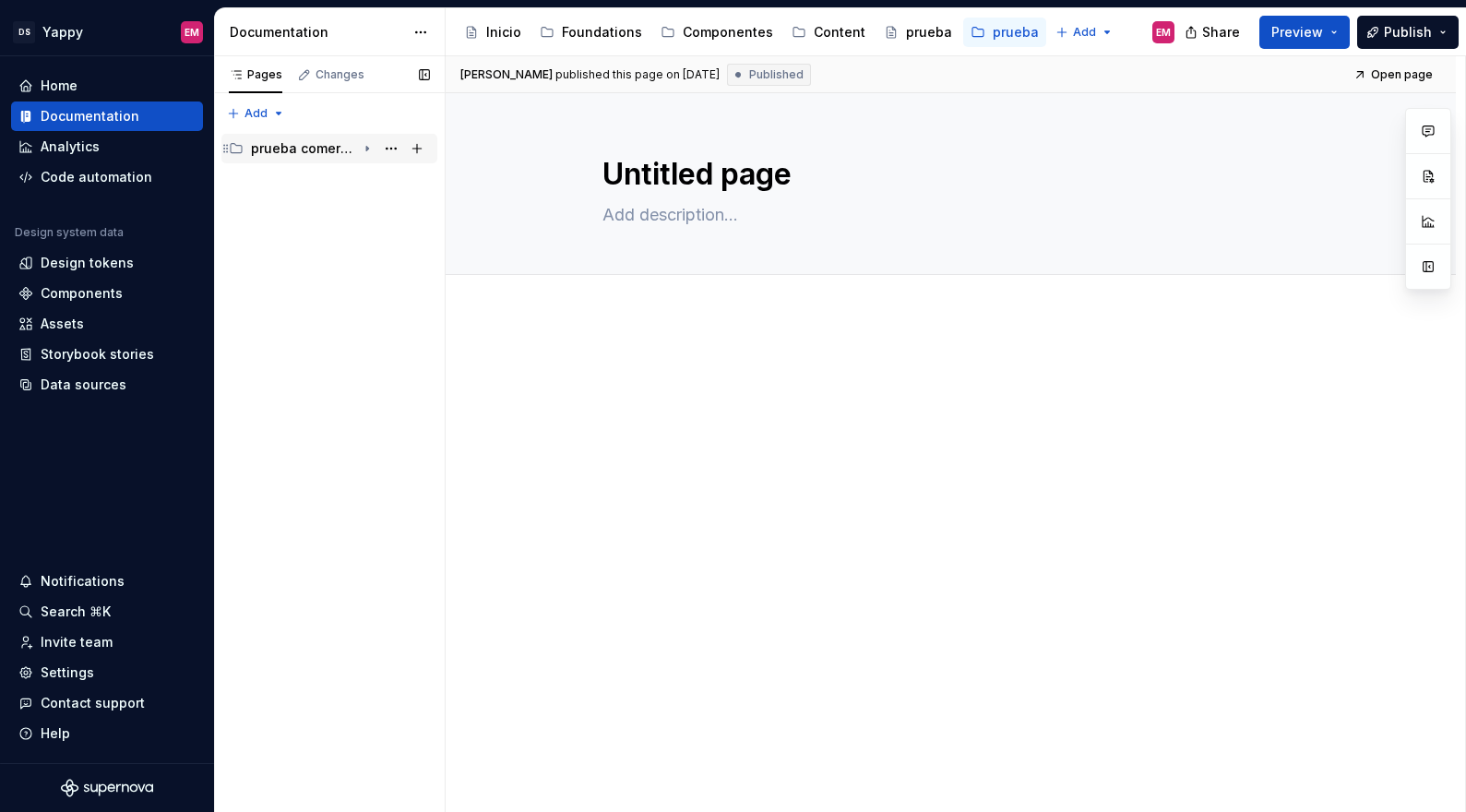
click at [272, 151] on div "prueba comercial" at bounding box center [304, 148] width 105 height 19
click at [304, 148] on div "prueba comercial" at bounding box center [304, 148] width 105 height 19
click at [318, 147] on div "prueba comercial" at bounding box center [304, 148] width 105 height 19
click at [366, 147] on icon "Page tree" at bounding box center [367, 148] width 5 height 2
click at [366, 147] on icon "Page tree" at bounding box center [367, 148] width 2 height 5
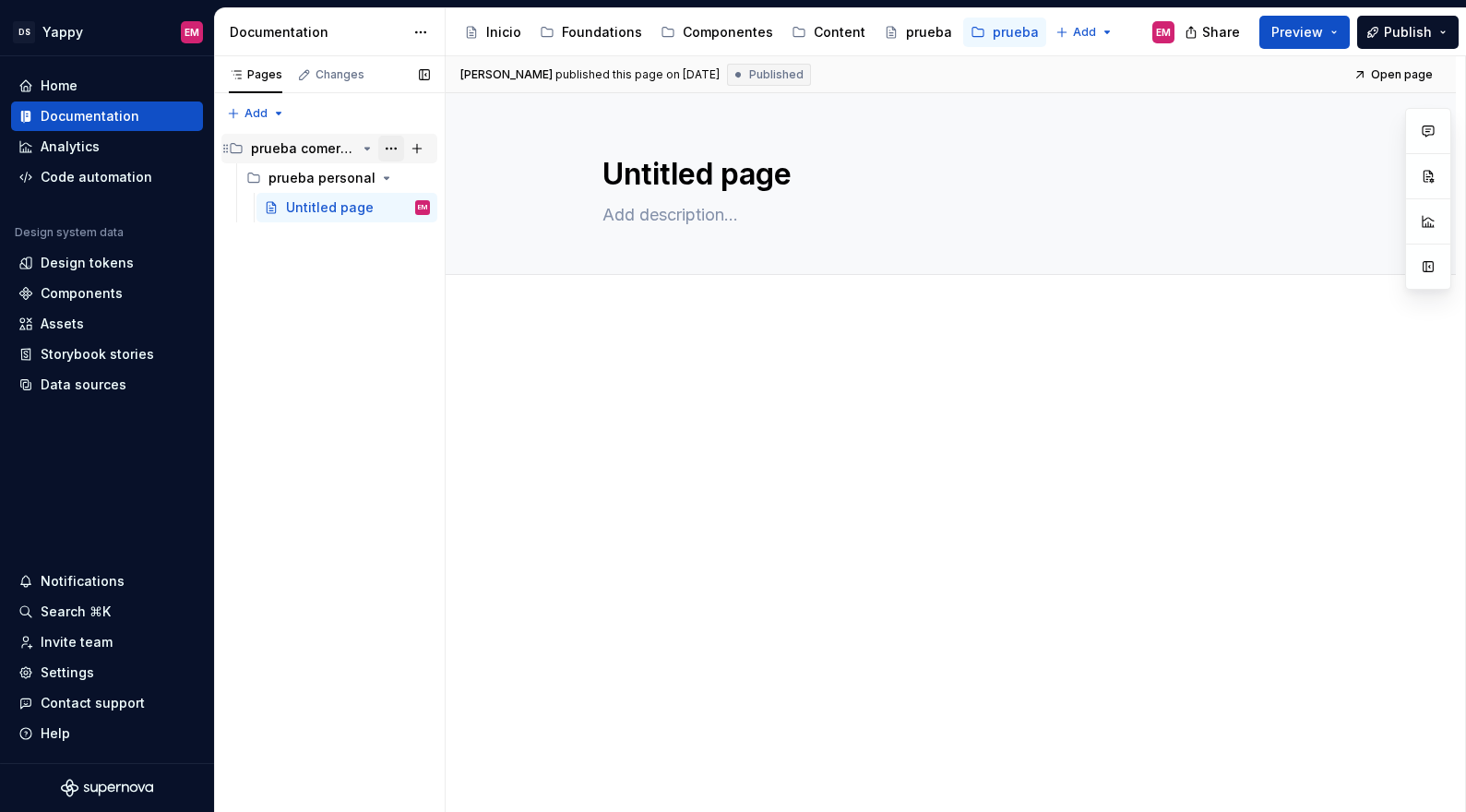
click at [395, 148] on button "Page tree" at bounding box center [390, 148] width 25 height 25
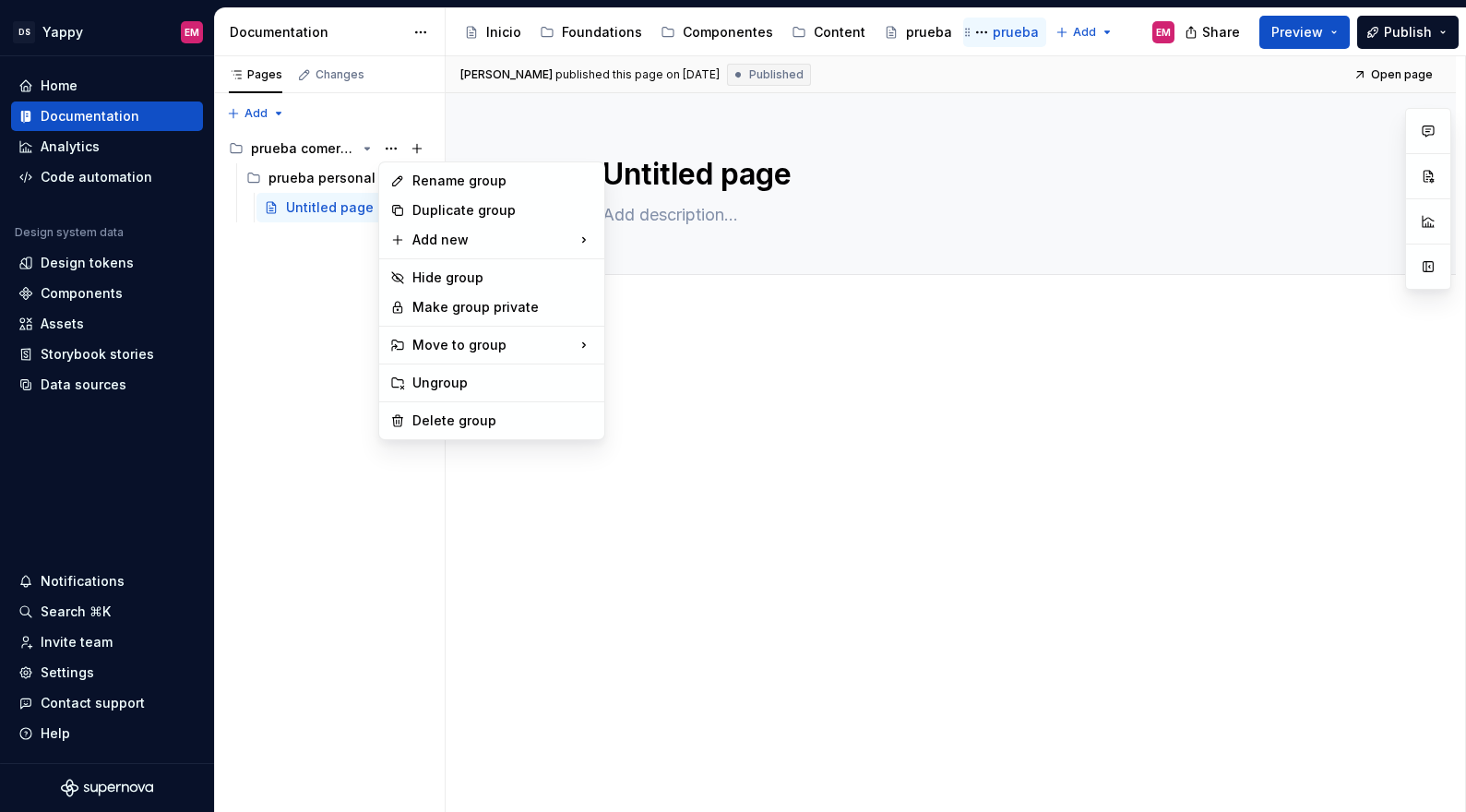
click at [991, 34] on html "DS Yappy EM Home Documentation Analytics Code automation Design system data Des…" at bounding box center [733, 406] width 1466 height 812
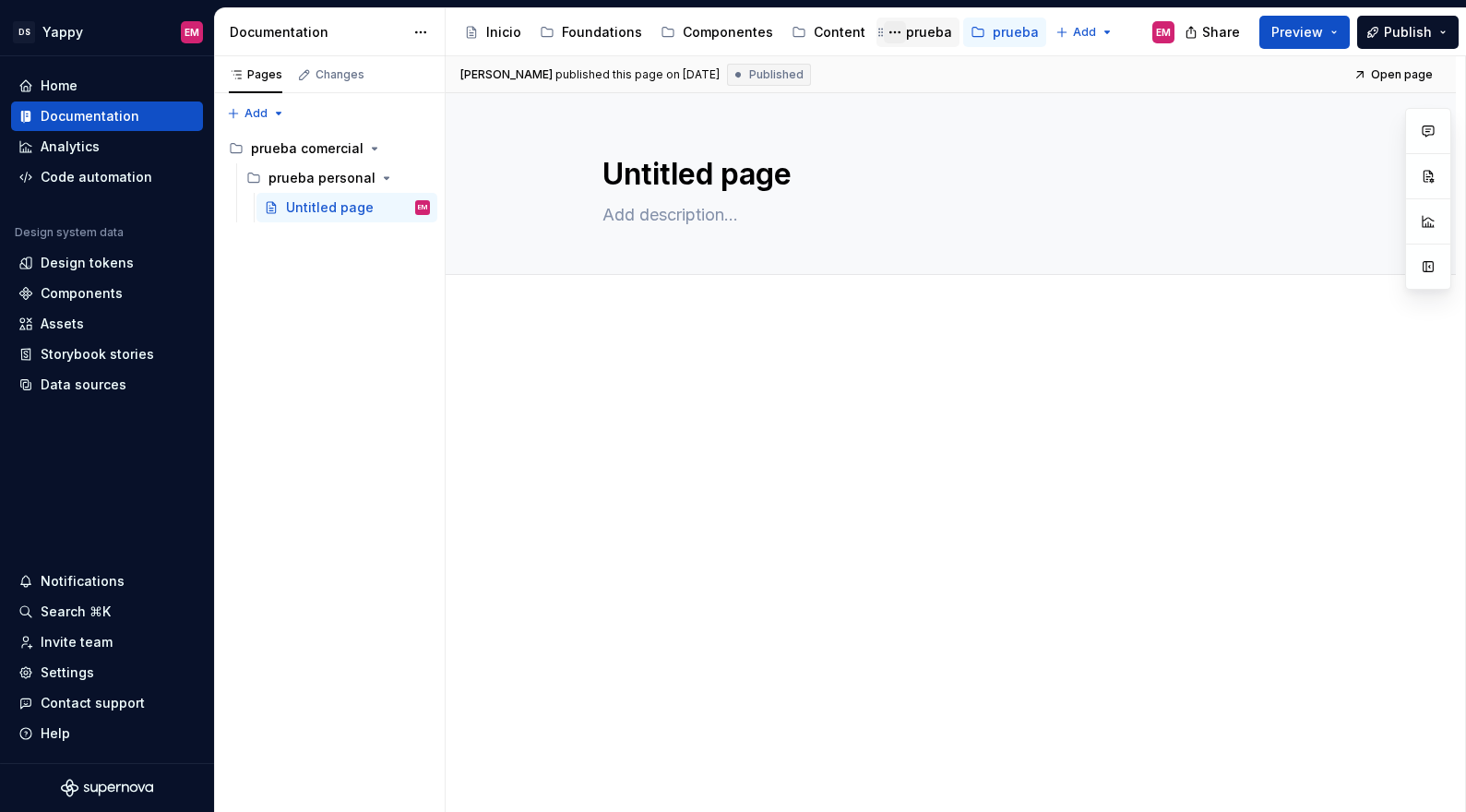
click at [883, 31] on button "Page tree" at bounding box center [894, 32] width 22 height 22
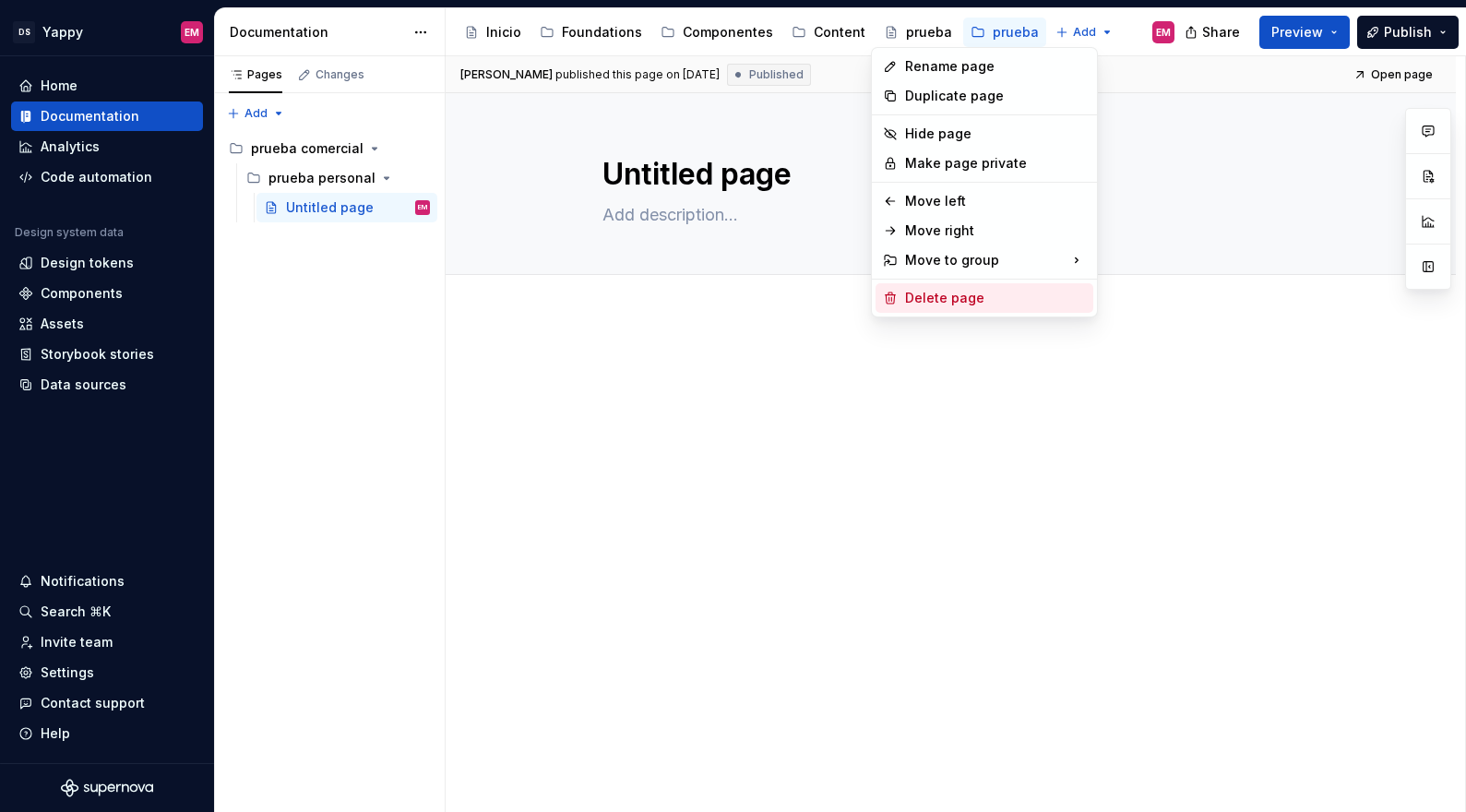
click at [962, 302] on div "Delete page" at bounding box center [995, 298] width 181 height 19
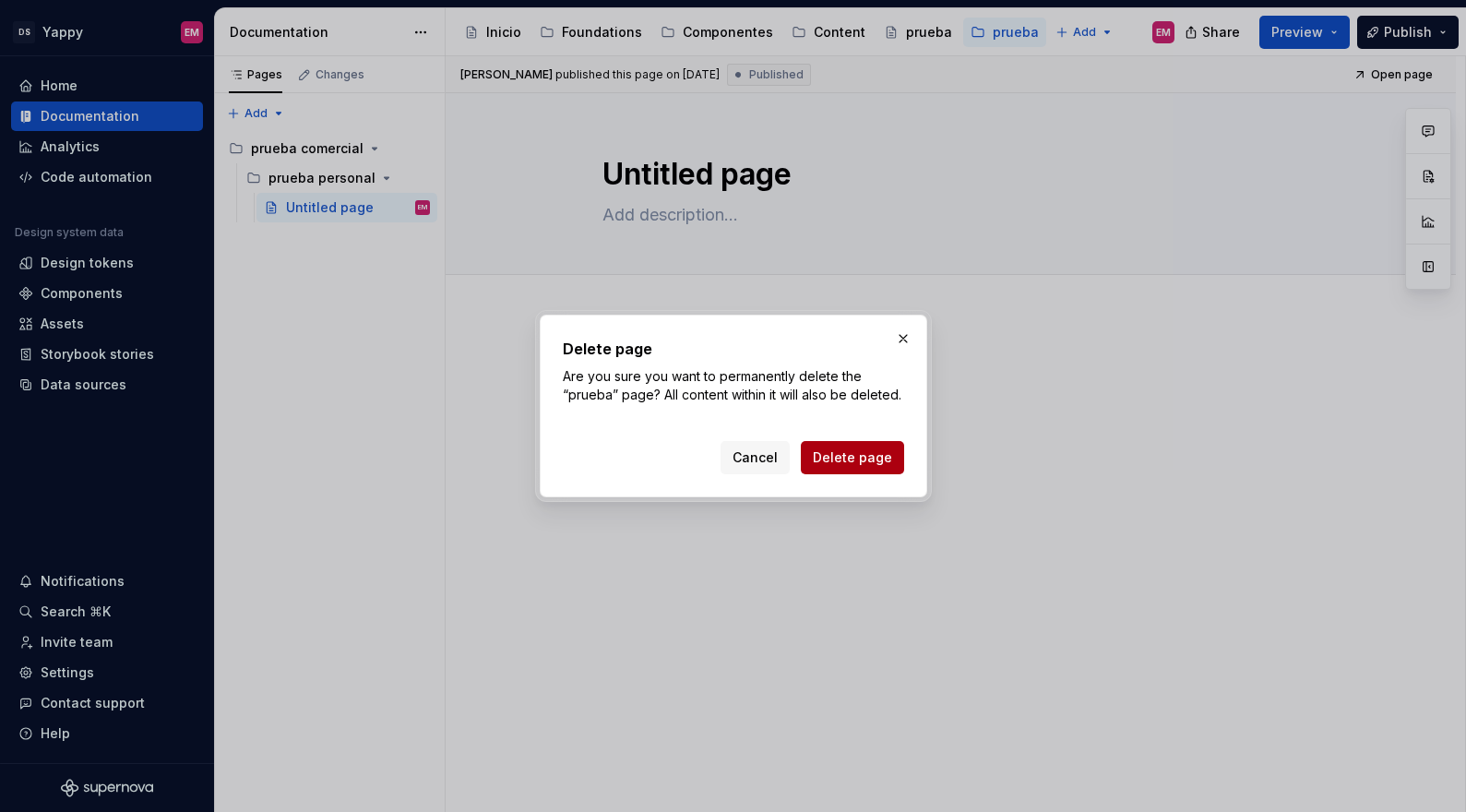
click at [863, 452] on span "Delete page" at bounding box center [852, 457] width 79 height 19
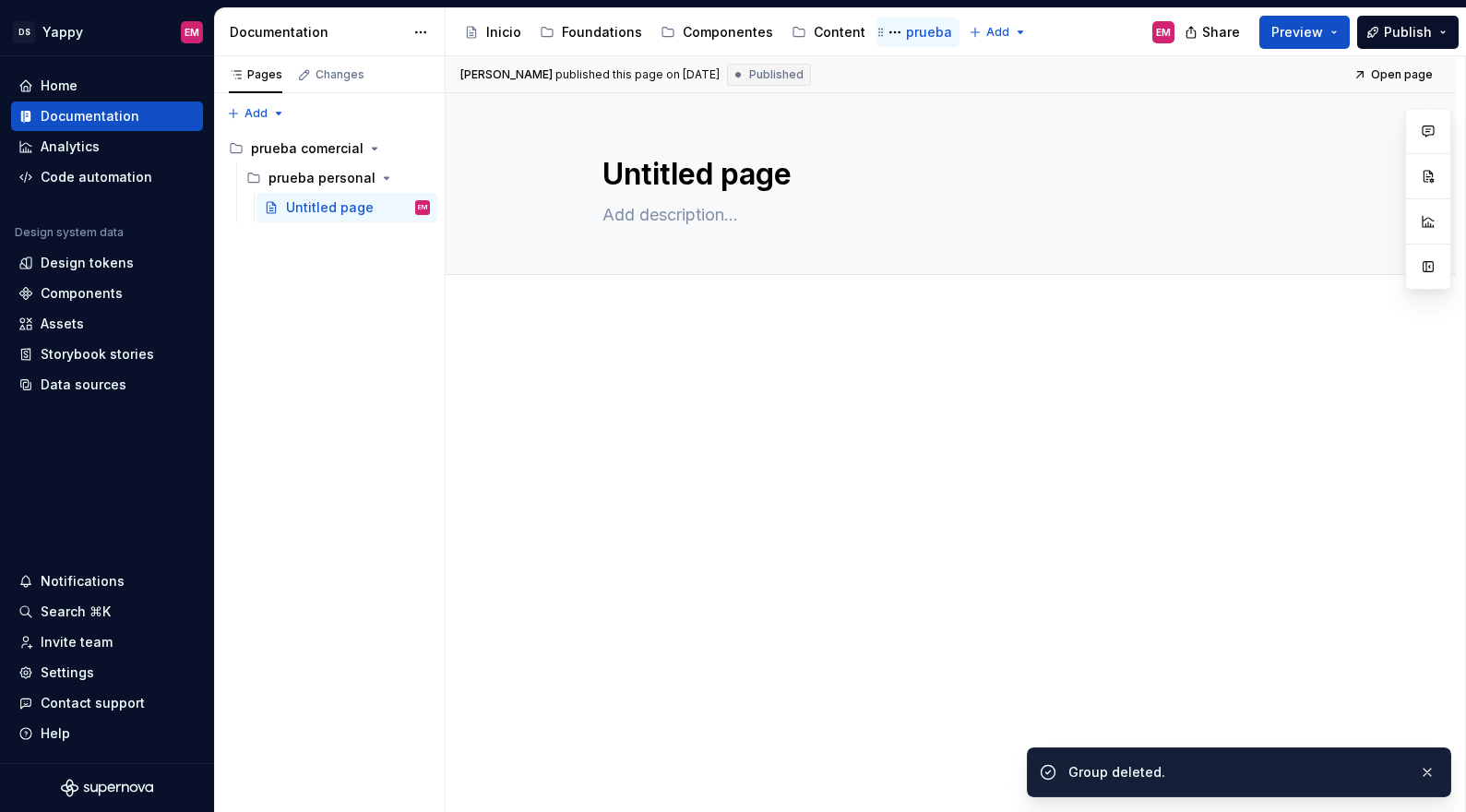
click at [906, 31] on div "prueba" at bounding box center [928, 32] width 46 height 19
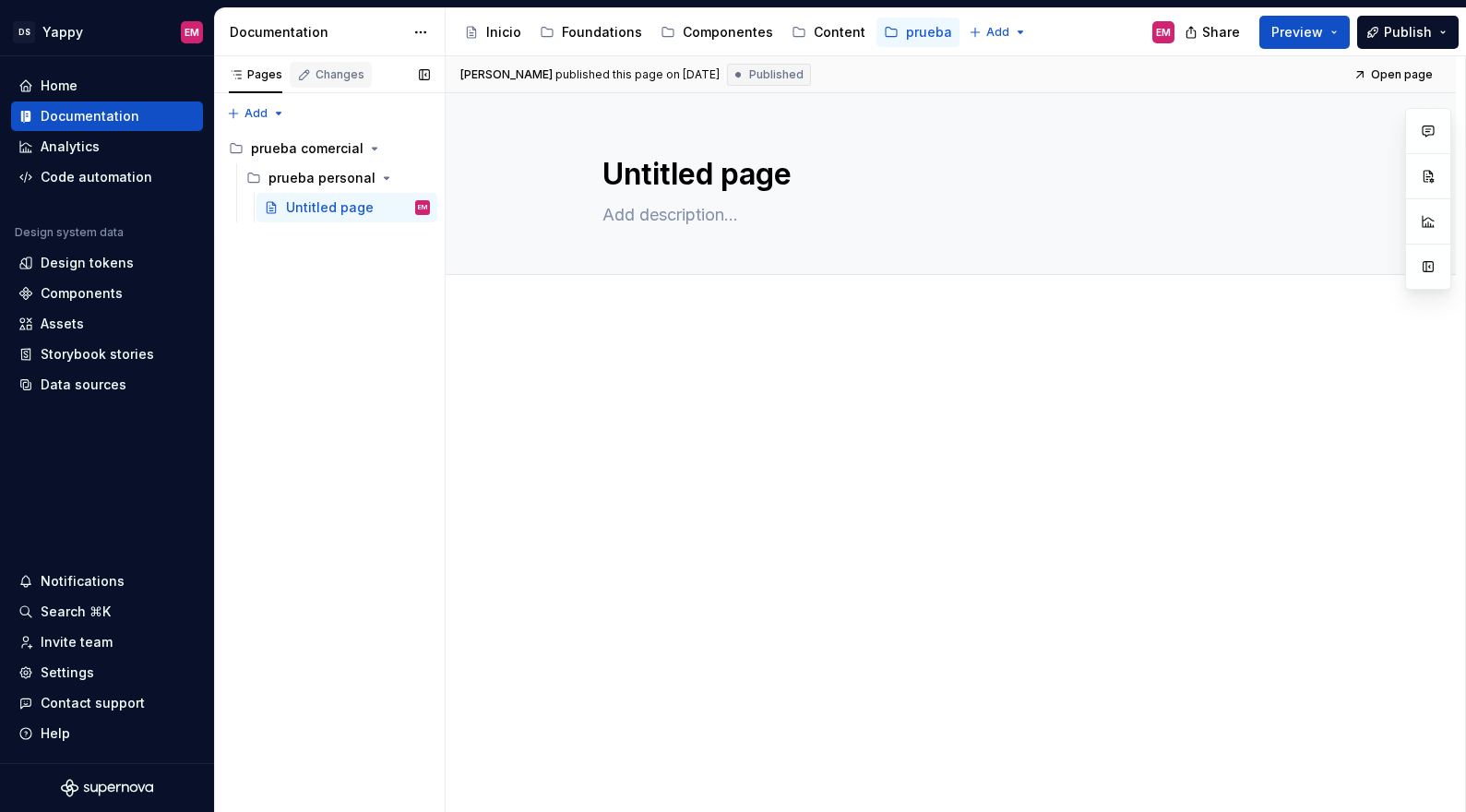
click at [305, 83] on div "Changes" at bounding box center [331, 74] width 82 height 25
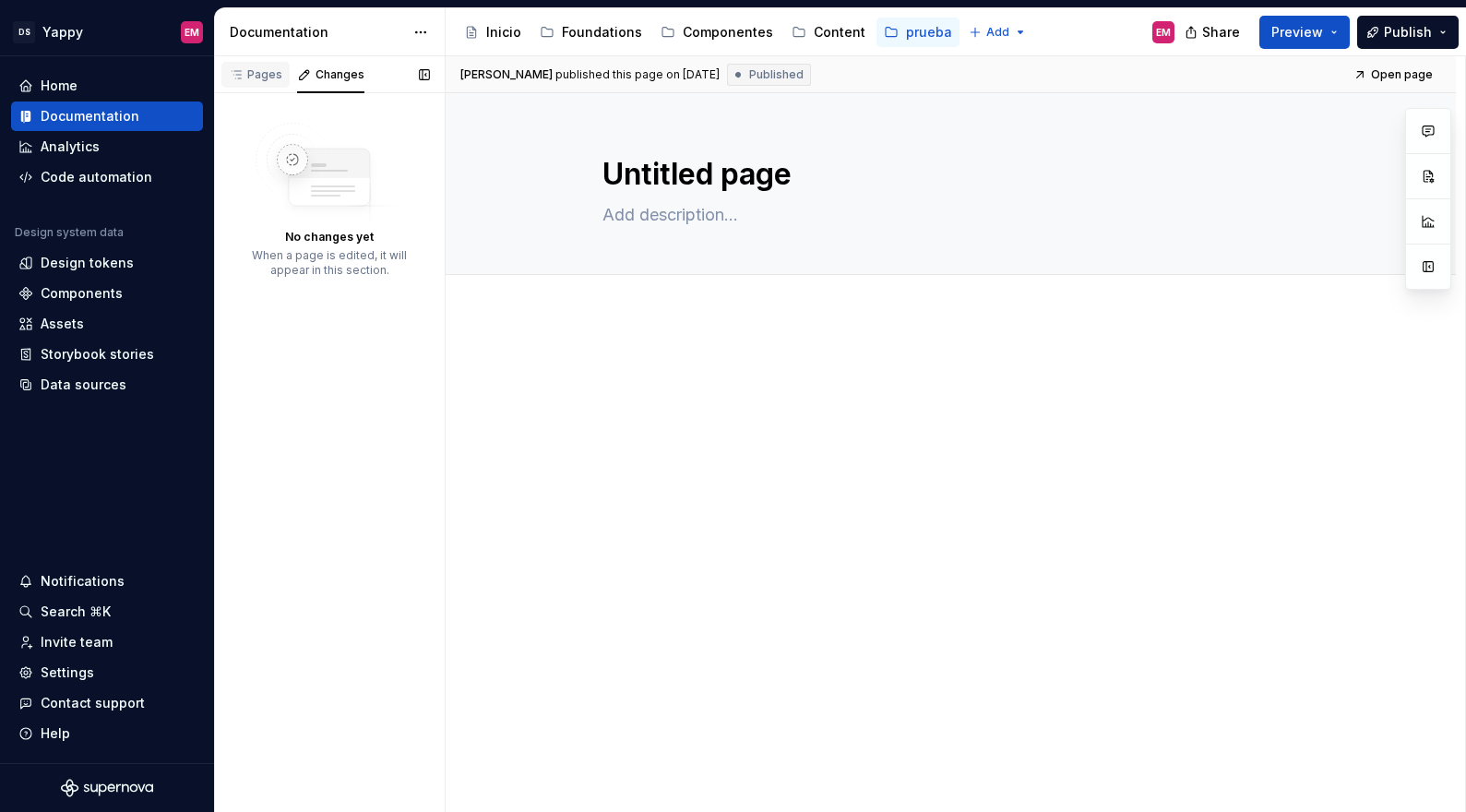
click at [257, 76] on div "Pages" at bounding box center [255, 74] width 54 height 15
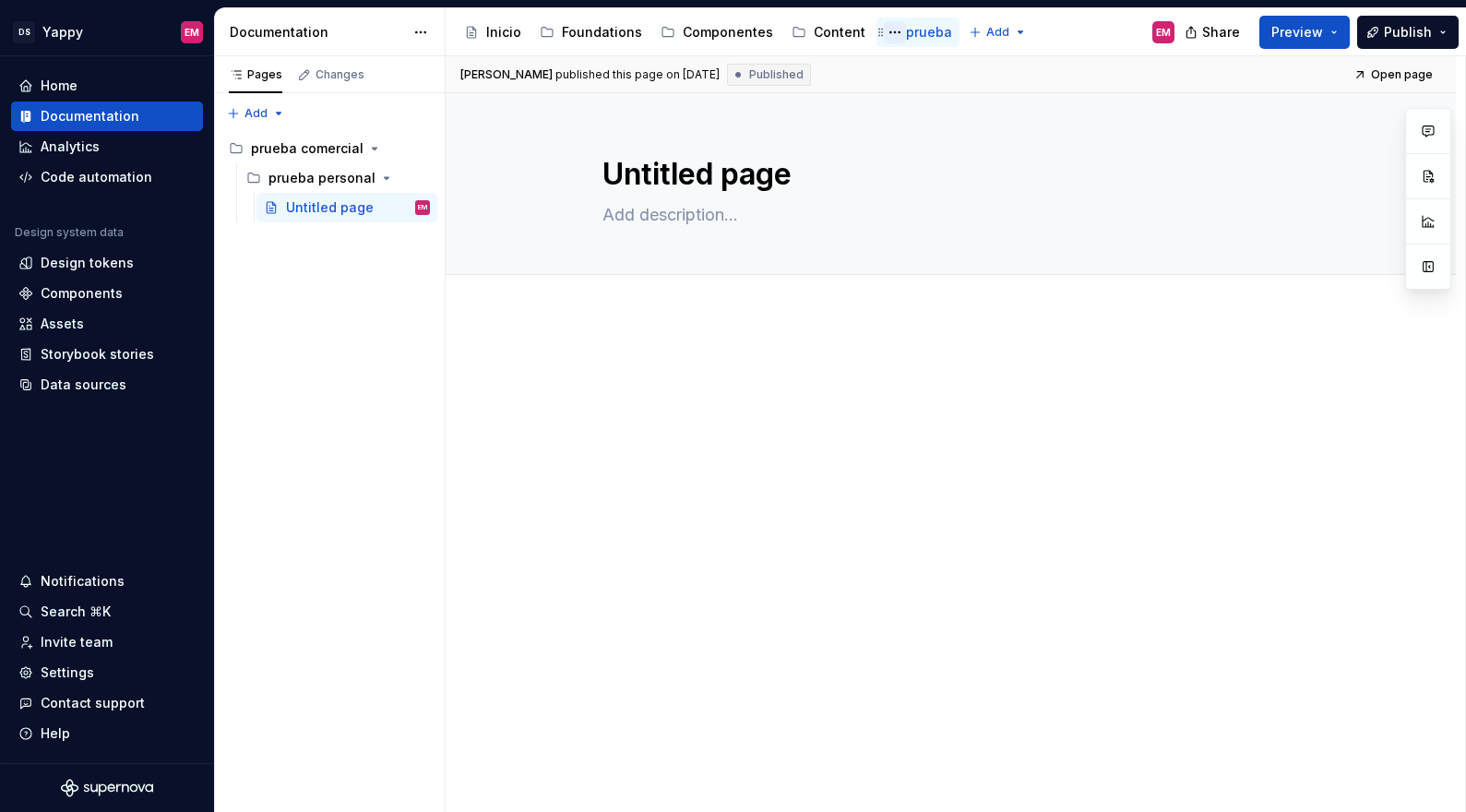
click at [885, 30] on button "Page tree" at bounding box center [894, 32] width 22 height 22
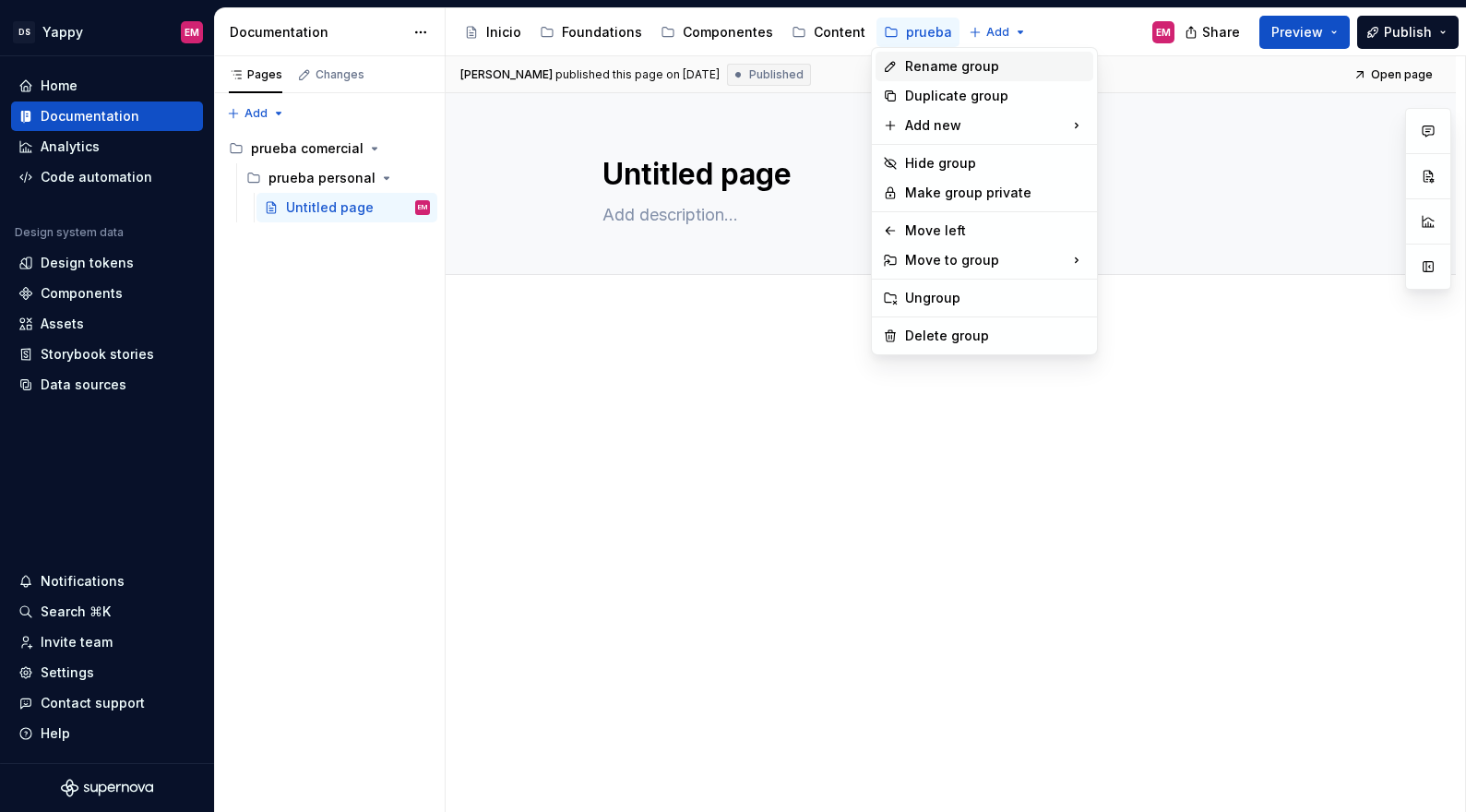
type textarea "*"
click at [917, 57] on div "Rename group" at bounding box center [984, 66] width 218 height 29
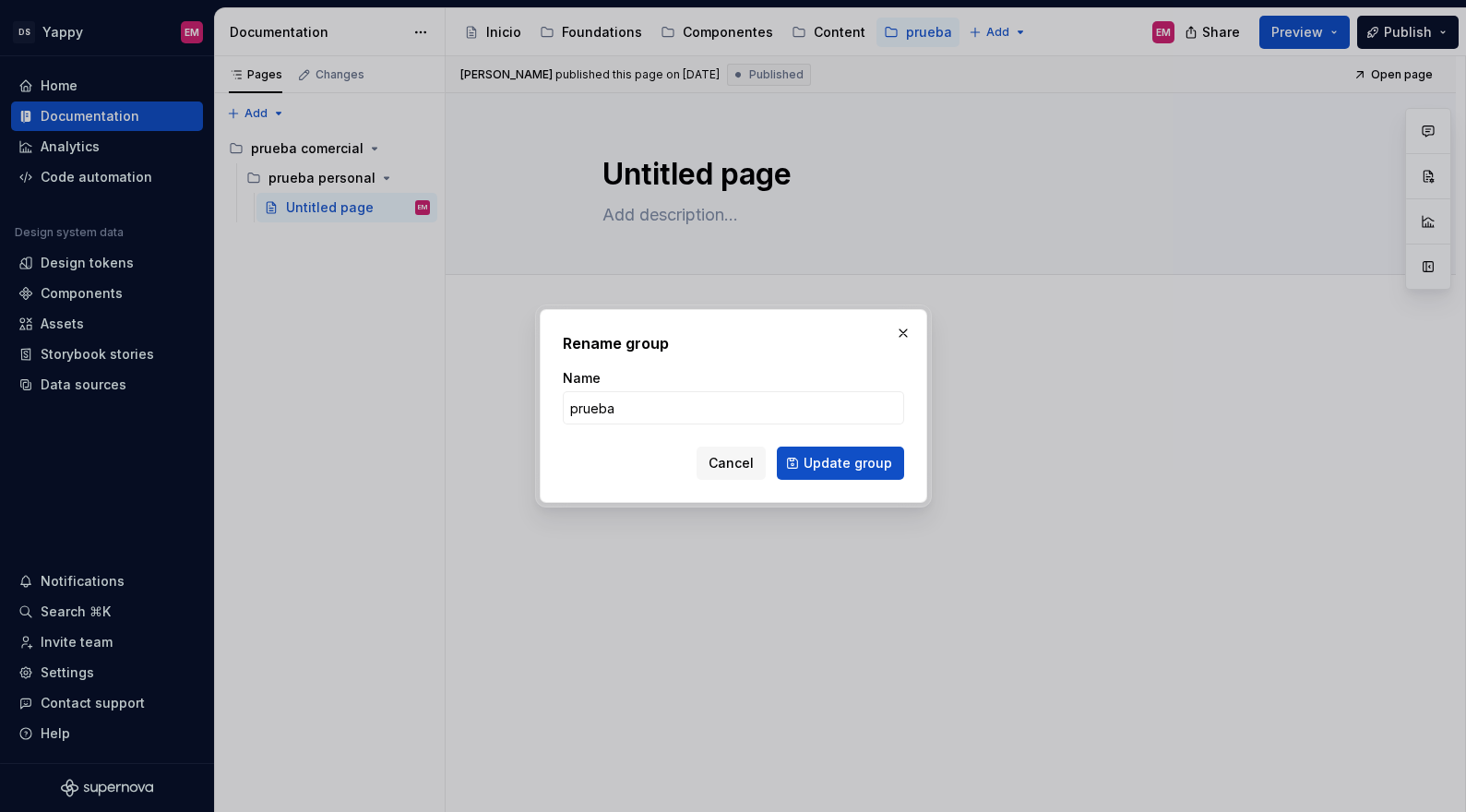
type input "D"
type input "Componentes"
click at [834, 467] on span "Update group" at bounding box center [847, 463] width 89 height 19
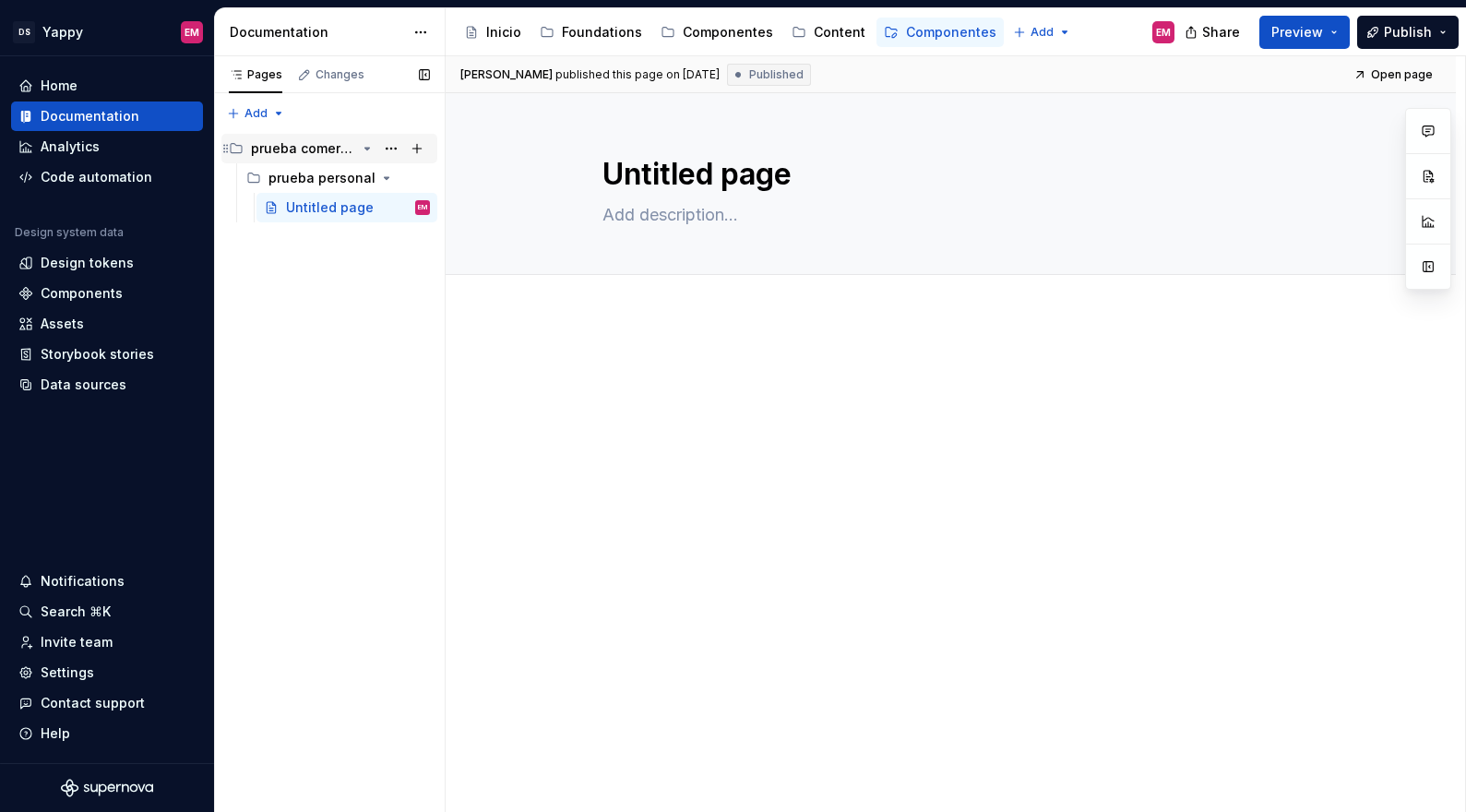
click at [307, 154] on div "prueba comercial" at bounding box center [304, 148] width 105 height 19
click at [327, 148] on div "prueba comercial" at bounding box center [304, 148] width 105 height 19
click at [392, 147] on button "Page tree" at bounding box center [390, 148] width 25 height 25
type textarea "*"
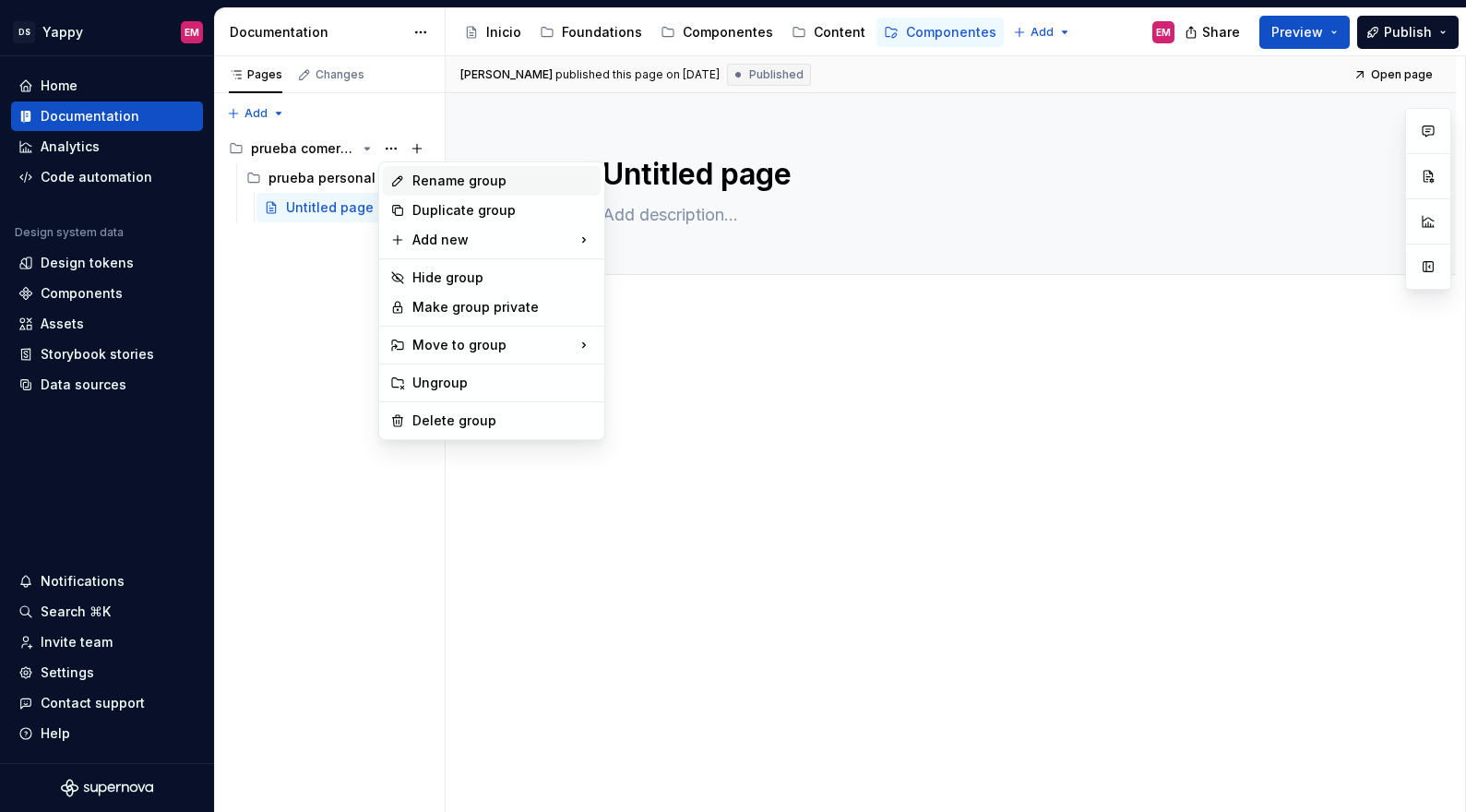
click at [439, 183] on div "Rename group" at bounding box center [502, 181] width 181 height 19
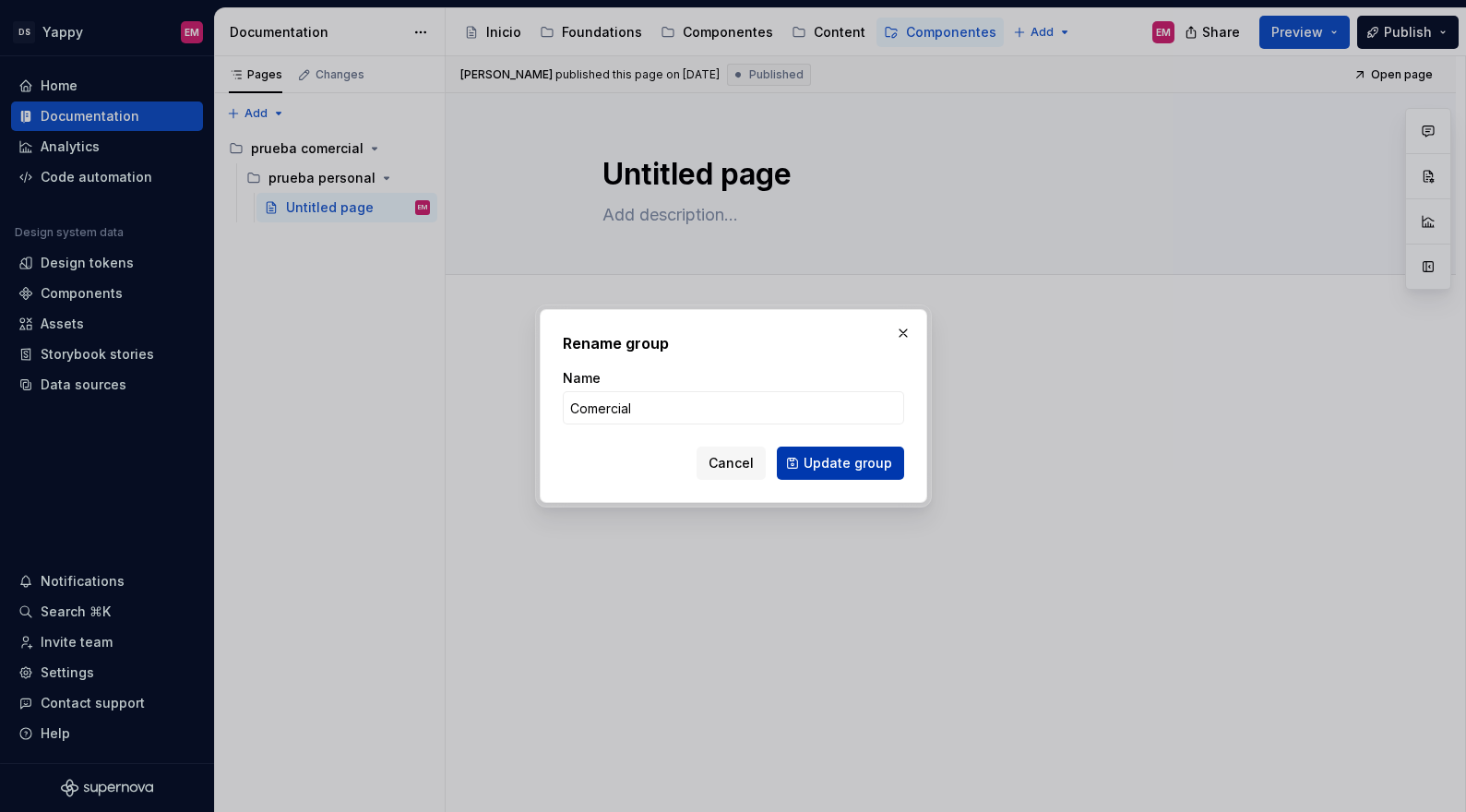
type input "Comercial"
click at [816, 465] on span "Update group" at bounding box center [847, 463] width 89 height 19
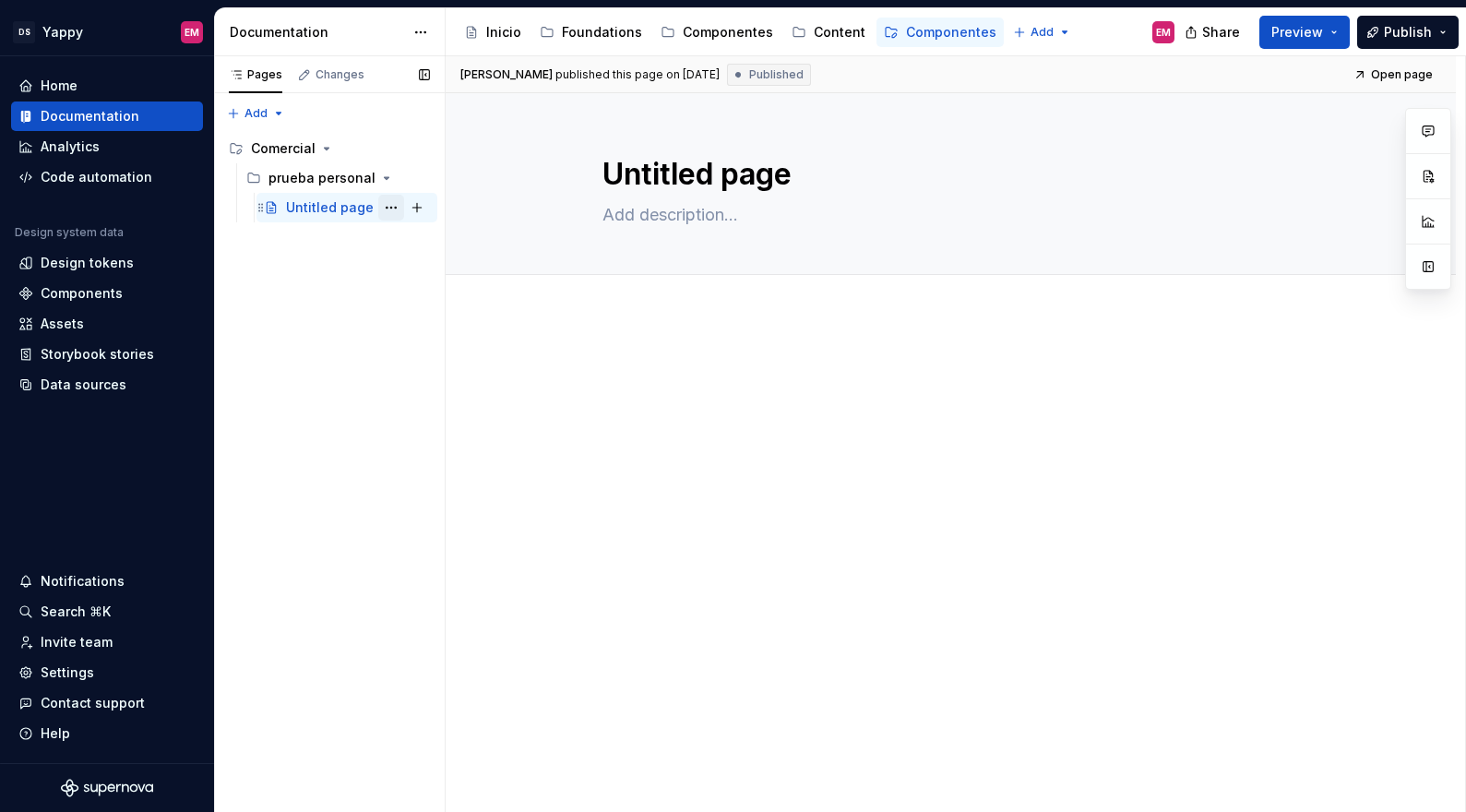
click at [393, 209] on button "Page tree" at bounding box center [390, 207] width 25 height 25
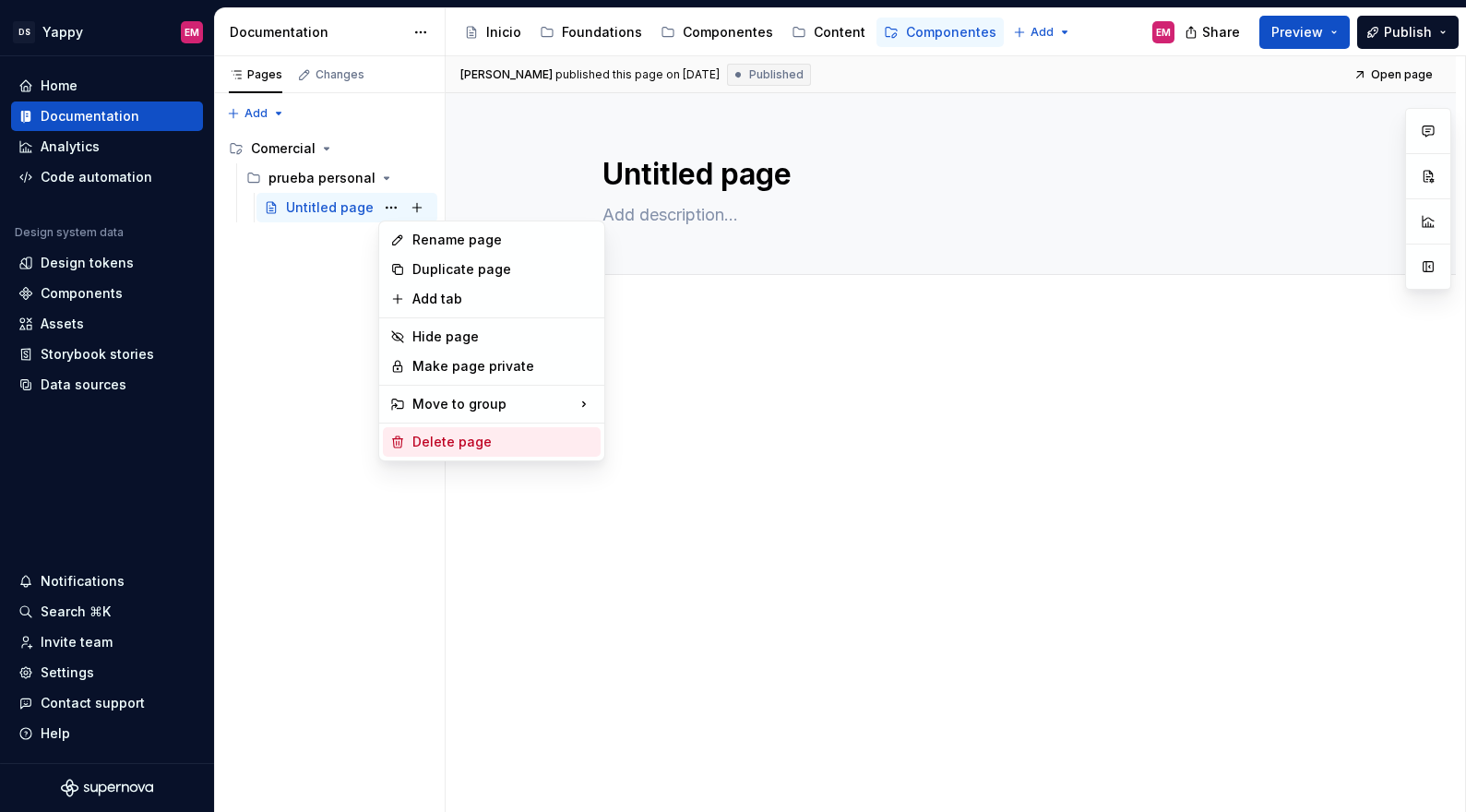
click at [459, 443] on div "Delete page" at bounding box center [502, 441] width 181 height 19
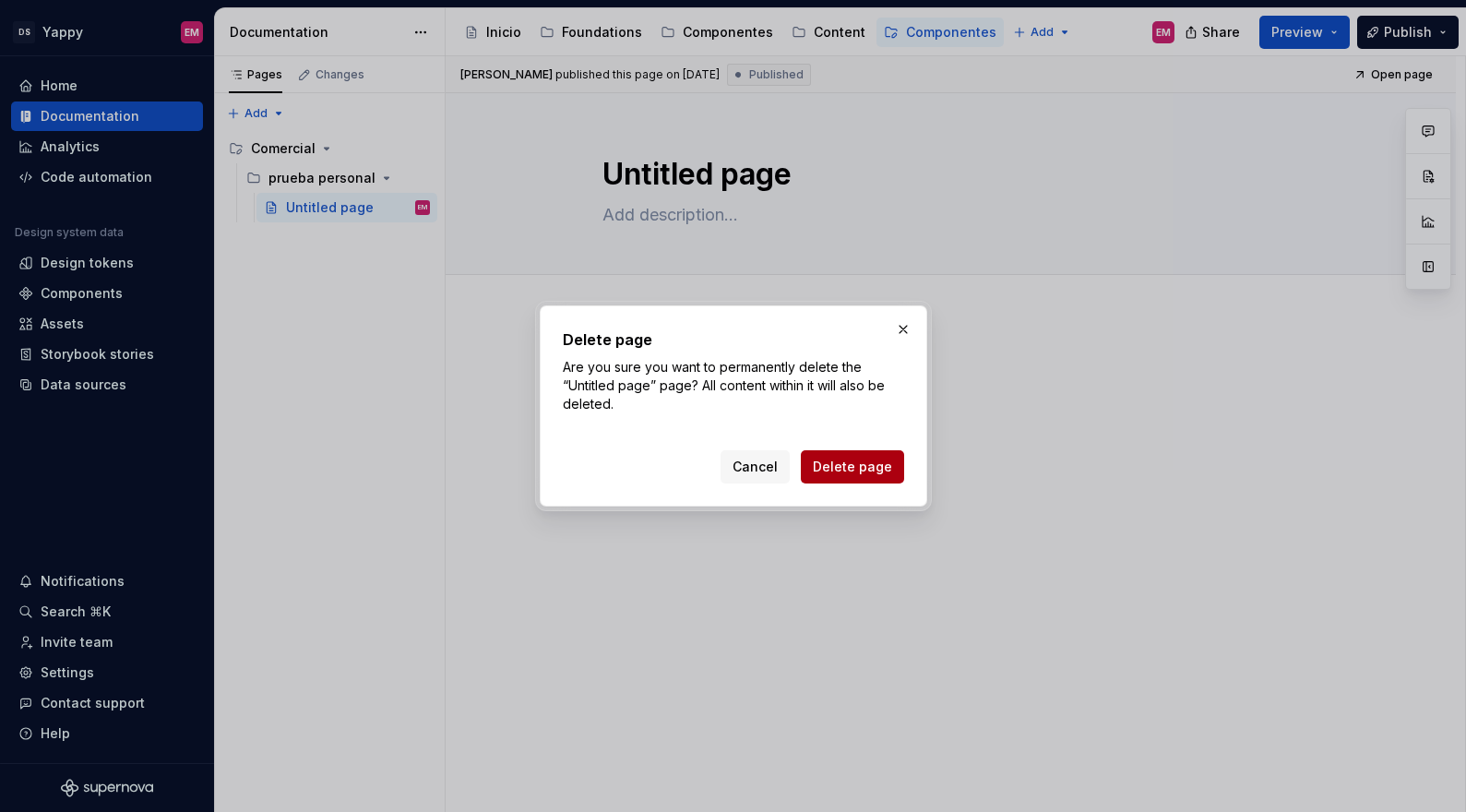
click at [850, 477] on button "Delete page" at bounding box center [852, 467] width 103 height 33
type textarea "*"
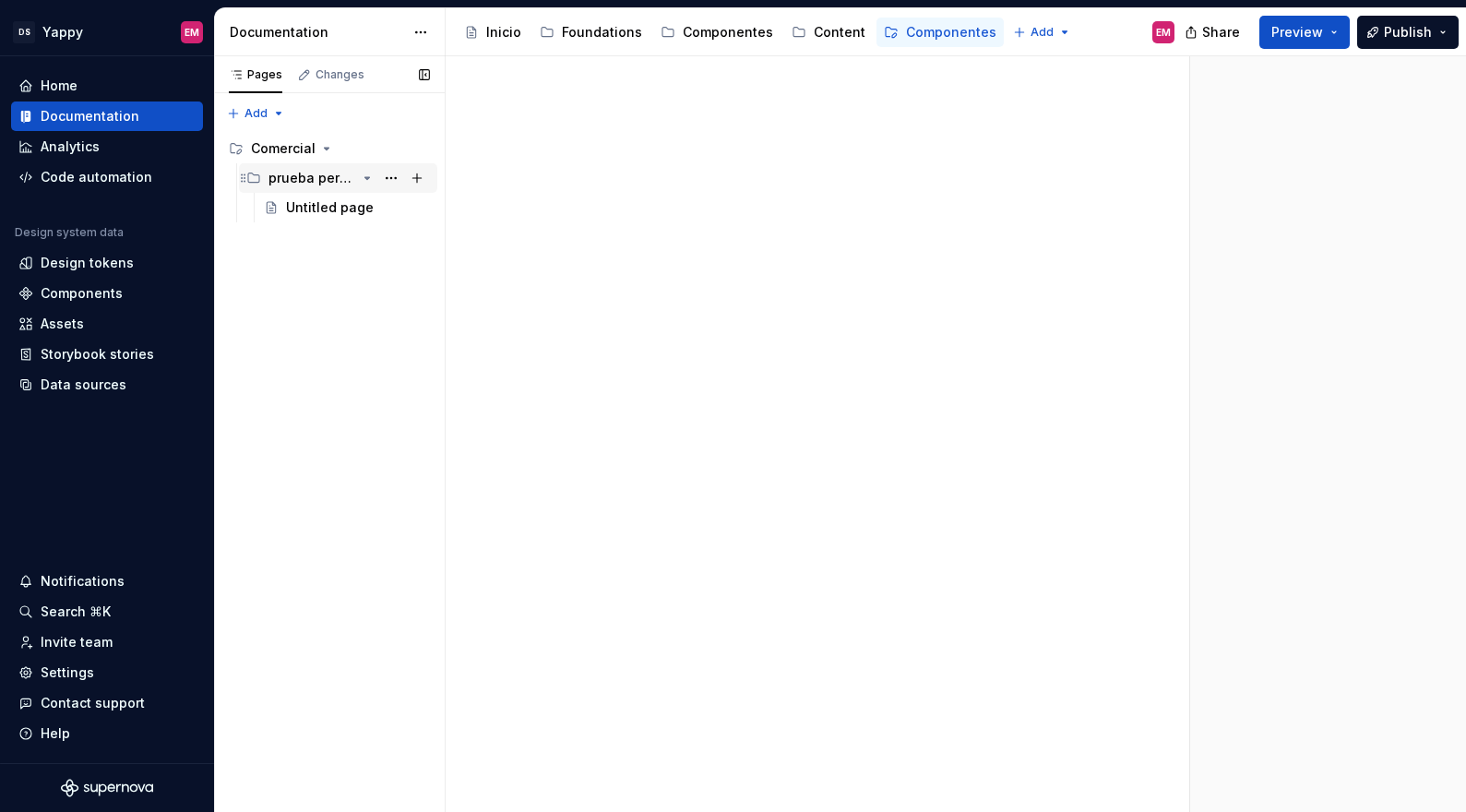
click at [336, 177] on div "prueba personal" at bounding box center [312, 178] width 88 height 19
click at [364, 175] on icon "Page tree" at bounding box center [367, 178] width 15 height 15
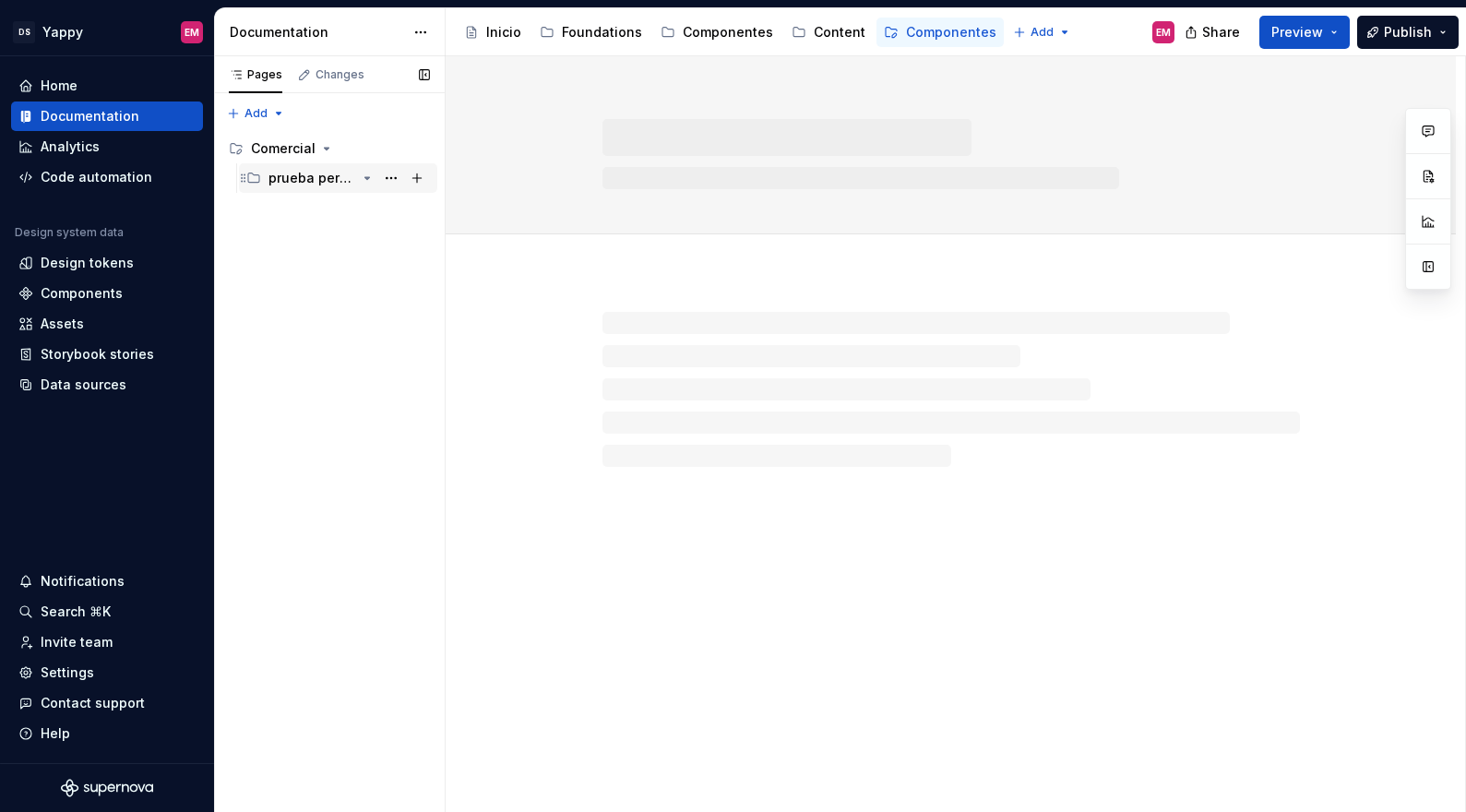
click at [312, 179] on div "prueba personal" at bounding box center [312, 178] width 88 height 19
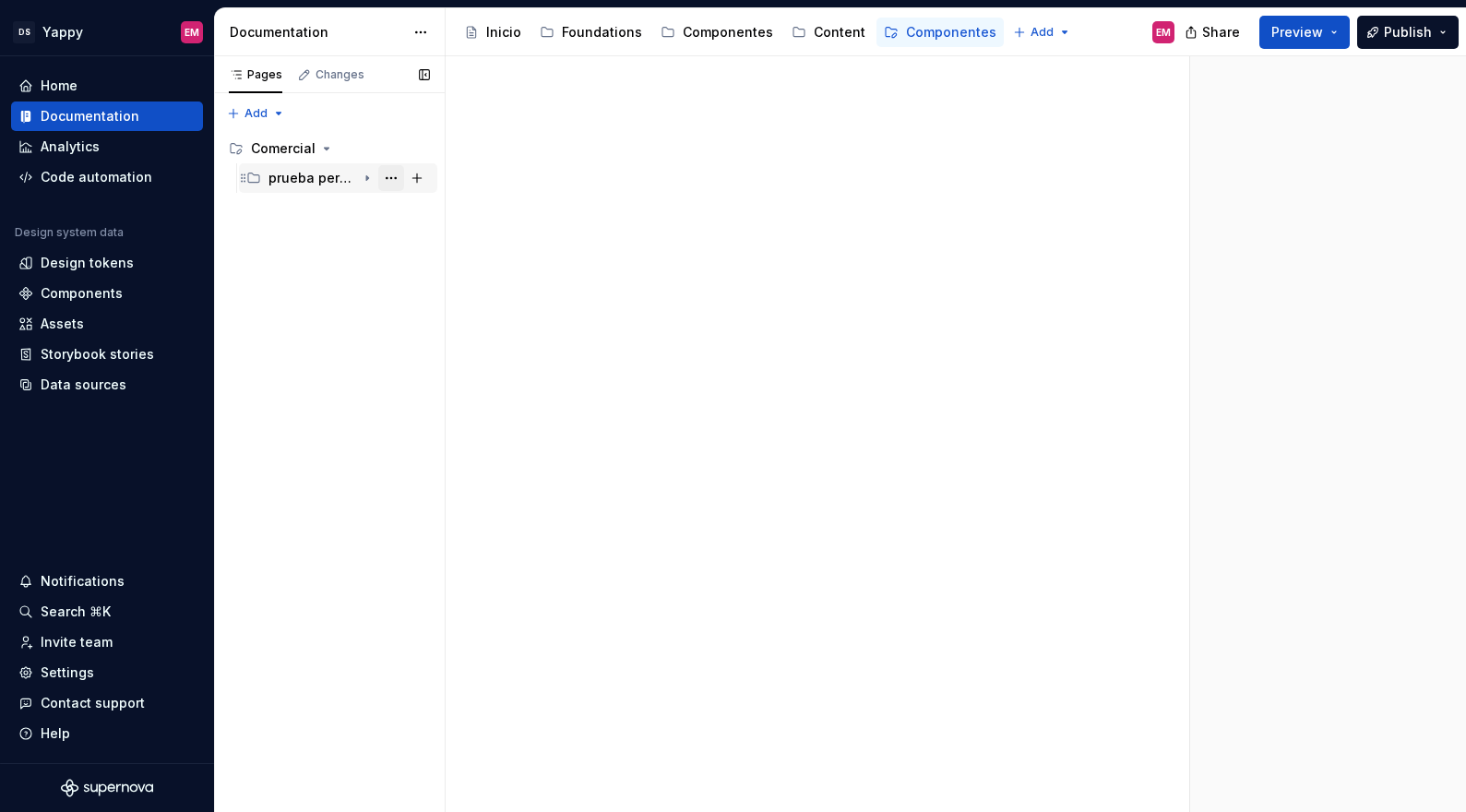
click at [391, 173] on button "Page tree" at bounding box center [390, 178] width 25 height 25
click at [340, 219] on div "Pages Changes Add Accessibility guide for tree Page tree. Navigate the tree wit…" at bounding box center [329, 438] width 230 height 763
click at [308, 187] on div "prueba personal" at bounding box center [348, 178] width 161 height 25
click at [294, 145] on div "Comercial" at bounding box center [283, 148] width 64 height 19
click at [294, 164] on div "Accessibility guide for tree Page tree. Navigate the tree with the arrow keys. …" at bounding box center [329, 146] width 230 height 41
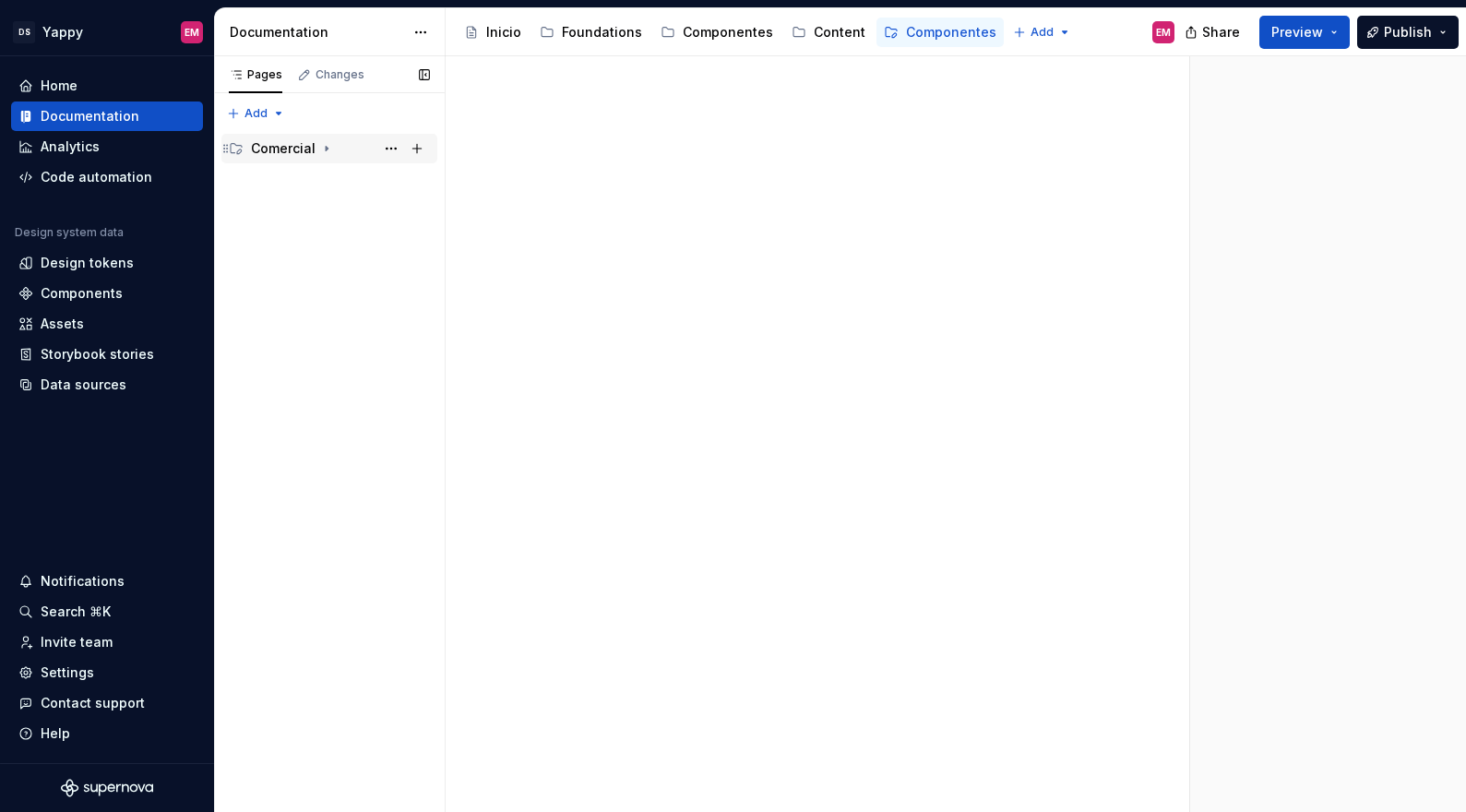
click at [333, 146] on div "Comercial" at bounding box center [340, 148] width 179 height 25
click at [320, 183] on div "prueba personal" at bounding box center [312, 178] width 88 height 19
click at [303, 179] on div "prueba personal" at bounding box center [312, 178] width 88 height 19
click at [310, 179] on div "prueba personal" at bounding box center [312, 178] width 88 height 19
click at [293, 175] on div "prueba personal" at bounding box center [312, 178] width 88 height 19
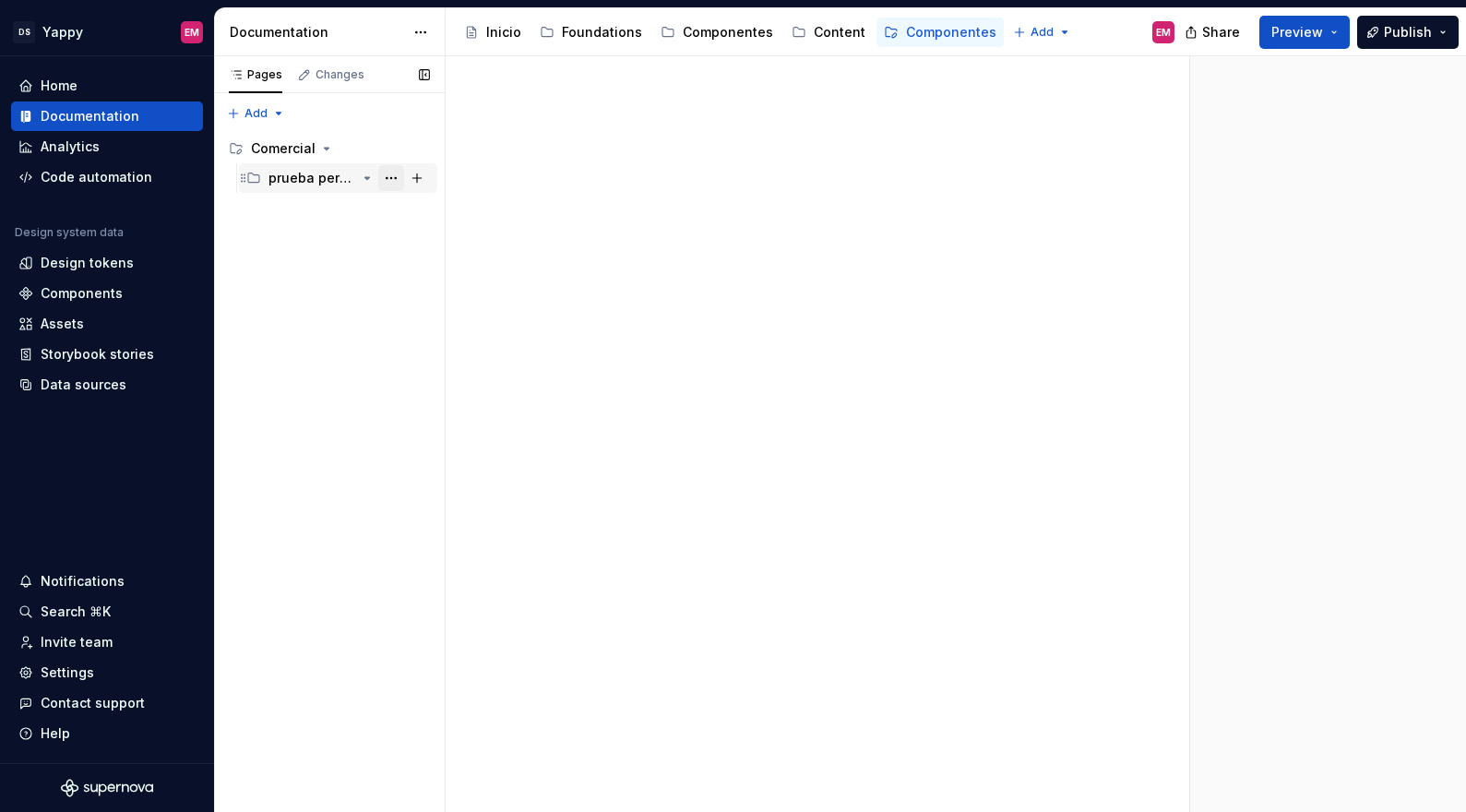
click at [392, 180] on button "Page tree" at bounding box center [390, 178] width 25 height 25
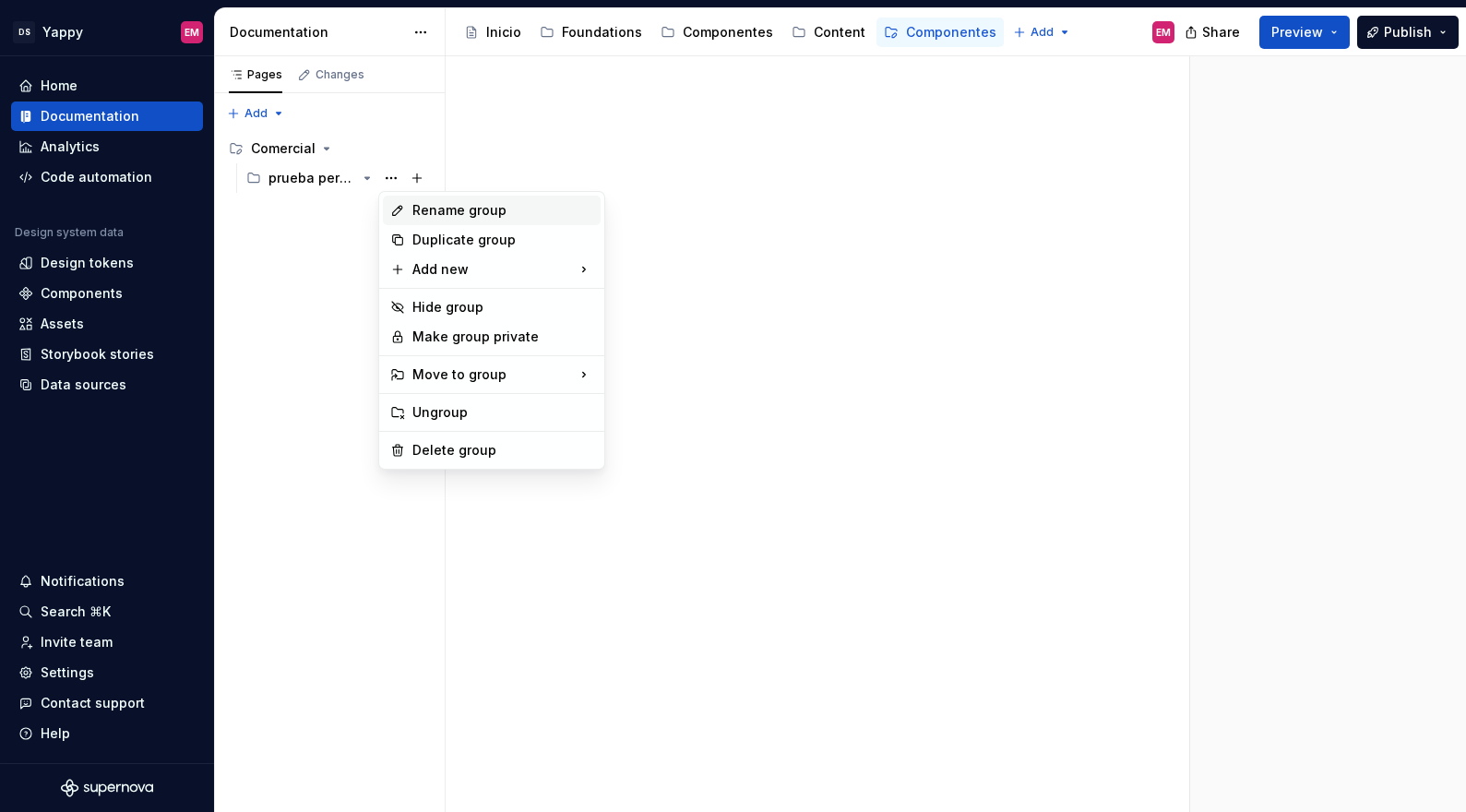
click at [444, 210] on div "Rename group" at bounding box center [502, 210] width 181 height 19
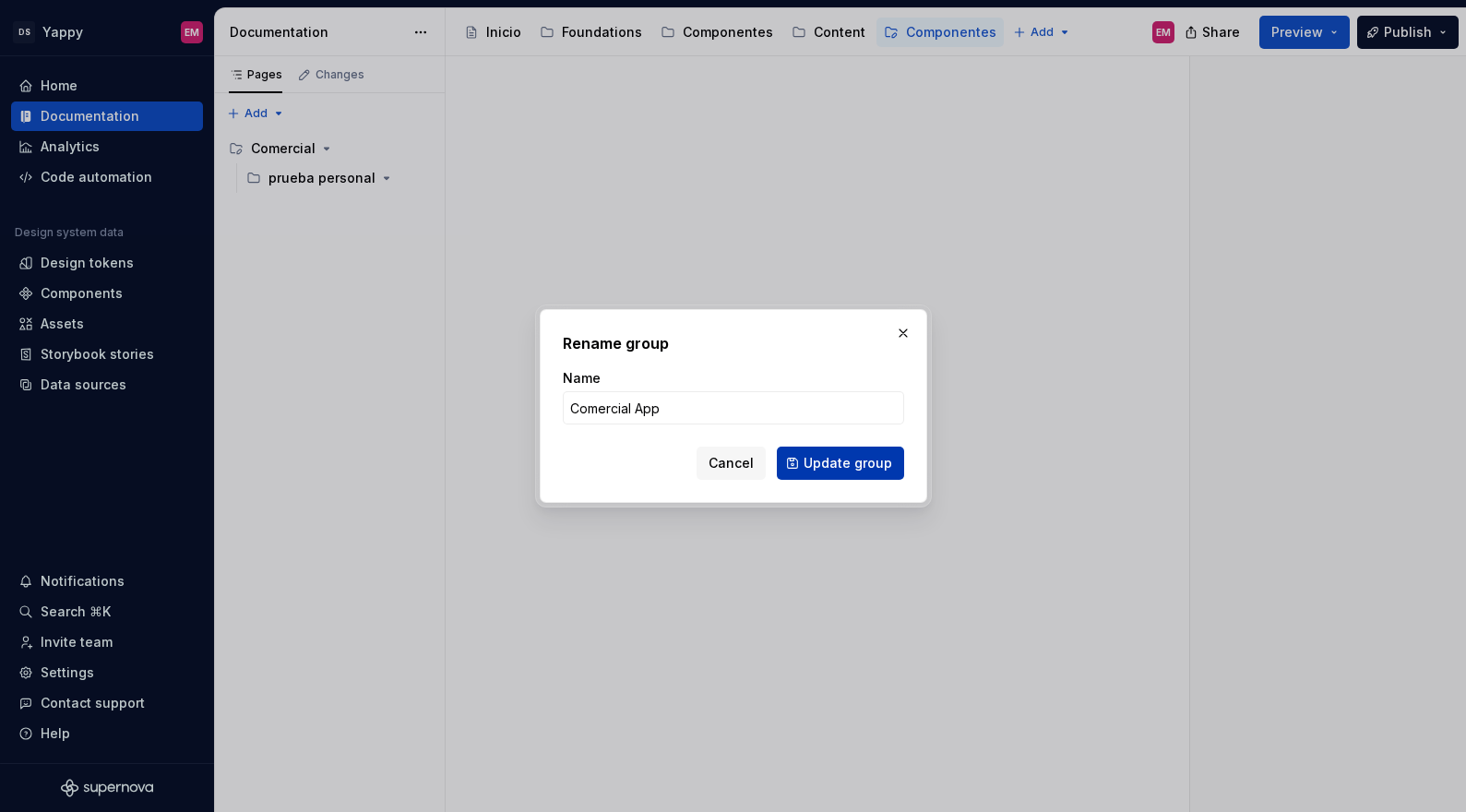
type input "Comercial App"
click at [843, 461] on span "Update group" at bounding box center [847, 463] width 89 height 19
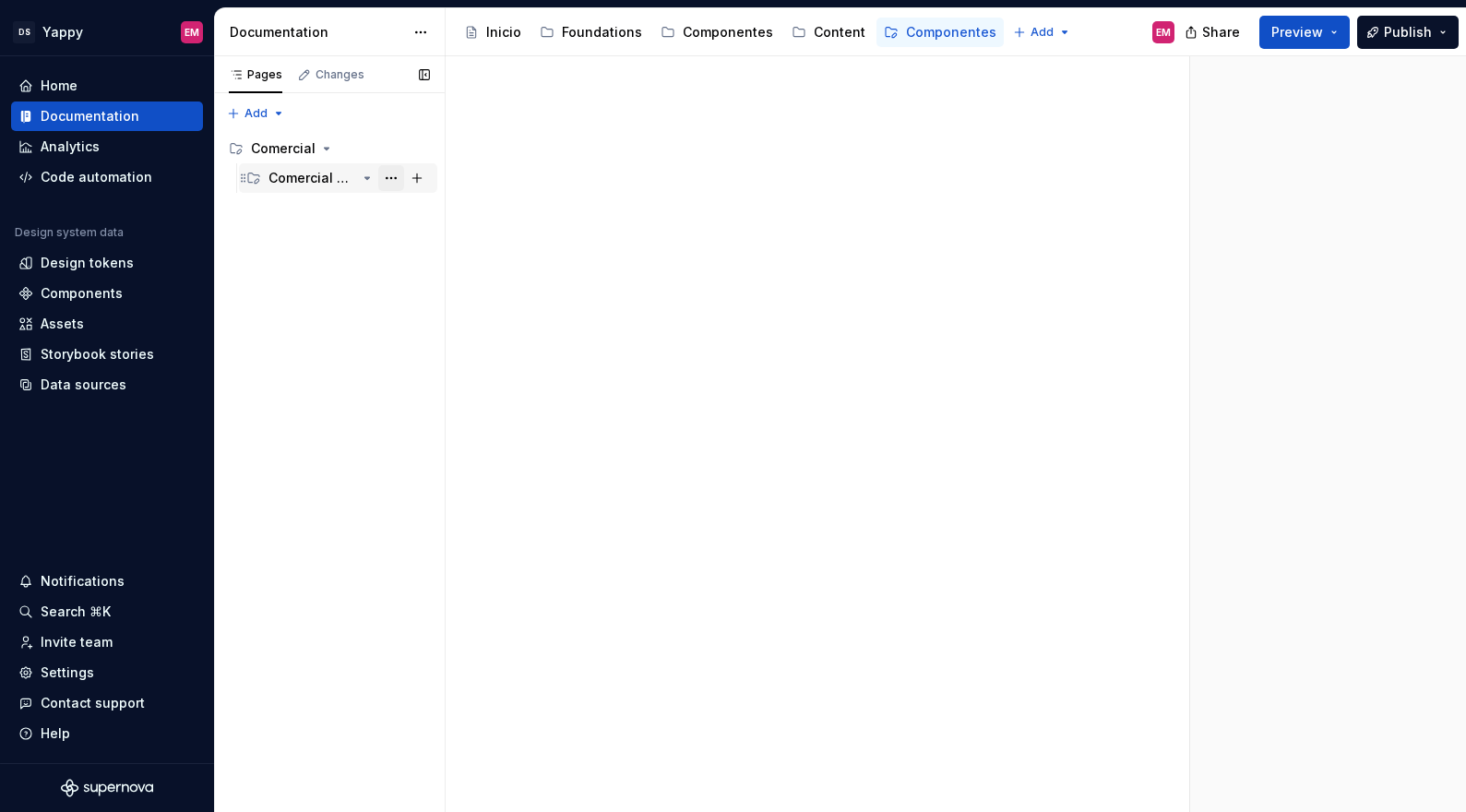
click at [392, 175] on button "Page tree" at bounding box center [390, 178] width 25 height 25
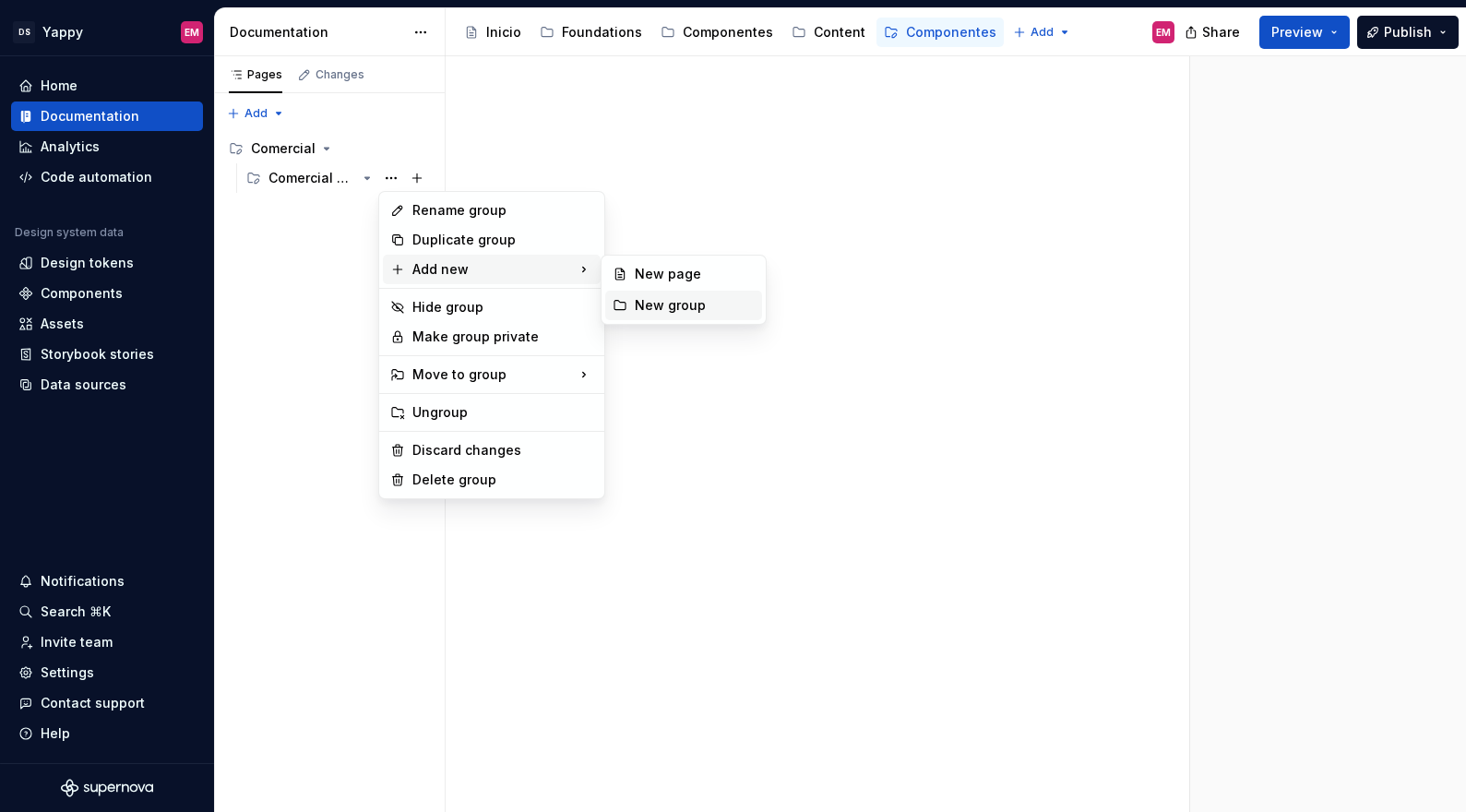
click at [671, 309] on div "New group" at bounding box center [694, 304] width 120 height 19
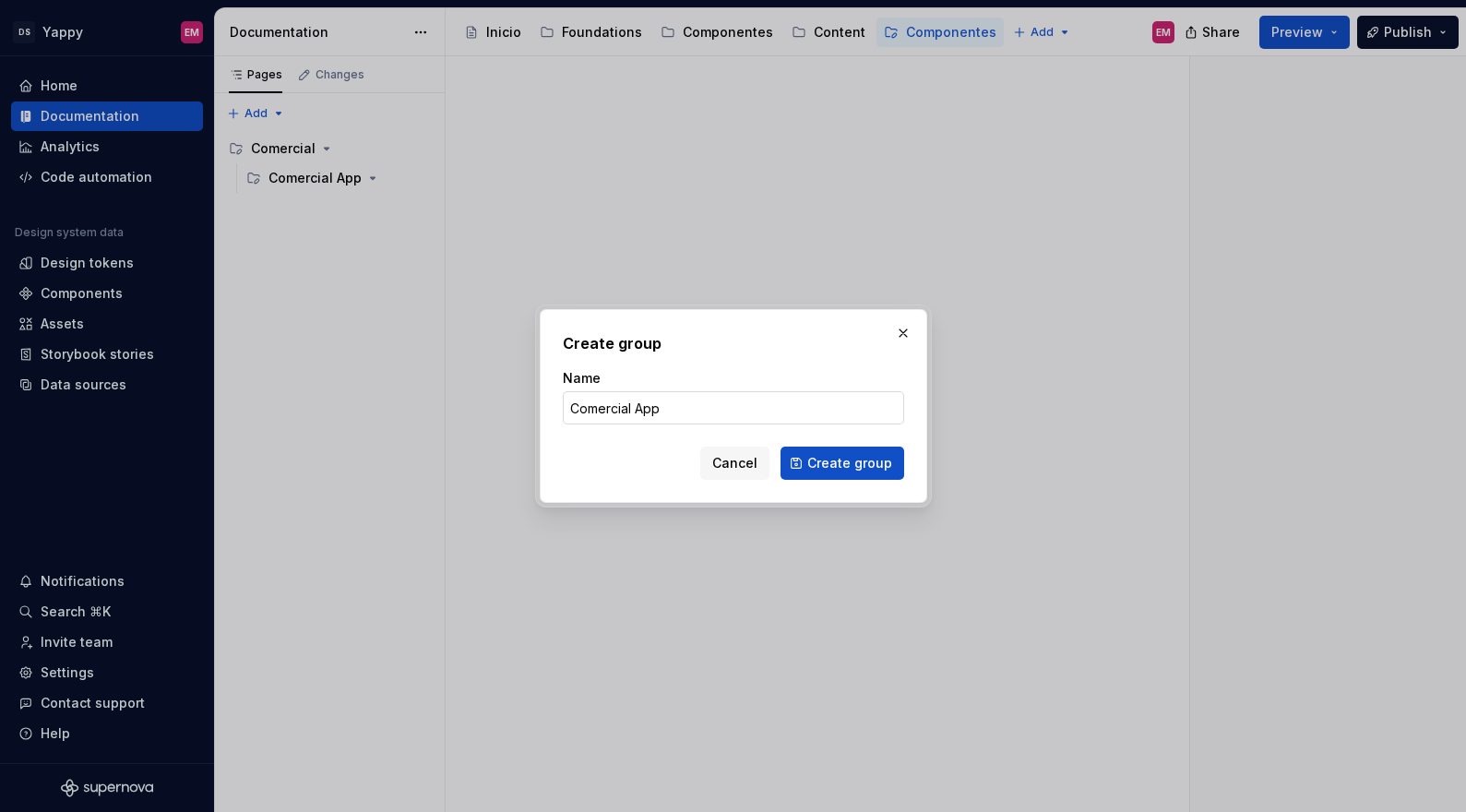
drag, startPoint x: 638, startPoint y: 409, endPoint x: 751, endPoint y: 411, distance: 113.0
click at [751, 411] on input "Comercial App" at bounding box center [733, 408] width 342 height 33
type input "Comercial Web"
click at [846, 467] on span "Create group" at bounding box center [849, 463] width 85 height 19
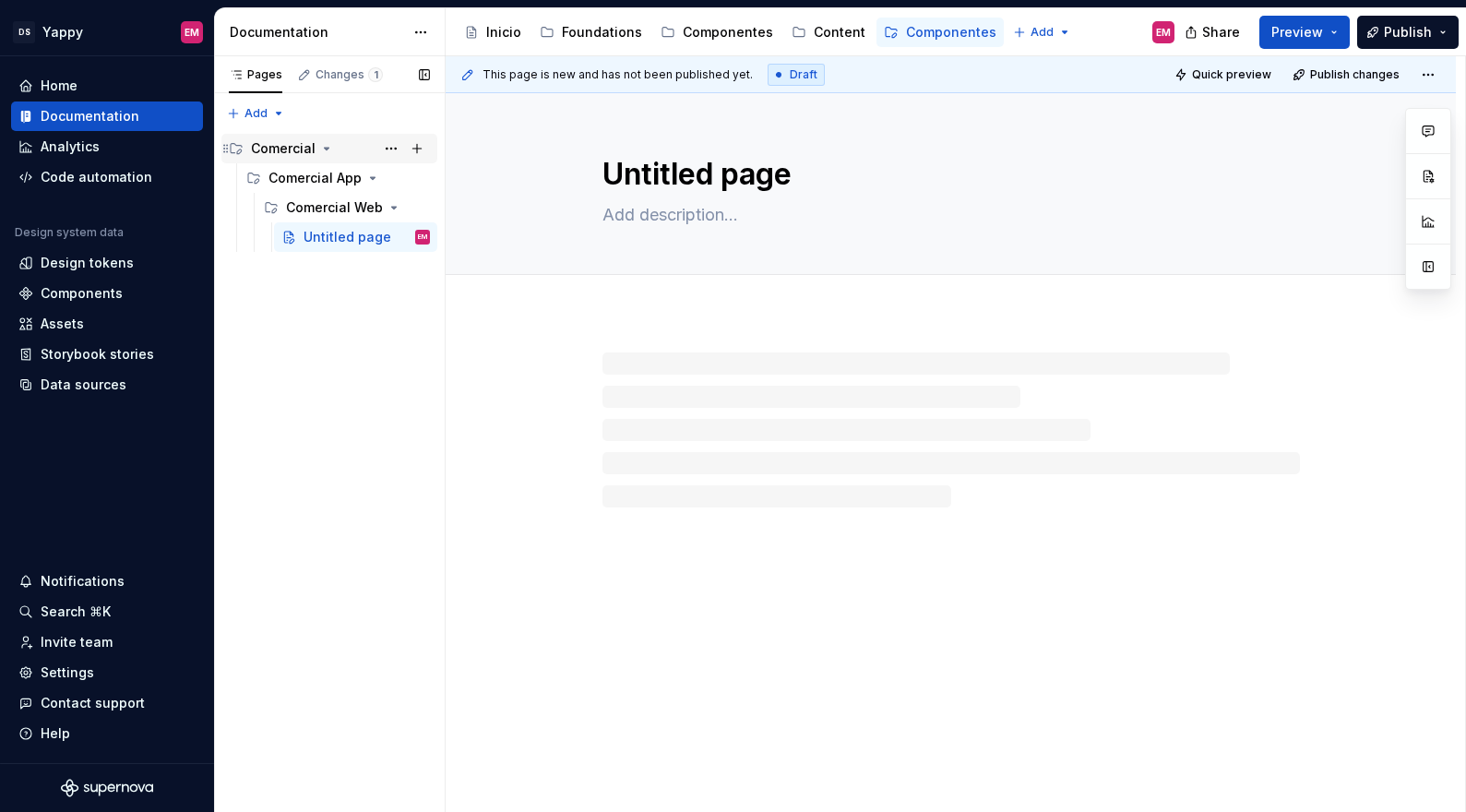
click at [325, 147] on icon "Page tree" at bounding box center [327, 148] width 5 height 2
click at [325, 150] on icon "Page tree" at bounding box center [326, 148] width 15 height 15
click at [372, 176] on icon "Page tree" at bounding box center [367, 178] width 15 height 15
click at [370, 177] on icon "Page tree" at bounding box center [367, 178] width 15 height 15
click at [362, 212] on icon "Page tree" at bounding box center [367, 207] width 15 height 15
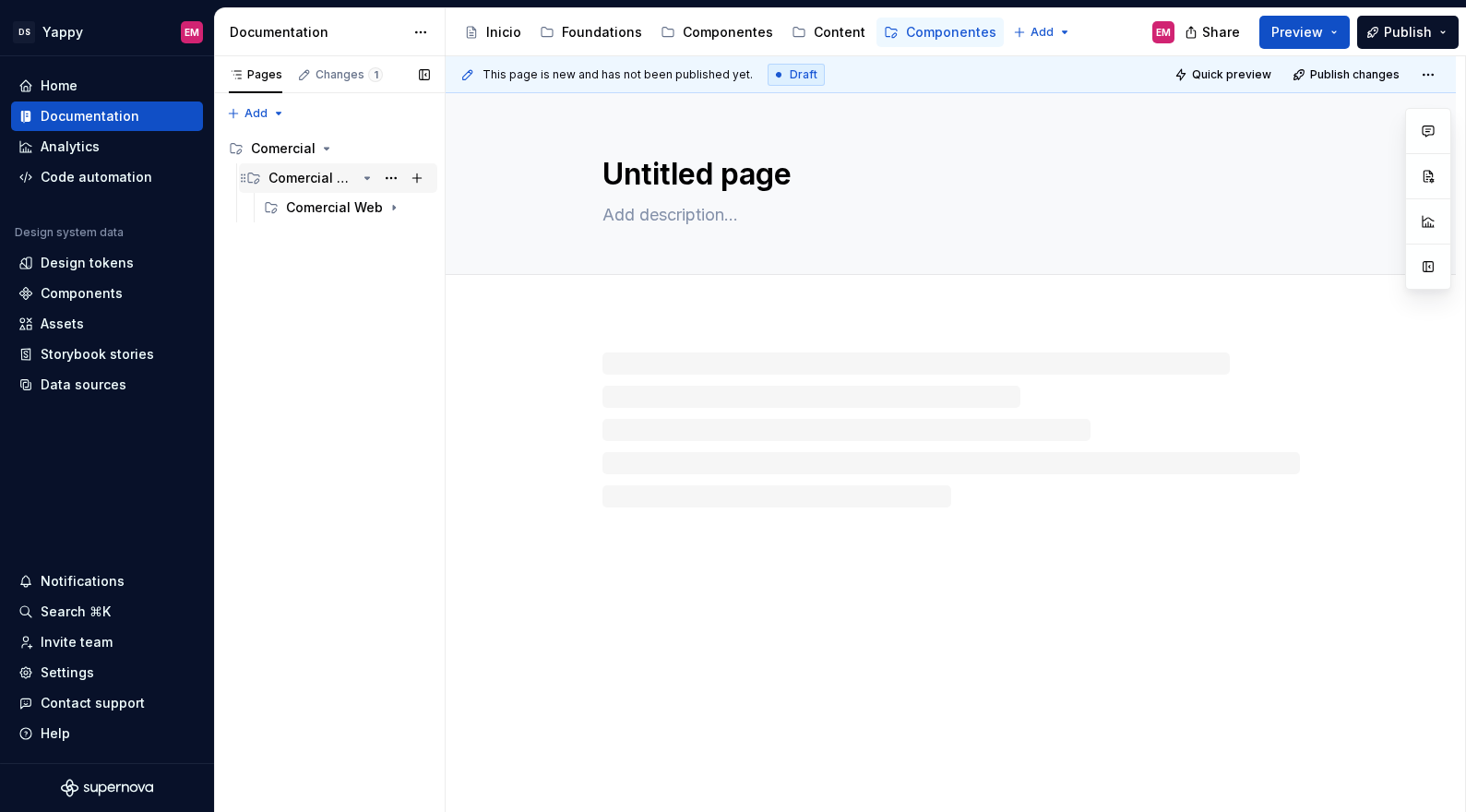
click at [368, 178] on icon "Page tree" at bounding box center [367, 178] width 5 height 2
click at [368, 178] on icon "Page tree" at bounding box center [367, 178] width 2 height 5
click at [367, 206] on icon "Page tree" at bounding box center [367, 208] width 2 height 5
click at [366, 238] on icon "Page tree" at bounding box center [367, 237] width 5 height 2
click at [366, 238] on icon "Page tree" at bounding box center [367, 237] width 2 height 5
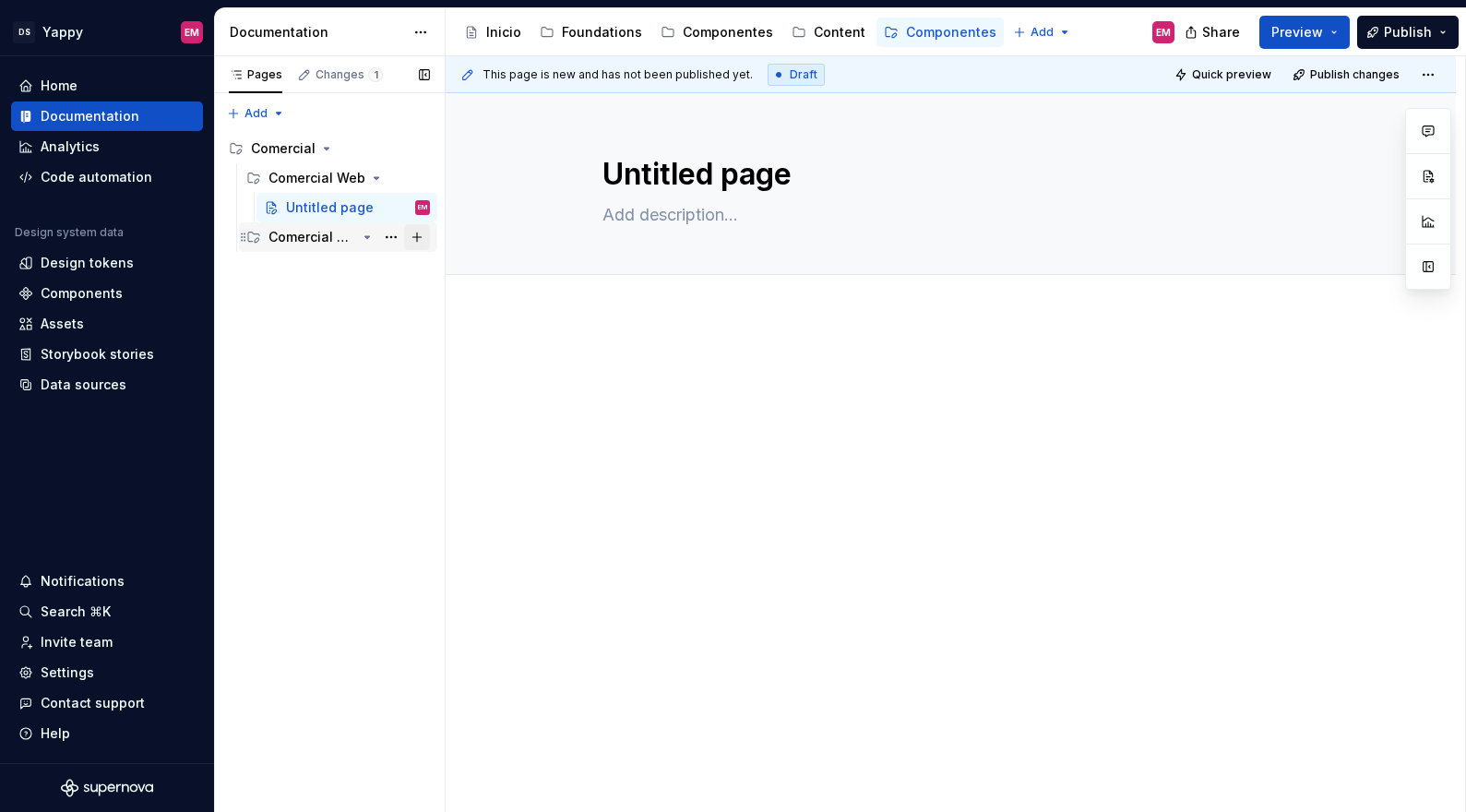
click at [416, 235] on button "Page tree" at bounding box center [417, 237] width 25 height 25
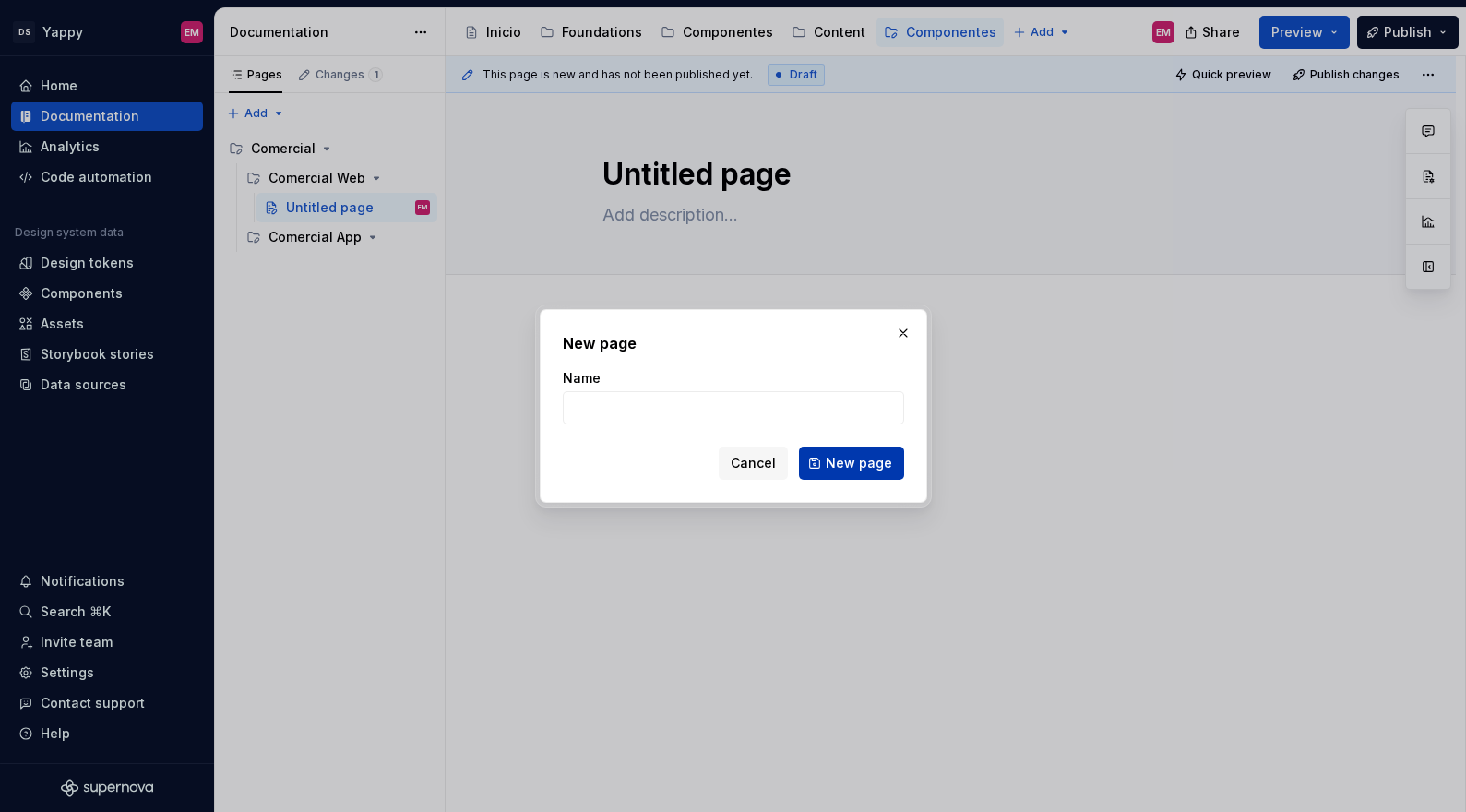
click at [834, 462] on span "New page" at bounding box center [859, 463] width 66 height 19
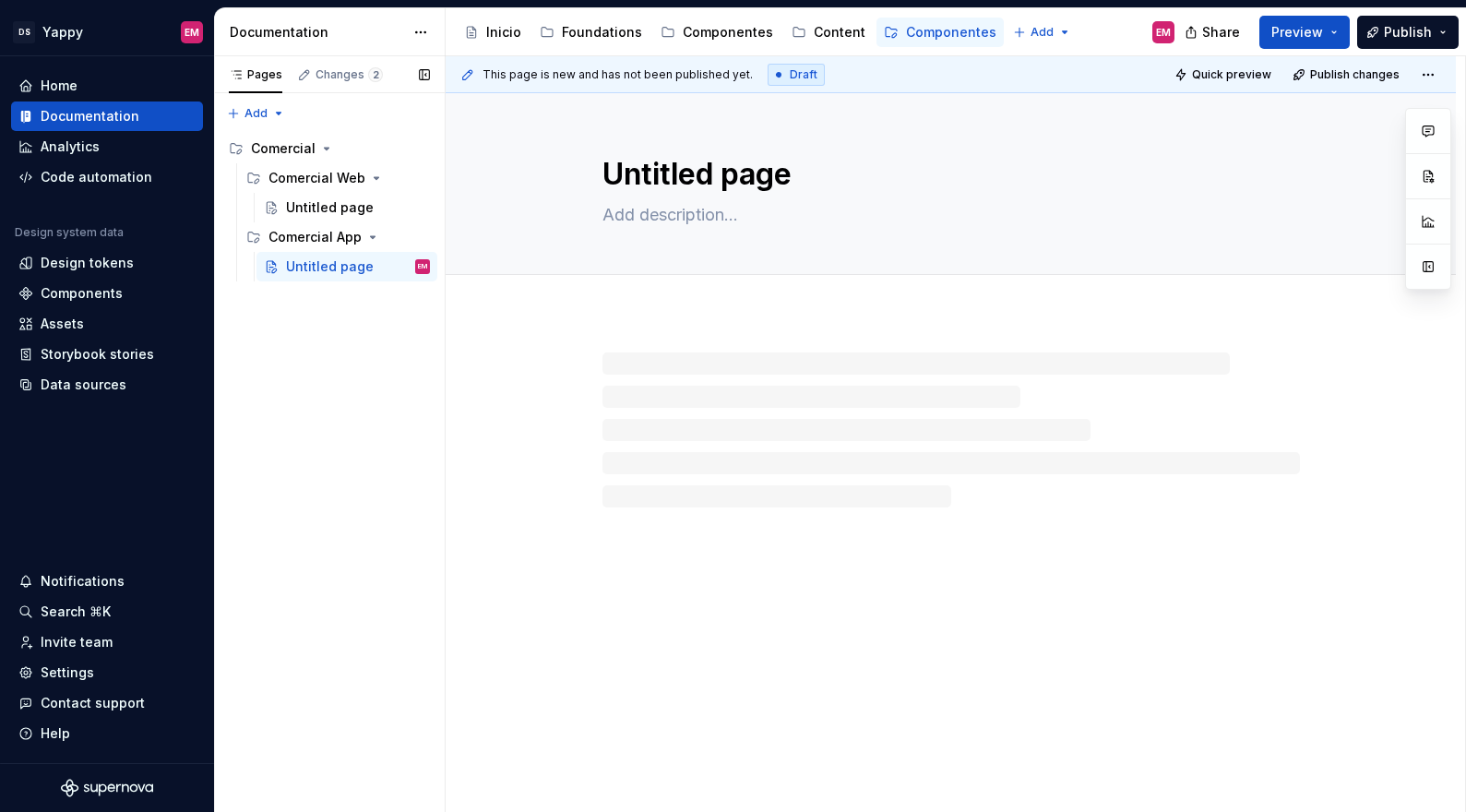
click at [342, 339] on div "Pages Changes 2 Add Accessibility guide for tree Page tree. Navigate the tree w…" at bounding box center [329, 434] width 230 height 756
click at [321, 148] on icon "Page tree" at bounding box center [326, 148] width 15 height 15
type textarea "*"
click at [272, 116] on div "Pages Changes 2 Add Accessibility guide for tree Page tree. Navigate the tree w…" at bounding box center [329, 434] width 230 height 756
click at [281, 174] on div "New group" at bounding box center [315, 179] width 120 height 19
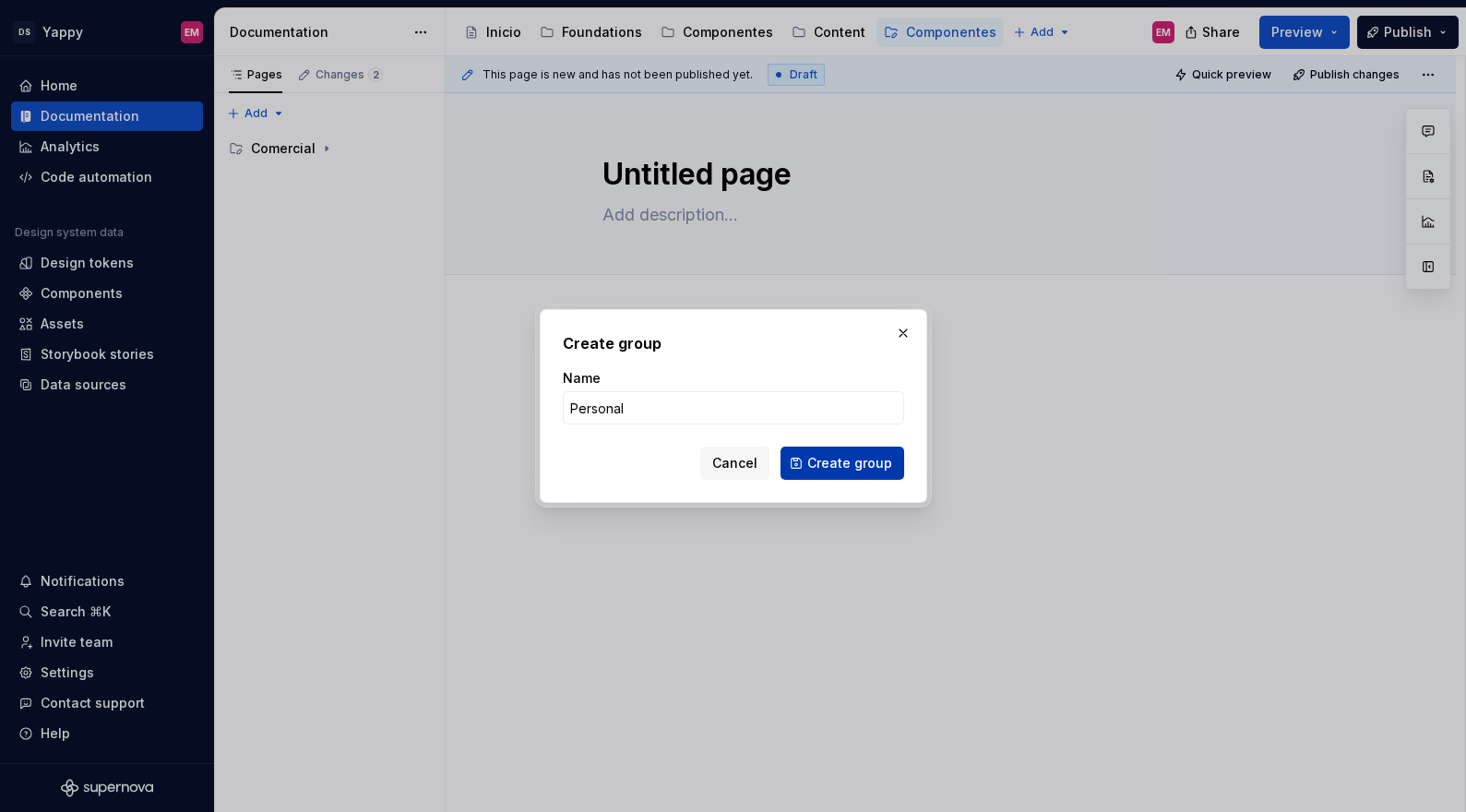
type input "Personal"
click at [860, 454] on span "Create group" at bounding box center [849, 463] width 85 height 19
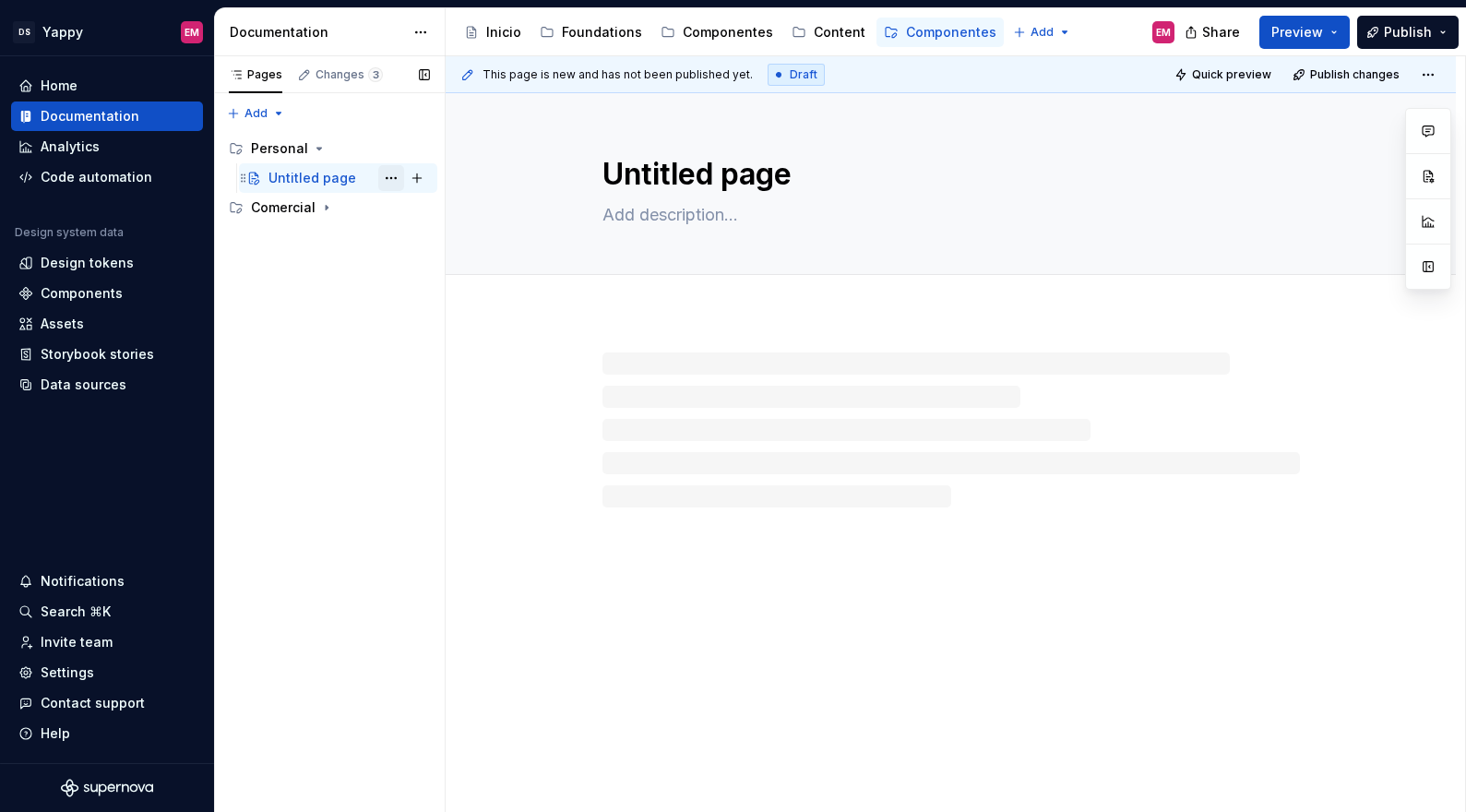
click at [396, 178] on button "Page tree" at bounding box center [390, 178] width 25 height 25
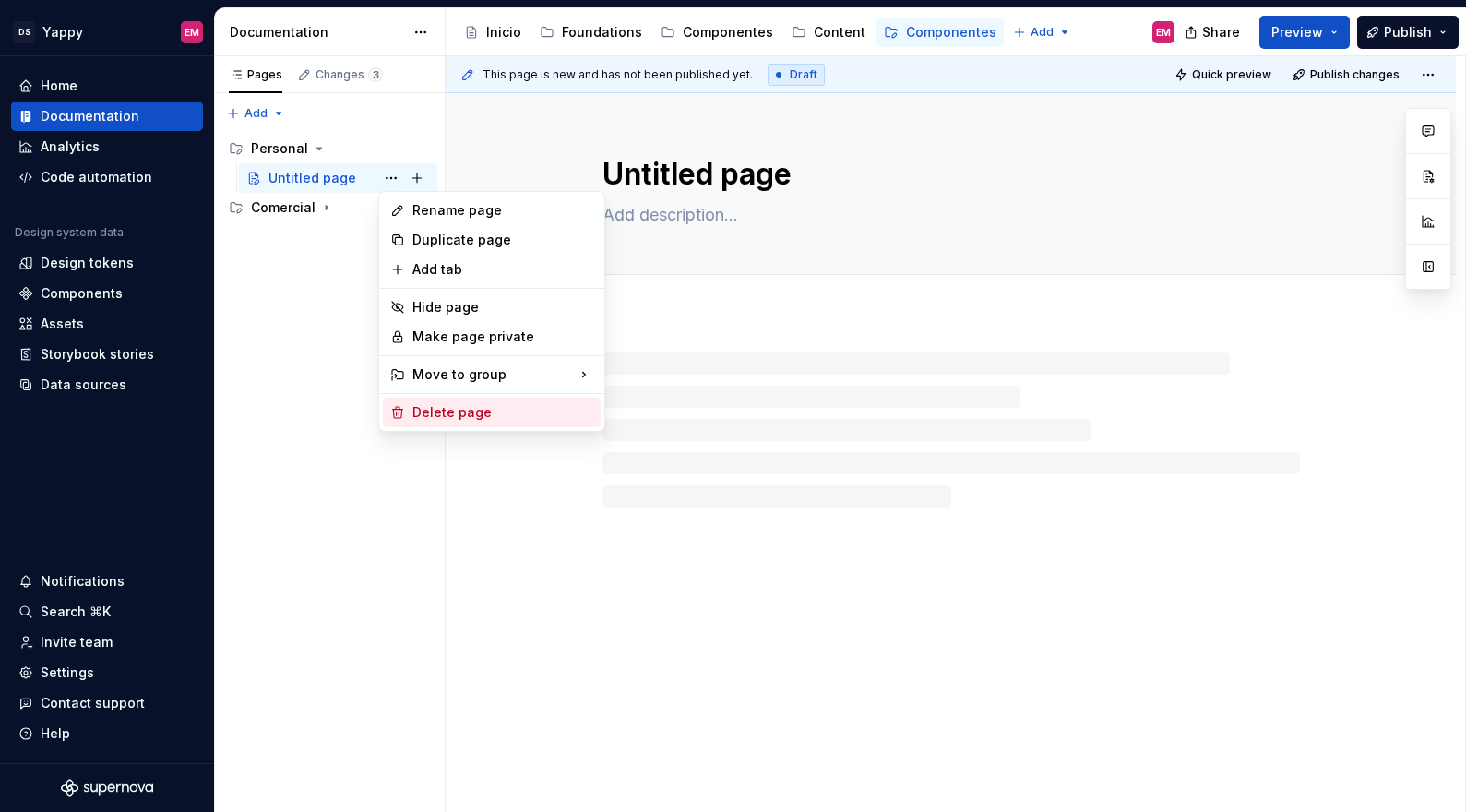
click at [476, 413] on div "Delete page" at bounding box center [502, 412] width 181 height 19
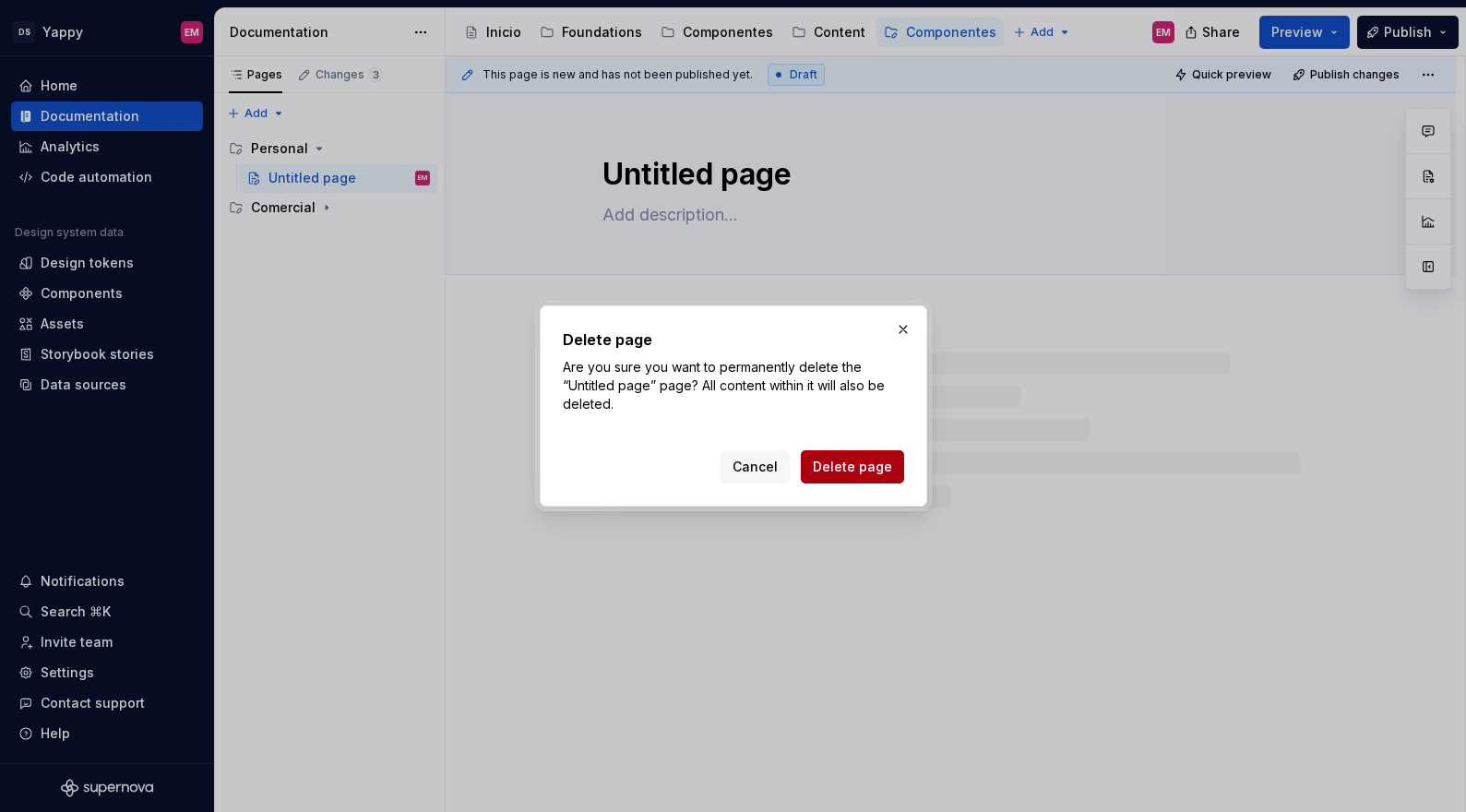
click at [813, 463] on button "Delete page" at bounding box center [852, 467] width 103 height 33
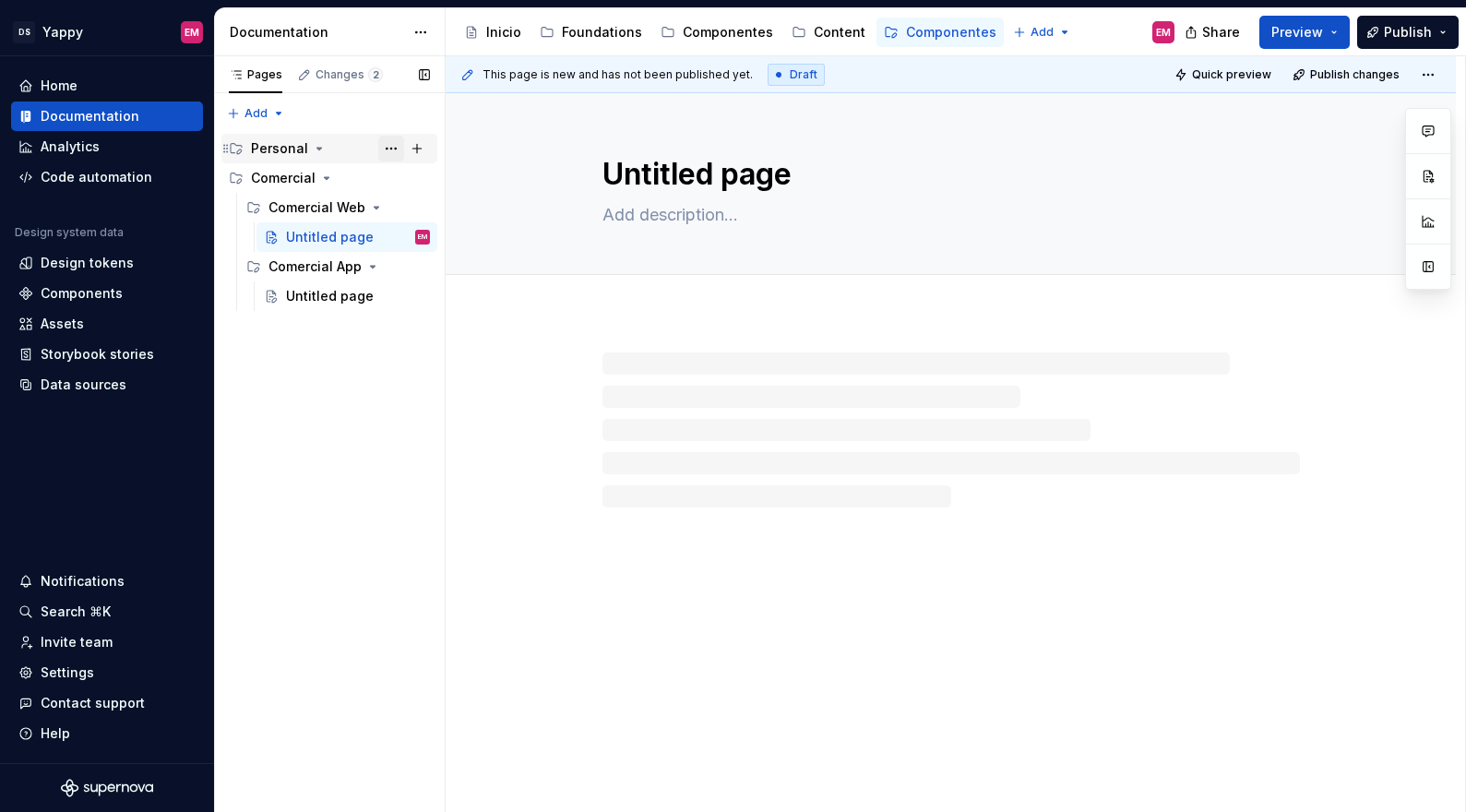
click at [391, 144] on button "Page tree" at bounding box center [390, 148] width 25 height 25
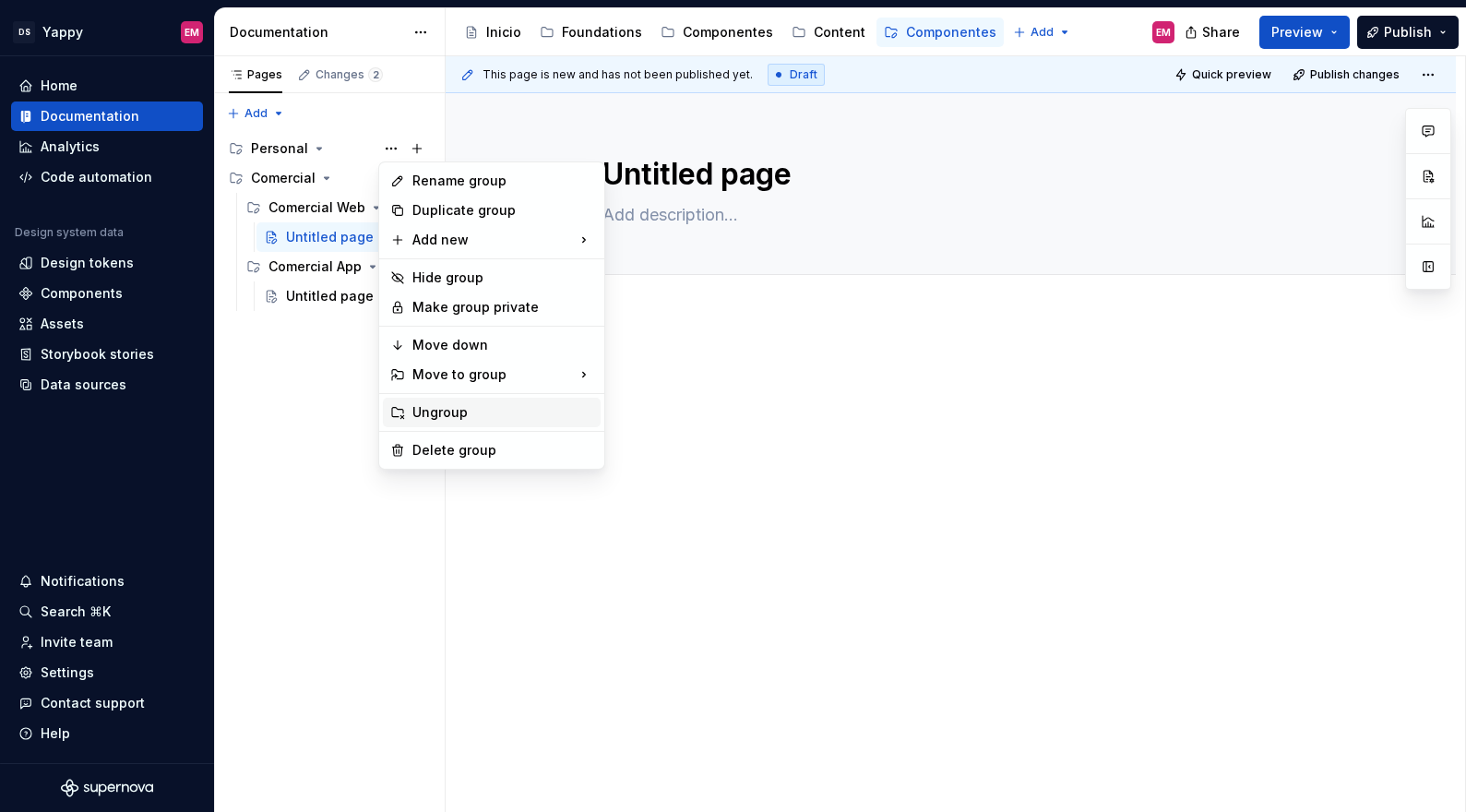
type textarea "*"
click at [413, 241] on div "Add new" at bounding box center [491, 240] width 218 height 29
click at [654, 272] on div "New group" at bounding box center [694, 275] width 120 height 19
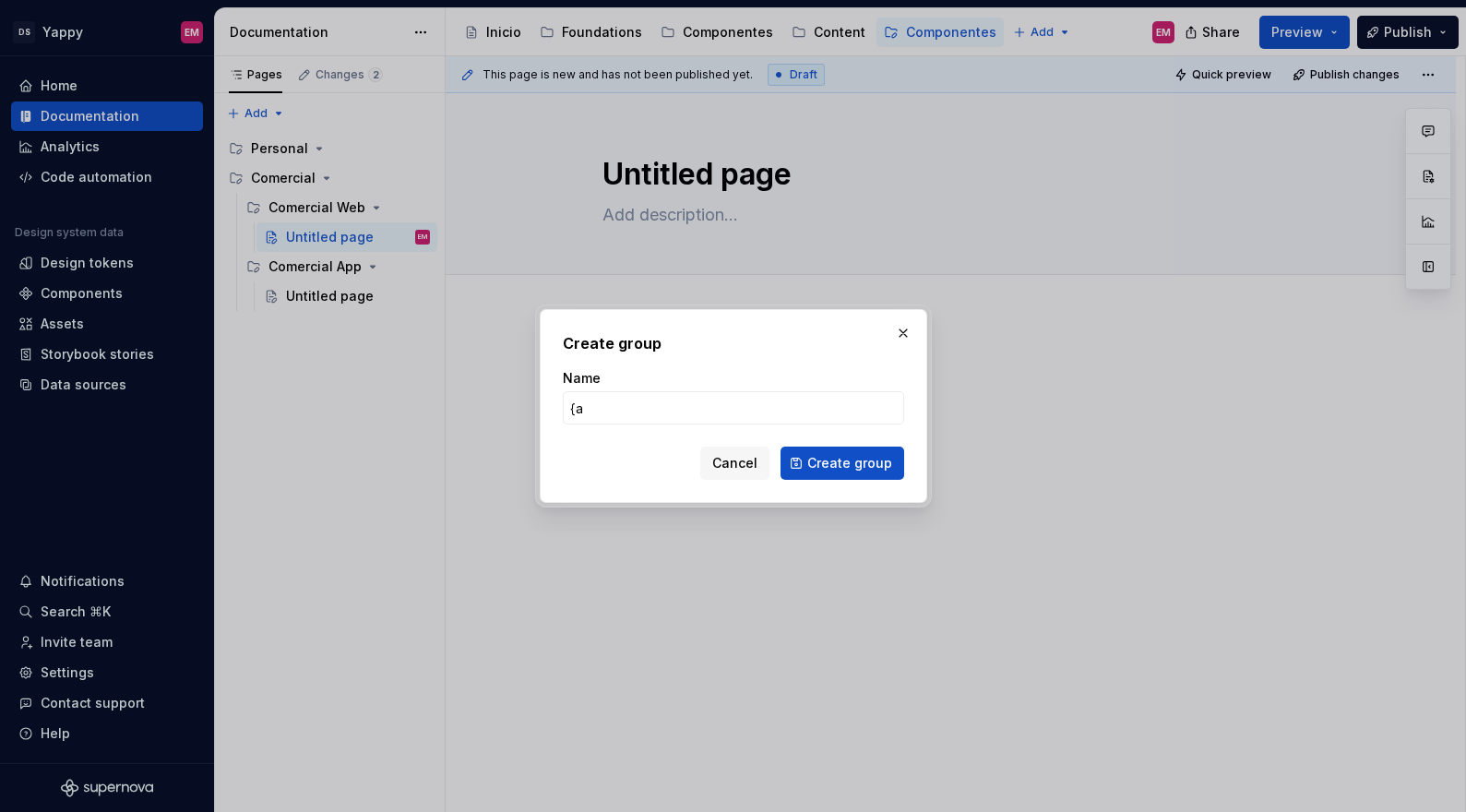
type input "{"
type input "Personal App"
click at [866, 461] on span "Create group" at bounding box center [849, 463] width 85 height 19
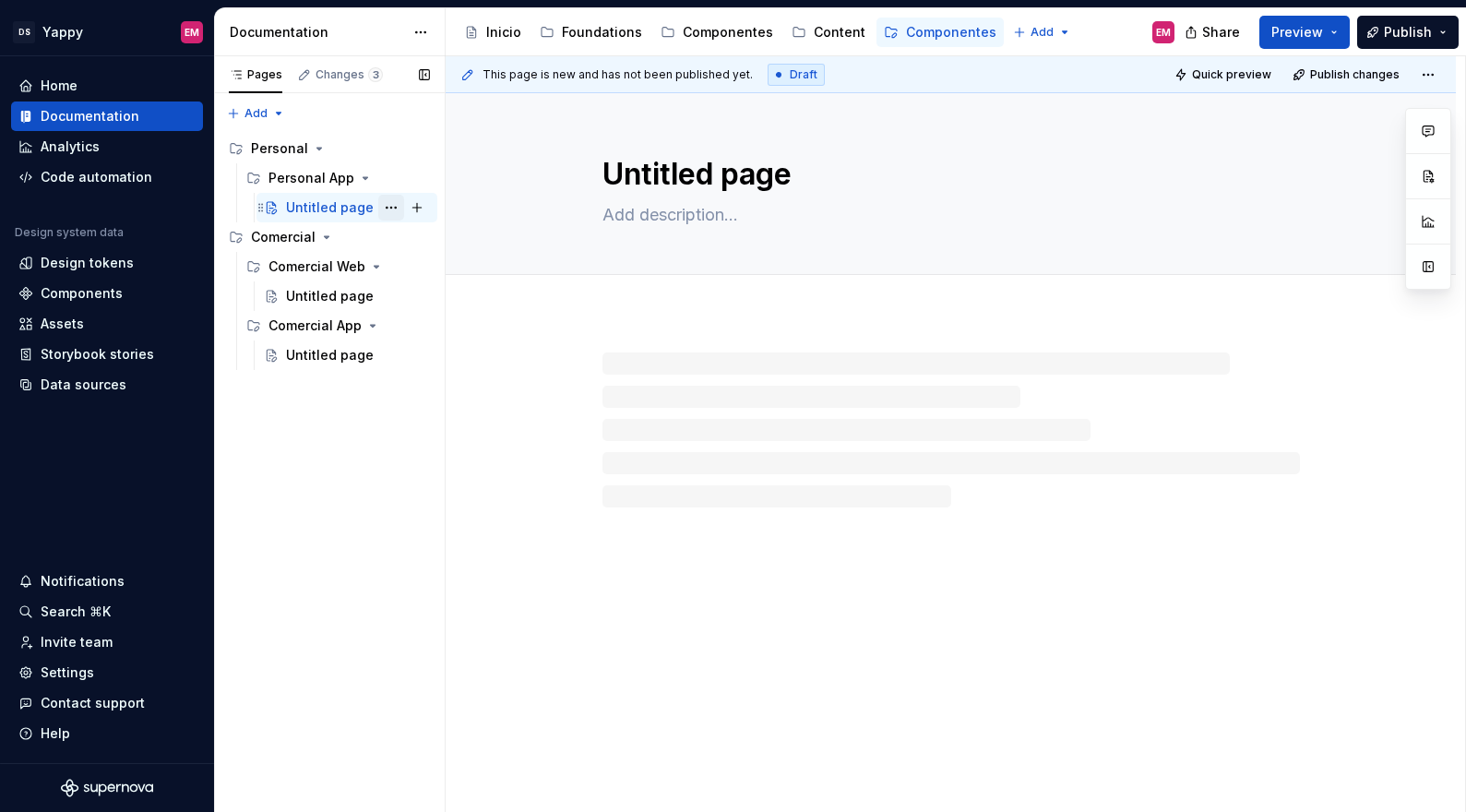
click at [390, 209] on button "Page tree" at bounding box center [390, 207] width 25 height 25
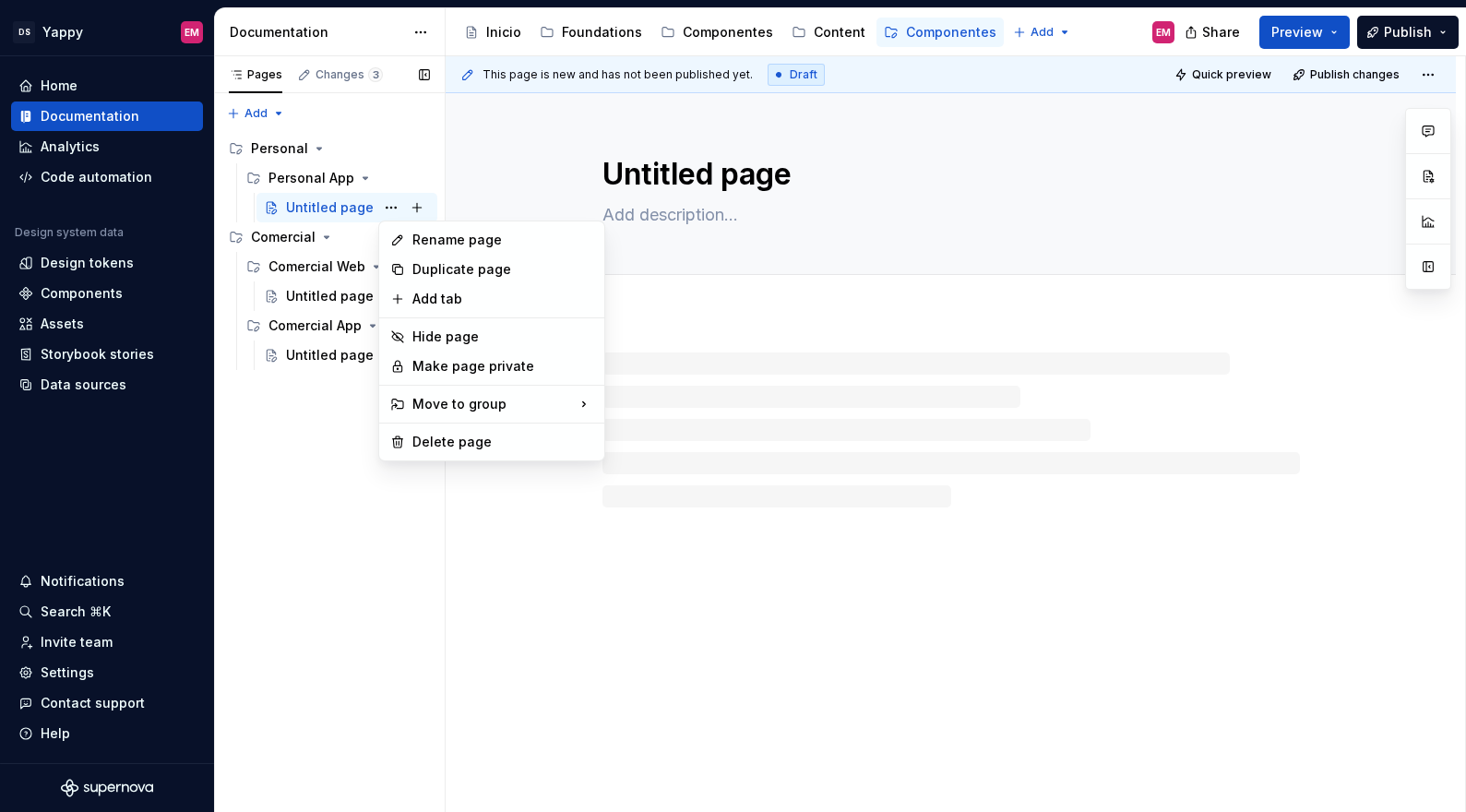
click at [347, 210] on div "Pages Changes 3 Add Accessibility guide for tree Page tree. Navigate the tree w…" at bounding box center [329, 434] width 230 height 756
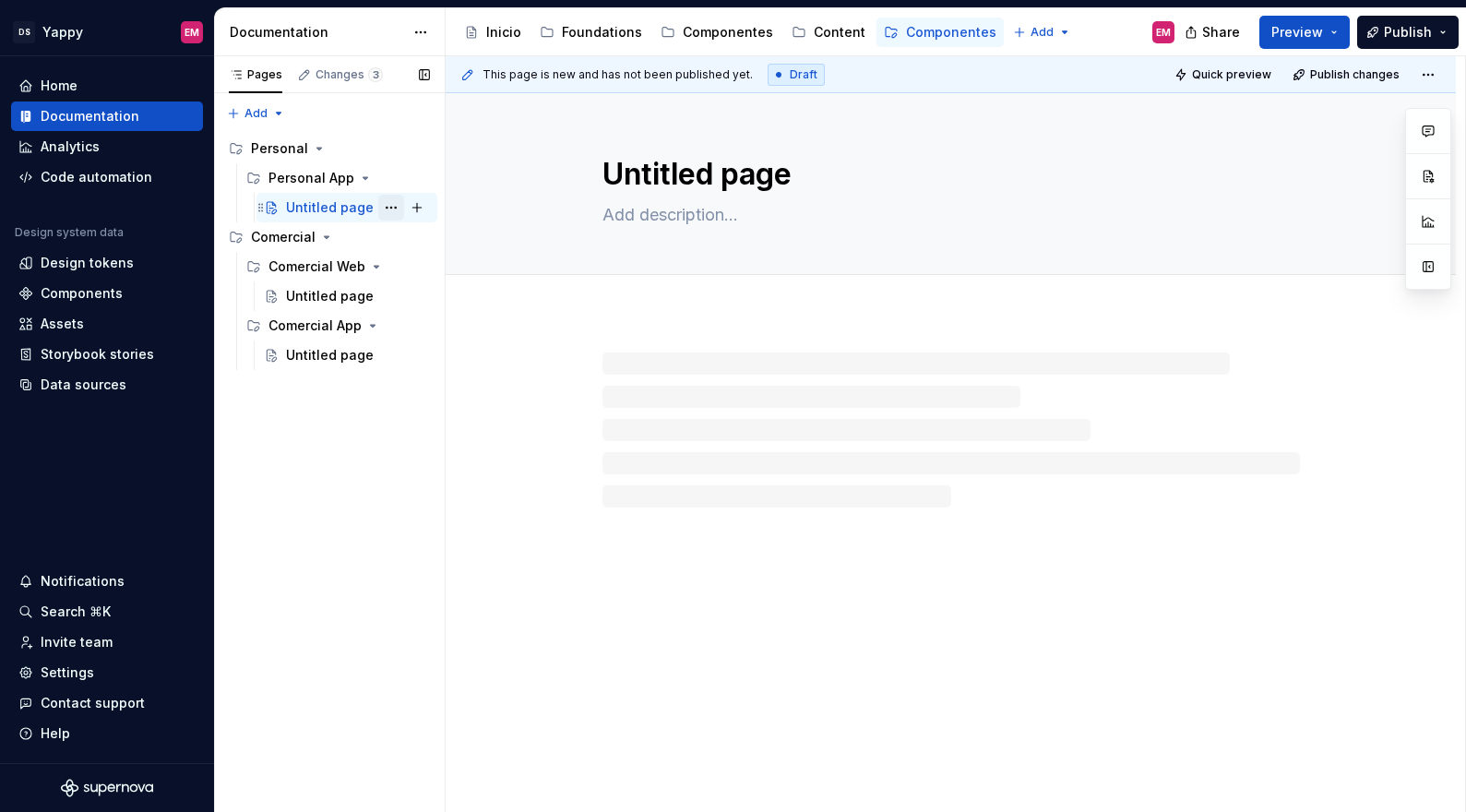
click at [394, 208] on button "Page tree" at bounding box center [390, 207] width 25 height 25
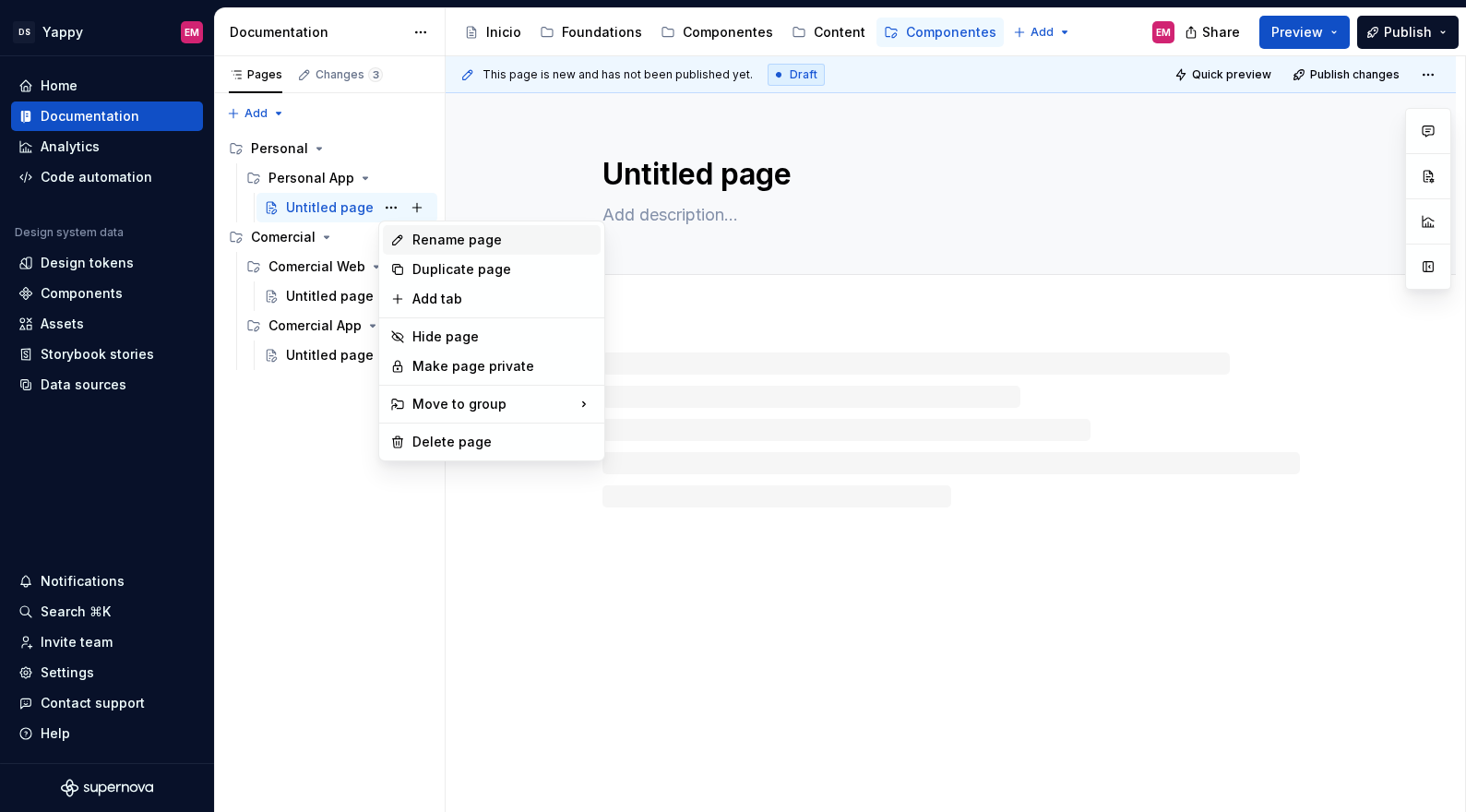
click at [448, 237] on div "Rename page" at bounding box center [502, 239] width 181 height 19
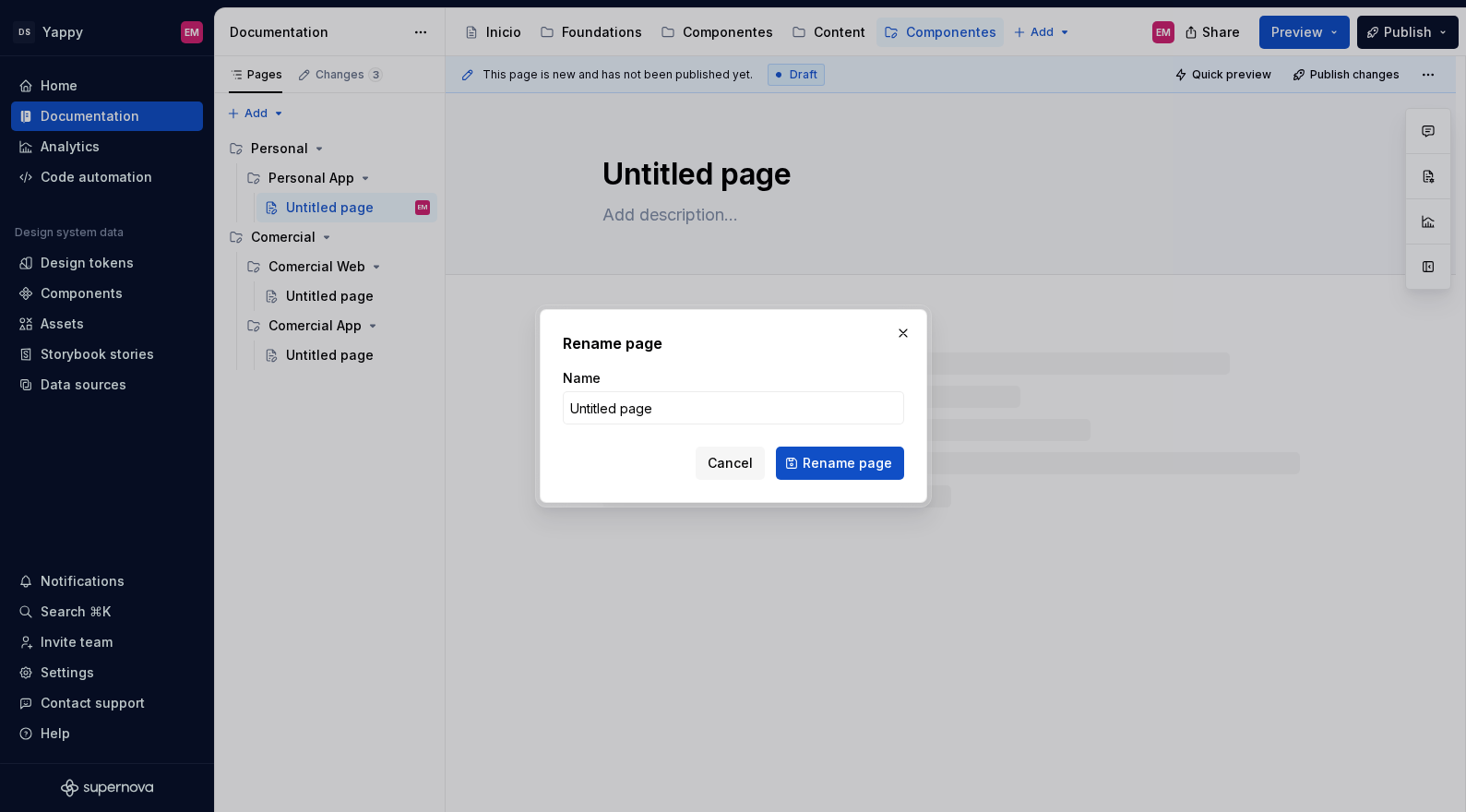
type textarea "*"
type input "Componente 1"
click at [821, 467] on span "Rename page" at bounding box center [847, 463] width 90 height 19
type textarea "*"
type textarea "Componente 1"
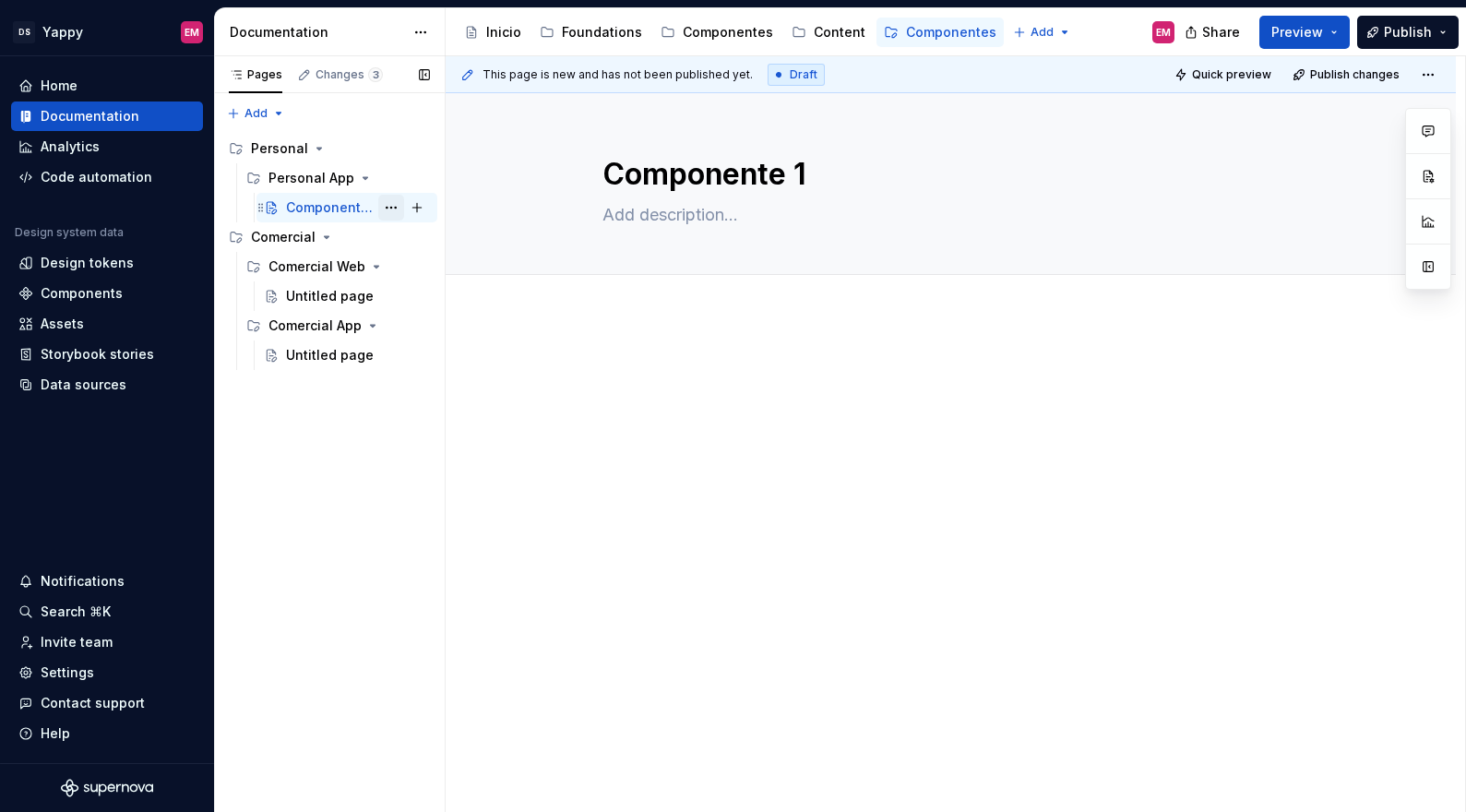
click at [393, 202] on button "Page tree" at bounding box center [390, 207] width 25 height 25
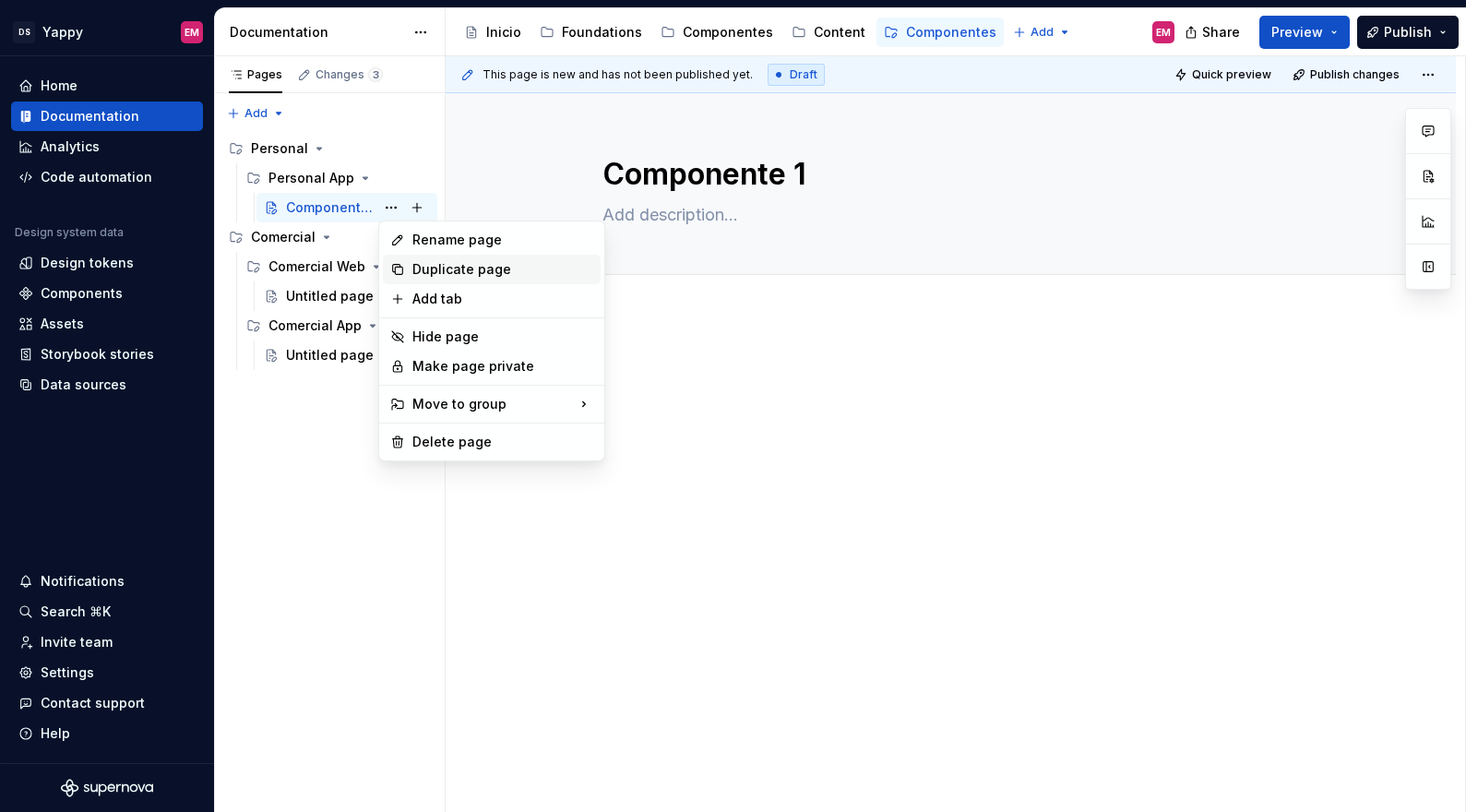
click at [425, 260] on div "Duplicate page" at bounding box center [502, 268] width 181 height 19
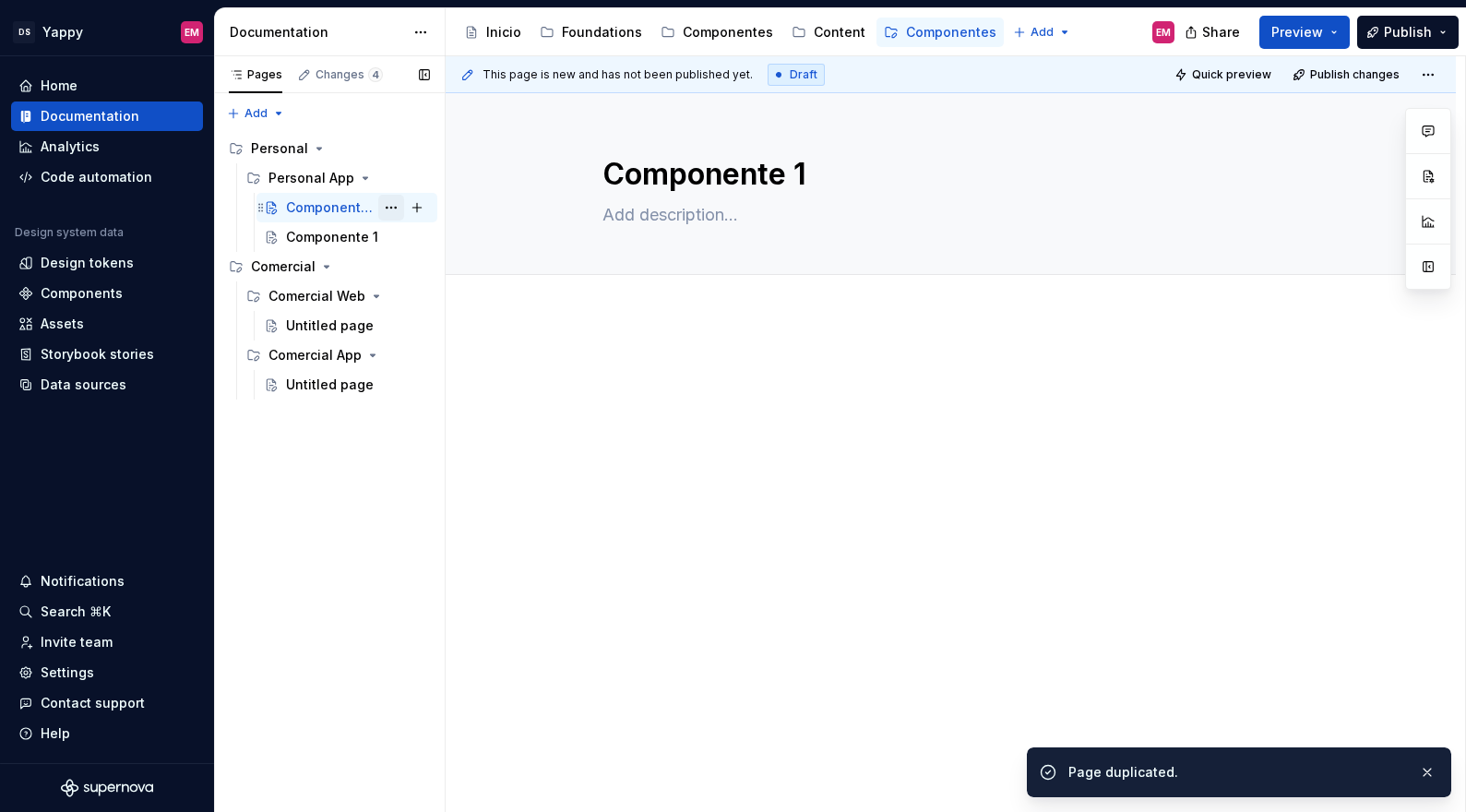
click at [390, 204] on button "Page tree" at bounding box center [390, 207] width 25 height 25
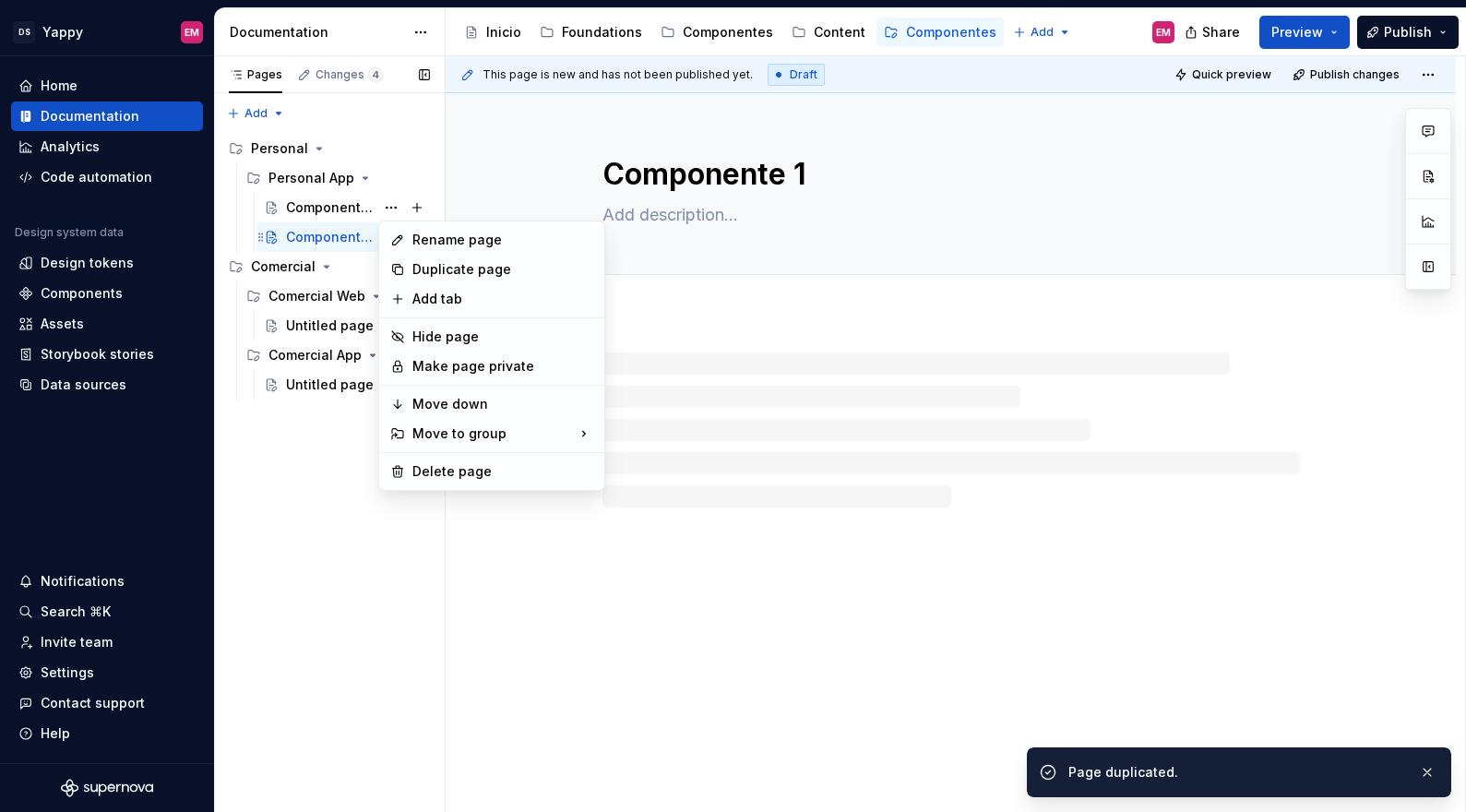
click at [340, 234] on div "Pages Changes 4 Add Accessibility guide for tree Page tree. Navigate the tree w…" at bounding box center [329, 434] width 230 height 756
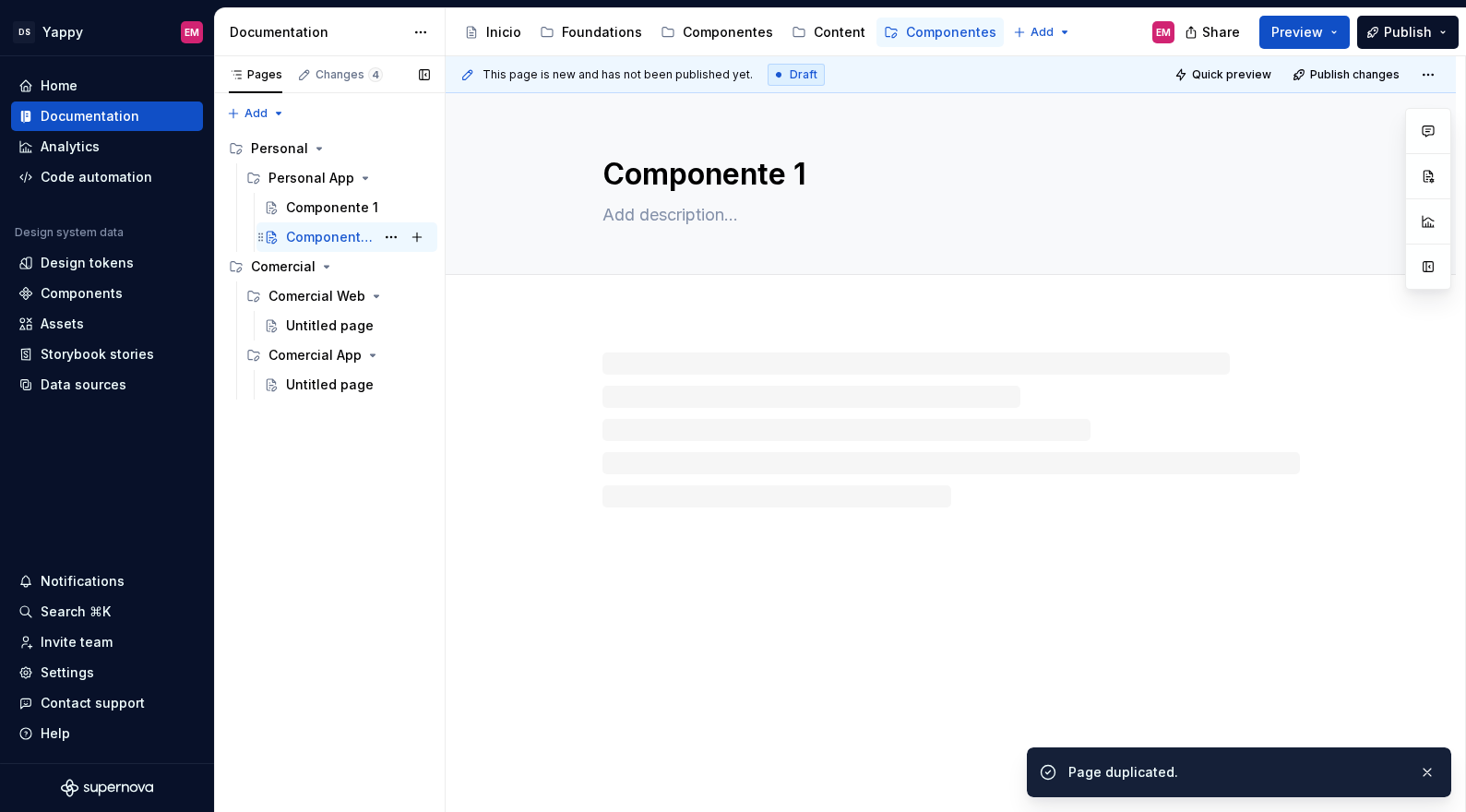
click at [355, 234] on div "Componente 1" at bounding box center [330, 236] width 89 height 19
click at [827, 176] on textarea "Componente 1" at bounding box center [947, 174] width 697 height 44
click at [790, 166] on textarea "Componente 1" at bounding box center [947, 174] width 697 height 44
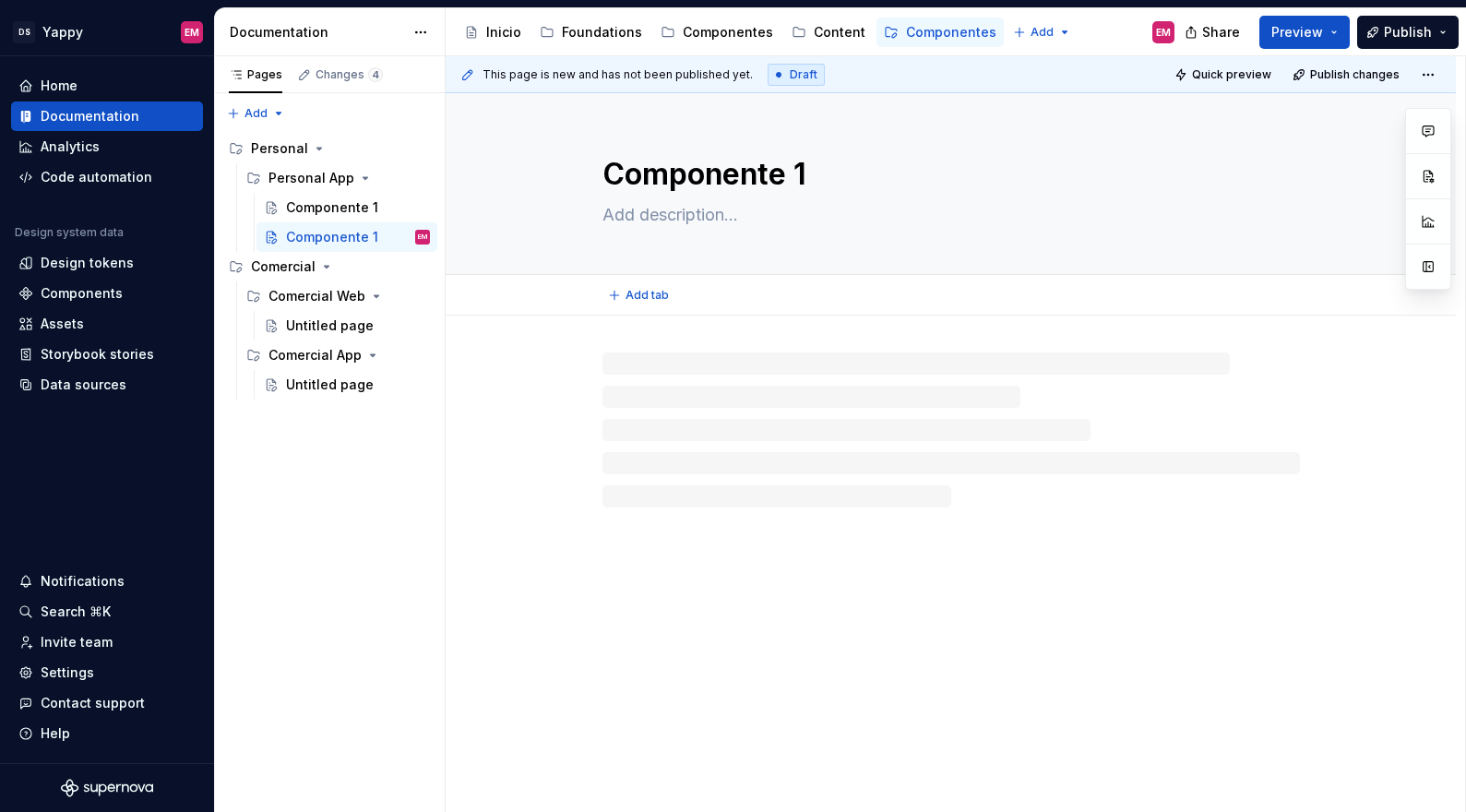
drag, startPoint x: 796, startPoint y: 170, endPoint x: 863, endPoint y: 170, distance: 67.0
click at [863, 170] on textarea "Componente 1" at bounding box center [947, 174] width 697 height 44
type textarea "*"
type textarea "Componente 2"
type textarea "*"
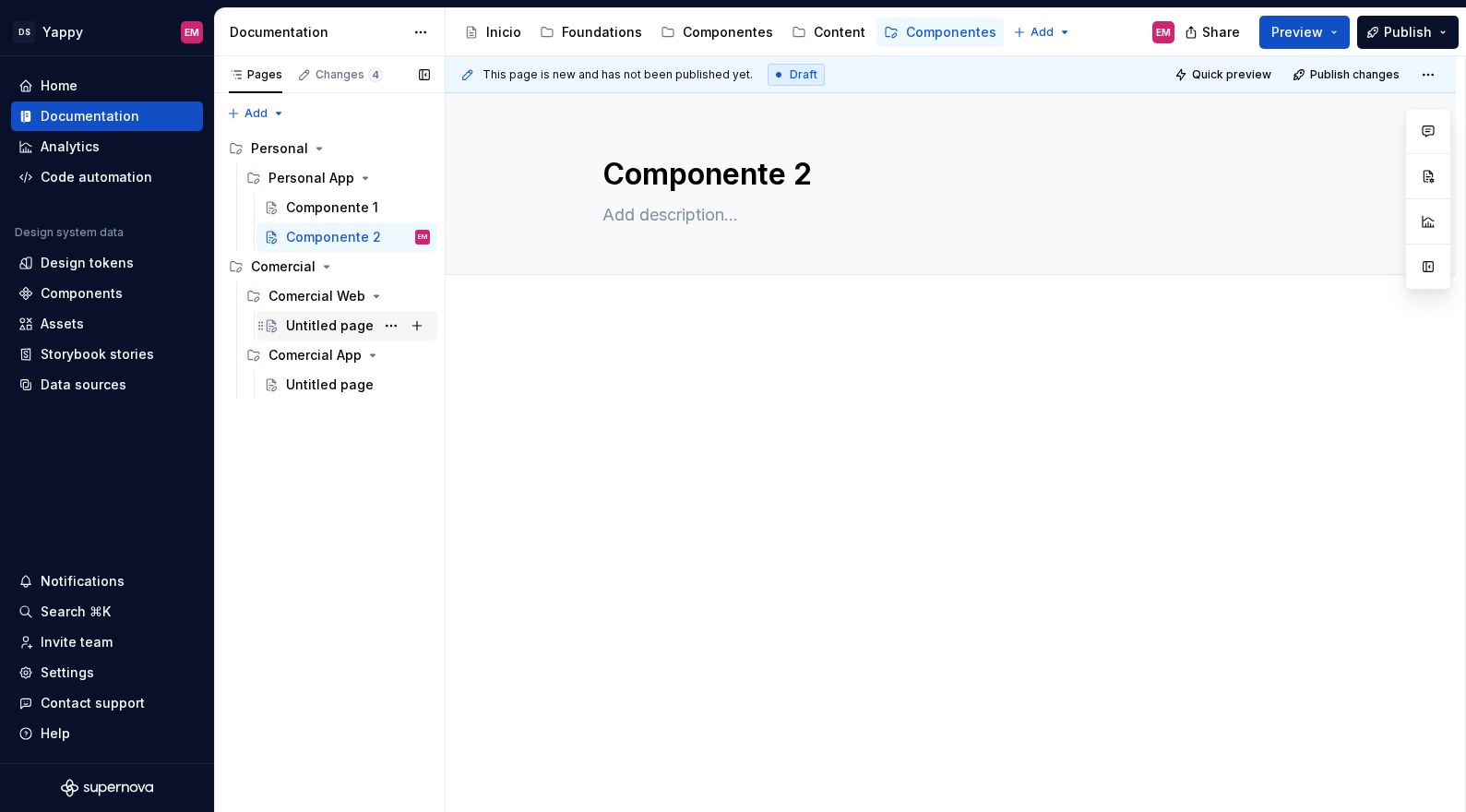
type textarea "Componente 2"
click at [339, 323] on div "Untitled page" at bounding box center [330, 325] width 88 height 19
click at [736, 160] on textarea "Untitled page" at bounding box center [947, 174] width 697 height 44
type textarea "*"
type textarea "C"
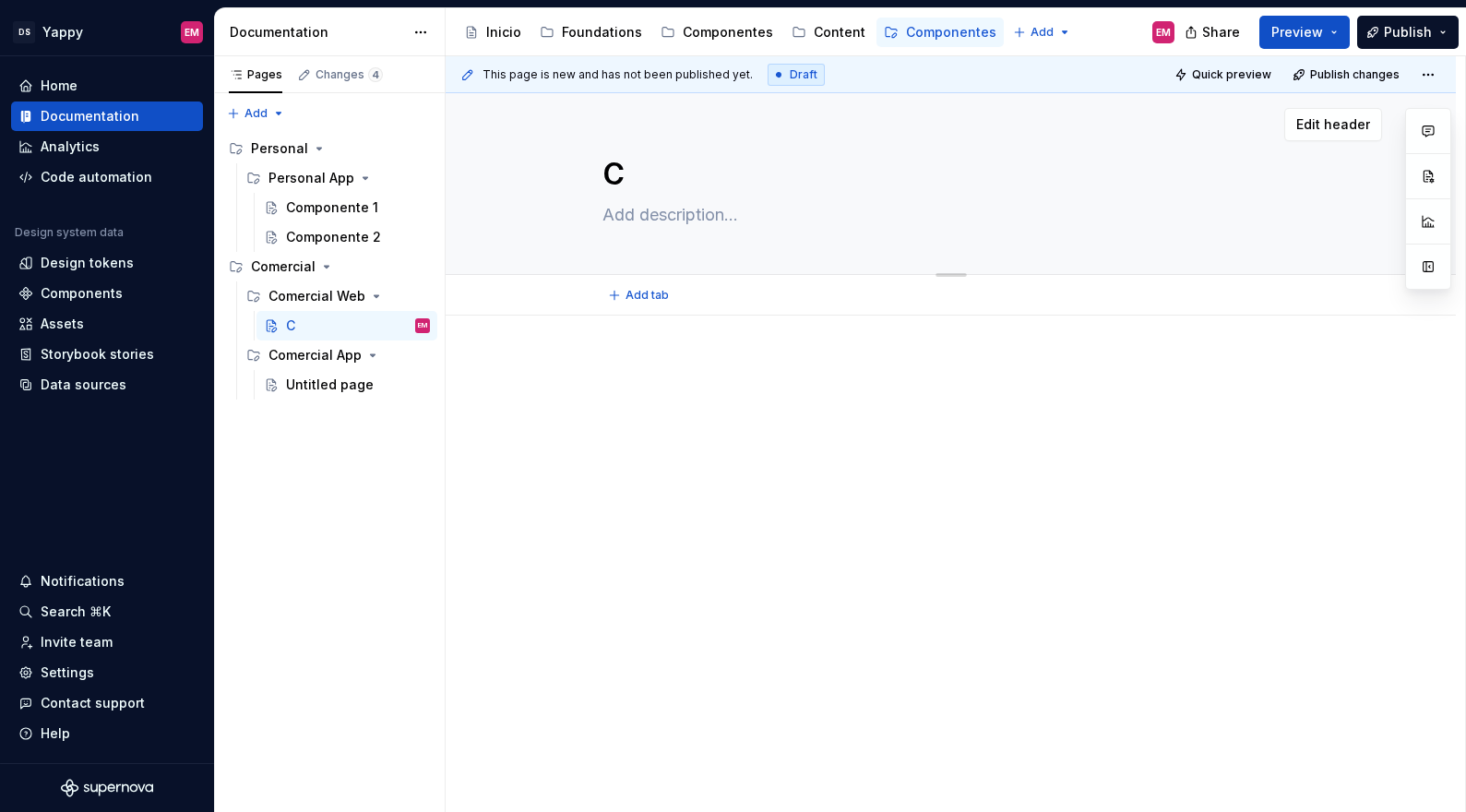
type textarea "*"
type textarea "Co"
type textarea "*"
type textarea "Com"
type textarea "*"
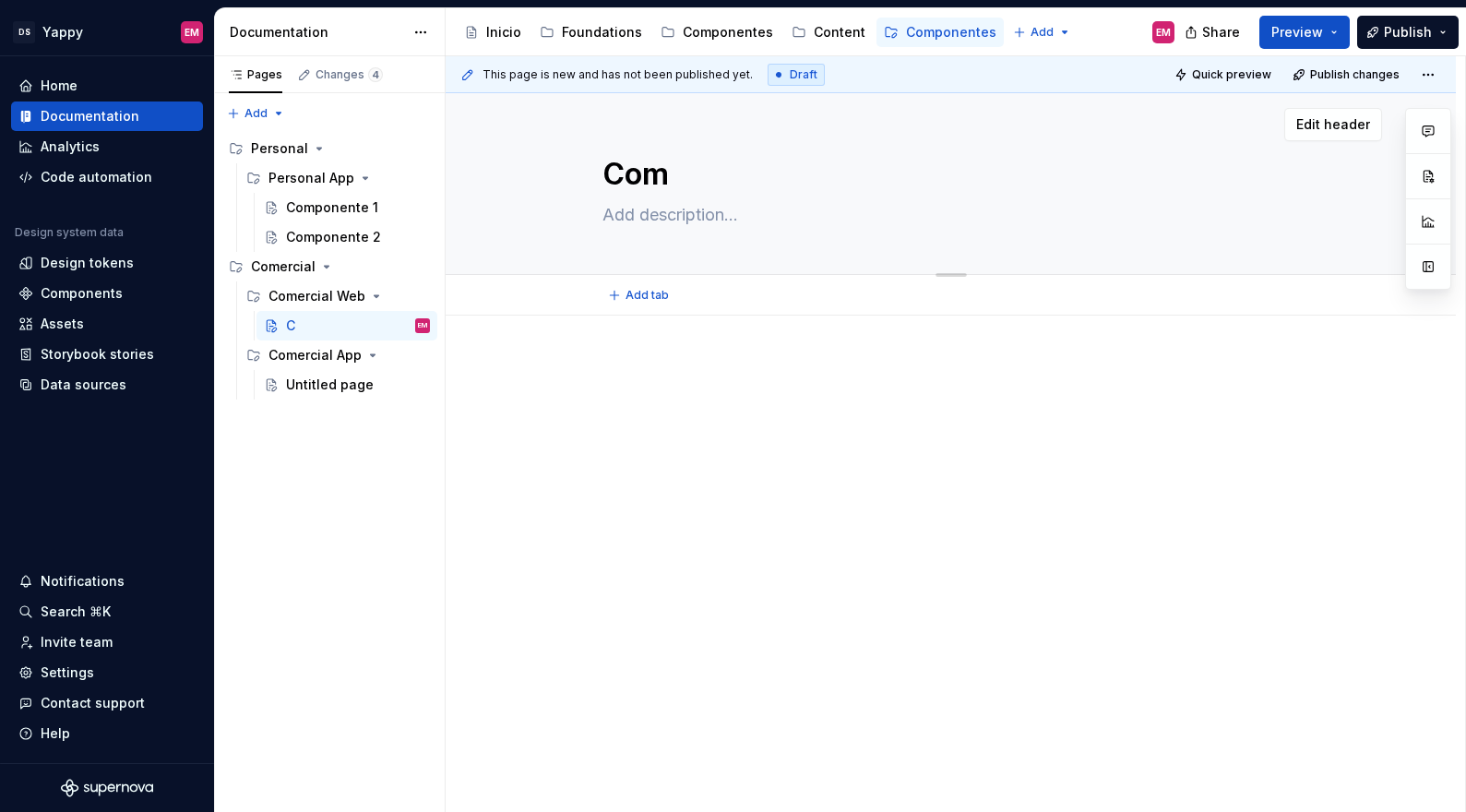
type textarea "Comp"
type textarea "*"
type textarea "Compo"
type textarea "*"
type textarea "Compone"
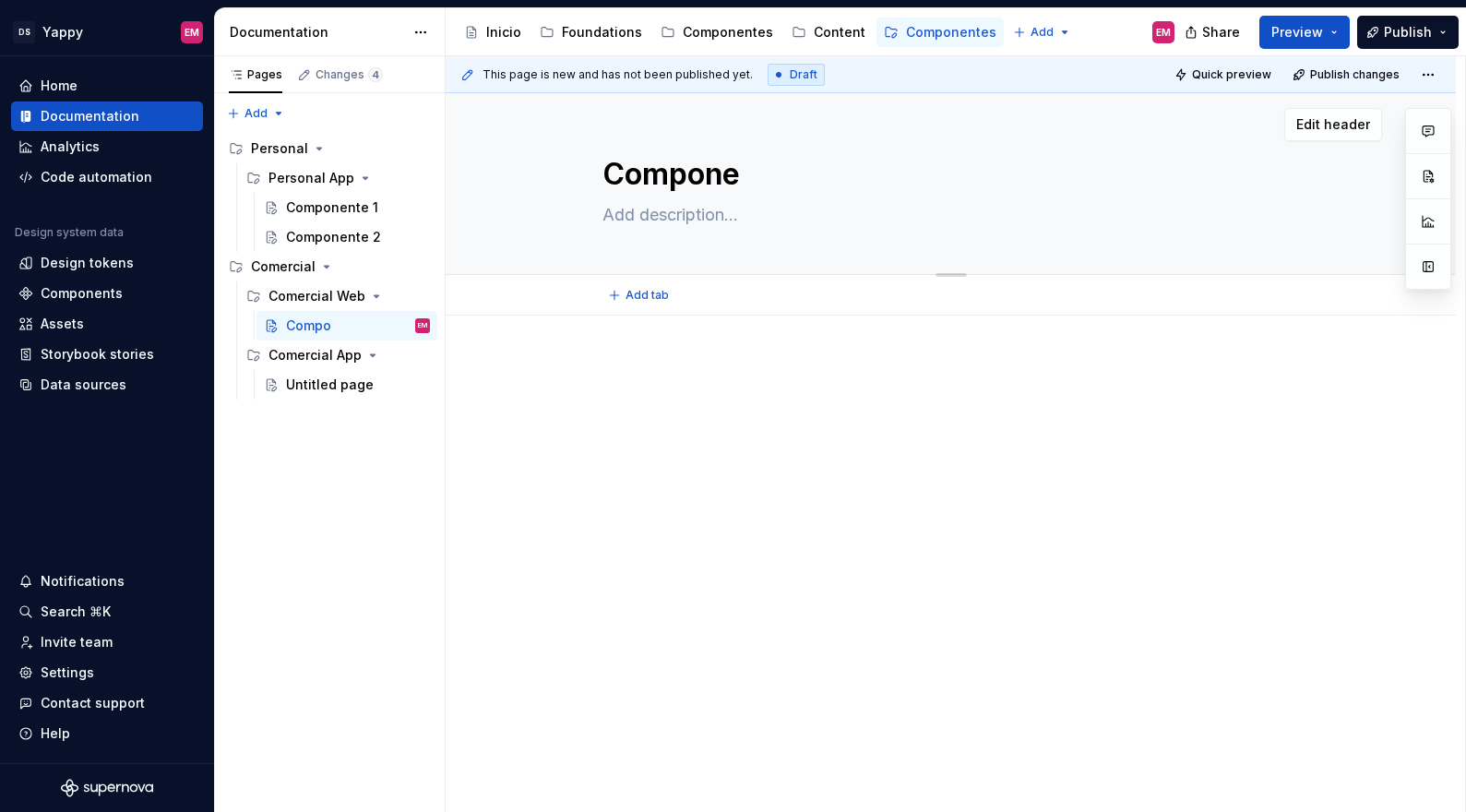
type textarea "*"
type textarea "Componen"
type textarea "*"
type textarea "Component"
type textarea "*"
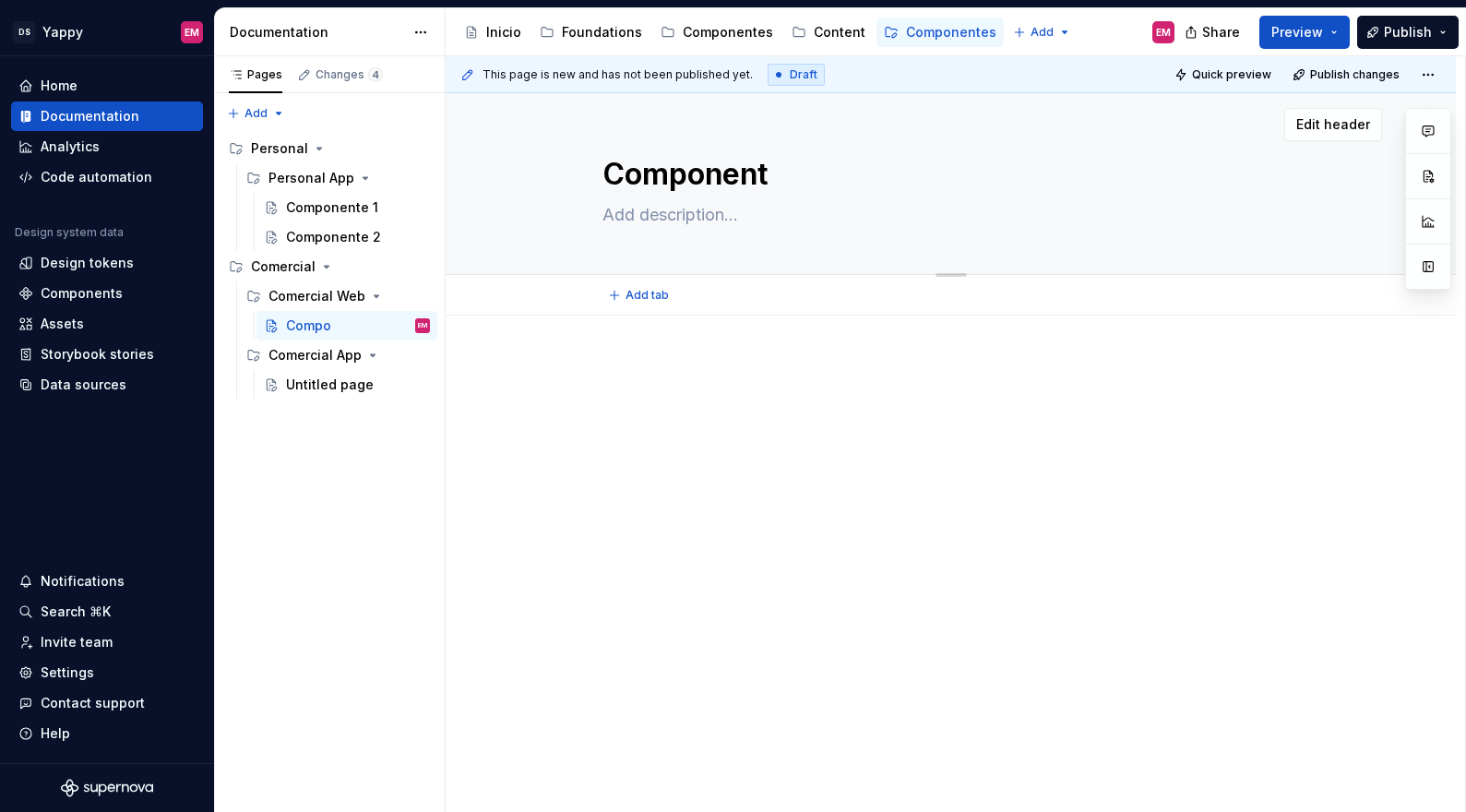
type textarea "Componente"
type textarea "*"
type textarea "Componente"
type textarea "*"
type textarea "Componente 2"
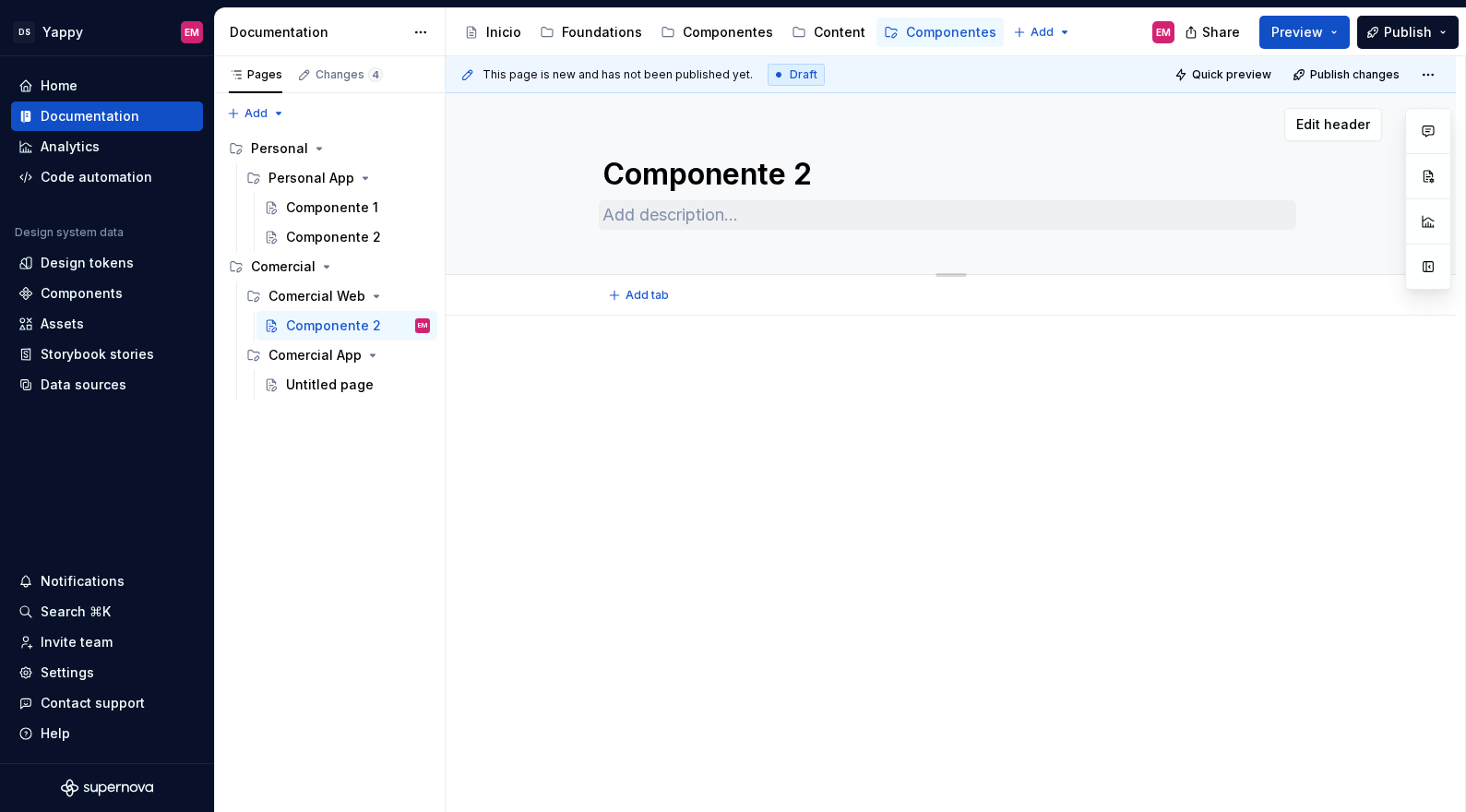
type textarea "*"
type textarea "Componente 1"
type textarea "*"
type textarea "Componente 1"
click at [329, 394] on div "Untitled page" at bounding box center [357, 385] width 143 height 25
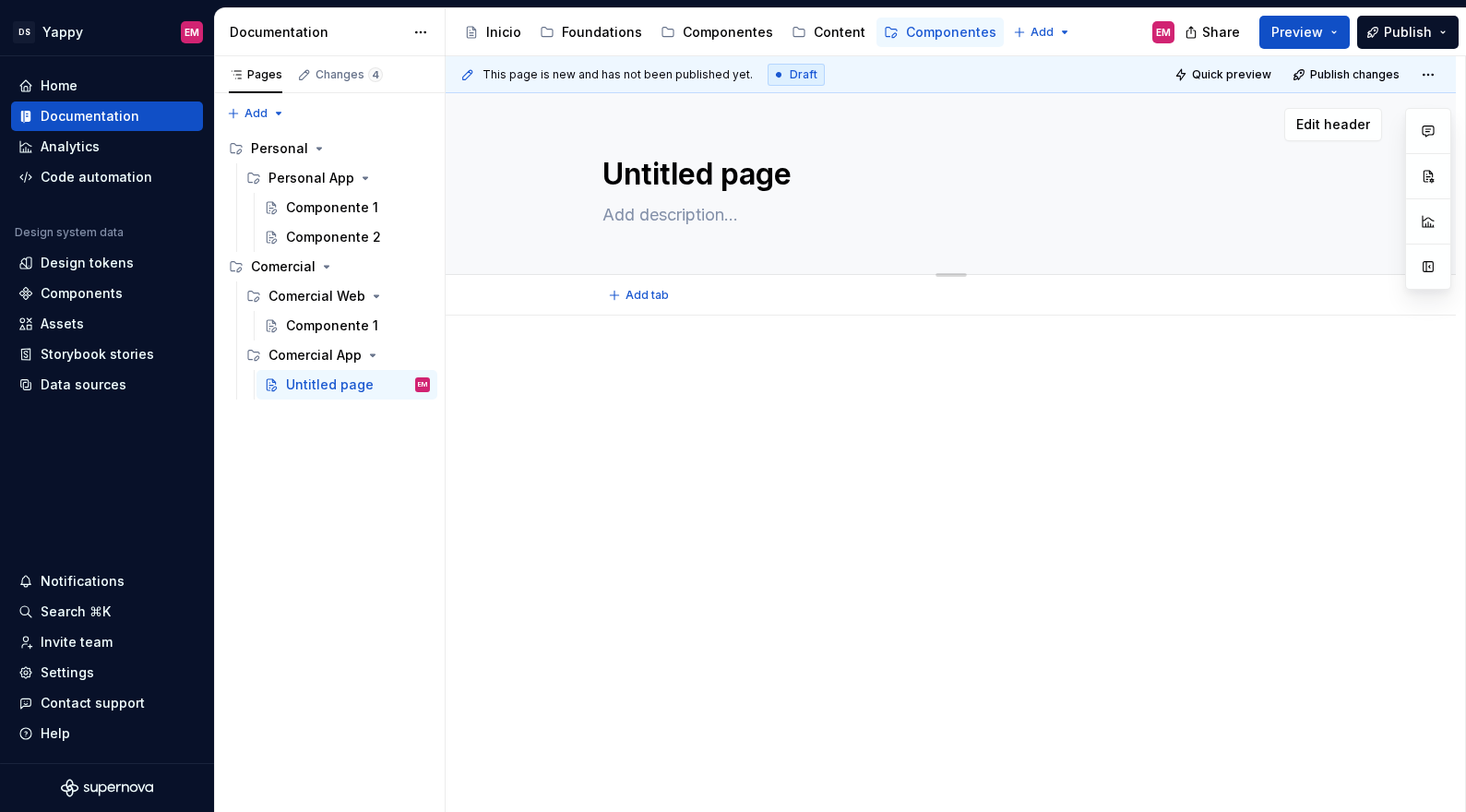
click at [707, 168] on textarea "Untitled page" at bounding box center [947, 174] width 697 height 44
type textarea "*"
type textarea "C"
type textarea "*"
type textarea "Co"
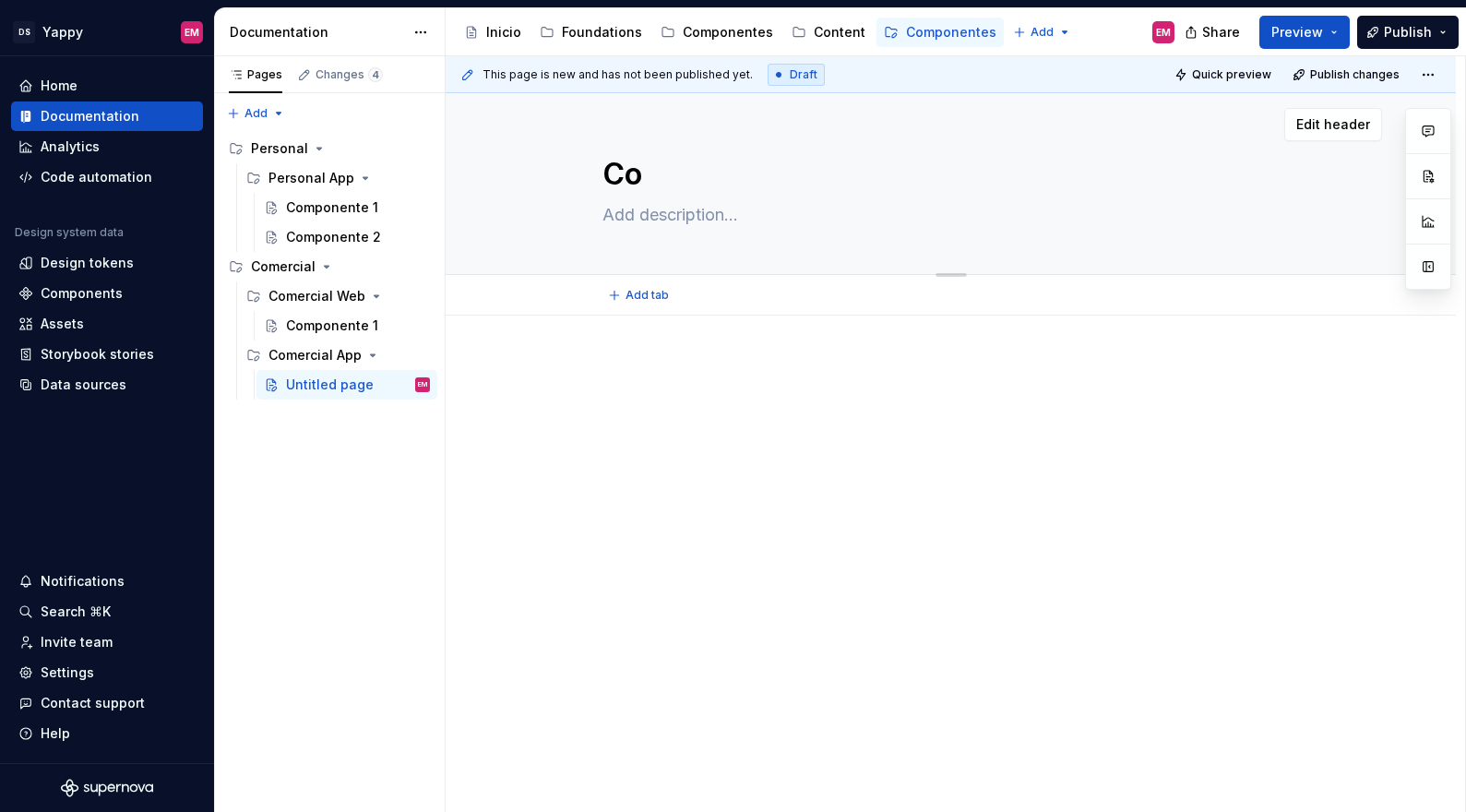
type textarea "*"
type textarea "Como"
type textarea "*"
type textarea "Comop"
type textarea "*"
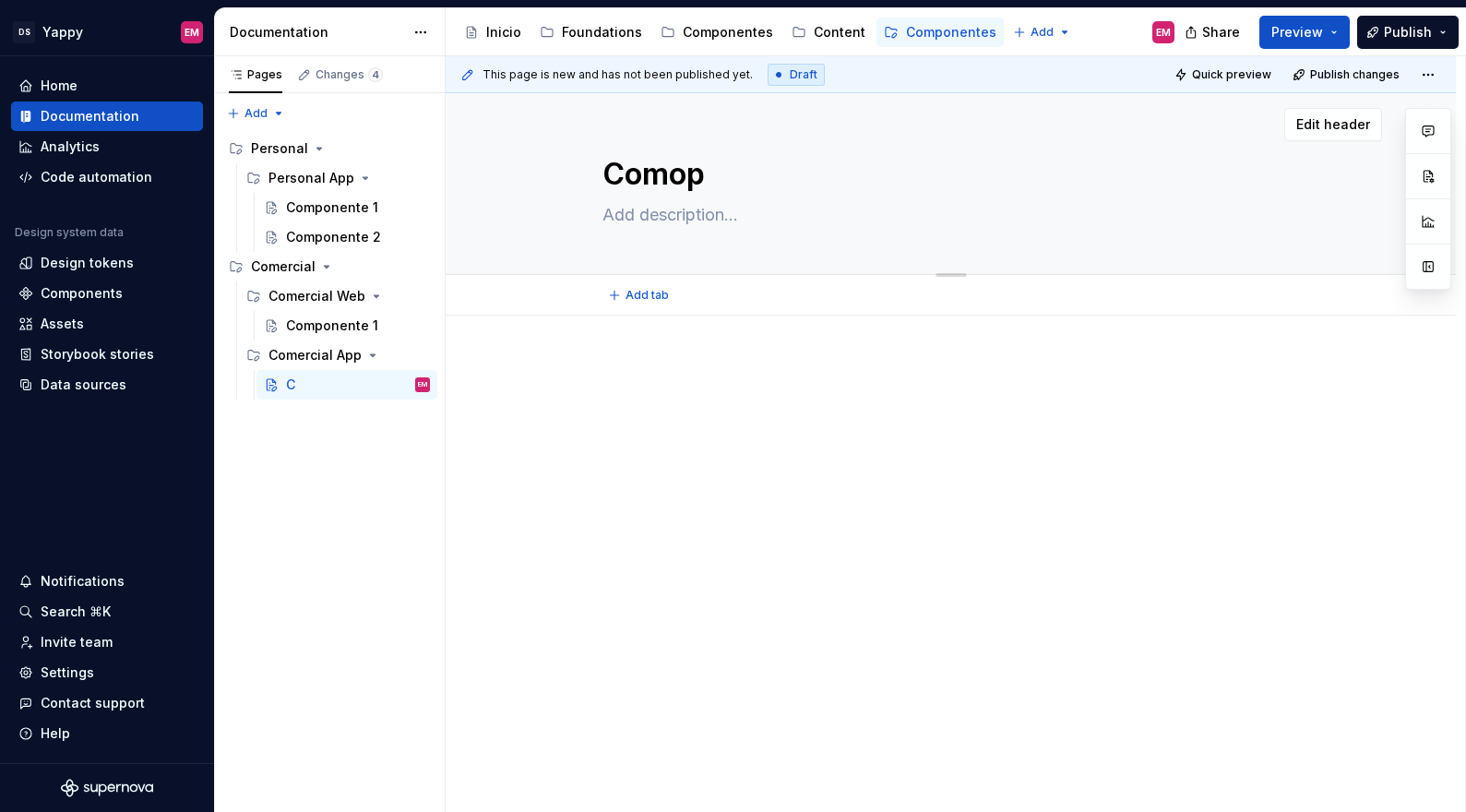
type textarea "Comopn"
type textarea "*"
type textarea "Comopne"
type textarea "*"
type textarea "Comopn"
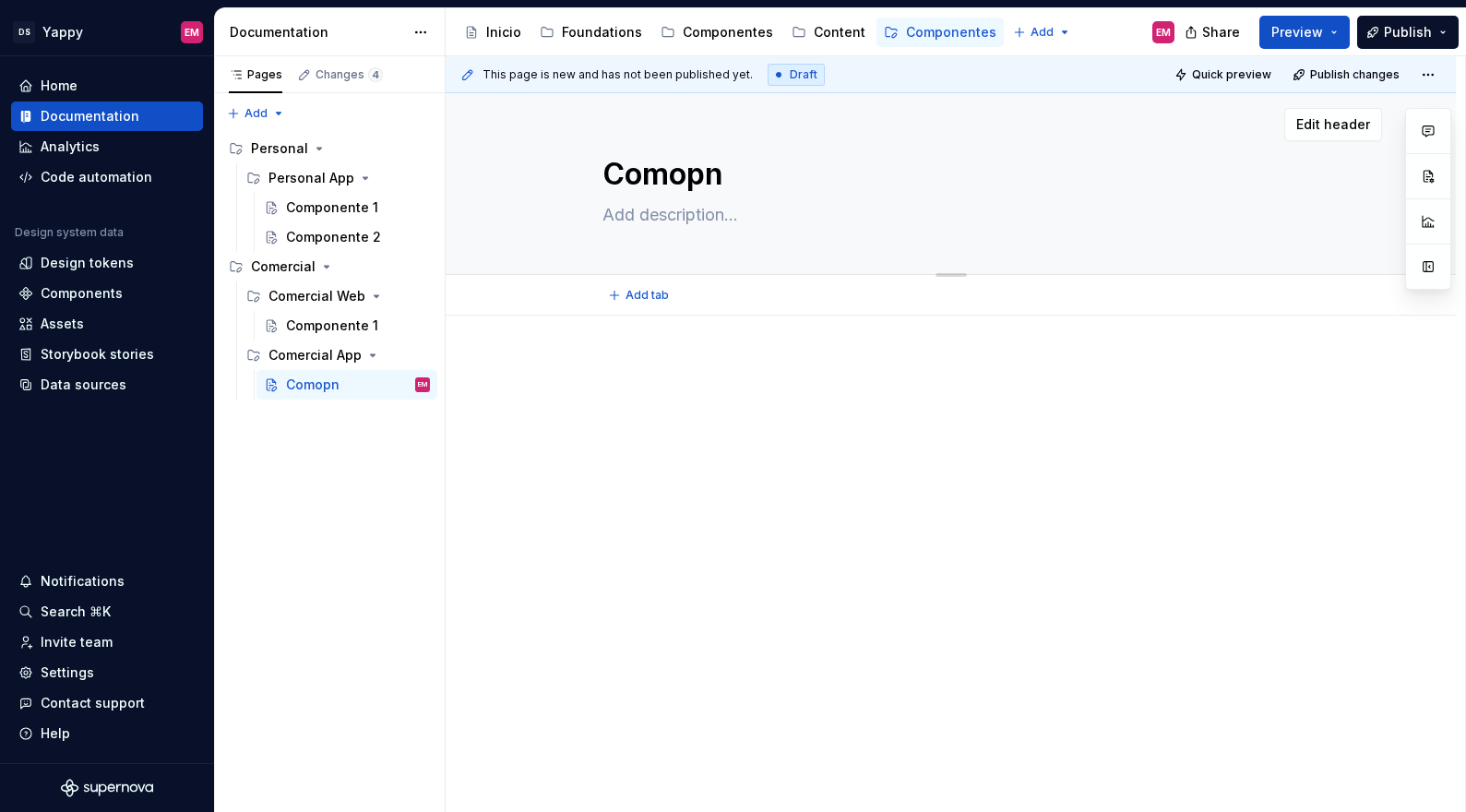
type textarea "*"
type textarea "Comop"
type textarea "*"
type textarea "Como"
type textarea "*"
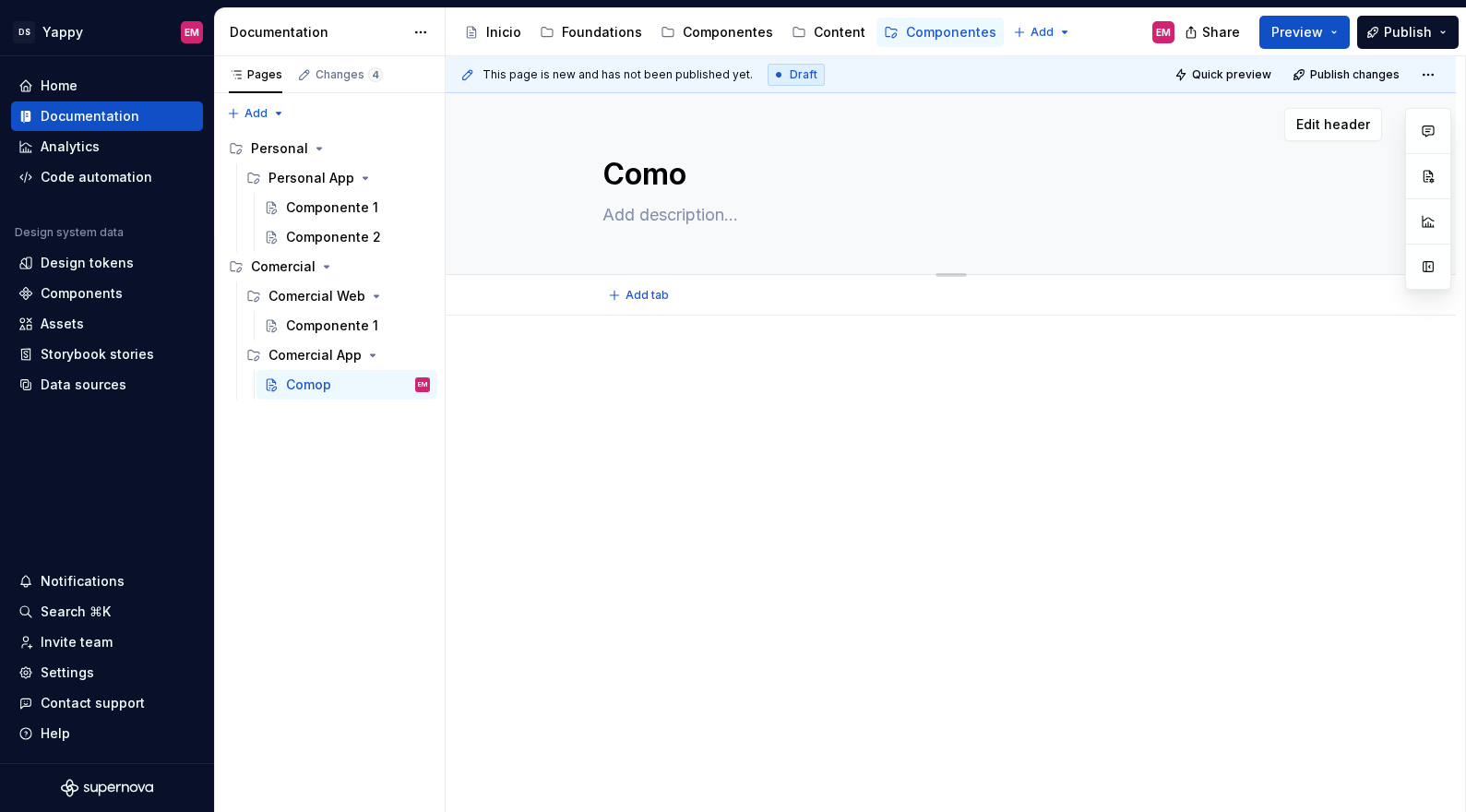
type textarea "Com"
type textarea "*"
type textarea "Comp"
type textarea "*"
type textarea "Compo"
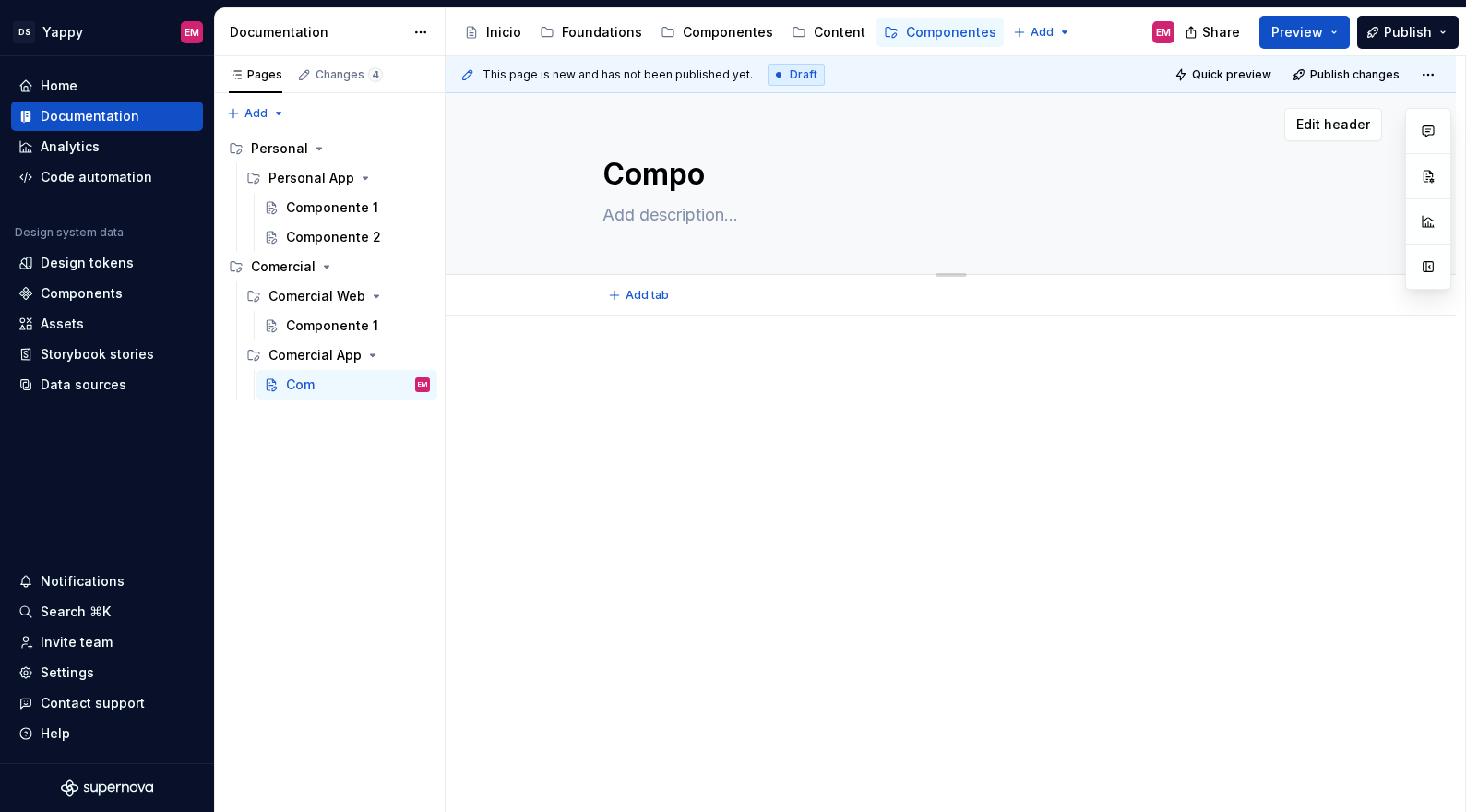
type textarea "*"
type textarea "Compon"
type textarea "*"
type textarea "Compone"
type textarea "*"
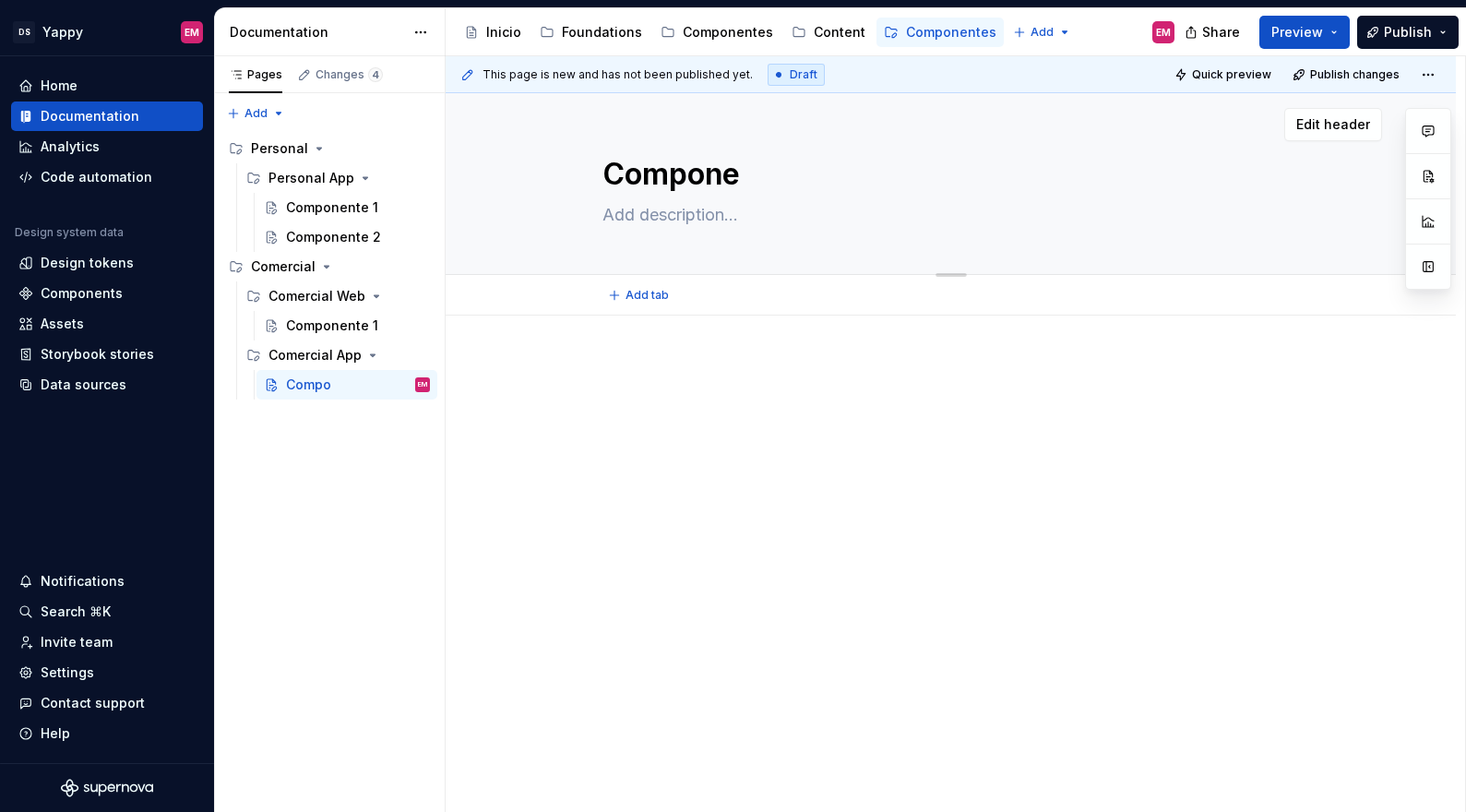
type textarea "Componen"
type textarea "*"
type textarea "Component"
type textarea "*"
type textarea "Componente"
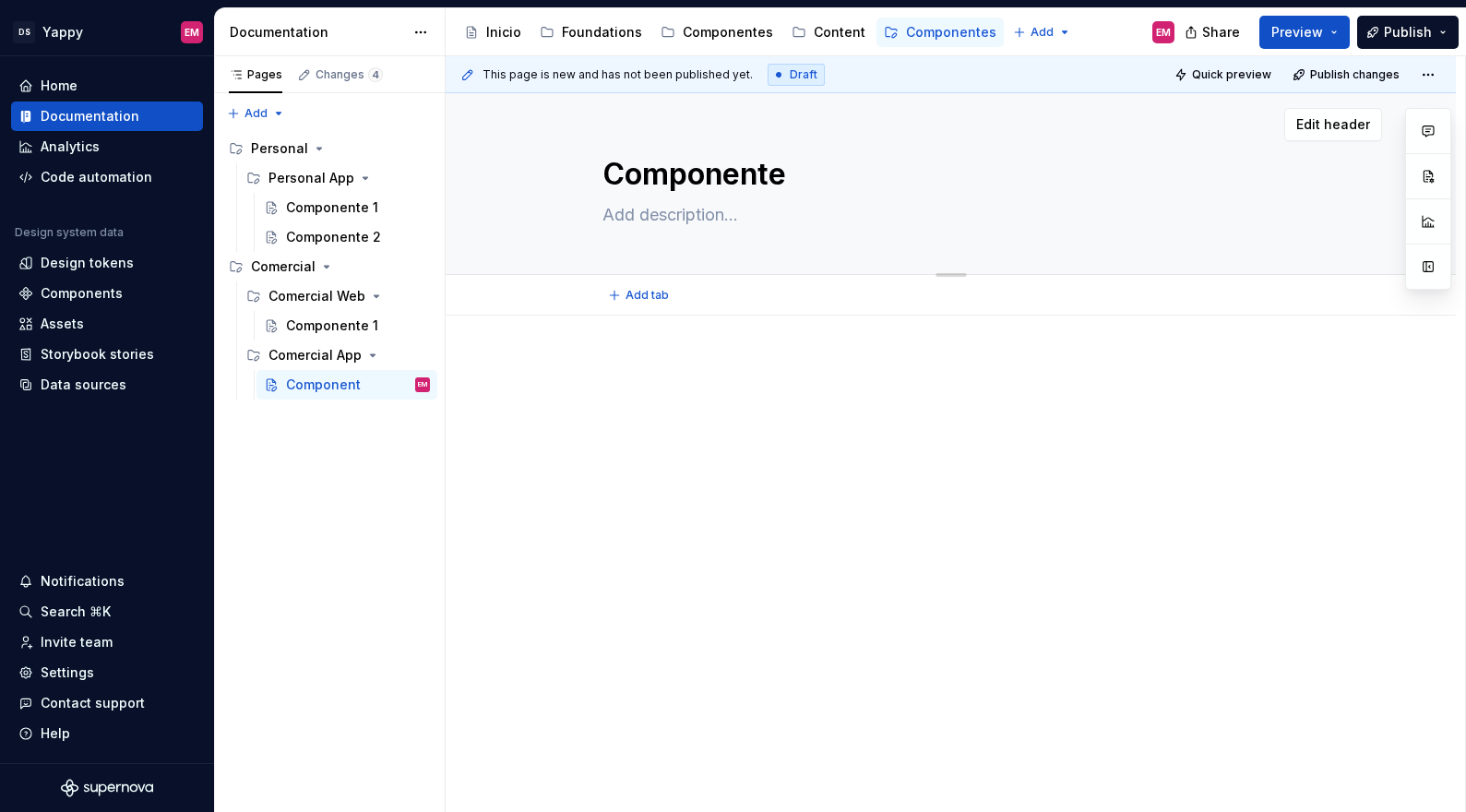
type textarea "*"
type textarea "Componente"
type textarea "*"
type textarea "Componente 2"
type textarea "*"
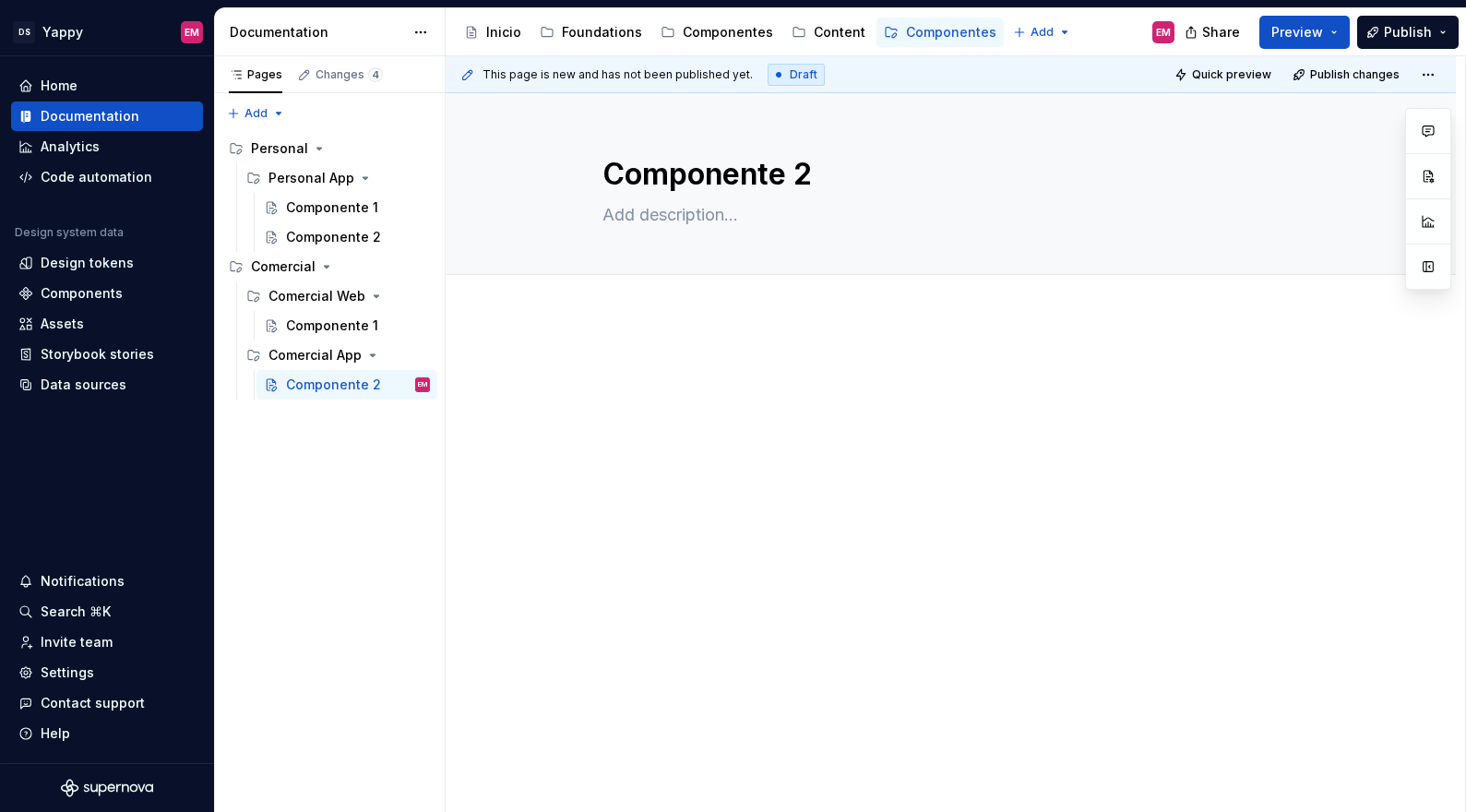
type textarea "Componente"
type textarea "*"
type textarea "Componente 1"
type textarea "*"
type textarea "Componente 1"
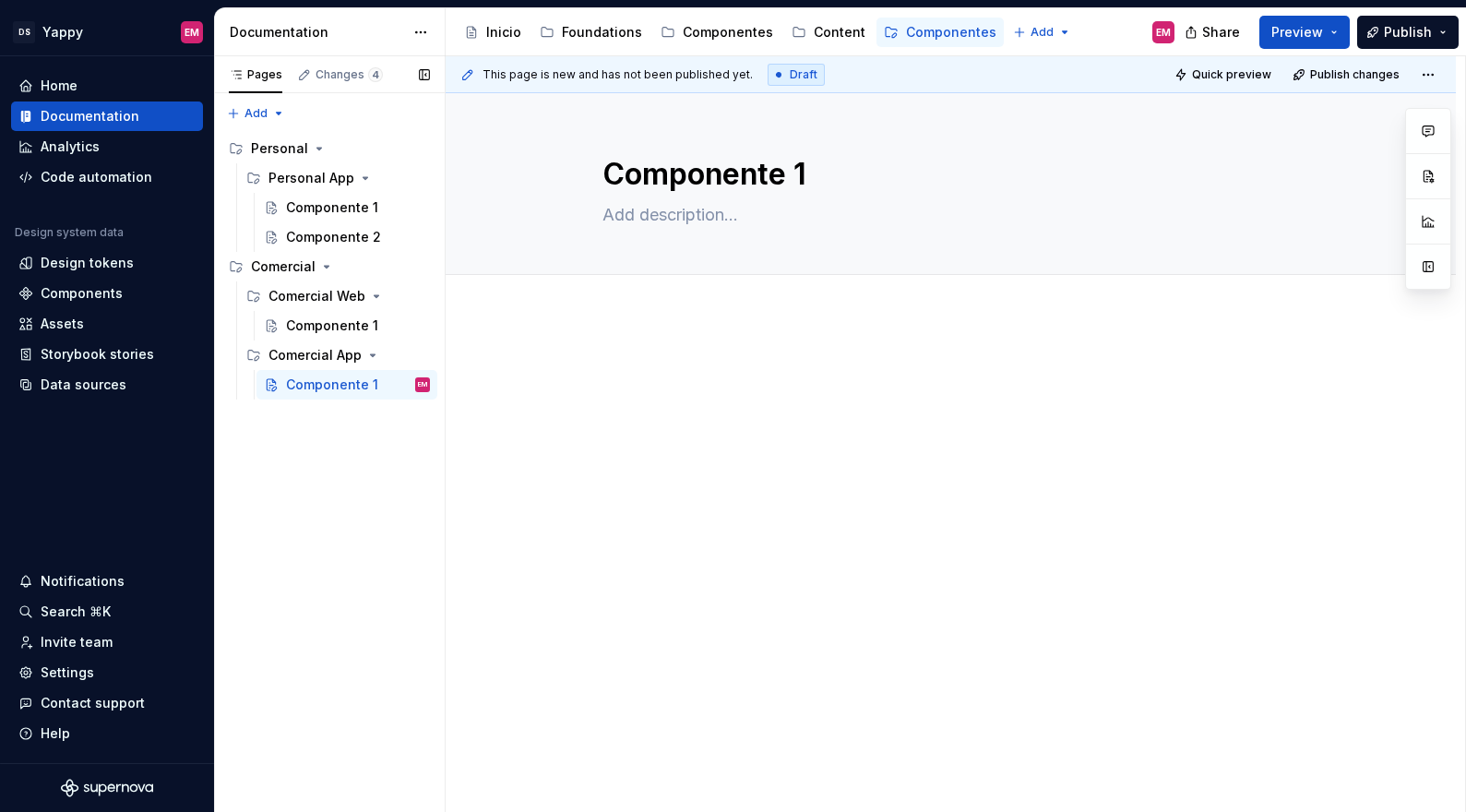
click at [409, 471] on div "Pages Changes 4 Add Accessibility guide for tree Page tree. Navigate the tree w…" at bounding box center [329, 434] width 230 height 756
click at [1425, 25] on span "Publish" at bounding box center [1406, 32] width 48 height 19
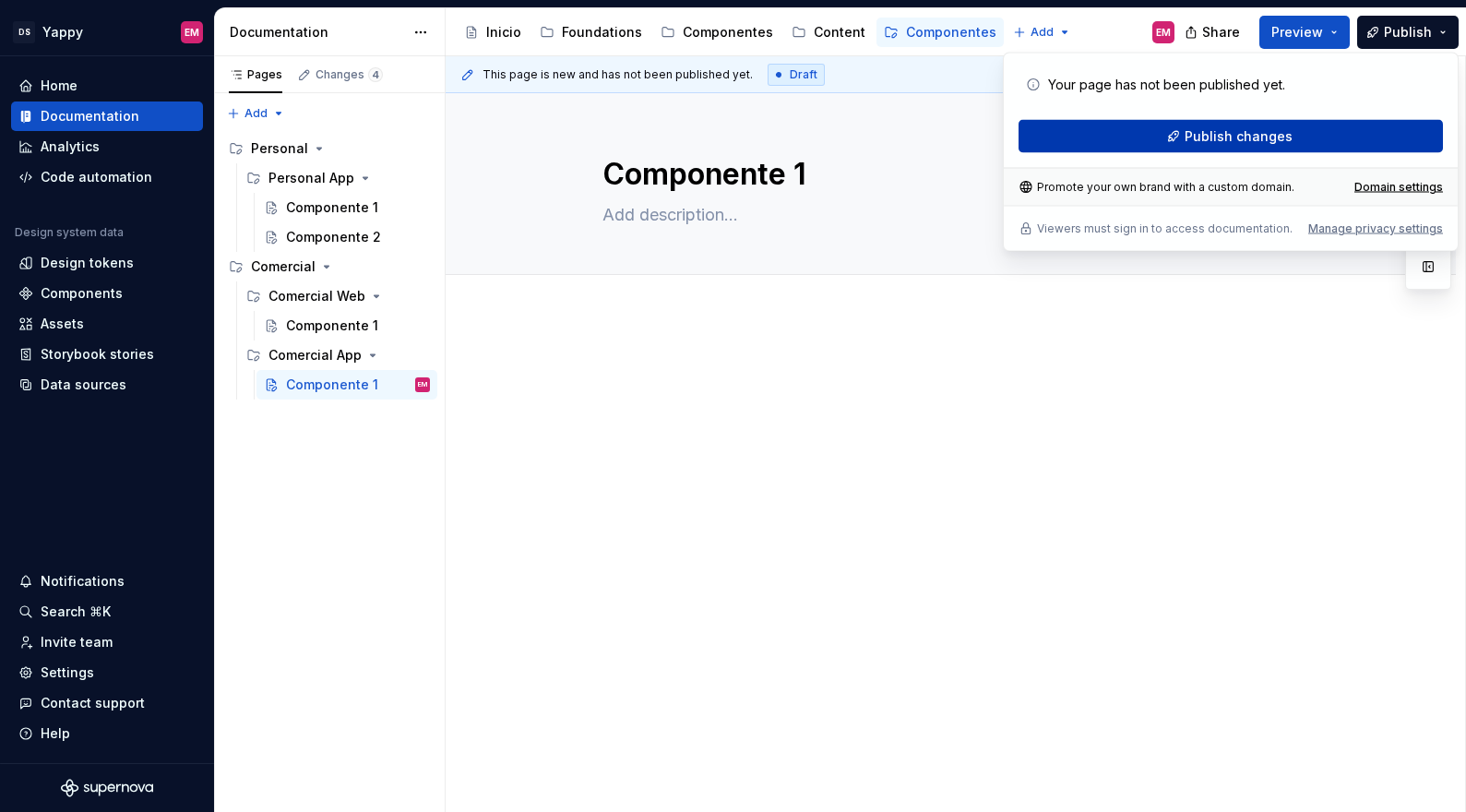
click at [1079, 141] on button "Publish changes" at bounding box center [1230, 137] width 425 height 33
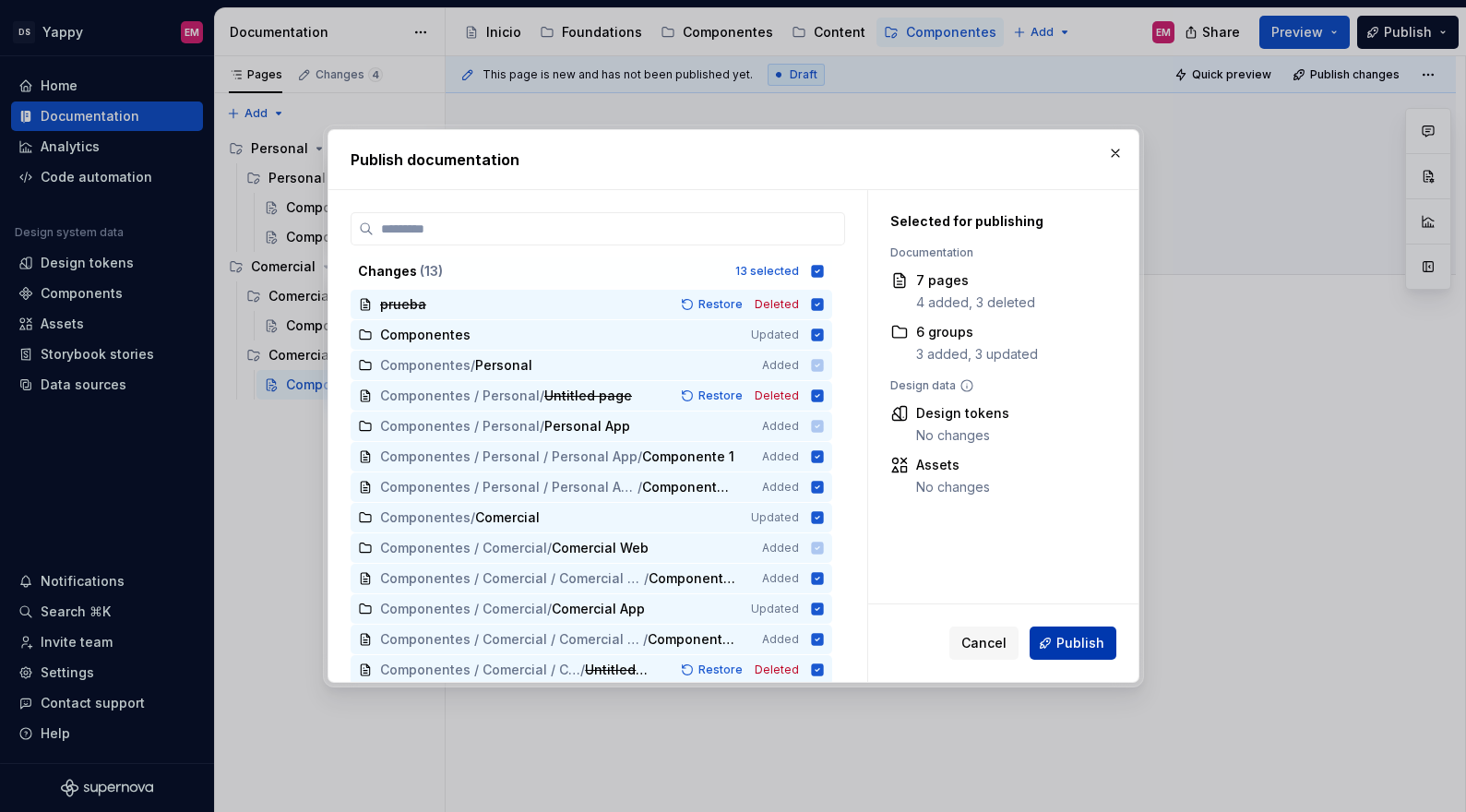
click at [1036, 650] on button "Publish" at bounding box center [1073, 643] width 87 height 33
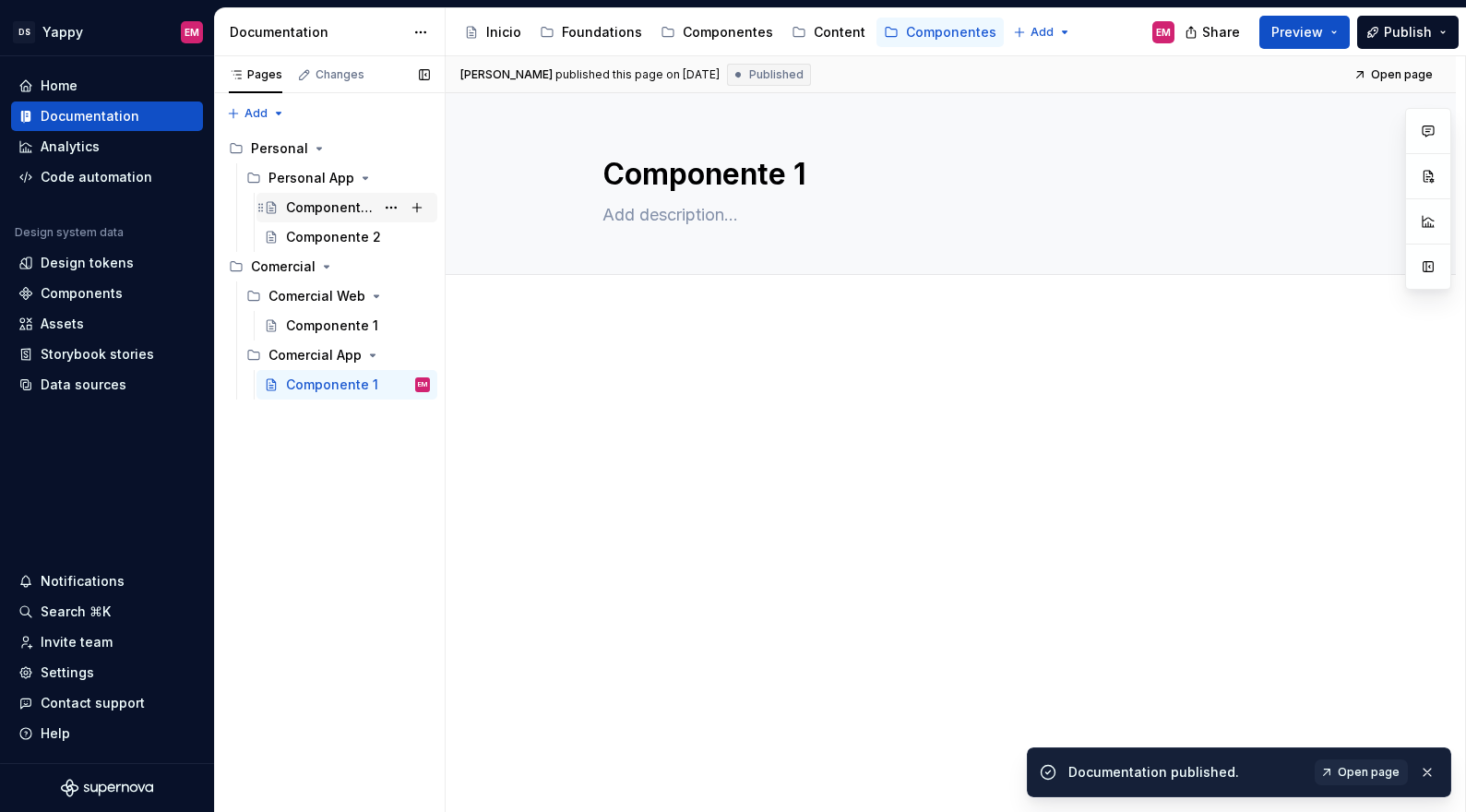
click at [303, 204] on div "Componente 1" at bounding box center [330, 207] width 89 height 19
click at [304, 240] on div "Componente 2" at bounding box center [330, 236] width 89 height 19
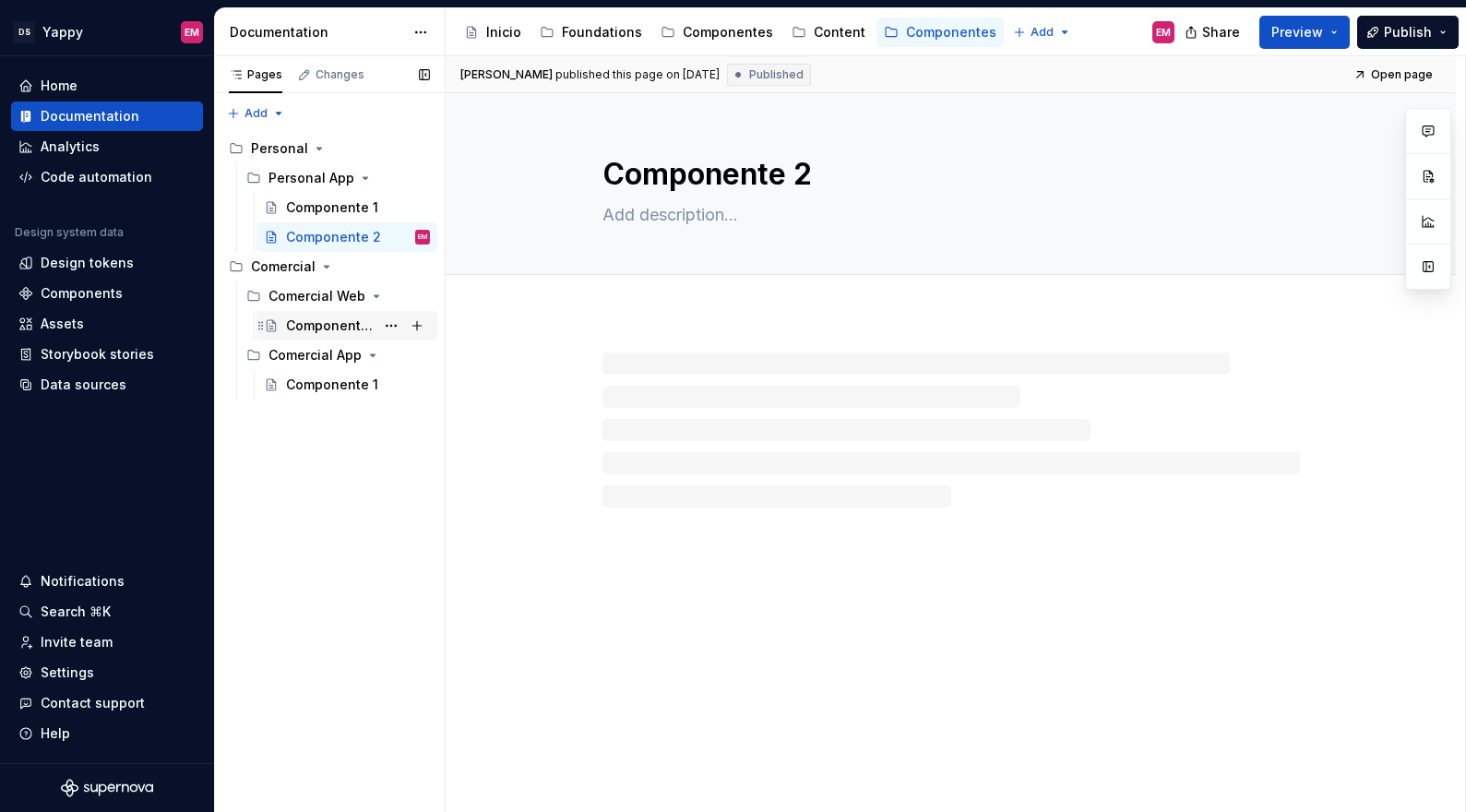
click at [297, 324] on div "Componente 1" at bounding box center [330, 325] width 89 height 19
click at [309, 383] on div "Componente 1" at bounding box center [330, 385] width 89 height 19
click at [393, 383] on button "Page tree" at bounding box center [390, 385] width 25 height 25
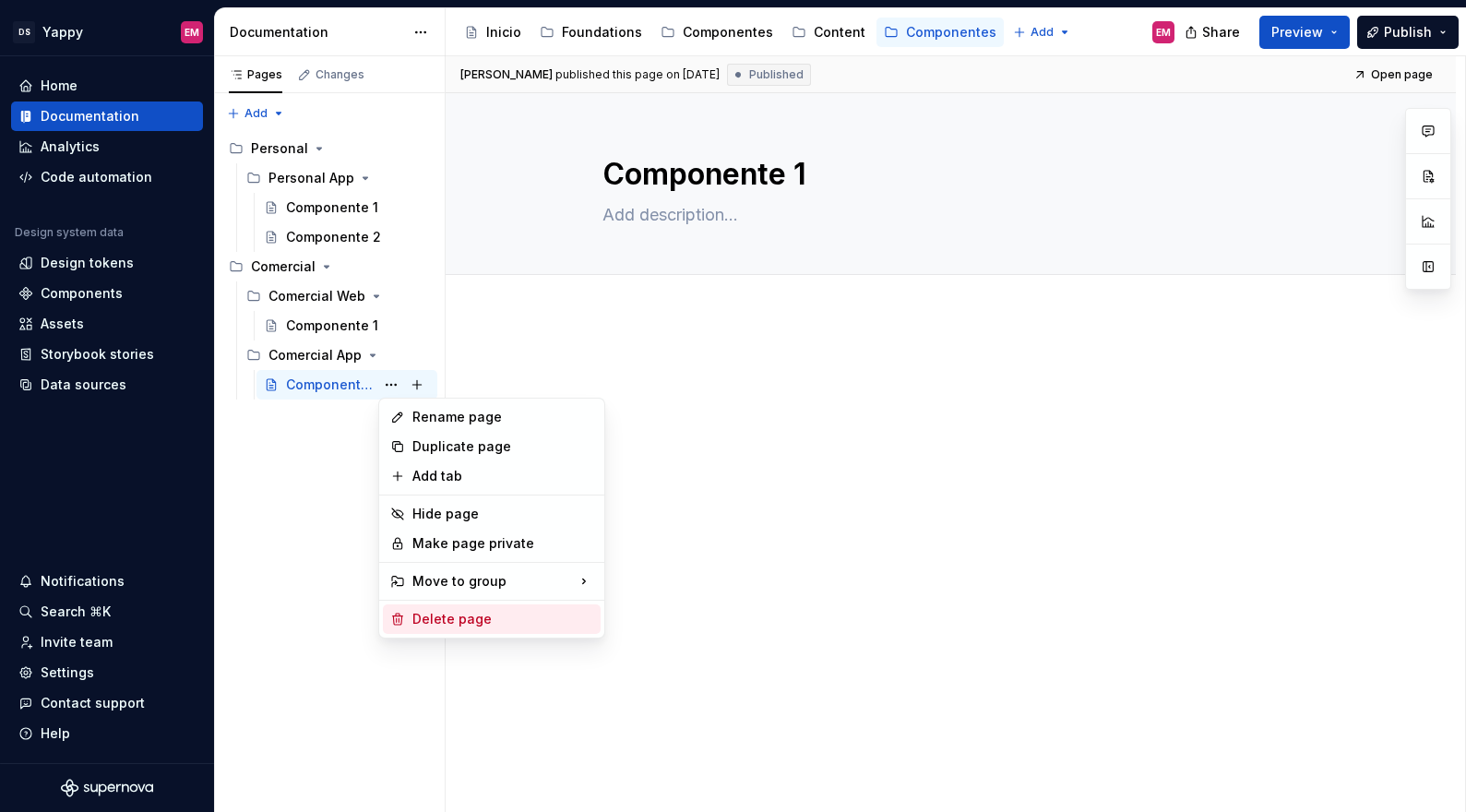
click at [460, 610] on div "Delete page" at bounding box center [502, 619] width 181 height 19
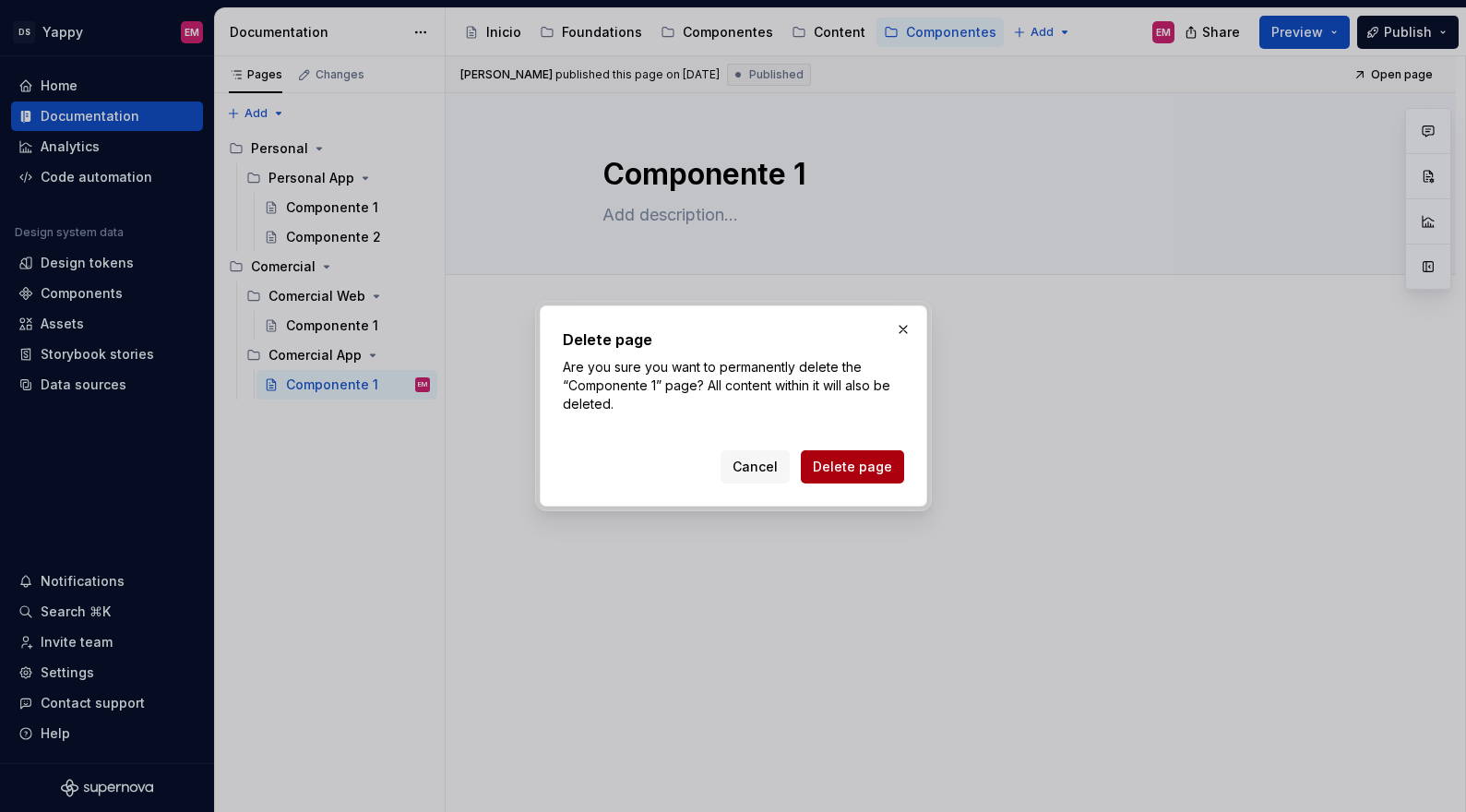
click at [847, 465] on span "Delete page" at bounding box center [852, 467] width 79 height 19
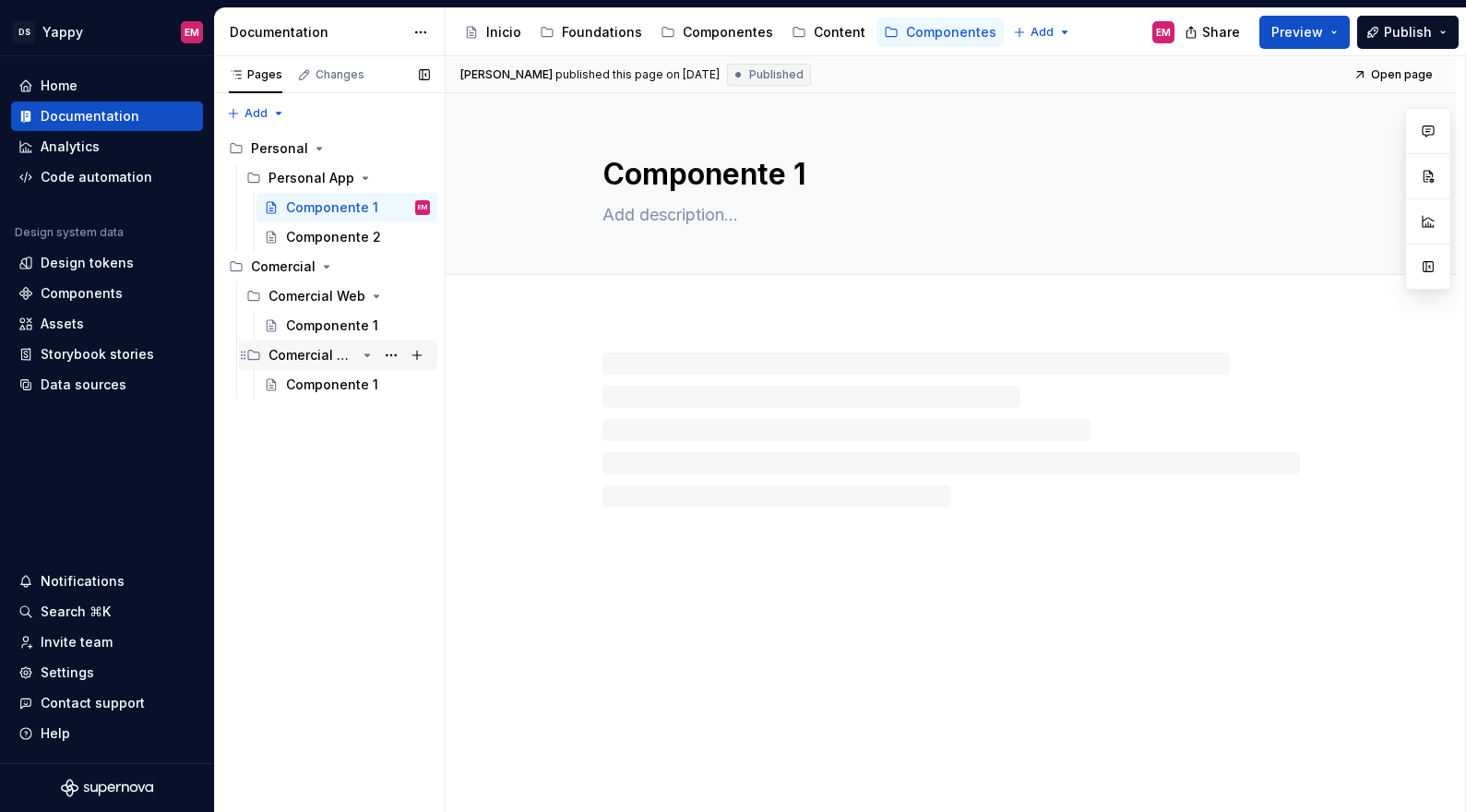
click at [306, 358] on div "Comercial App" at bounding box center [312, 354] width 88 height 19
click at [390, 359] on button "Page tree" at bounding box center [390, 355] width 25 height 25
type textarea "*"
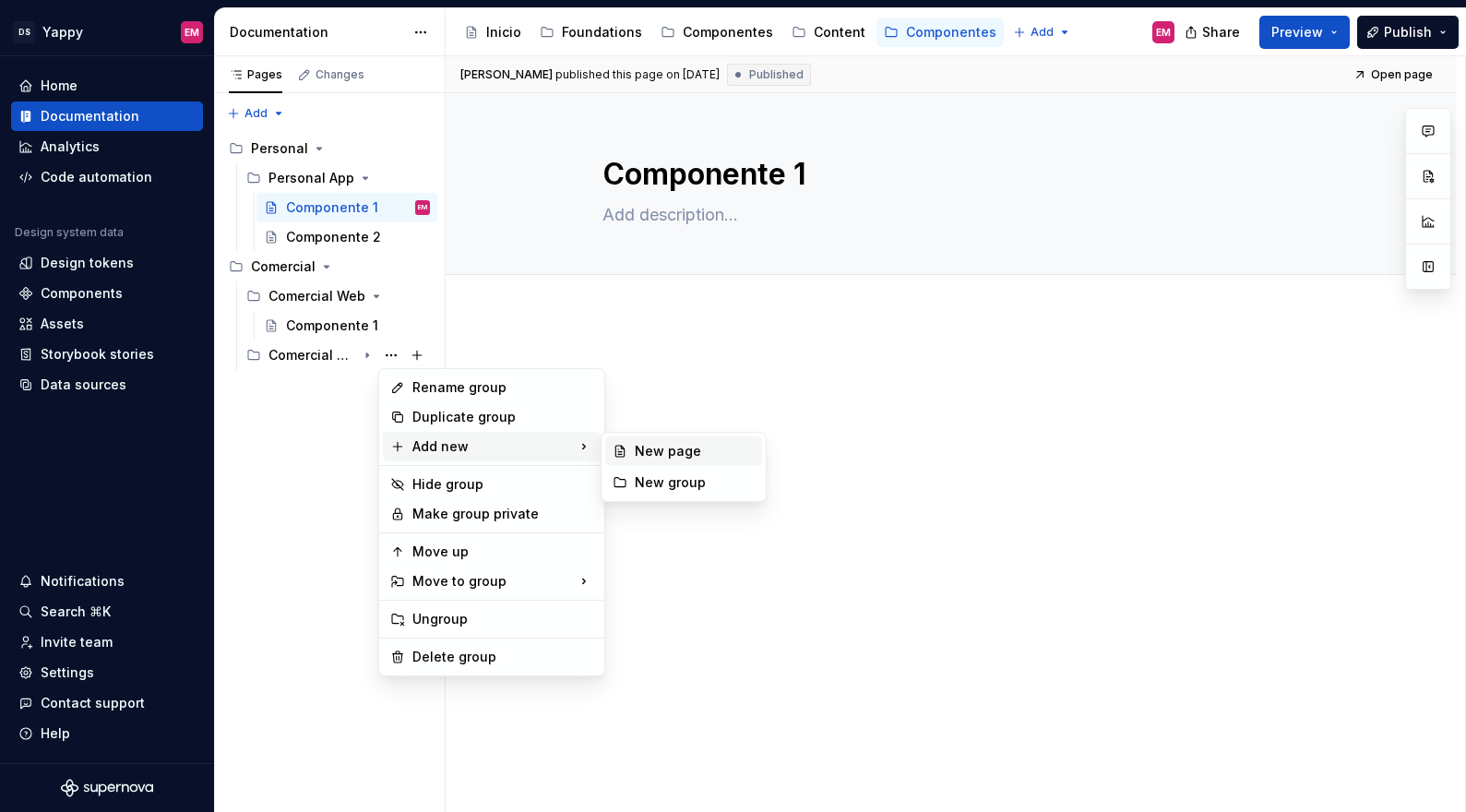
click at [640, 452] on div "New page" at bounding box center [694, 451] width 120 height 19
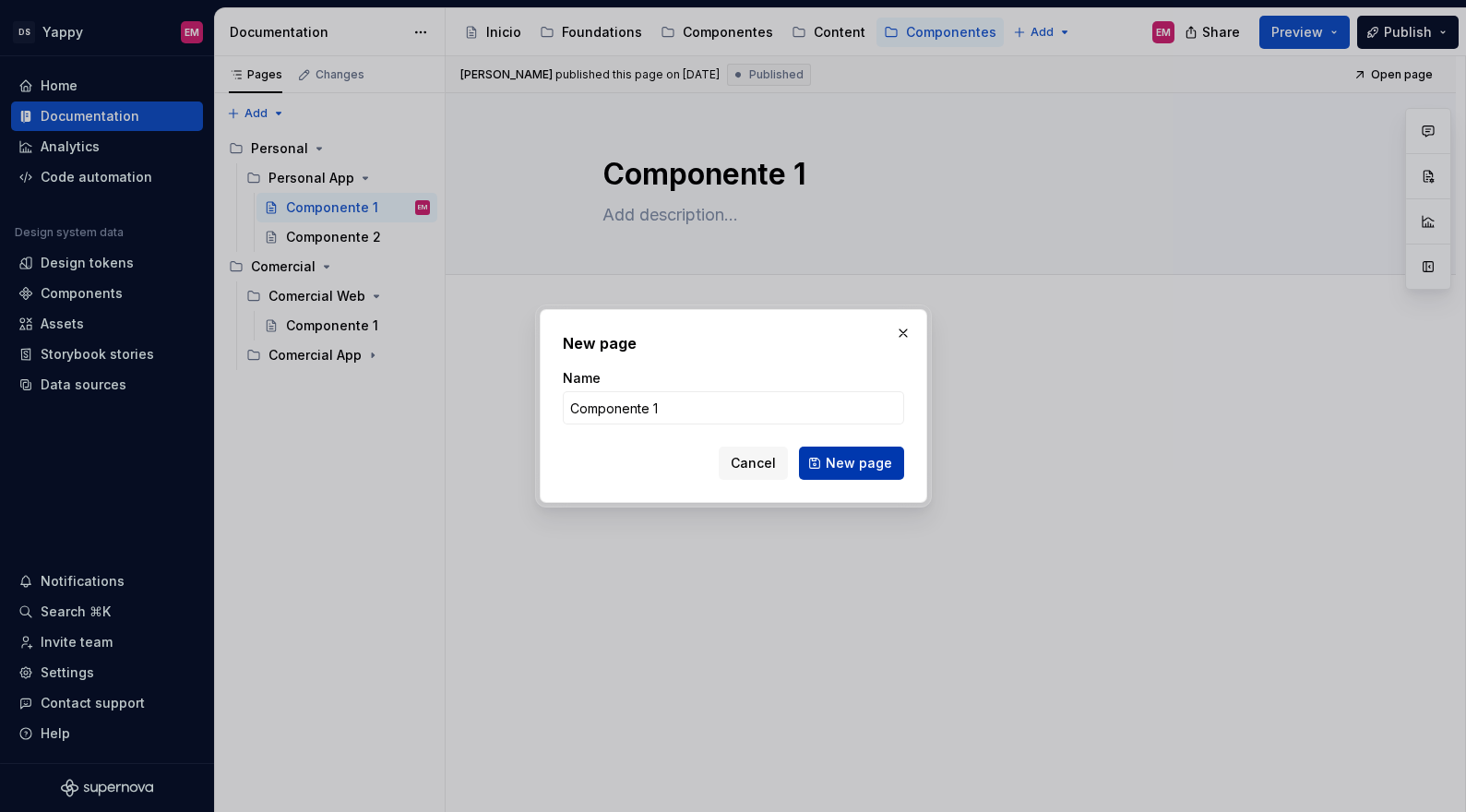
type input "Componente 1"
click at [846, 467] on span "New page" at bounding box center [859, 463] width 66 height 19
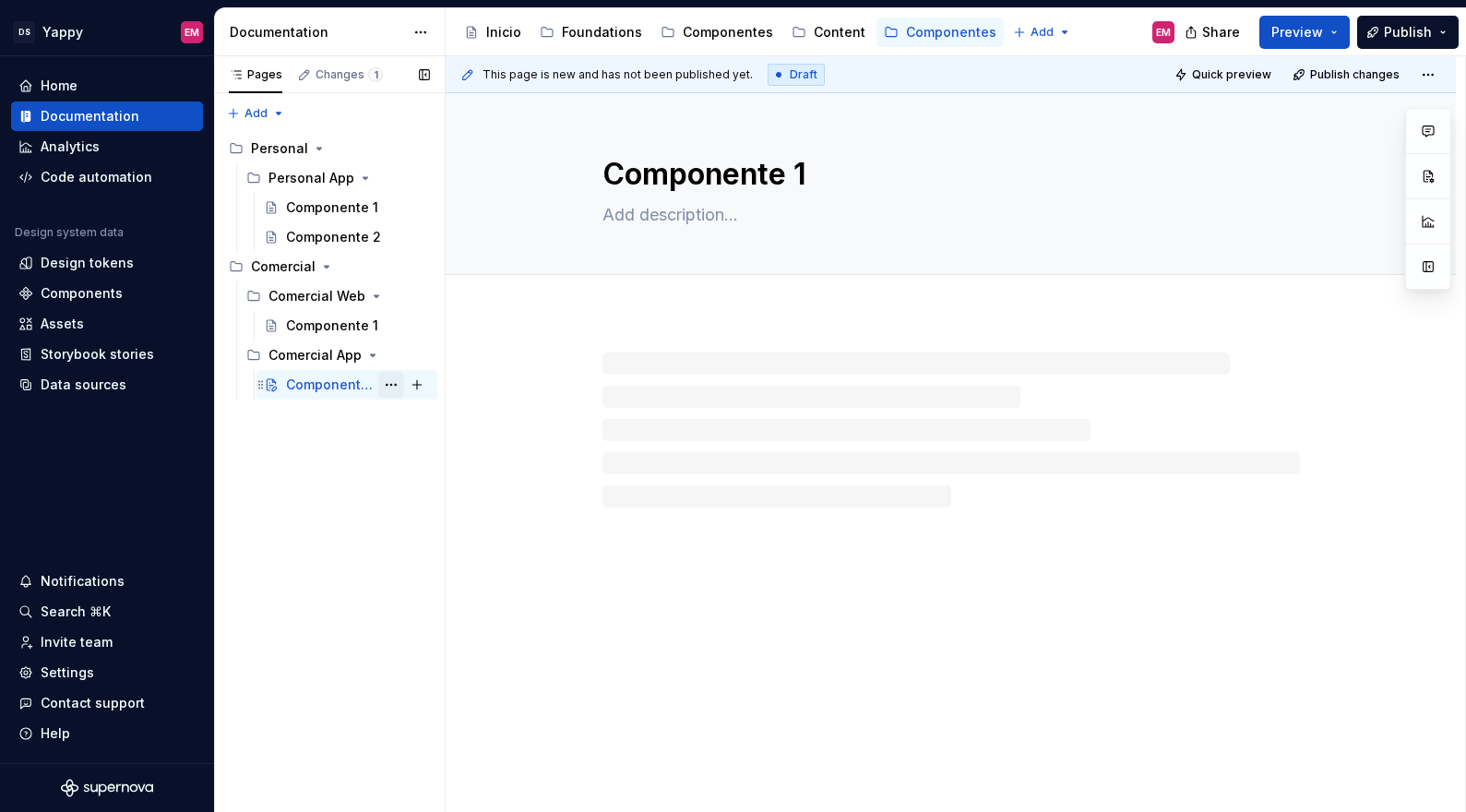
click at [393, 385] on button "Page tree" at bounding box center [390, 385] width 25 height 25
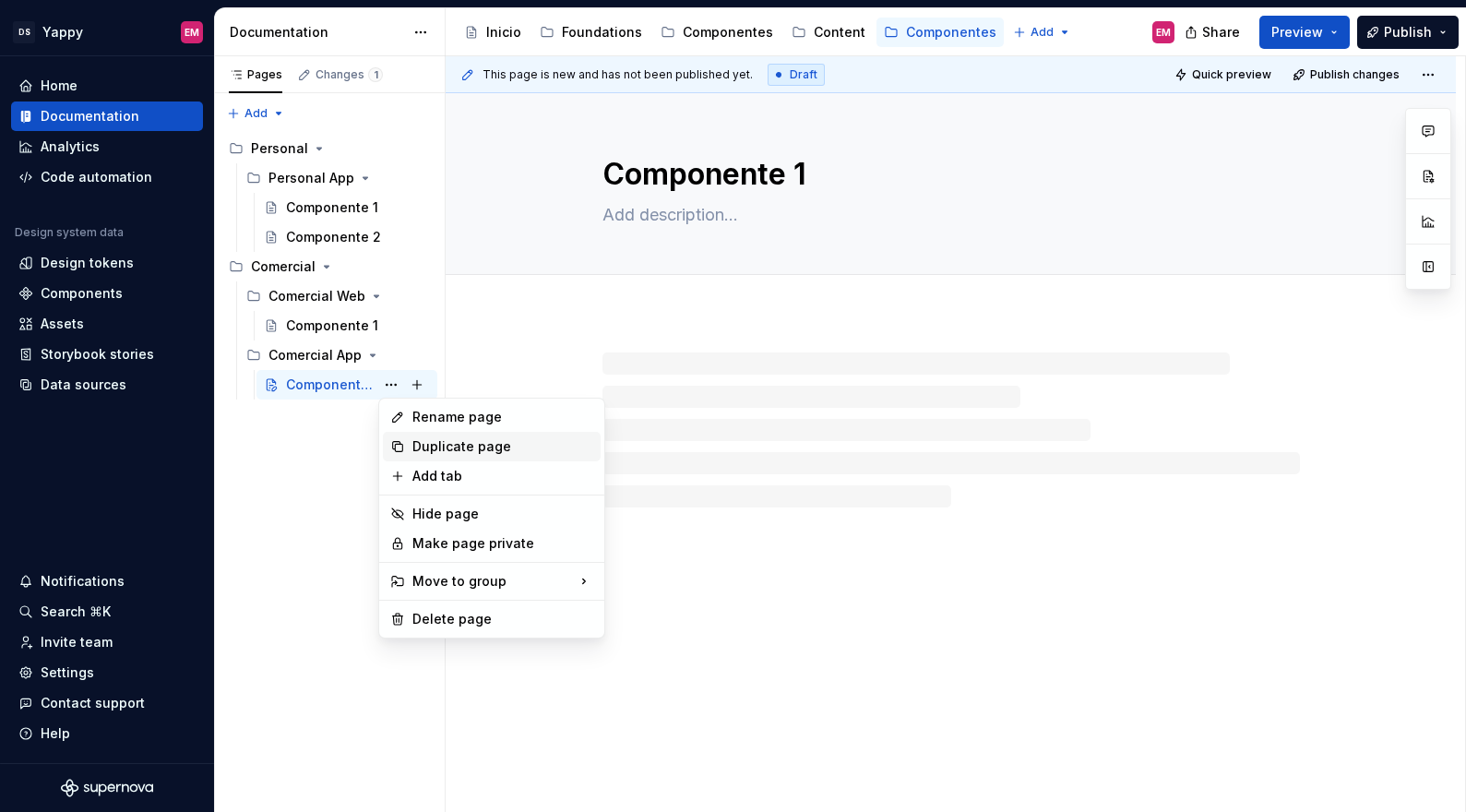
click at [439, 446] on div "Duplicate page" at bounding box center [502, 446] width 181 height 19
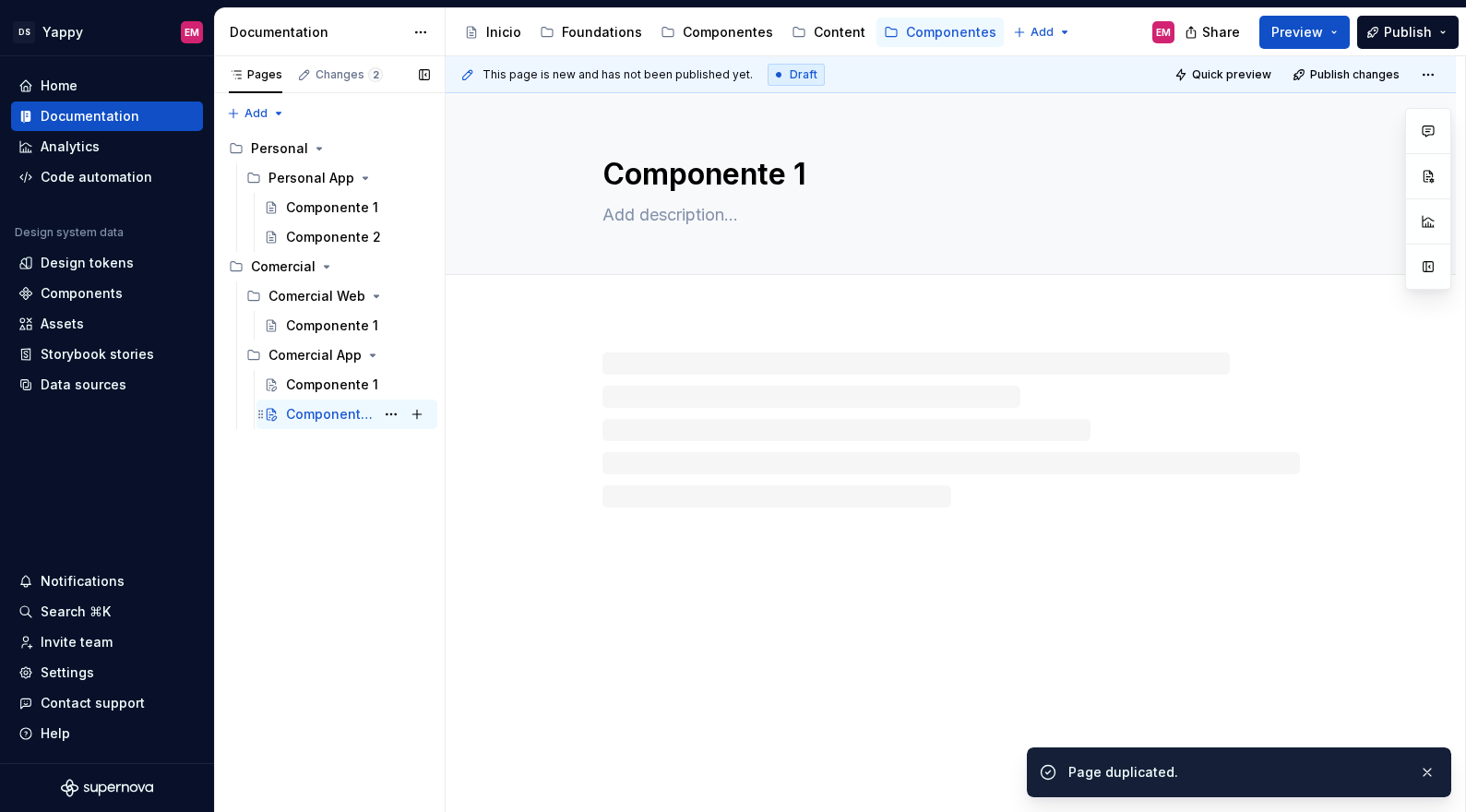
click at [364, 411] on div "Componente 1" at bounding box center [330, 414] width 89 height 19
click at [851, 170] on textarea "Componente 1" at bounding box center [947, 174] width 697 height 44
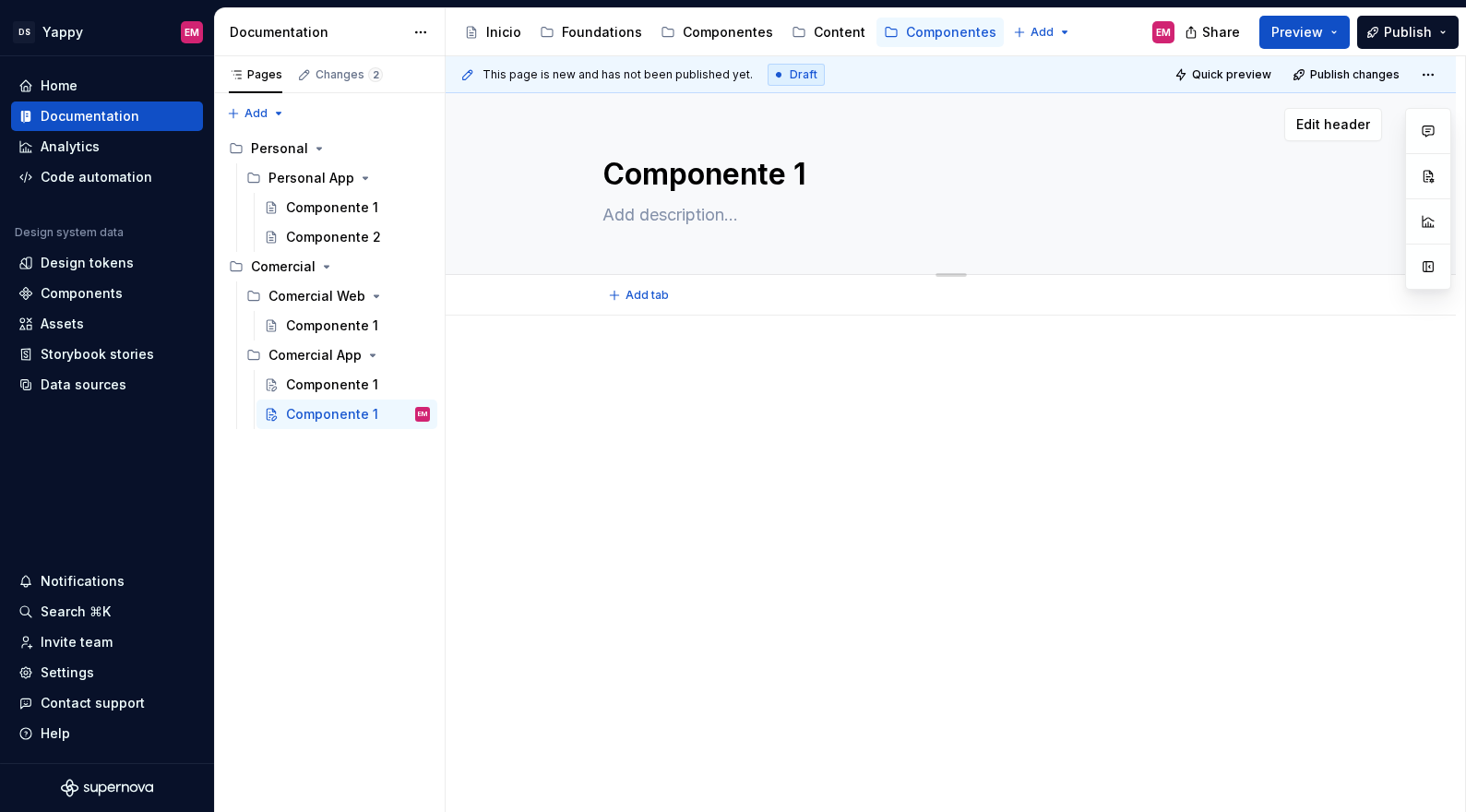
drag, startPoint x: 806, startPoint y: 171, endPoint x: 836, endPoint y: 171, distance: 30.0
click at [836, 171] on textarea "Componente 1" at bounding box center [947, 174] width 697 height 44
type textarea "*"
type textarea "Componente"
type textarea "*"
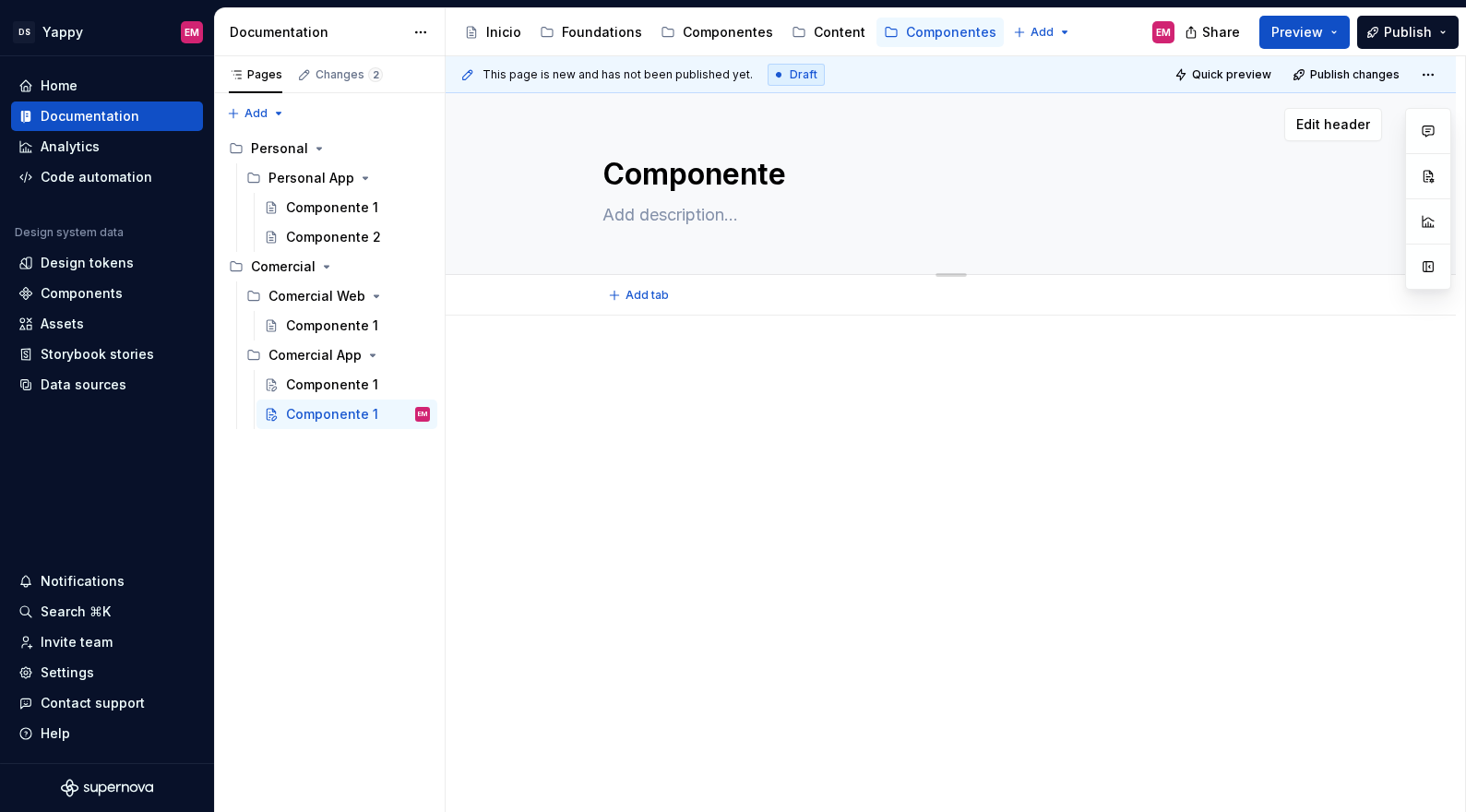
type textarea "Componente 2"
type textarea "*"
type textarea "Componente 2"
click at [321, 330] on div "Componente 1" at bounding box center [330, 325] width 89 height 19
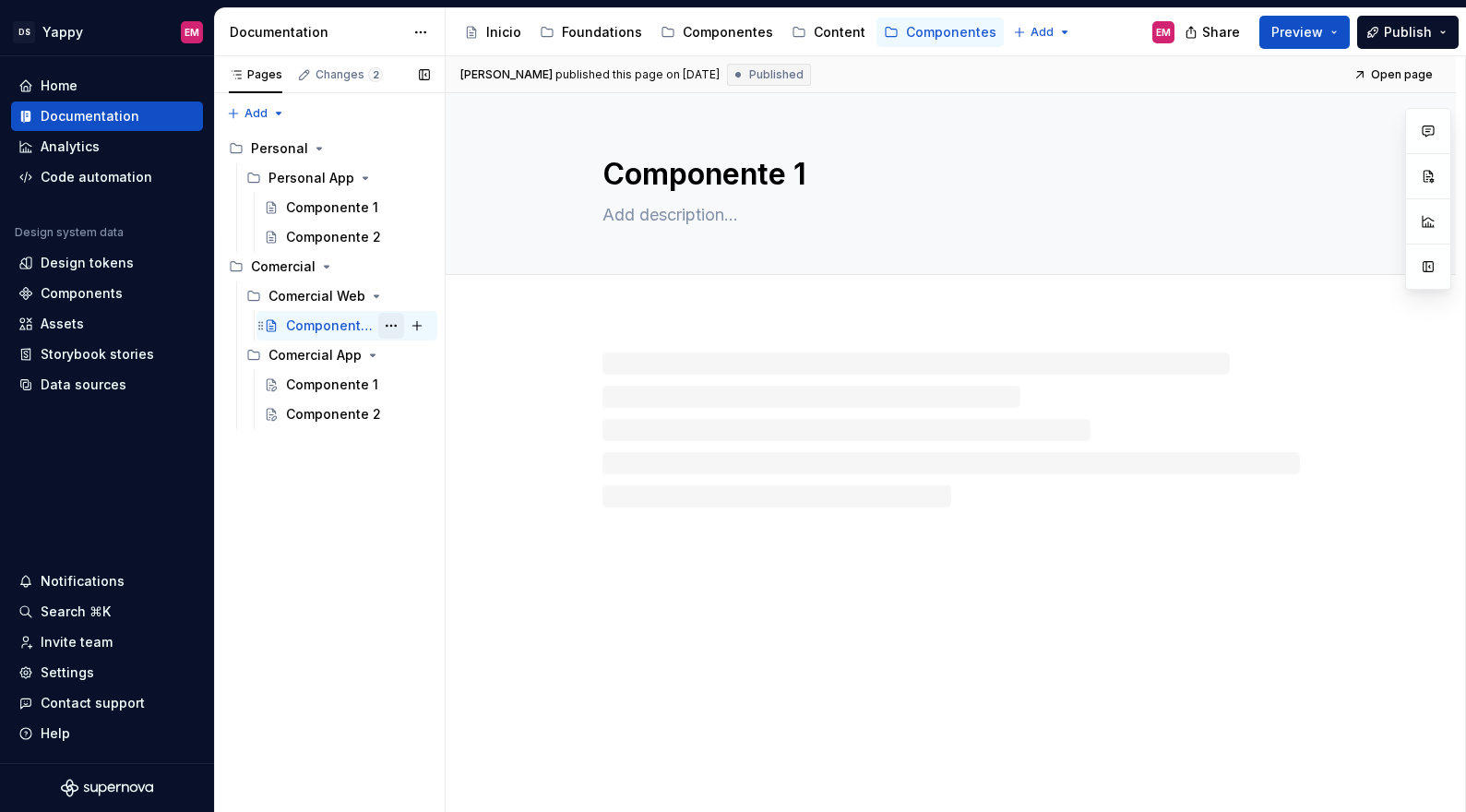
click at [389, 324] on button "Page tree" at bounding box center [390, 325] width 25 height 25
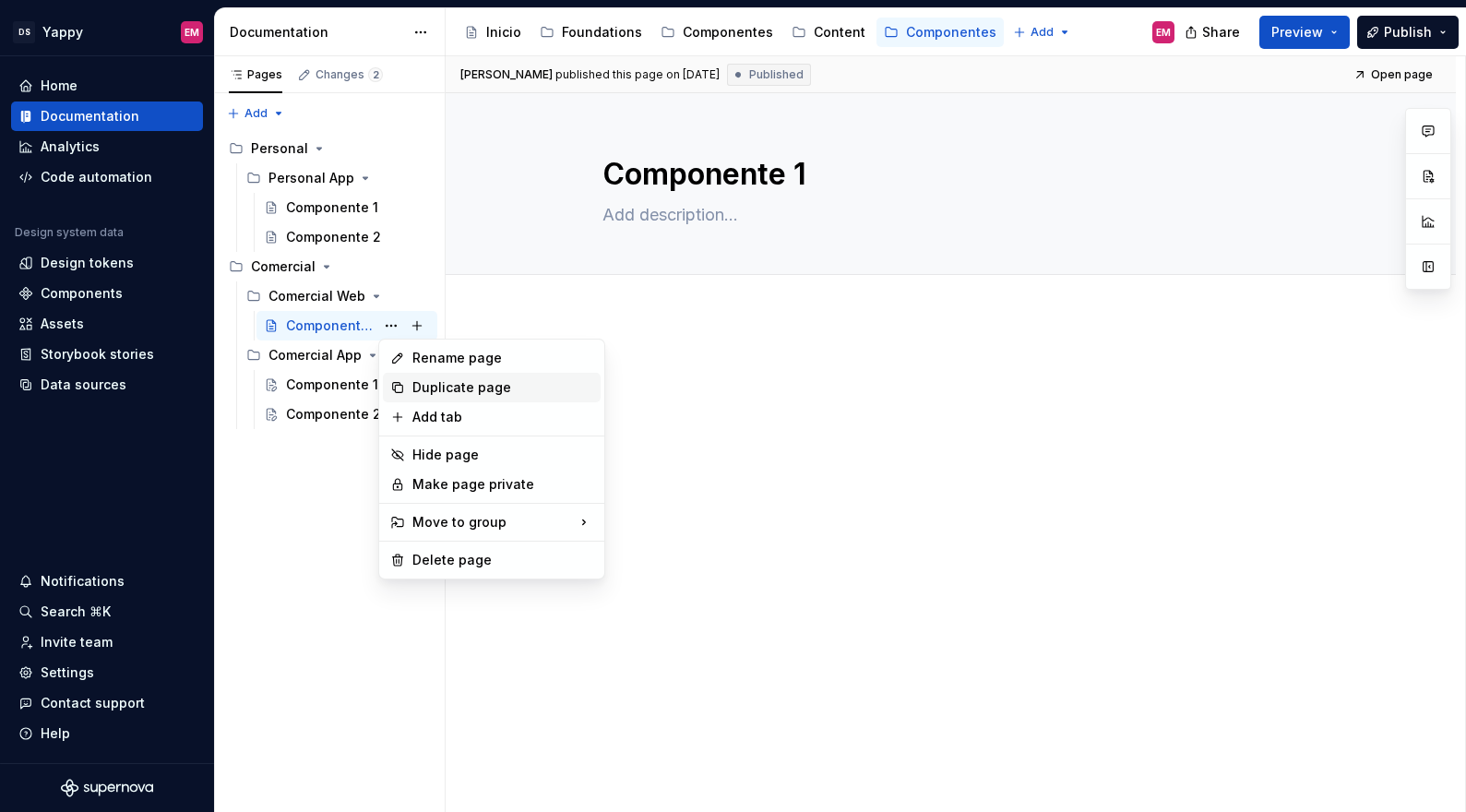
click at [438, 384] on div "Duplicate page" at bounding box center [502, 386] width 181 height 19
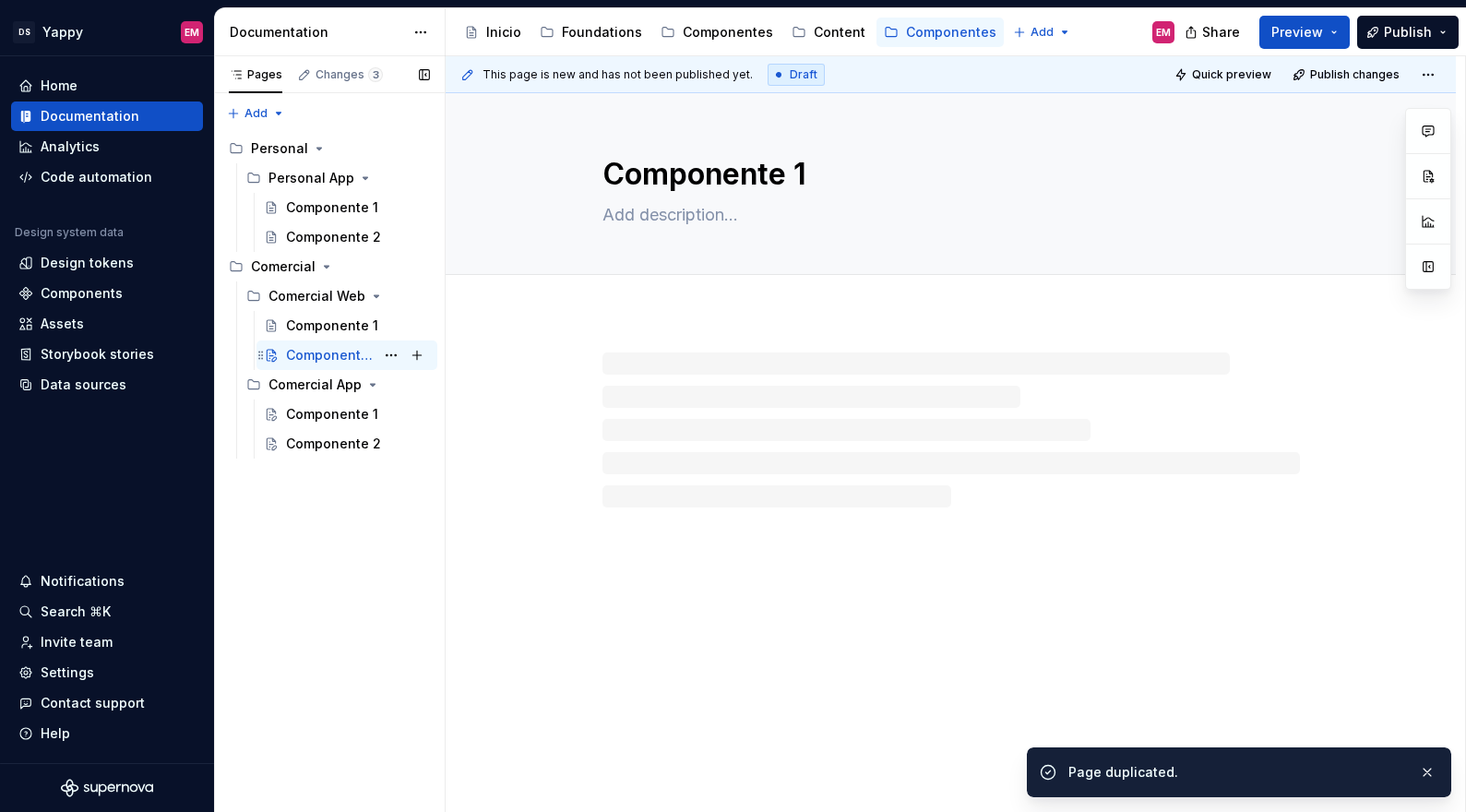
click at [351, 357] on div "Componente 1" at bounding box center [330, 354] width 89 height 19
drag, startPoint x: 834, startPoint y: 171, endPoint x: 876, endPoint y: 171, distance: 42.0
click at [876, 171] on textarea "Componente 1" at bounding box center [947, 174] width 697 height 44
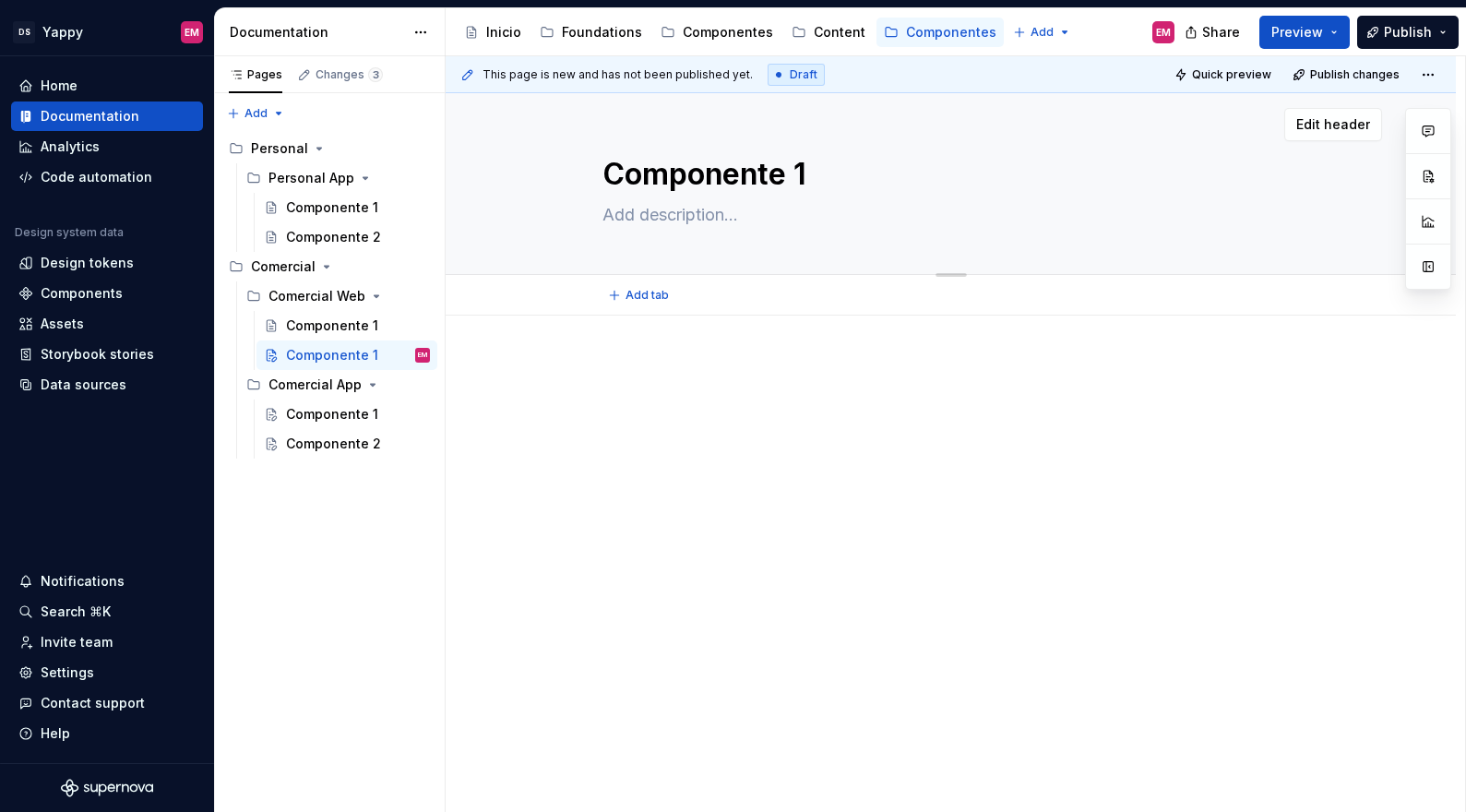
drag, startPoint x: 799, startPoint y: 183, endPoint x: 848, endPoint y: 183, distance: 49.0
click at [848, 183] on textarea "Componente 1" at bounding box center [947, 174] width 697 height 44
type textarea "*"
type textarea "Componente"
type textarea "*"
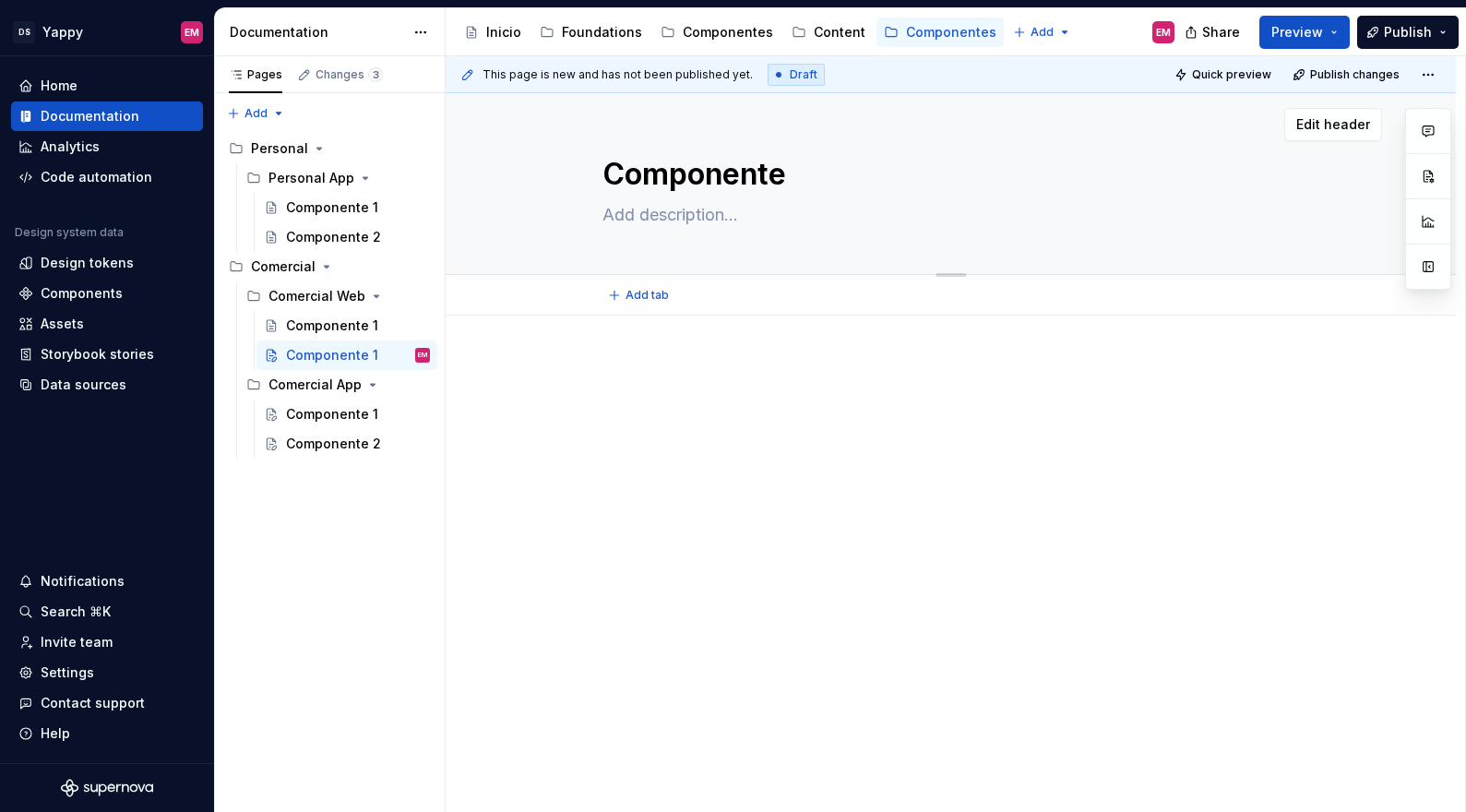
type textarea "Componente 2"
type textarea "*"
type textarea "Componente 2"
click at [269, 577] on div "Pages Changes 3 Add Accessibility guide for tree Page tree. Navigate the tree w…" at bounding box center [329, 434] width 230 height 756
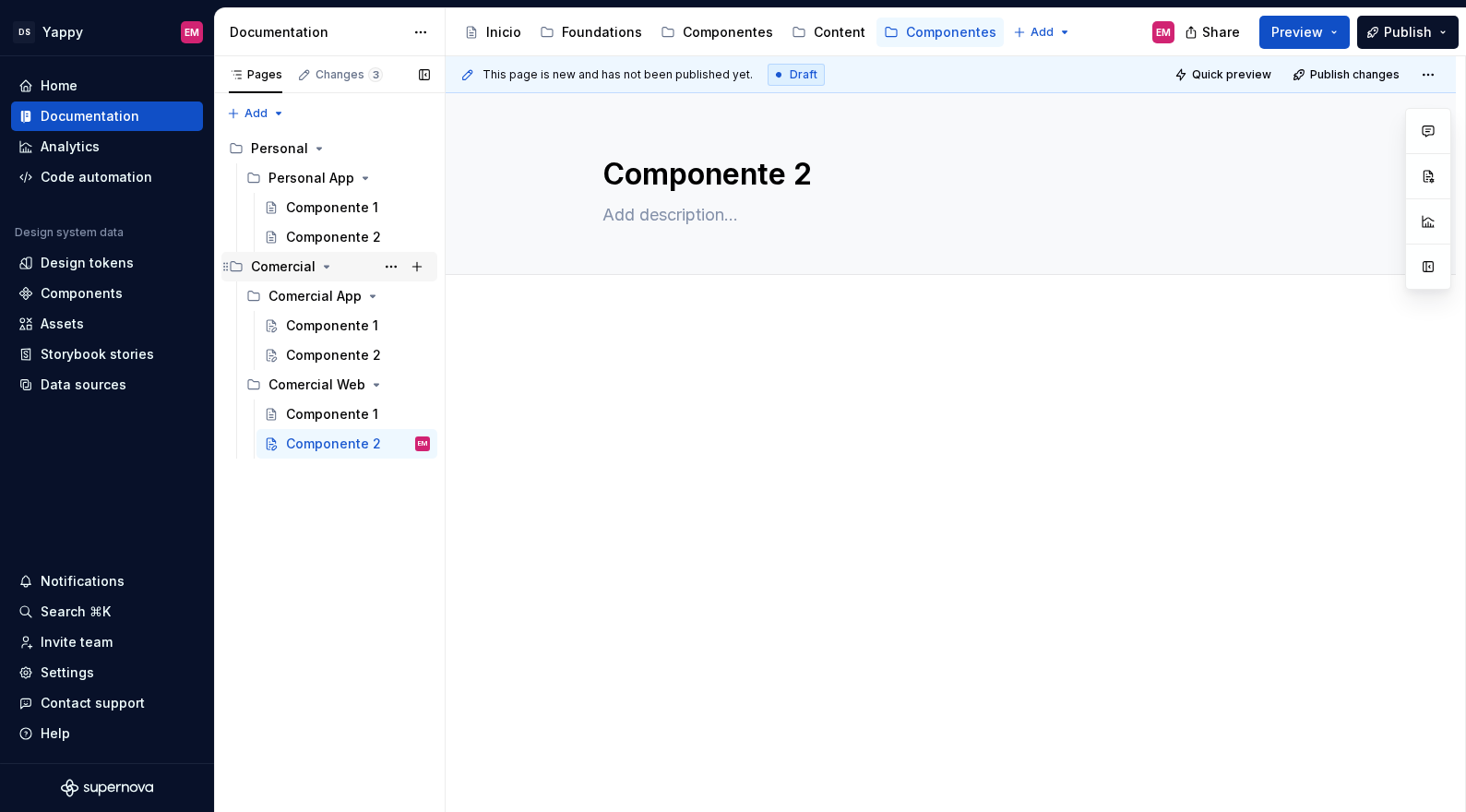
click at [324, 268] on icon "Page tree" at bounding box center [326, 266] width 15 height 15
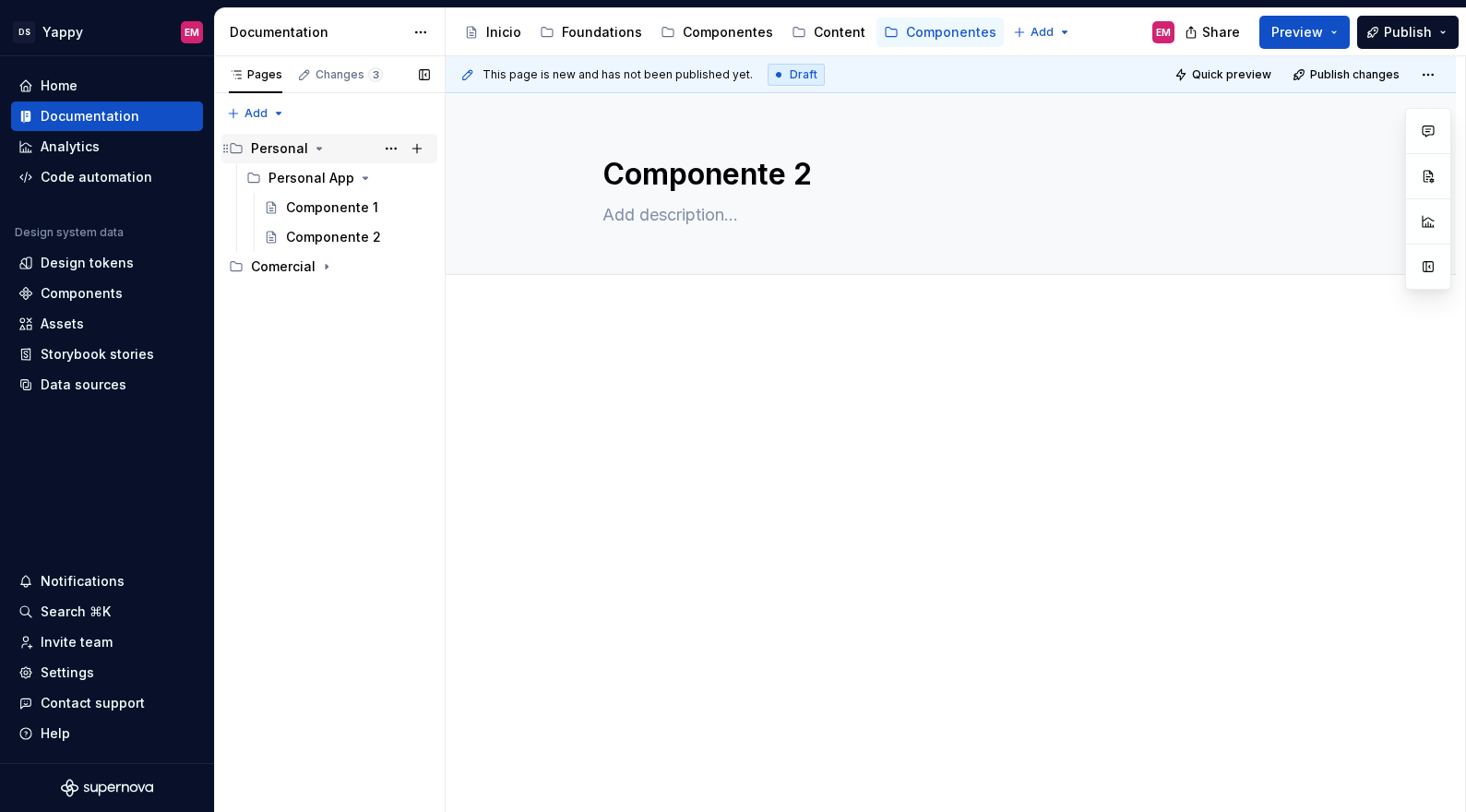
click at [321, 146] on icon "Page tree" at bounding box center [318, 148] width 15 height 15
type textarea "*"
click at [249, 109] on div "Pages Changes 3 Add Accessibility guide for tree Page tree. Navigate the tree w…" at bounding box center [329, 434] width 230 height 756
click at [260, 180] on div "New group" at bounding box center [315, 179] width 120 height 19
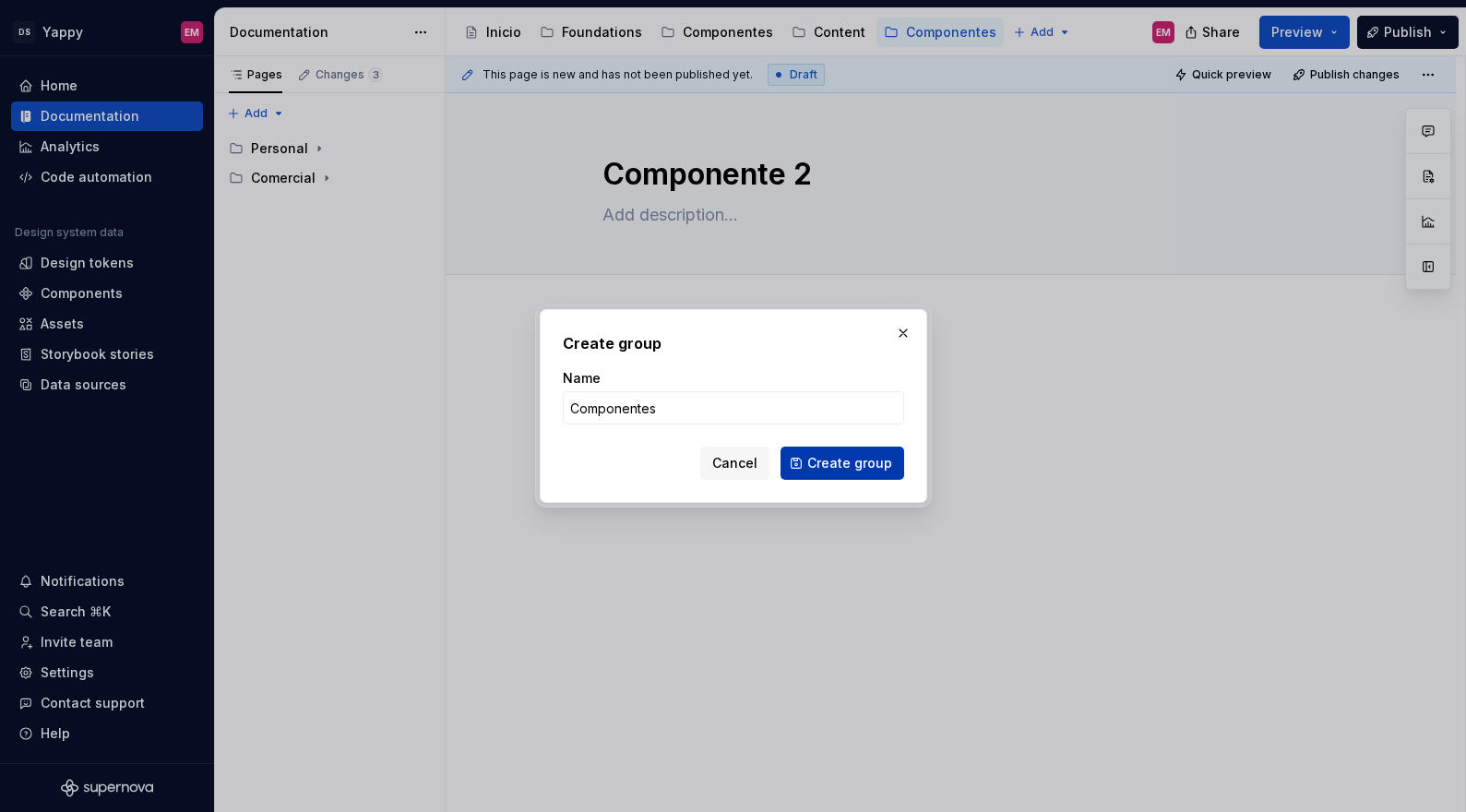
type input "Componentes"
click at [830, 463] on span "Create group" at bounding box center [849, 463] width 85 height 19
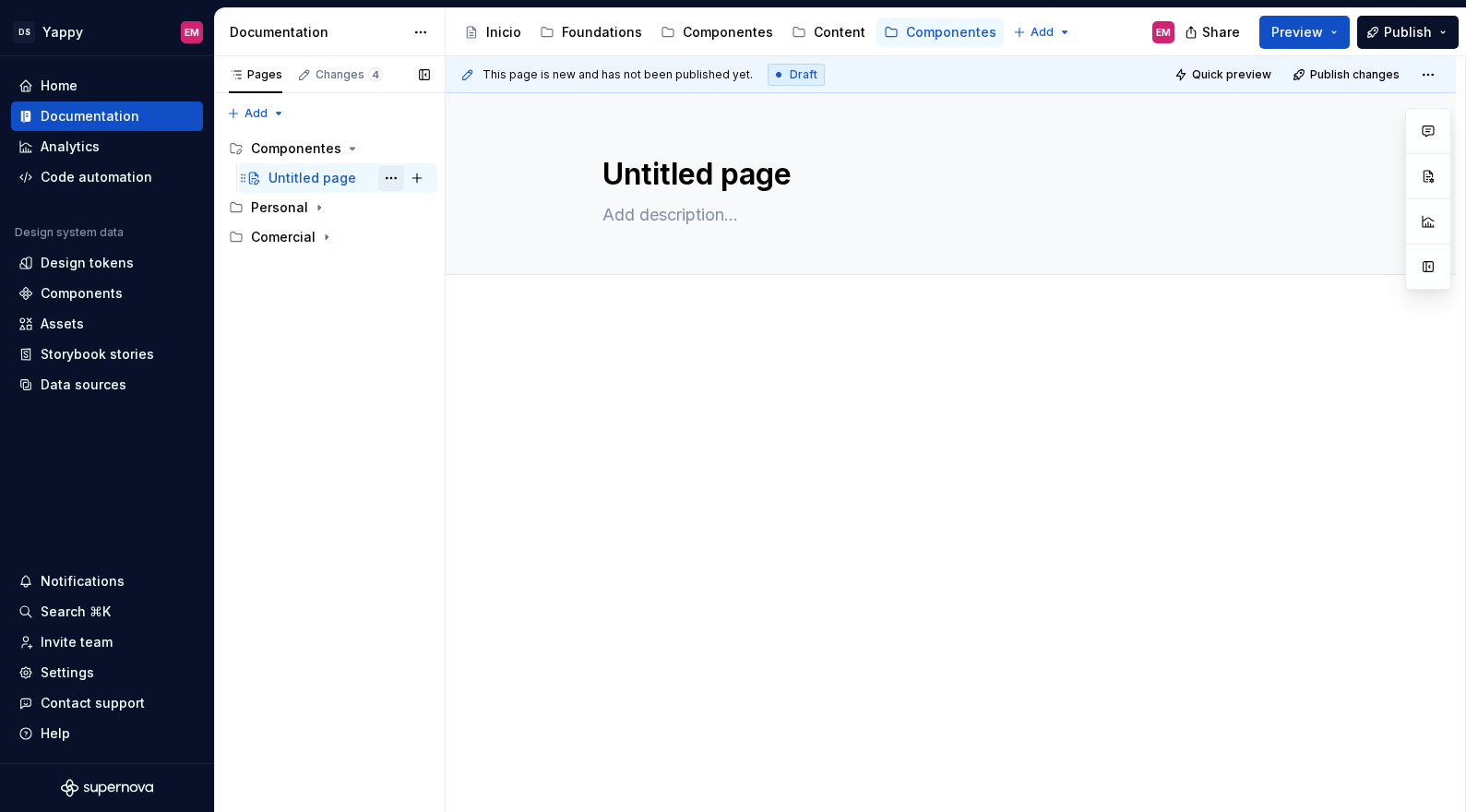
click at [387, 177] on button "Page tree" at bounding box center [390, 178] width 25 height 25
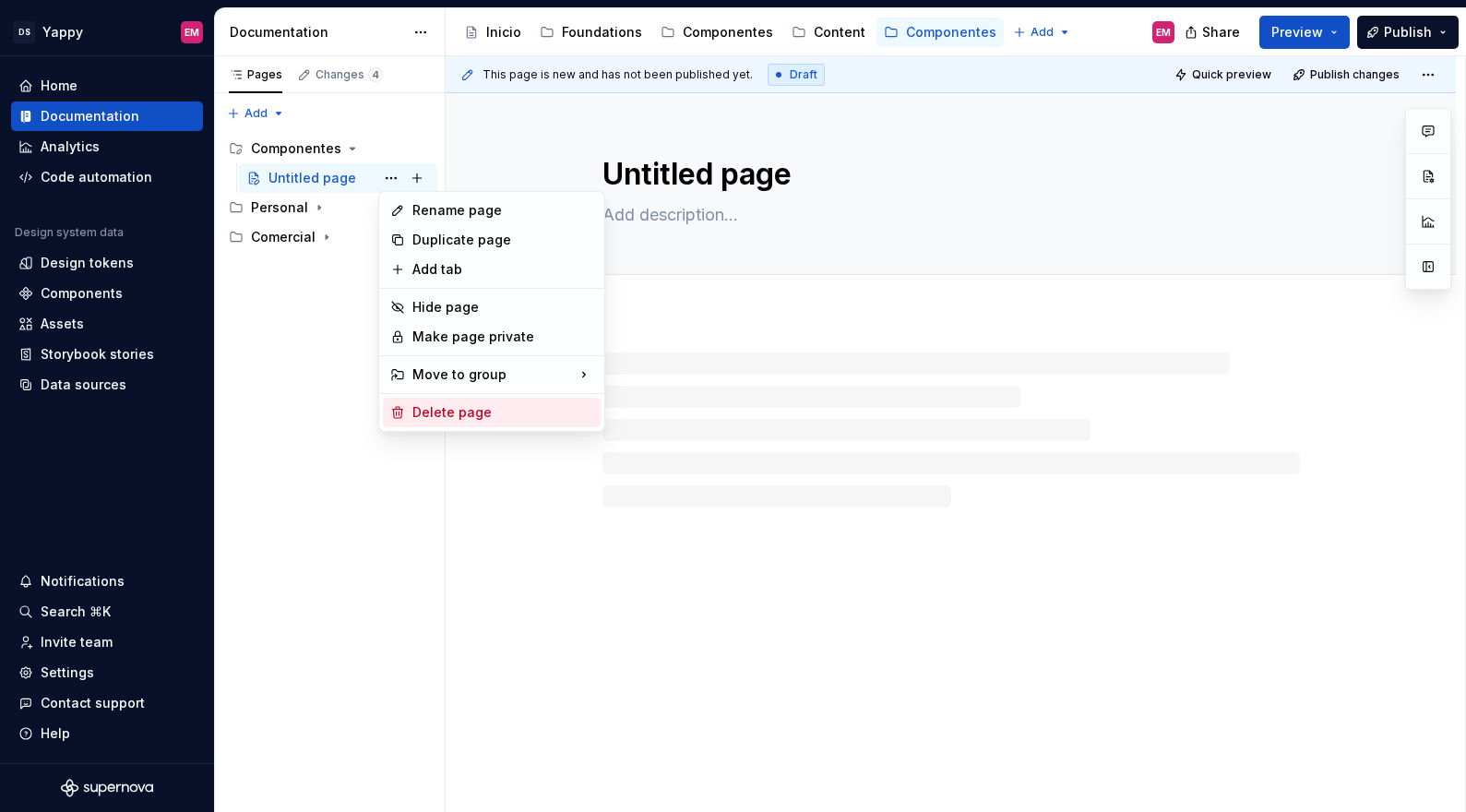
click at [449, 415] on div "Delete page" at bounding box center [502, 412] width 181 height 19
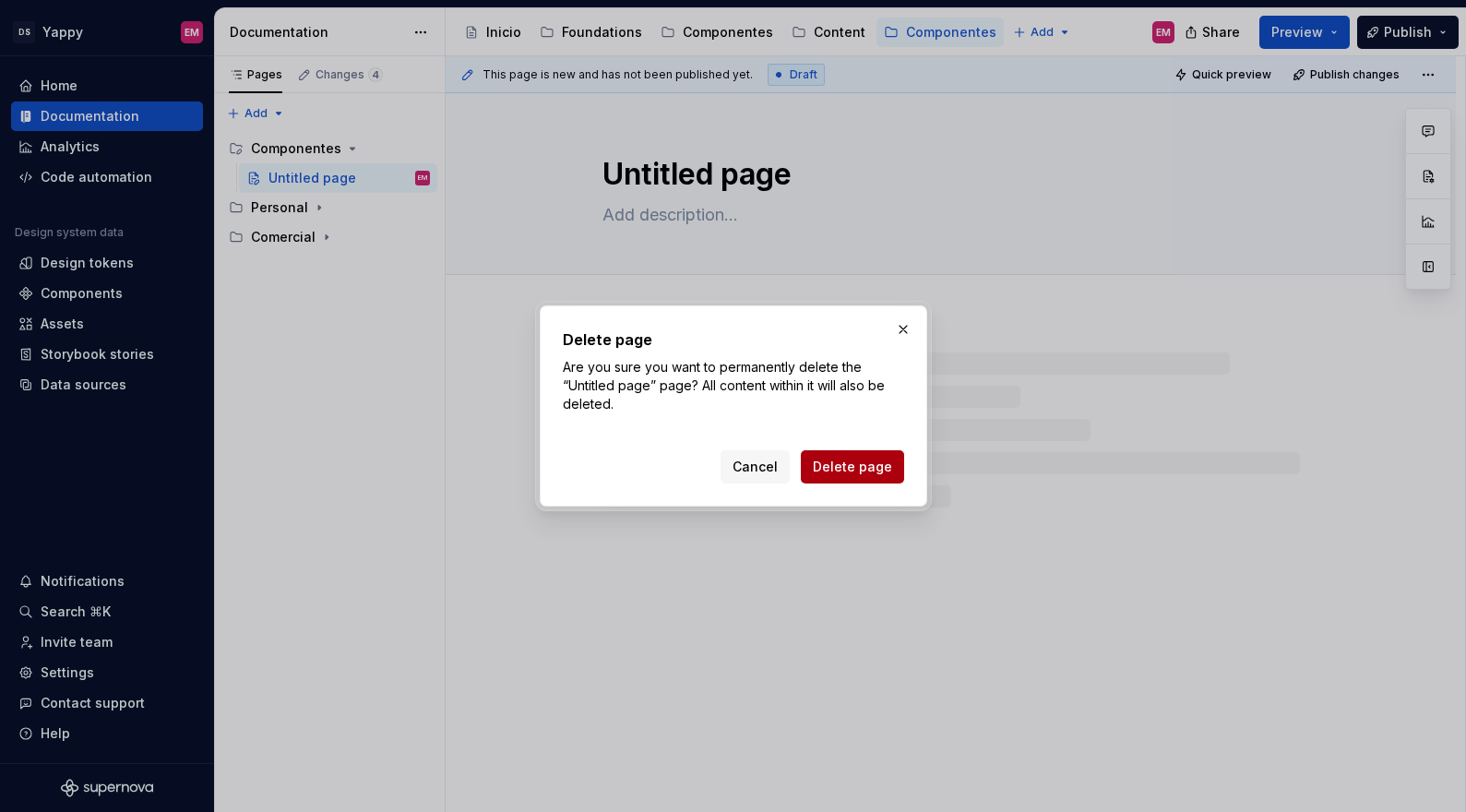
click at [862, 461] on span "Delete page" at bounding box center [852, 467] width 79 height 19
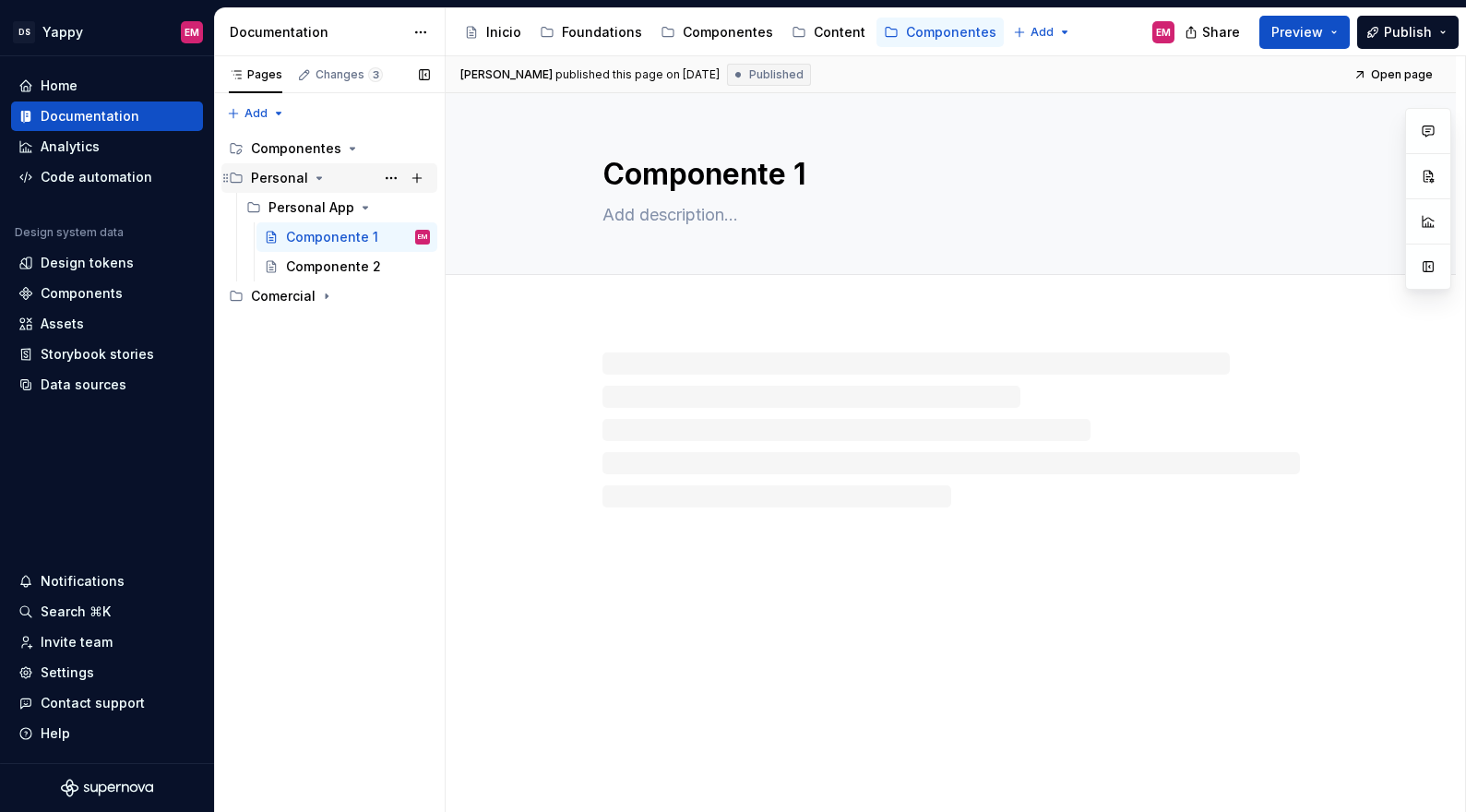
click at [227, 181] on icon "Page tree" at bounding box center [225, 178] width 15 height 15
click at [298, 319] on div "Pages Changes 3 Add Accessibility guide for tree Page tree. Navigate the tree w…" at bounding box center [329, 434] width 230 height 756
click at [707, 17] on div "Inicio Foundations Componentes Content Componentes" at bounding box center [730, 32] width 547 height 37
click at [705, 29] on div "Componentes" at bounding box center [727, 32] width 91 height 19
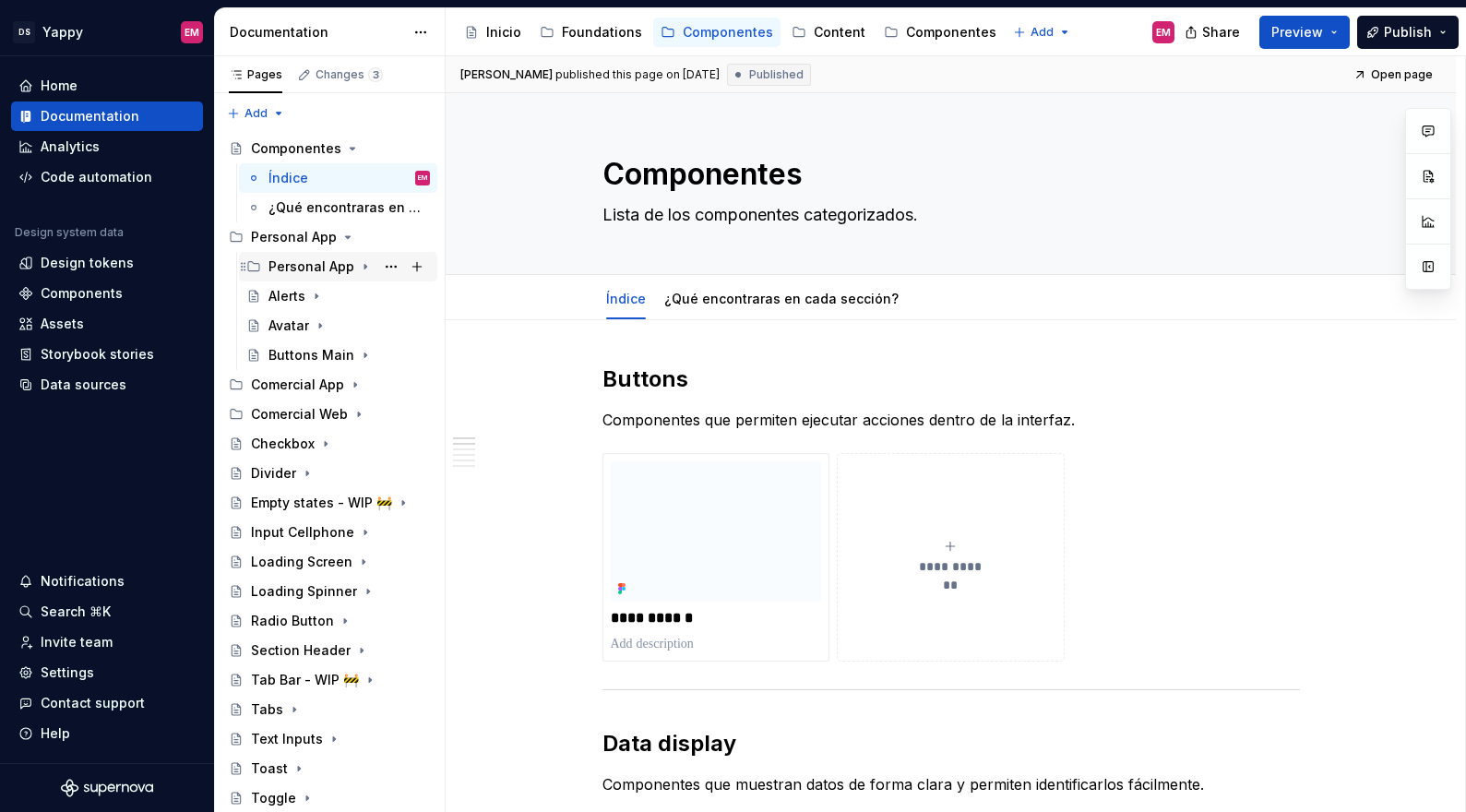
click at [314, 269] on div "Personal App" at bounding box center [311, 266] width 86 height 19
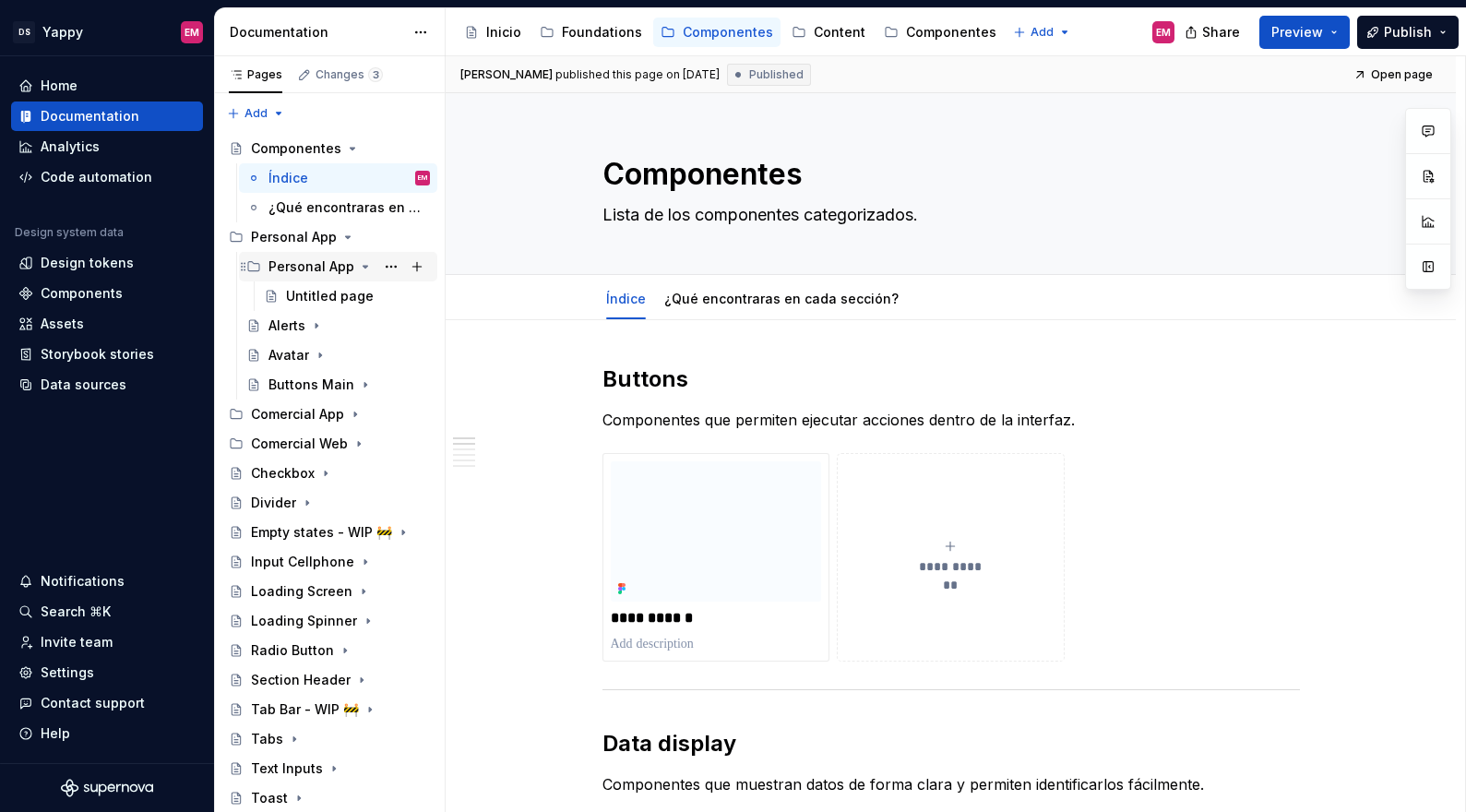
click at [314, 269] on div "Personal App" at bounding box center [311, 266] width 86 height 19
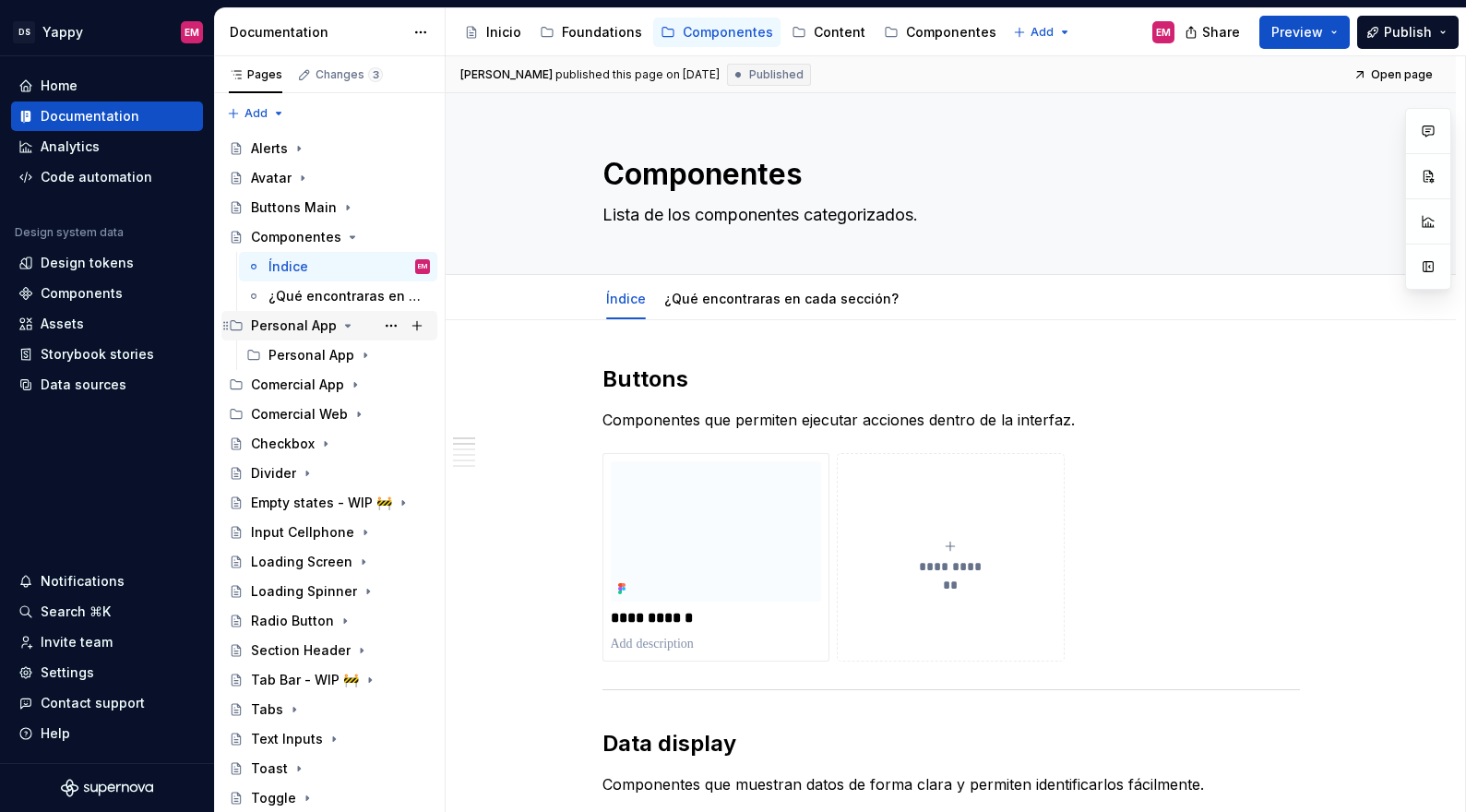
click at [346, 326] on icon "Page tree" at bounding box center [347, 326] width 5 height 2
click at [346, 326] on icon "Page tree" at bounding box center [347, 326] width 2 height 5
click at [364, 357] on icon "Page tree" at bounding box center [365, 354] width 15 height 15
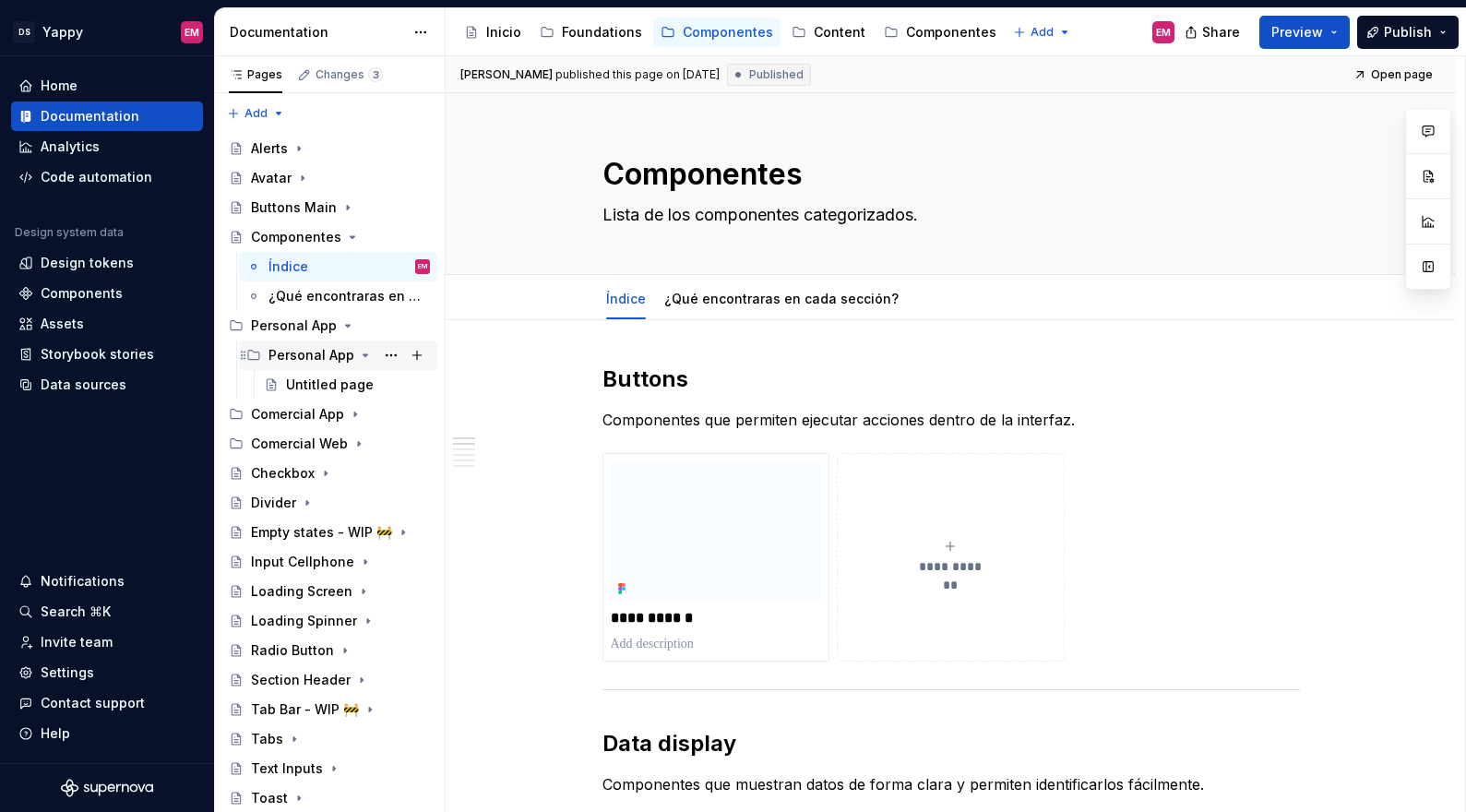
click at [364, 357] on icon "Page tree" at bounding box center [365, 354] width 15 height 15
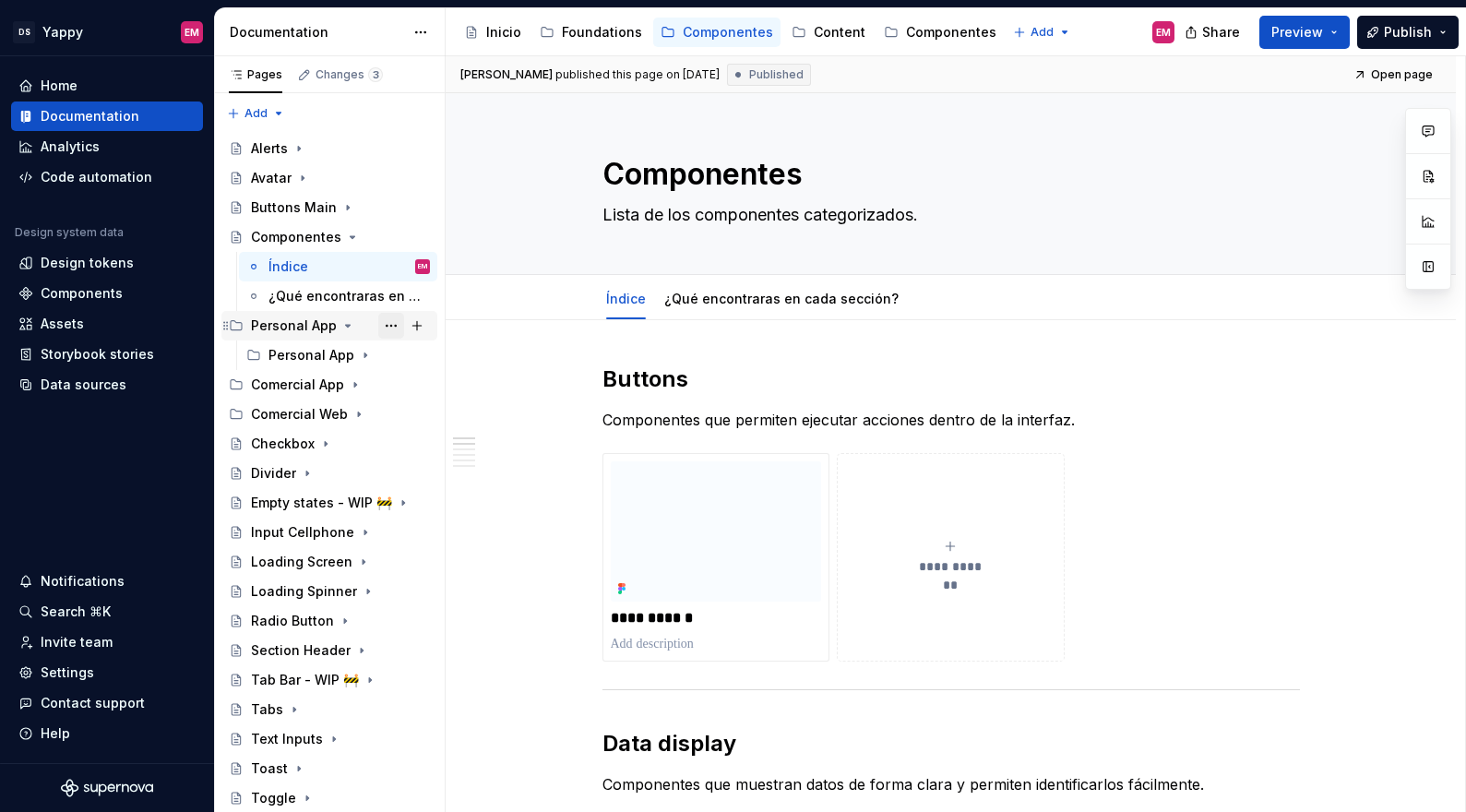
click at [394, 327] on button "Page tree" at bounding box center [390, 325] width 25 height 25
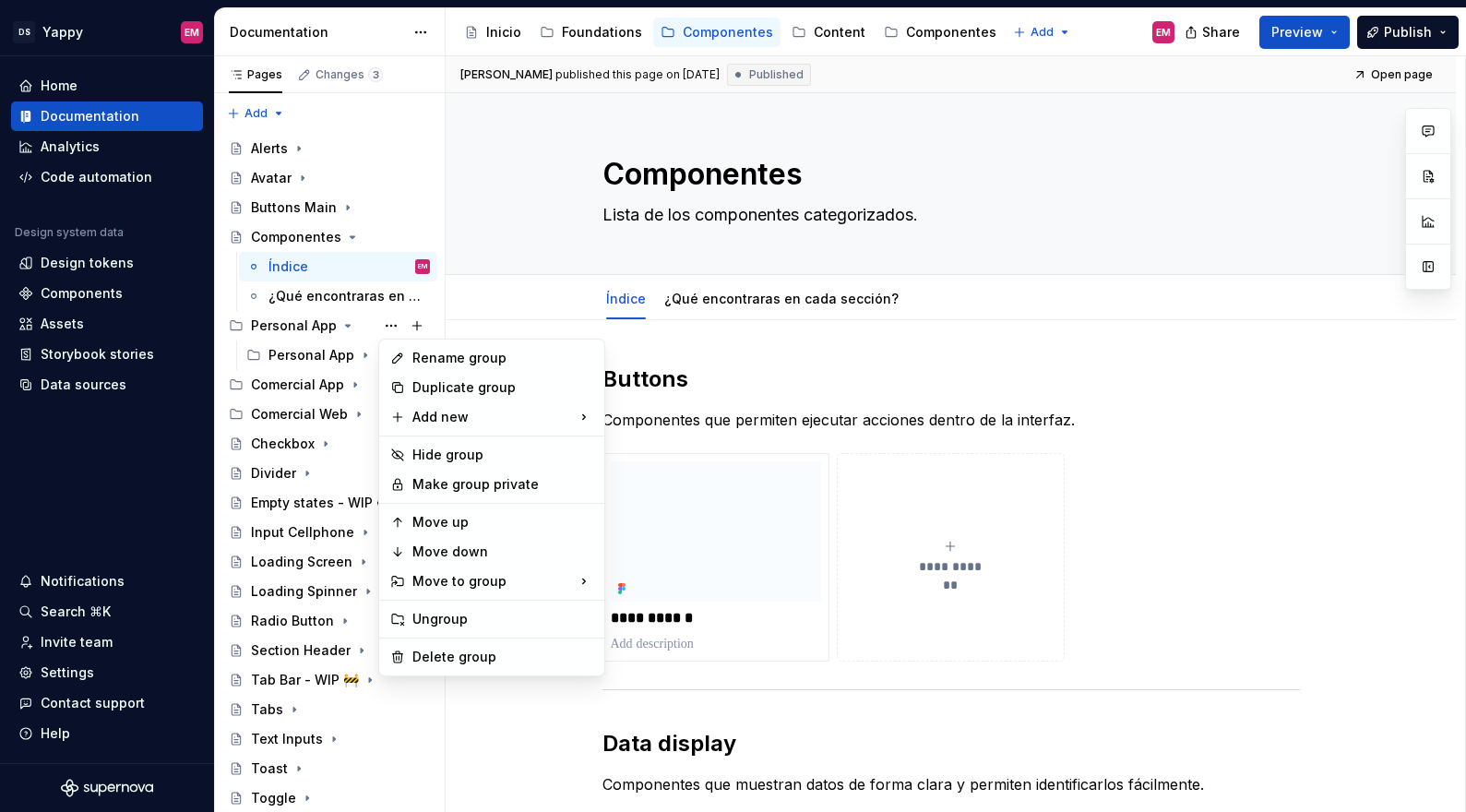
click at [479, 640] on div "Rename group Duplicate group Add new Hide group Make group private Move up Move…" at bounding box center [491, 508] width 226 height 338
click at [479, 647] on div "Delete group" at bounding box center [502, 656] width 181 height 19
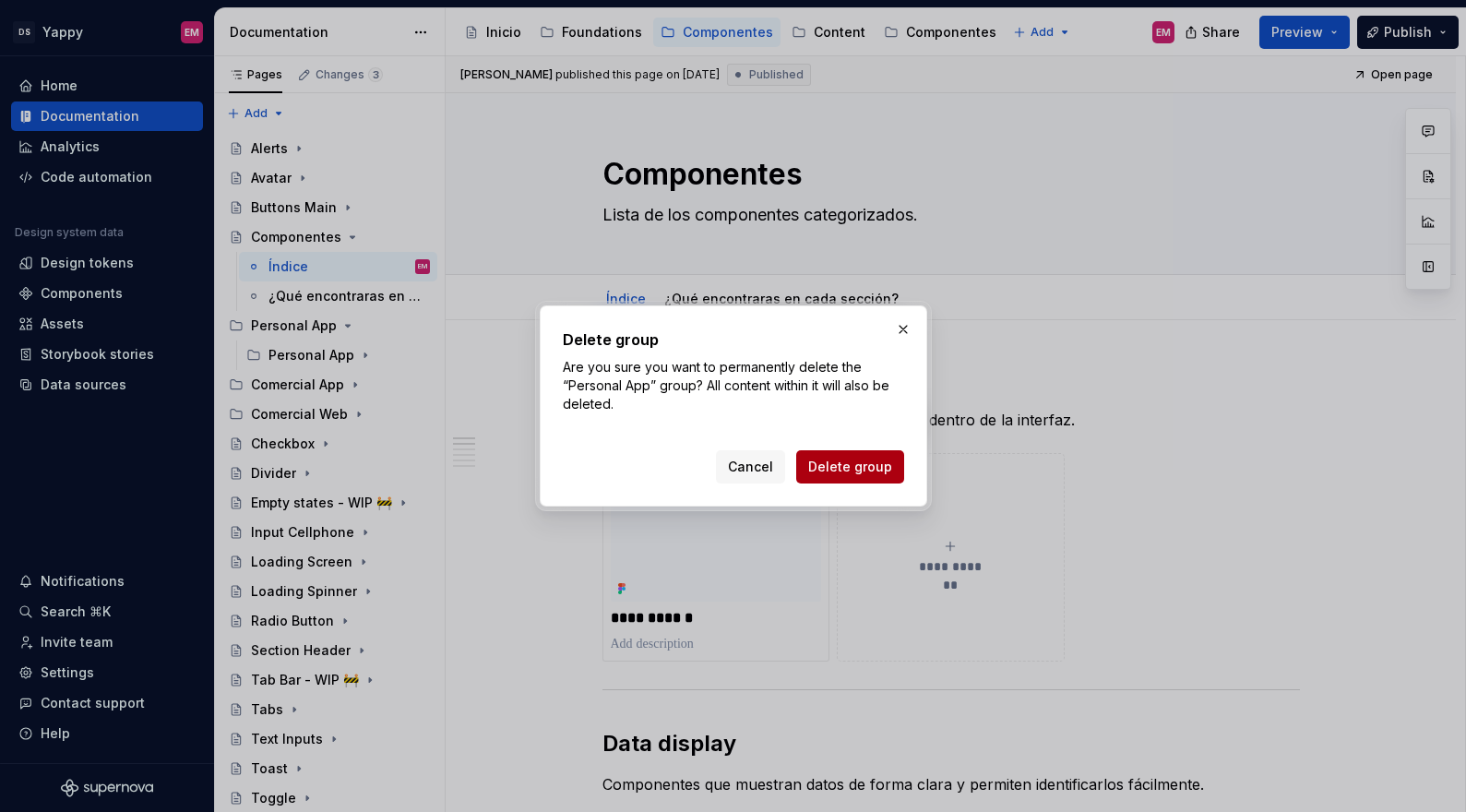
click at [867, 474] on span "Delete group" at bounding box center [850, 467] width 84 height 19
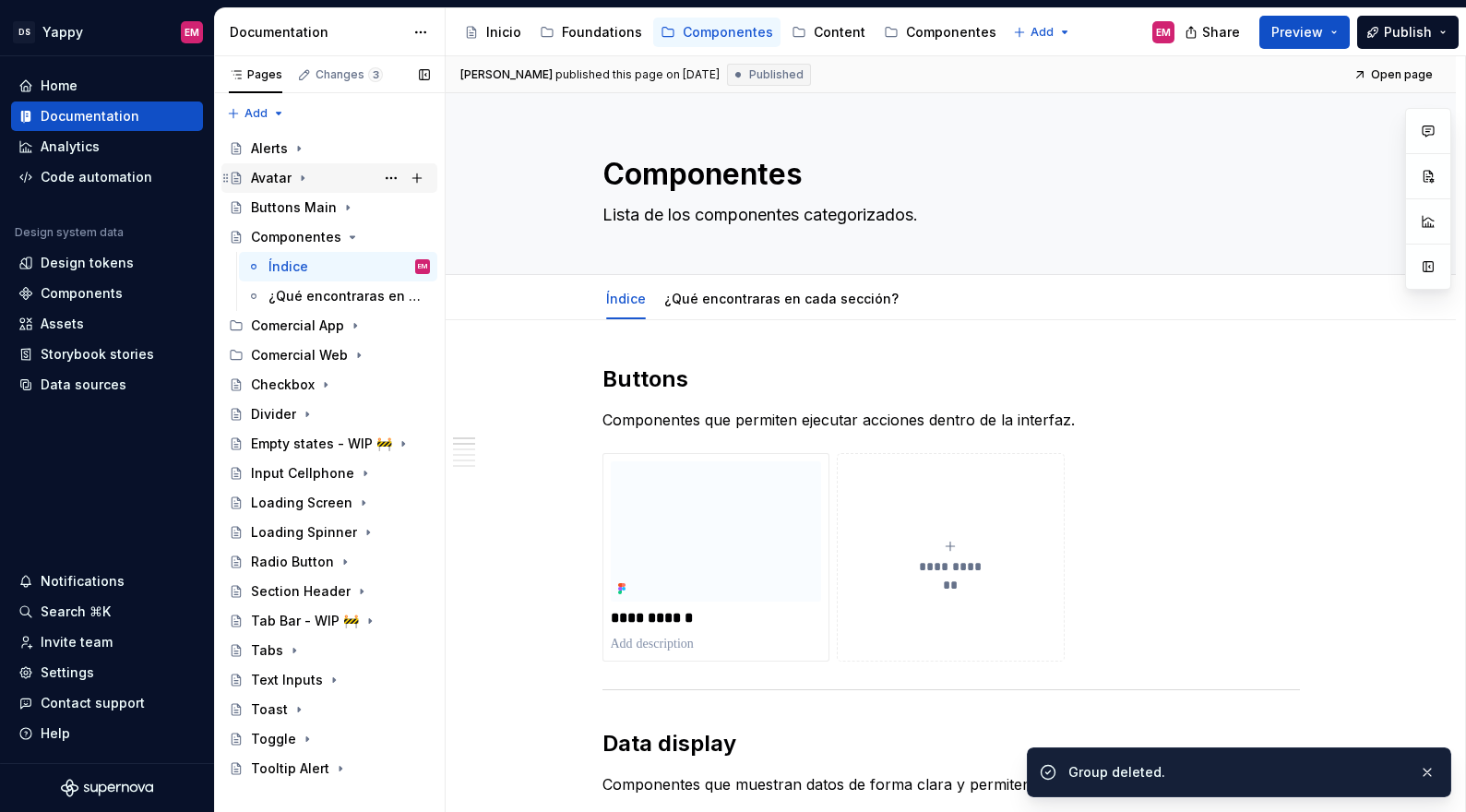
click at [305, 180] on icon "Page tree" at bounding box center [302, 178] width 15 height 15
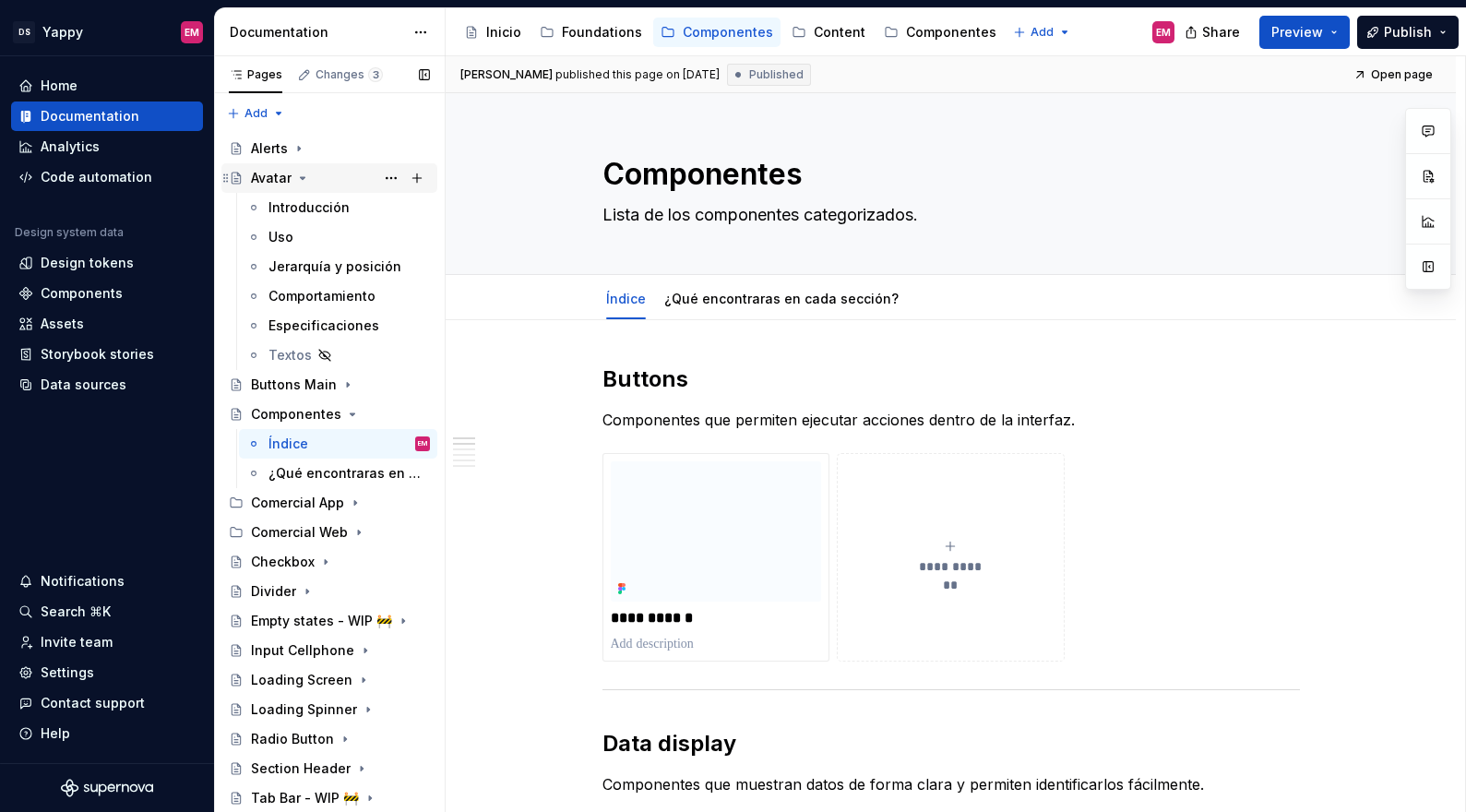
click at [300, 179] on icon "Page tree" at bounding box center [302, 178] width 15 height 15
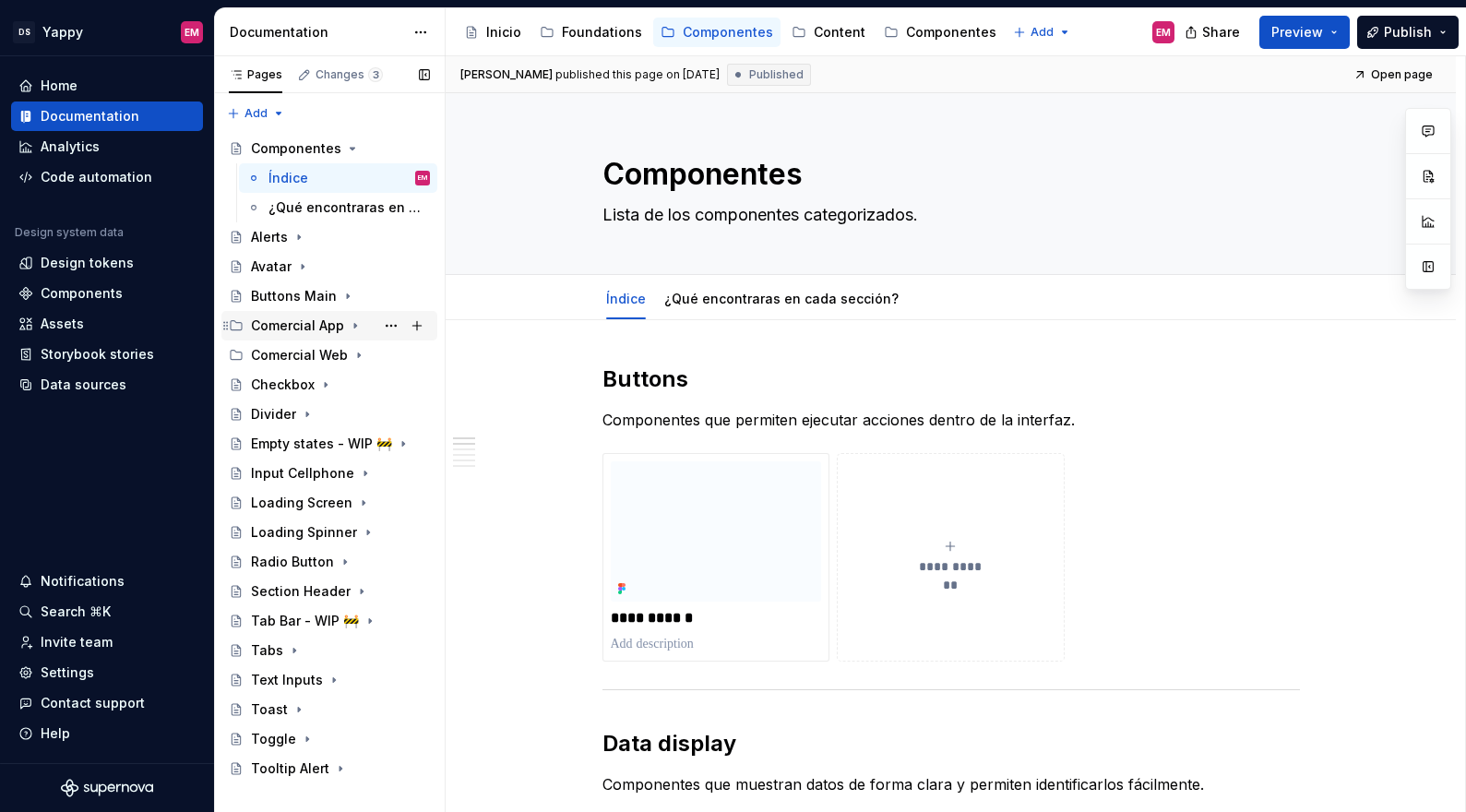
click at [354, 324] on icon "Page tree" at bounding box center [355, 326] width 2 height 5
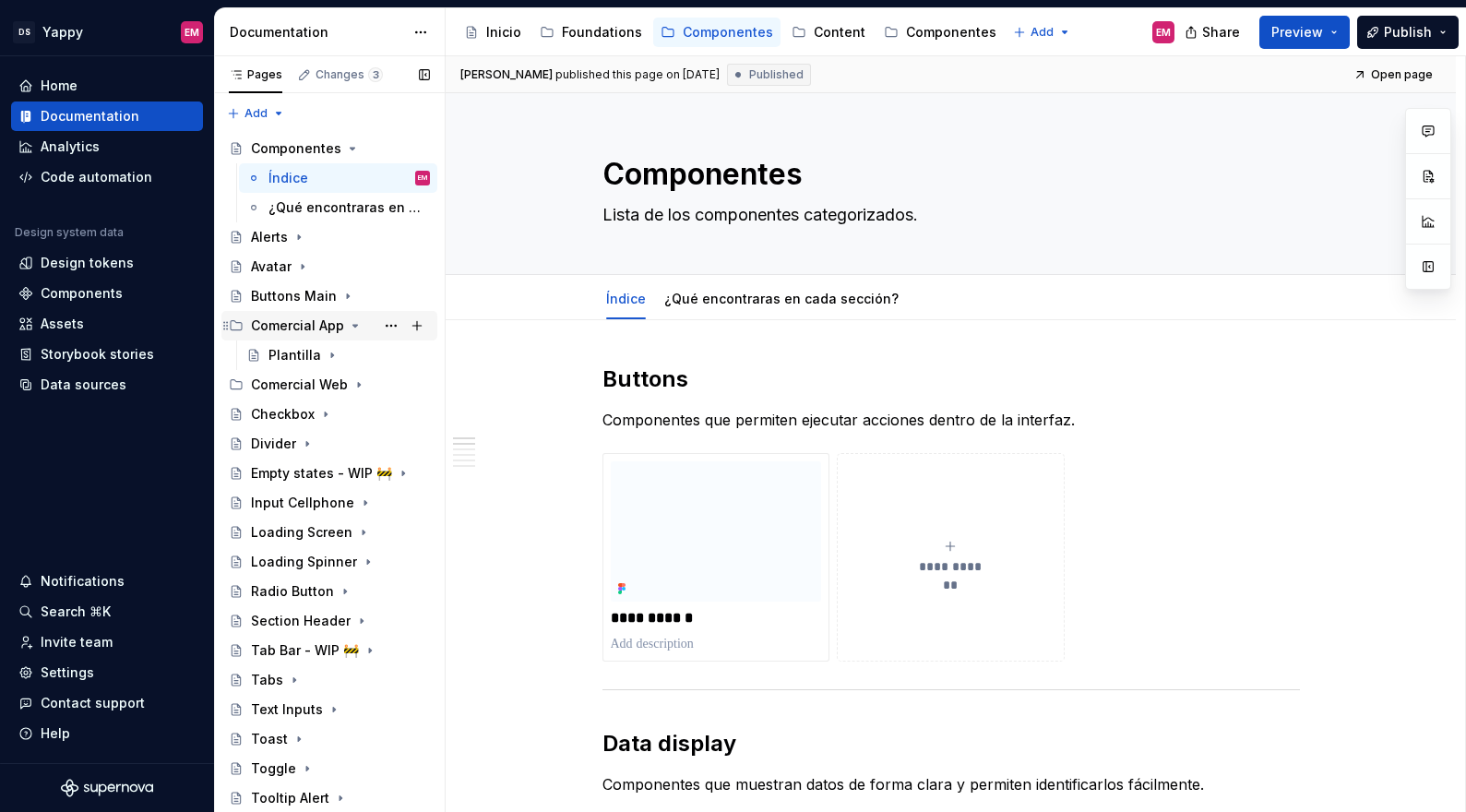
click at [353, 325] on icon "Page tree" at bounding box center [355, 326] width 5 height 2
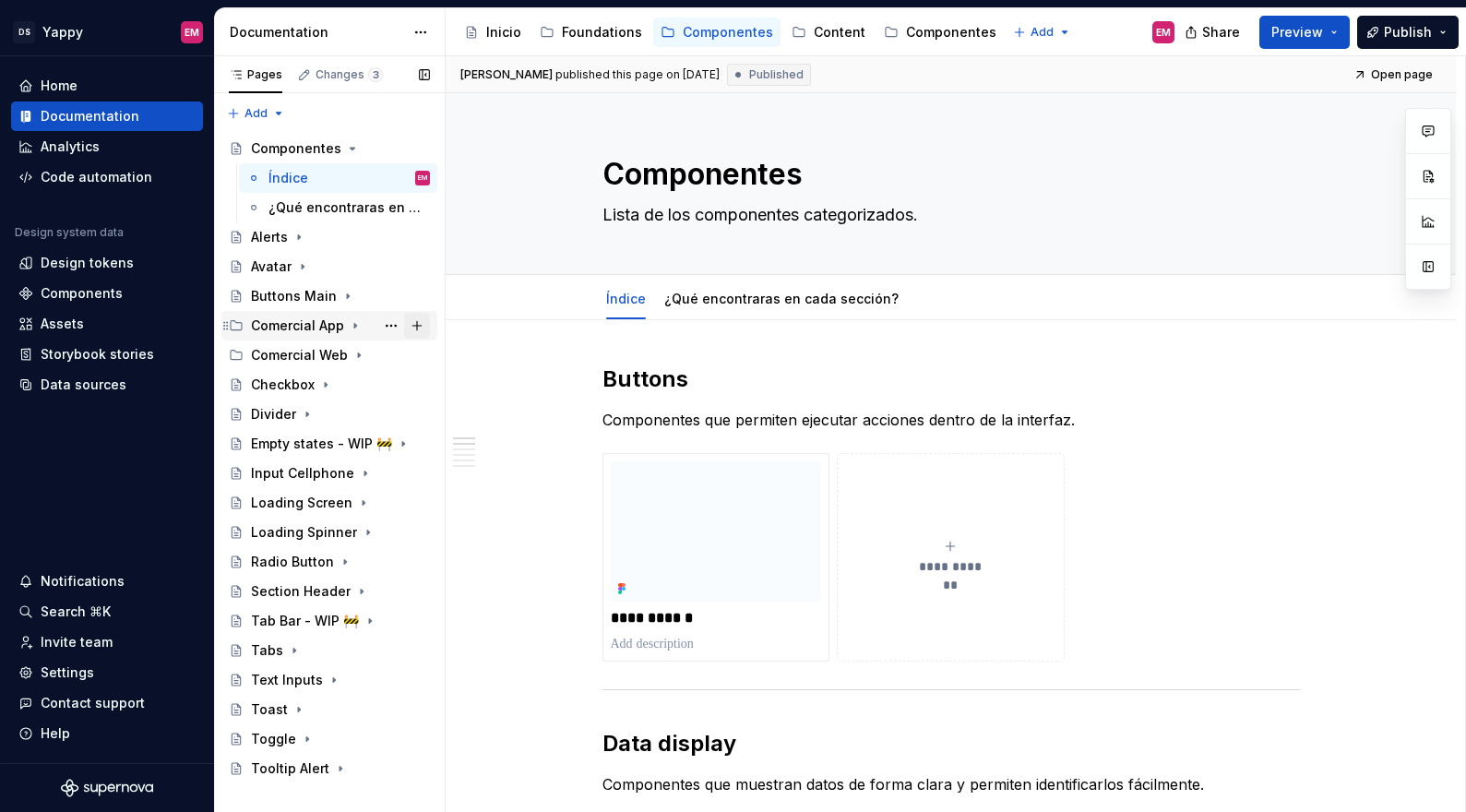
click at [404, 321] on button "Page tree" at bounding box center [417, 325] width 25 height 25
click at [391, 325] on button "Page tree" at bounding box center [390, 325] width 25 height 25
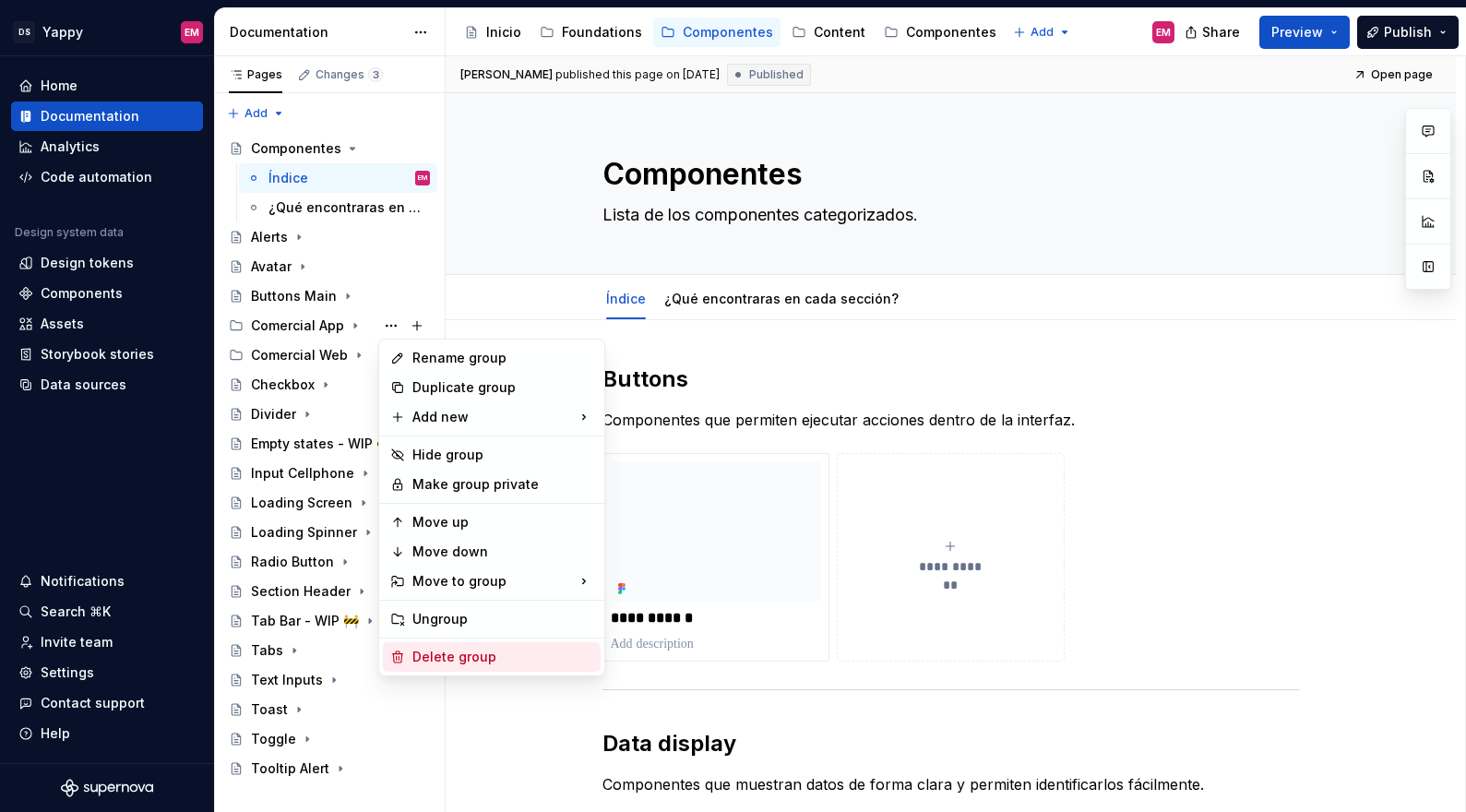
click at [477, 657] on div "Delete group" at bounding box center [502, 656] width 181 height 19
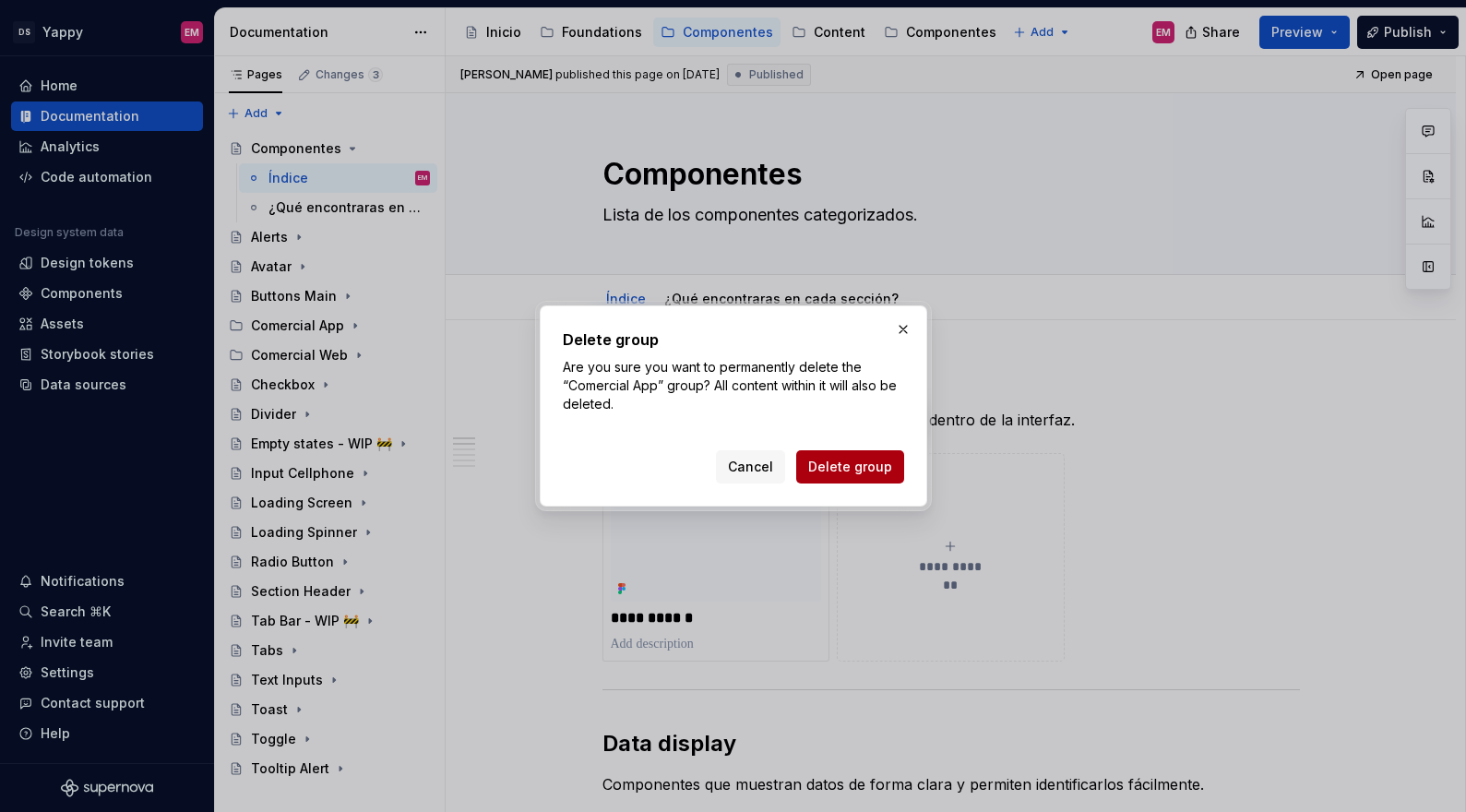
click at [867, 458] on span "Delete group" at bounding box center [850, 467] width 84 height 19
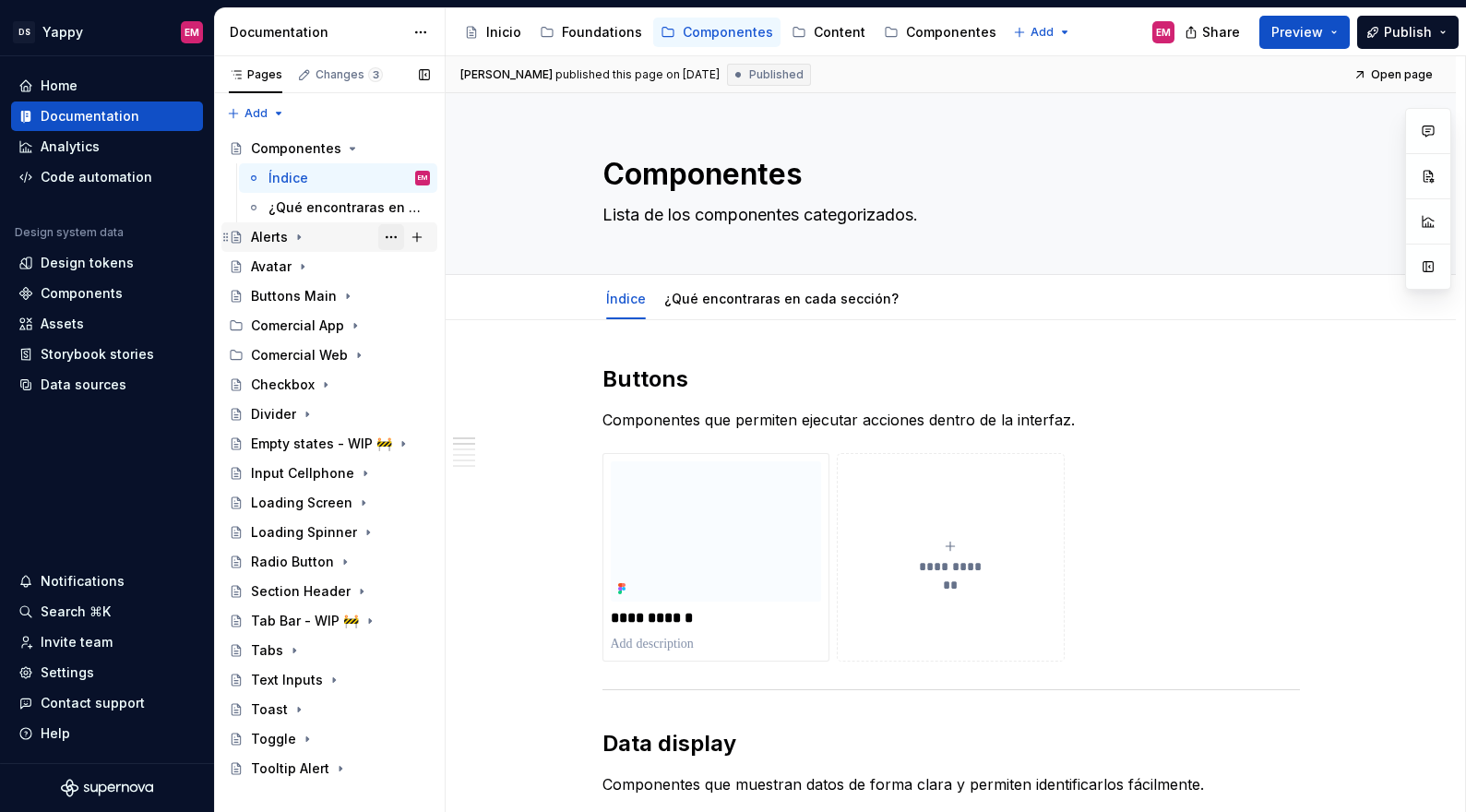
click at [390, 235] on button "Page tree" at bounding box center [390, 237] width 25 height 25
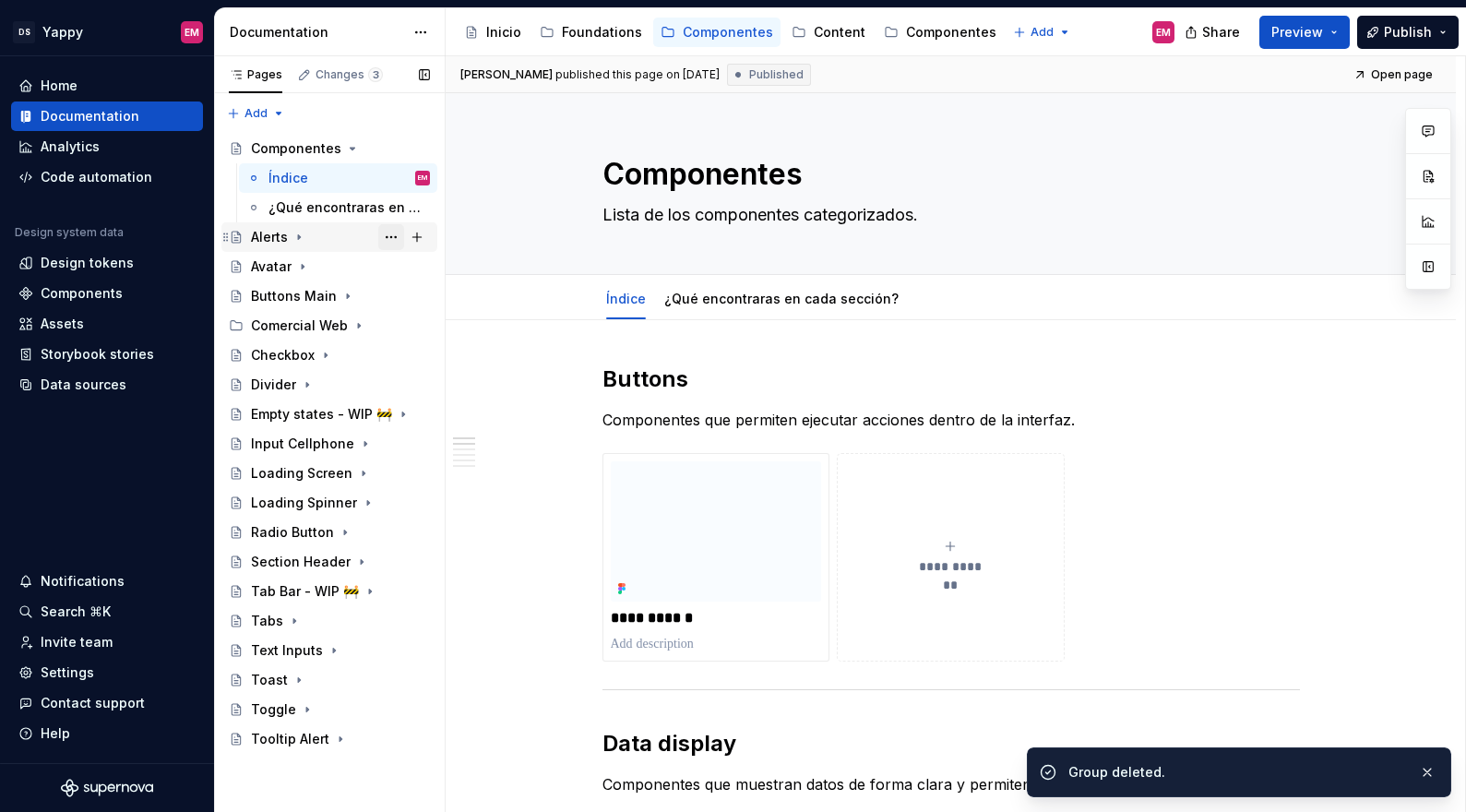
click at [391, 236] on button "Page tree" at bounding box center [390, 237] width 25 height 25
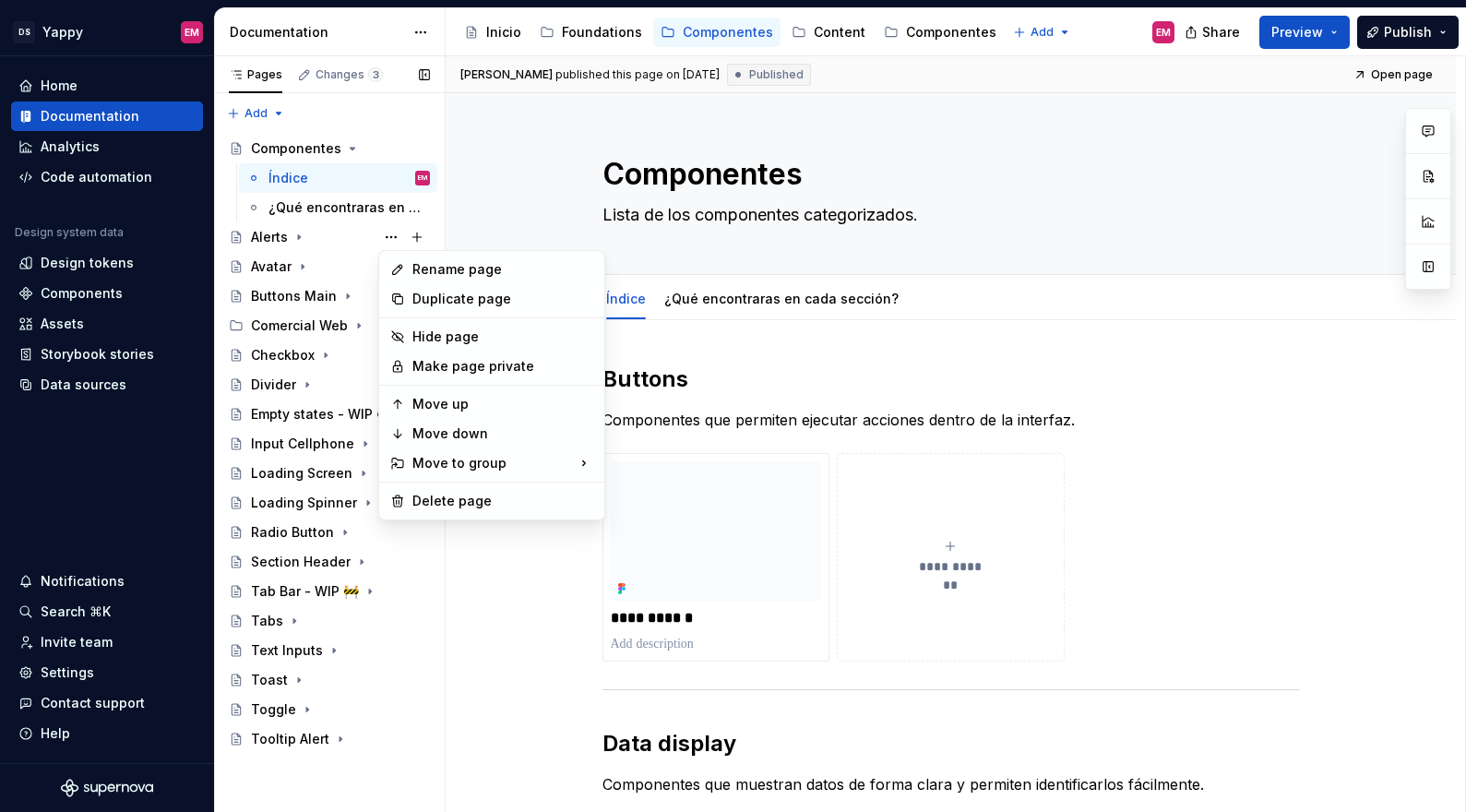
click at [281, 281] on div "Pages Changes 3 Add Accessibility guide for tree Page tree. Navigate the tree w…" at bounding box center [329, 434] width 230 height 756
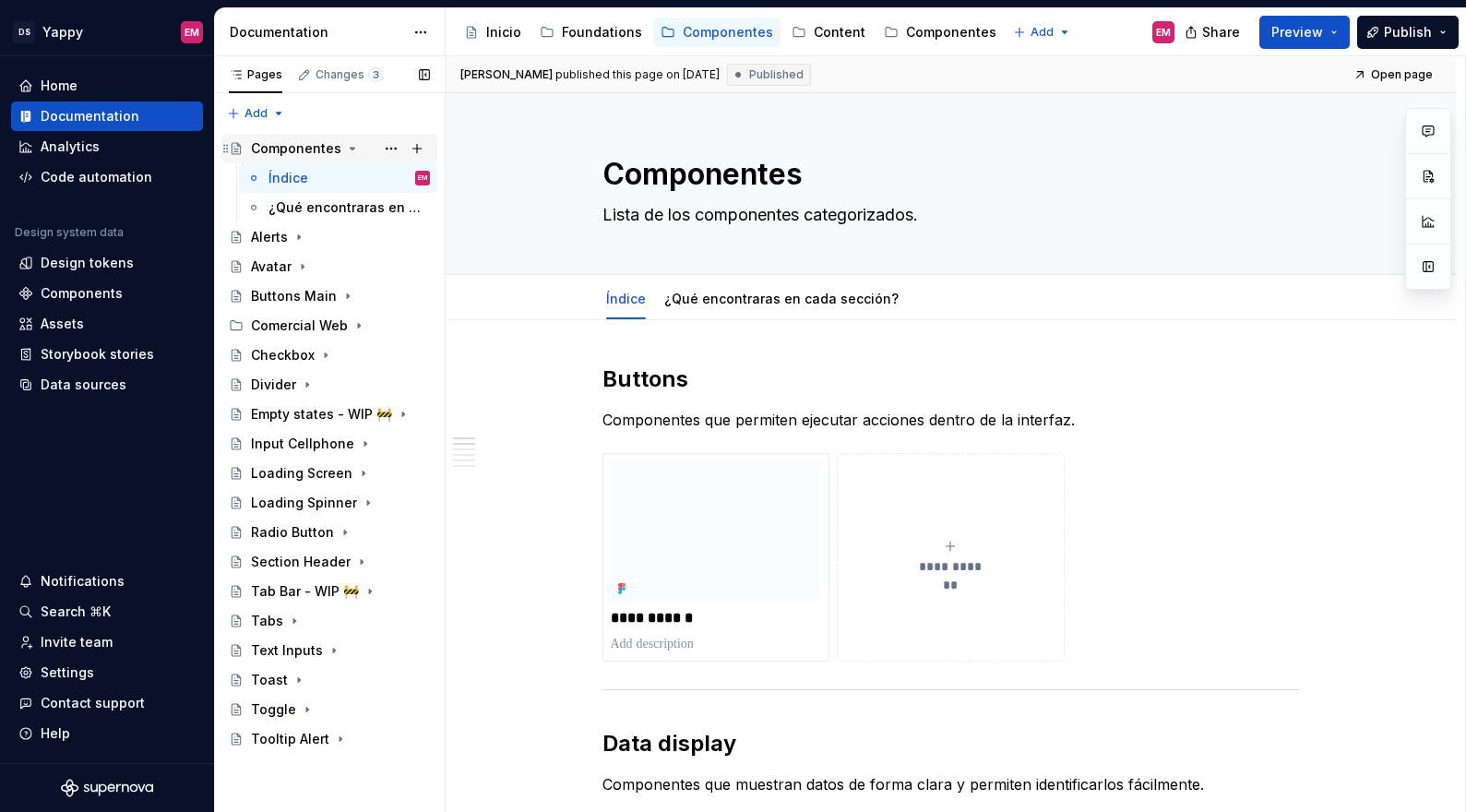
click at [345, 146] on icon "Page tree" at bounding box center [351, 148] width 15 height 15
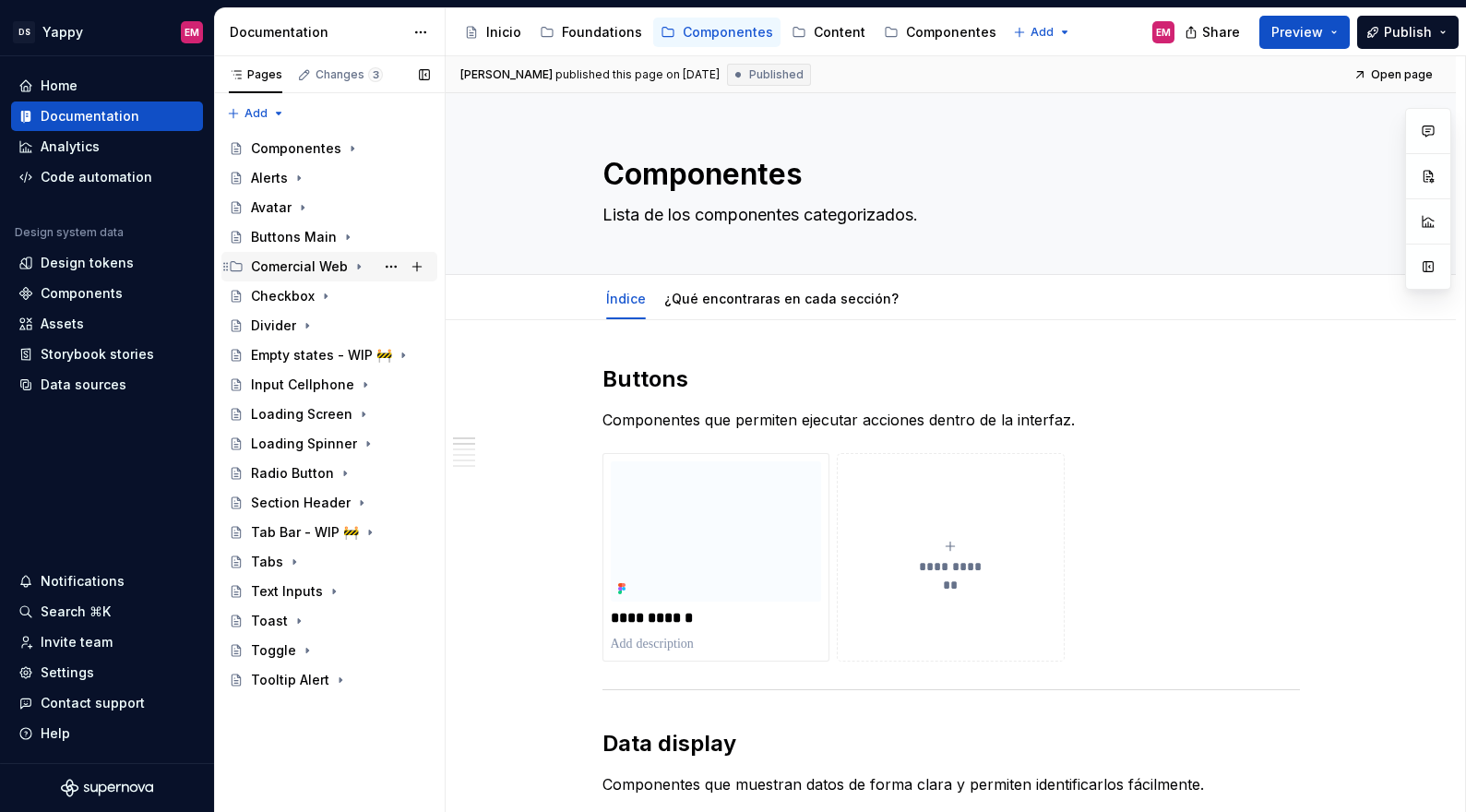
click at [333, 264] on div "Comercial Web" at bounding box center [299, 266] width 97 height 19
click at [392, 262] on button "Page tree" at bounding box center [390, 266] width 25 height 25
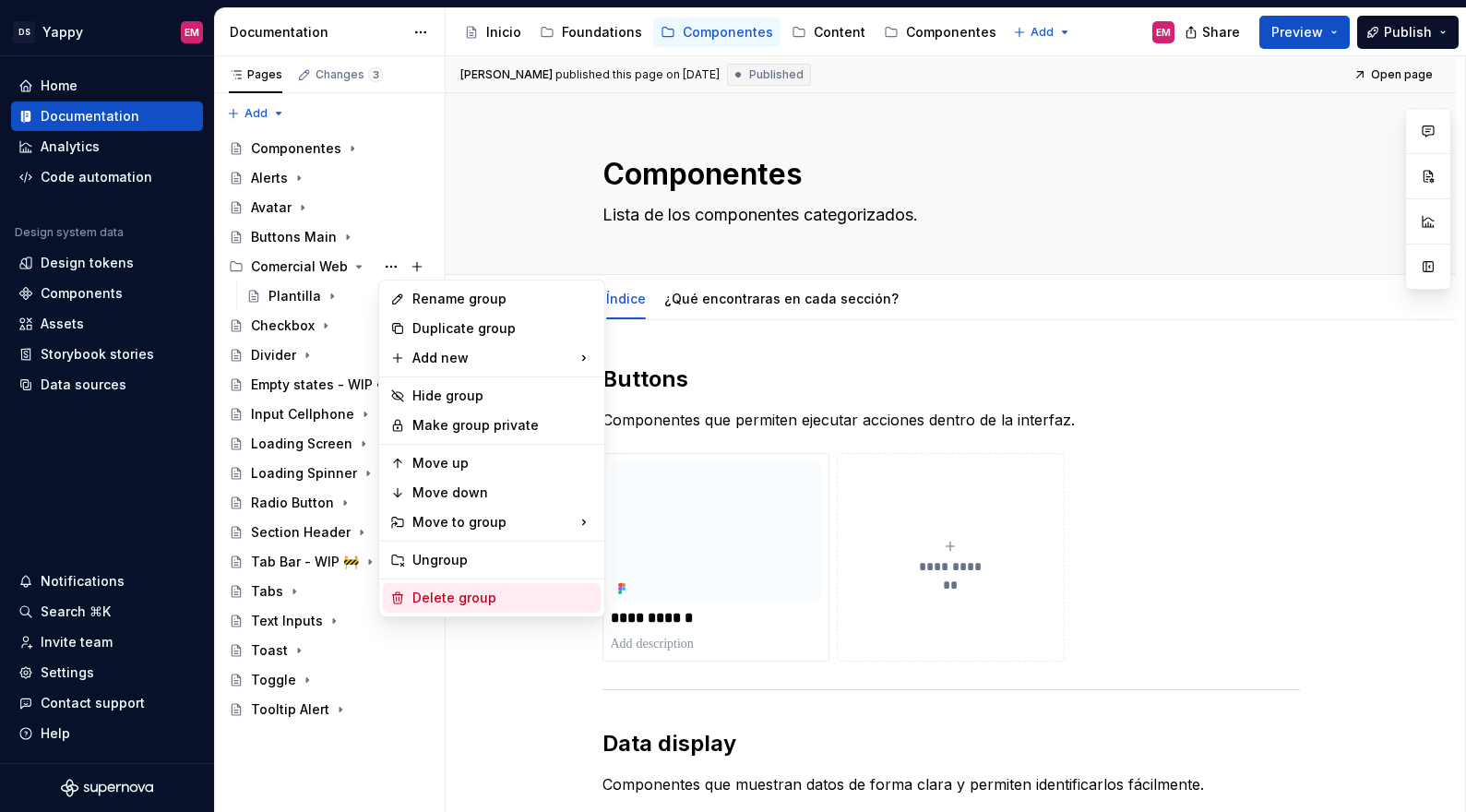
click at [459, 585] on div "Delete group" at bounding box center [491, 597] width 218 height 29
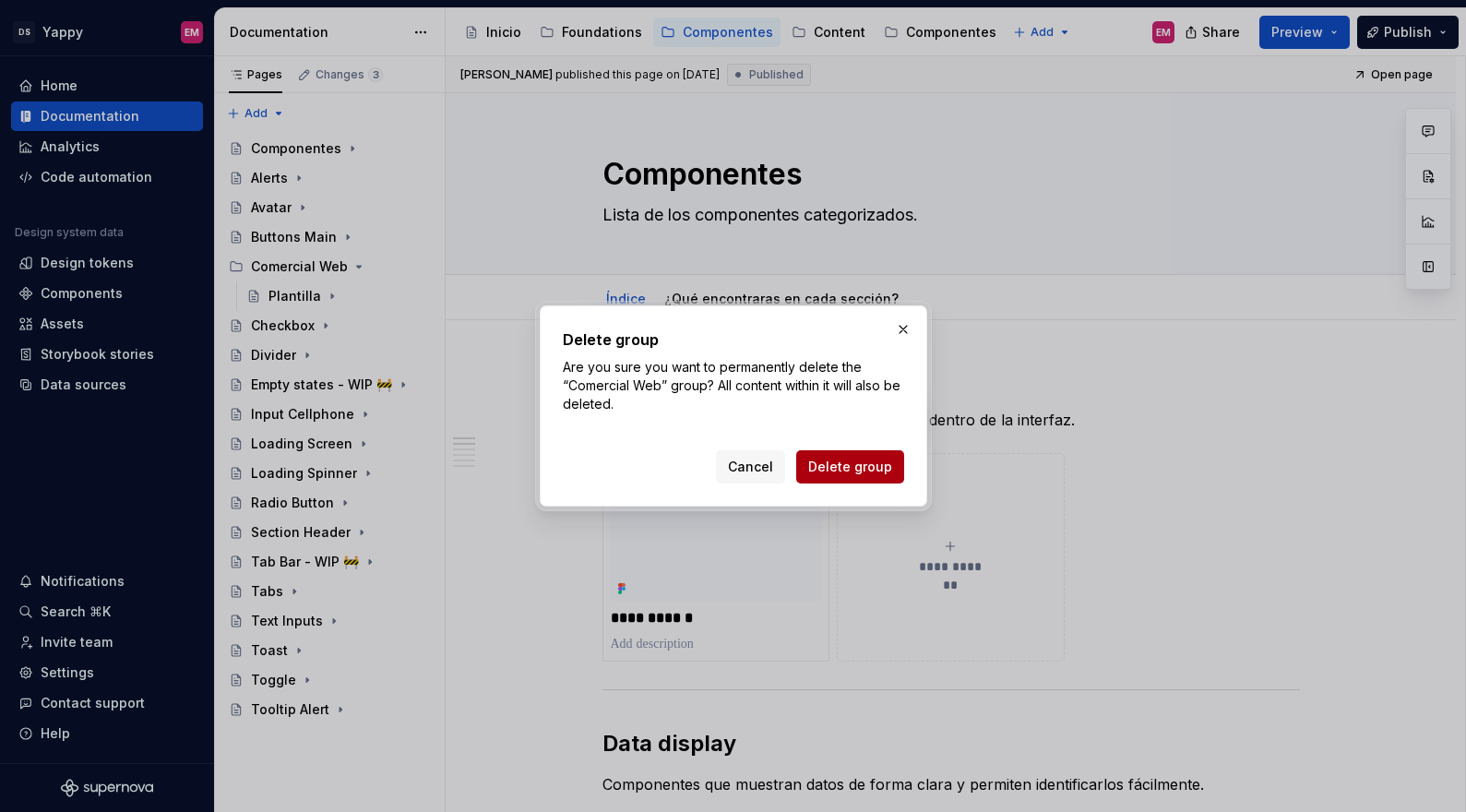
click at [876, 464] on span "Delete group" at bounding box center [850, 467] width 84 height 19
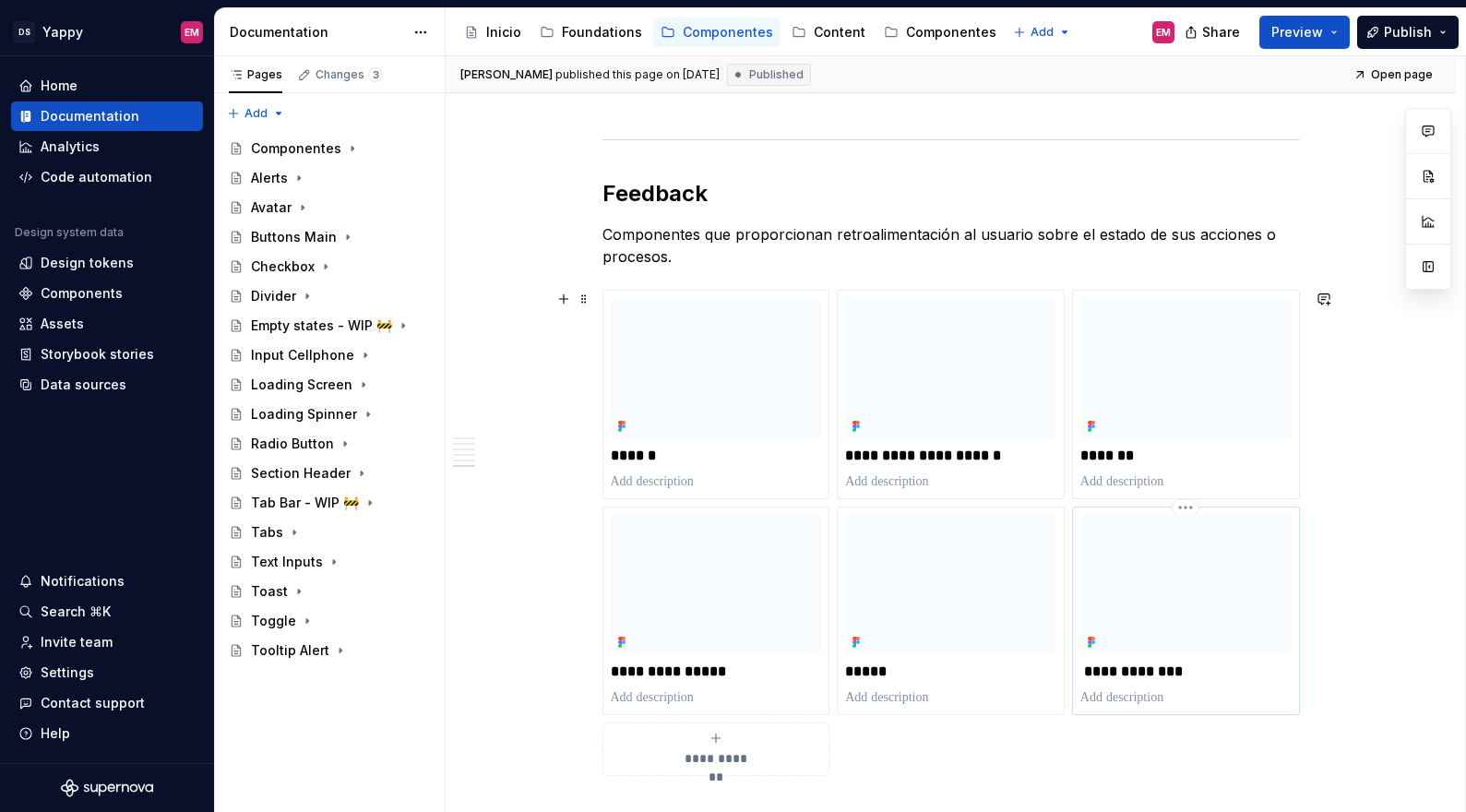
scroll to position [2575, 0]
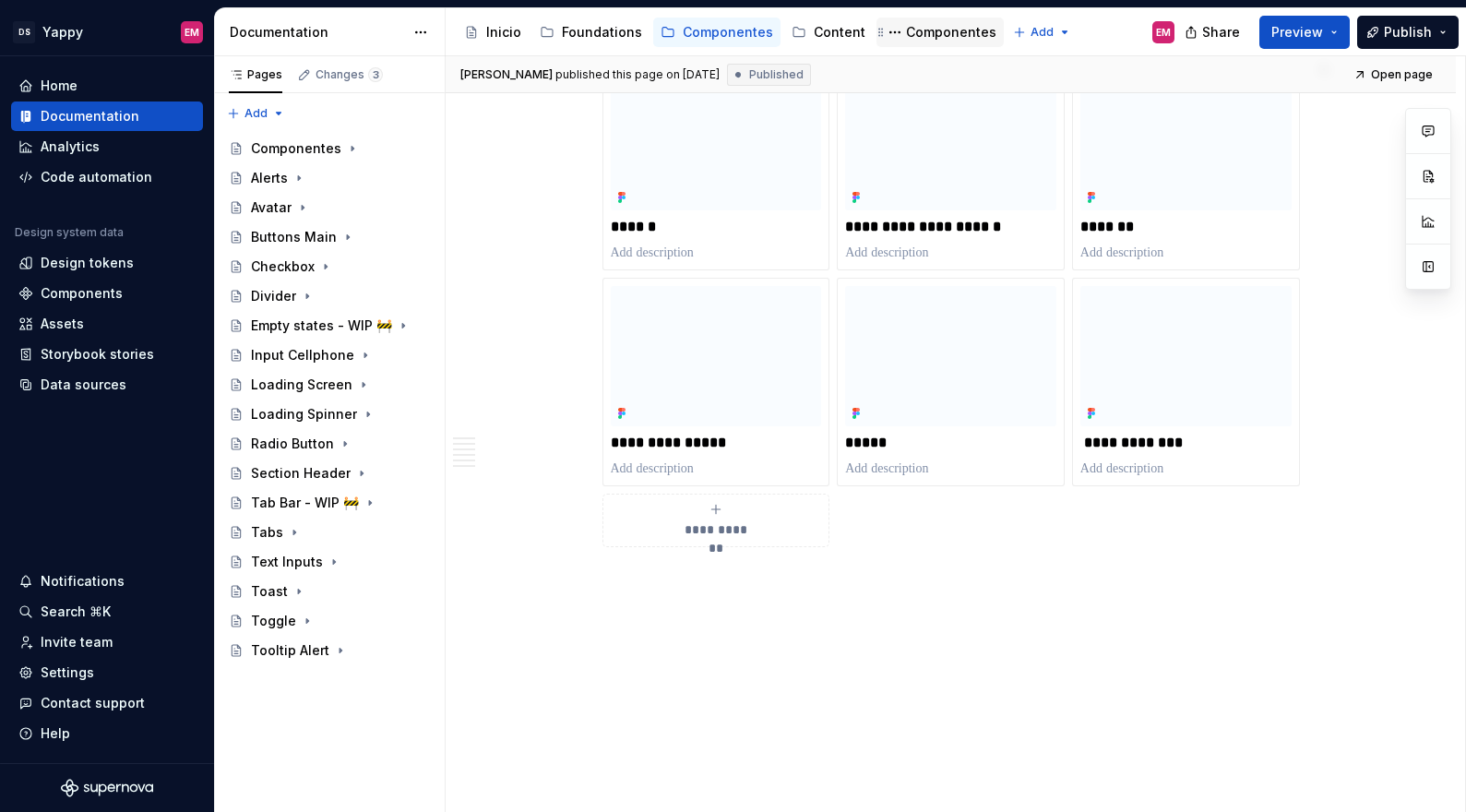
click at [922, 25] on div "Componentes" at bounding box center [951, 32] width 91 height 19
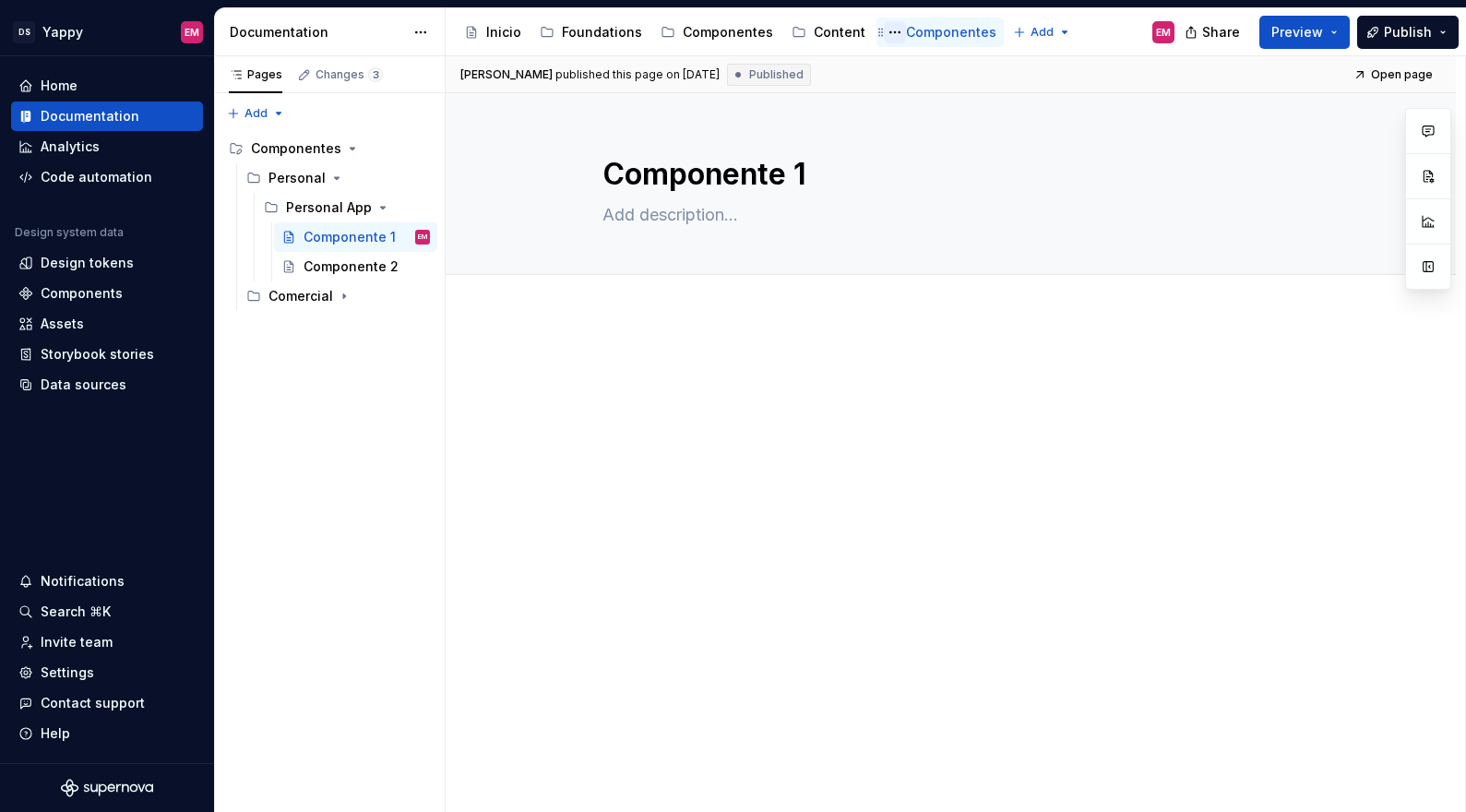
click at [883, 33] on button "Page tree" at bounding box center [894, 32] width 22 height 22
type textarea "*"
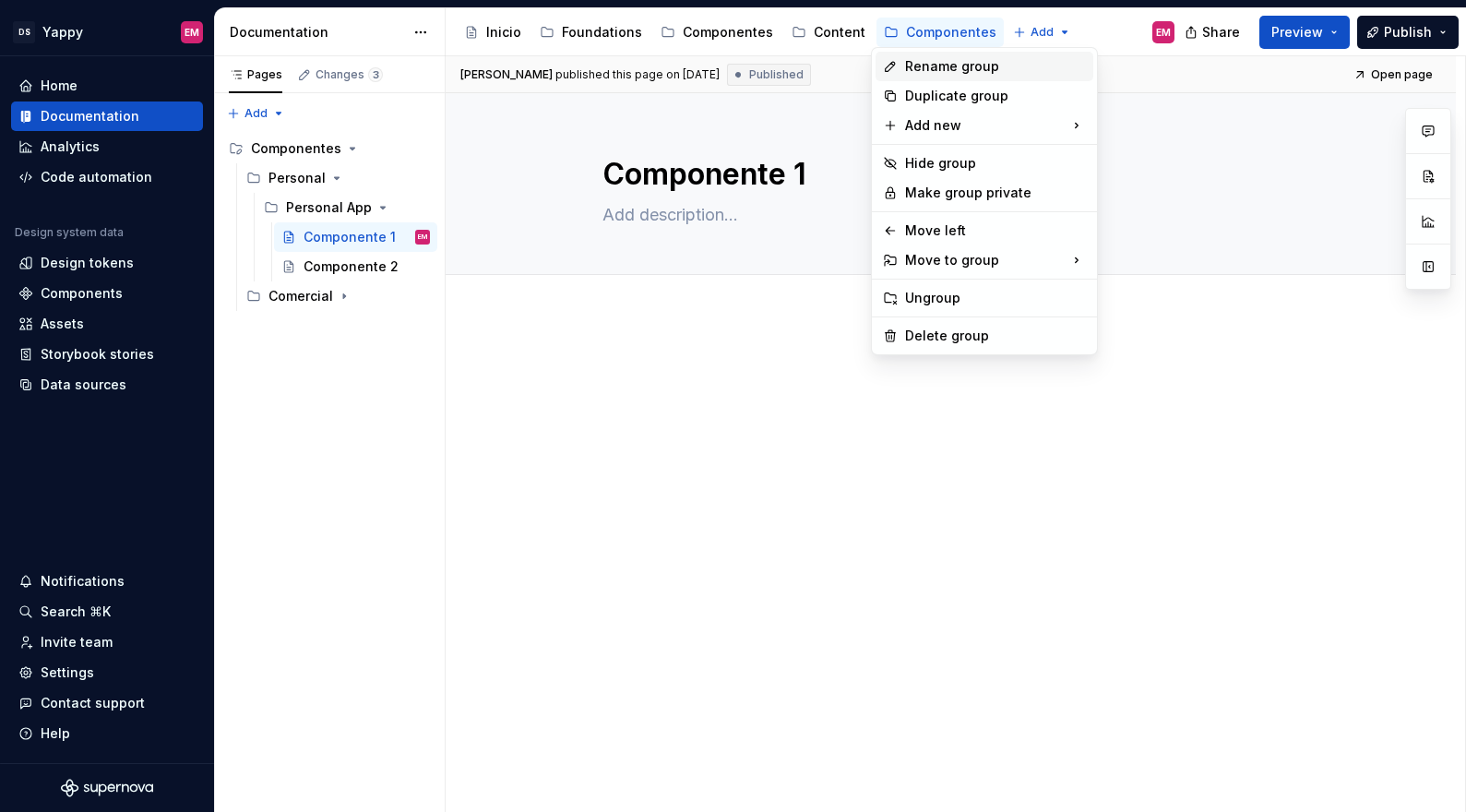
click at [925, 71] on div "Rename group" at bounding box center [995, 66] width 181 height 19
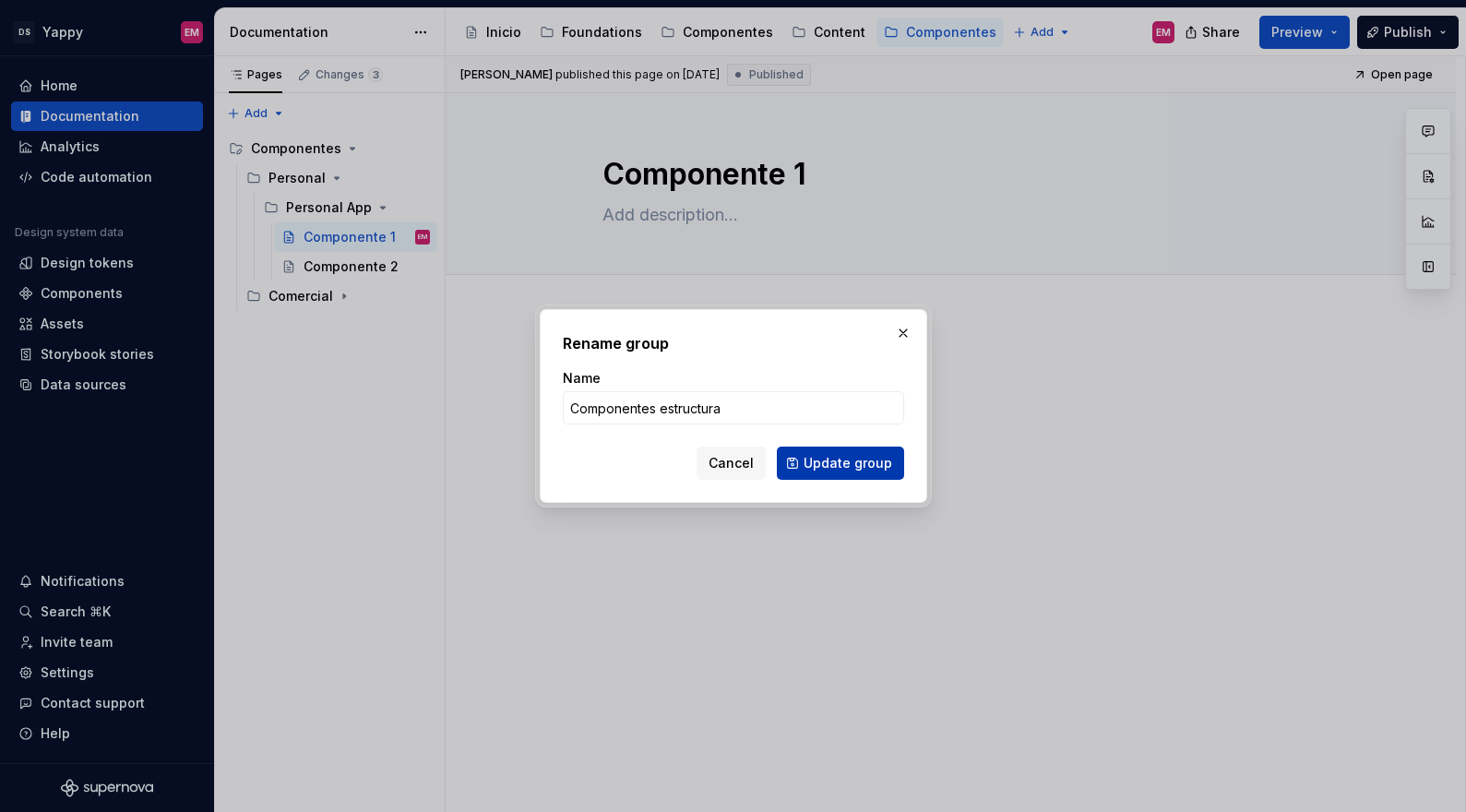
type input "Componentes estructura"
click at [835, 461] on span "Update group" at bounding box center [847, 463] width 89 height 19
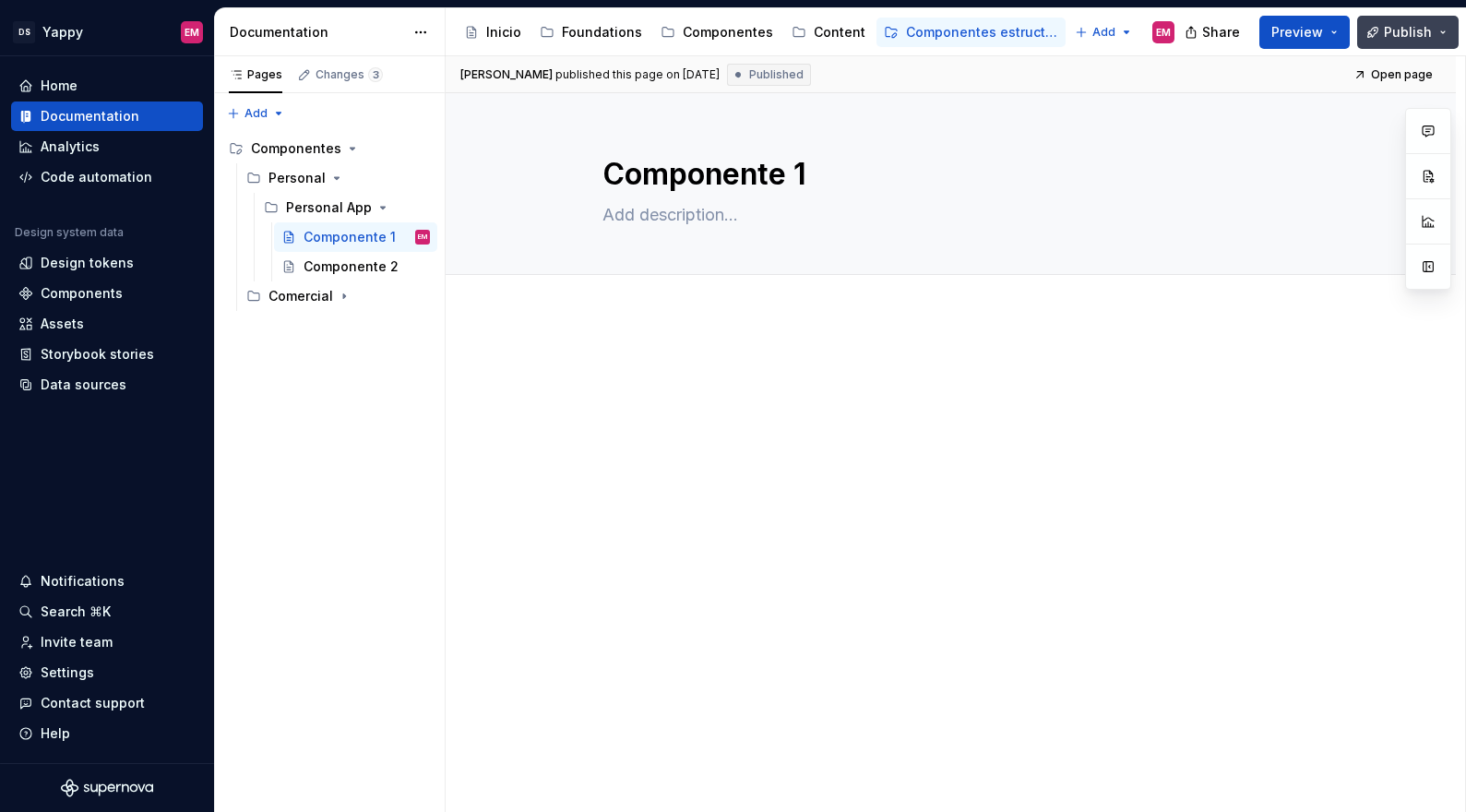
click at [1431, 30] on button "Publish" at bounding box center [1407, 32] width 102 height 33
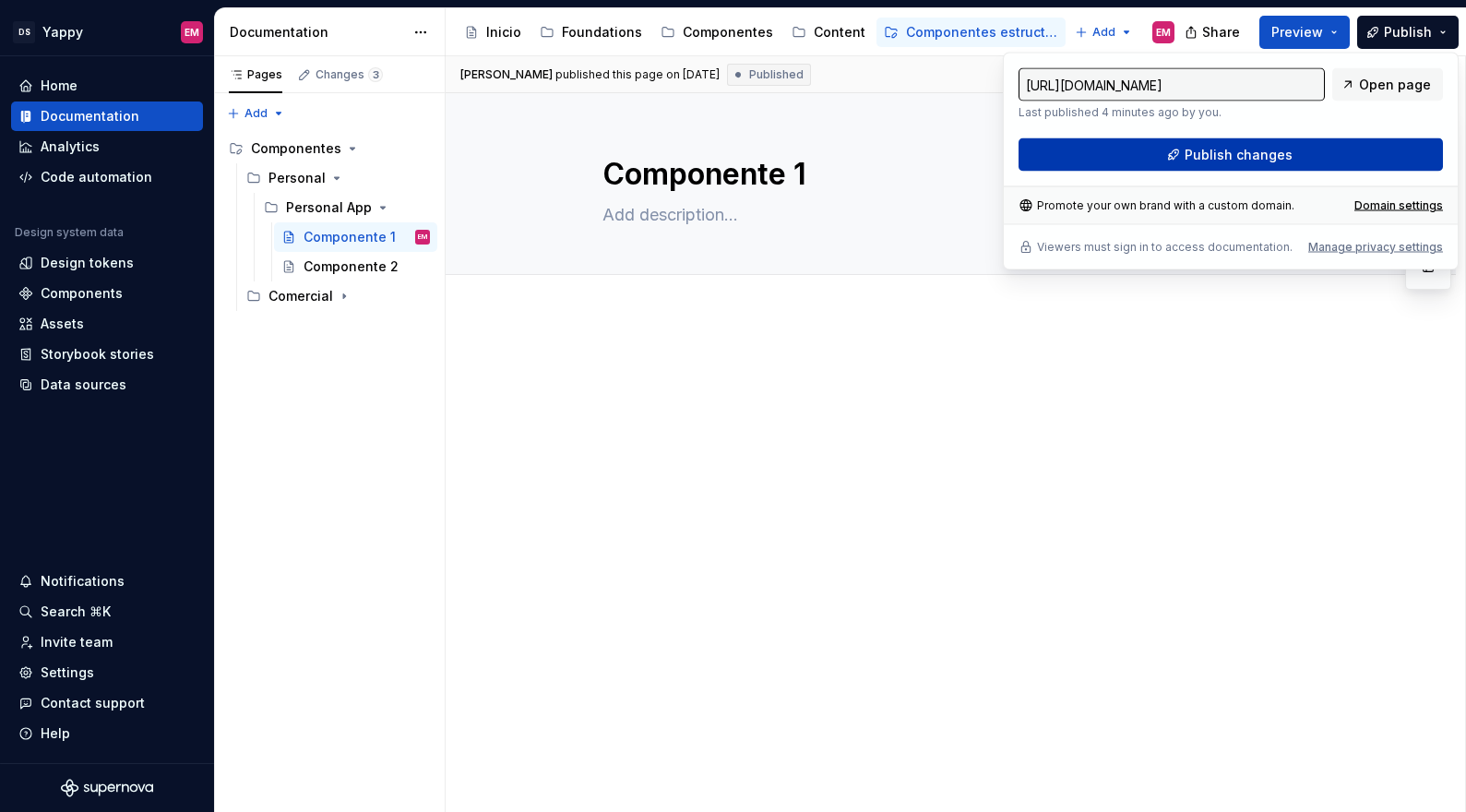
click at [1153, 145] on button "Publish changes" at bounding box center [1230, 155] width 425 height 33
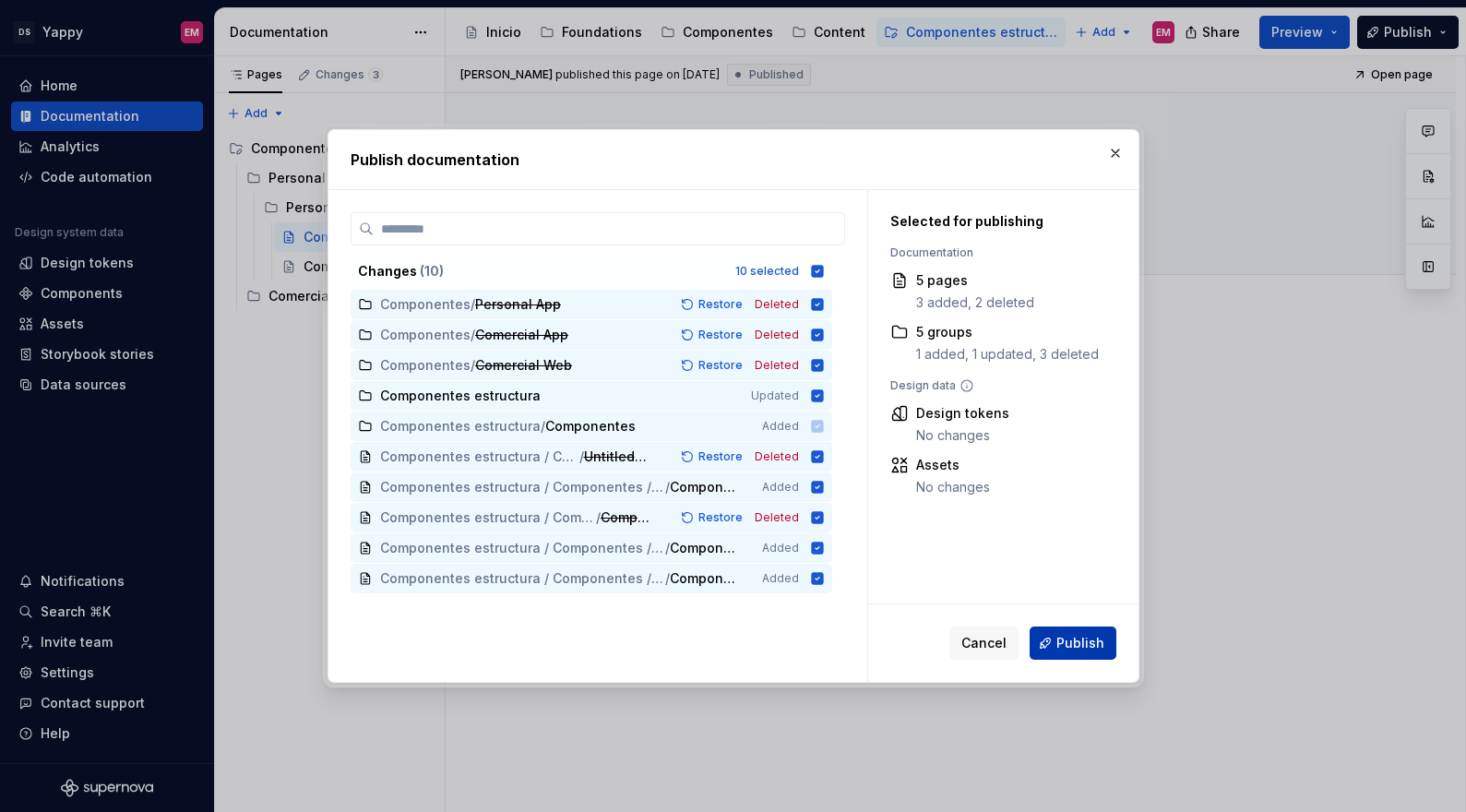
click at [1079, 640] on span "Publish" at bounding box center [1079, 642] width 48 height 19
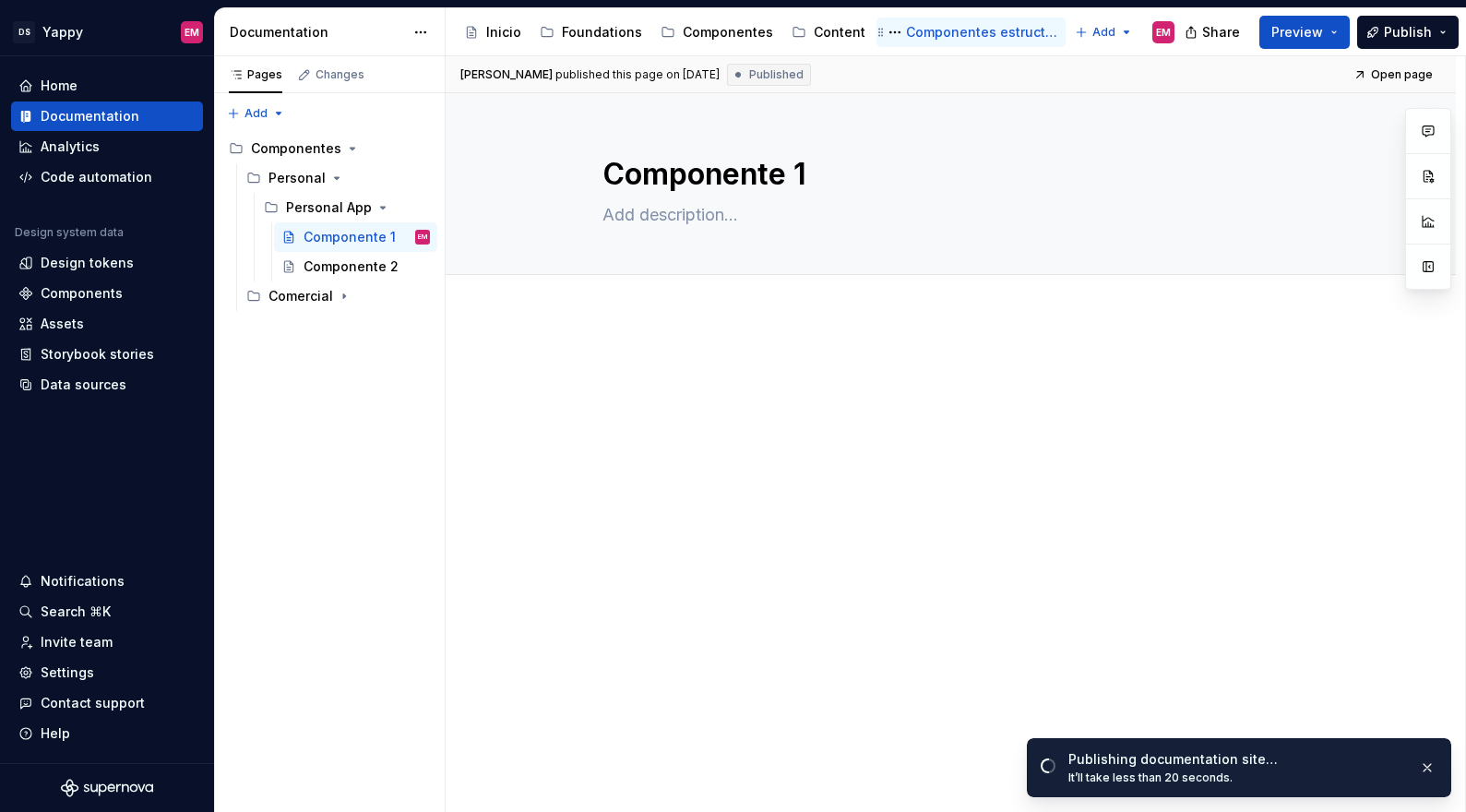
click at [974, 28] on div "Componentes estructura" at bounding box center [982, 32] width 152 height 19
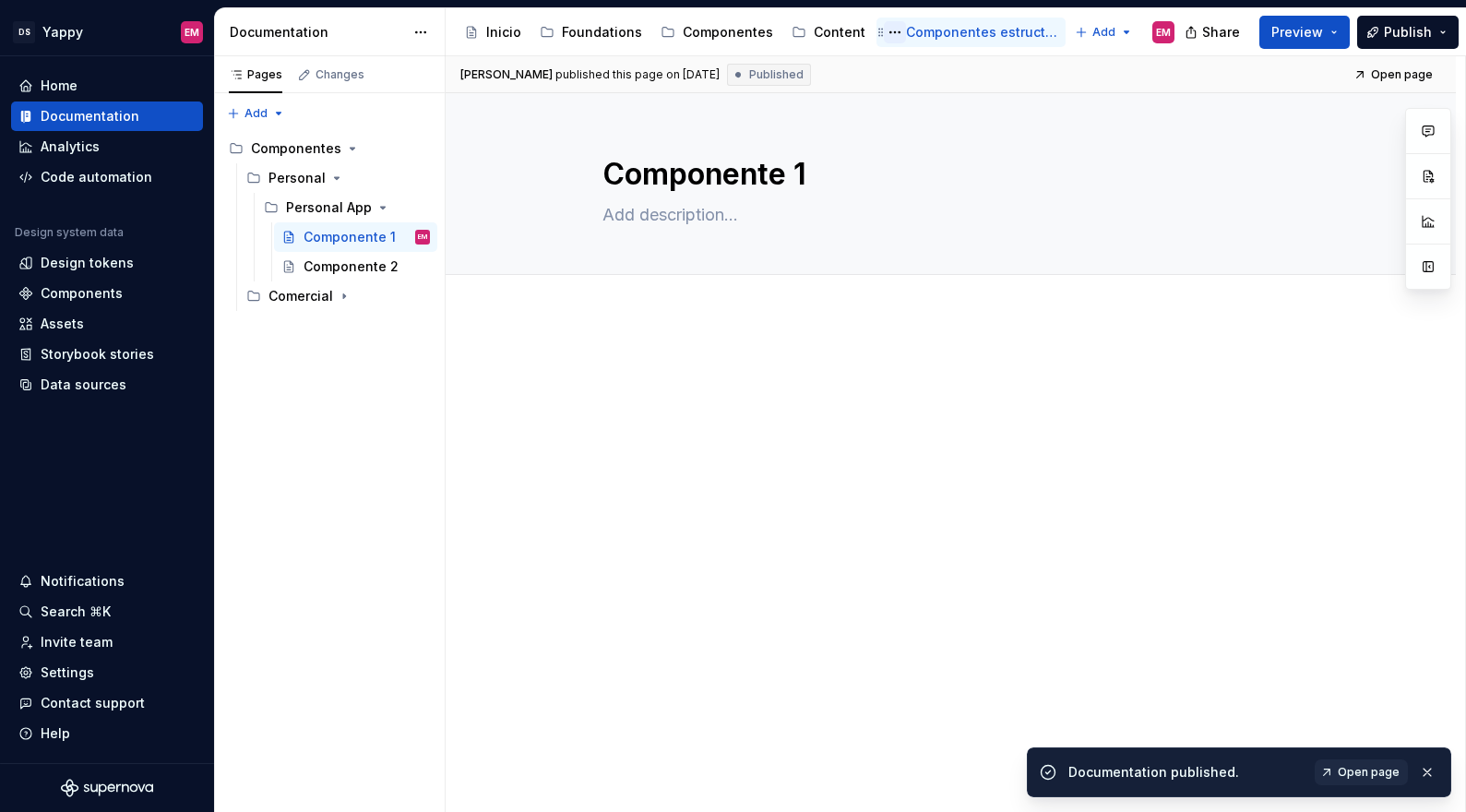
click at [883, 33] on button "Page tree" at bounding box center [894, 32] width 22 height 22
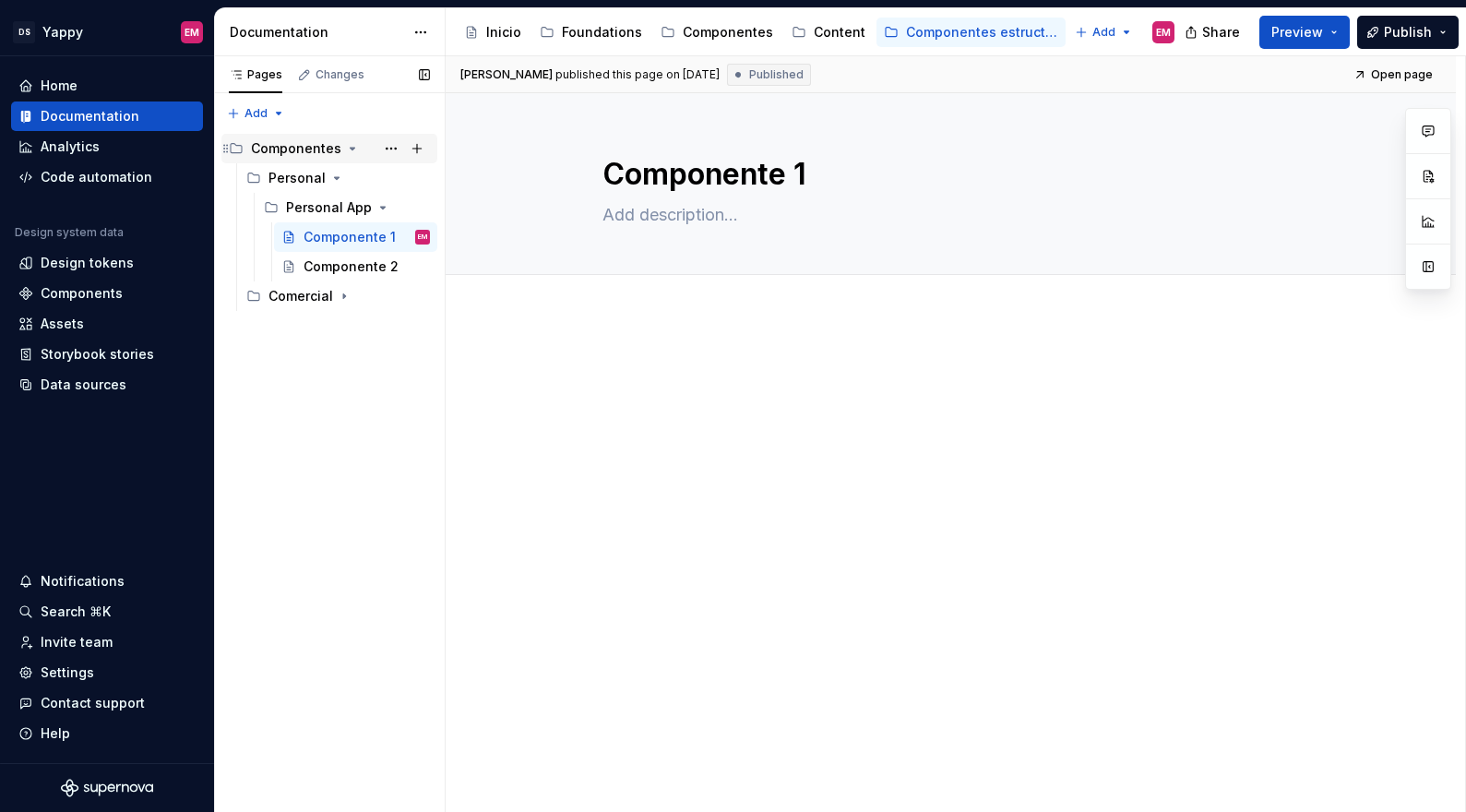
click at [259, 147] on div "Pages Changes Add Accessibility guide for tree Page tree. Navigate the tree wit…" at bounding box center [329, 434] width 230 height 756
click at [370, 212] on icon "Page tree" at bounding box center [367, 207] width 15 height 15
click at [330, 180] on icon "Page tree" at bounding box center [336, 178] width 15 height 15
click at [345, 144] on icon "Page tree" at bounding box center [351, 148] width 15 height 15
click at [345, 150] on icon "Page tree" at bounding box center [351, 148] width 15 height 15
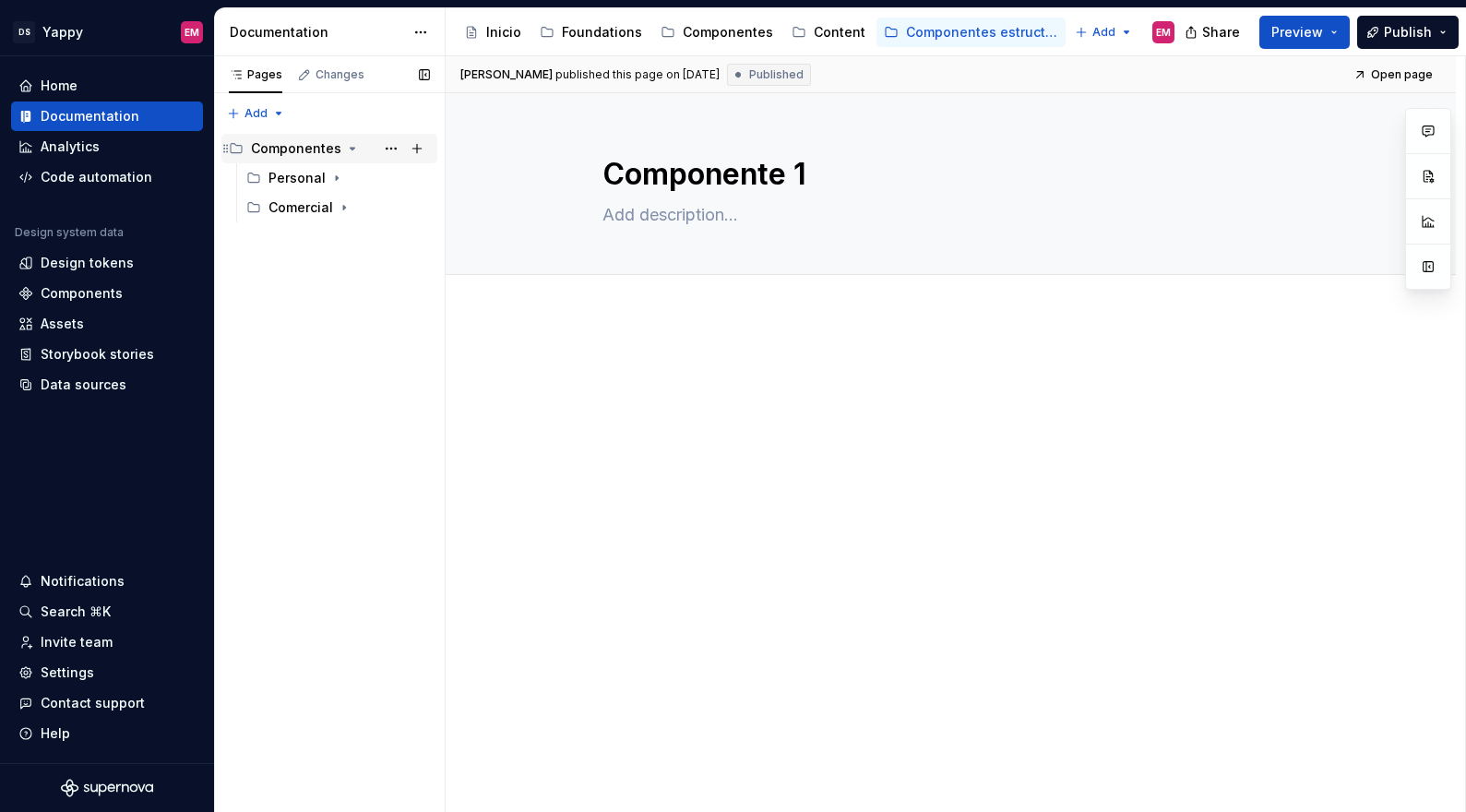
click at [289, 147] on div "Componentes" at bounding box center [296, 148] width 91 height 19
click at [1372, 30] on button "Publish" at bounding box center [1407, 32] width 102 height 33
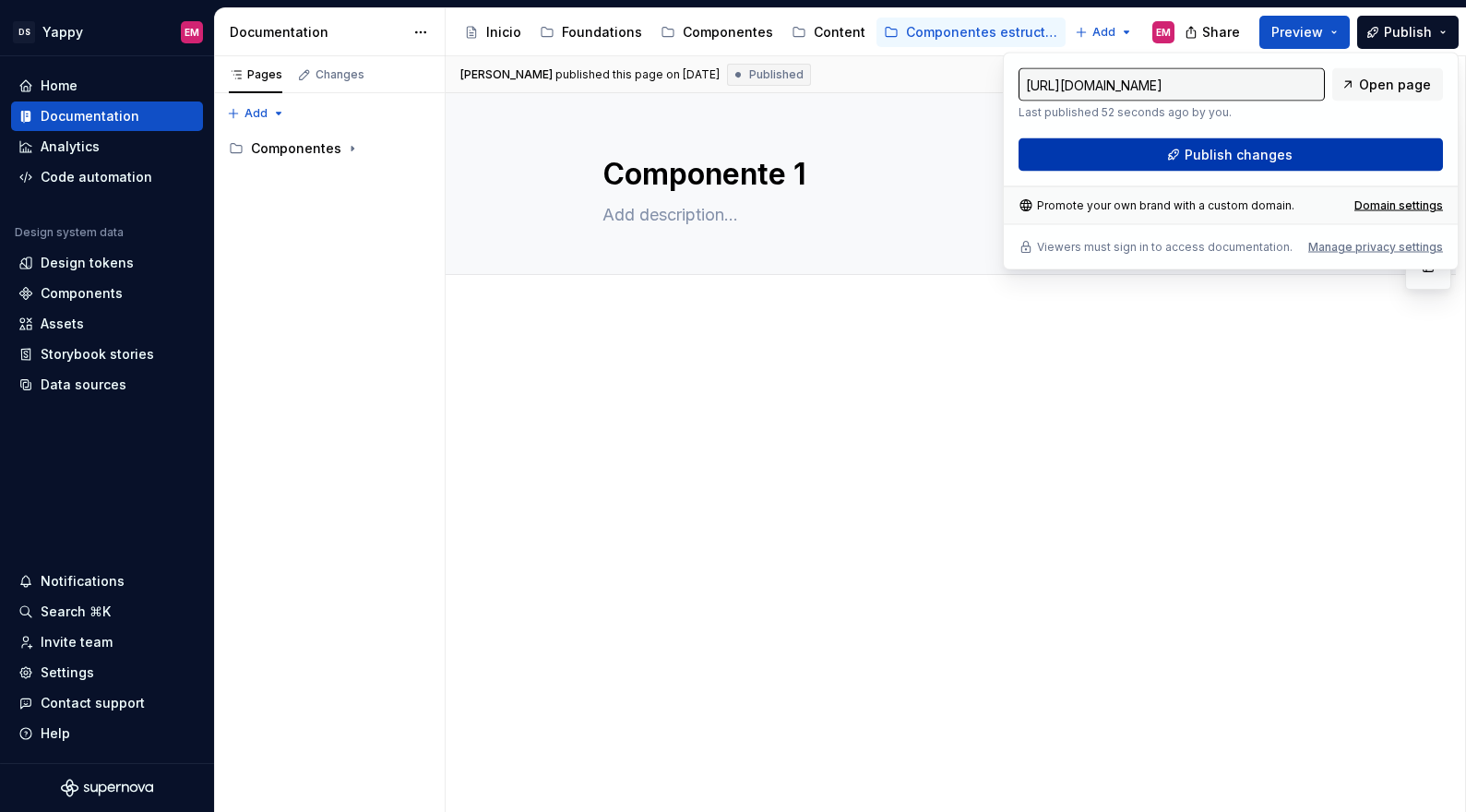
click at [1073, 165] on button "Publish changes" at bounding box center [1230, 155] width 425 height 33
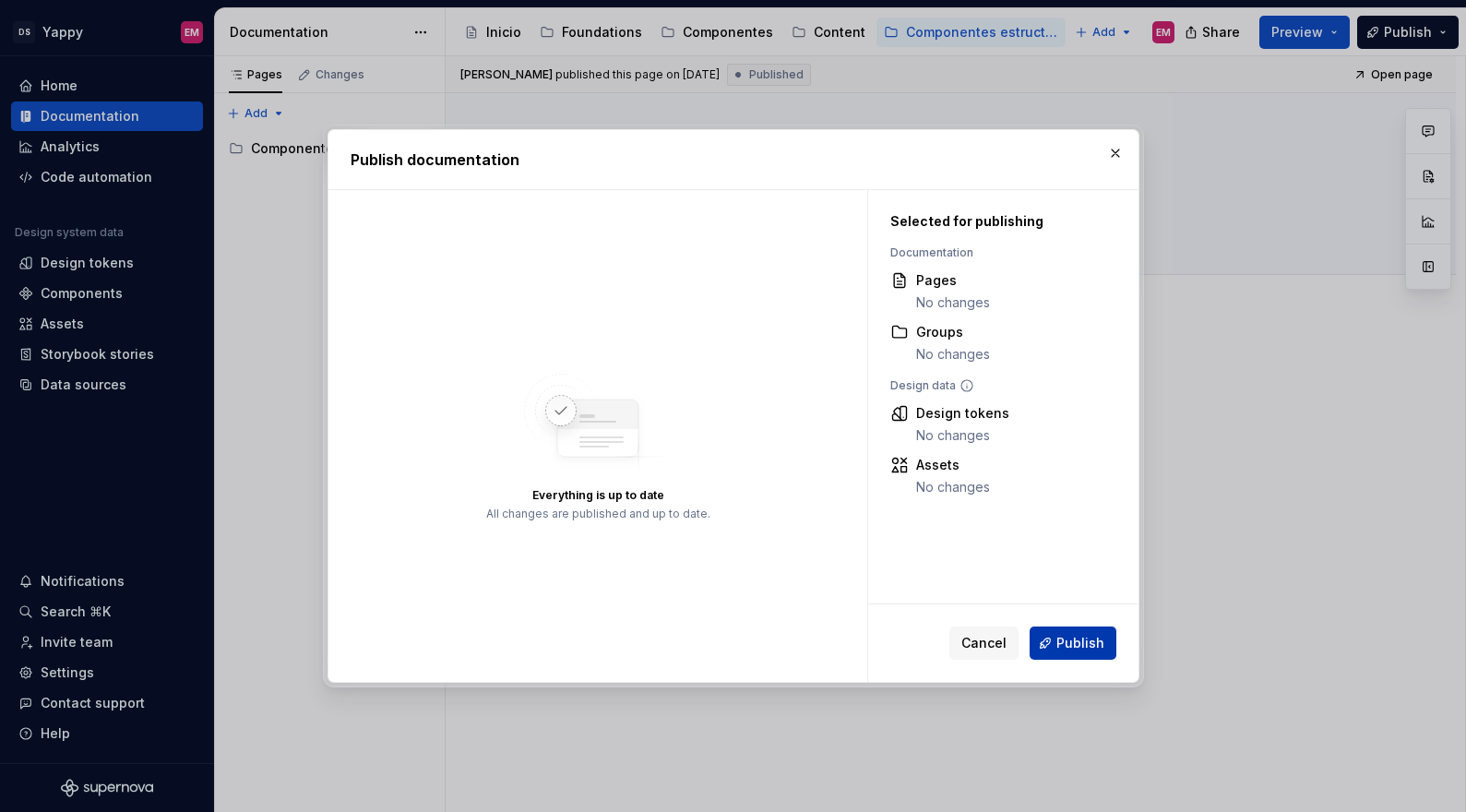
click at [1083, 644] on span "Publish" at bounding box center [1079, 642] width 48 height 19
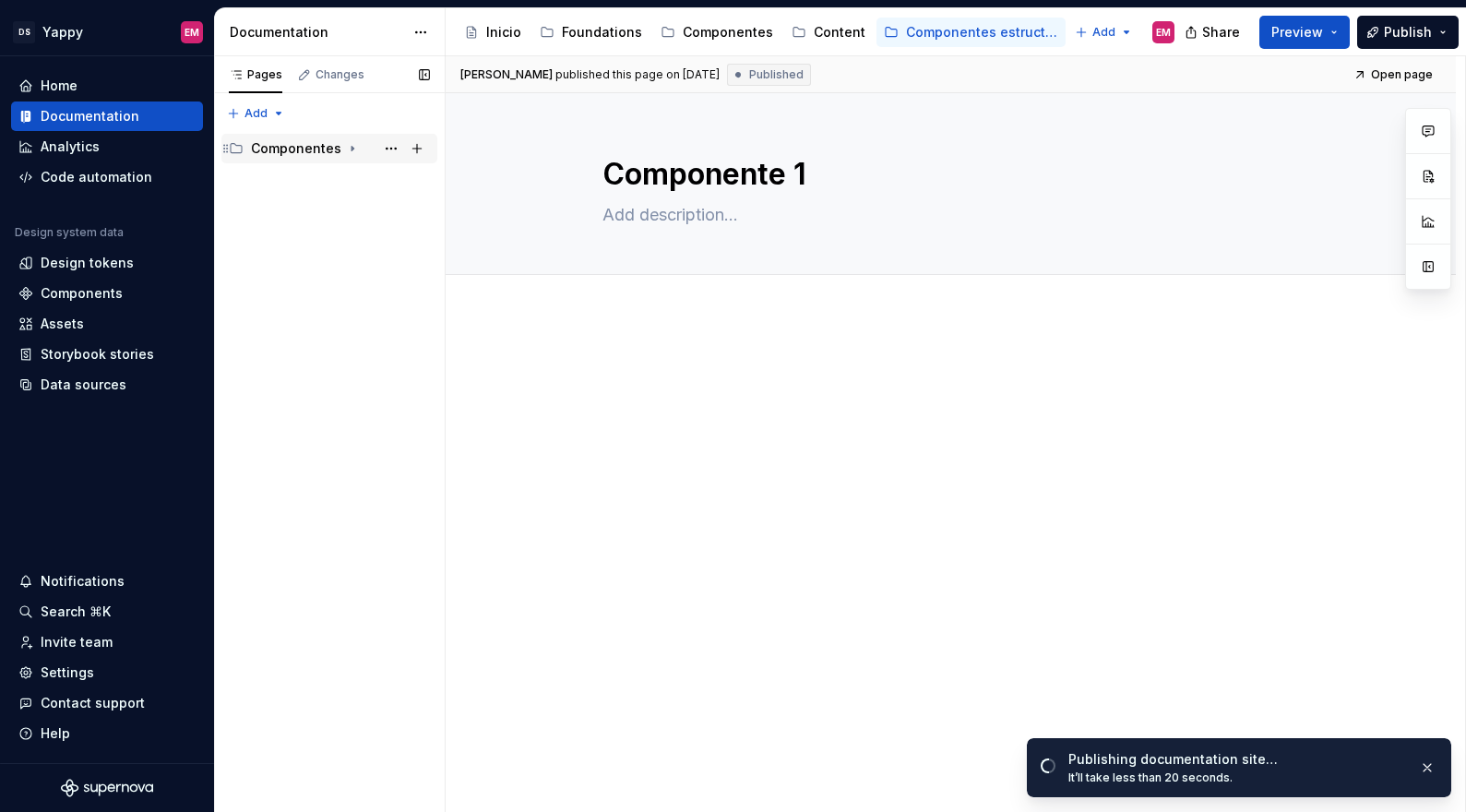
click at [277, 151] on div "Componentes" at bounding box center [296, 148] width 91 height 19
click at [700, 180] on textarea "Componente 1" at bounding box center [947, 174] width 697 height 44
type textarea "*"
type textarea "Componente"
type textarea "*"
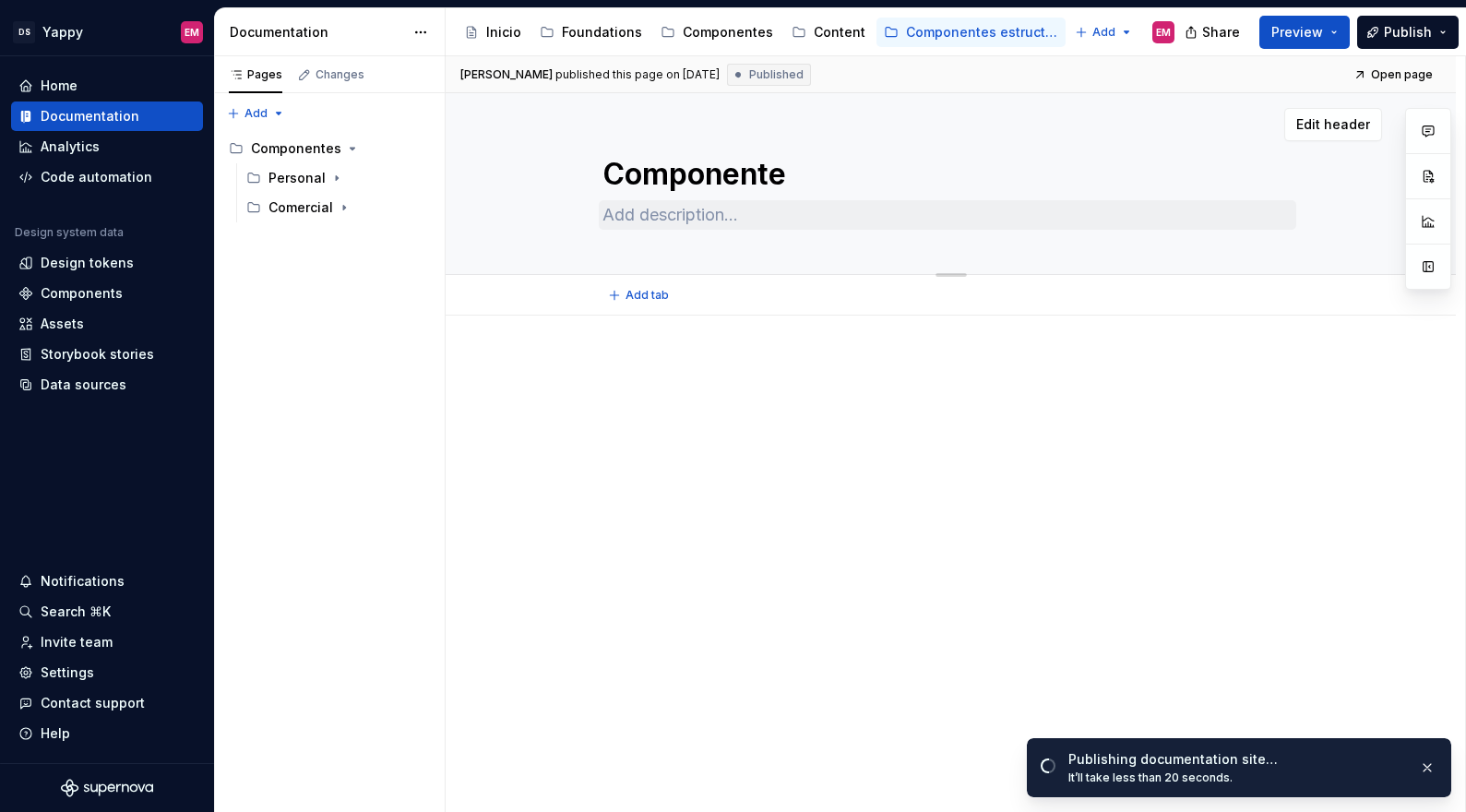
type textarea "Componentes"
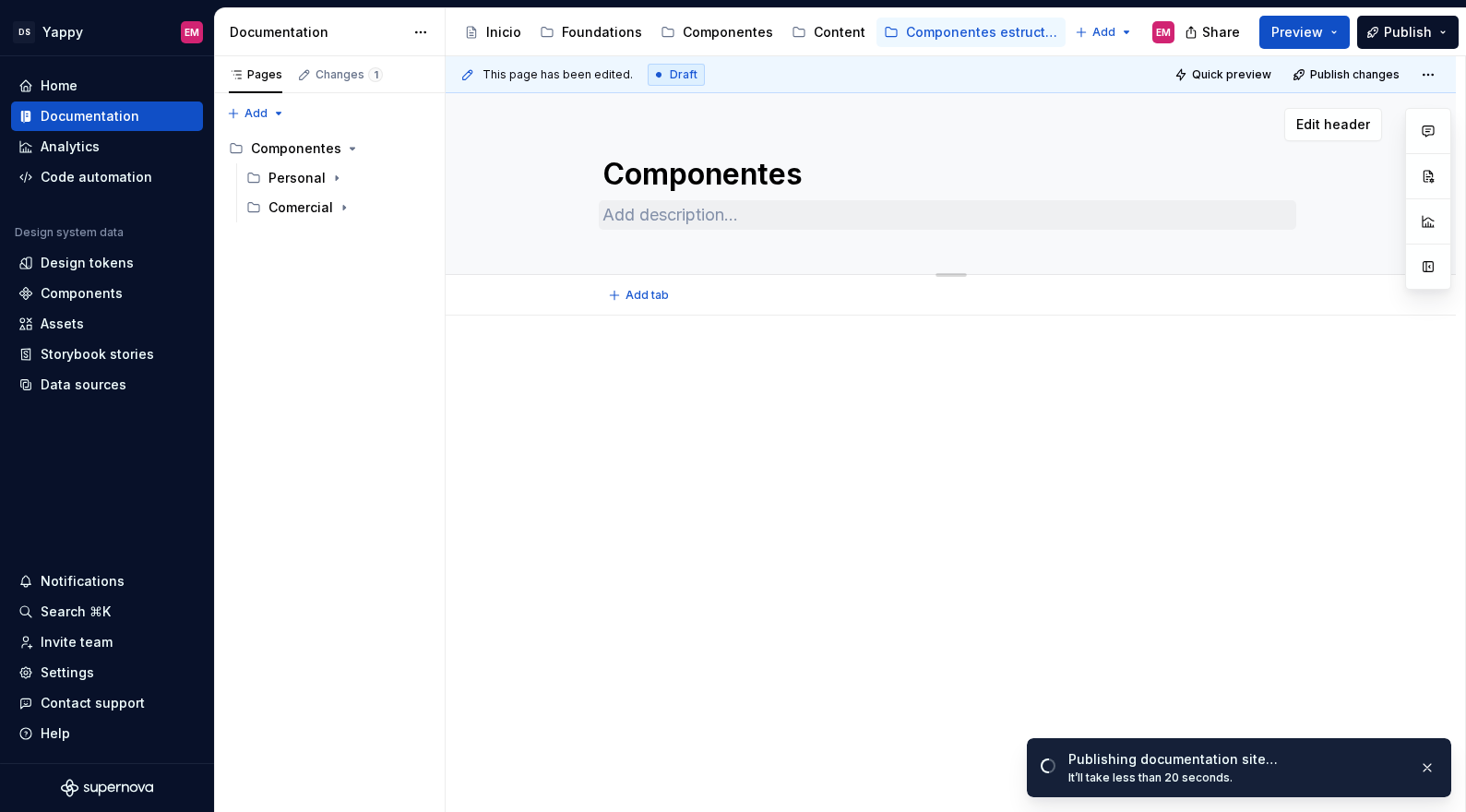
type textarea "*"
type textarea "Componentes"
click at [620, 206] on textarea at bounding box center [947, 215] width 697 height 29
type textarea "*"
type textarea "K"
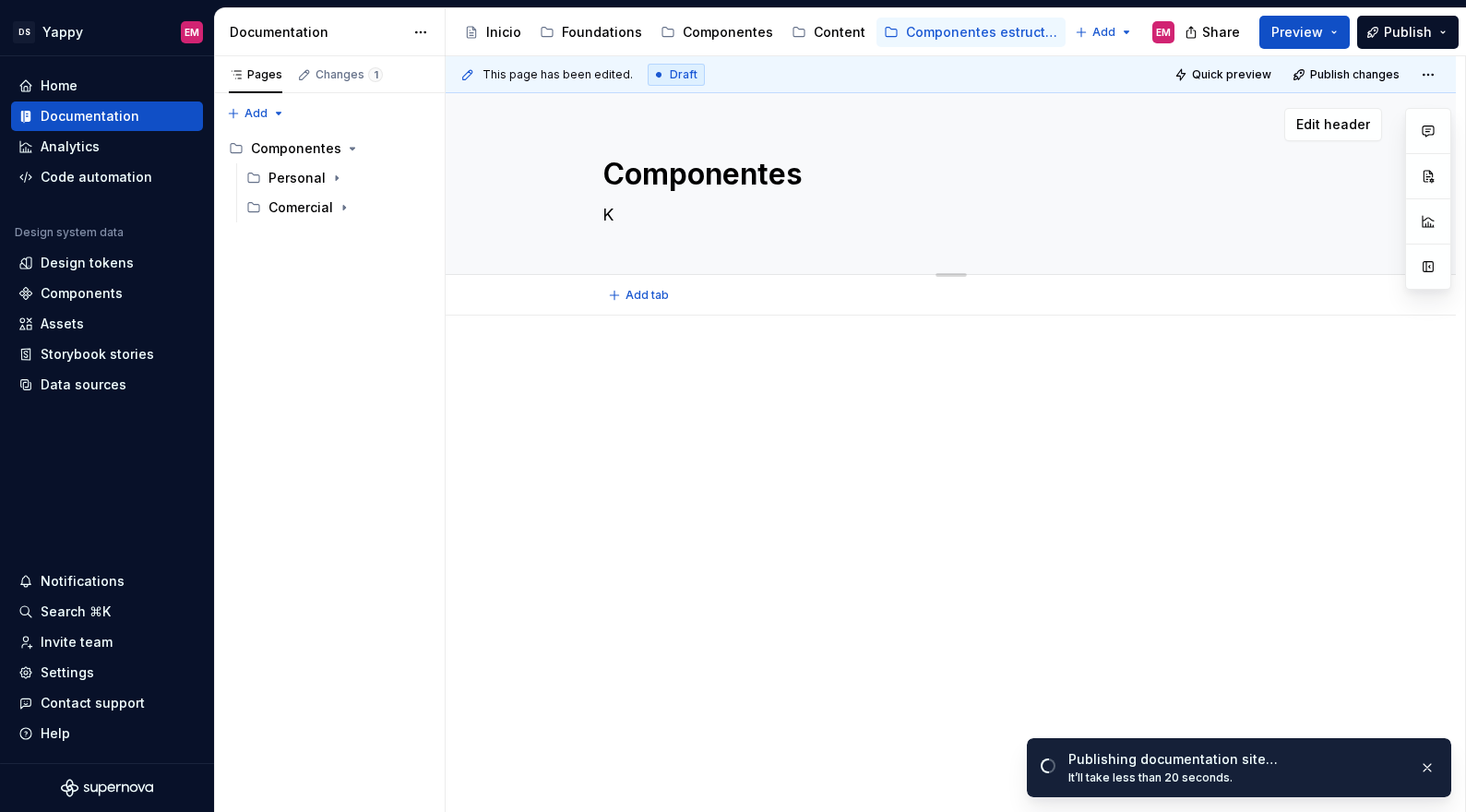
type textarea "*"
type textarea "L"
type textarea "*"
type textarea "Li"
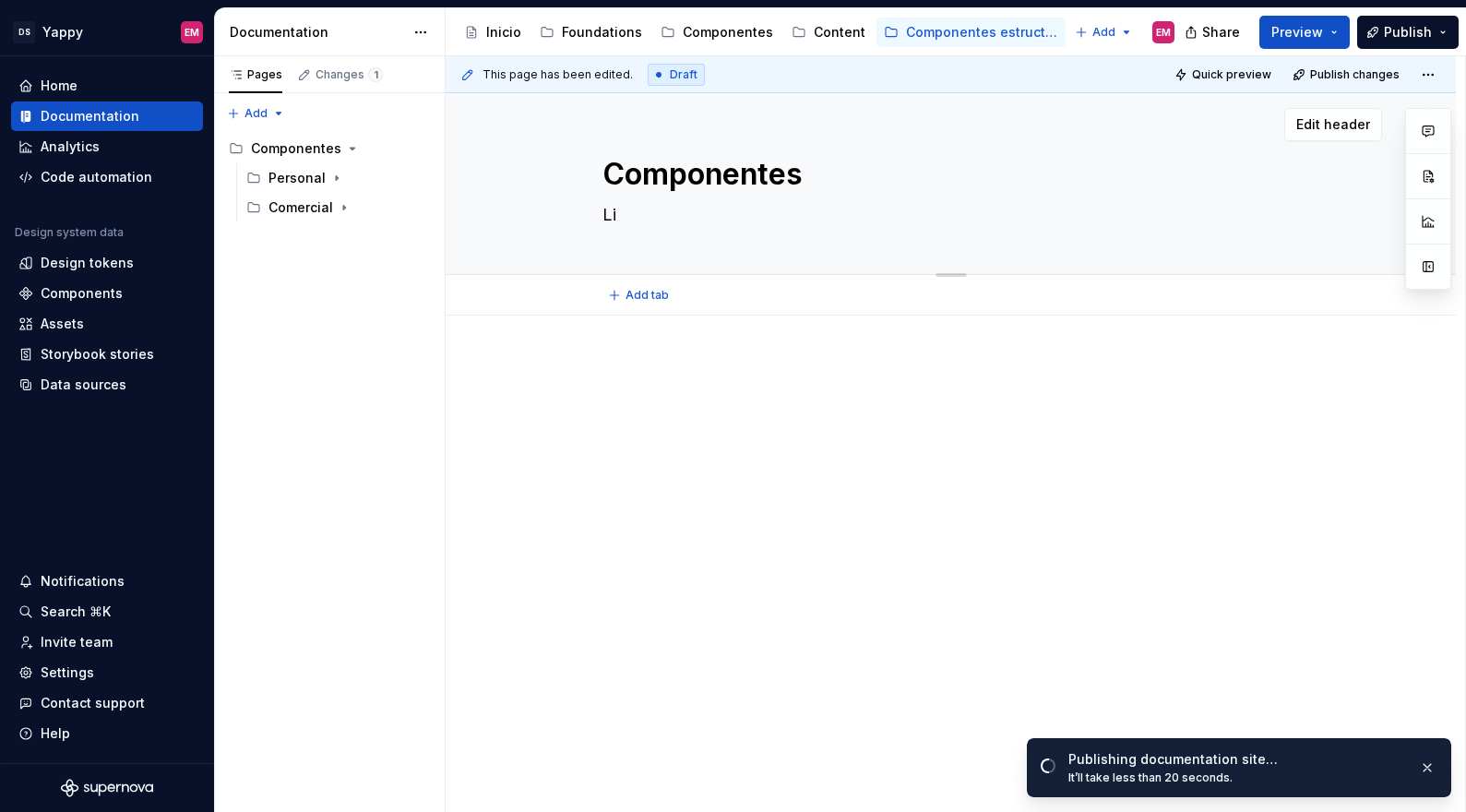
type textarea "*"
type textarea "Lis"
type textarea "*"
type textarea "List"
type textarea "*"
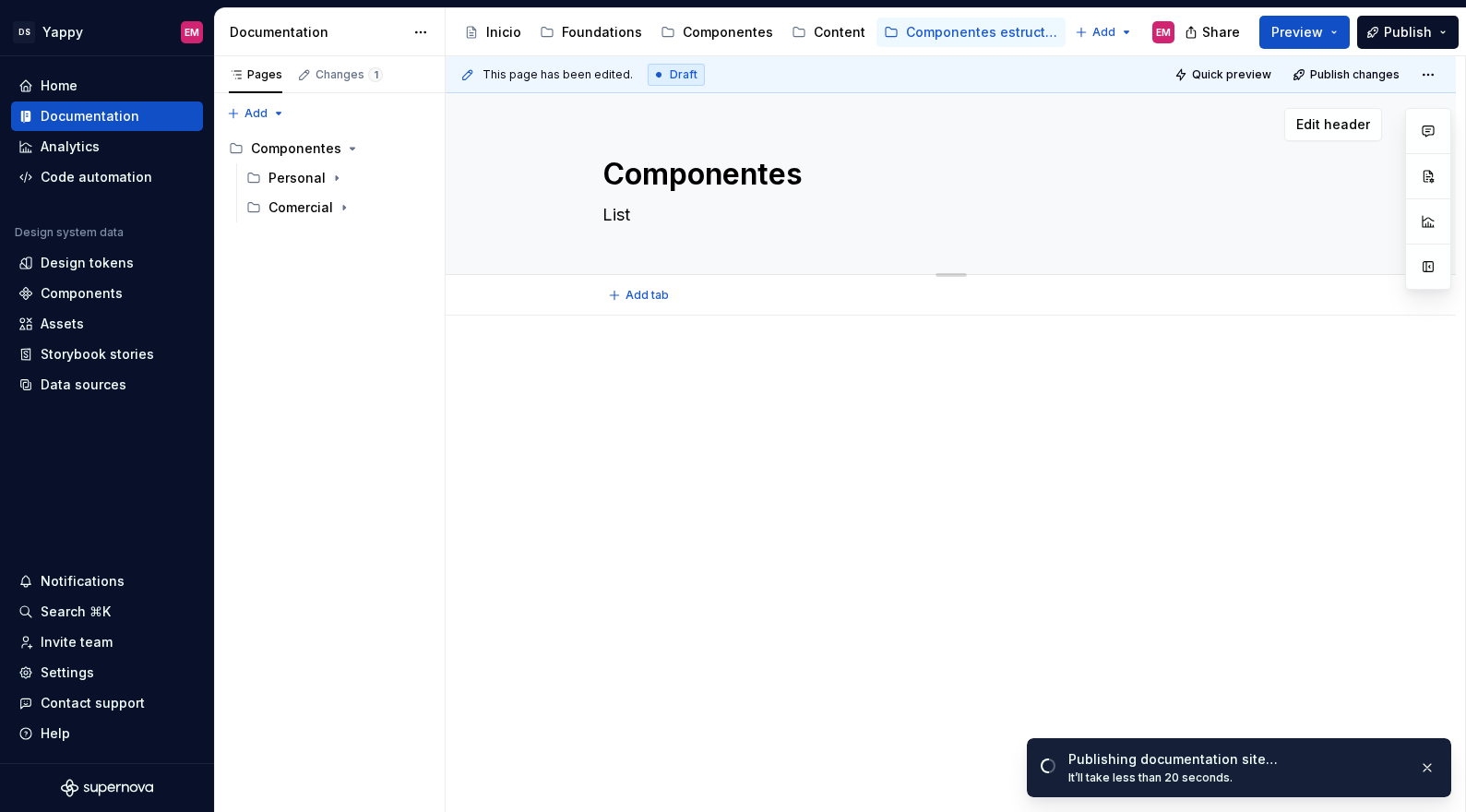
type textarea "Lista"
type textarea "*"
type textarea "Lista d"
type textarea "*"
type textarea "Lista de"
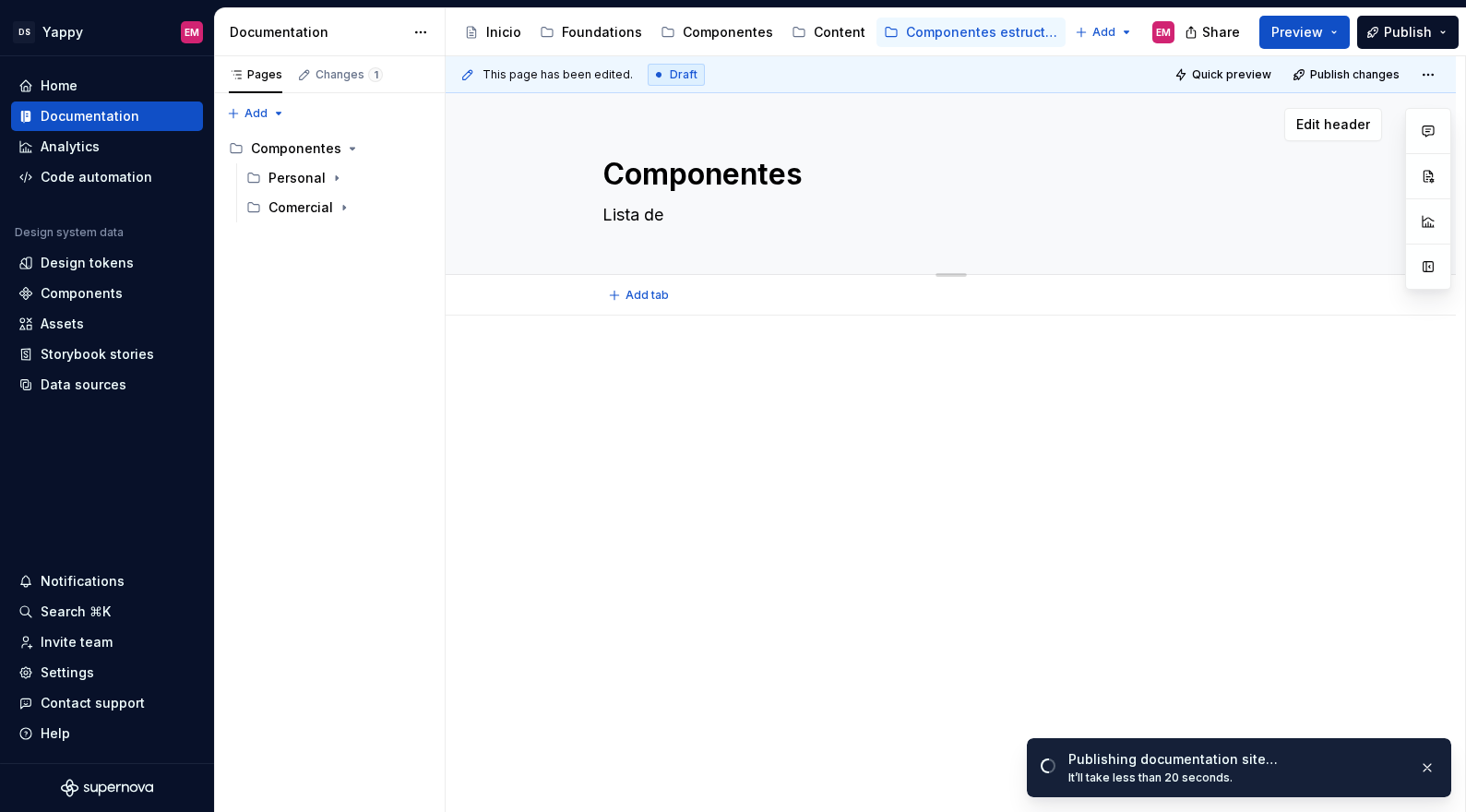
type textarea "*"
type textarea "Lista de"
type textarea "*"
type textarea "Lista de c"
type textarea "*"
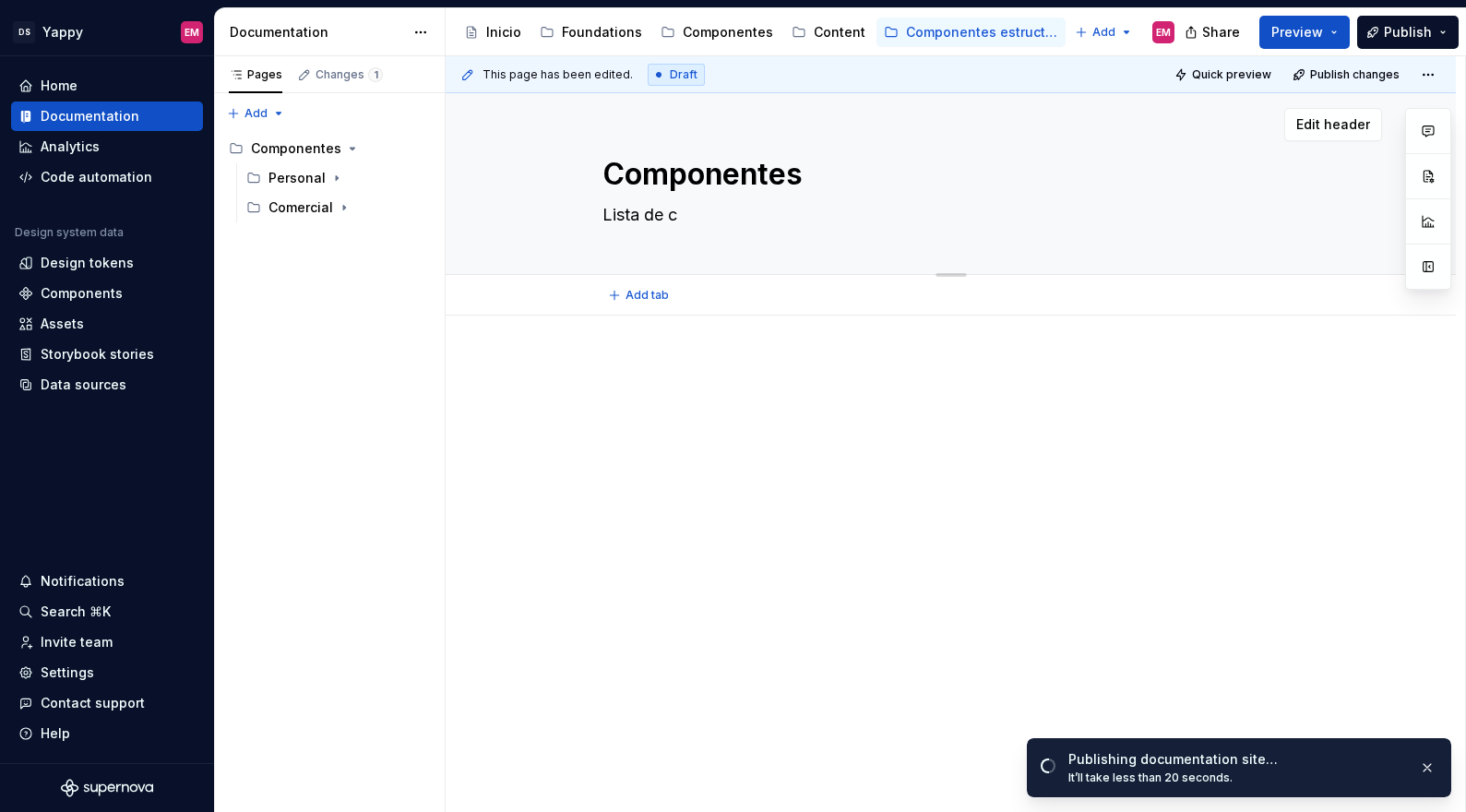
type textarea "Lista de co"
type textarea "*"
type textarea "Lista de comp"
type textarea "*"
type textarea "Lista de compo"
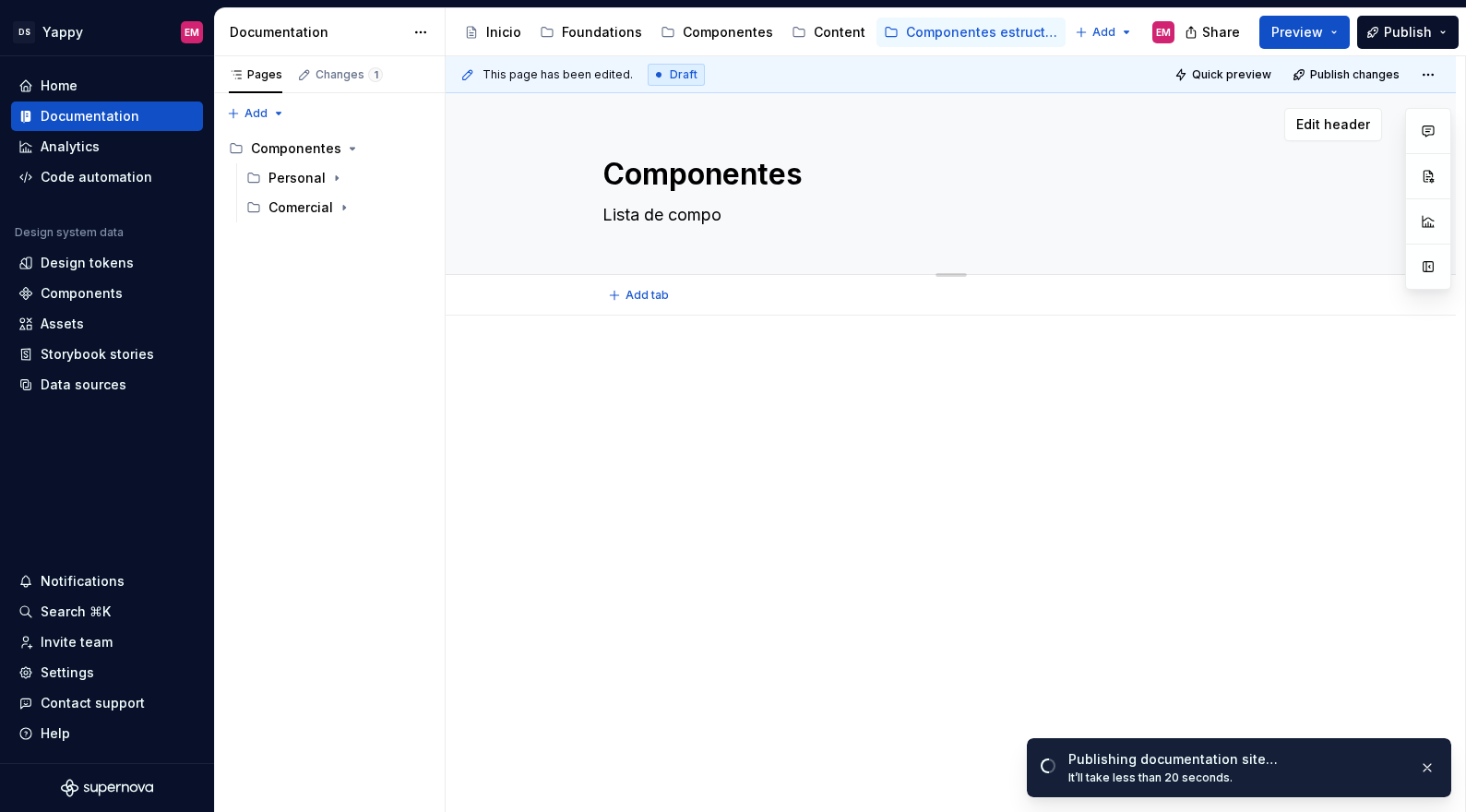
type textarea "*"
type textarea "Lista de compon"
type textarea "*"
type textarea "Lista de compone"
type textarea "*"
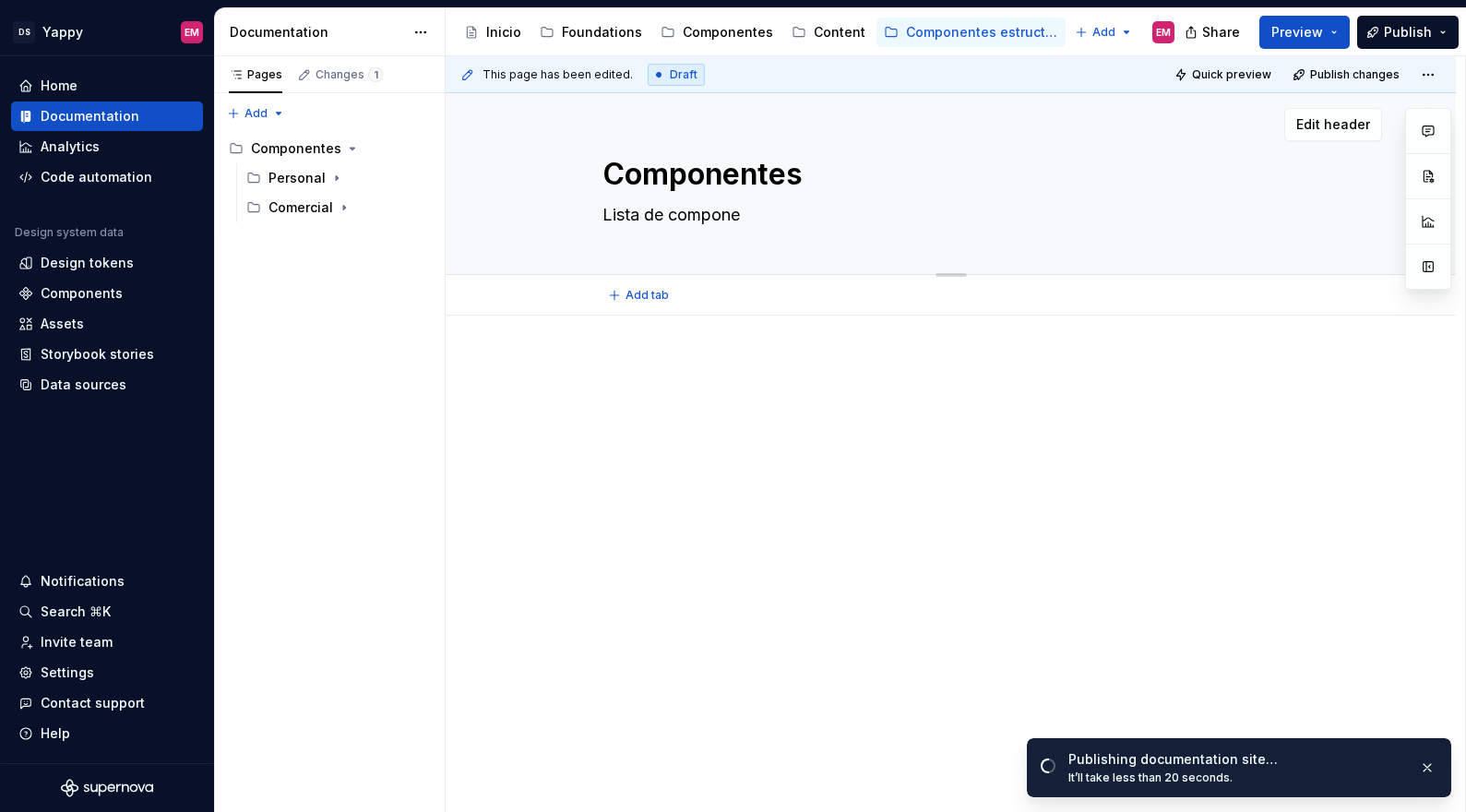
type textarea "Lista de componen"
type textarea "*"
type textarea "Lista de component"
type textarea "*"
type textarea "Lista de componente"
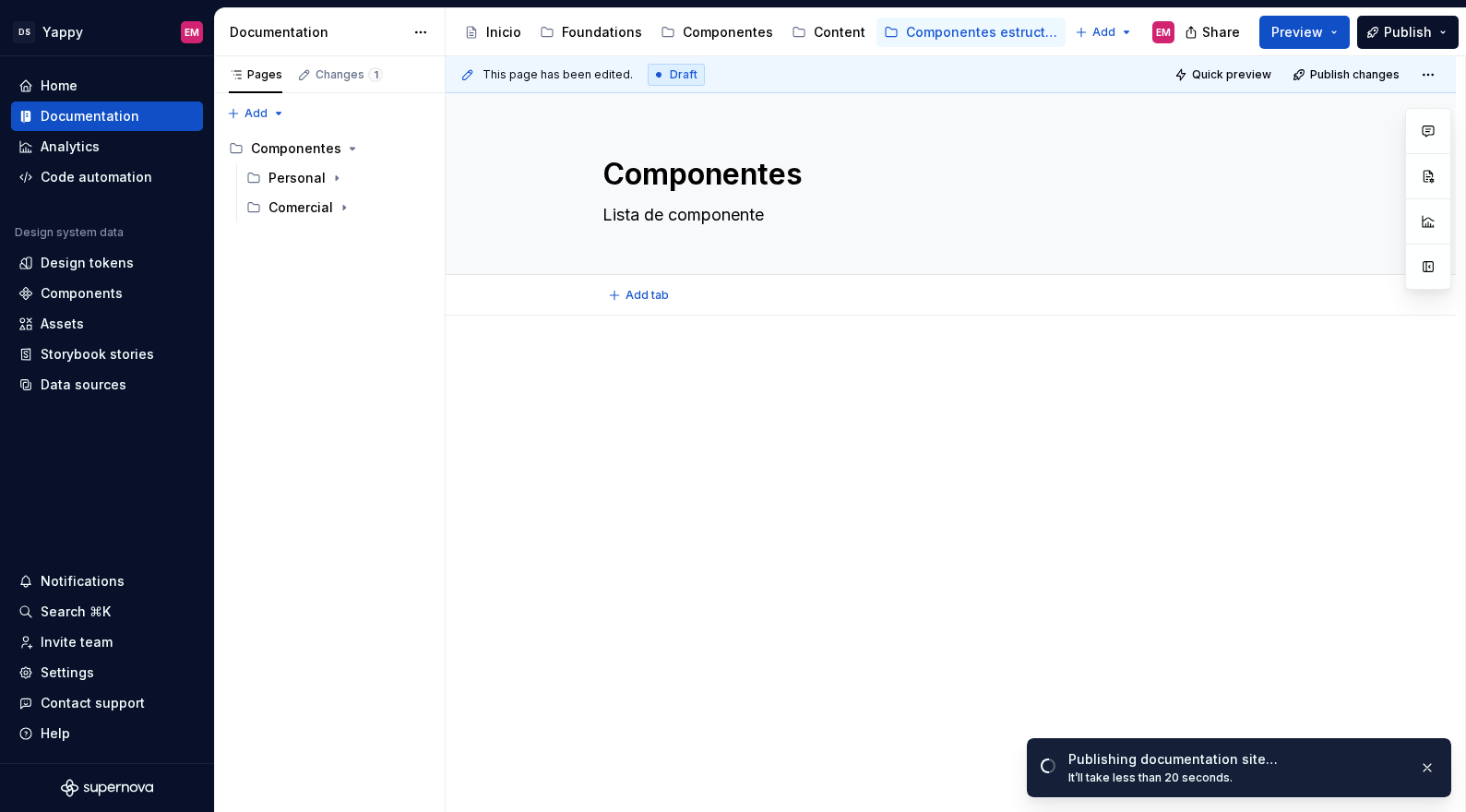
type textarea "*"
type textarea "Lista de componentes"
type textarea "*"
type textarea "Lista de componentes"
click at [731, 502] on div "This page has been edited. Draft Quick preview Publish changes Componentes List…" at bounding box center [955, 434] width 1019 height 756
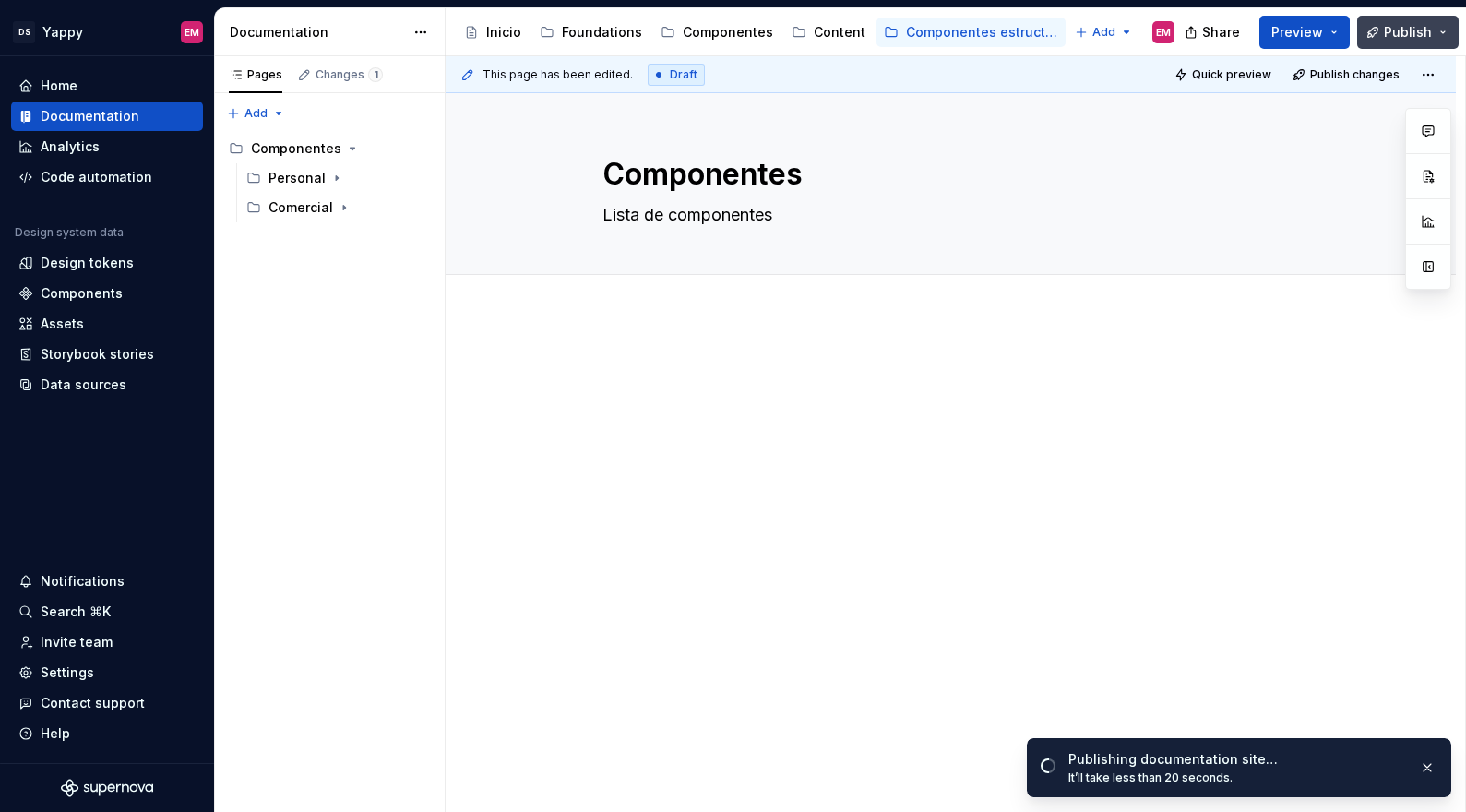
click at [1418, 34] on span "Publish" at bounding box center [1406, 32] width 48 height 19
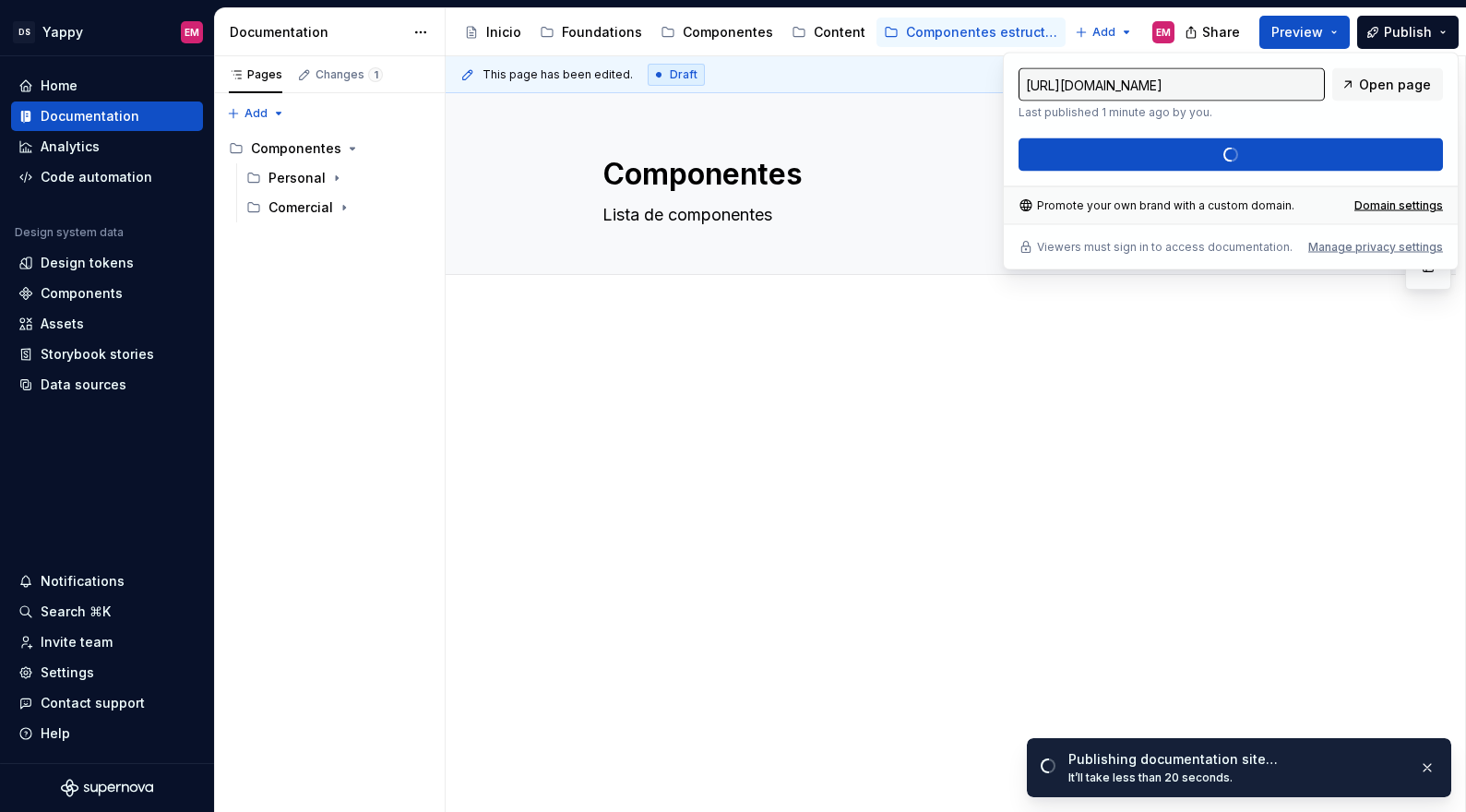
click at [1146, 166] on div "[URL][DOMAIN_NAME] Last published 1 minute ago by you. Open page Publish changes" at bounding box center [1230, 120] width 425 height 103
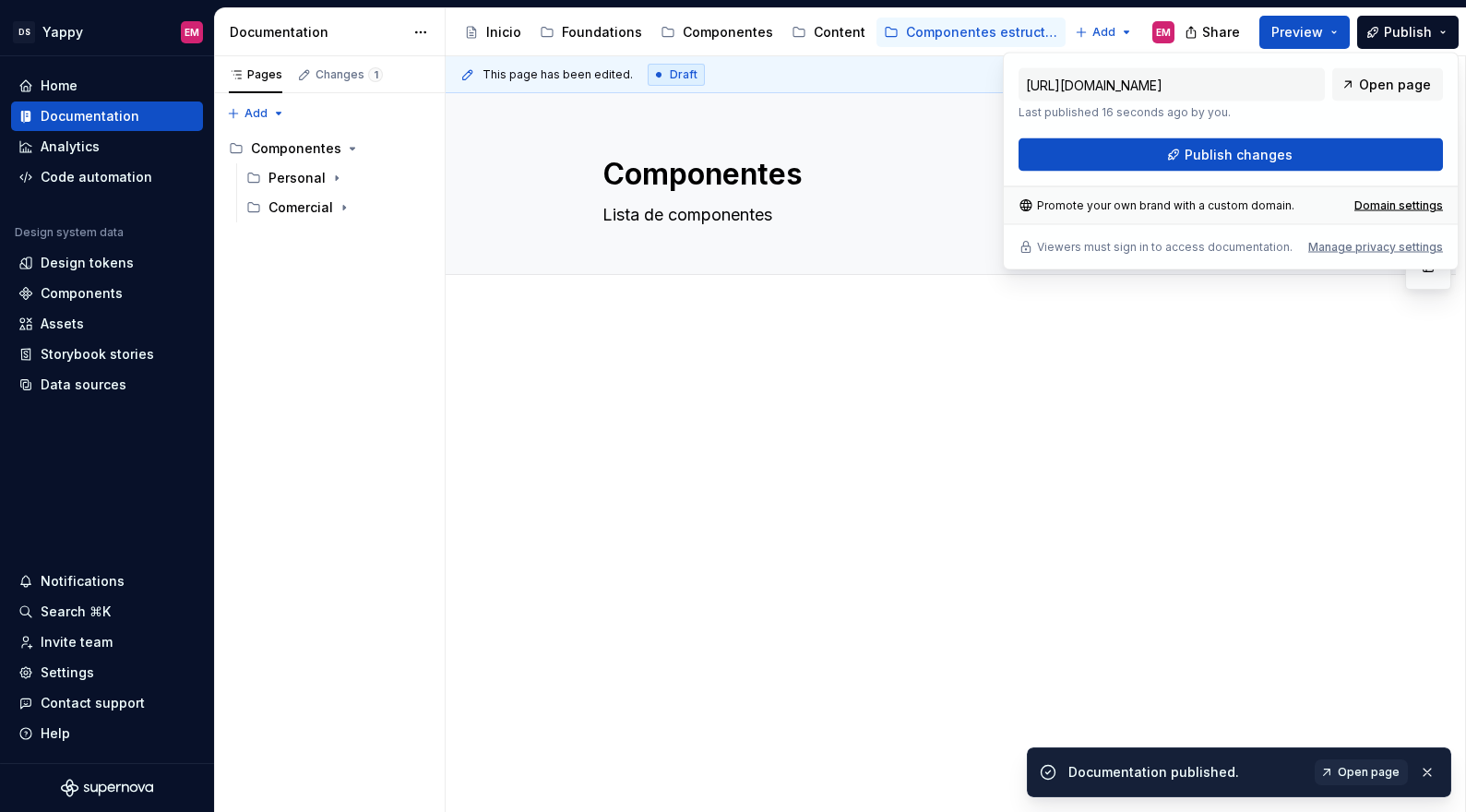
click at [1140, 159] on button "Publish changes" at bounding box center [1230, 155] width 425 height 33
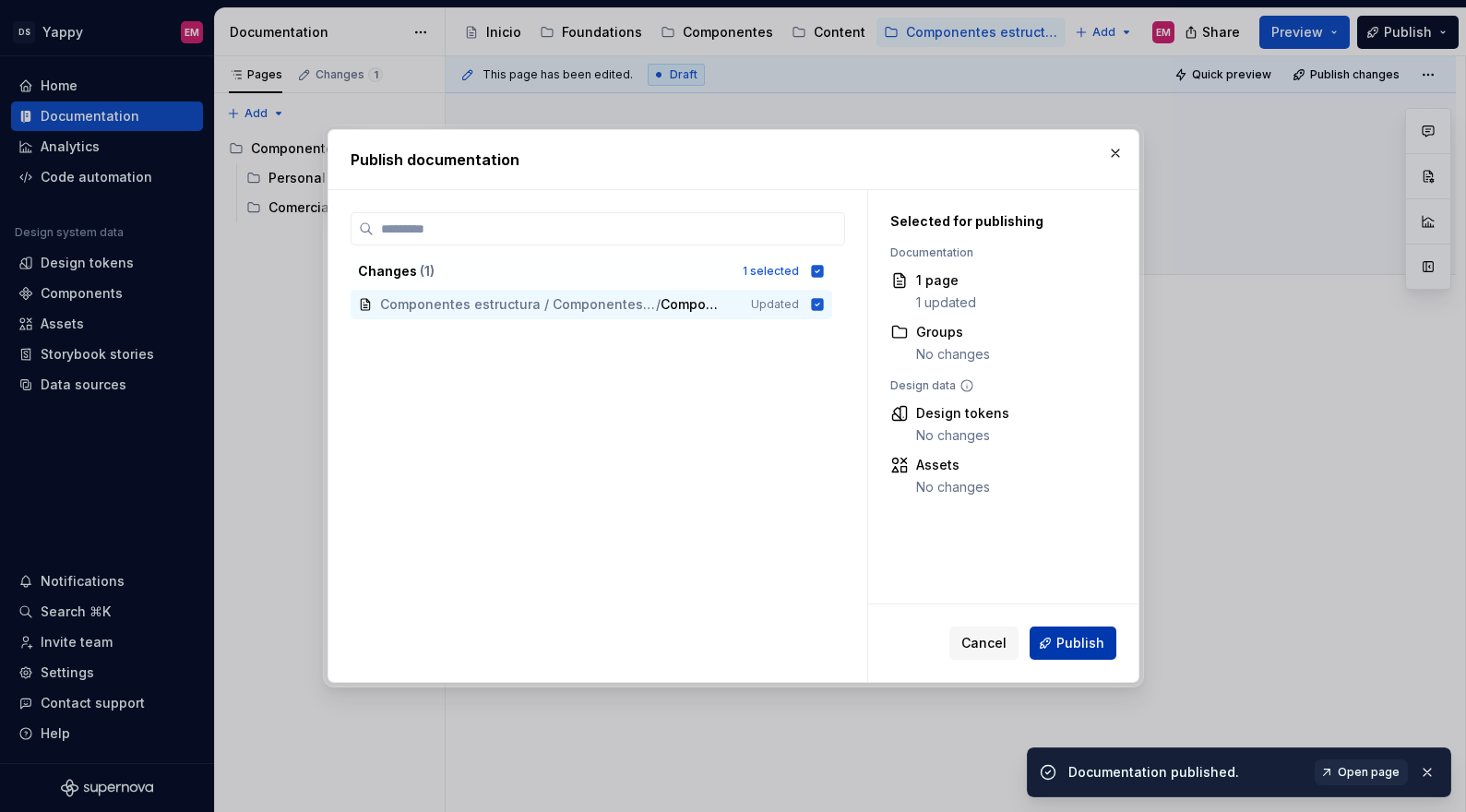
click at [1087, 646] on span "Publish" at bounding box center [1079, 642] width 48 height 19
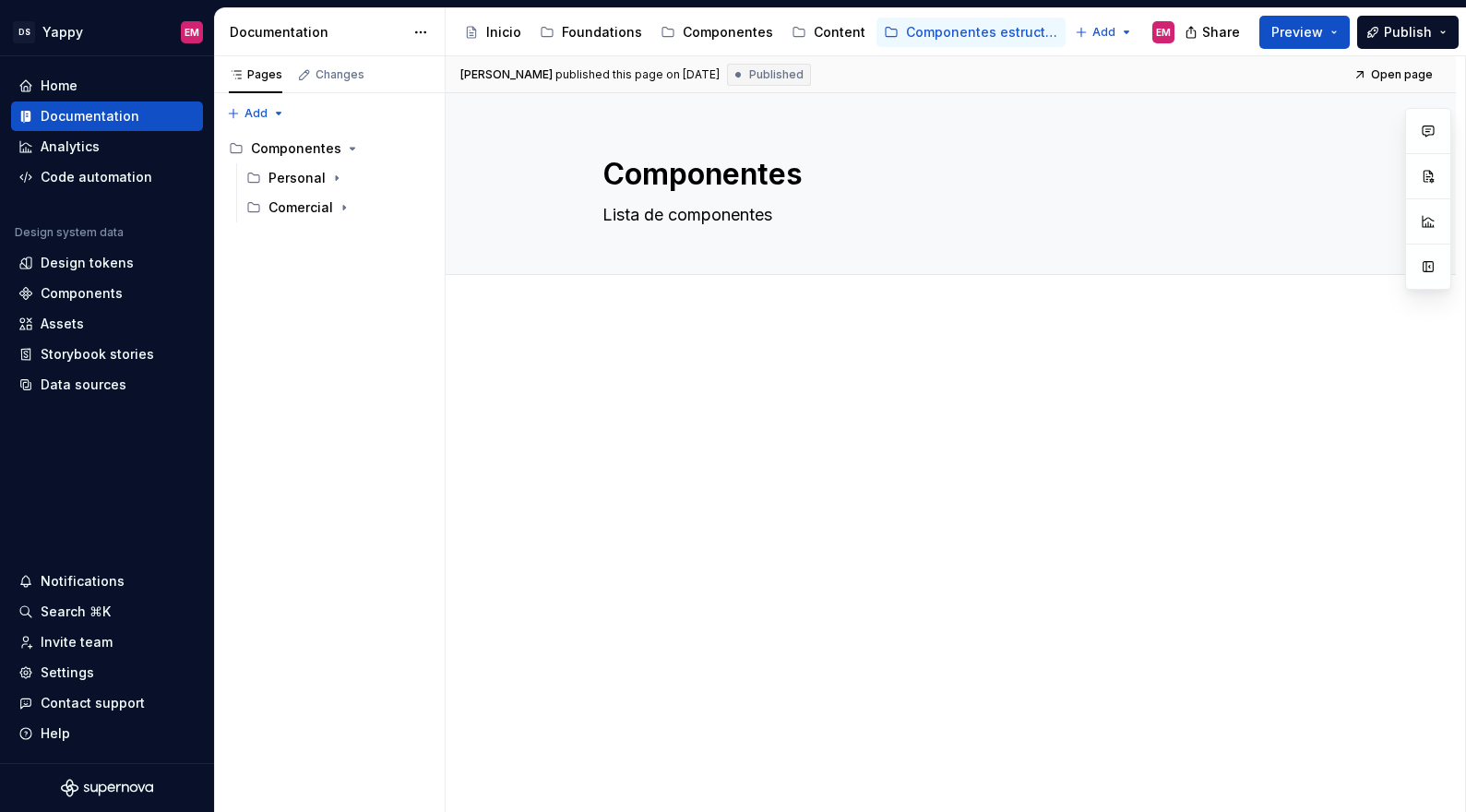
type textarea "*"
